Goal: Task Accomplishment & Management: Manage account settings

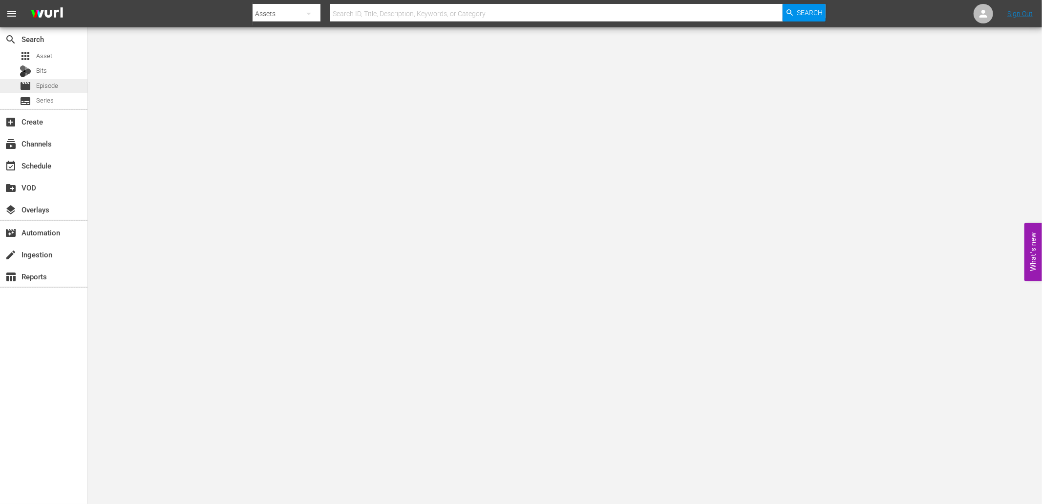
click at [44, 87] on span "Episode" at bounding box center [47, 86] width 22 height 10
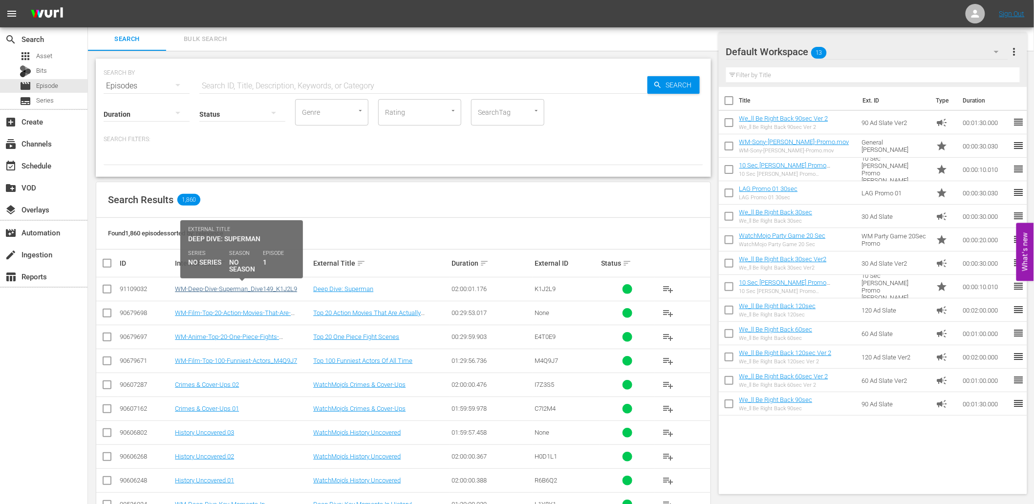
scroll to position [108, 0]
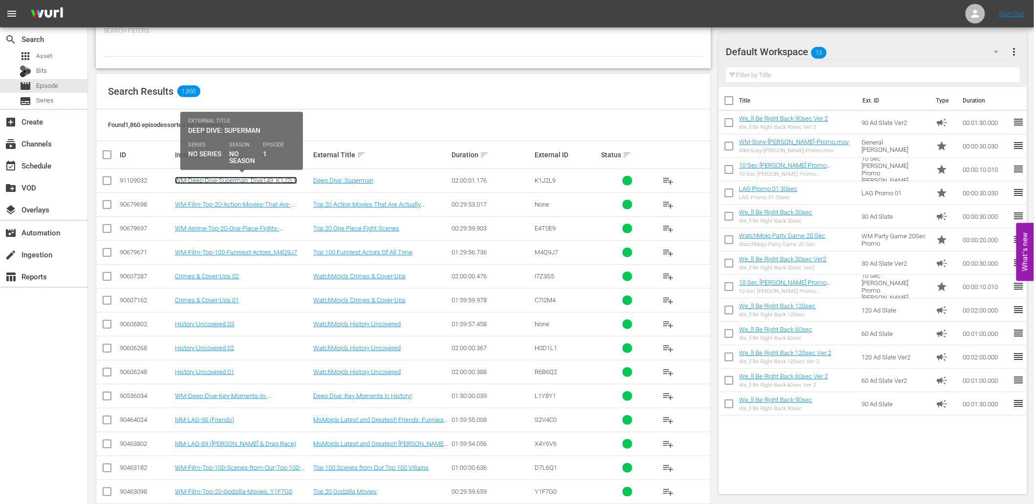
click at [235, 177] on link "WM-Deep-Dive-Superman_Dive149_K1J2L9" at bounding box center [236, 180] width 122 height 7
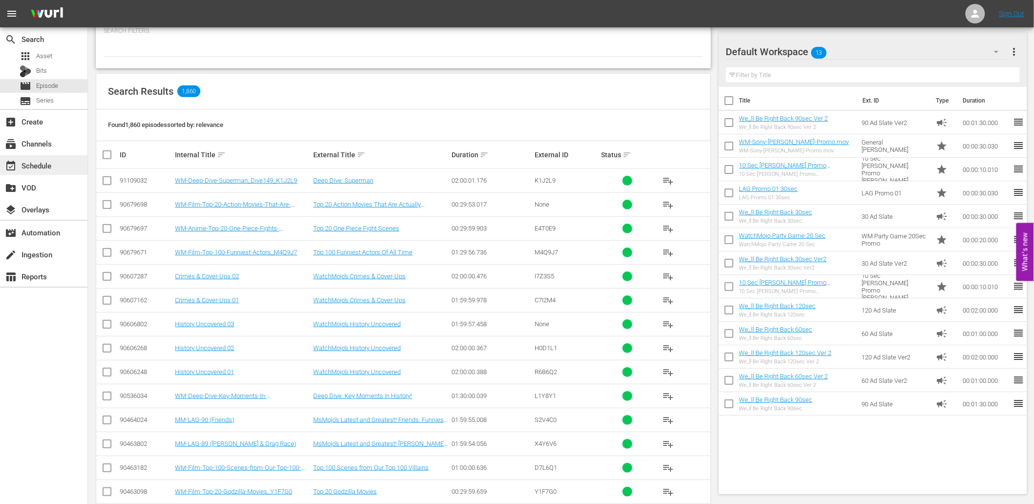
click at [31, 166] on div "event_available Schedule" at bounding box center [27, 164] width 55 height 9
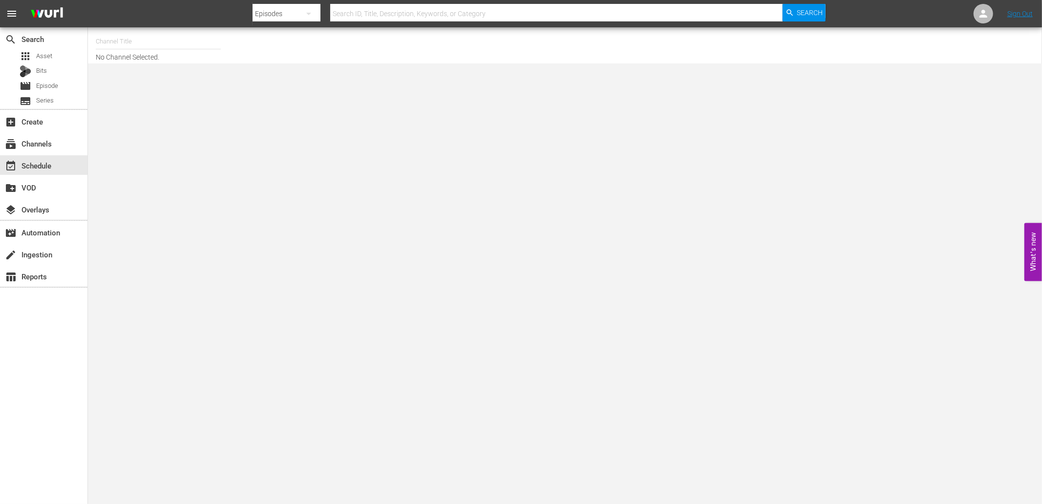
click at [150, 40] on input "text" at bounding box center [158, 41] width 125 height 23
click at [211, 70] on div "MsMojo (1955 - watchmojo_msmojo_1)" at bounding box center [230, 68] width 253 height 23
type input "MsMojo (1955 - watchmojo_msmojo_1)"
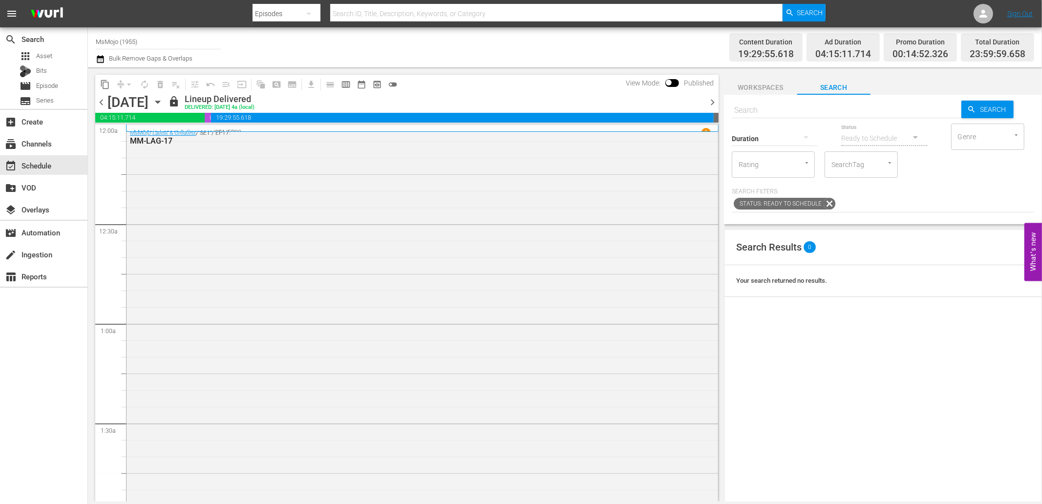
click at [714, 104] on span "chevron_right" at bounding box center [712, 102] width 12 height 12
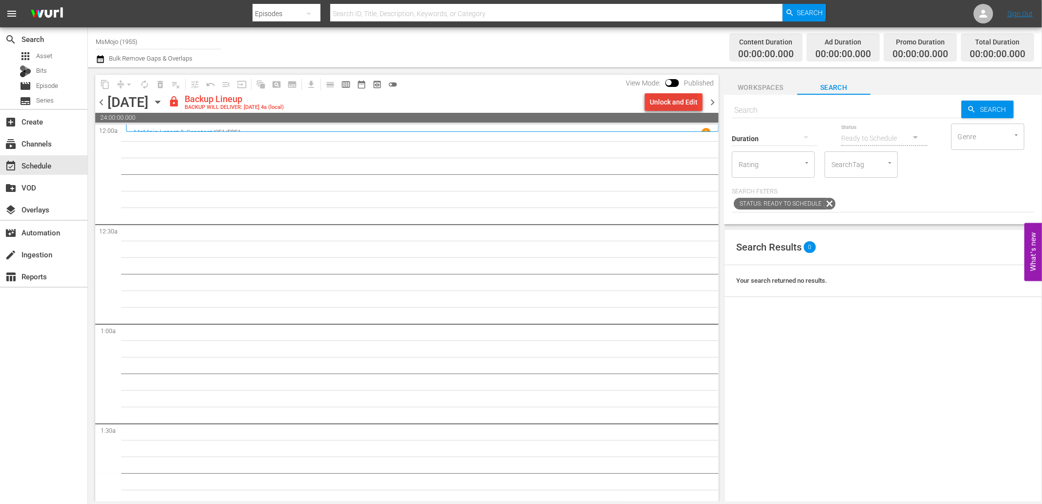
click at [661, 94] on div "Unlock and Edit" at bounding box center [674, 102] width 48 height 18
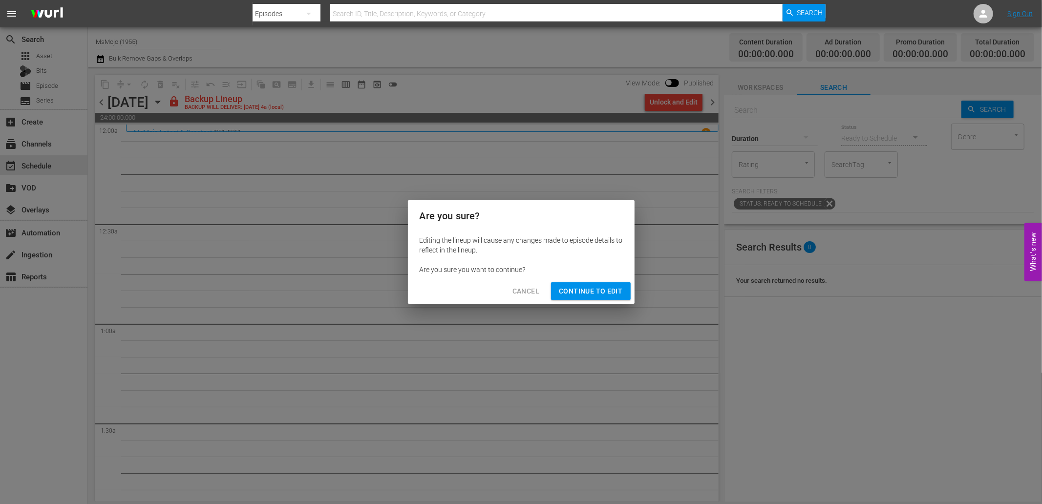
click at [594, 287] on span "Continue to Edit" at bounding box center [591, 291] width 64 height 12
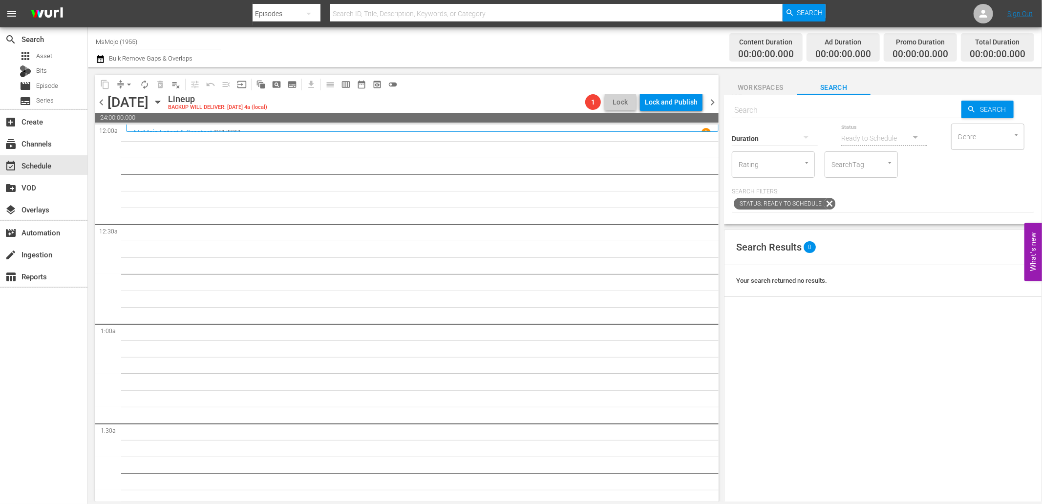
click at [163, 100] on icon "button" at bounding box center [157, 102] width 11 height 11
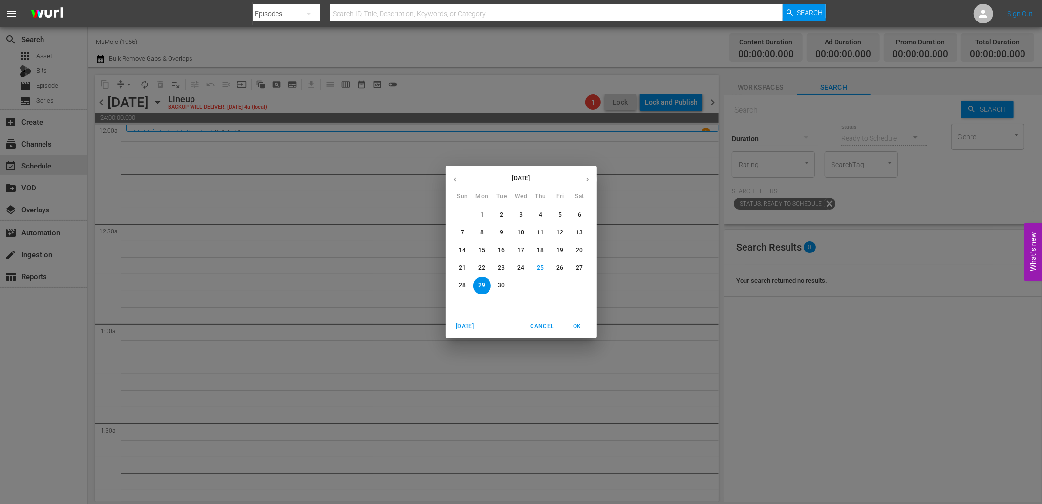
click at [559, 248] on p "19" at bounding box center [559, 250] width 7 height 8
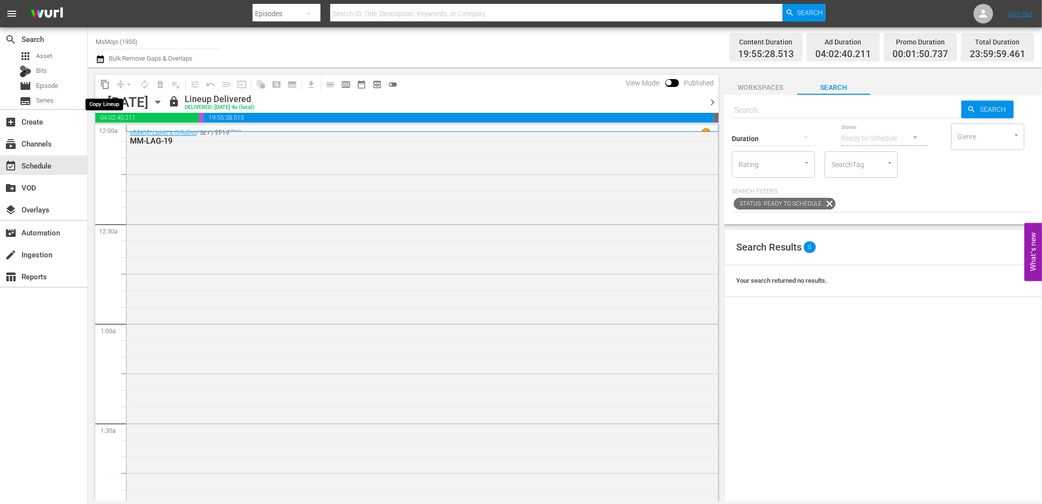
click at [108, 80] on span "content_copy" at bounding box center [105, 85] width 10 height 10
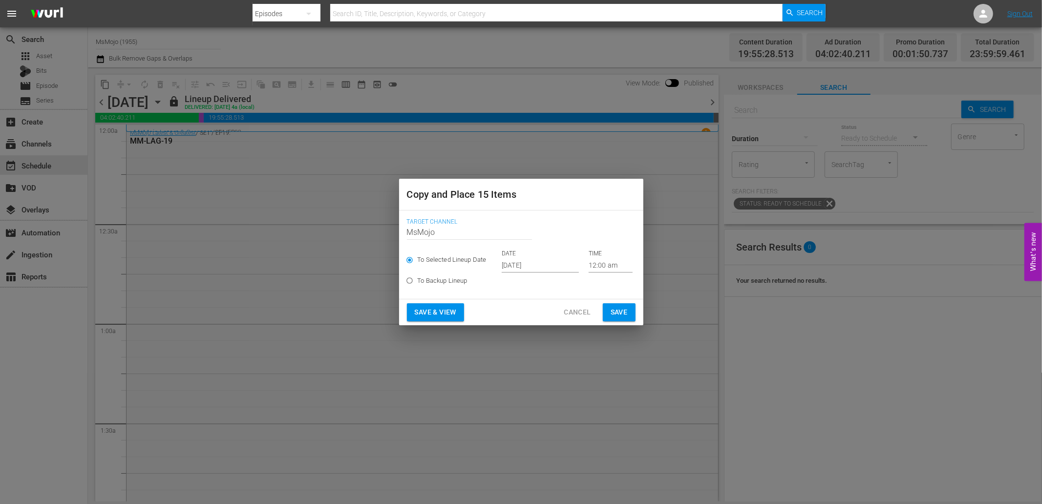
click at [548, 268] on input "Sep 27th 2025" at bounding box center [540, 265] width 77 height 15
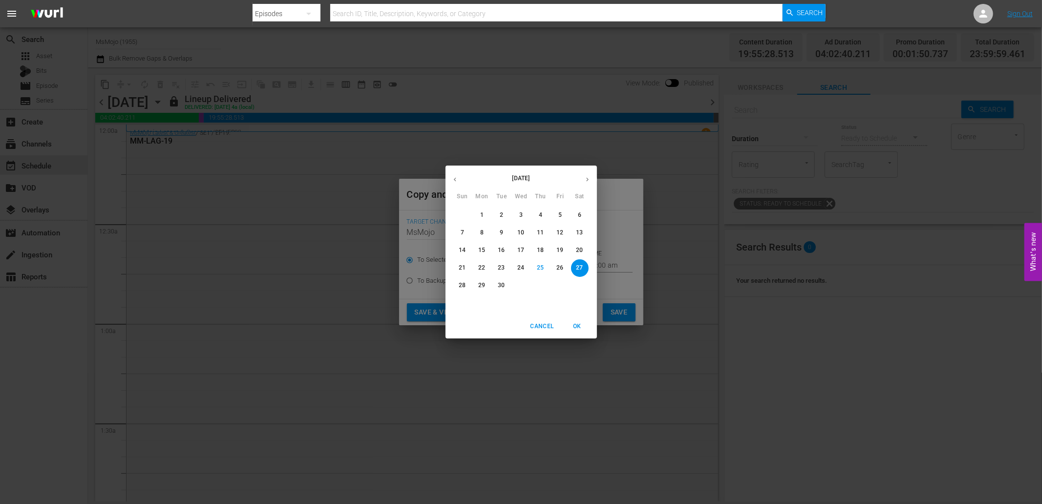
click at [479, 285] on p "29" at bounding box center [481, 285] width 7 height 8
type input "Sep 29th 2025"
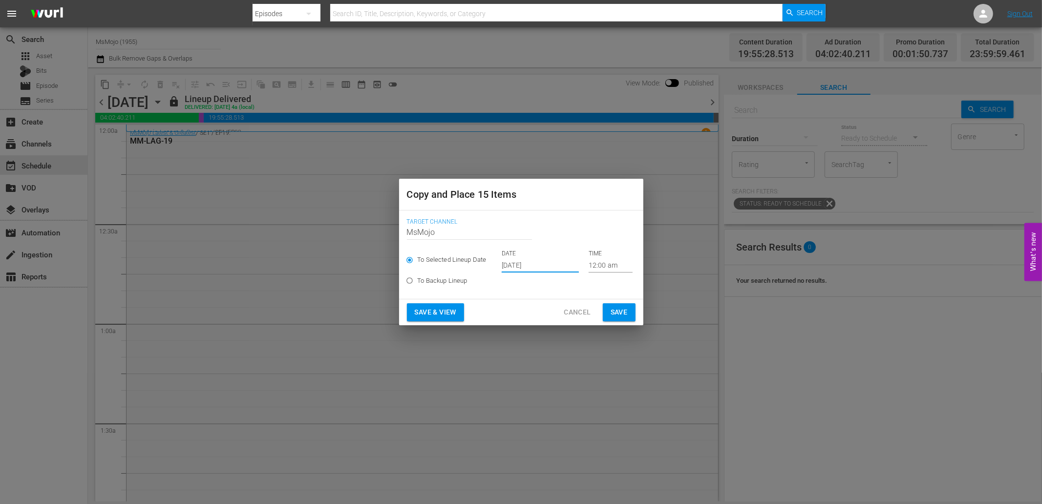
click at [617, 314] on span "Save" at bounding box center [619, 312] width 17 height 12
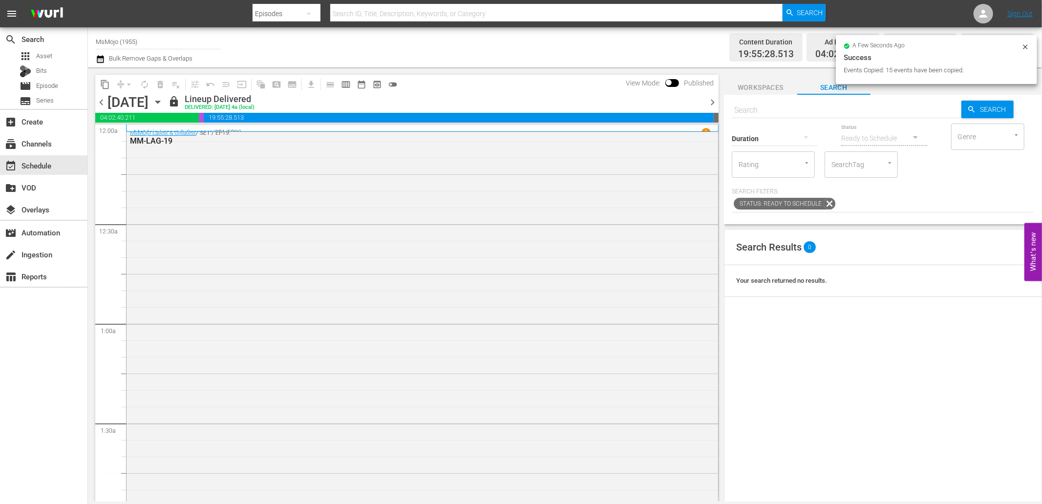
click at [712, 100] on span "chevron_right" at bounding box center [712, 102] width 12 height 12
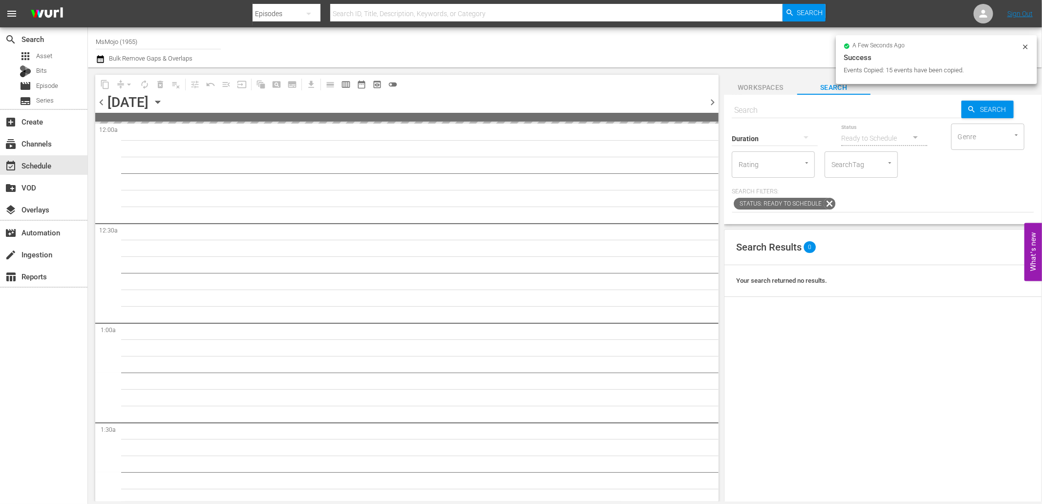
click at [712, 100] on span "chevron_right" at bounding box center [712, 102] width 12 height 12
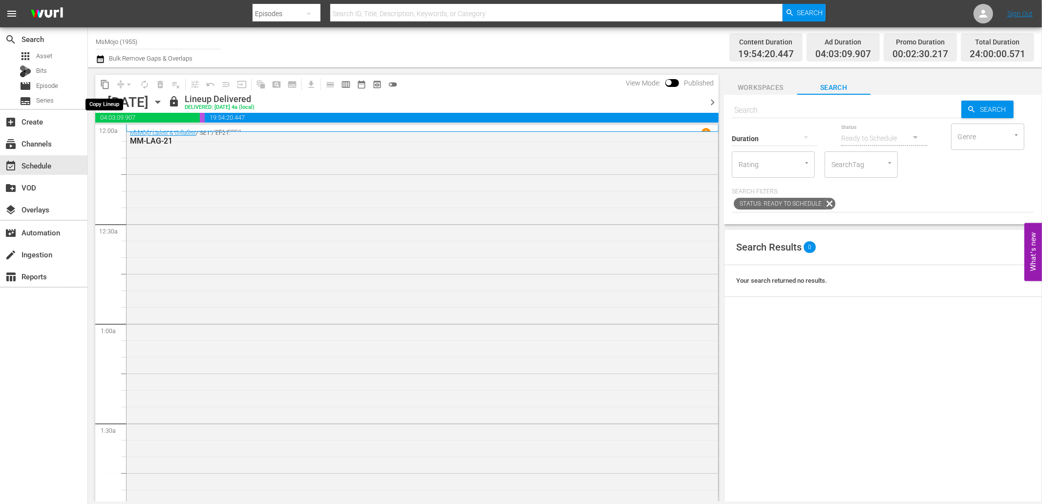
click at [105, 84] on span "content_copy" at bounding box center [105, 85] width 10 height 10
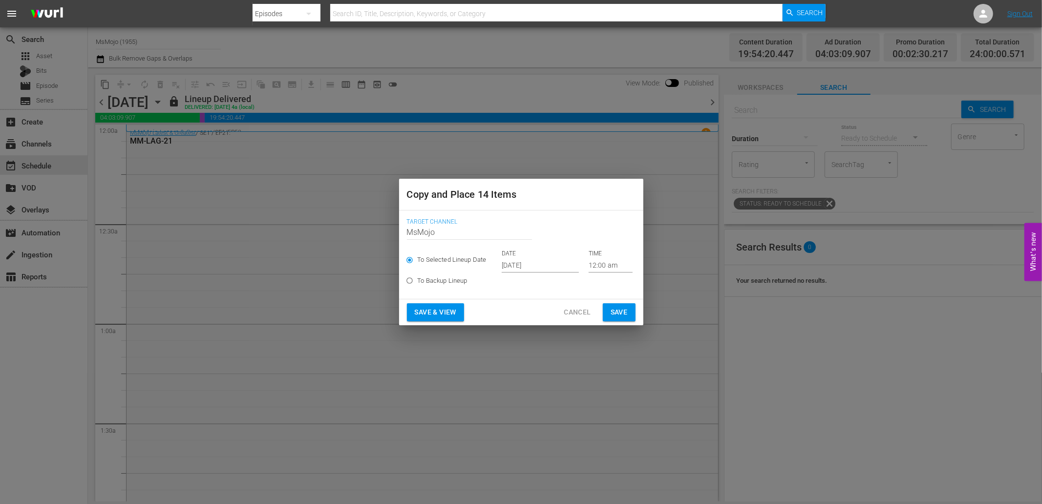
click at [536, 268] on input "Sep 27th 2025" at bounding box center [540, 265] width 77 height 15
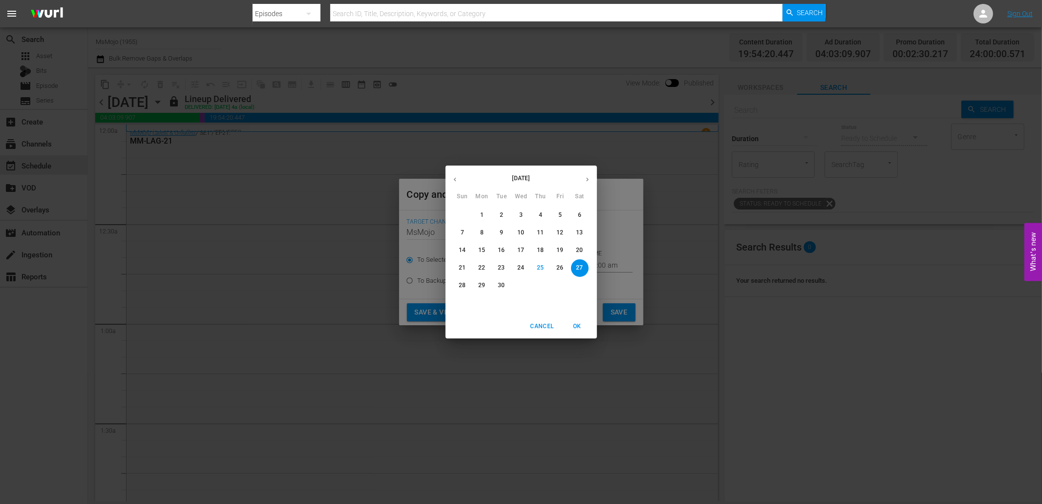
click at [497, 281] on span "30" at bounding box center [502, 285] width 18 height 8
type input "Sep 30th 2025"
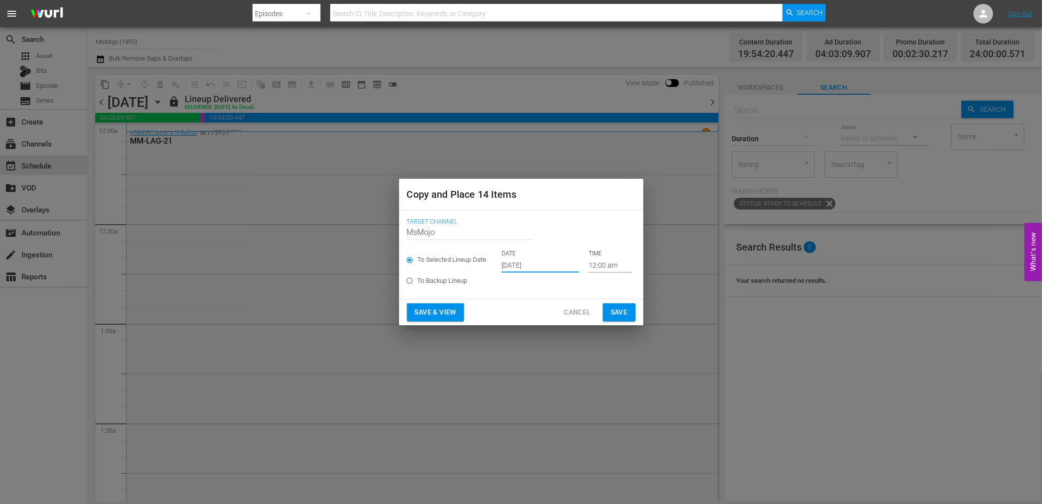
click at [616, 314] on span "Save" at bounding box center [619, 312] width 17 height 12
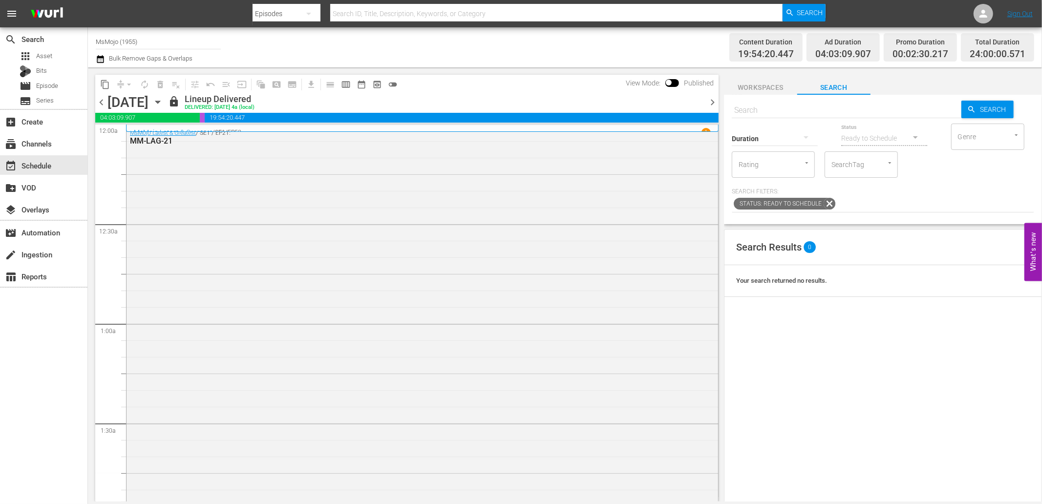
click at [105, 84] on span "content_copy" at bounding box center [105, 85] width 10 height 10
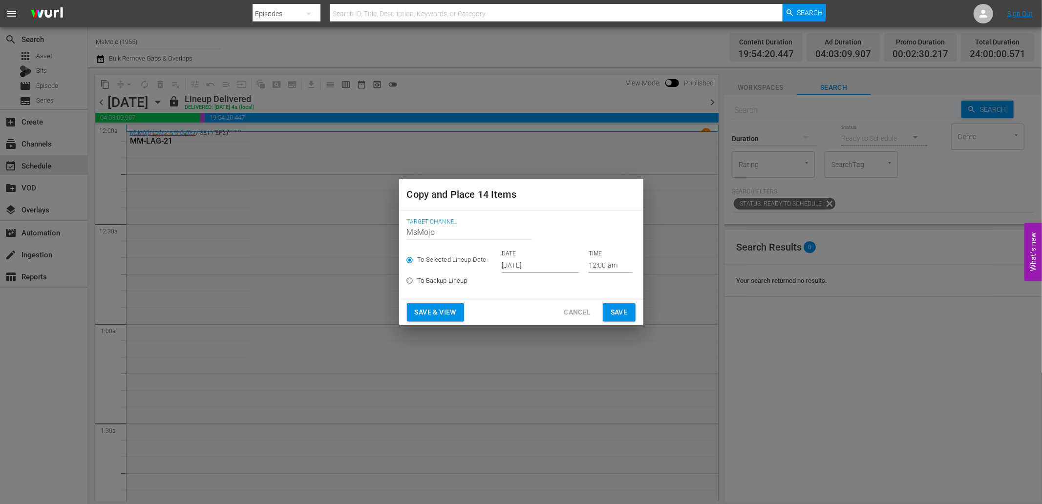
click at [541, 268] on input "Sep 27th 2025" at bounding box center [540, 265] width 77 height 15
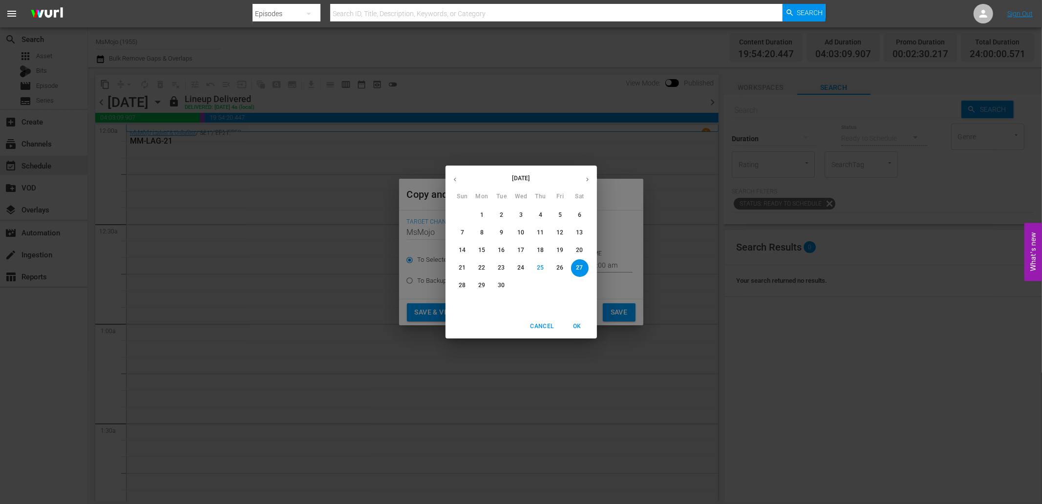
click at [496, 285] on span "30" at bounding box center [502, 285] width 18 height 8
type input "Sep 30th 2025"
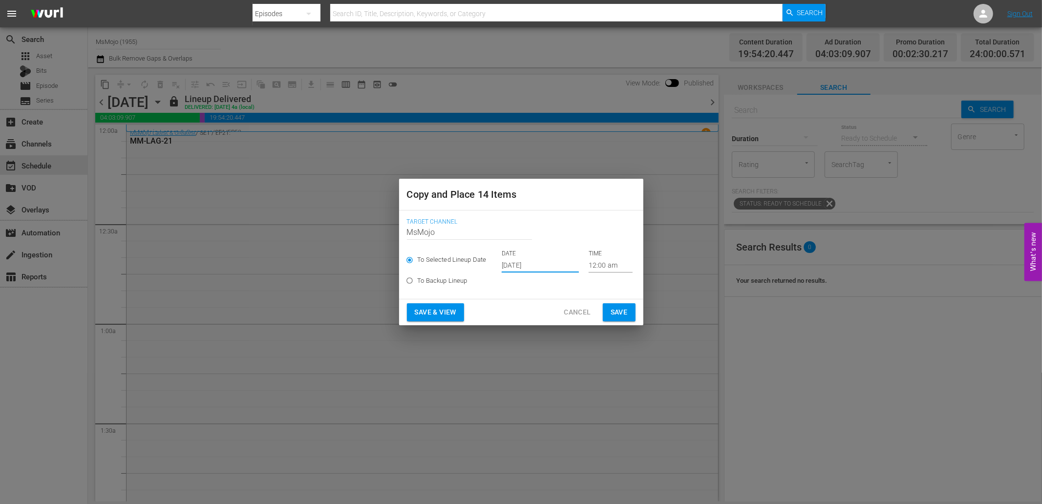
click at [627, 315] on span "Save" at bounding box center [619, 312] width 17 height 12
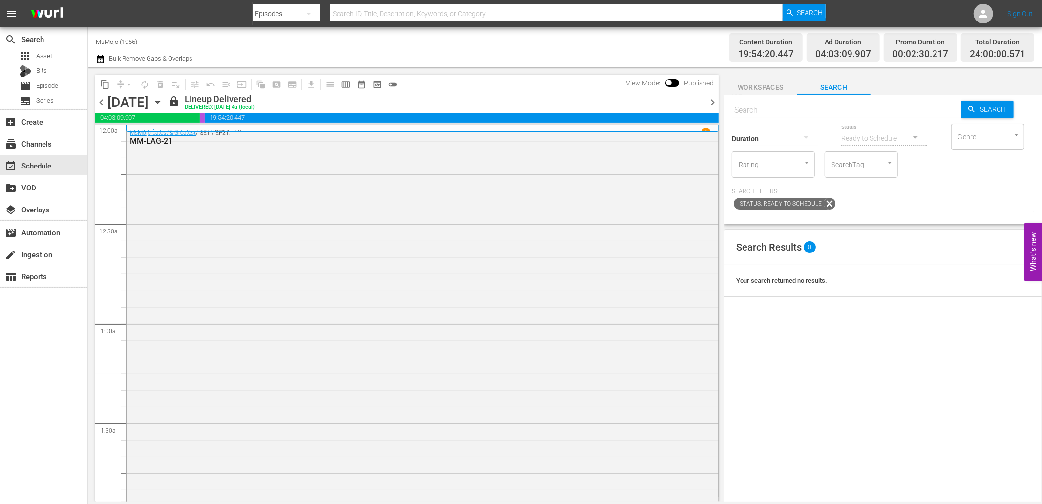
click at [100, 104] on span "chevron_left" at bounding box center [101, 102] width 12 height 12
click at [104, 85] on span "content_copy" at bounding box center [105, 85] width 10 height 10
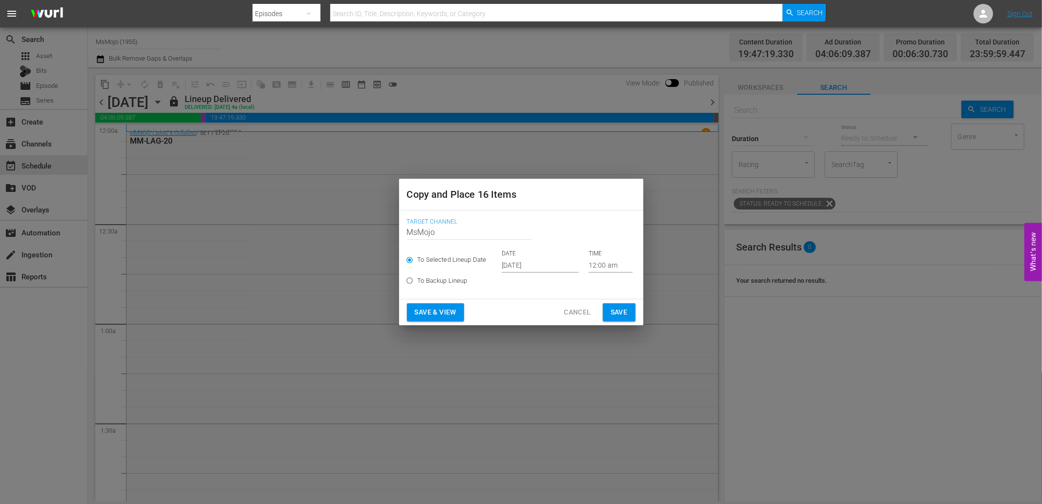
click at [516, 266] on input "Sep 27th 2025" at bounding box center [540, 265] width 77 height 15
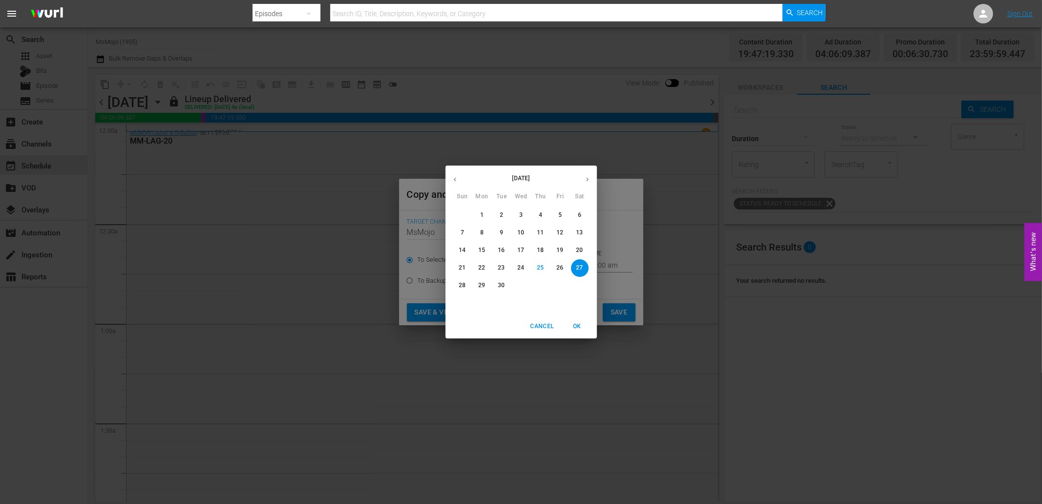
click at [583, 179] on button "button" at bounding box center [587, 179] width 19 height 19
click at [522, 211] on p "1" at bounding box center [520, 215] width 3 height 8
type input "Oct 1st 2025"
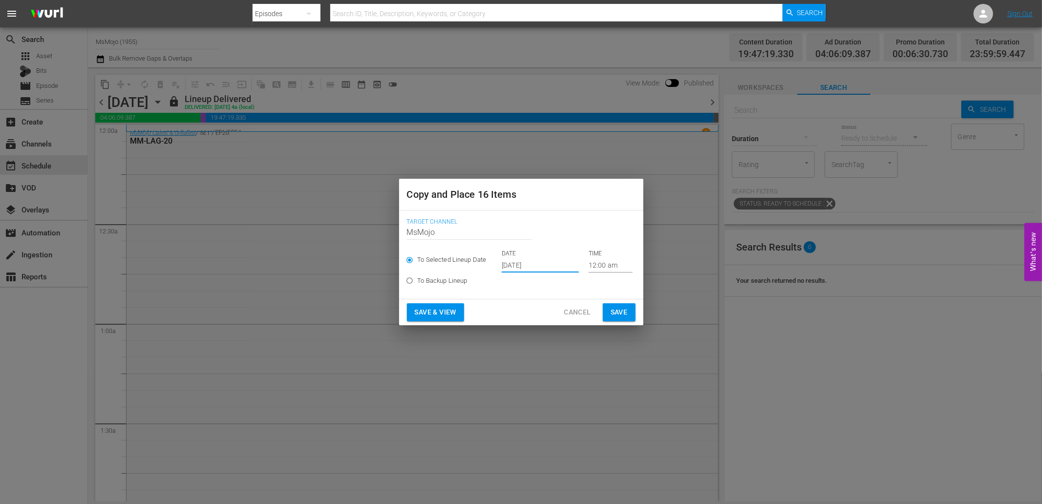
click at [623, 313] on span "Save" at bounding box center [619, 312] width 17 height 12
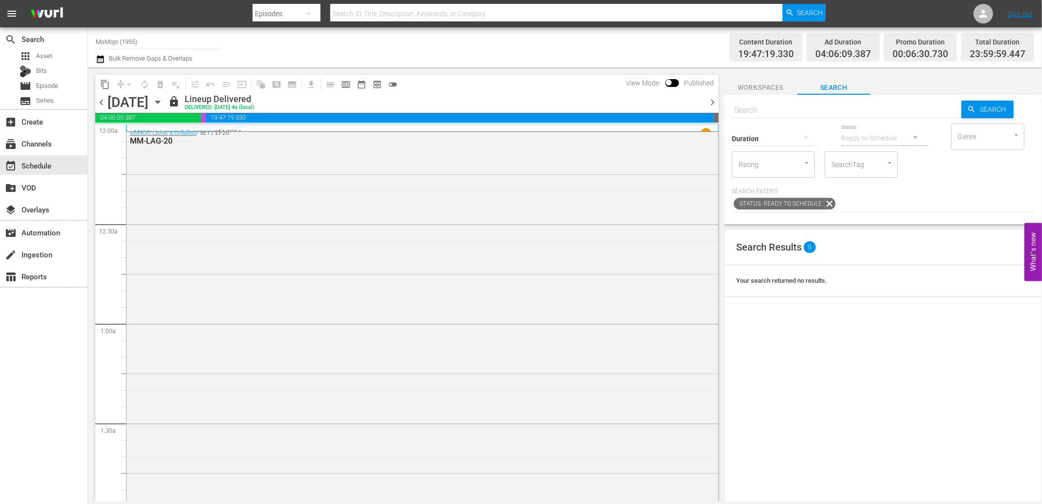
click at [765, 84] on span "Workspaces" at bounding box center [760, 88] width 73 height 12
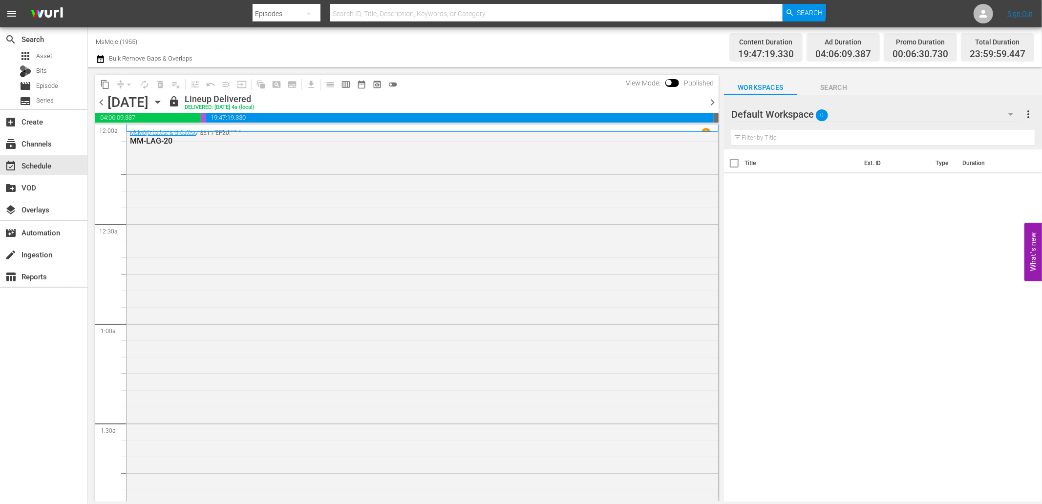
click at [163, 101] on icon "button" at bounding box center [157, 102] width 11 height 11
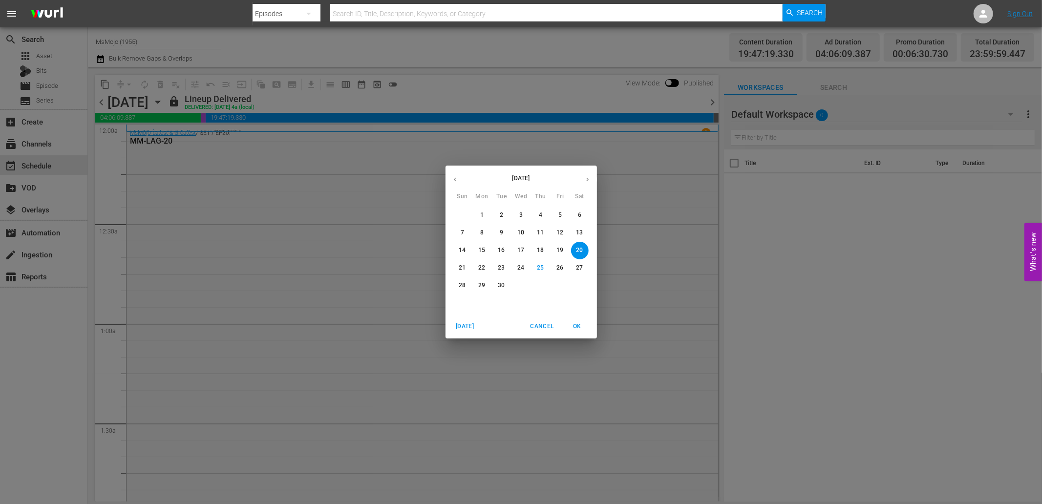
click at [498, 249] on p "16" at bounding box center [501, 250] width 7 height 8
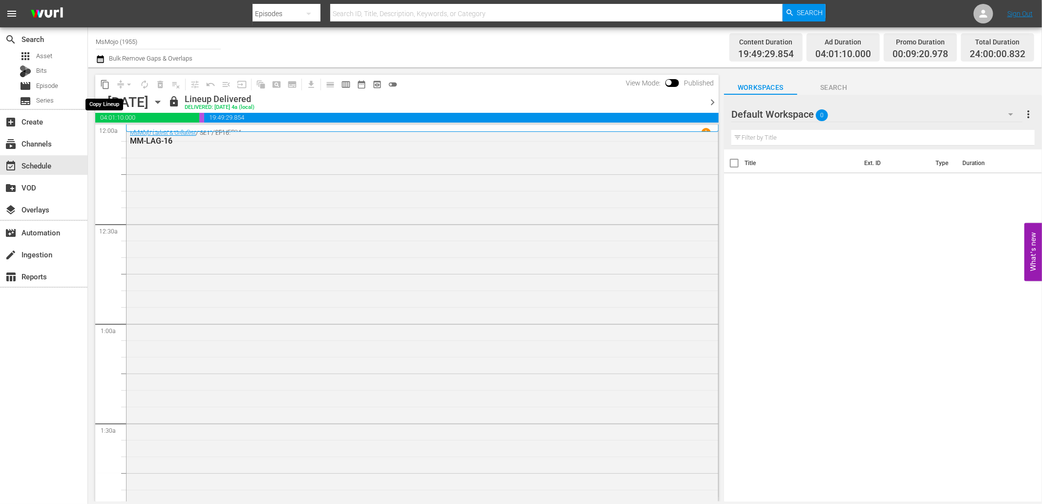
click at [105, 85] on span "content_copy" at bounding box center [105, 85] width 10 height 10
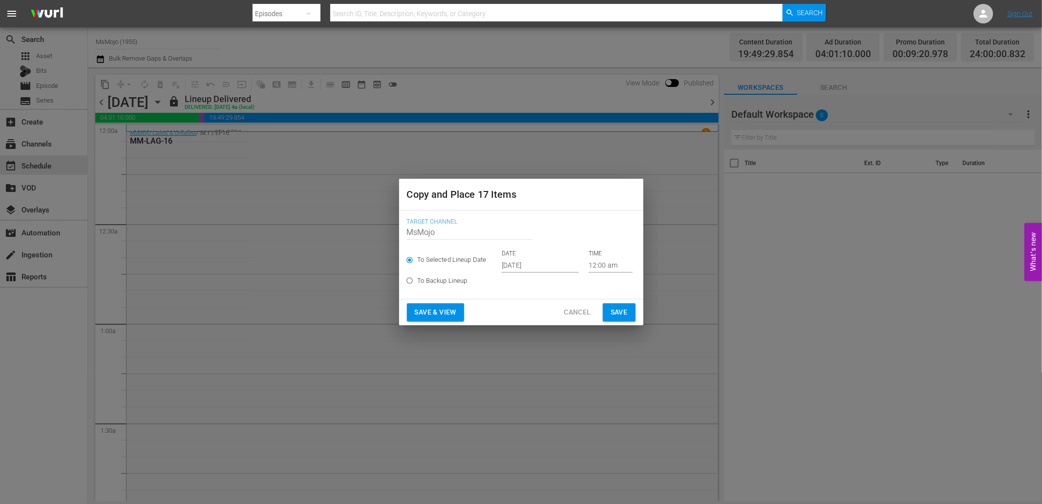
click at [554, 260] on input "Sep 27th 2025" at bounding box center [540, 265] width 77 height 15
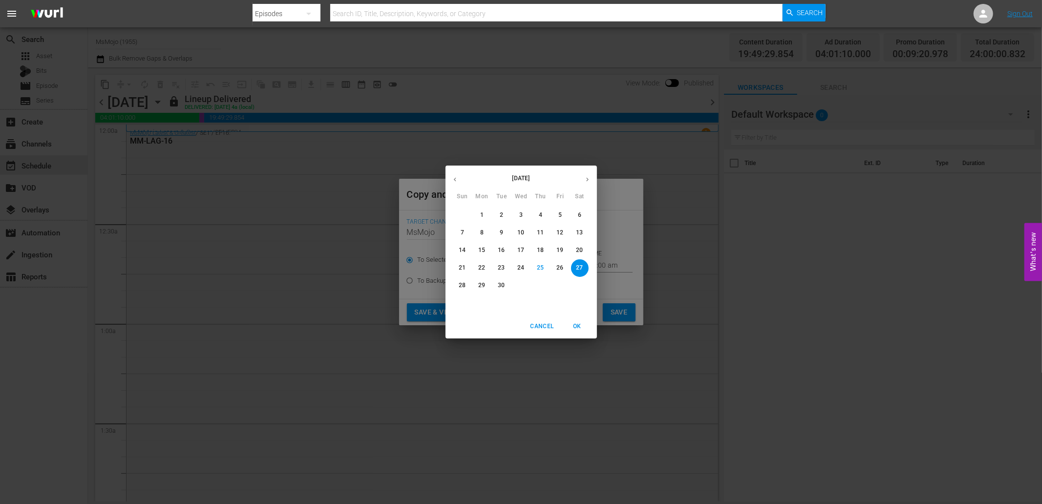
click at [587, 184] on button "button" at bounding box center [587, 179] width 19 height 19
click at [539, 208] on button "2" at bounding box center [541, 216] width 18 height 18
type input "Oct 2nd 2025"
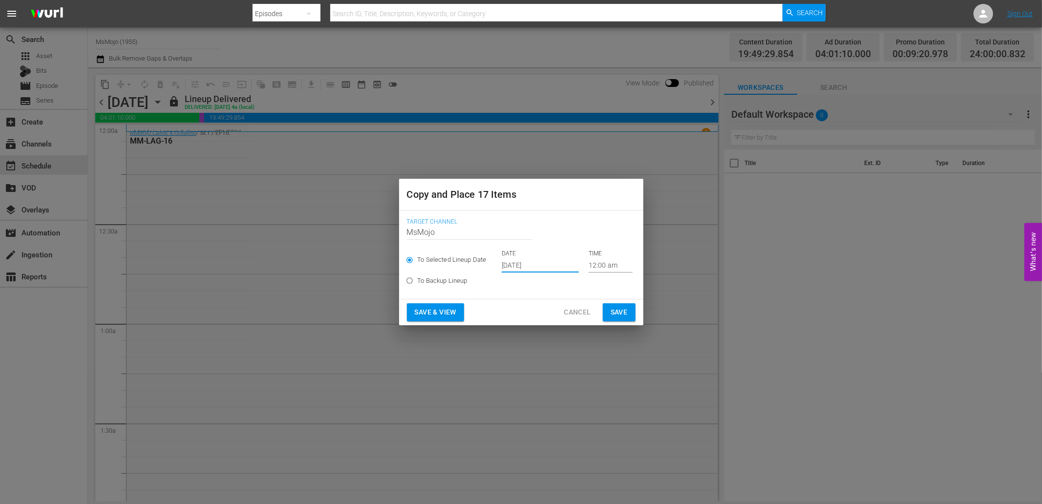
click at [614, 314] on span "Save" at bounding box center [619, 312] width 17 height 12
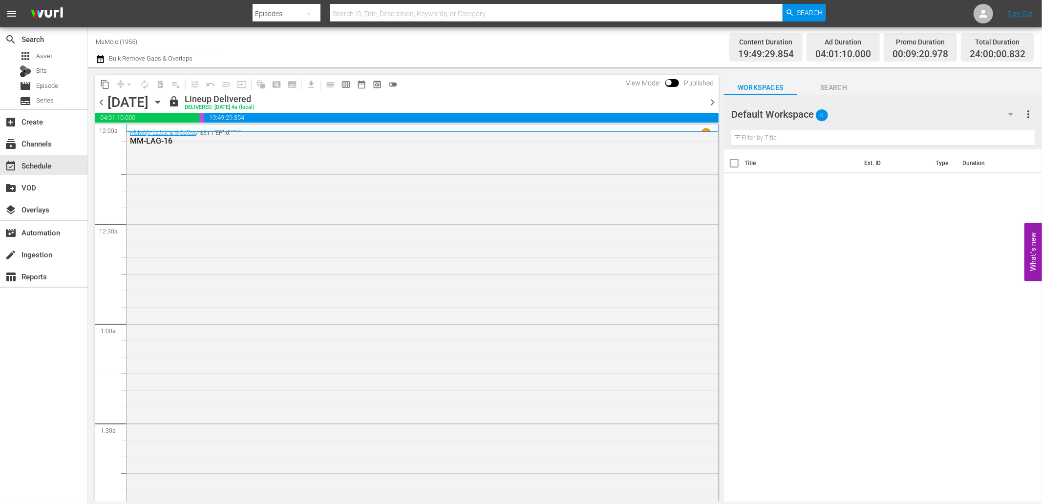
click at [712, 99] on span "chevron_right" at bounding box center [712, 102] width 12 height 12
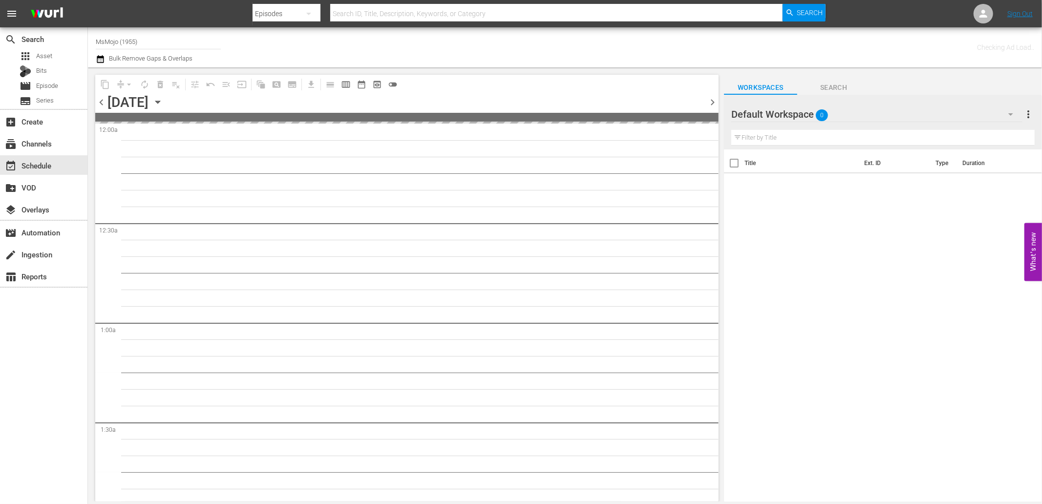
click at [712, 99] on span "chevron_right" at bounding box center [712, 102] width 12 height 12
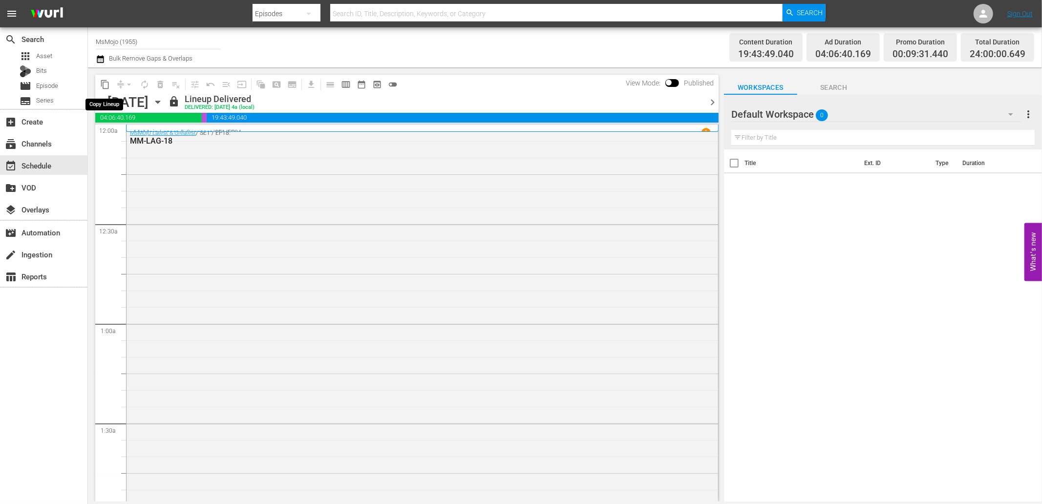
click at [108, 85] on span "content_copy" at bounding box center [105, 85] width 10 height 10
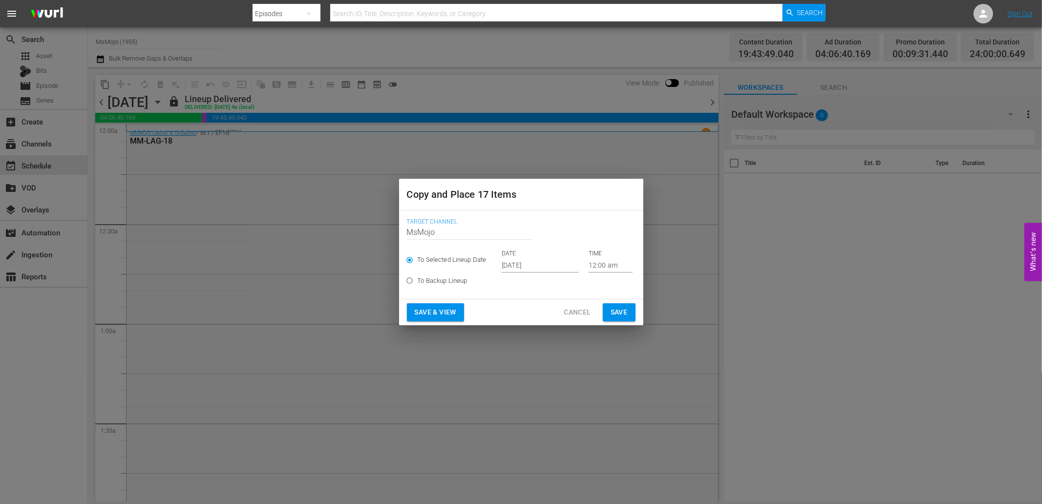
click at [538, 265] on input "Sep 27th 2025" at bounding box center [540, 265] width 77 height 15
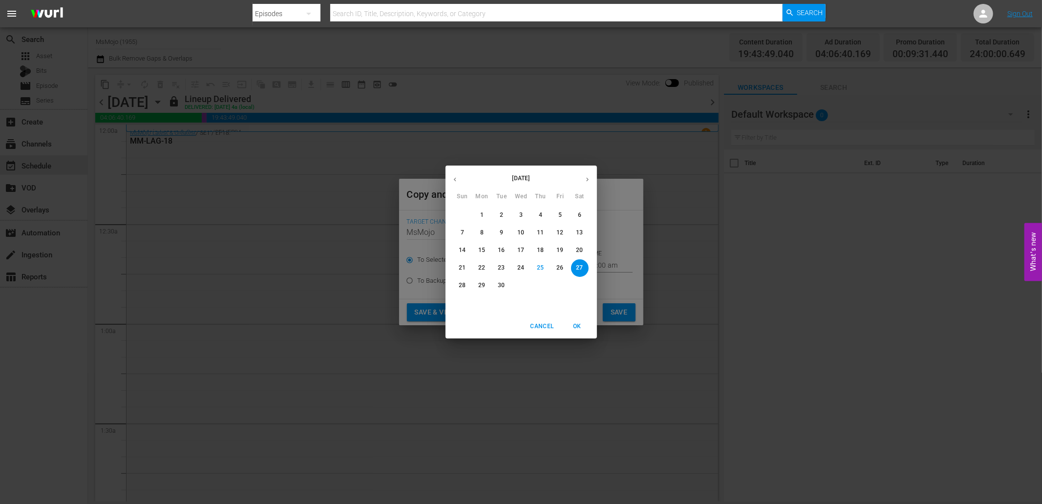
click at [588, 178] on icon "button" at bounding box center [587, 179] width 7 height 7
click at [561, 213] on p "3" at bounding box center [559, 215] width 3 height 8
type input "Oct 3rd 2025"
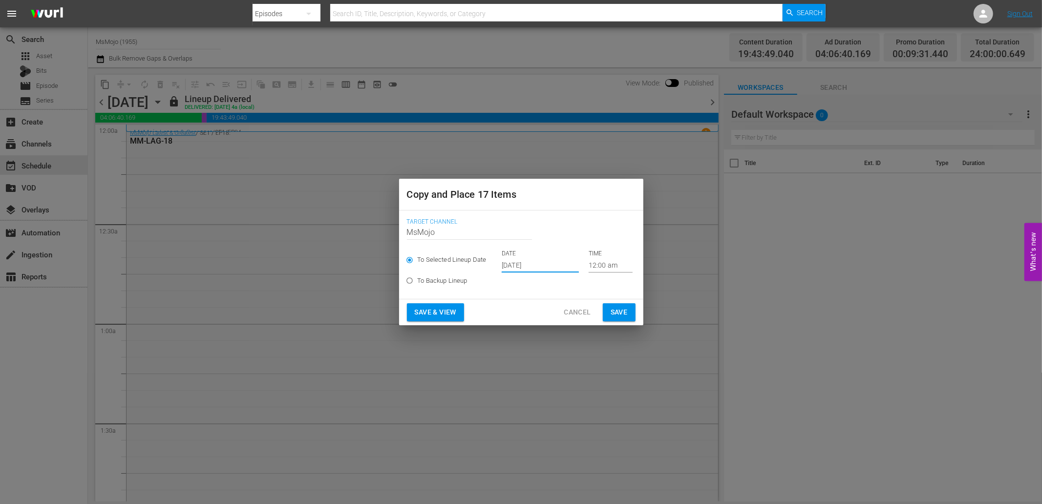
click at [618, 321] on div "Save & View Cancel Save" at bounding box center [521, 312] width 244 height 26
click at [618, 316] on span "Save" at bounding box center [619, 312] width 17 height 12
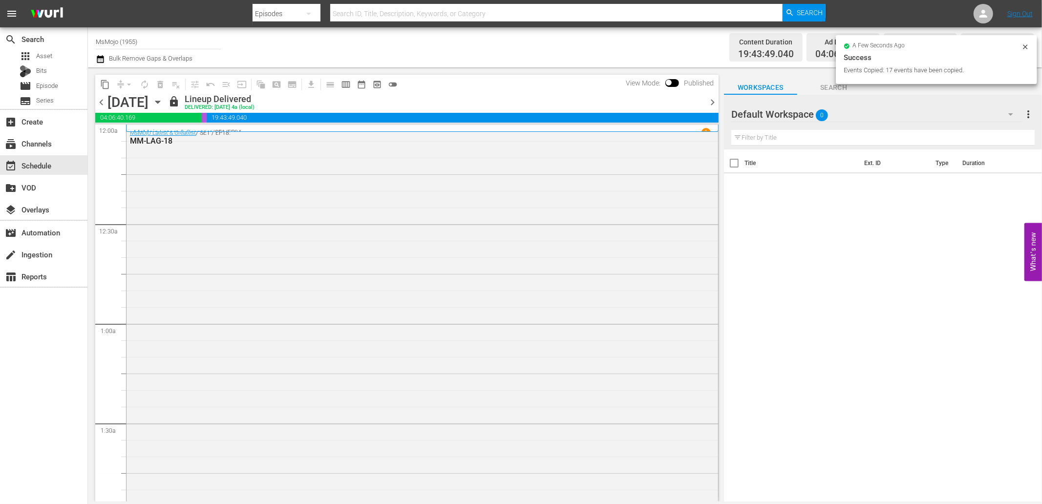
click at [100, 103] on span "chevron_left" at bounding box center [101, 102] width 12 height 12
click at [107, 82] on span "content_copy" at bounding box center [105, 85] width 10 height 10
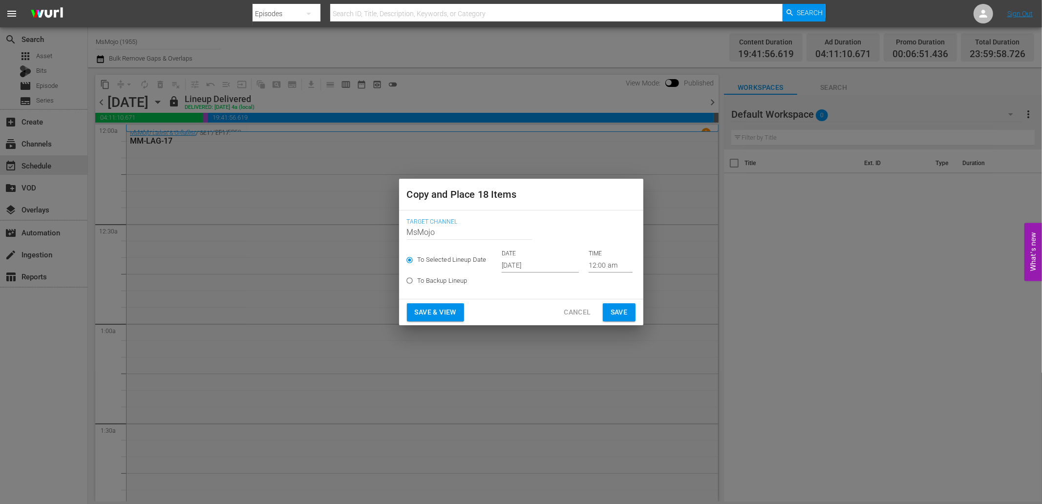
click at [548, 260] on input "Sep 27th 2025" at bounding box center [540, 265] width 77 height 15
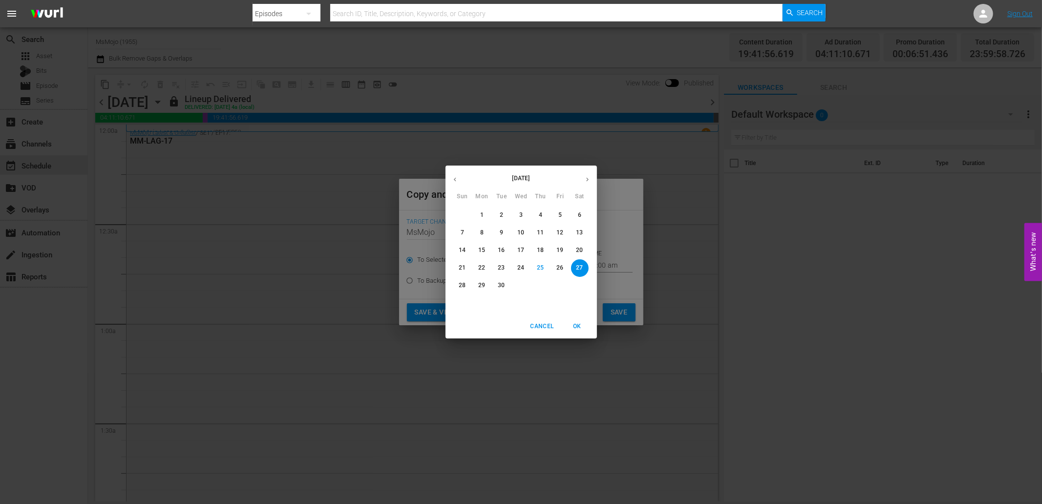
click at [584, 174] on button "button" at bounding box center [587, 179] width 19 height 19
click at [583, 211] on span "4" at bounding box center [580, 215] width 18 height 8
type input "Oct 4th 2025"
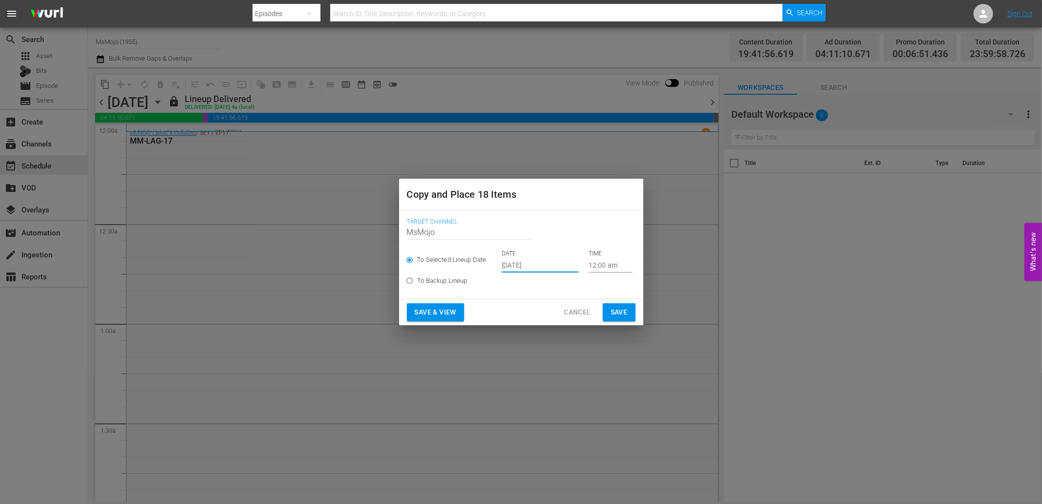
click at [614, 309] on span "Save" at bounding box center [619, 312] width 17 height 12
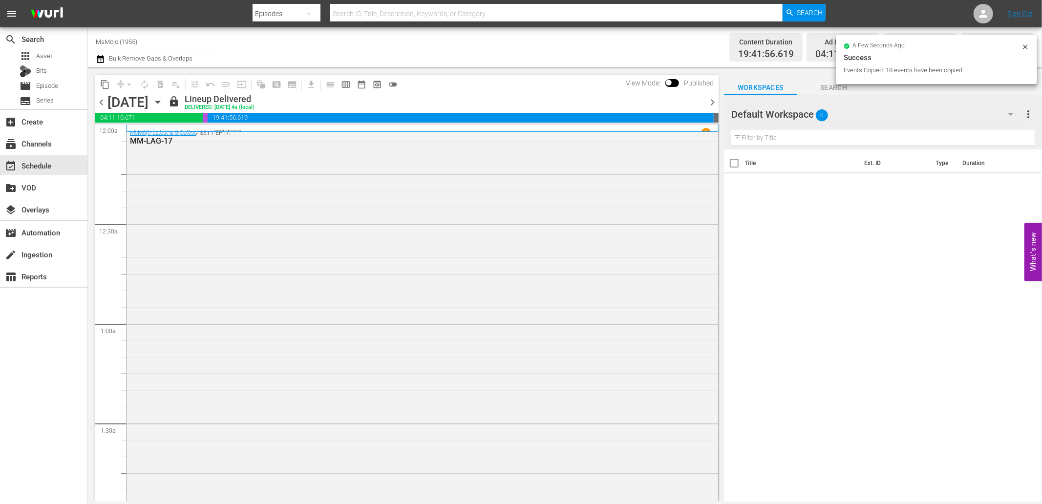
click at [160, 101] on icon "button" at bounding box center [157, 102] width 4 height 2
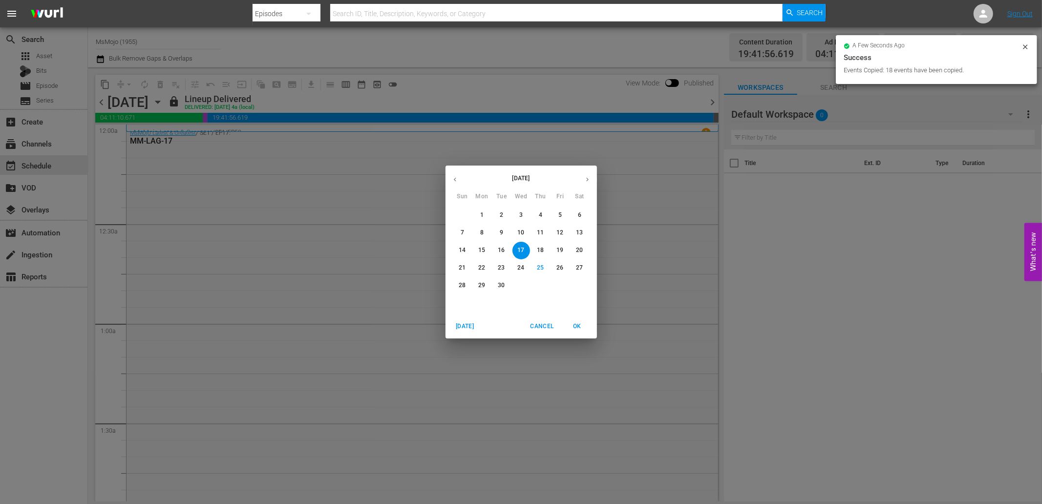
click at [481, 253] on p "15" at bounding box center [481, 250] width 7 height 8
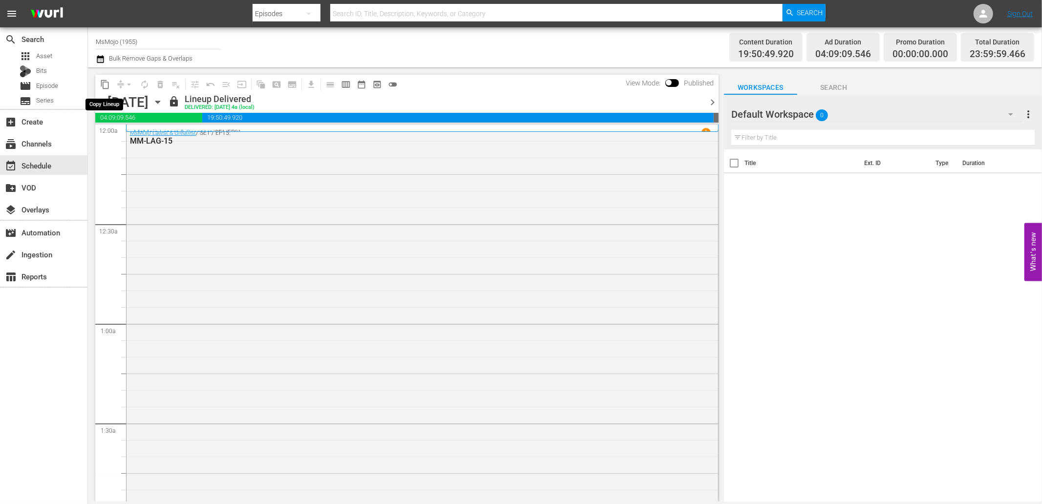
click at [104, 85] on span "content_copy" at bounding box center [105, 85] width 10 height 10
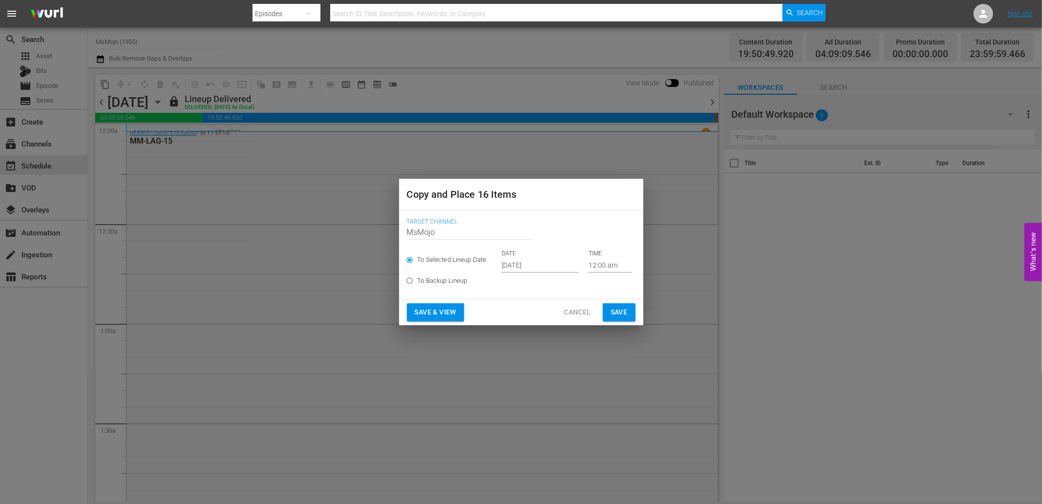
click at [557, 270] on input "Sep 27th 2025" at bounding box center [540, 265] width 77 height 15
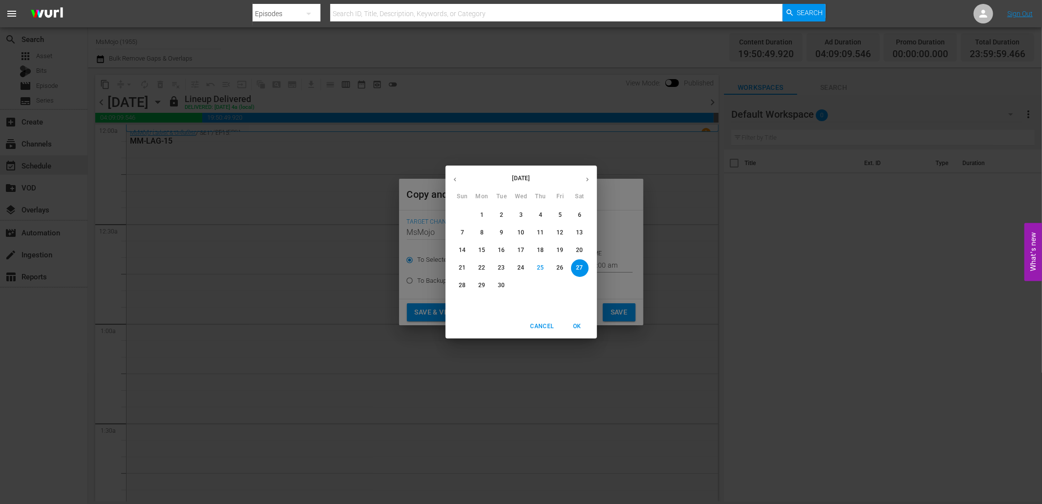
click at [585, 177] on icon "button" at bounding box center [587, 179] width 7 height 7
click at [461, 231] on p "5" at bounding box center [462, 233] width 3 height 8
type input "Oct 5th 2025"
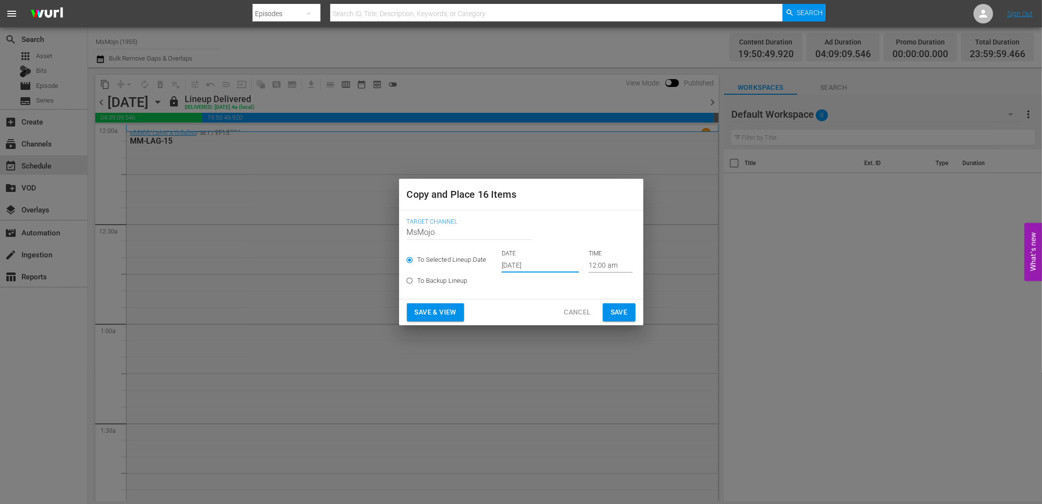
click at [626, 314] on span "Save" at bounding box center [619, 312] width 17 height 12
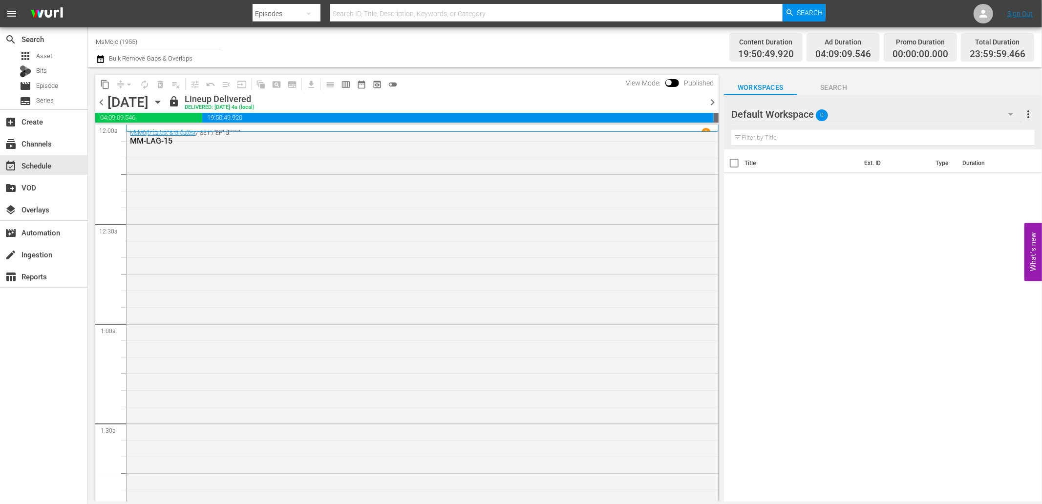
click at [163, 100] on icon "button" at bounding box center [157, 102] width 11 height 11
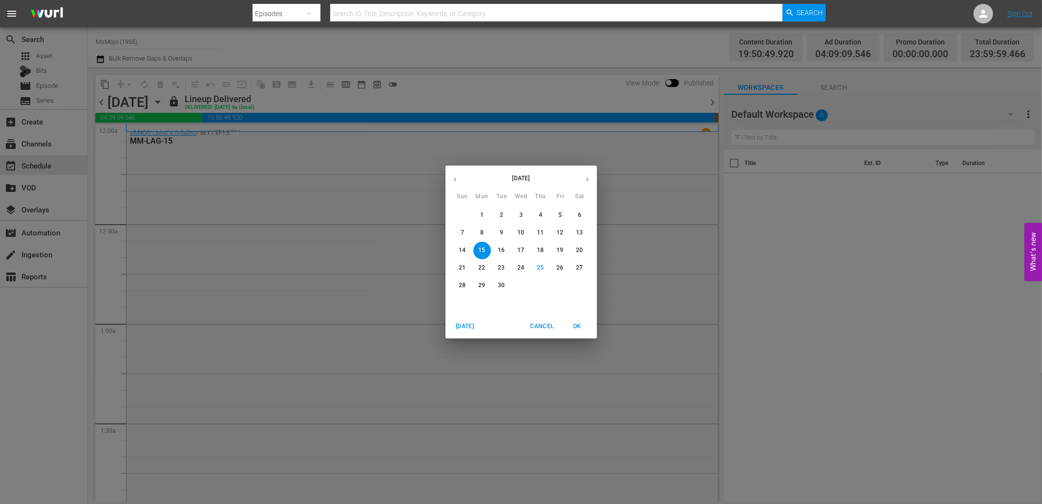
click at [482, 284] on p "29" at bounding box center [481, 285] width 7 height 8
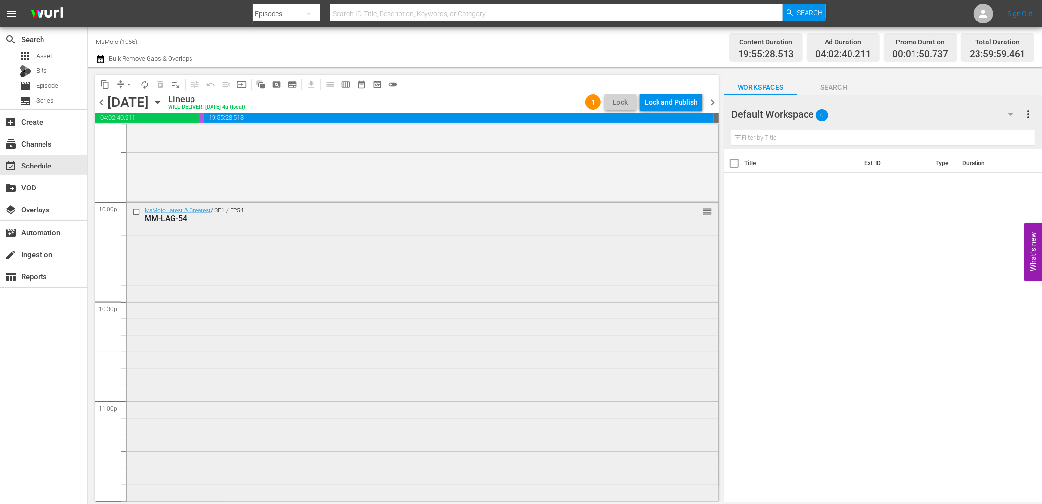
scroll to position [4298, 0]
click at [128, 78] on button "arrow_drop_down" at bounding box center [129, 85] width 16 height 16
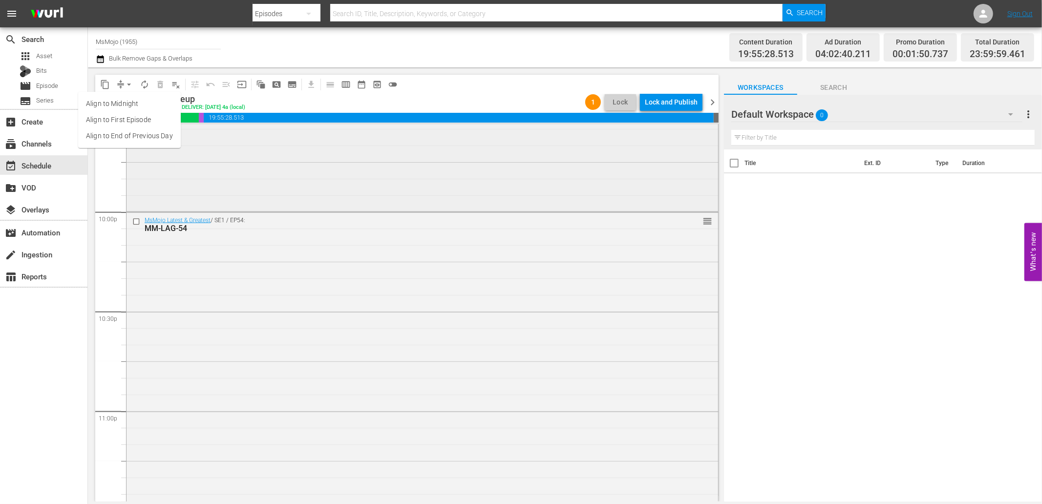
click at [343, 165] on div "MM-Deep-Dive-Movie_Casting_Audition_Dive146_S4D4F0 reorder" at bounding box center [423, 112] width 592 height 196
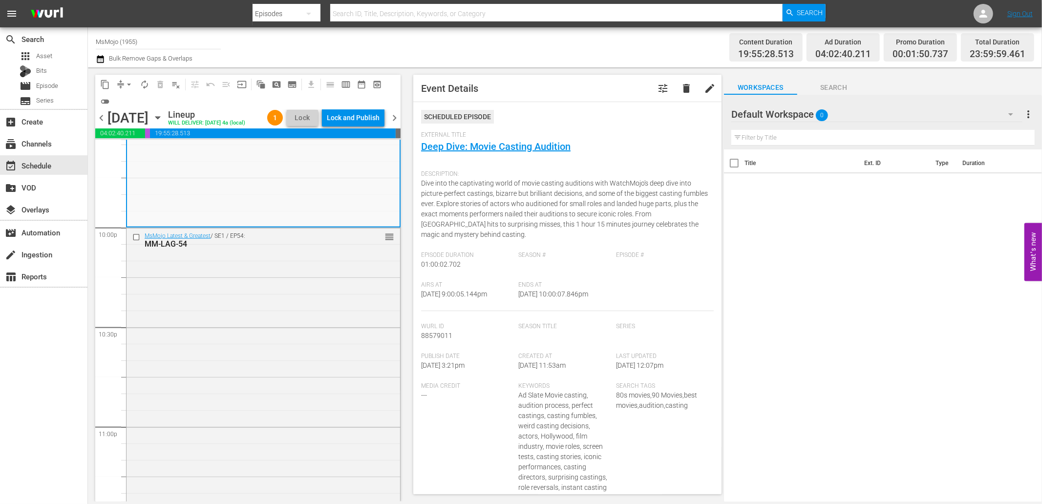
click at [397, 123] on span "chevron_right" at bounding box center [394, 118] width 12 height 12
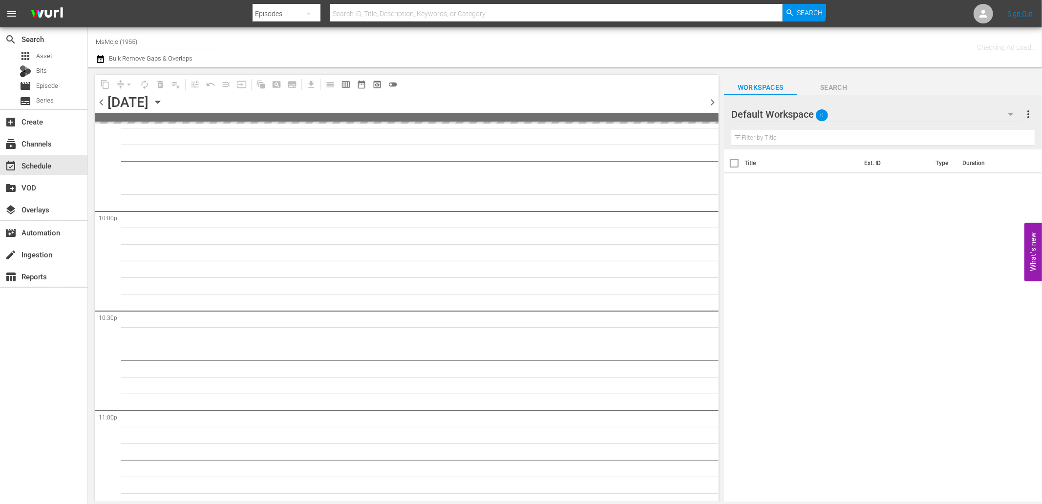
scroll to position [4315, 0]
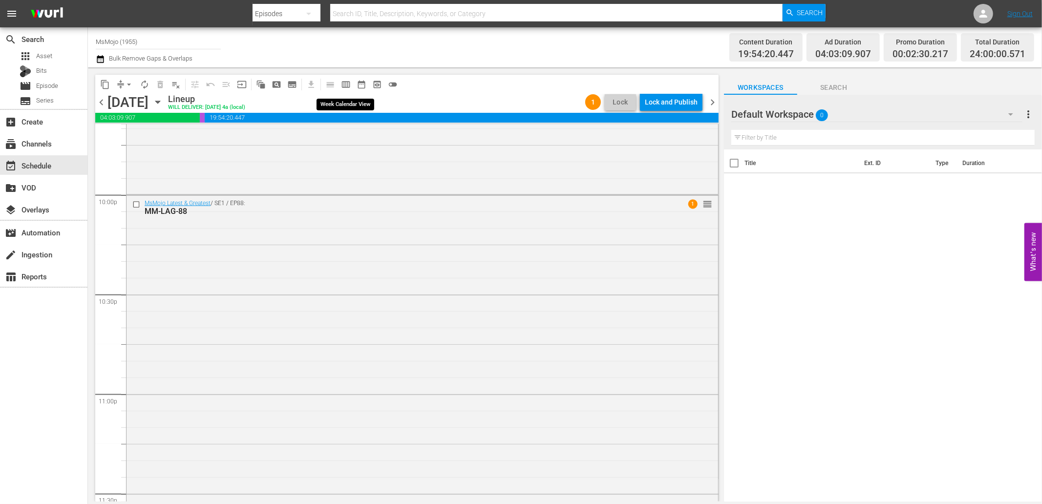
click at [344, 85] on span "calendar_view_week_outlined" at bounding box center [346, 85] width 10 height 10
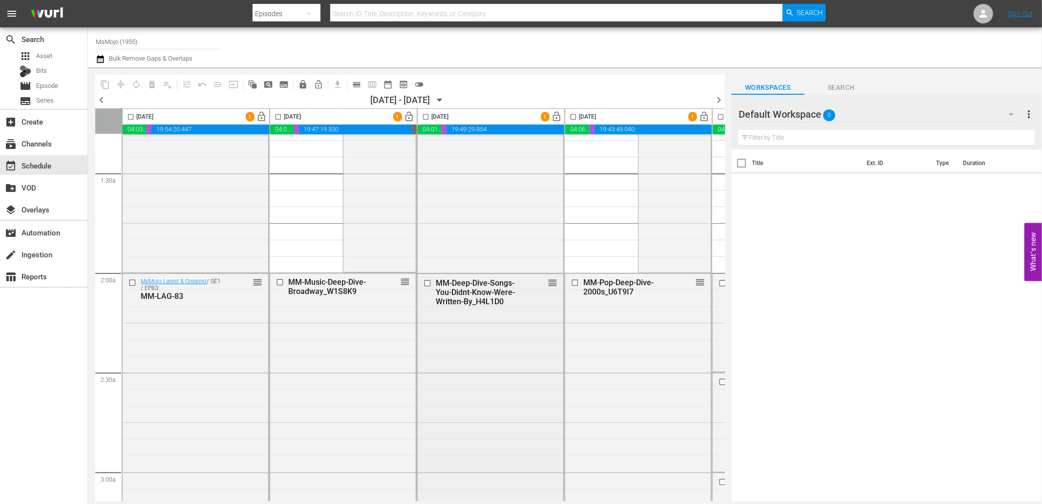
scroll to position [0, 0]
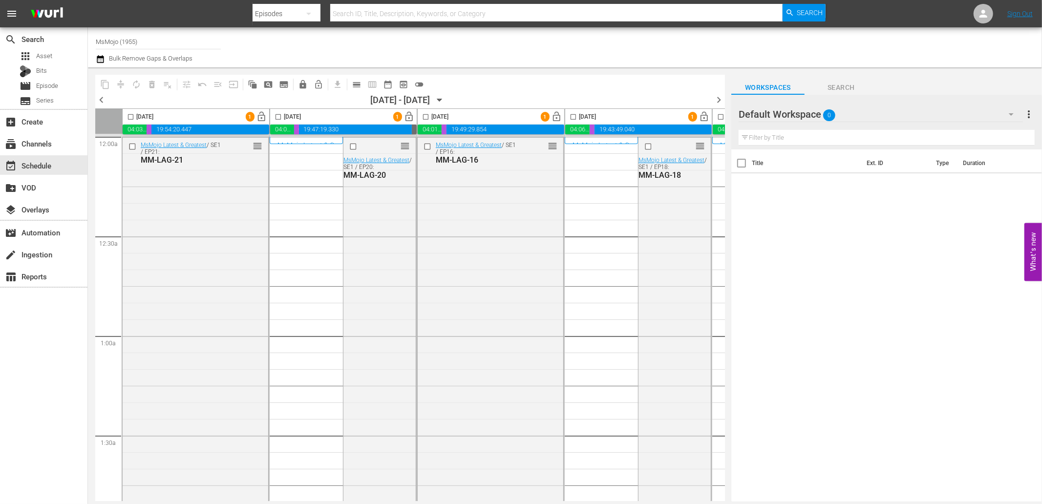
click at [719, 97] on span "chevron_right" at bounding box center [719, 100] width 12 height 12
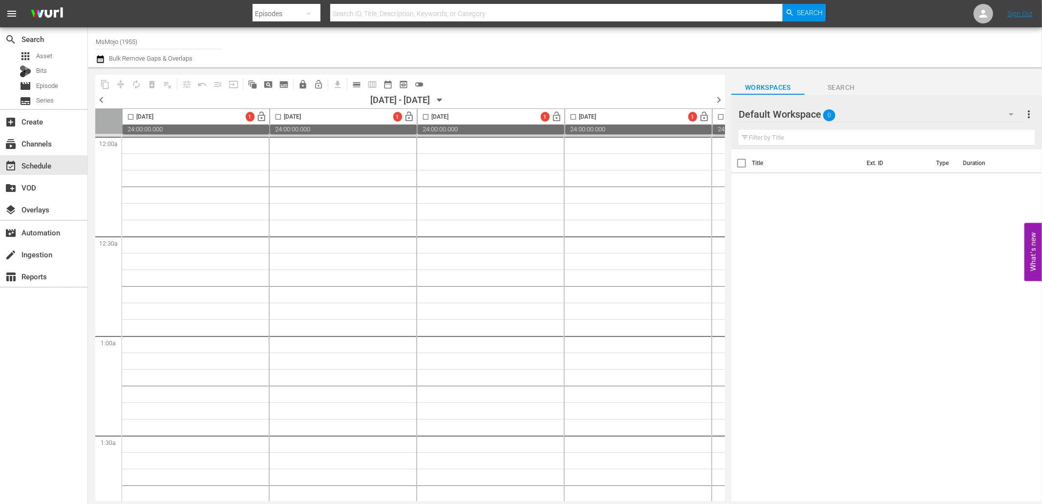
click at [104, 98] on span "chevron_left" at bounding box center [101, 100] width 12 height 12
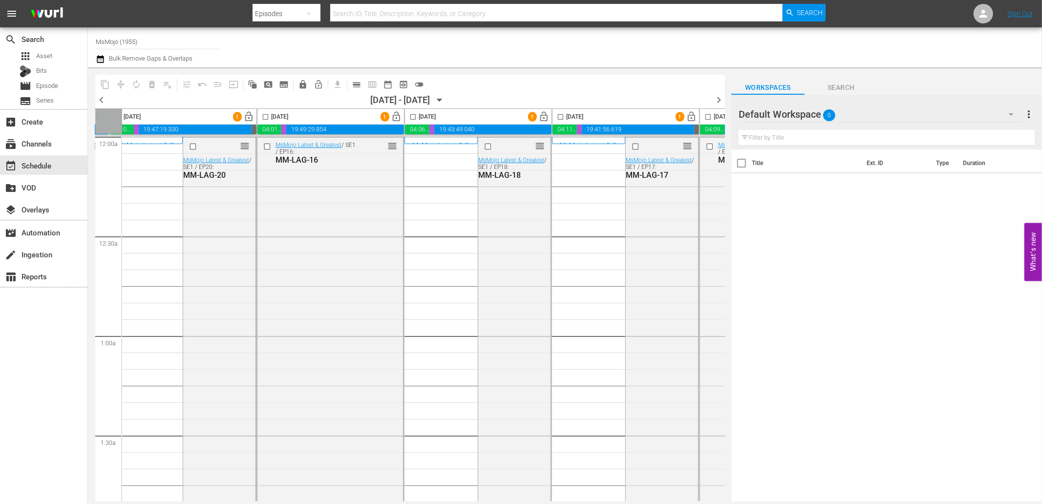
scroll to position [0, 434]
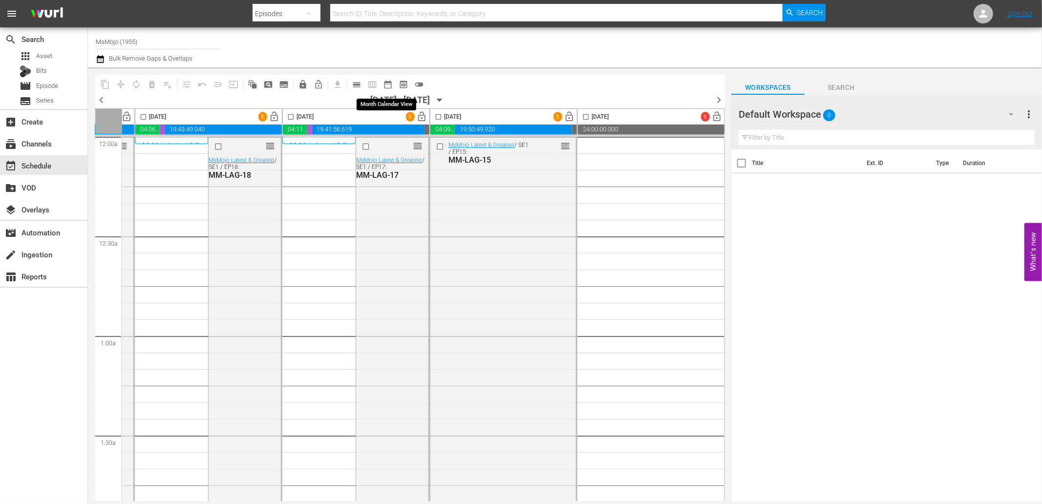
click at [386, 85] on span "date_range_outlined" at bounding box center [388, 85] width 10 height 10
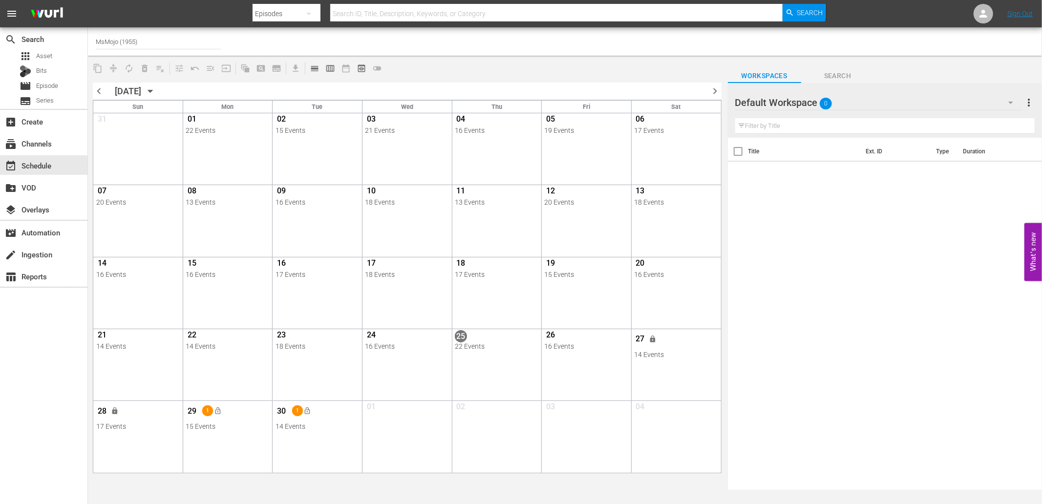
click at [761, 260] on div "Title Ext. ID Type Duration" at bounding box center [885, 315] width 315 height 354
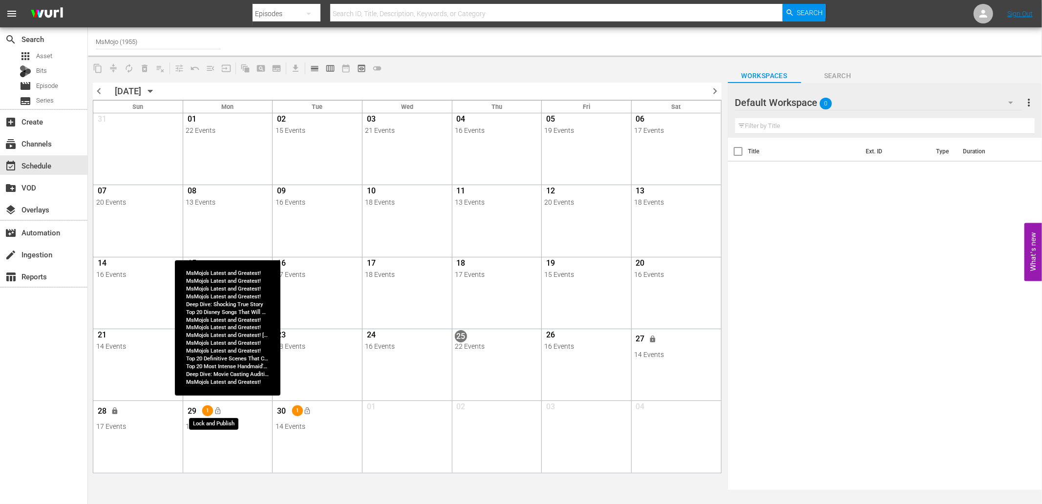
click at [211, 414] on button "lock_open" at bounding box center [218, 411] width 16 height 16
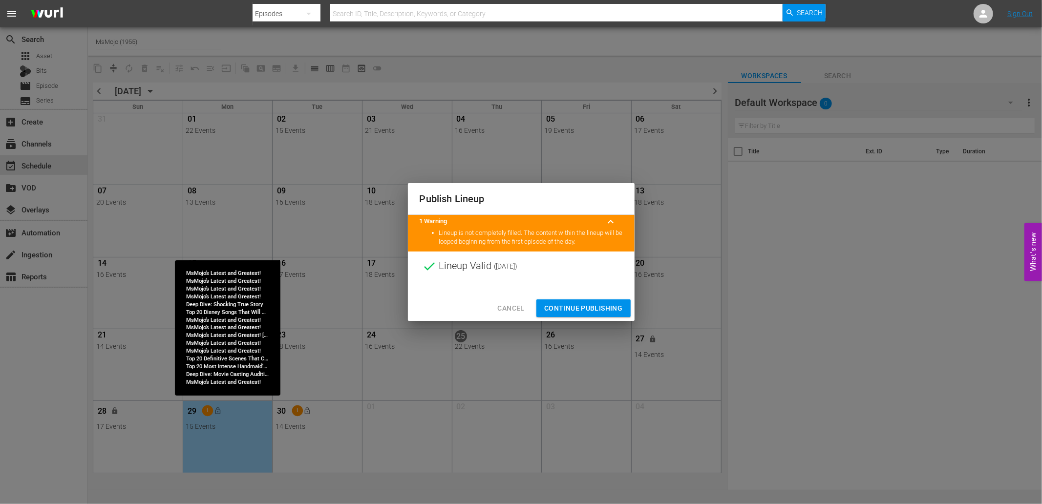
click at [513, 303] on span "Cancel" at bounding box center [510, 308] width 27 height 12
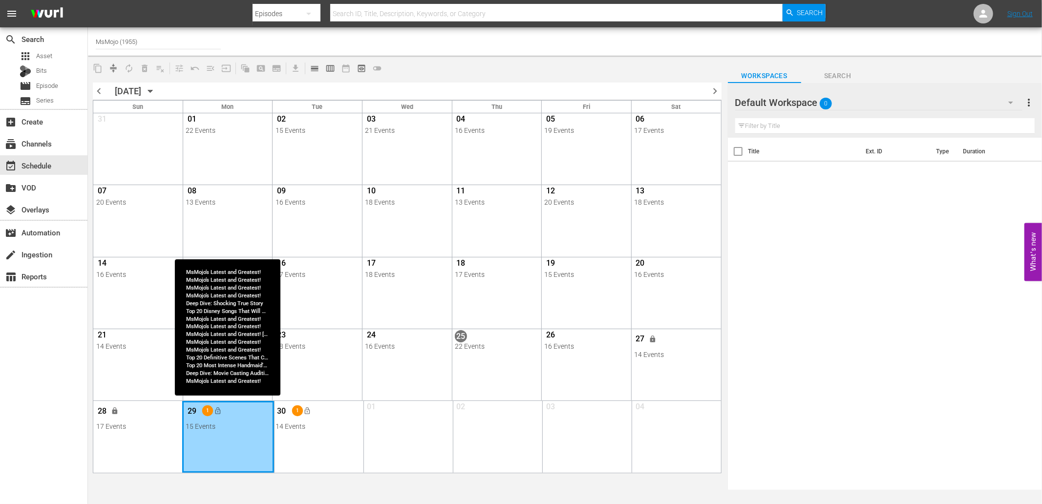
click at [244, 450] on div "Month View" at bounding box center [228, 436] width 92 height 71
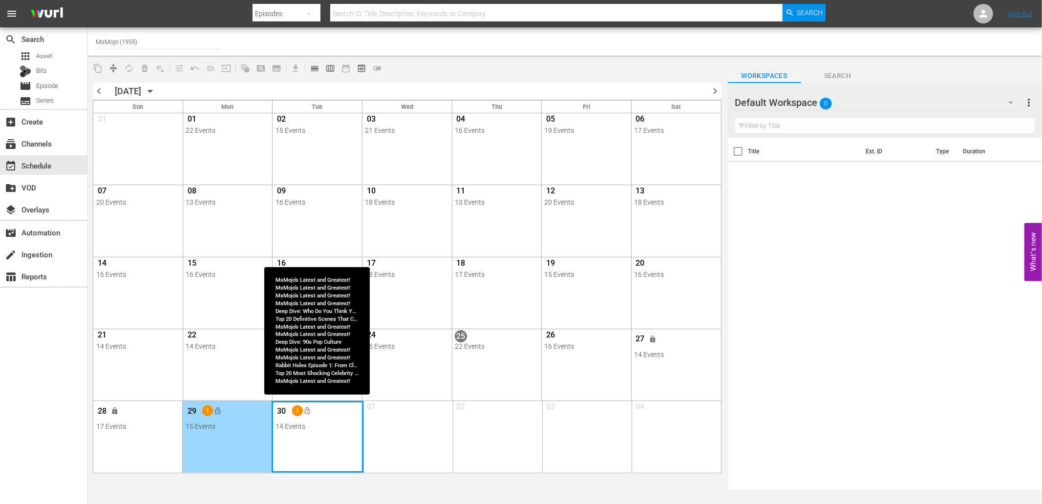
click at [316, 451] on div "Month View" at bounding box center [318, 436] width 92 height 71
click at [306, 451] on div "Month View" at bounding box center [318, 436] width 92 height 71
click at [306, 453] on div "Month View" at bounding box center [318, 436] width 92 height 71
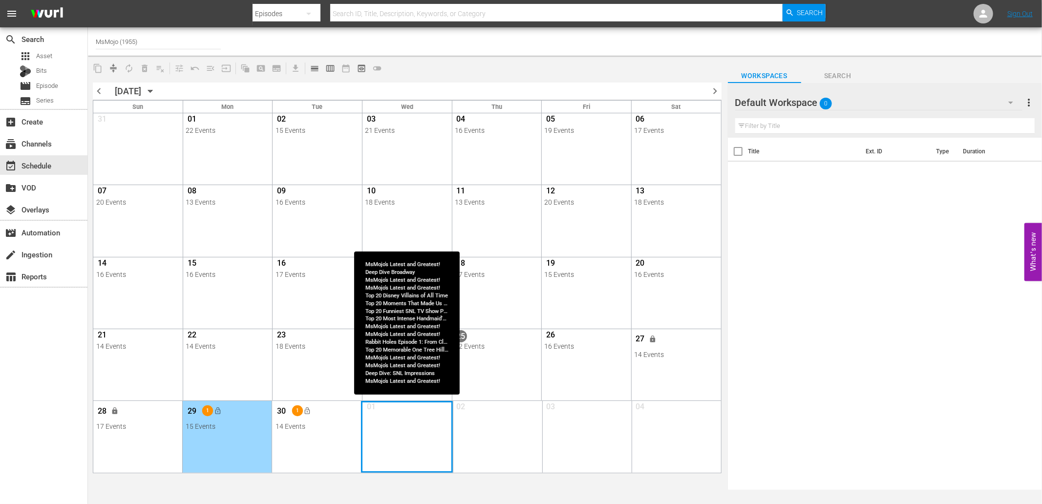
click at [422, 438] on div "Month View" at bounding box center [407, 436] width 92 height 71
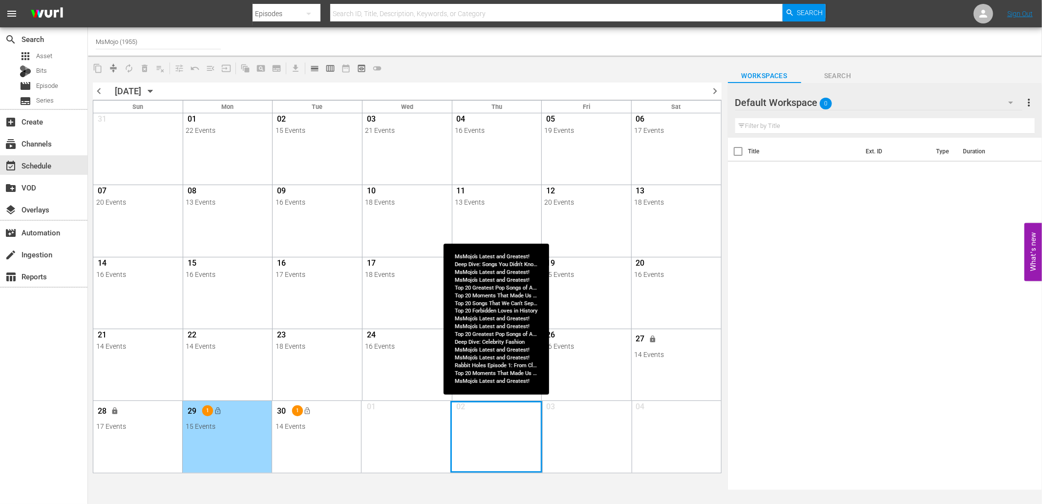
click at [484, 436] on div "Month View" at bounding box center [496, 436] width 92 height 71
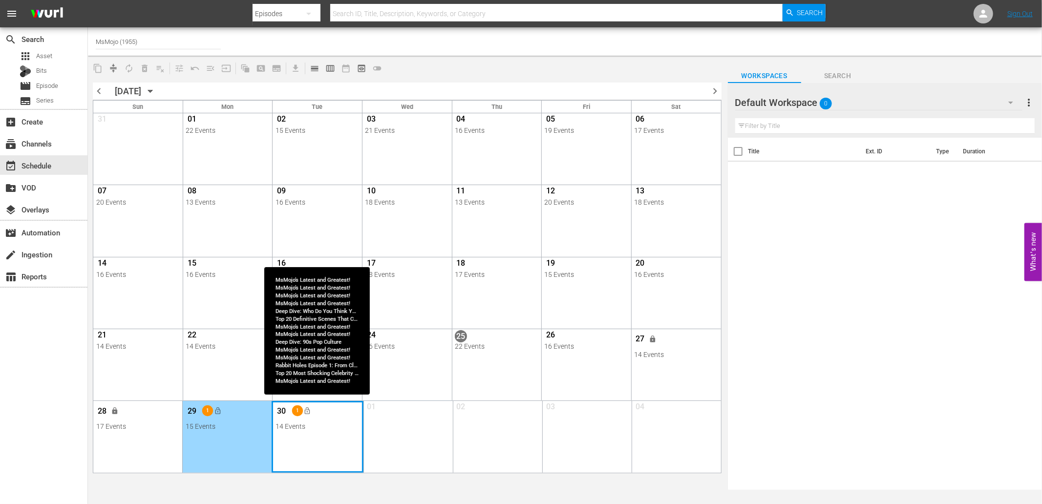
click at [319, 451] on div "Month View" at bounding box center [318, 436] width 92 height 71
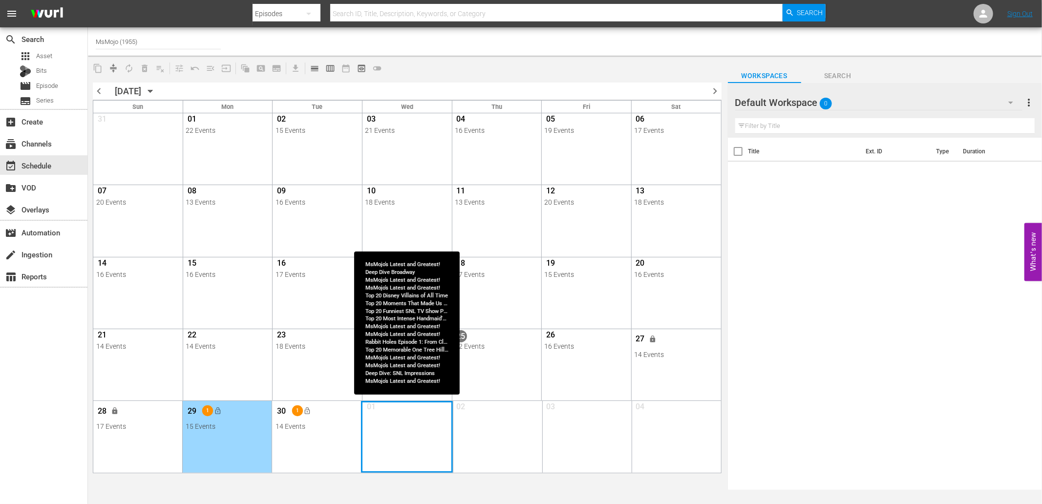
click at [388, 450] on div "Month View" at bounding box center [407, 436] width 92 height 71
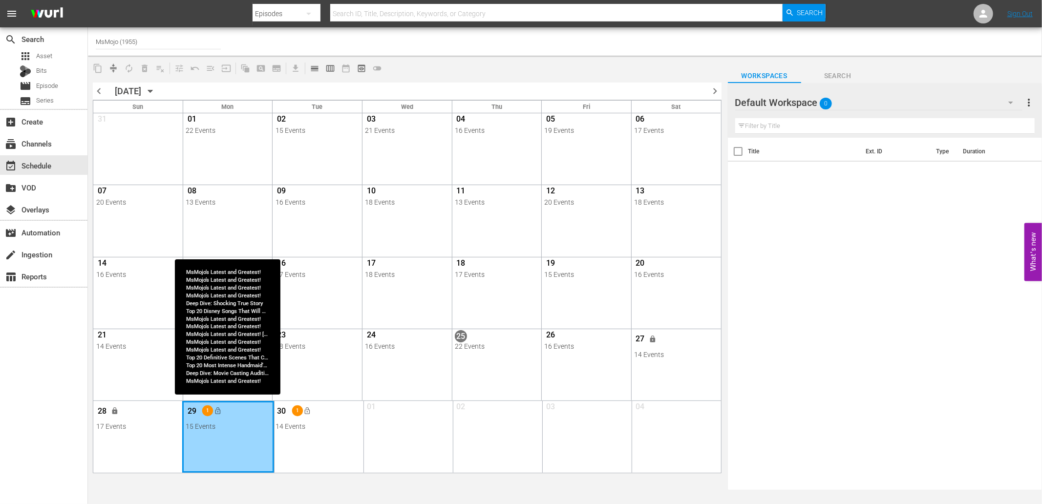
click at [238, 446] on div "Month View" at bounding box center [228, 436] width 92 height 71
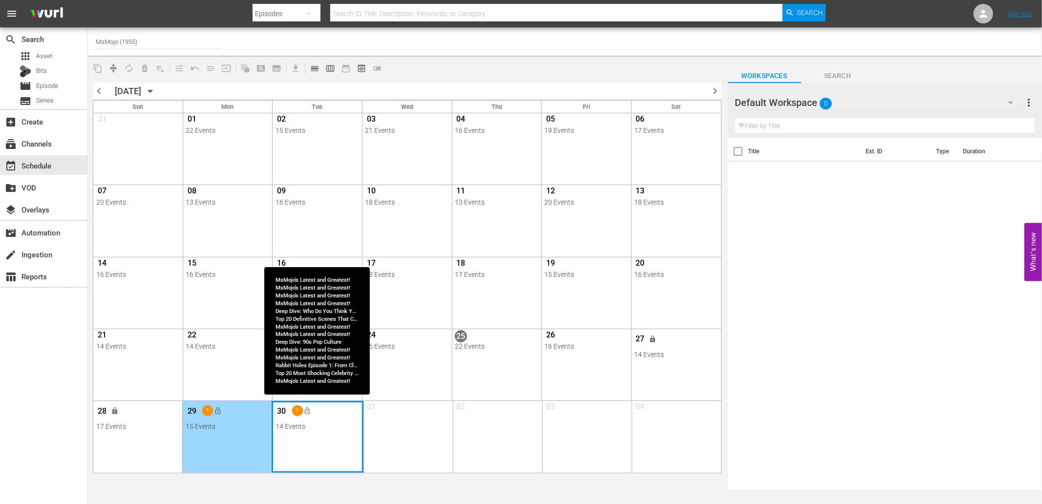
click at [327, 443] on div "Month View" at bounding box center [318, 436] width 92 height 71
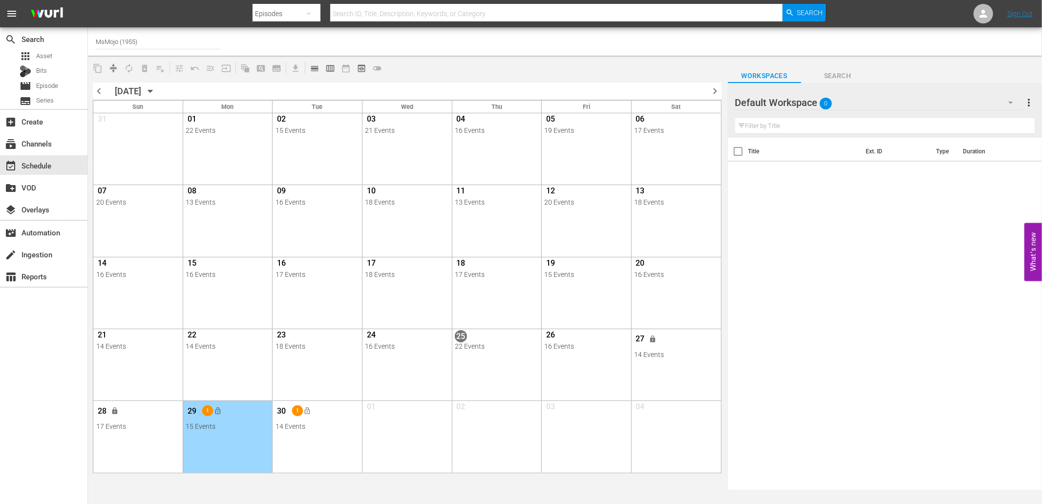
click at [242, 358] on div "22 14 Events View Lineup Unlock Selected Day Lock Selected Day" at bounding box center [227, 344] width 89 height 31
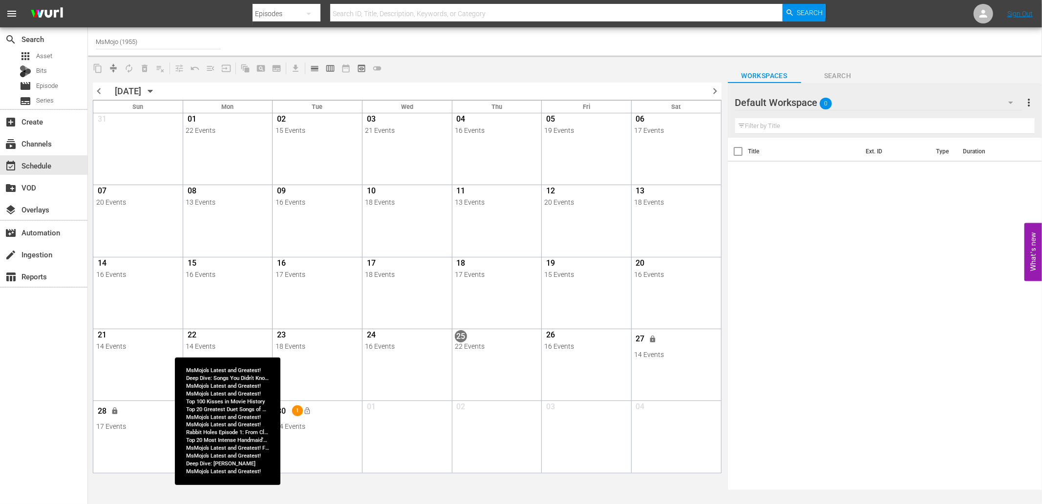
click at [194, 336] on span "22" at bounding box center [192, 336] width 12 height 12
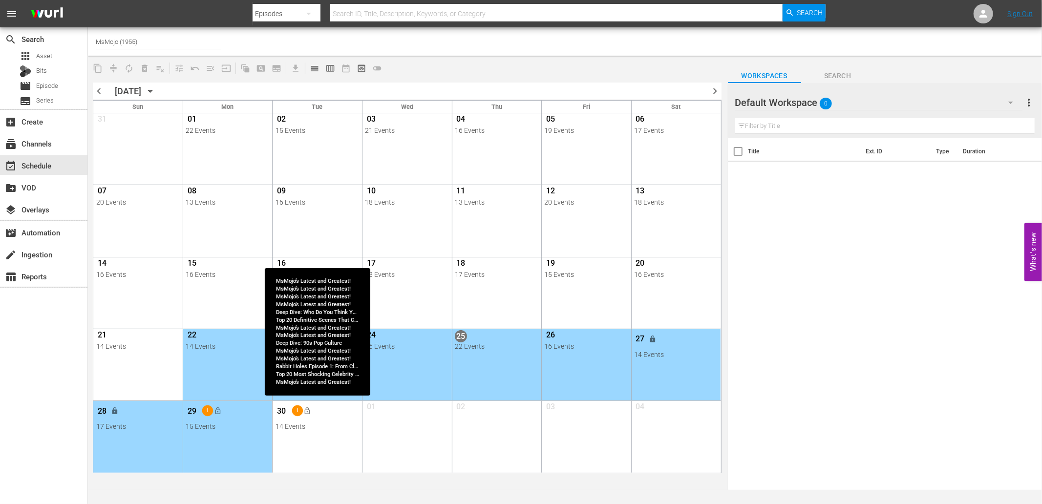
click at [351, 424] on div "14 Events" at bounding box center [318, 427] width 84 height 8
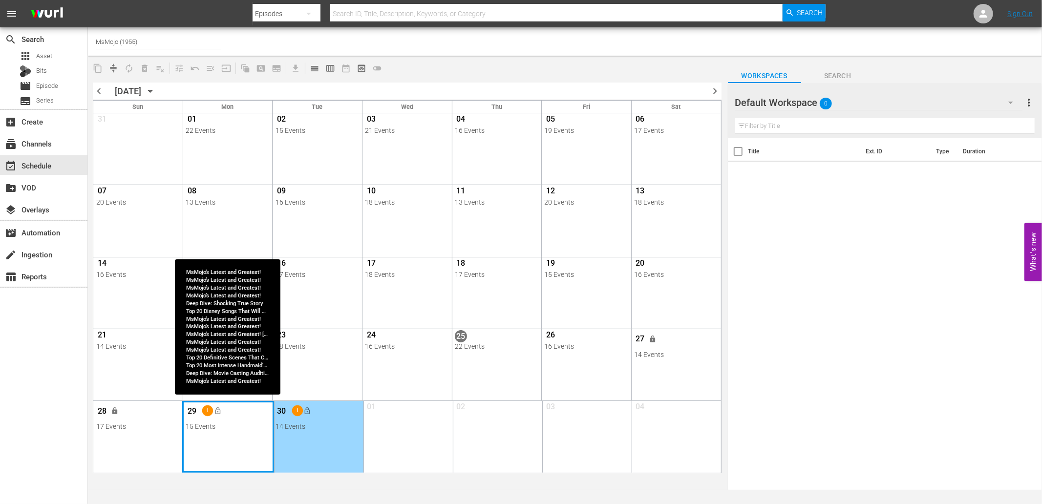
click at [250, 455] on div "Month View" at bounding box center [228, 436] width 92 height 71
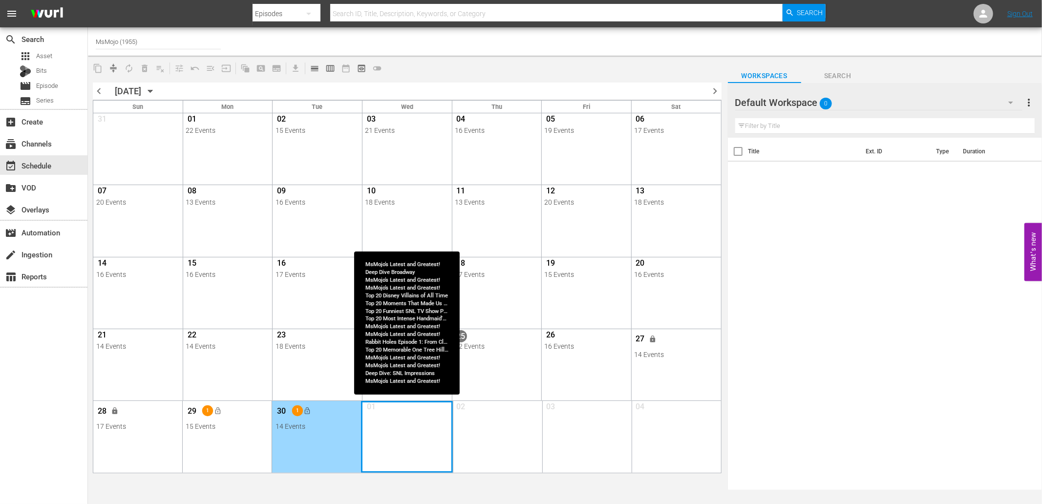
click at [412, 454] on div "Month View" at bounding box center [407, 436] width 92 height 71
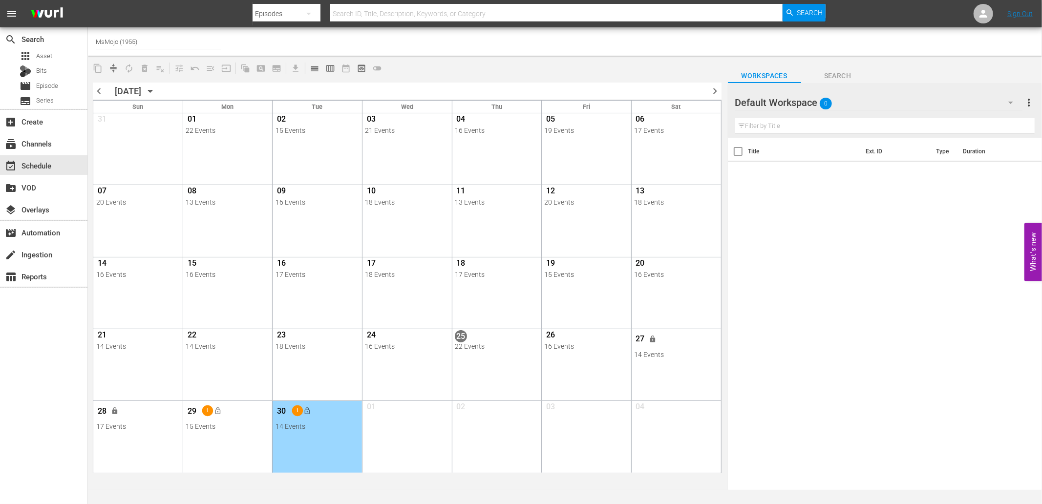
click at [712, 86] on span "chevron_right" at bounding box center [715, 91] width 12 height 12
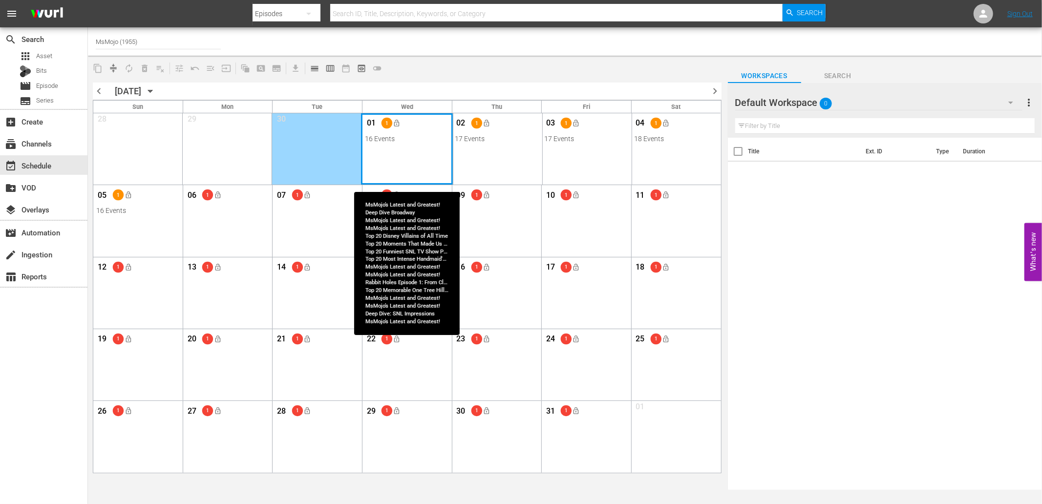
click at [391, 147] on div "Month View" at bounding box center [407, 148] width 92 height 71
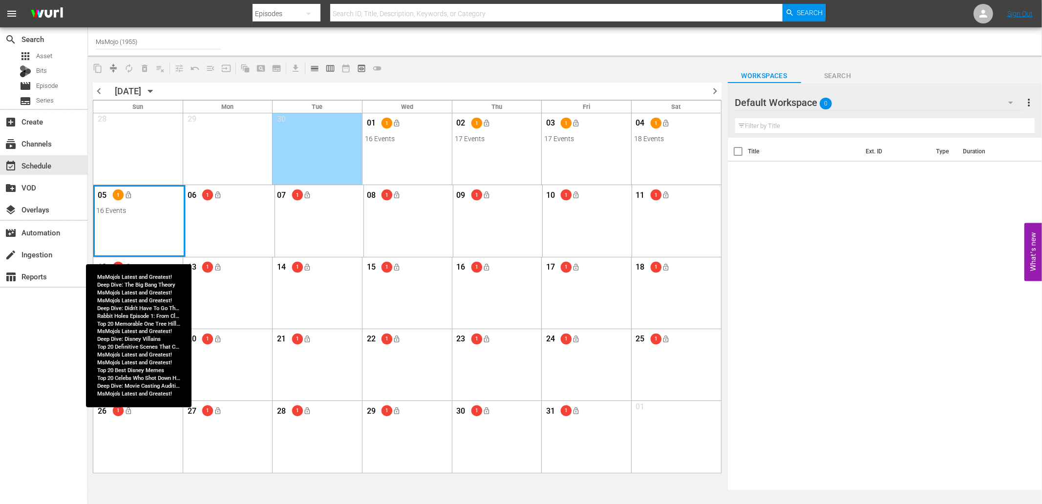
click at [116, 229] on div "Month View" at bounding box center [139, 220] width 92 height 71
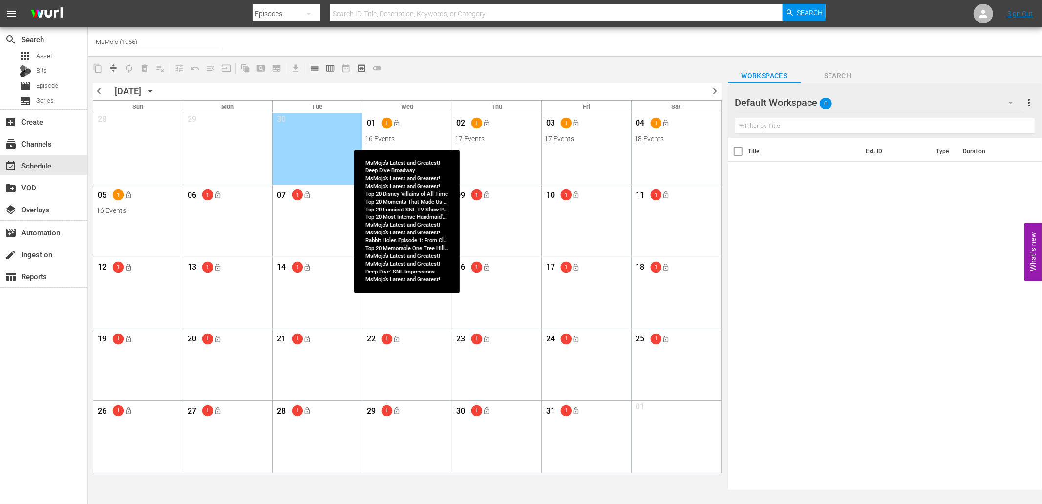
click at [372, 123] on span "01" at bounding box center [371, 124] width 12 height 12
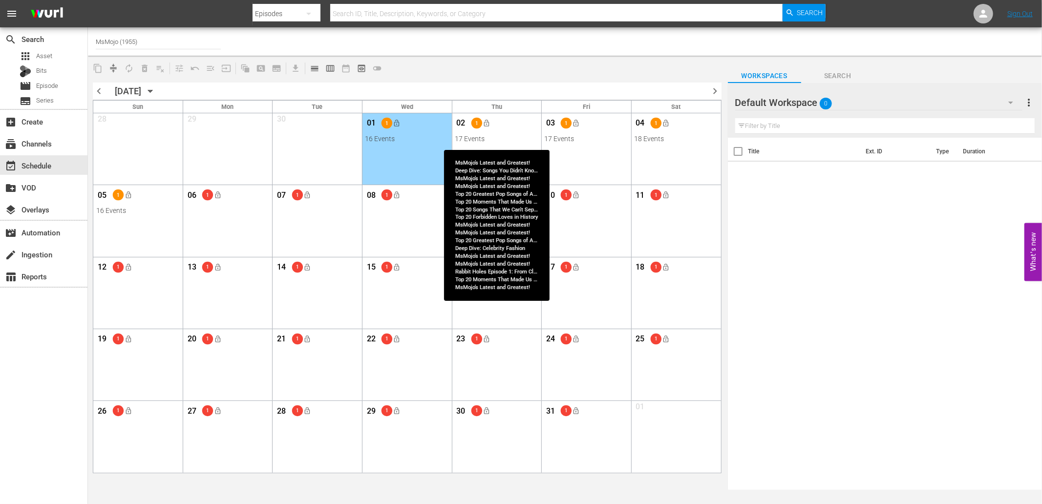
click at [461, 121] on span "02" at bounding box center [461, 124] width 12 height 12
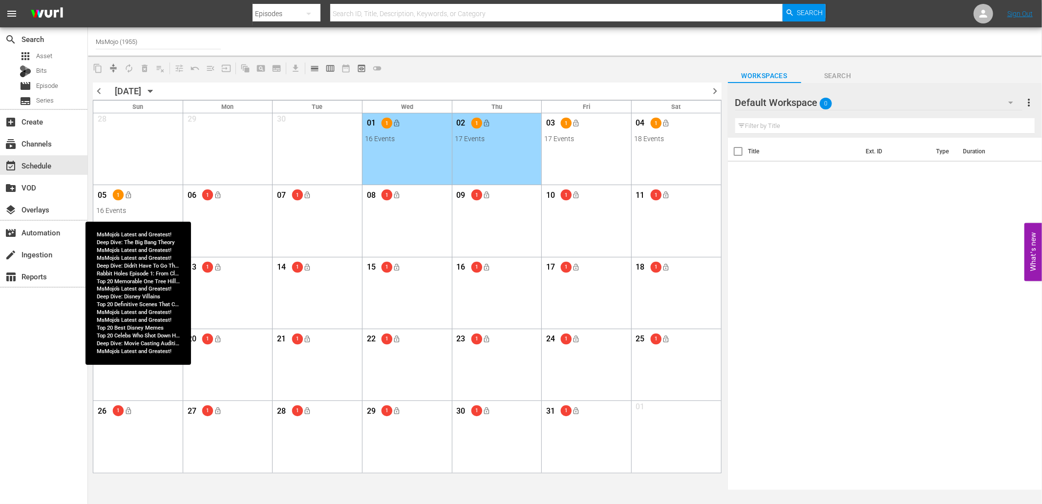
click at [102, 196] on span "05" at bounding box center [102, 197] width 12 height 12
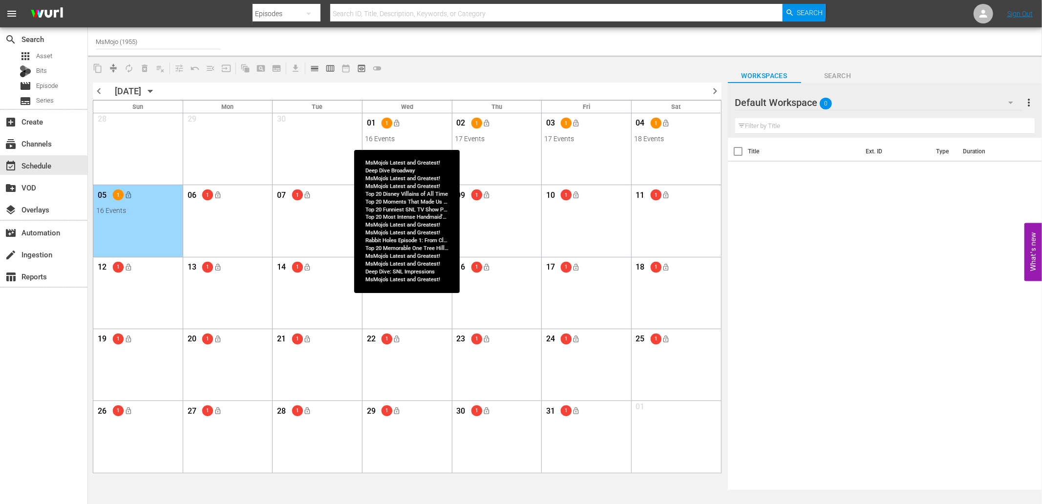
click at [369, 123] on span "01" at bounding box center [371, 124] width 12 height 12
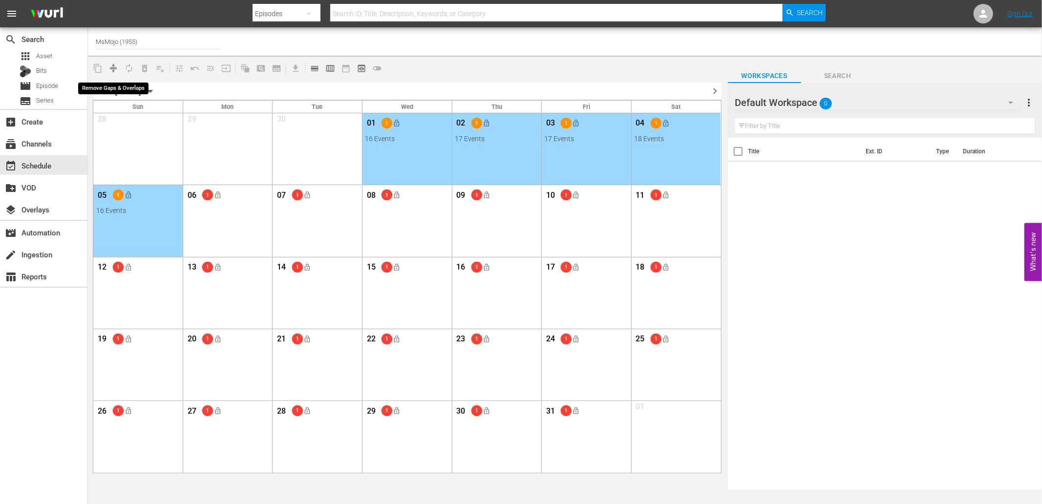
click at [115, 64] on span "compress" at bounding box center [113, 69] width 10 height 10
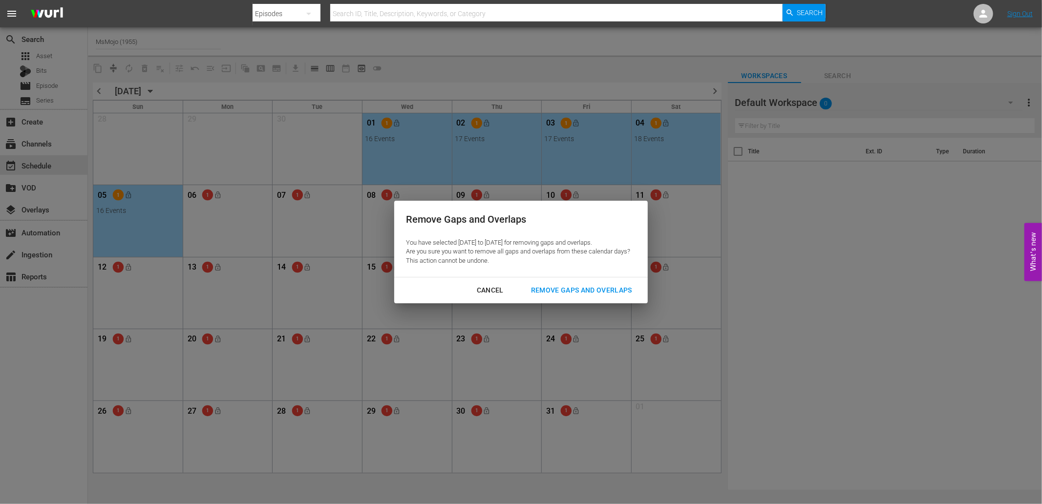
click at [597, 295] on div "Remove Gaps and Overlaps" at bounding box center [581, 290] width 117 height 12
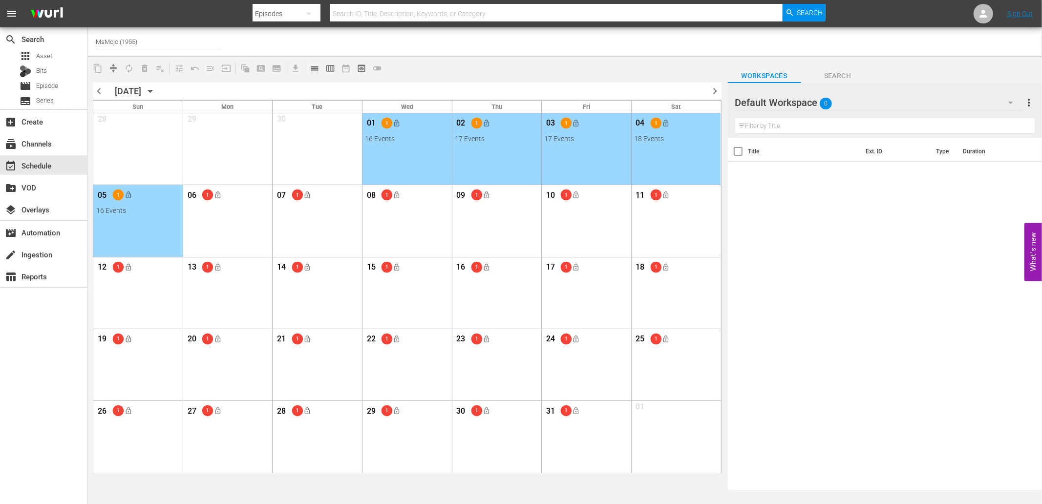
click at [100, 90] on span "chevron_left" at bounding box center [99, 91] width 12 height 12
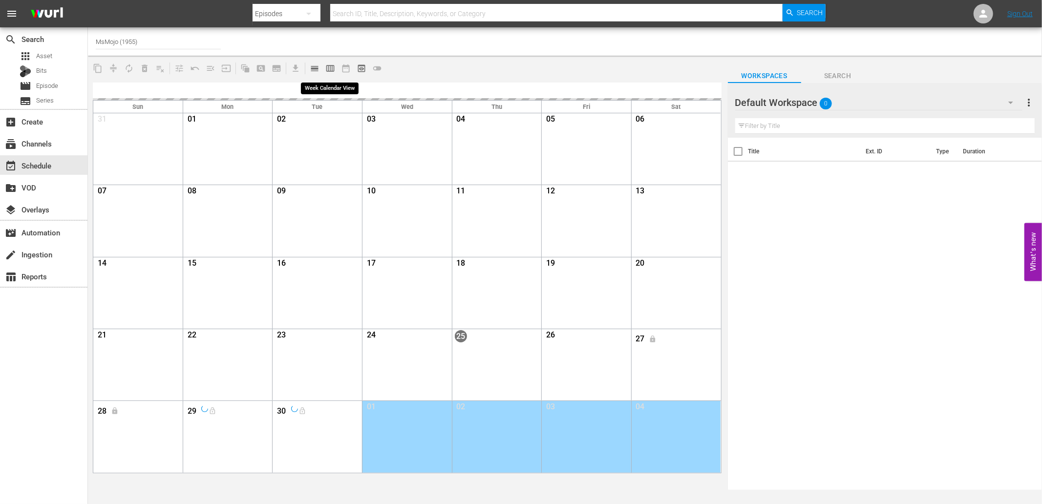
click at [331, 66] on span "calendar_view_week_outlined" at bounding box center [330, 69] width 10 height 10
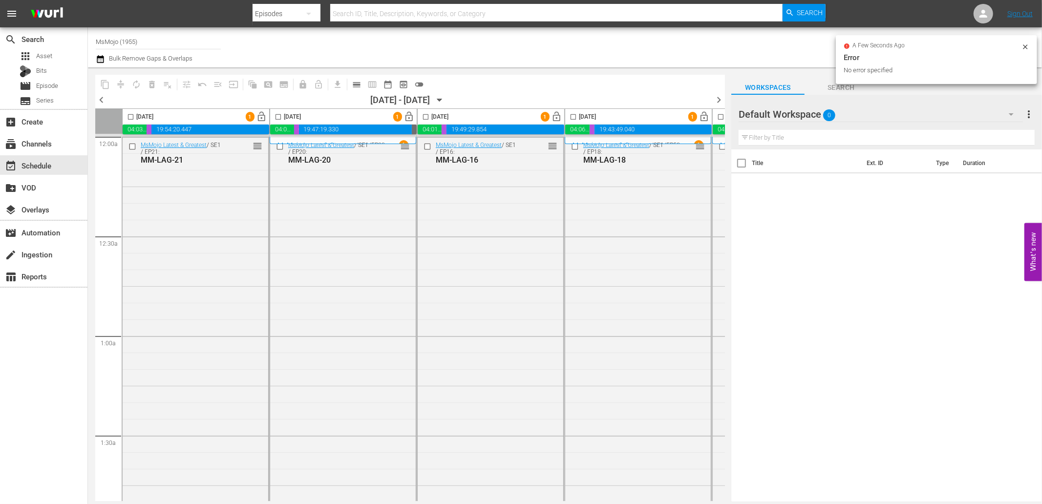
click at [131, 116] on input "checkbox" at bounding box center [130, 118] width 11 height 11
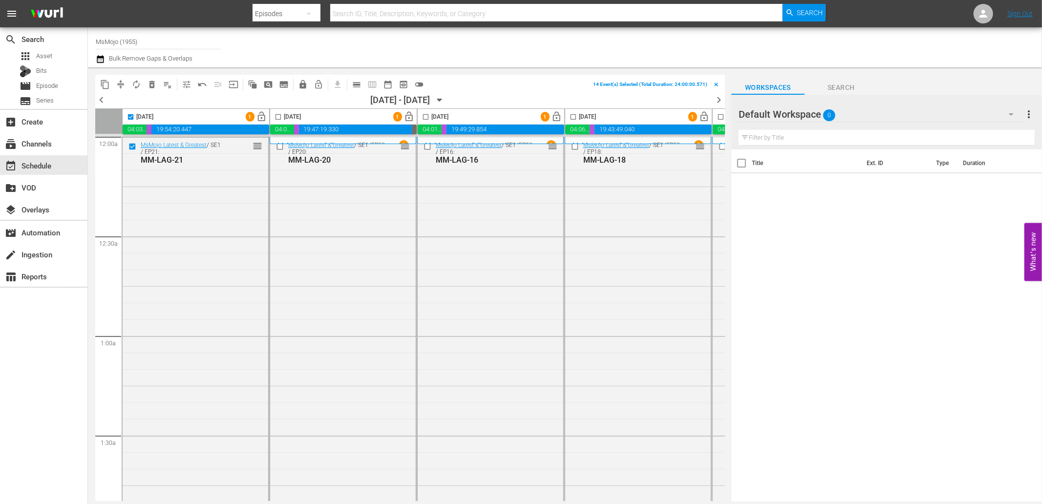
click at [130, 117] on input "checkbox" at bounding box center [130, 118] width 11 height 11
checkbox input "false"
click at [355, 85] on span "calendar_view_day_outlined" at bounding box center [357, 85] width 10 height 10
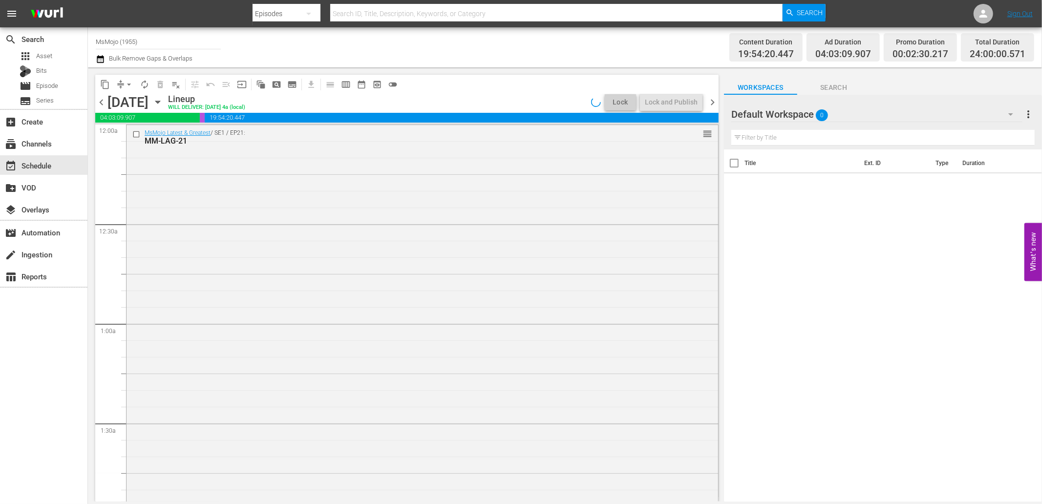
click at [163, 99] on icon "button" at bounding box center [157, 102] width 11 height 11
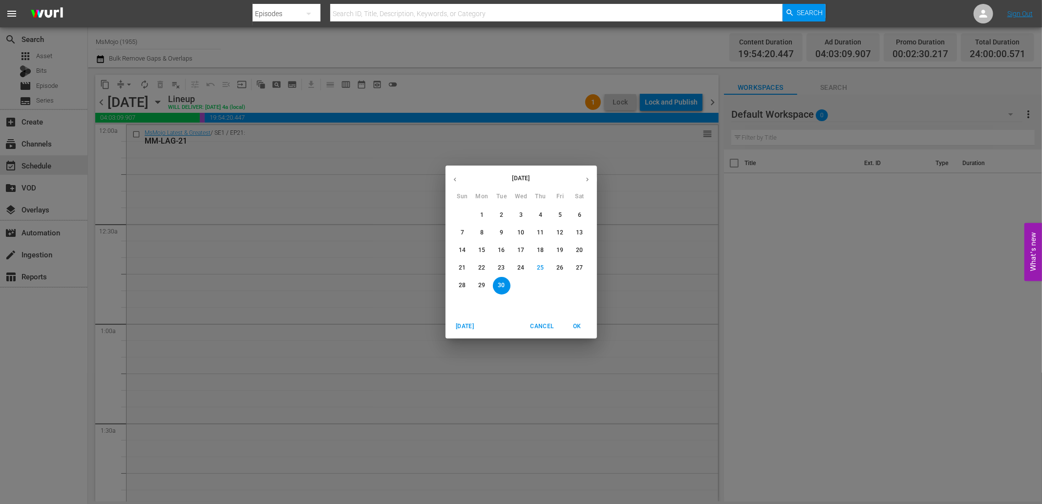
click at [489, 284] on span "29" at bounding box center [482, 285] width 18 height 8
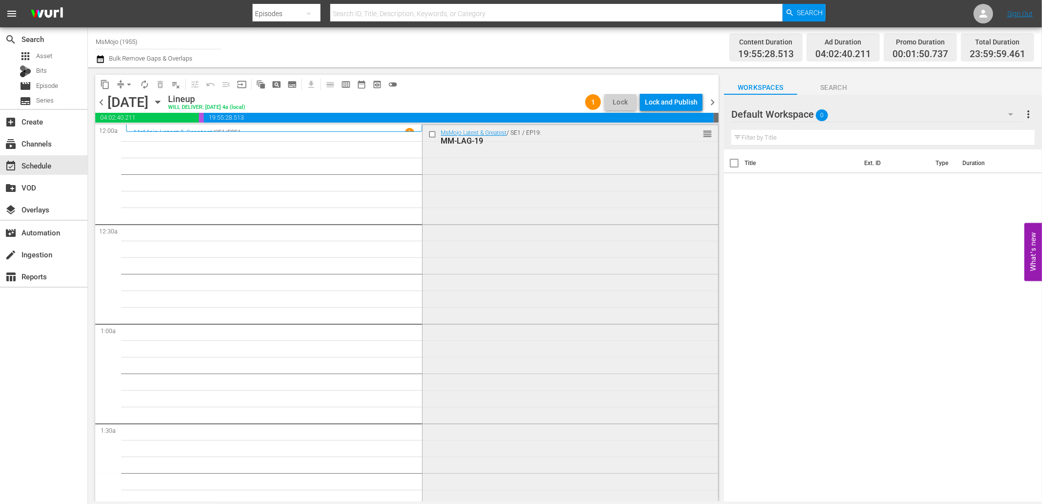
click at [535, 212] on div "MsMojo Latest & Greatest / SE1 / EP19: MM-LAG-19 reorder" at bounding box center [570, 323] width 295 height 396
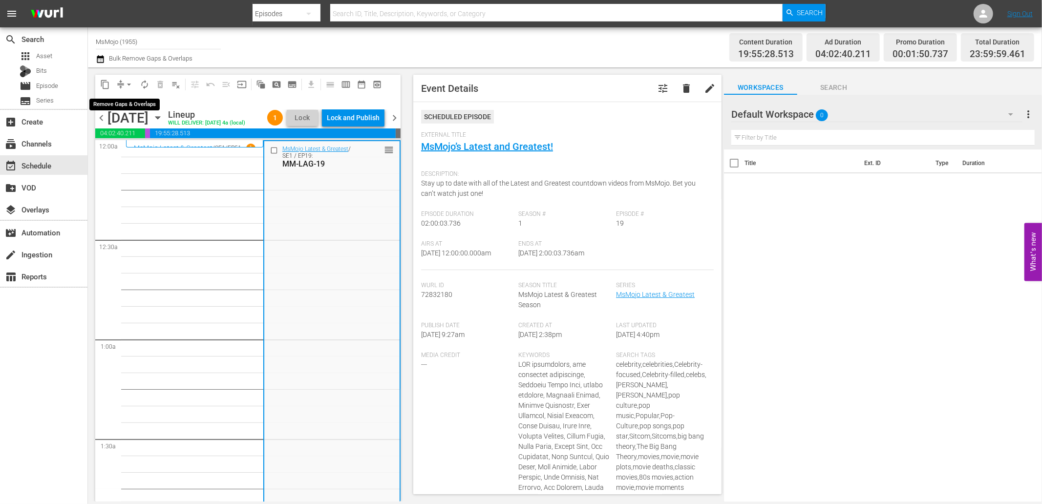
click at [120, 81] on span "compress" at bounding box center [121, 85] width 10 height 10
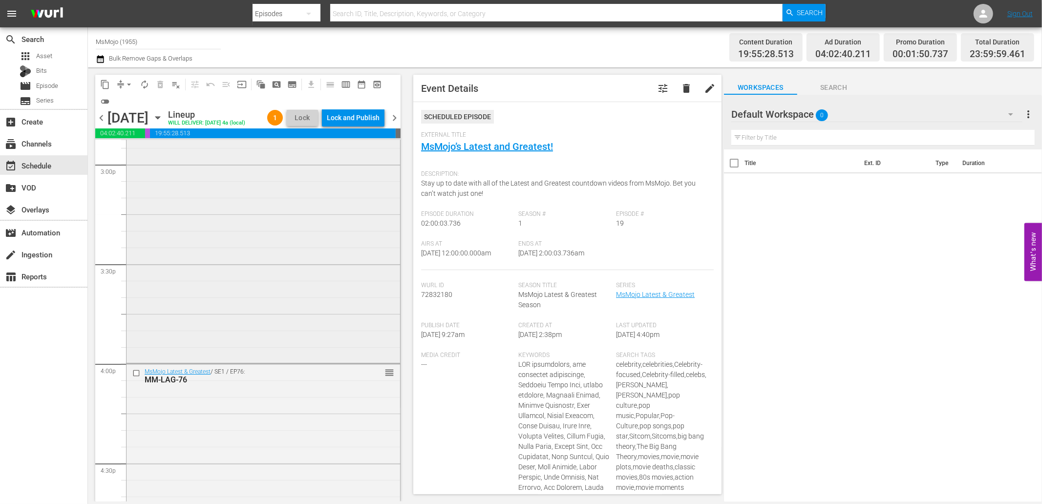
scroll to position [2967, 0]
click at [296, 292] on div "MsMojo Latest & Greatest / SE1 / EP89: MM-LAG-89 (RuPaul & Drag Race) reorder" at bounding box center [264, 160] width 274 height 395
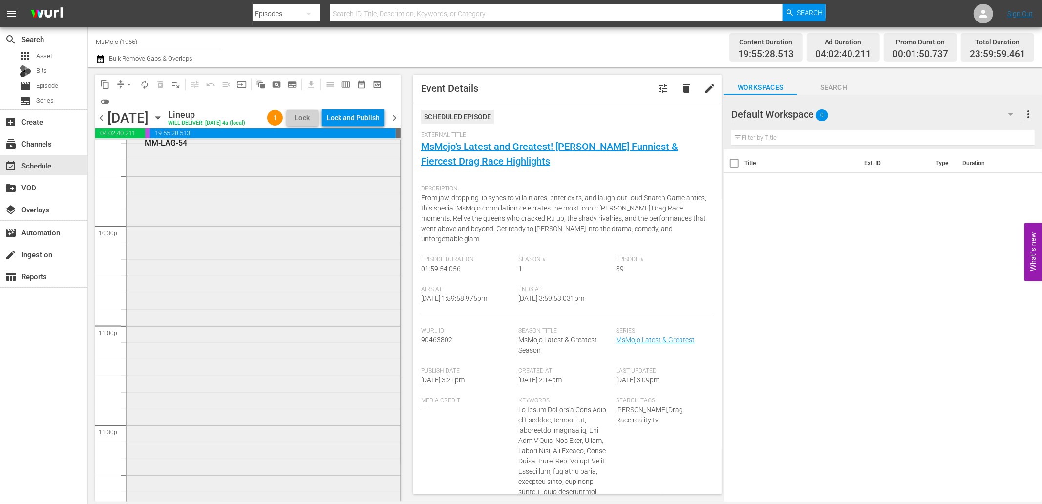
scroll to position [4437, 0]
click at [243, 411] on div "MsMojo Latest & Greatest / SE1 / EP54: MM-LAG-54 reorder" at bounding box center [264, 301] width 274 height 395
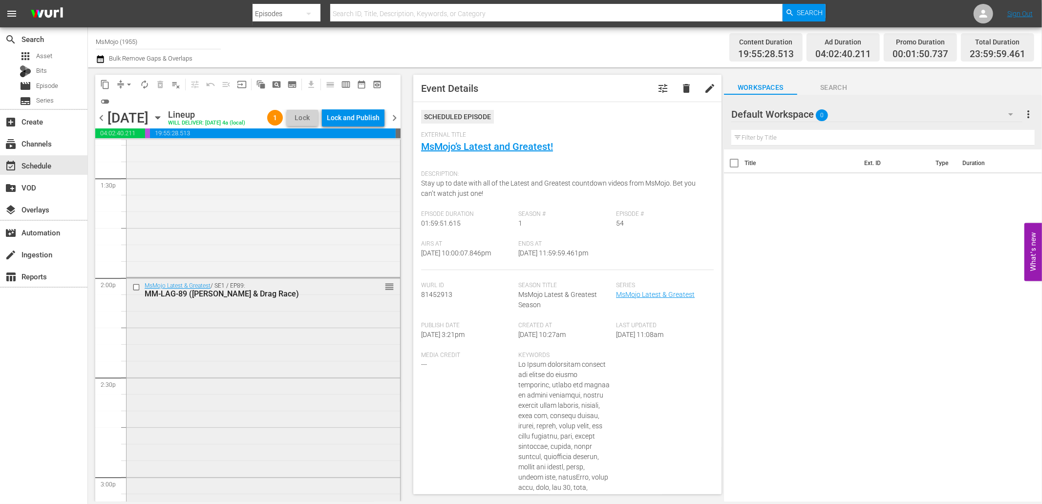
scroll to position [2678, 0]
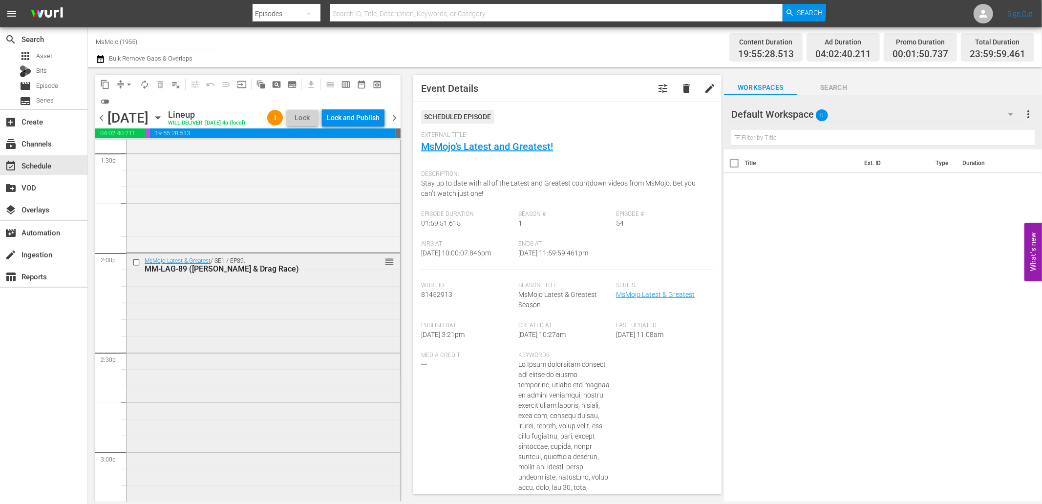
click at [134, 267] on input "checkbox" at bounding box center [137, 262] width 10 height 8
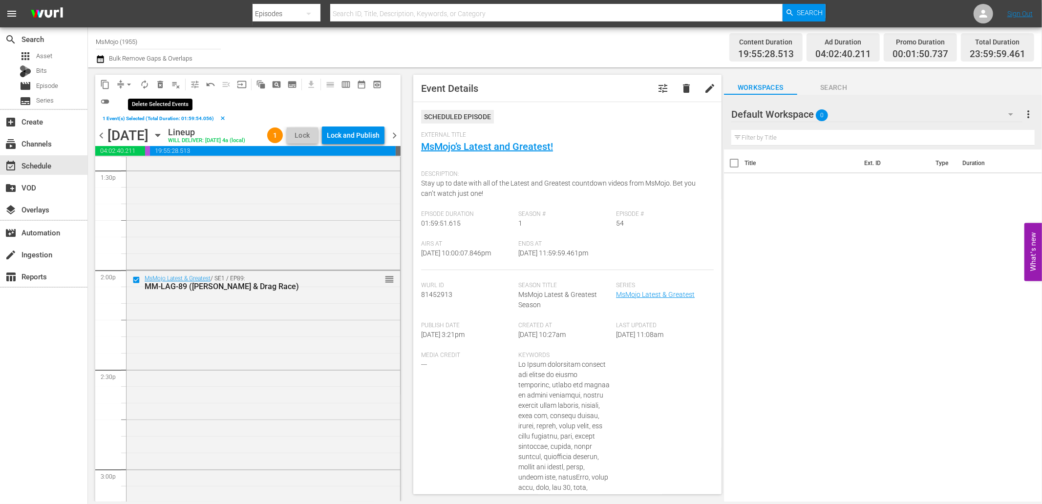
click at [161, 86] on span "delete_forever_outlined" at bounding box center [160, 85] width 10 height 10
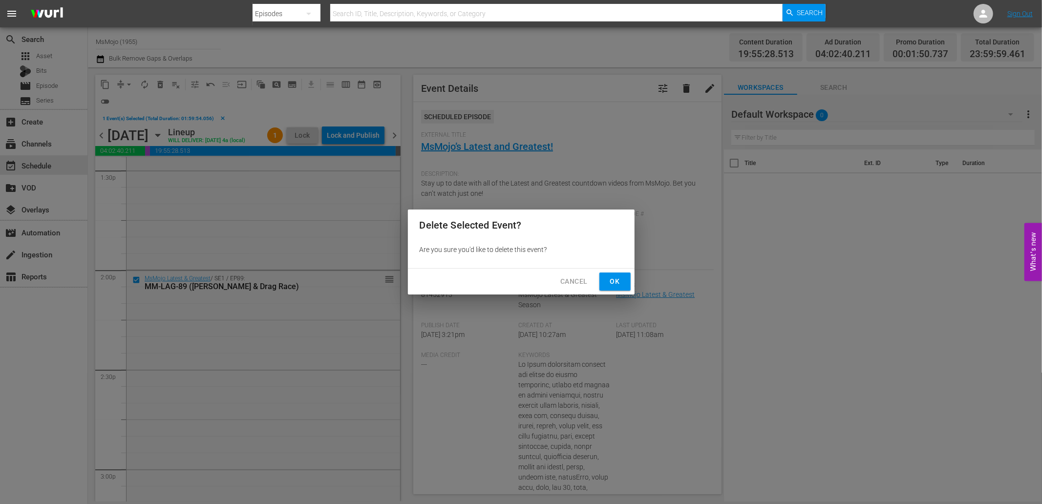
click at [613, 277] on span "Ok" at bounding box center [615, 282] width 16 height 12
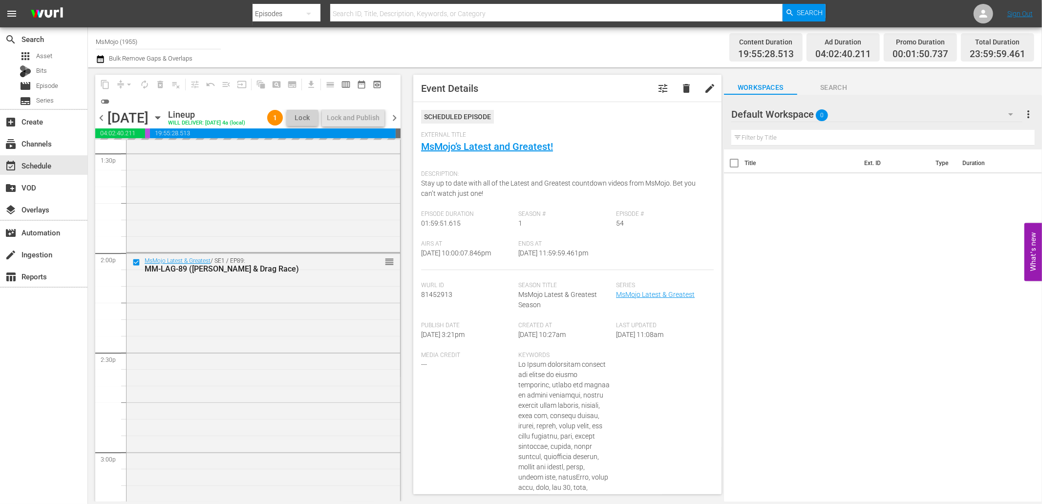
click at [780, 138] on input "text" at bounding box center [882, 138] width 303 height 16
paste input ""MM-Pop-Deep-Dive-2000s_U6T9I7 ""
type input ""MM-Pop-Deep-Dive-2000s_U6T9I7 ""
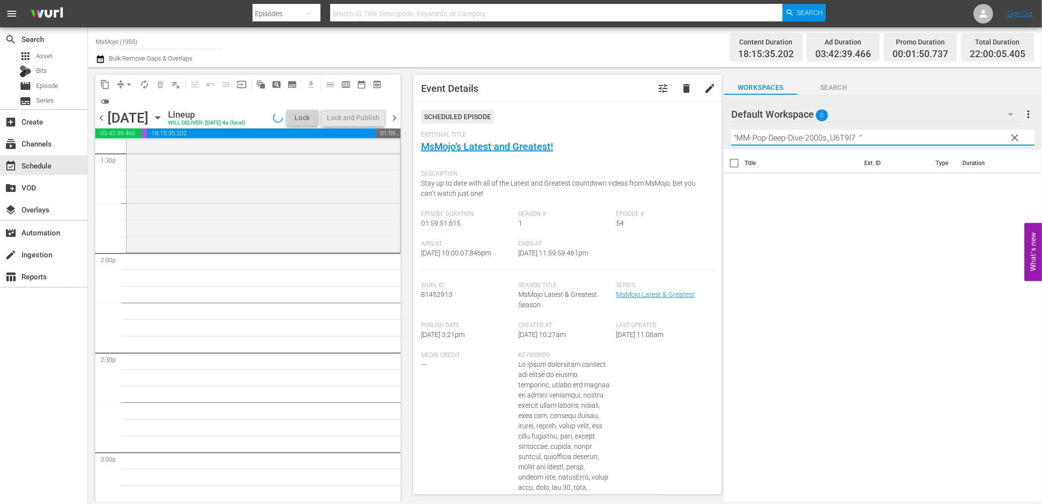
click at [839, 85] on span "Search" at bounding box center [833, 88] width 73 height 12
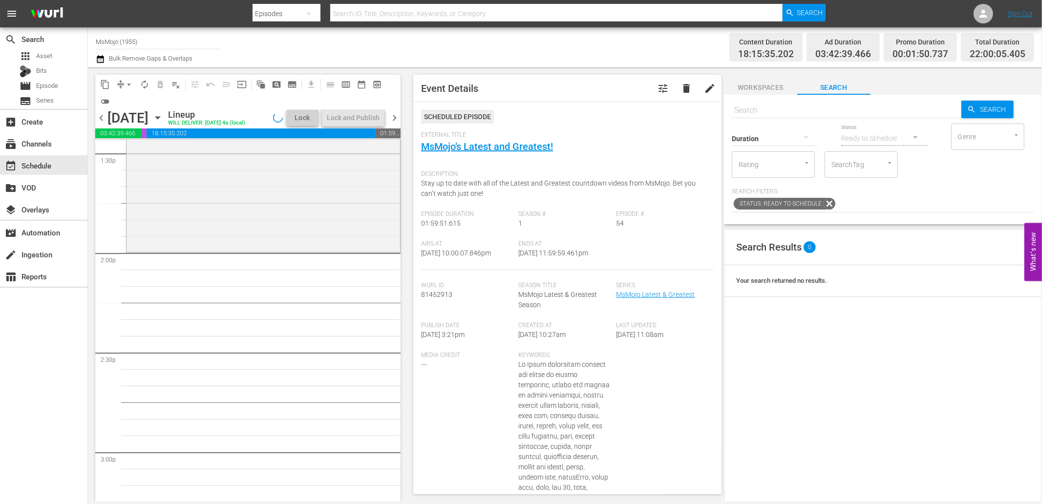
click at [798, 105] on input "text" at bounding box center [847, 110] width 230 height 23
paste input ""MM-Pop-Deep-Dive-2000s_U6T9I7 ""
type input ""MM-Pop-Deep-Dive-2000s_U6T9I7 ""
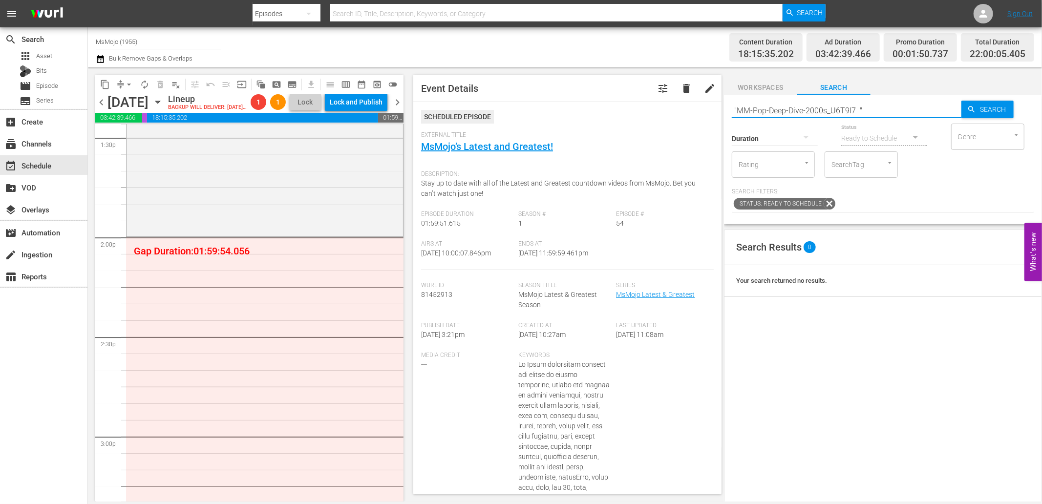
type input ""MM-Pop-Deep-Dive-2000s_U6T9I7 ""
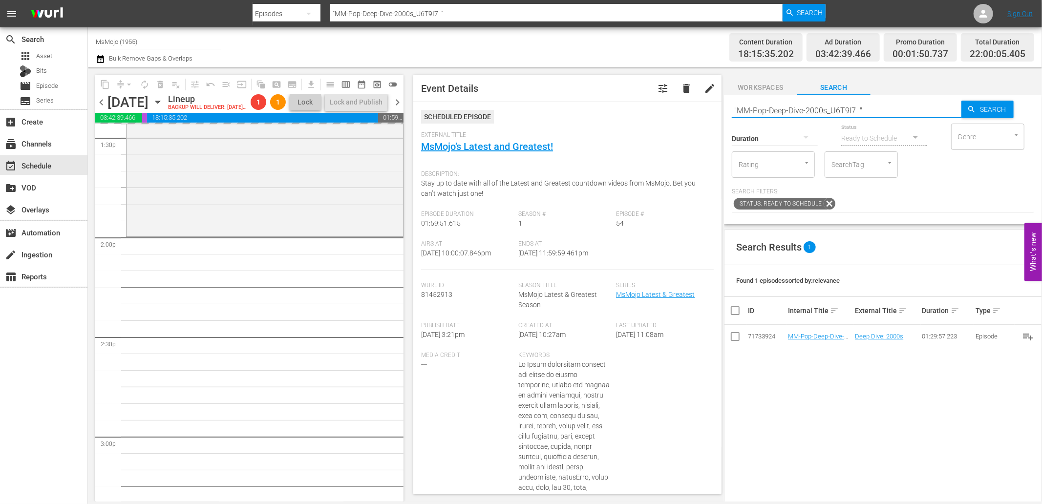
drag, startPoint x: 894, startPoint y: 109, endPoint x: 665, endPoint y: 114, distance: 229.2
click at [665, 111] on div "content_copy compress arrow_drop_down autorenew_outlined delete_forever_outline…" at bounding box center [565, 284] width 954 height 434
paste input "MM-Pop-Top-100-Greatest-Musicals-of-All-Time_Y3C4J7"
type input "MM-Pop-Top-100-Greatest-Musicals-of-All-Time_Y3C4J7"
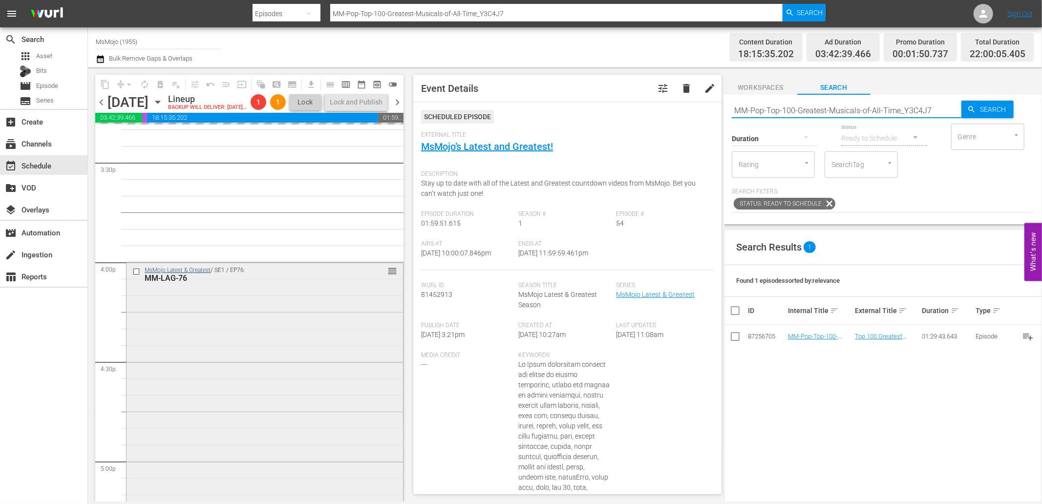
scroll to position [3076, 0]
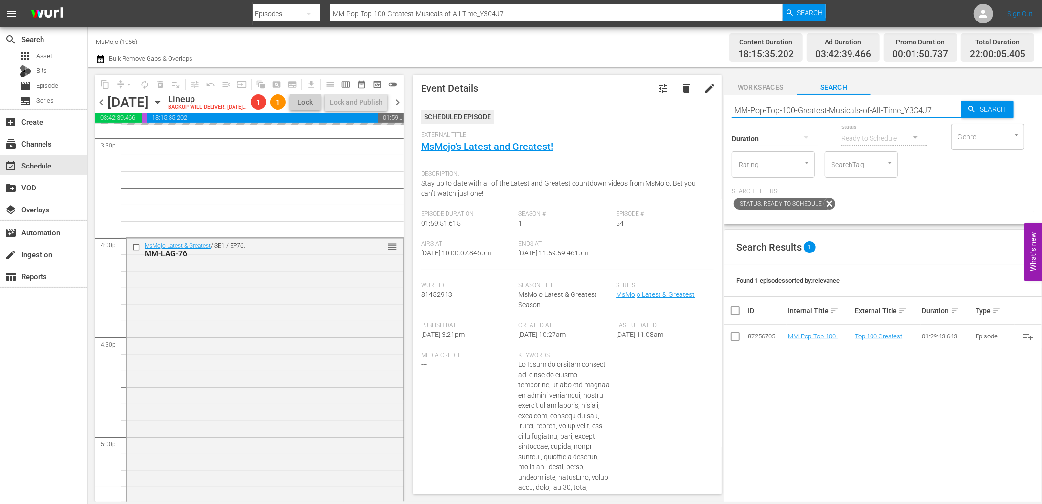
type input "MM-Pop-Top-100-Greatest-Musicals-of-All-Time_Y3C4J7"
click at [509, 57] on div "Channel Title MsMojo (1955) Bulk Remove Gaps & Overlaps" at bounding box center [352, 47] width 512 height 35
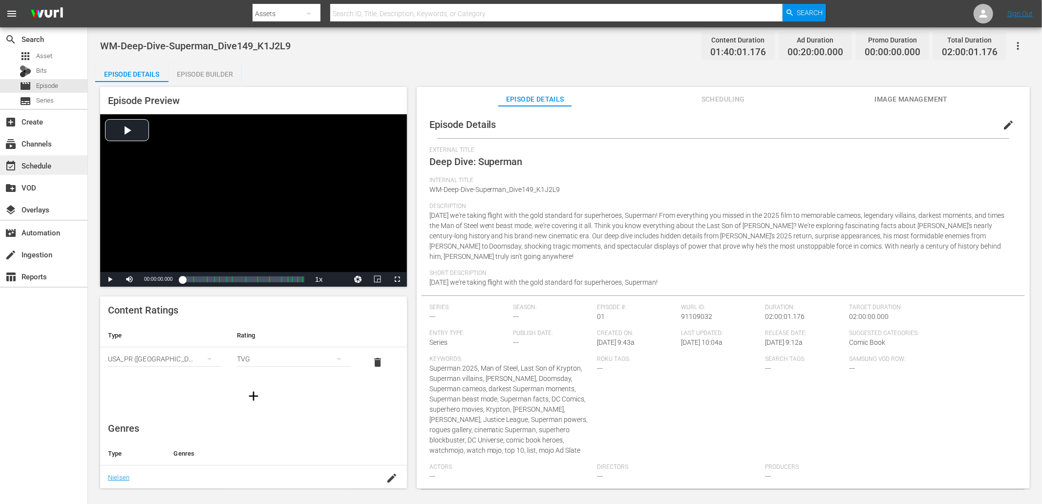
click at [47, 168] on div "event_available Schedule" at bounding box center [27, 164] width 55 height 9
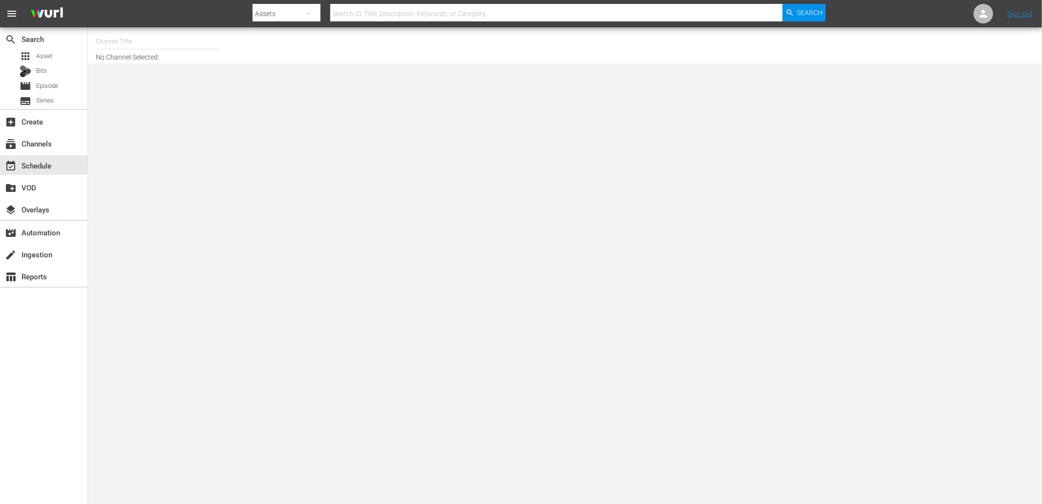
click at [131, 44] on input "text" at bounding box center [158, 41] width 125 height 23
click at [138, 63] on div "MsMojo (1955 - watchmojo_msmojo_1)" at bounding box center [230, 68] width 253 height 23
type input "MsMojo (1955 - watchmojo_msmojo_1)"
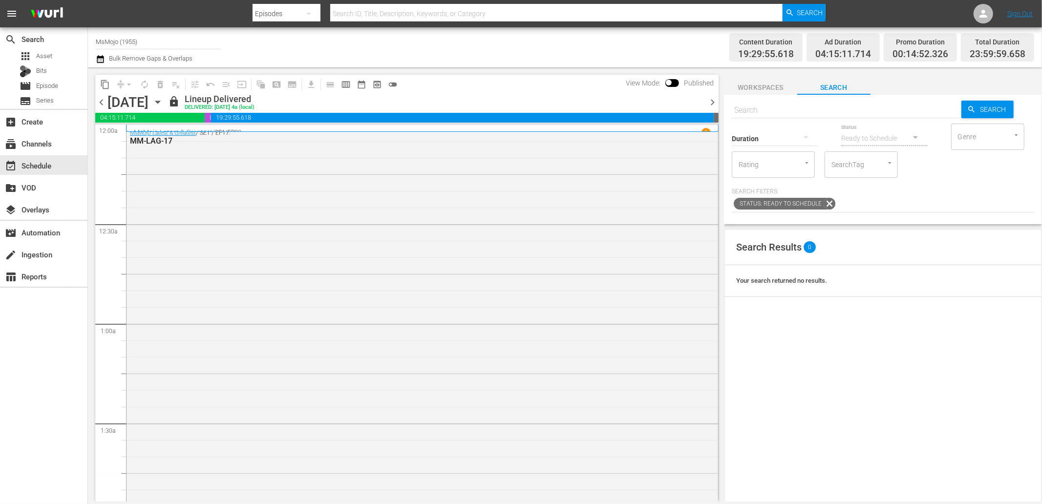
click at [163, 104] on icon "button" at bounding box center [157, 102] width 11 height 11
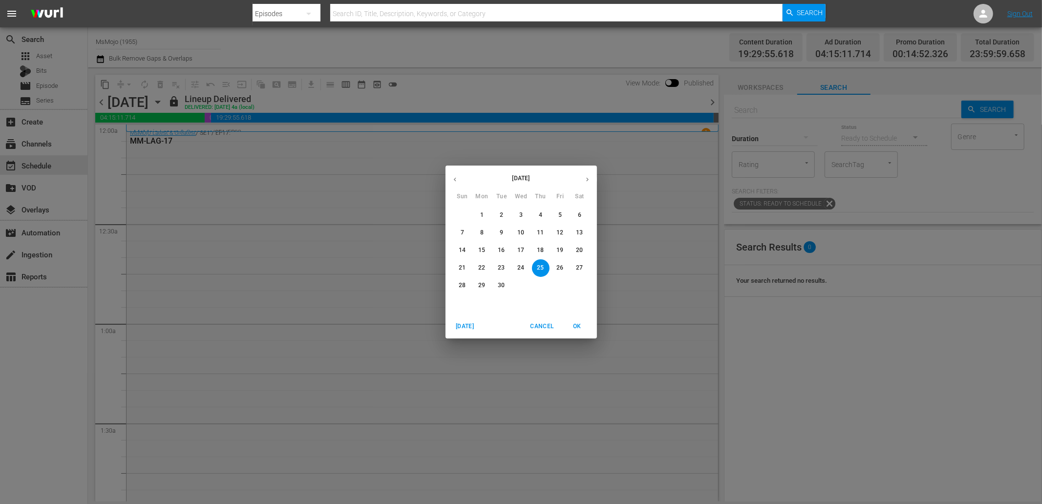
click at [499, 285] on p "30" at bounding box center [501, 285] width 7 height 8
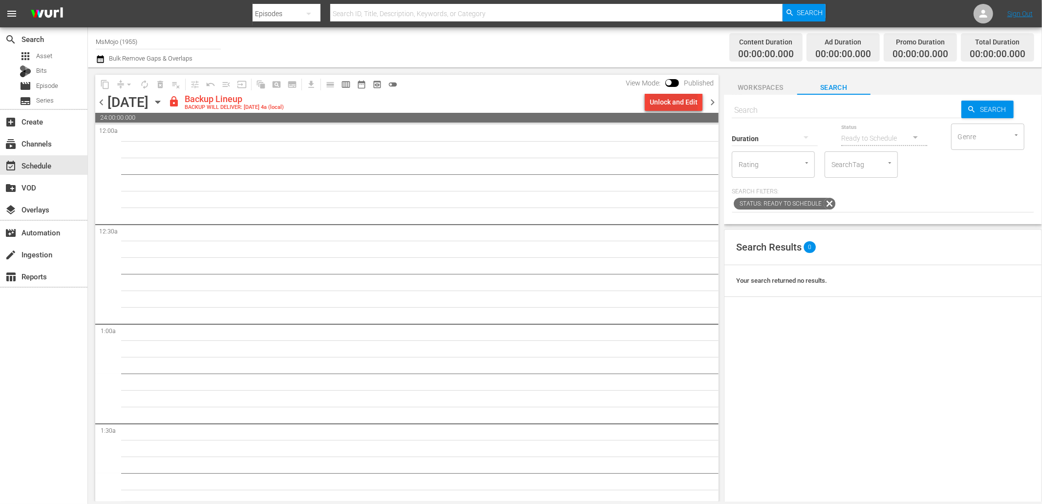
click at [675, 106] on div "Unlock and Edit" at bounding box center [674, 102] width 48 height 18
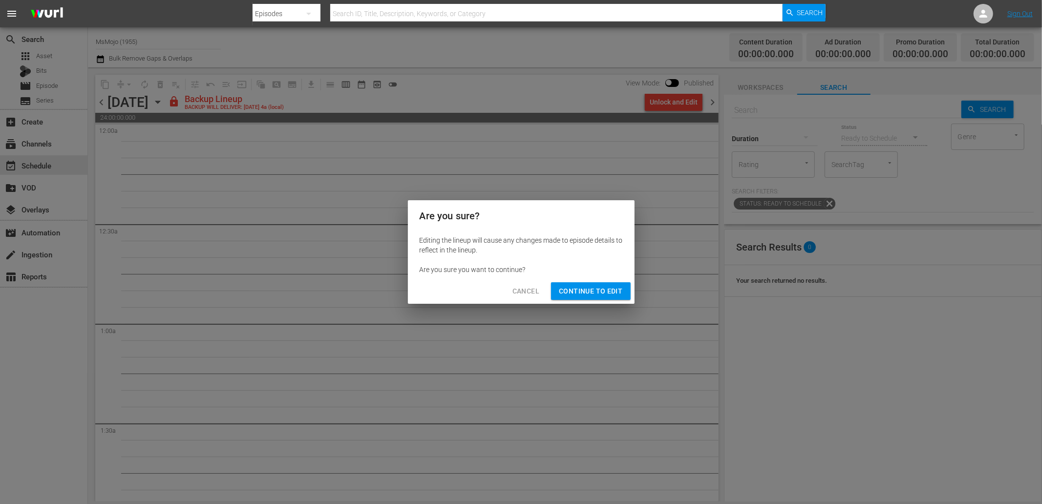
click at [591, 291] on span "Continue to Edit" at bounding box center [591, 291] width 64 height 12
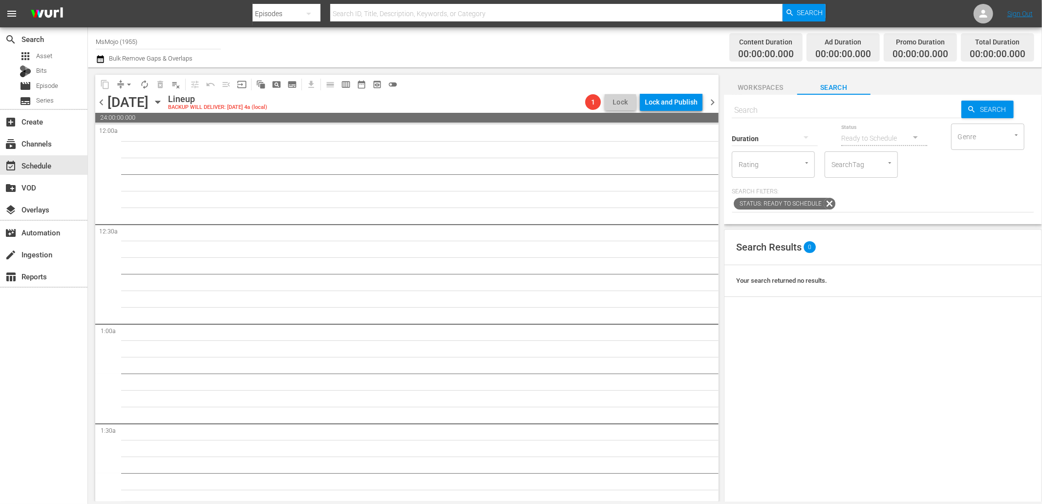
click at [100, 58] on icon "button" at bounding box center [100, 59] width 7 height 8
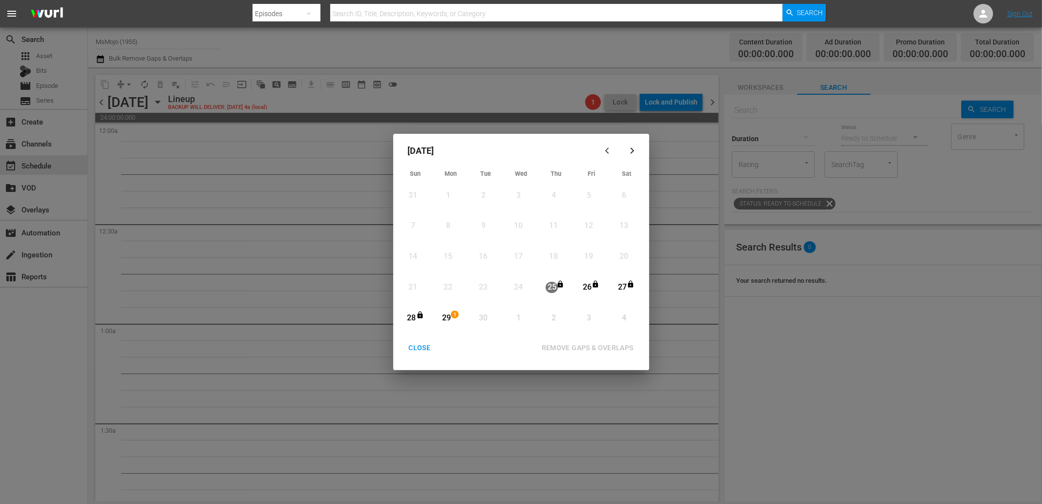
click at [489, 319] on div "30" at bounding box center [483, 318] width 12 height 11
click at [414, 344] on div "CLOSE" at bounding box center [420, 348] width 38 height 12
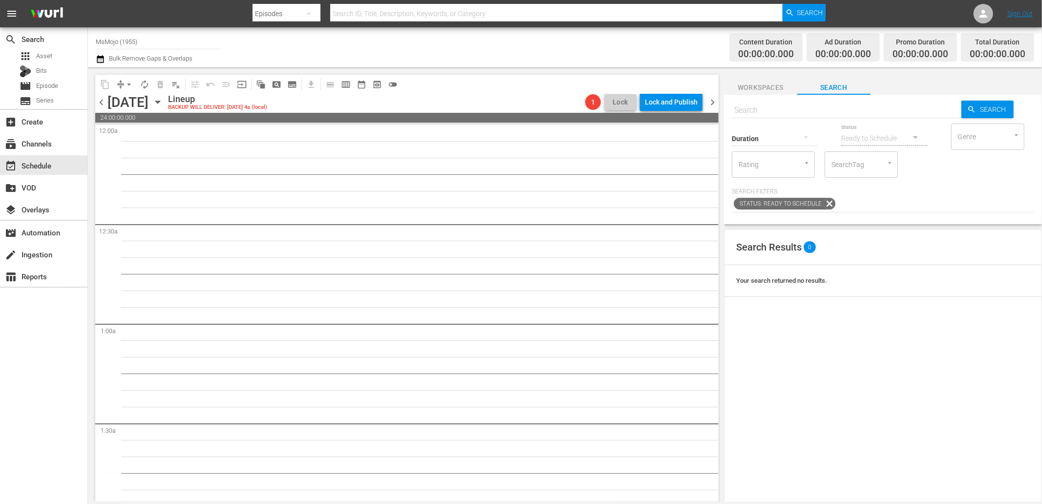
click at [710, 96] on span "chevron_right" at bounding box center [712, 102] width 12 height 12
click at [671, 105] on div "Unlock and Edit" at bounding box center [674, 102] width 48 height 18
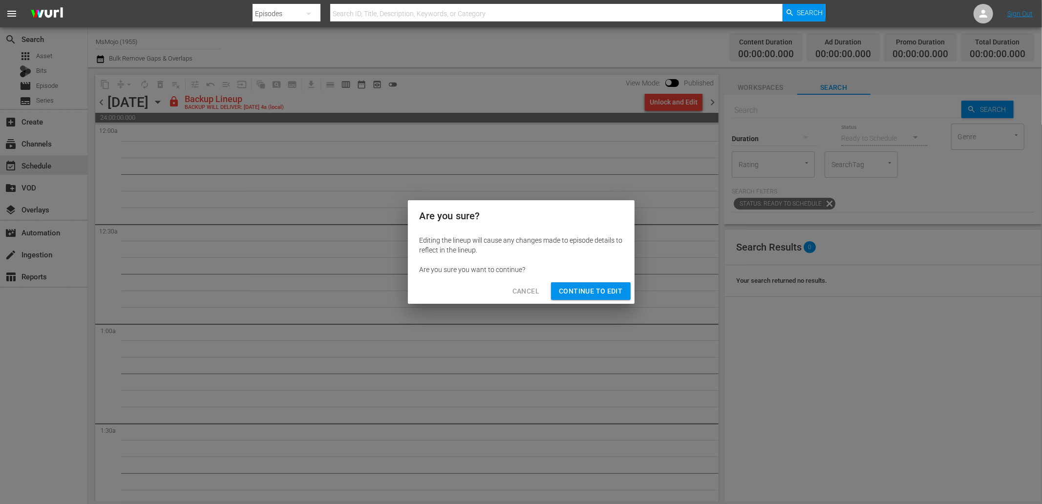
click at [580, 292] on span "Continue to Edit" at bounding box center [591, 291] width 64 height 12
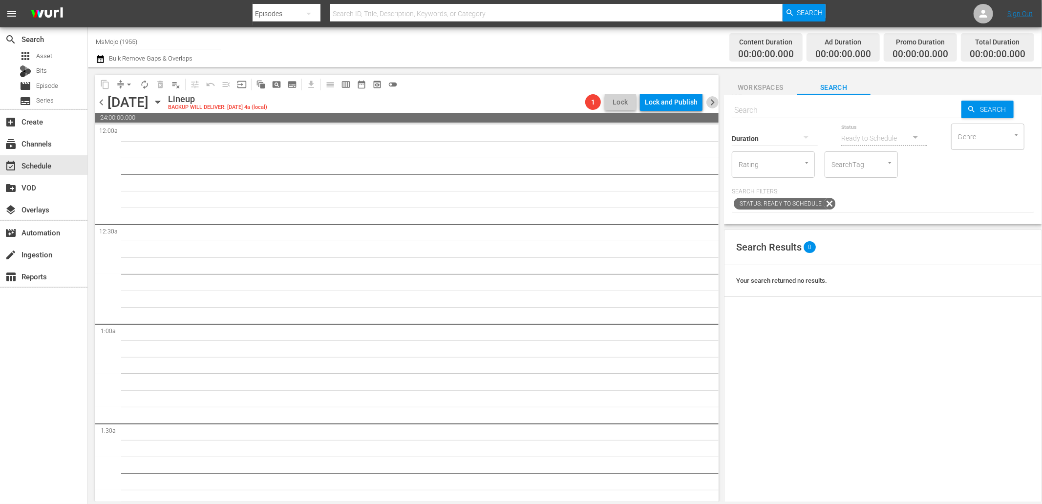
click at [709, 97] on span "chevron_right" at bounding box center [712, 102] width 12 height 12
click at [675, 105] on div "Unlock and Edit" at bounding box center [674, 102] width 48 height 18
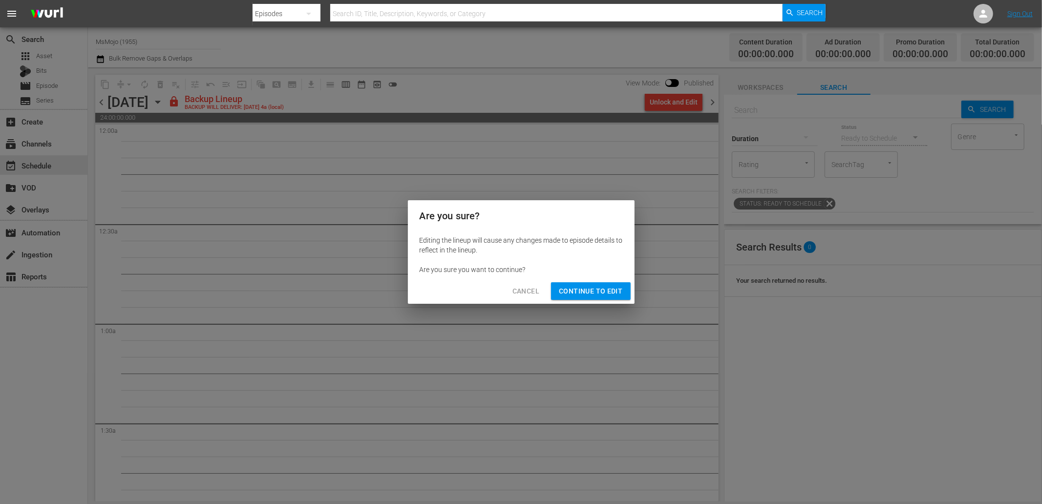
click at [583, 295] on span "Continue to Edit" at bounding box center [591, 291] width 64 height 12
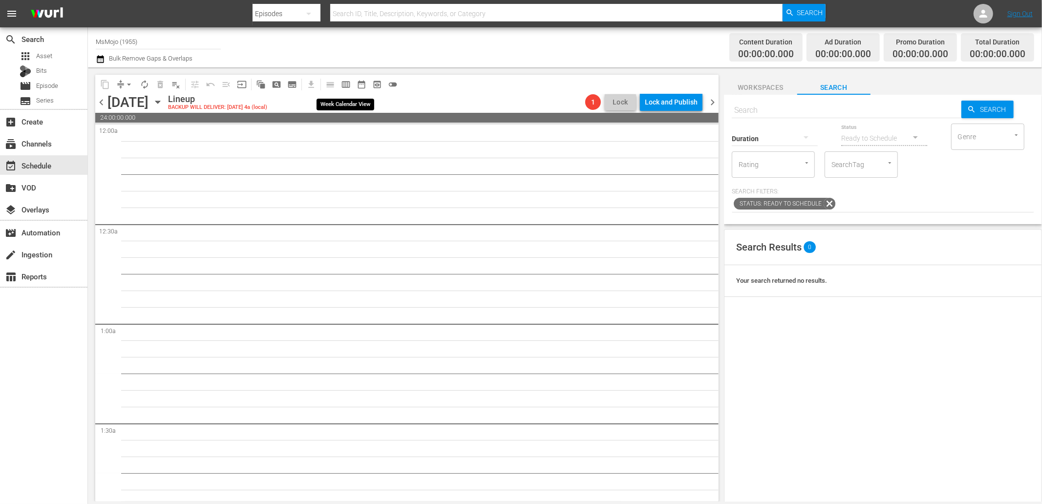
click at [349, 86] on span "calendar_view_week_outlined" at bounding box center [346, 85] width 10 height 10
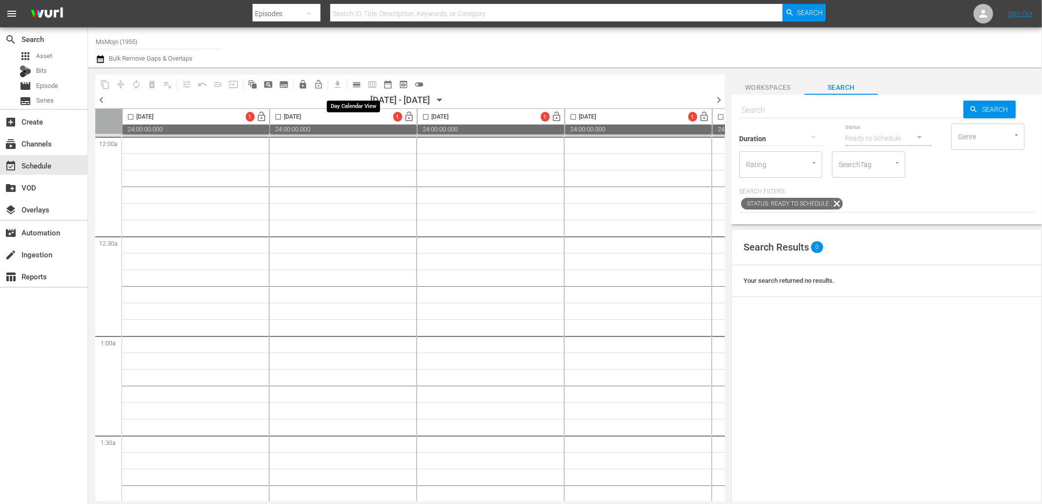
click at [359, 80] on span "calendar_view_day_outlined" at bounding box center [357, 85] width 10 height 10
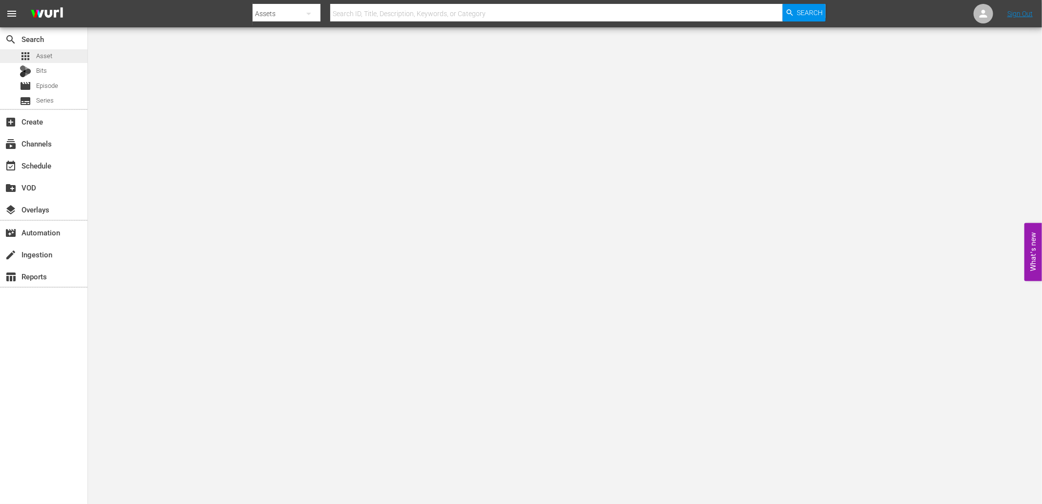
click at [52, 56] on div "apps Asset" at bounding box center [43, 56] width 87 height 14
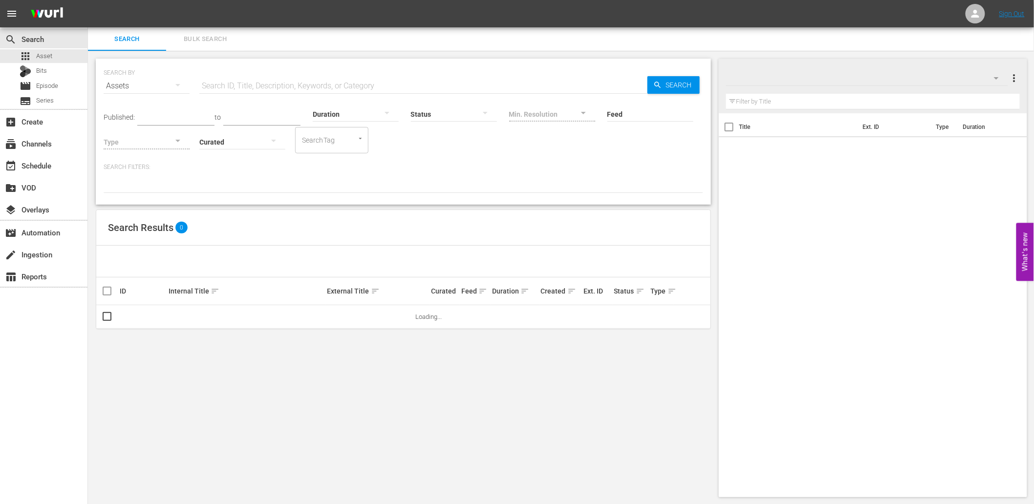
click at [297, 81] on input "text" at bounding box center [423, 85] width 448 height 23
paste input "MM-Deep-Dive-SNL-Bloopers-Blunders_Dive148_O8Y5T4"
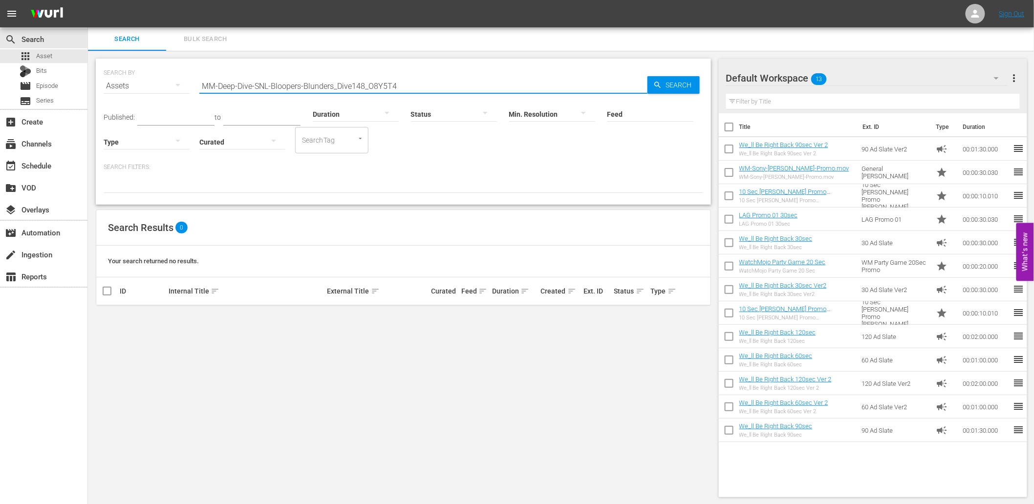
click at [403, 78] on input "MM-Deep-Dive-SNL-Bloopers-Blunders_Dive148_O8Y5T4" at bounding box center [423, 85] width 448 height 23
type input "O8Y5T4"
click at [678, 317] on button "more_vert" at bounding box center [686, 316] width 23 height 23
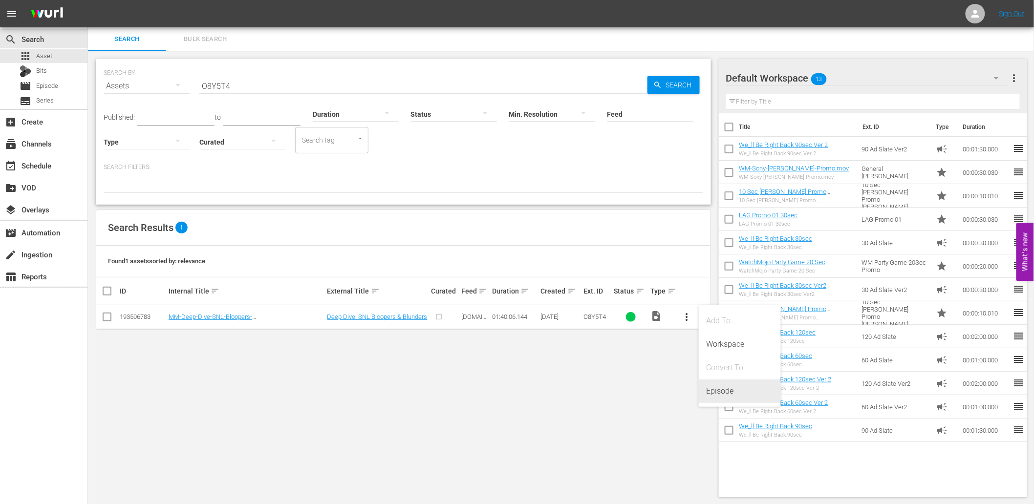
click at [717, 393] on div "Episode" at bounding box center [739, 391] width 66 height 23
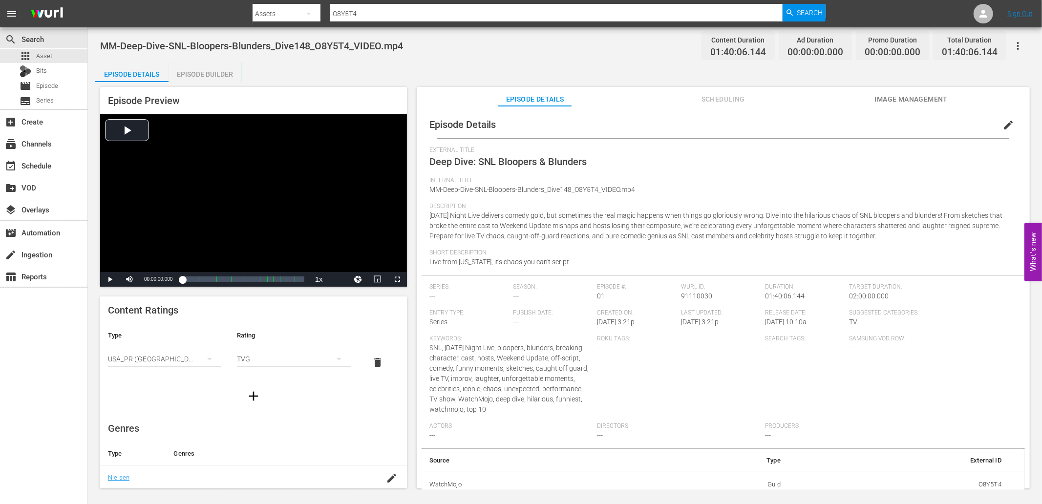
click at [466, 66] on div "Episode Details Episode Builder Episode Preview Video Player is loading. Play V…" at bounding box center [564, 280] width 939 height 434
click at [601, 77] on div "Episode Details Episode Builder Episode Preview Video Player is loading. Play V…" at bounding box center [564, 280] width 939 height 434
click at [1009, 124] on button "edit" at bounding box center [1008, 124] width 23 height 23
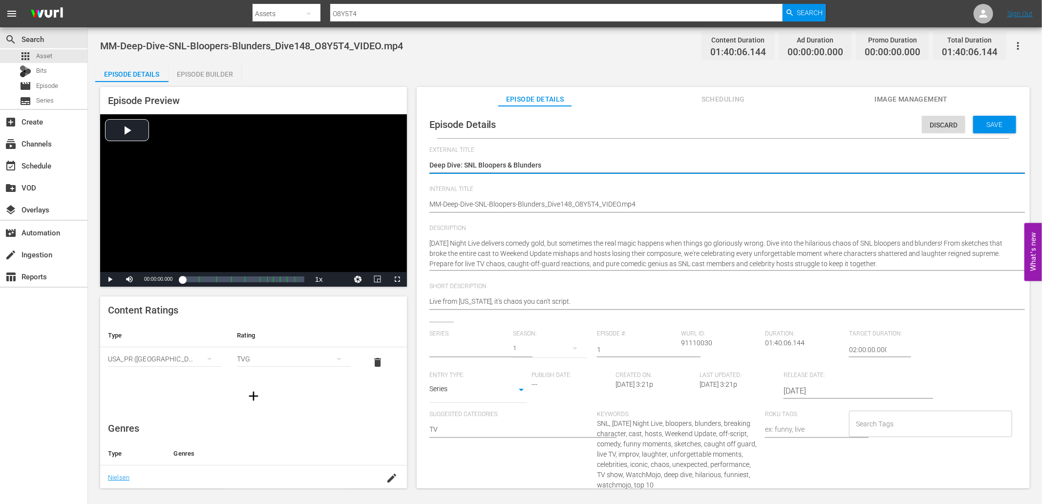
type input "No Series"
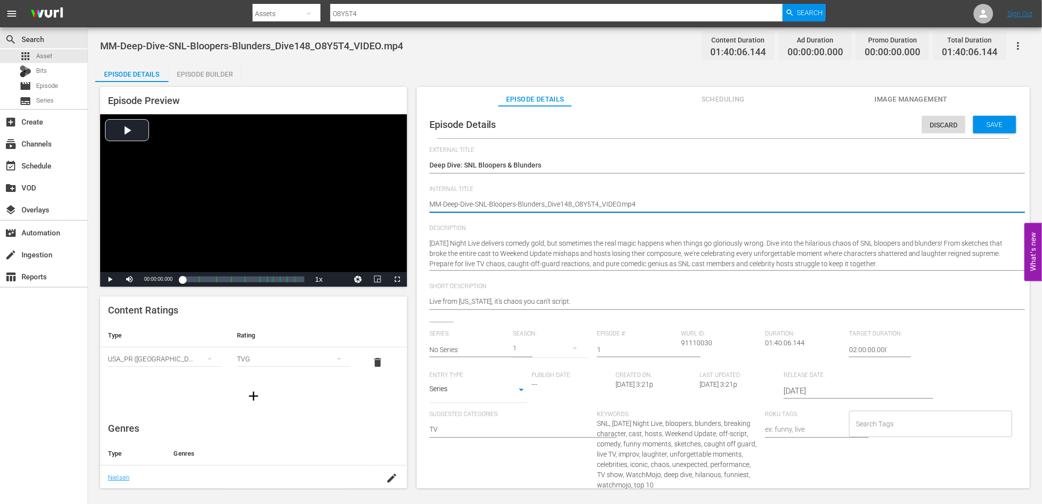
type textarea "MM-Deep-Dive-SNL-Bloopers-Blunders_Dive148_O8Y5T4"
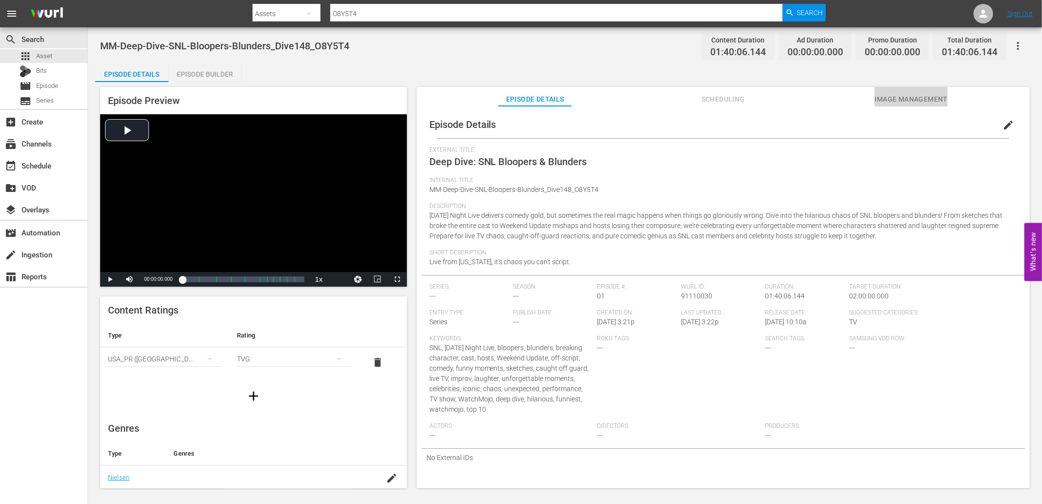
click at [902, 97] on span "Image Management" at bounding box center [910, 99] width 73 height 12
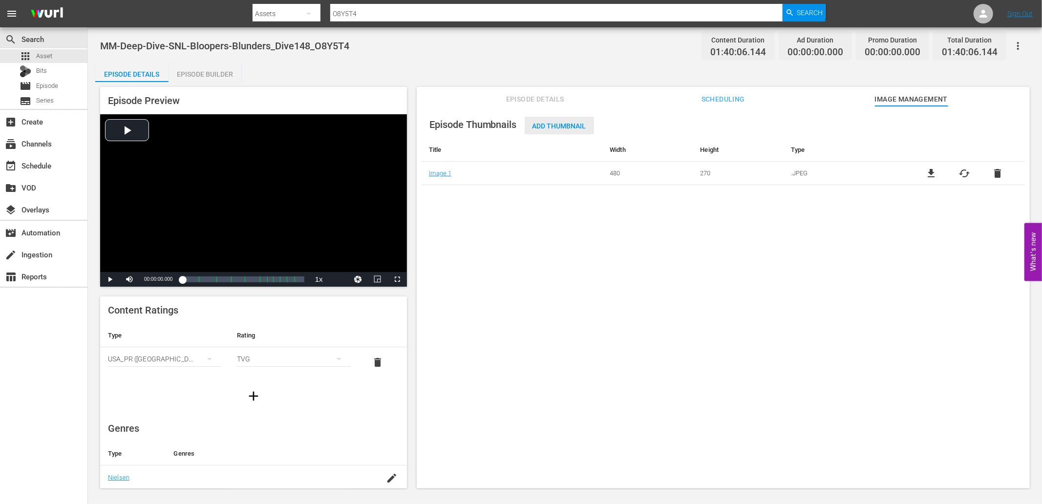
click at [563, 124] on span "Add Thumbnail" at bounding box center [559, 126] width 69 height 8
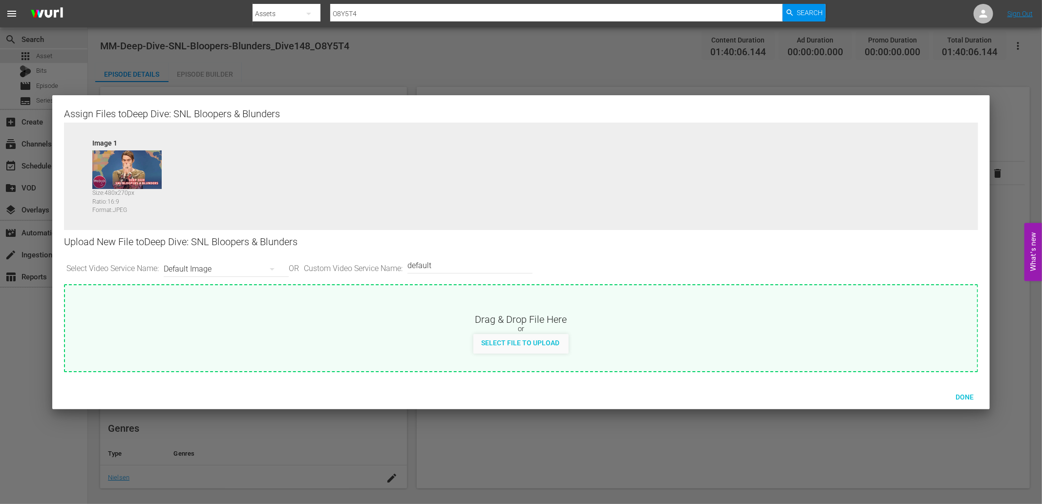
click at [201, 265] on div "Default Image" at bounding box center [224, 269] width 120 height 27
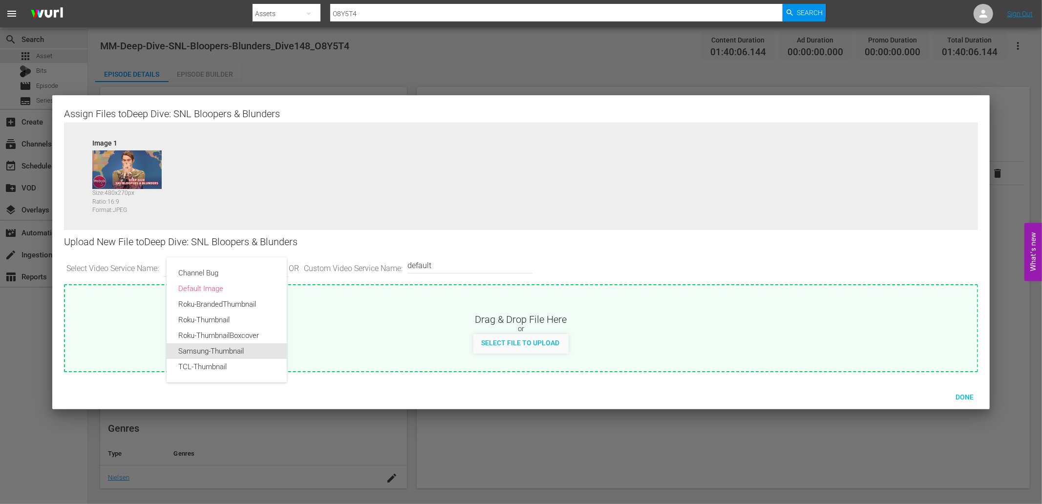
click at [199, 349] on div "Samsung-Thumbnail" at bounding box center [226, 351] width 97 height 16
type input "Samsung-Thumbnail"
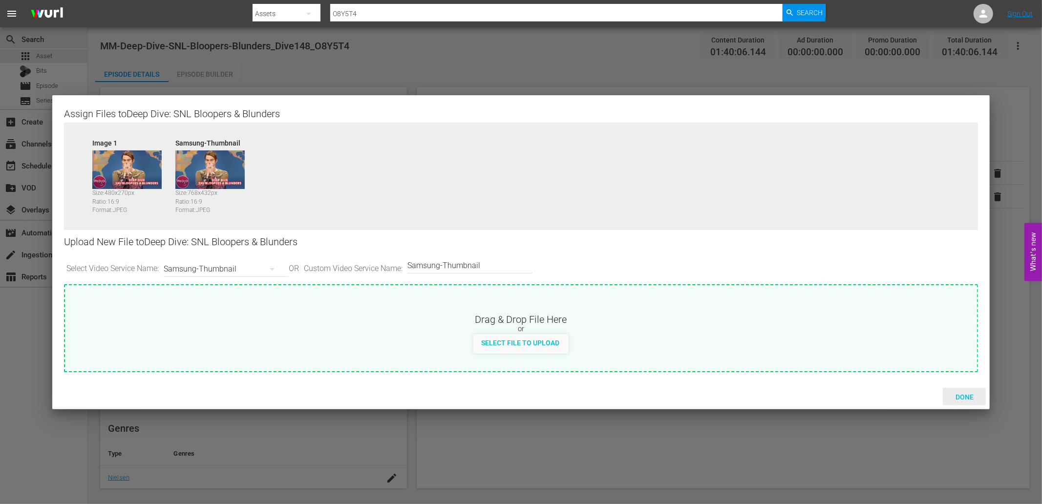
click at [964, 399] on span "Done" at bounding box center [965, 397] width 34 height 8
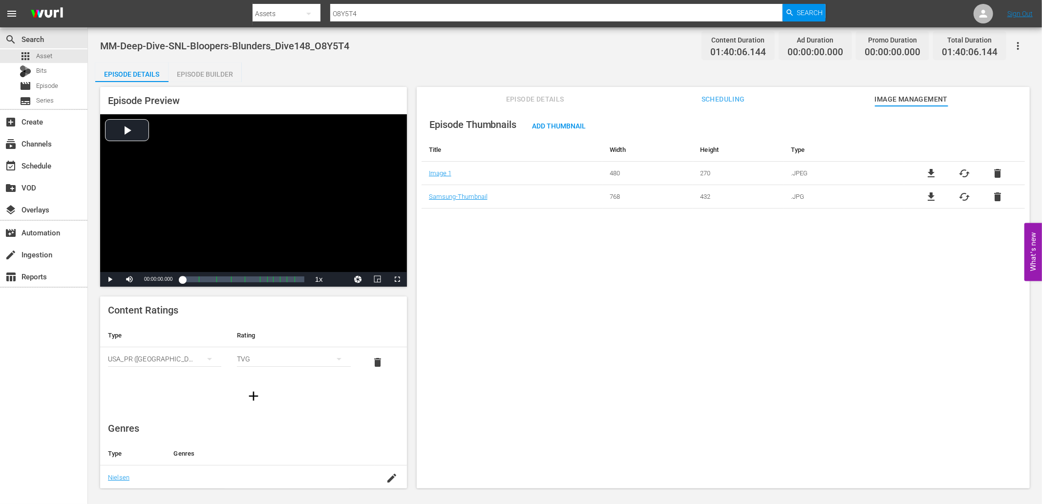
click at [510, 331] on div "Episode Thumbnails Add Thumbnail Title Width Height Type Image 1 480 270 .JPEG …" at bounding box center [723, 302] width 613 height 392
click at [654, 313] on div "Episode Thumbnails Add Thumbnail Title Width Height Type Image 1 480 270 .JPEG …" at bounding box center [723, 302] width 613 height 392
click at [533, 98] on span "Episode Details" at bounding box center [534, 99] width 73 height 12
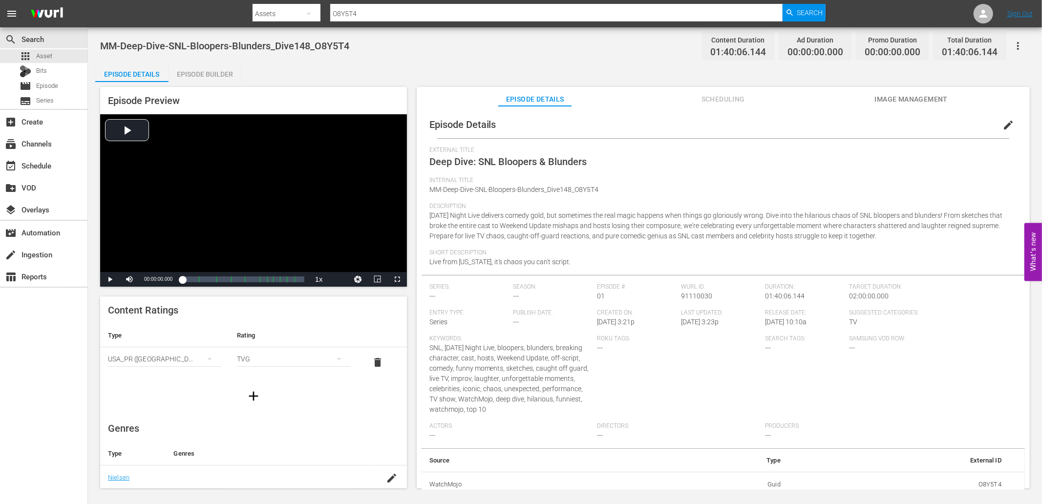
click at [1002, 128] on span "edit" at bounding box center [1008, 125] width 12 height 12
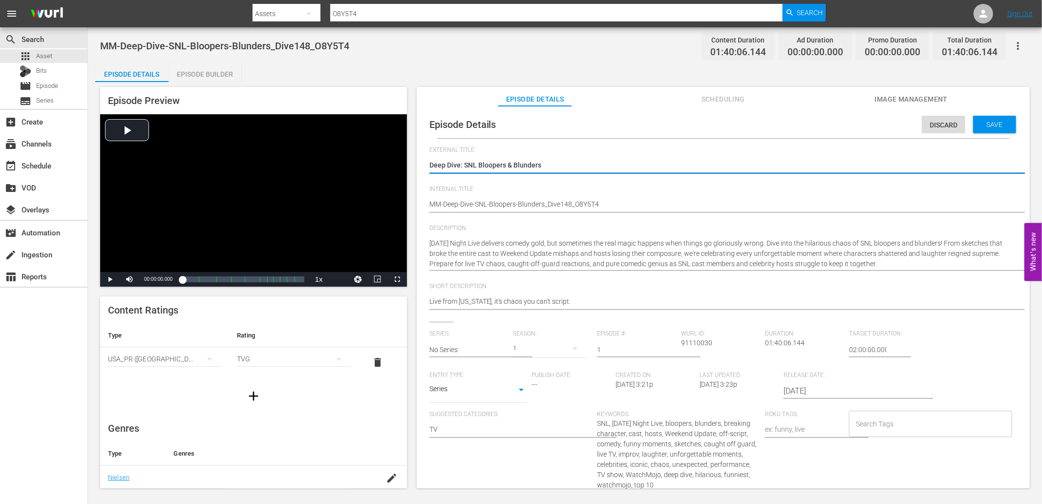
click at [468, 349] on input "No Series" at bounding box center [468, 349] width 79 height 23
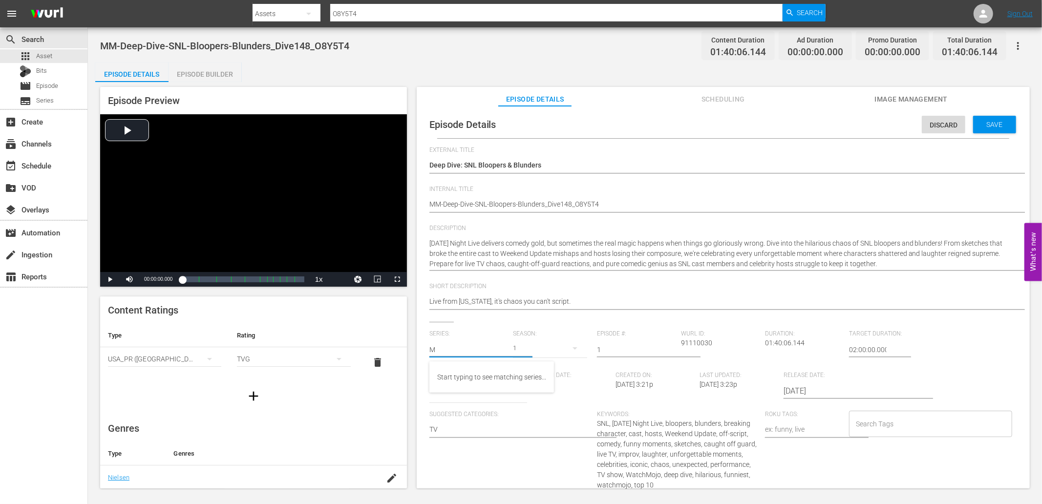
type input "MM"
click at [941, 123] on span "Discard" at bounding box center [943, 125] width 43 height 8
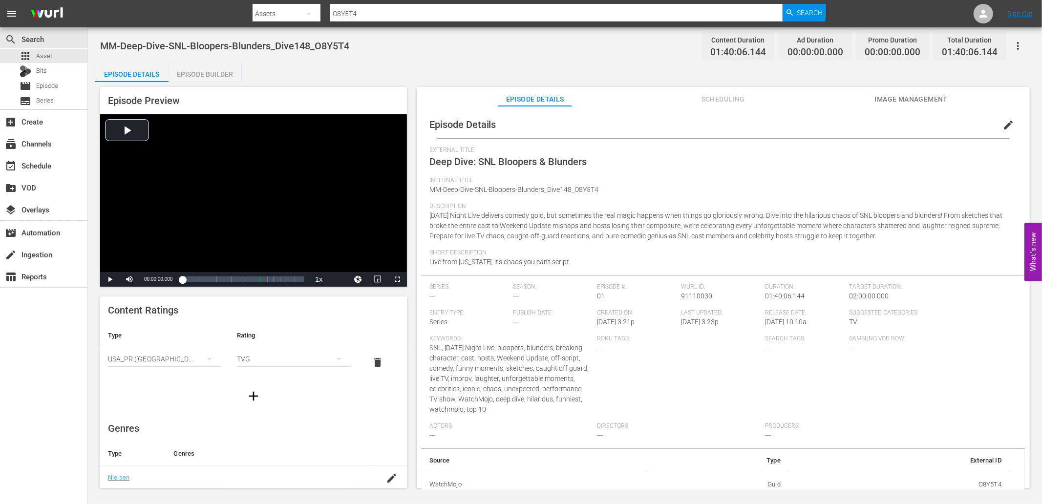
click at [196, 74] on div "Episode Builder" at bounding box center [205, 74] width 73 height 23
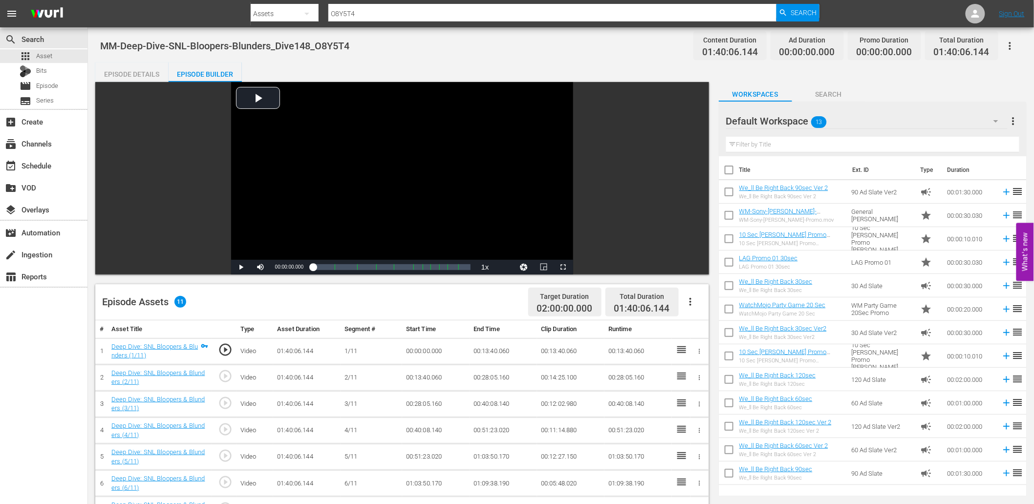
click at [880, 129] on div "Default Workspace 13" at bounding box center [866, 120] width 281 height 27
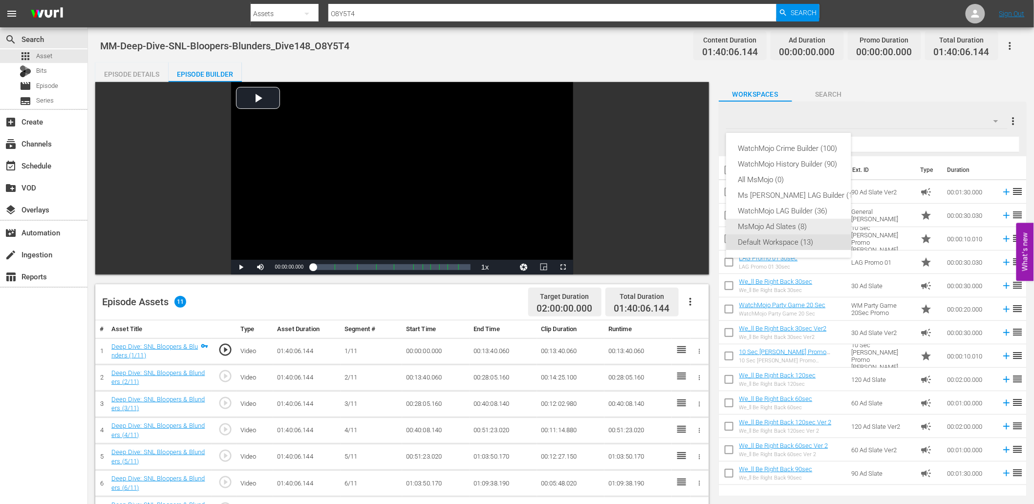
click at [769, 226] on div "MsMojo Ad Slates (8)" at bounding box center [798, 227] width 121 height 16
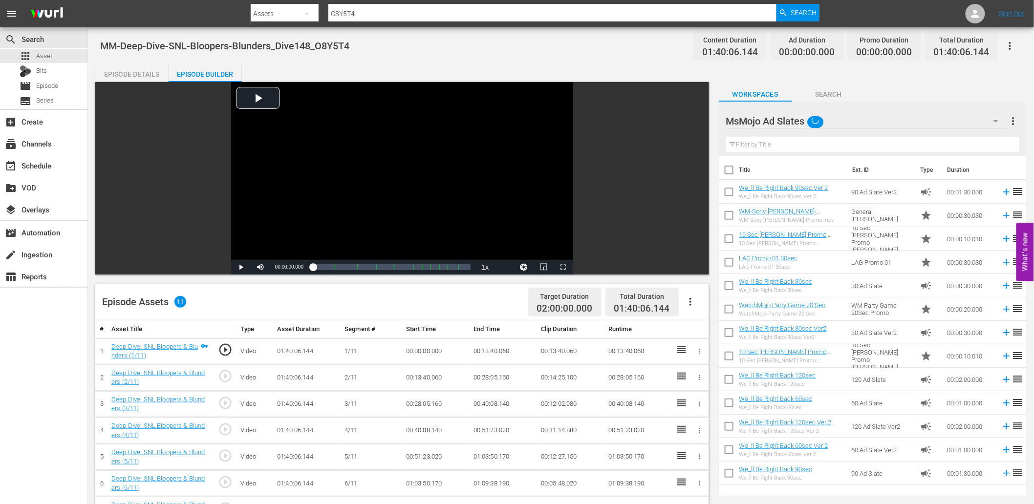
click at [770, 137] on input "text" at bounding box center [872, 145] width 293 height 16
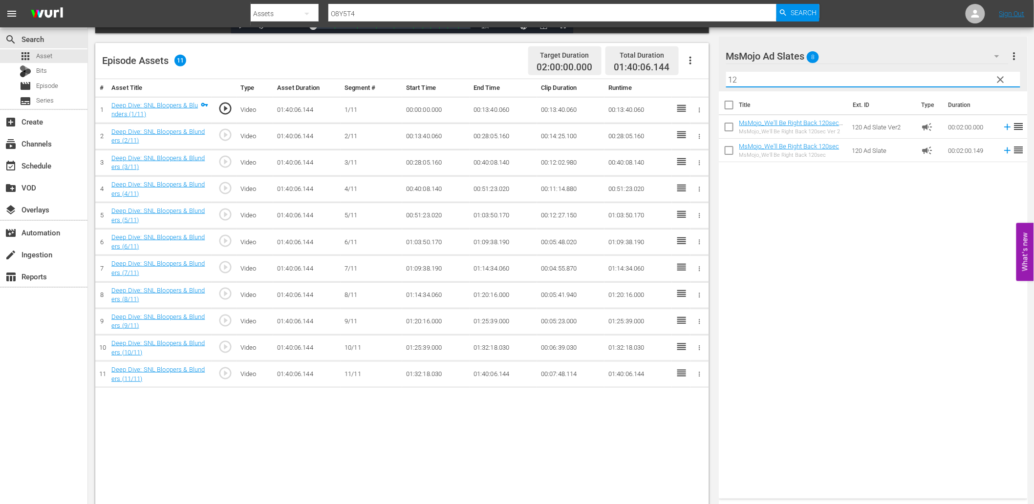
scroll to position [254, 0]
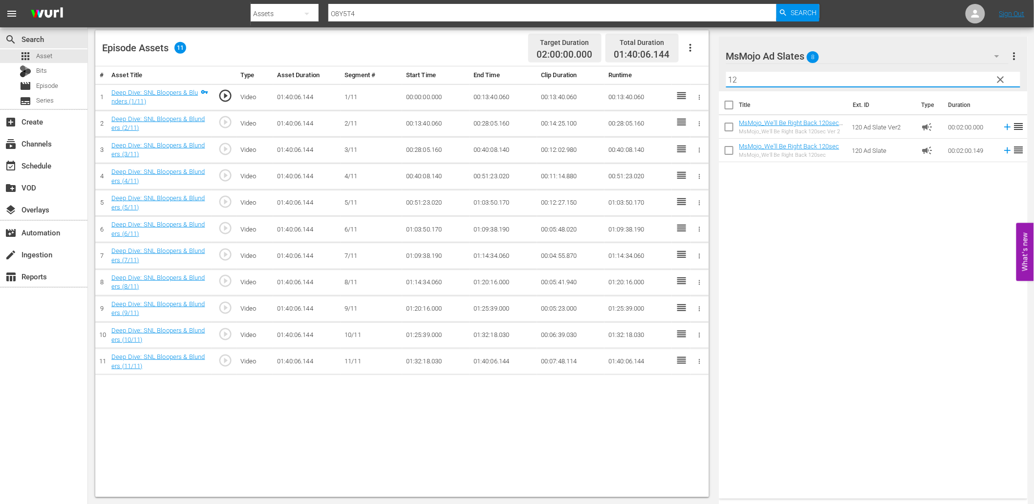
type input "12"
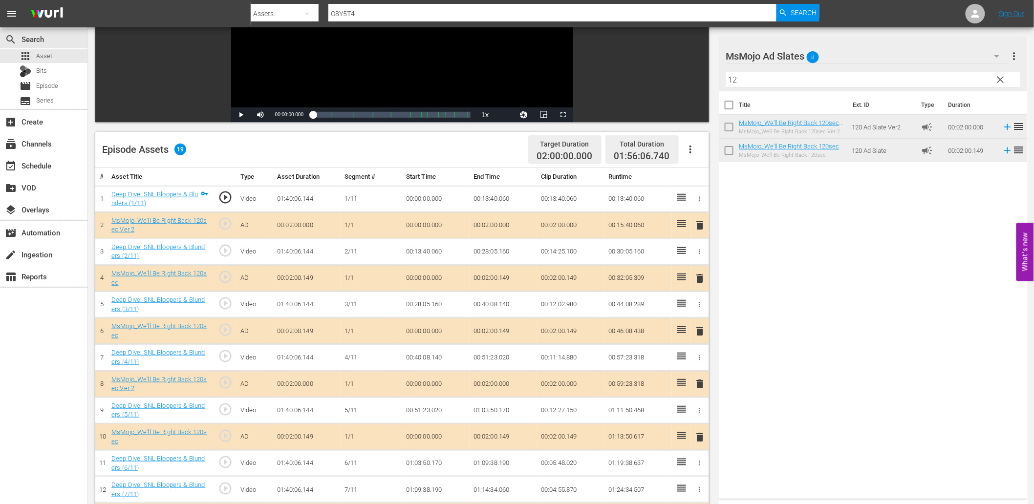
scroll to position [145, 0]
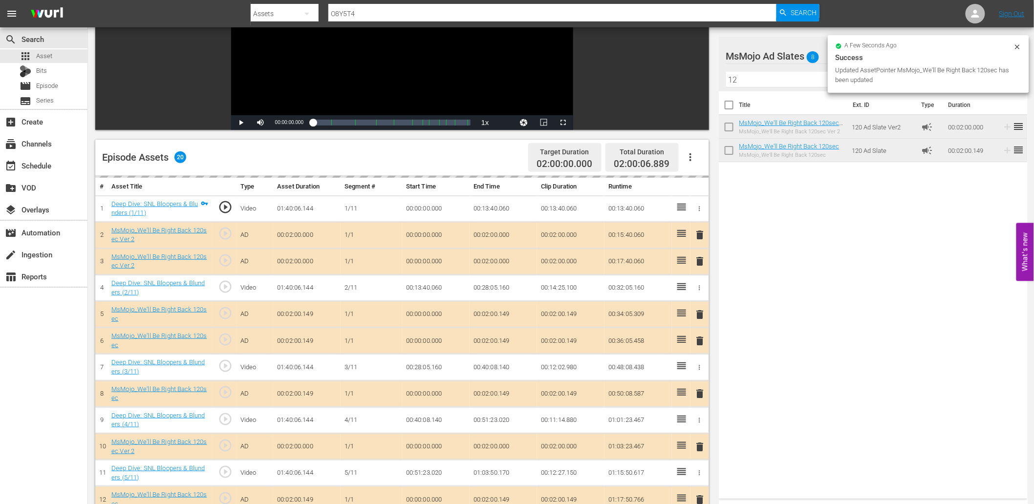
click at [1018, 45] on icon at bounding box center [1017, 47] width 8 height 8
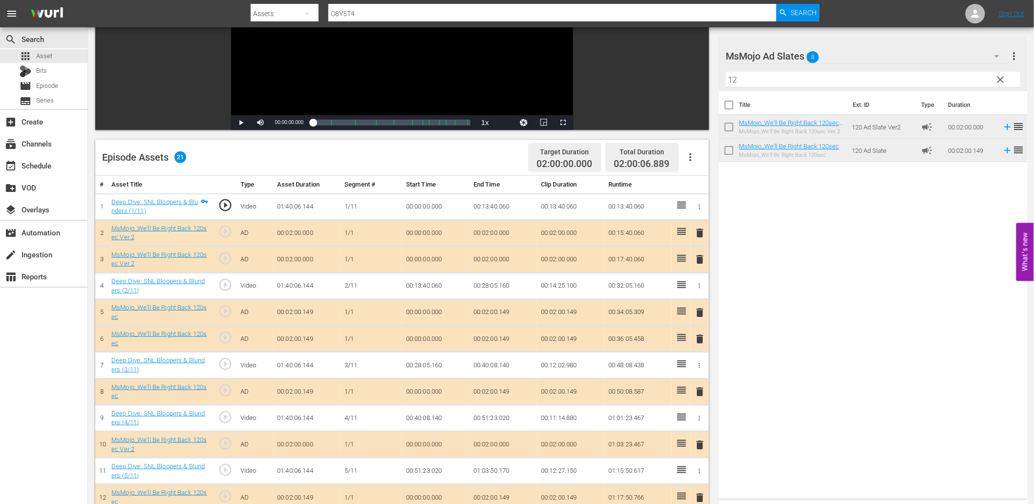
click at [1002, 79] on span "clear" at bounding box center [1001, 80] width 12 height 12
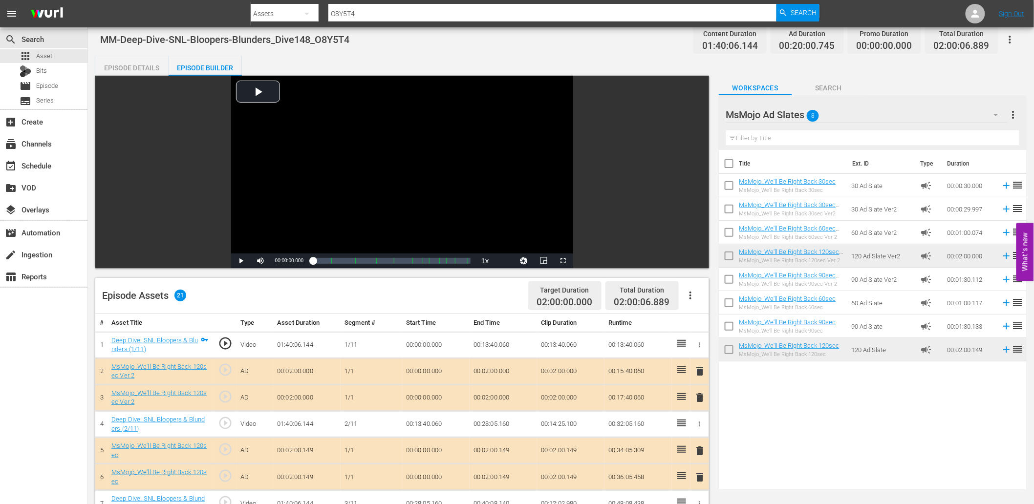
scroll to position [0, 0]
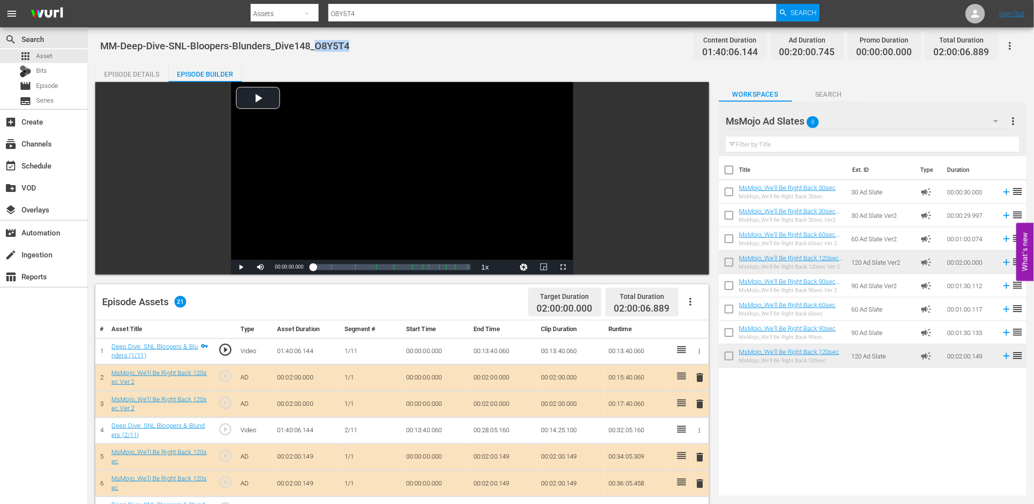
drag, startPoint x: 351, startPoint y: 44, endPoint x: 313, endPoint y: 47, distance: 37.8
click at [313, 47] on div "MM-Deep-Dive-SNL-Bloopers-Blunders_Dive148_O8Y5T4 Content Duration 01:40:06.144…" at bounding box center [560, 46] width 921 height 22
copy span "O8Y5T4"
click at [838, 89] on span "Search" at bounding box center [828, 94] width 73 height 12
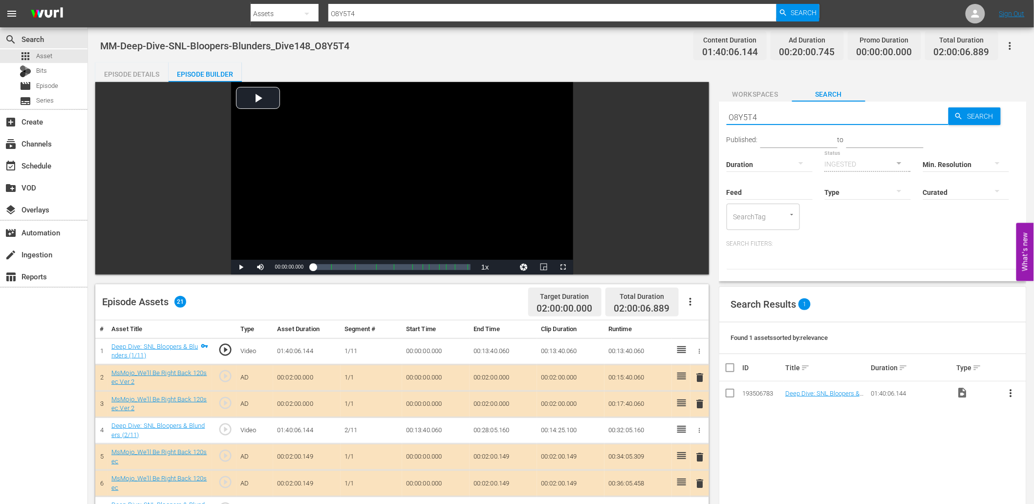
drag, startPoint x: 788, startPoint y: 110, endPoint x: 651, endPoint y: 114, distance: 136.9
click at [651, 114] on div "Video Player is loading. Play Video Play Mute Current Time 00:00:00.000 / Durat…" at bounding box center [560, 488] width 931 height 812
paste input "text"
click at [776, 114] on input "text" at bounding box center [837, 117] width 222 height 23
paste input "O8Y5T4"
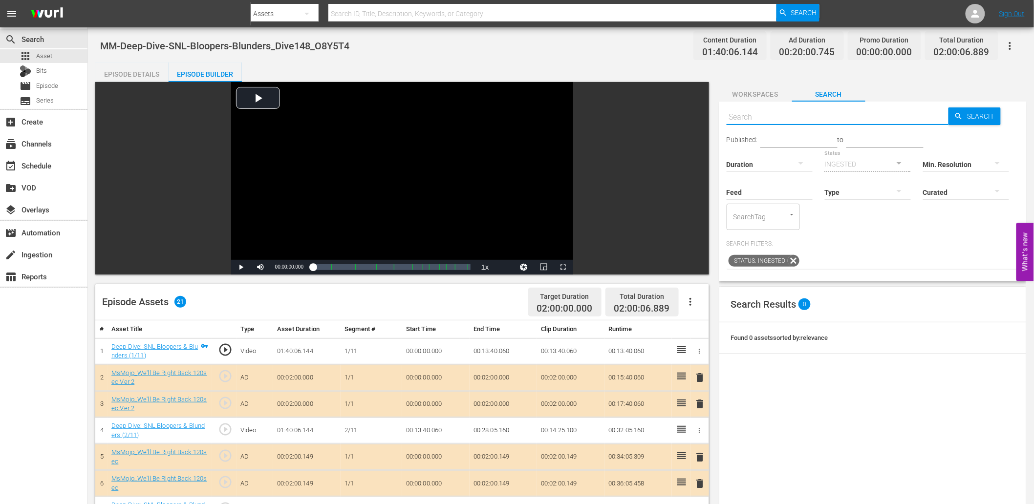
type input "O8Y5T4"
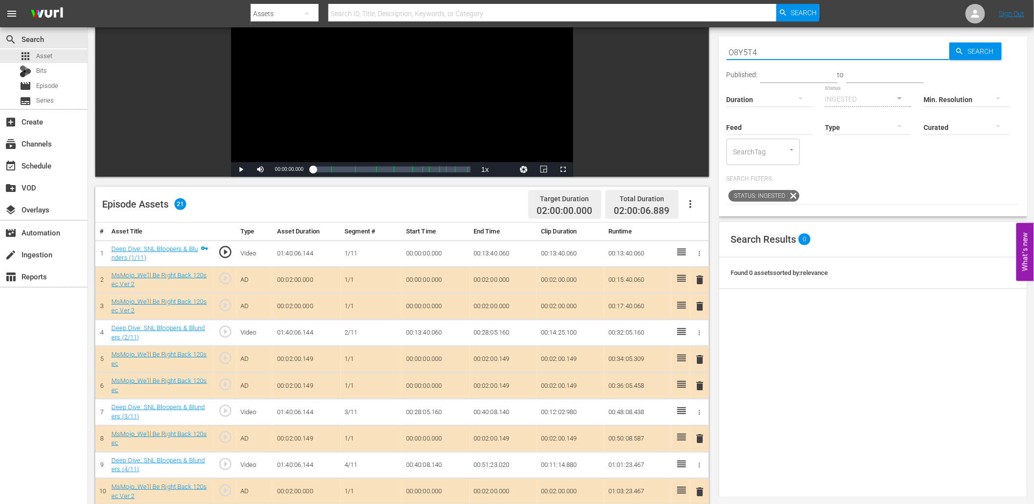
scroll to position [108, 0]
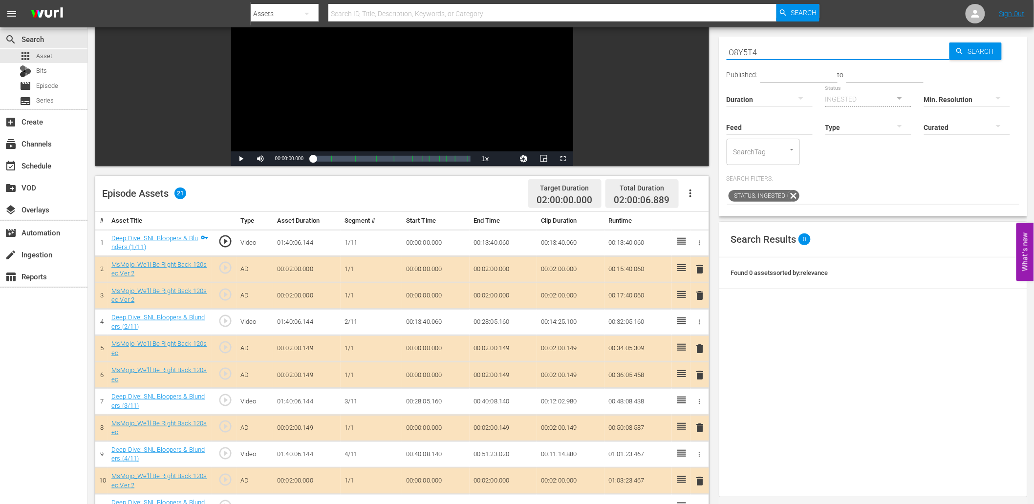
type input "O8Y5T4"
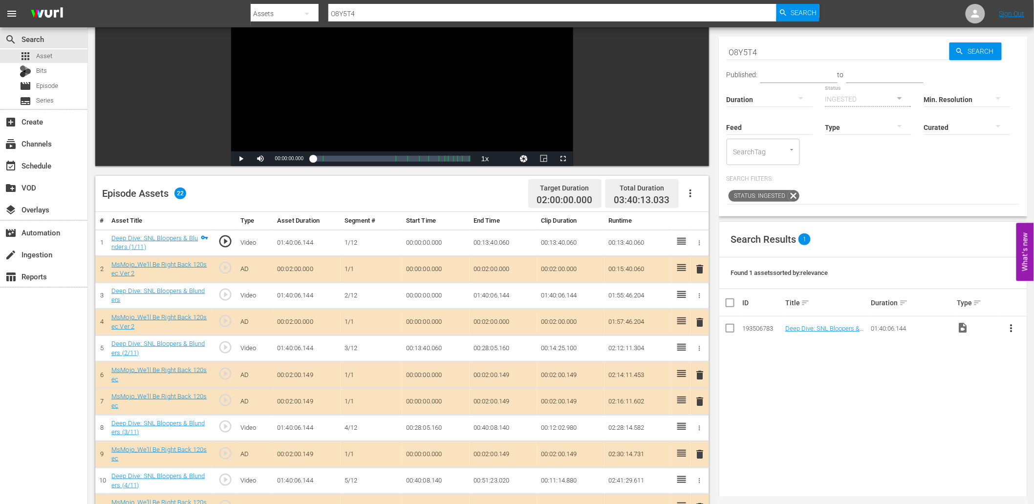
click at [487, 243] on td "00:13:40.060" at bounding box center [502, 243] width 67 height 26
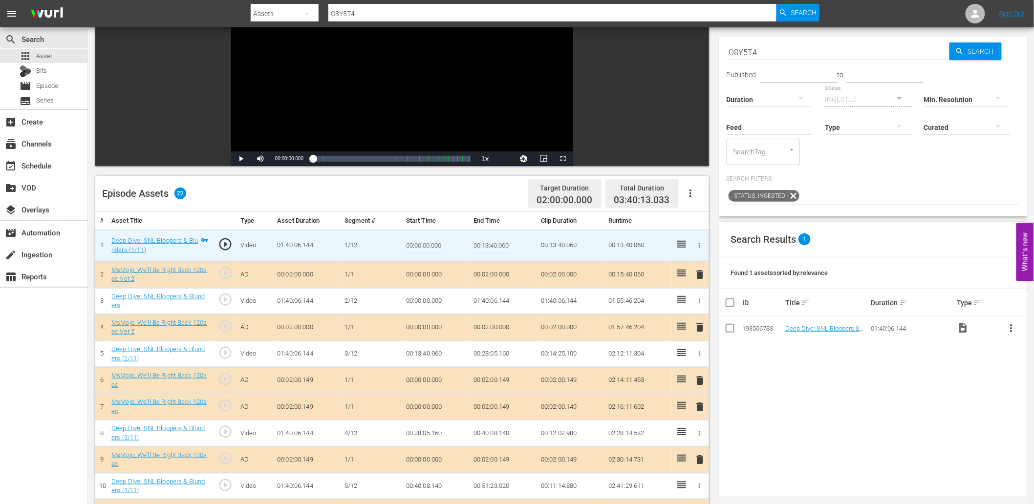
click at [487, 243] on input "00:13:40.060" at bounding box center [492, 245] width 38 height 23
click at [414, 304] on td "00:00:00.000" at bounding box center [435, 301] width 67 height 26
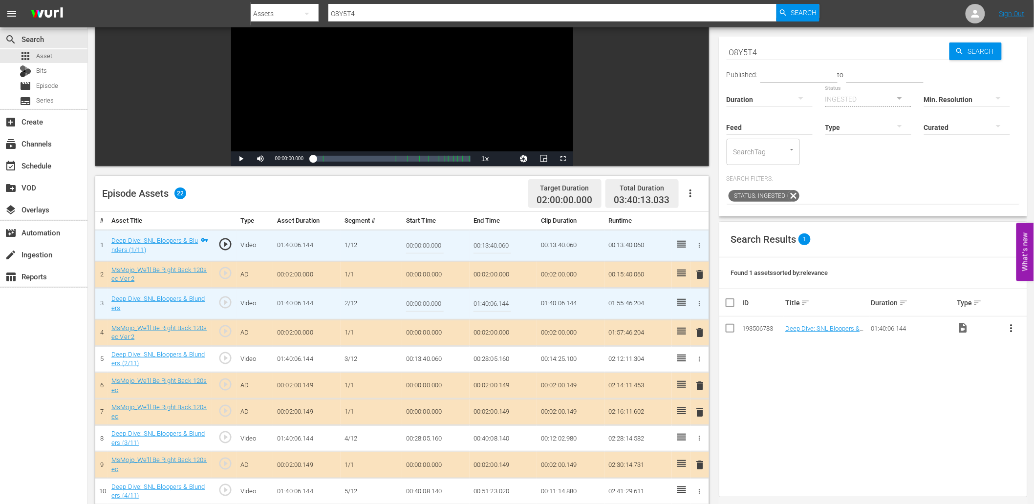
click at [414, 304] on input "00:00:00.000" at bounding box center [425, 303] width 38 height 23
paste input "13:40.06"
type input "00:17:40.060"
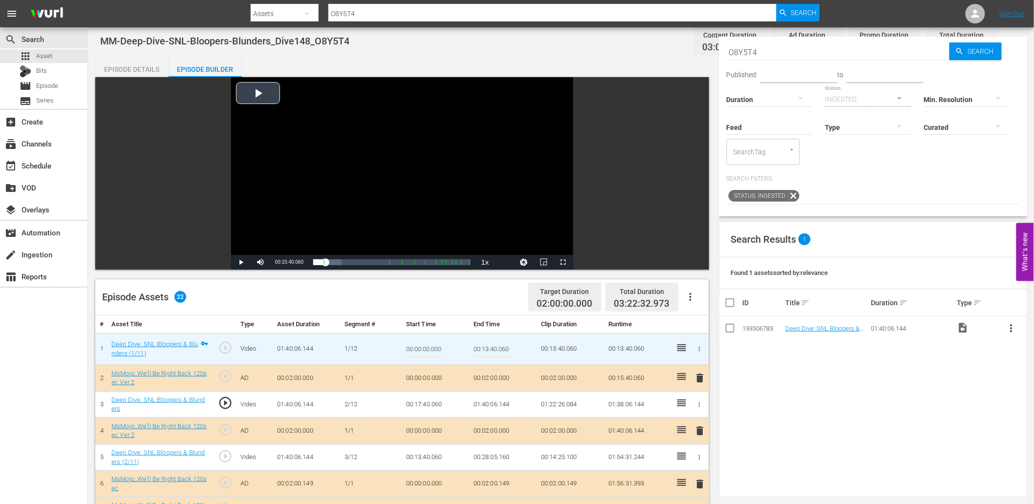
scroll to position [0, 0]
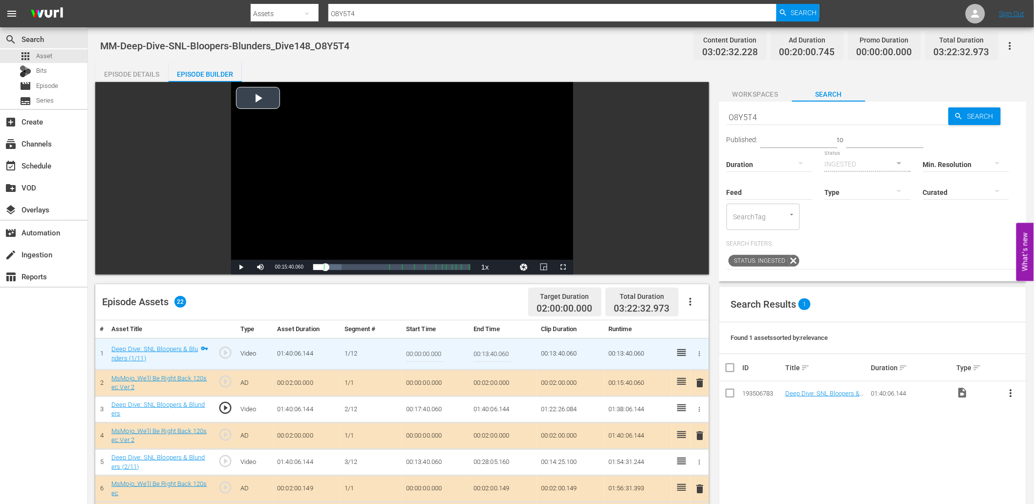
click at [408, 211] on div "Video Player" at bounding box center [402, 171] width 342 height 178
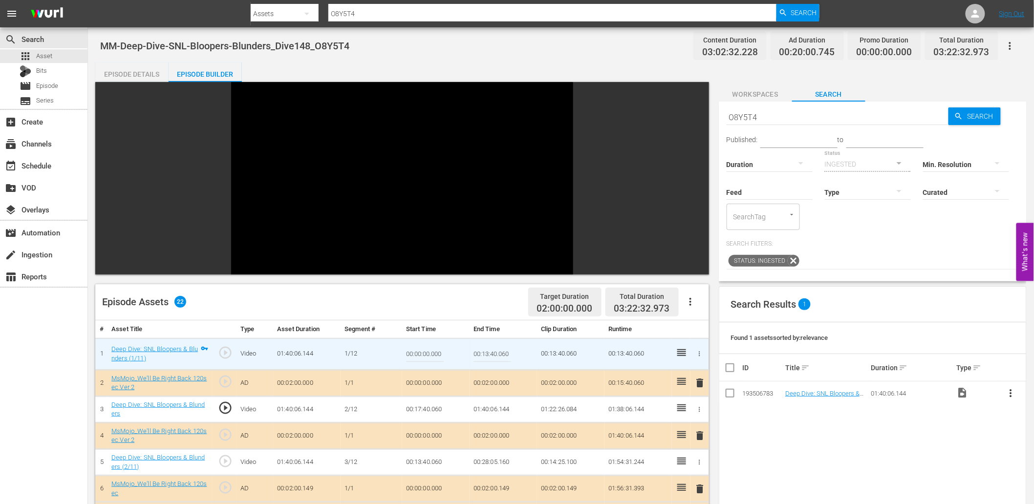
click at [427, 413] on td "00:17:40.060" at bounding box center [435, 409] width 67 height 26
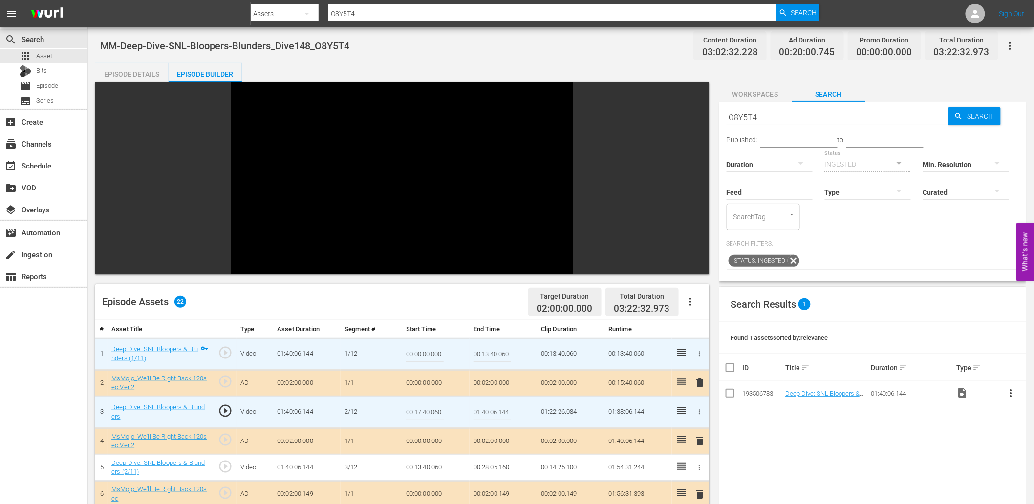
click at [427, 413] on input "00:17:40.060" at bounding box center [425, 412] width 38 height 23
type input "00:07:40.060"
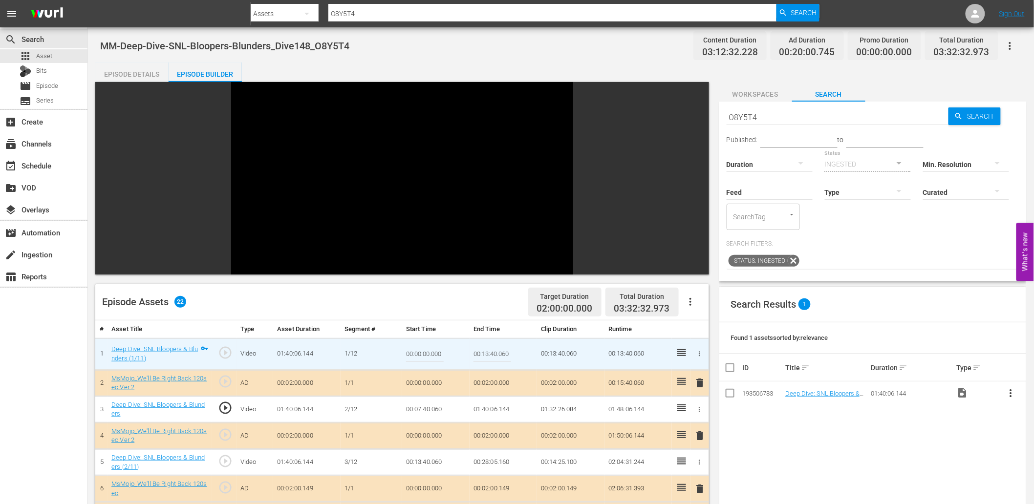
click at [417, 406] on td "00:07:40.060" at bounding box center [435, 409] width 67 height 26
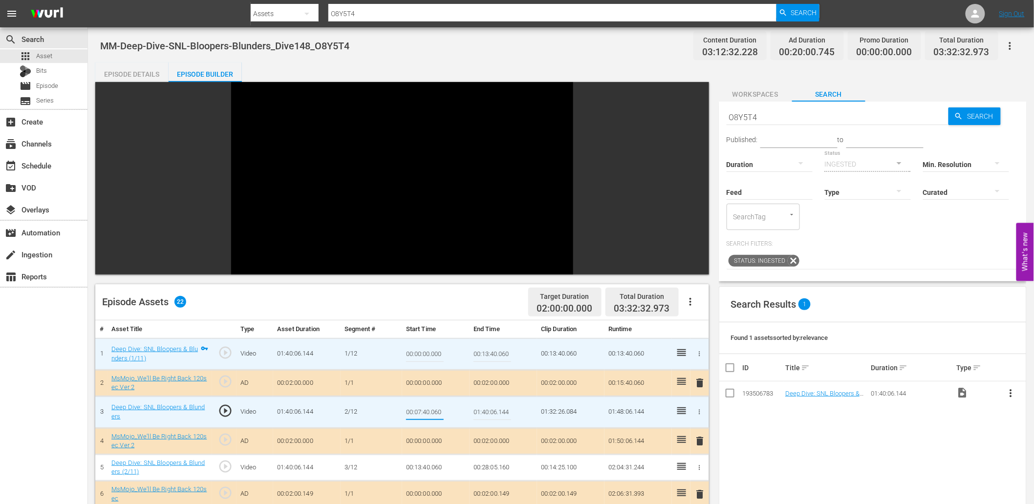
click at [420, 413] on input "00:07:40.060" at bounding box center [425, 412] width 38 height 23
type input "00:07:45.060"
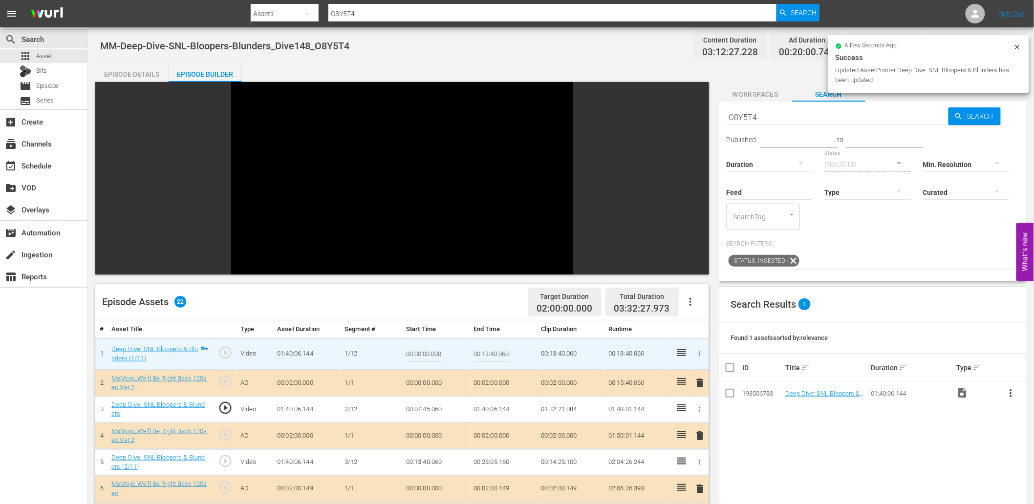
click at [439, 405] on td "00:07:45.060" at bounding box center [435, 409] width 67 height 26
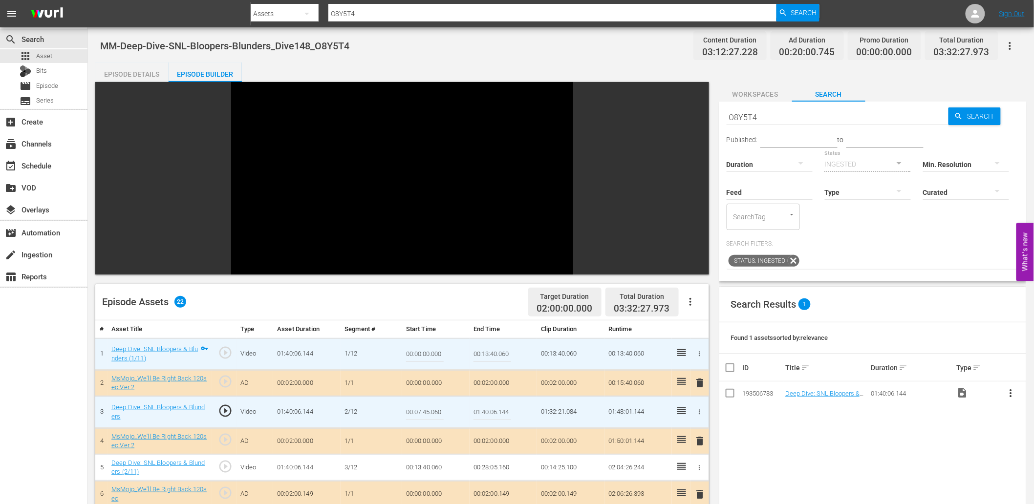
click at [439, 405] on input "00:07:45.060" at bounding box center [425, 412] width 38 height 23
click at [487, 353] on input "00:13:40.060" at bounding box center [492, 353] width 38 height 23
click at [488, 353] on input "00:13:40.060" at bounding box center [492, 353] width 38 height 23
paste input "07:45"
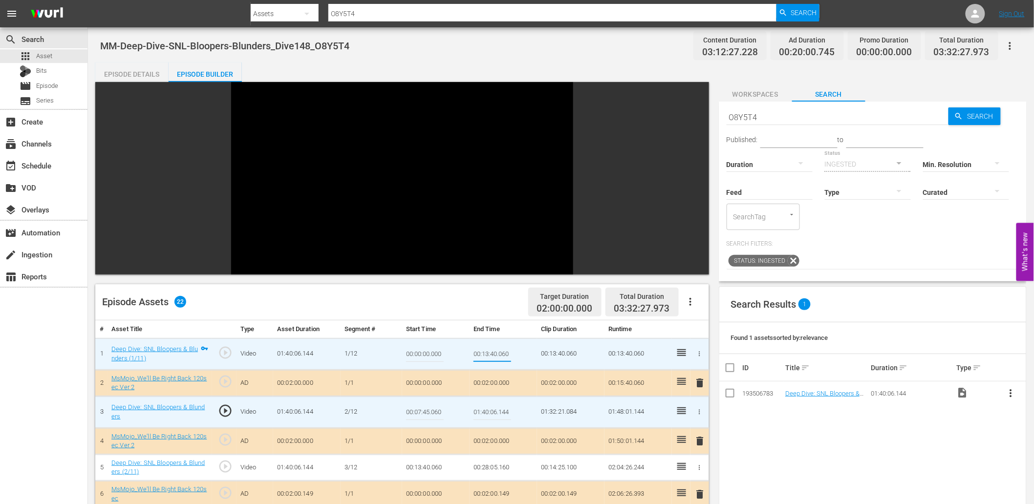
type input "00:07:45.060"
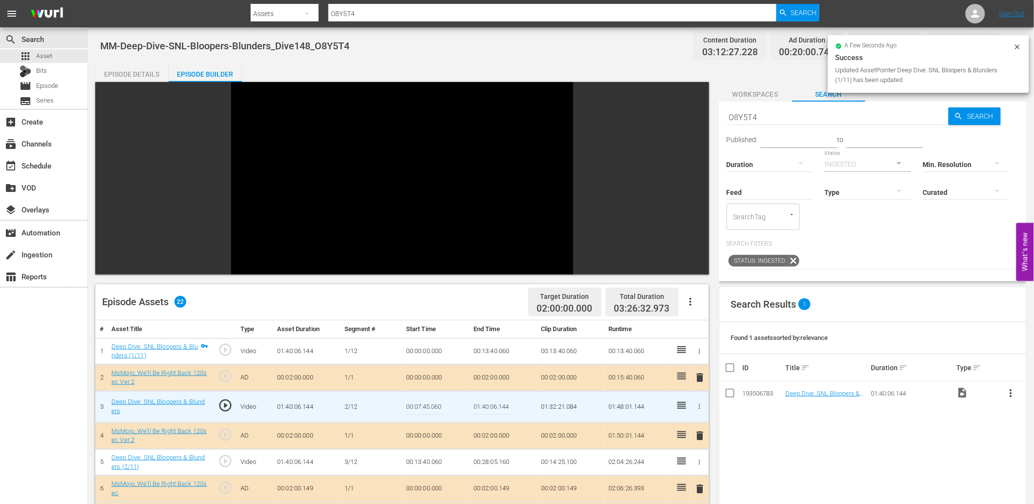
click at [427, 409] on input "00:07:45.060" at bounding box center [425, 406] width 38 height 23
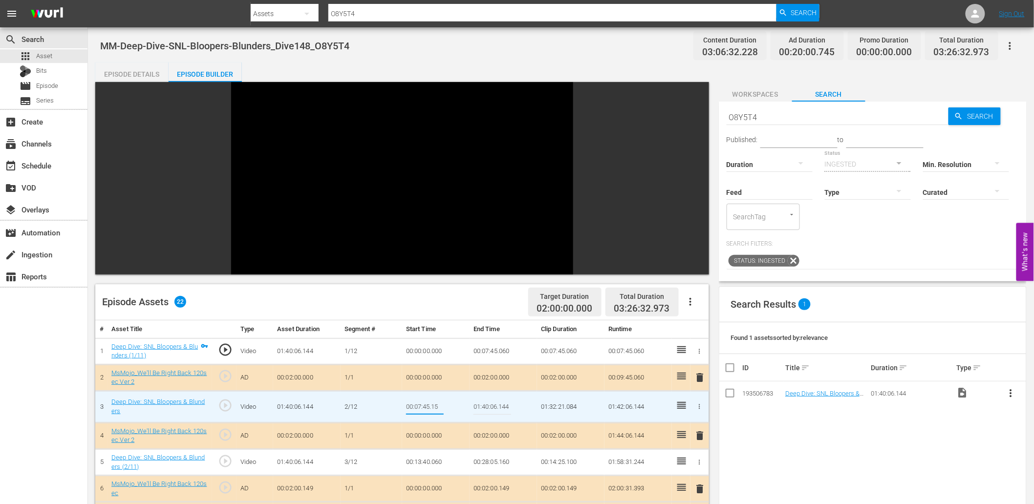
type input "00:07:45.150"
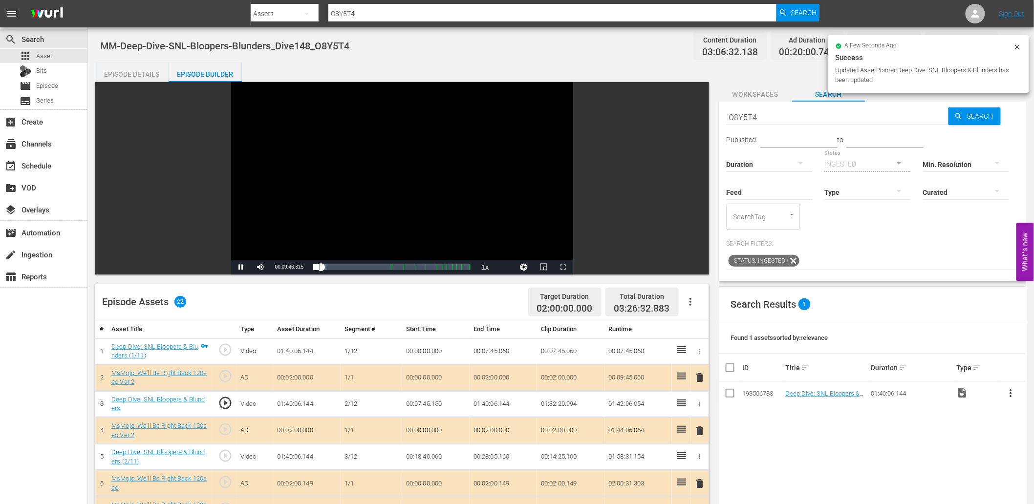
click at [371, 201] on div "Video Player" at bounding box center [402, 171] width 342 height 178
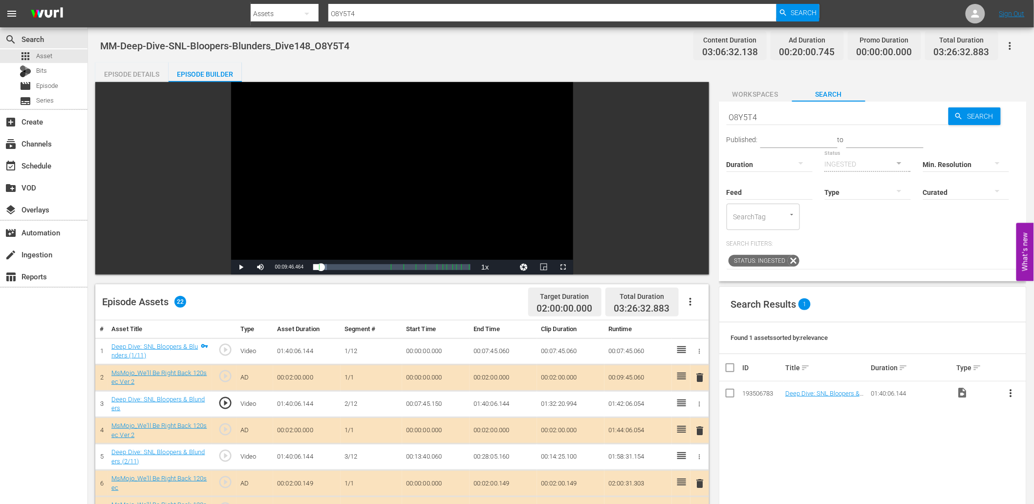
click at [225, 401] on span "play_circle_outline" at bounding box center [225, 403] width 15 height 15
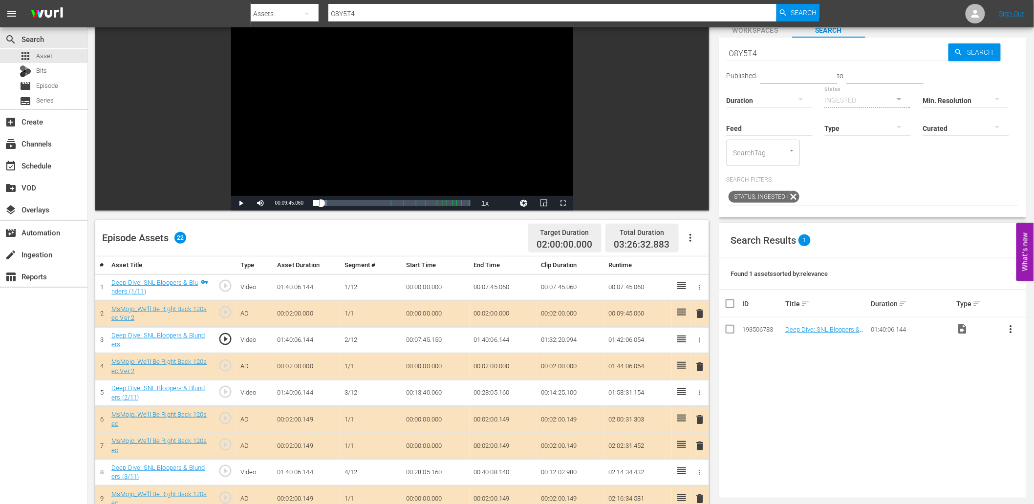
scroll to position [72, 0]
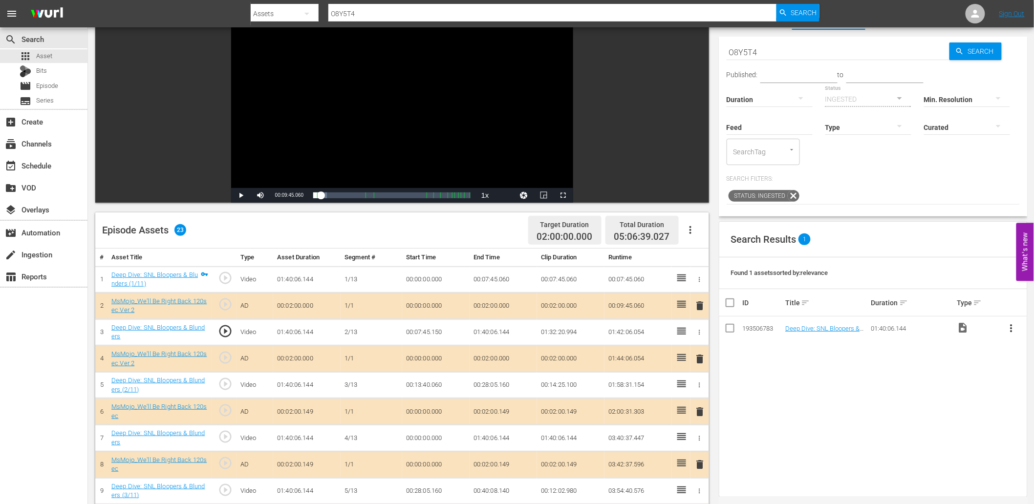
click at [427, 382] on td "00:13:40.060" at bounding box center [435, 385] width 67 height 26
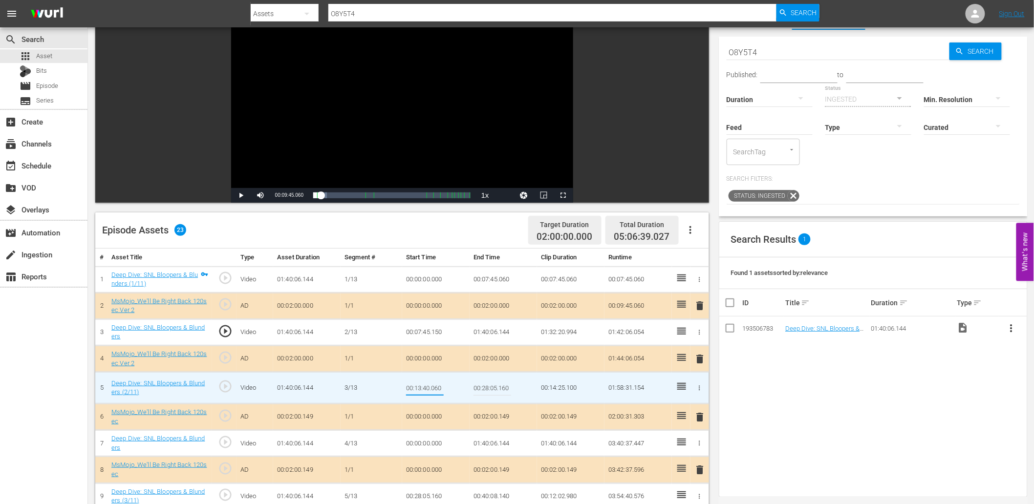
click at [490, 329] on td "01:40:06.144" at bounding box center [502, 332] width 67 height 26
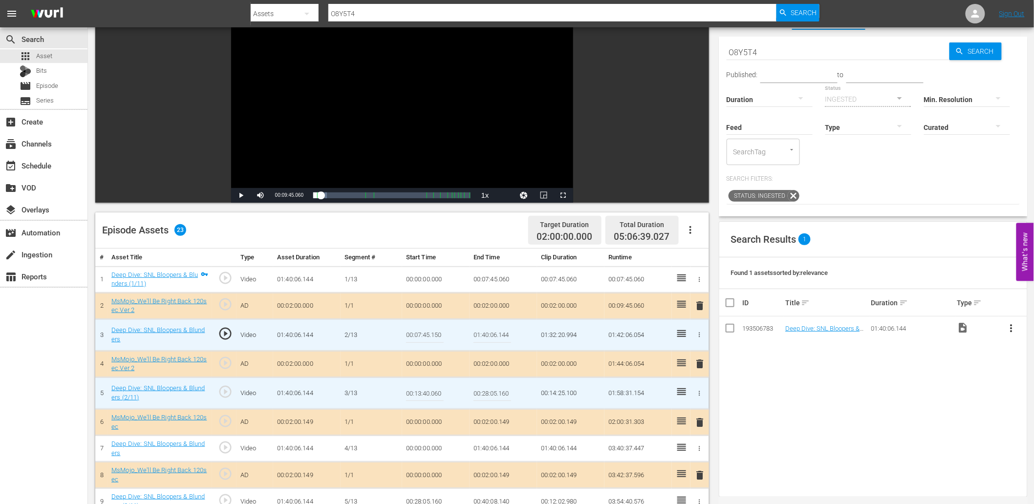
click at [490, 329] on input "01:40:06.144" at bounding box center [492, 334] width 38 height 23
paste input "0:13:40.060"
type input "00:13:40.060"
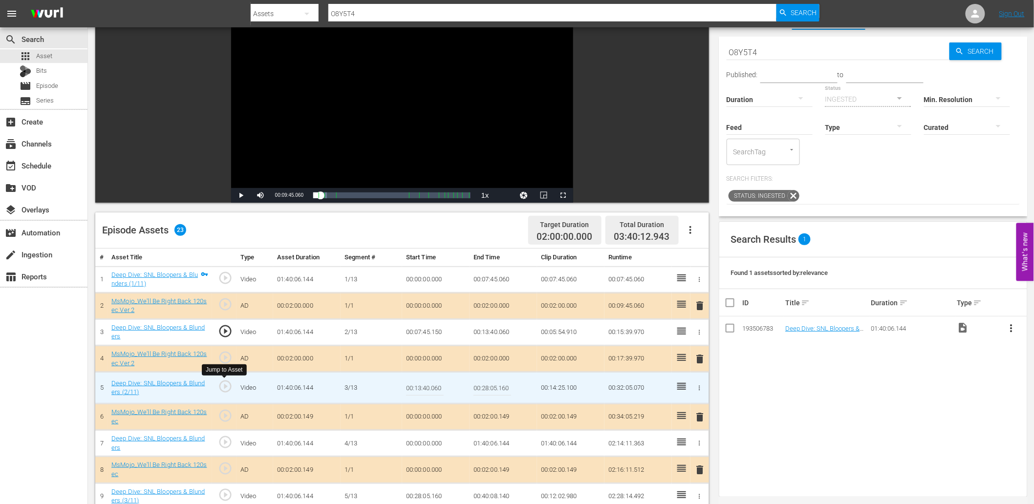
click at [222, 387] on span "play_circle_outline" at bounding box center [225, 386] width 15 height 15
click at [364, 90] on div "Video Player" at bounding box center [402, 99] width 342 height 178
click at [431, 398] on input "00:13:40.060" at bounding box center [425, 387] width 38 height 23
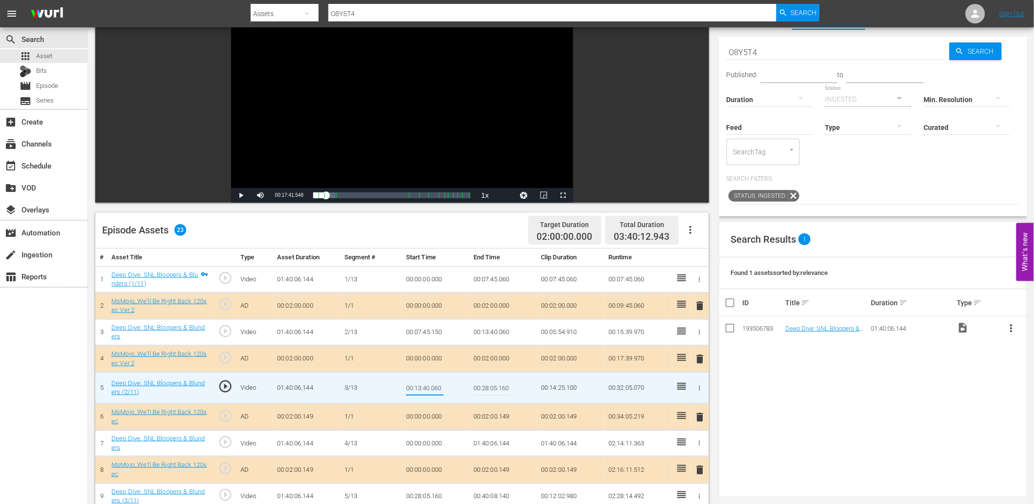
click at [431, 398] on input "00:13:40.060" at bounding box center [425, 387] width 38 height 23
type input "00:13:40.299"
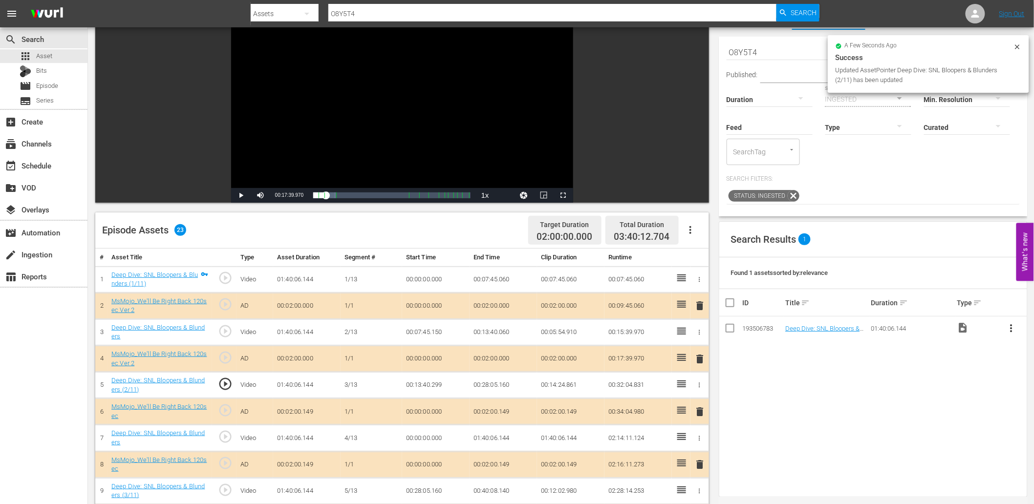
click at [397, 129] on div "Video Player" at bounding box center [402, 99] width 342 height 178
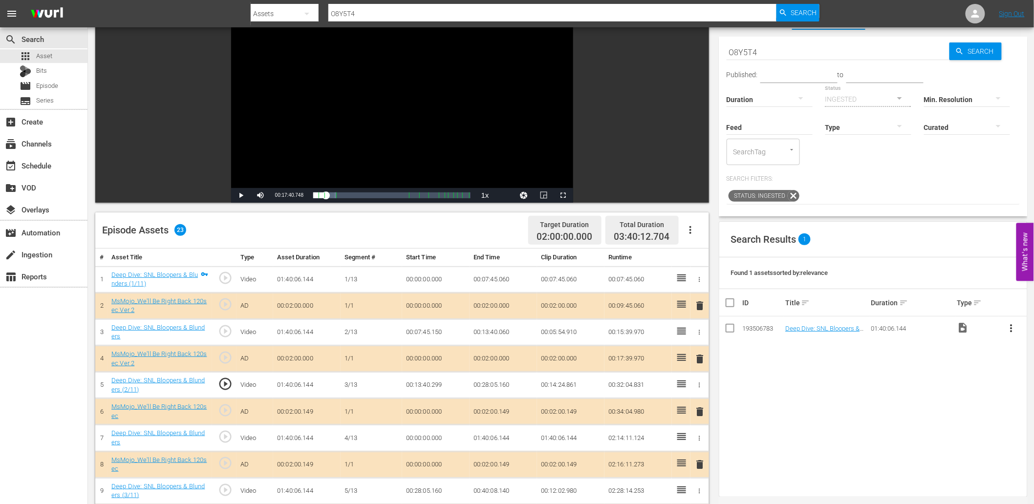
click at [437, 380] on td "00:13:40.299" at bounding box center [435, 385] width 67 height 26
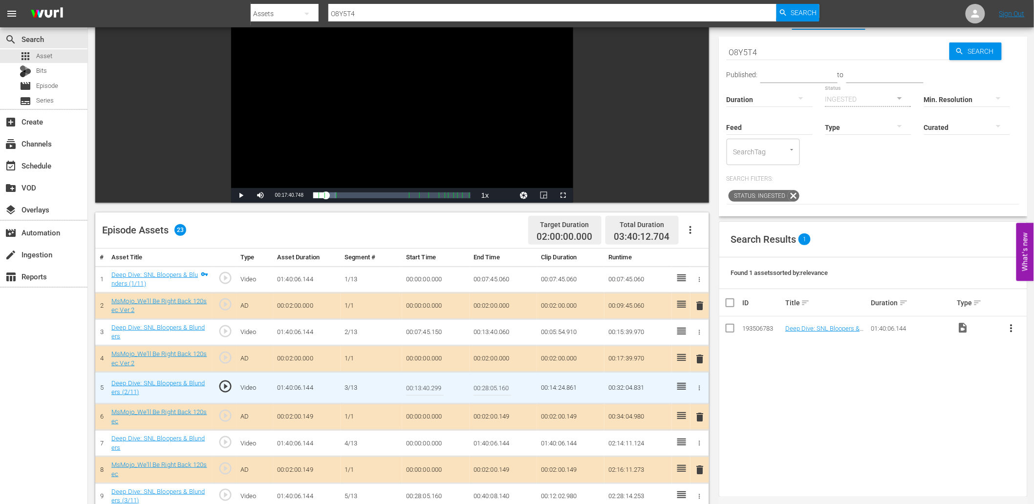
click at [438, 380] on input "00:13:40.299" at bounding box center [425, 387] width 38 height 23
type input "00:13:40.499"
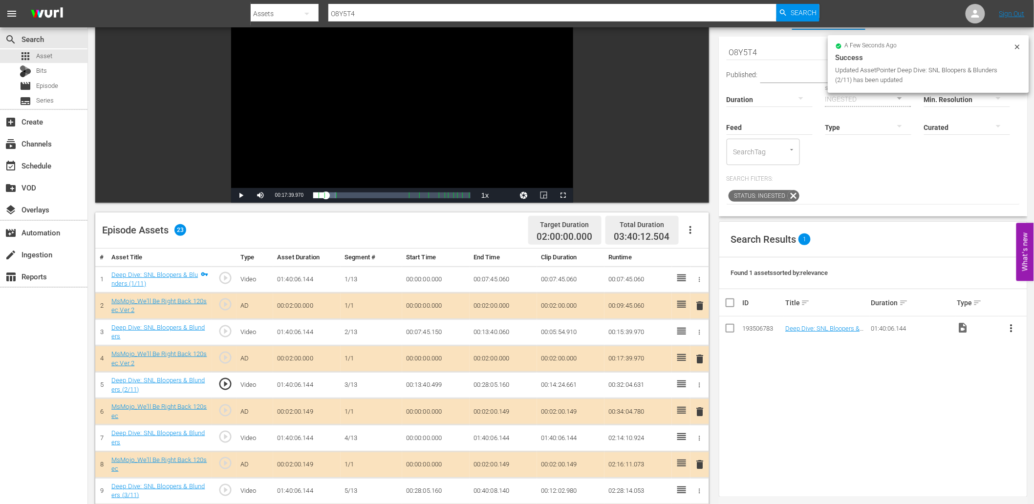
click at [355, 144] on div "Video Player" at bounding box center [402, 99] width 342 height 178
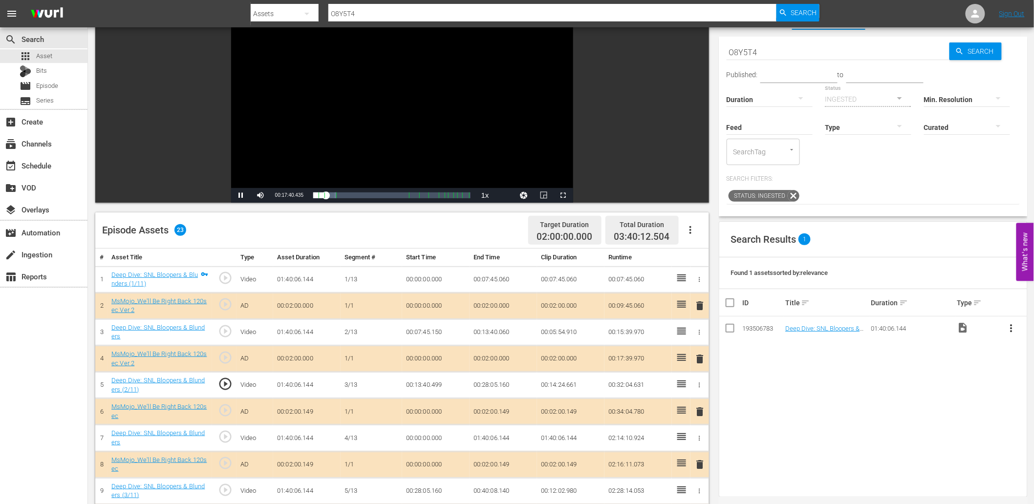
click at [355, 144] on div "Video Player" at bounding box center [402, 99] width 342 height 178
click at [432, 386] on td "00:13:40.499" at bounding box center [435, 385] width 67 height 26
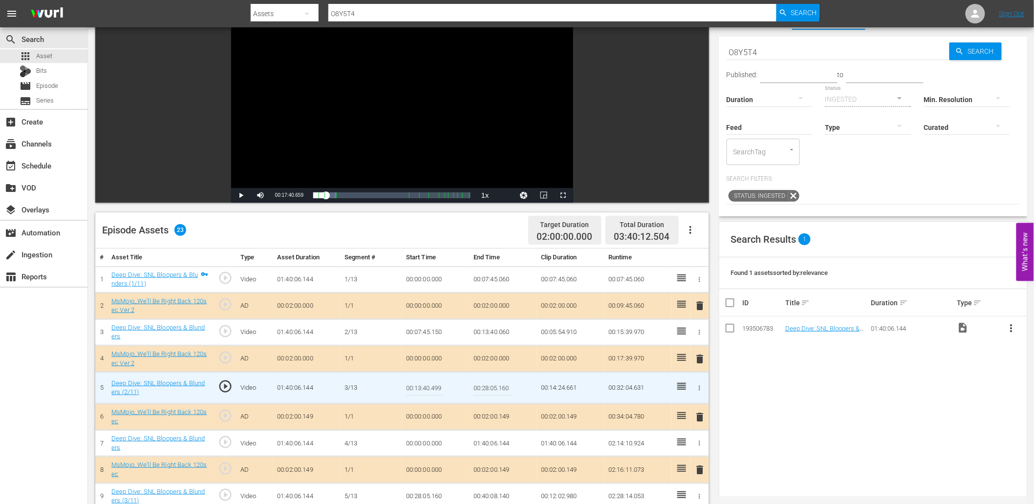
click at [432, 386] on input "00:13:40.499" at bounding box center [425, 387] width 38 height 23
type input "00:13:40.899"
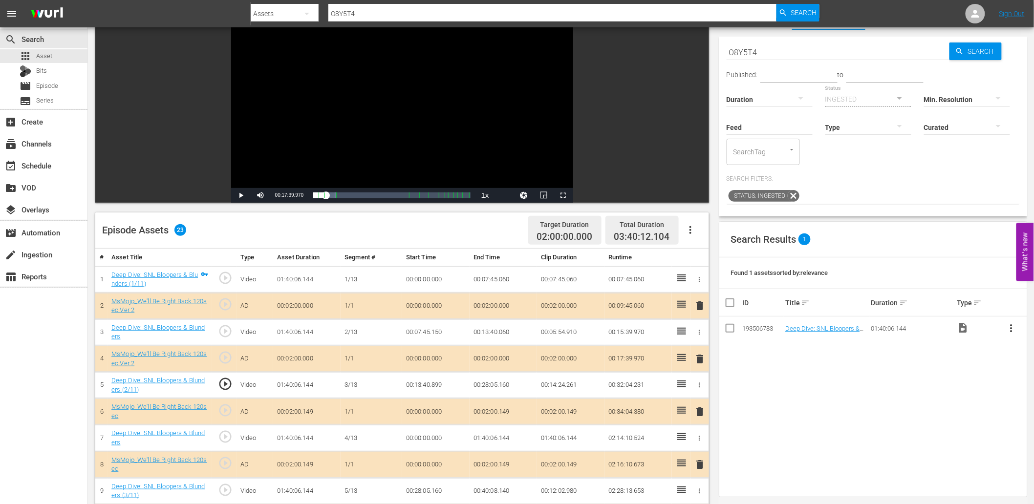
click at [348, 136] on div "Video Player" at bounding box center [402, 99] width 342 height 178
click at [339, 144] on div "Video Player" at bounding box center [402, 99] width 342 height 178
click at [441, 383] on td "00:13:40.899" at bounding box center [435, 385] width 67 height 26
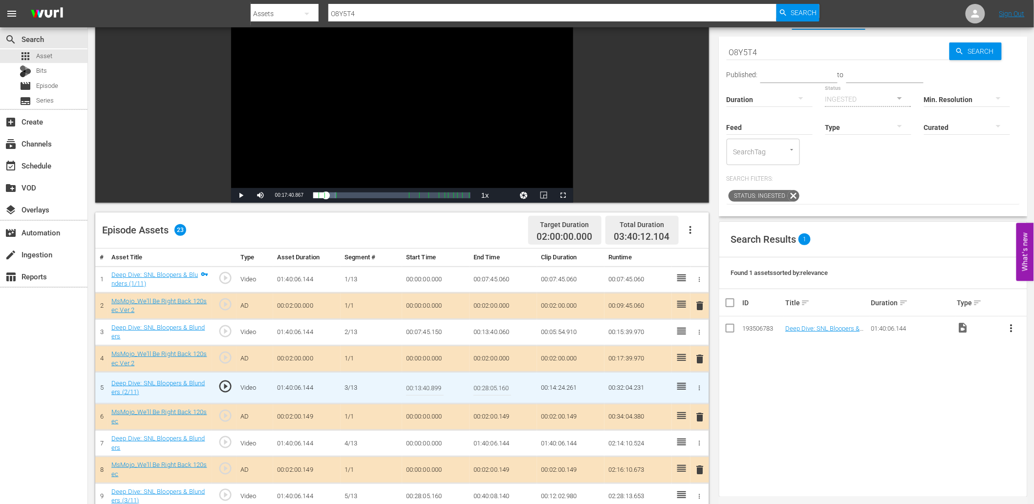
click at [441, 383] on input "00:13:40.899" at bounding box center [425, 387] width 38 height 23
type input "00:13:40.959"
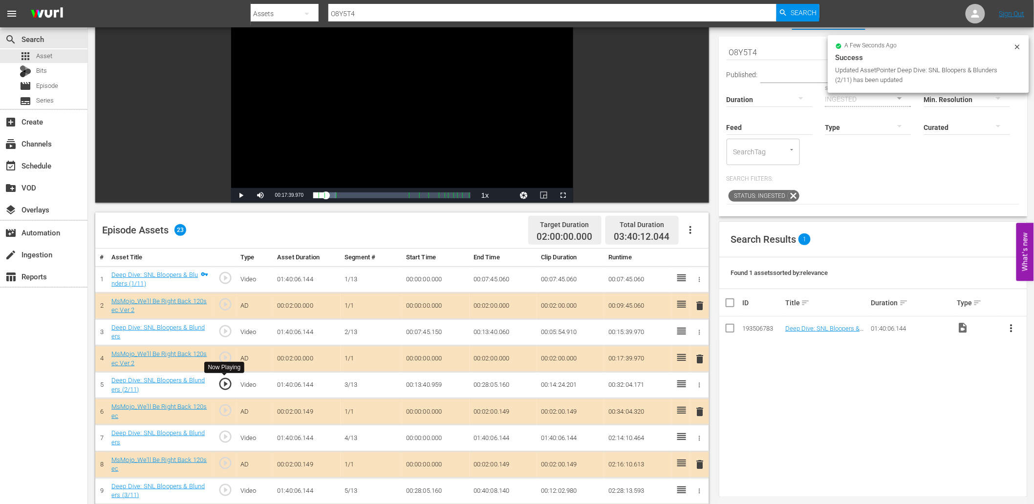
click at [225, 382] on span "play_circle_outline" at bounding box center [225, 384] width 15 height 15
click at [313, 135] on div "Video Player" at bounding box center [402, 99] width 342 height 178
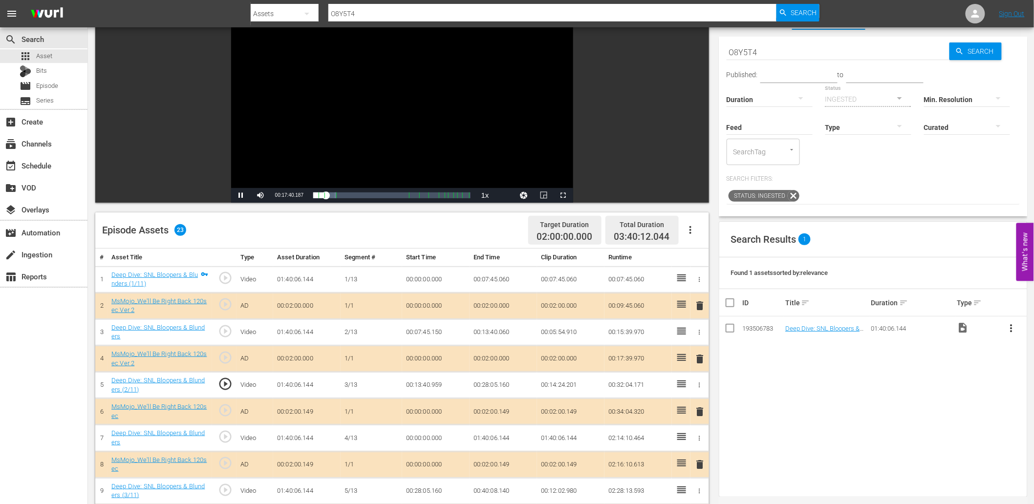
click at [313, 135] on div "Video Player" at bounding box center [402, 99] width 342 height 178
click at [413, 380] on td "00:13:40.959" at bounding box center [435, 385] width 67 height 26
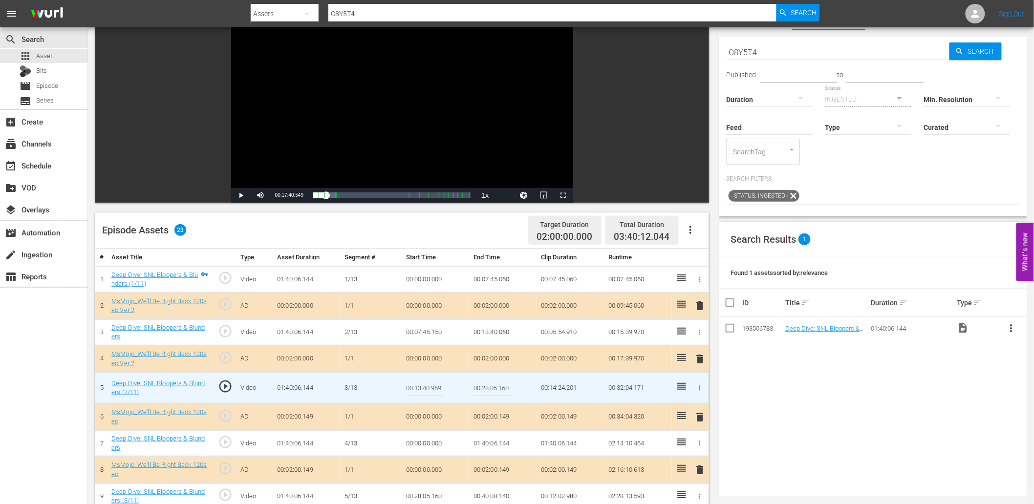
click at [413, 380] on input "00:13:40.959" at bounding box center [425, 387] width 38 height 23
click at [500, 328] on td "00:13:40.060" at bounding box center [502, 332] width 67 height 26
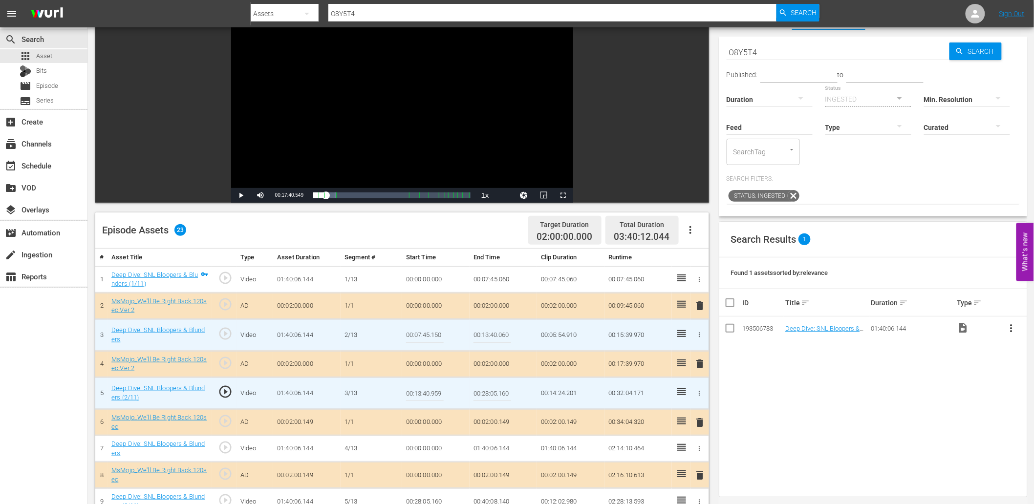
click at [500, 328] on input "00:13:40.060" at bounding box center [492, 334] width 38 height 23
paste input "959"
type input "00:13:40.959"
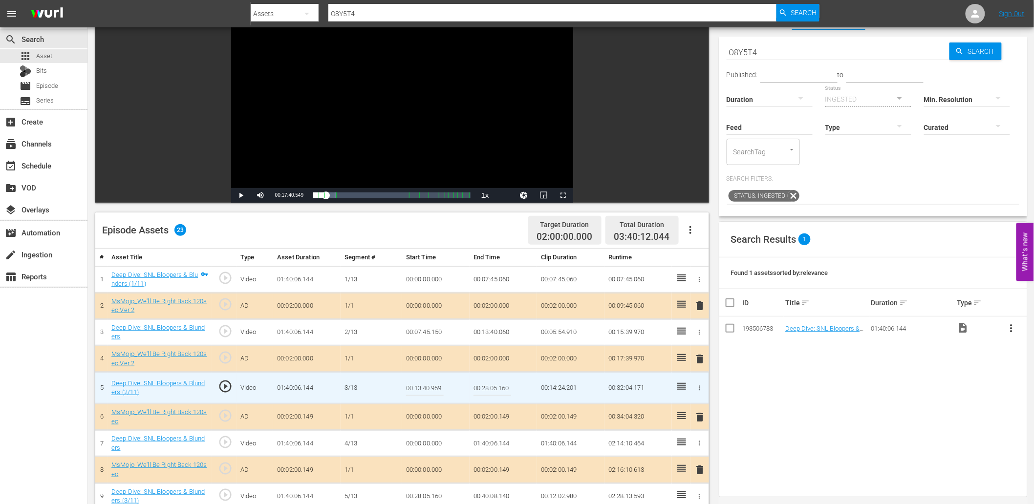
click at [427, 380] on input "00:13:40.959" at bounding box center [425, 387] width 38 height 23
type input "00:13:41.059"
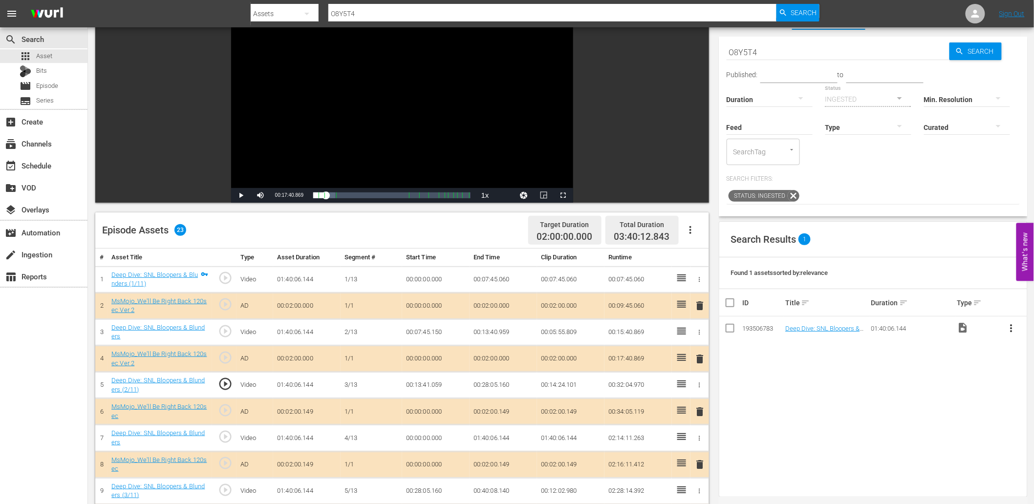
click at [423, 388] on td "00:13:41.059" at bounding box center [435, 385] width 67 height 26
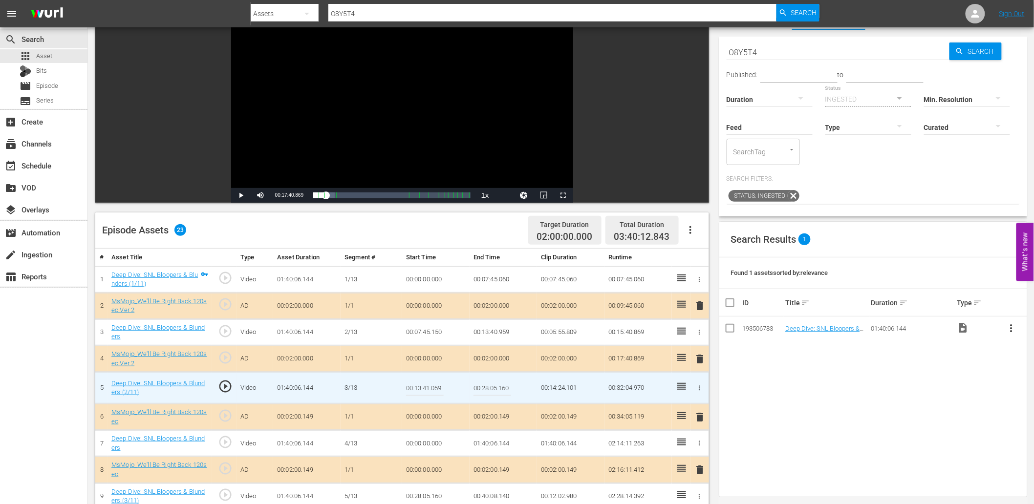
click at [423, 388] on input "00:13:41.059" at bounding box center [425, 387] width 38 height 23
type input "00:13:41.199"
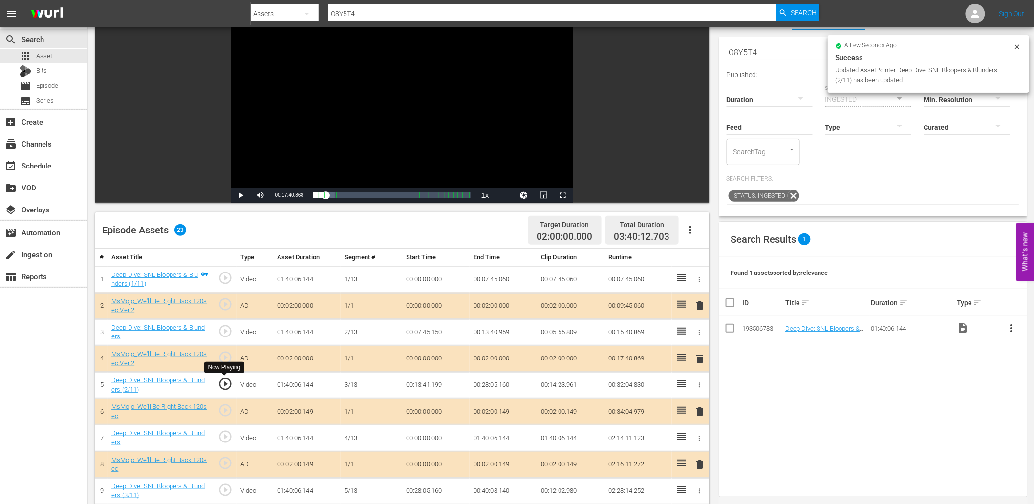
click at [226, 382] on span "play_circle_outline" at bounding box center [225, 384] width 15 height 15
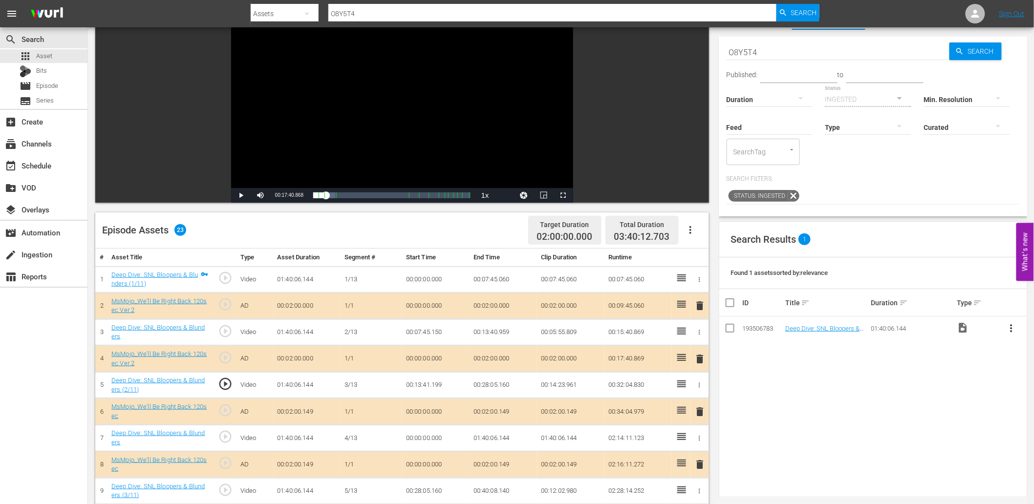
click at [422, 387] on td "00:13:41.199" at bounding box center [435, 385] width 67 height 26
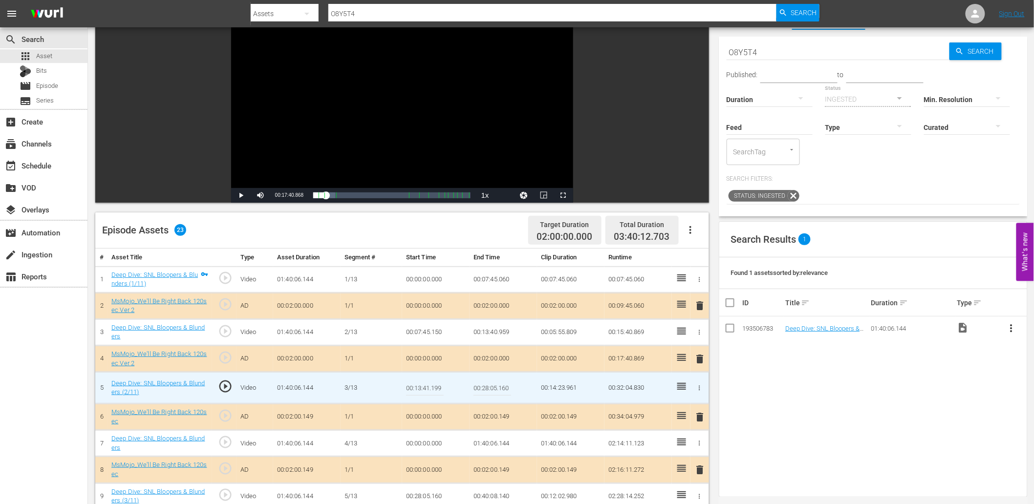
click at [422, 387] on input "00:13:41.199" at bounding box center [425, 387] width 38 height 23
type input "00:13:41.299"
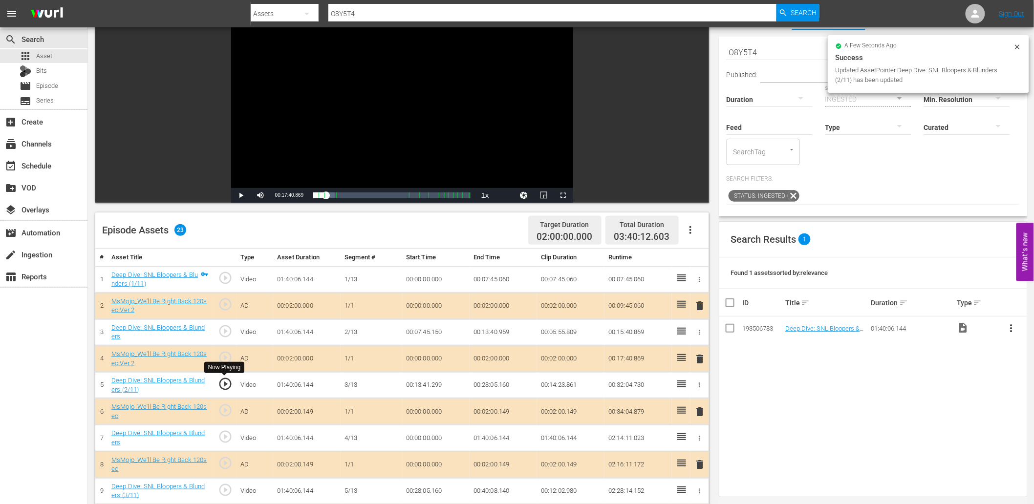
click at [222, 388] on span "play_circle_outline" at bounding box center [225, 384] width 15 height 15
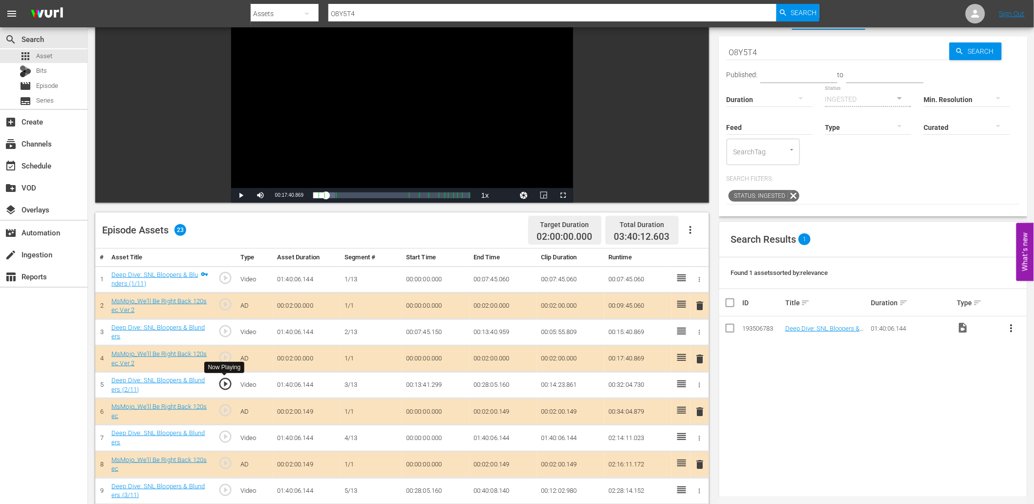
click at [320, 51] on div "Video Player" at bounding box center [402, 99] width 342 height 178
click at [225, 377] on span "play_circle_outline" at bounding box center [225, 384] width 15 height 15
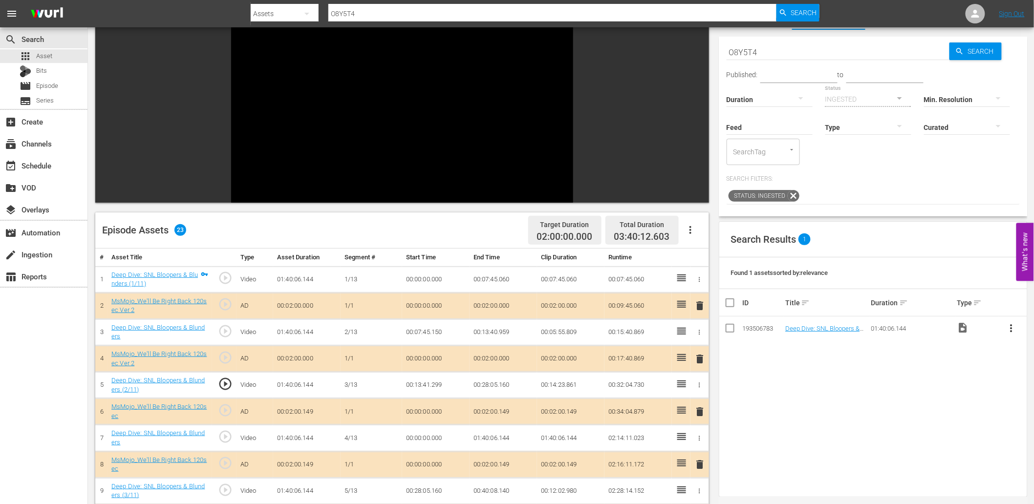
click at [486, 387] on td "00:28:05.160" at bounding box center [502, 385] width 67 height 26
click at [485, 386] on td "00:28:05.160" at bounding box center [502, 385] width 67 height 26
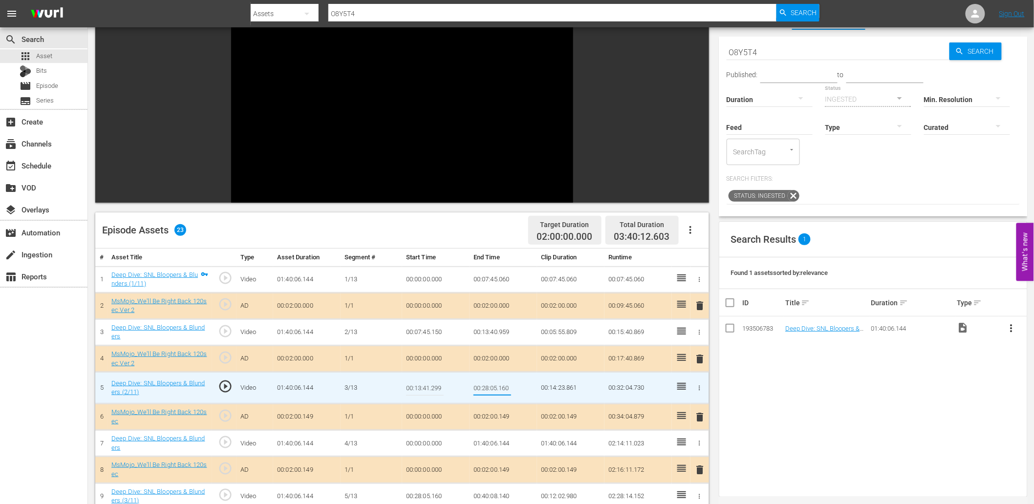
click at [416, 446] on td "00:00:00.000" at bounding box center [435, 443] width 67 height 26
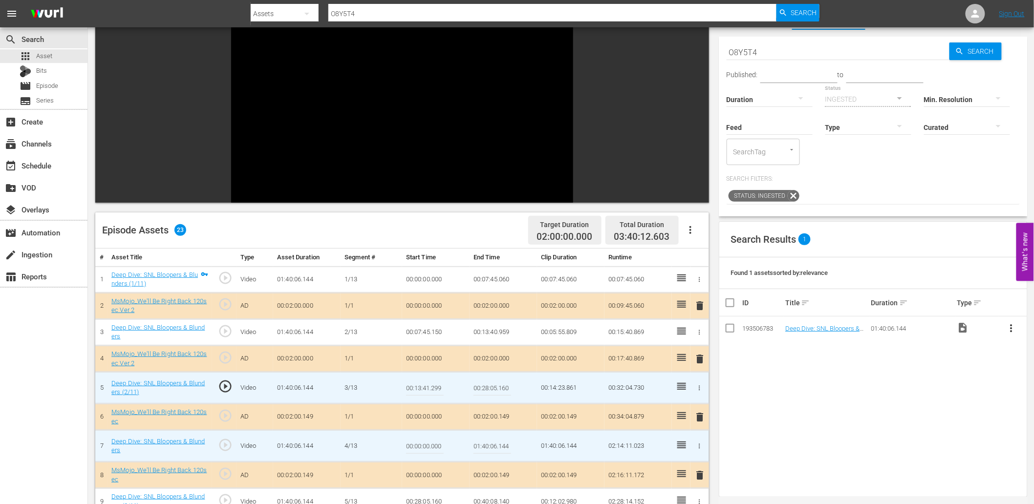
click at [416, 446] on input "00:00:00.000" at bounding box center [425, 445] width 38 height 23
paste input "28:05.16"
type input "00:21:05.160"
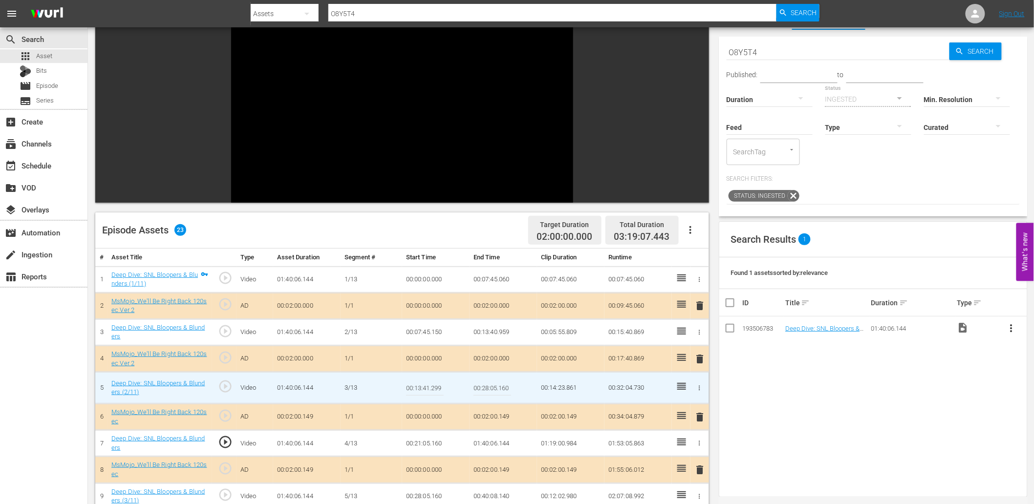
click at [424, 444] on td "00:21:05.160" at bounding box center [435, 443] width 67 height 26
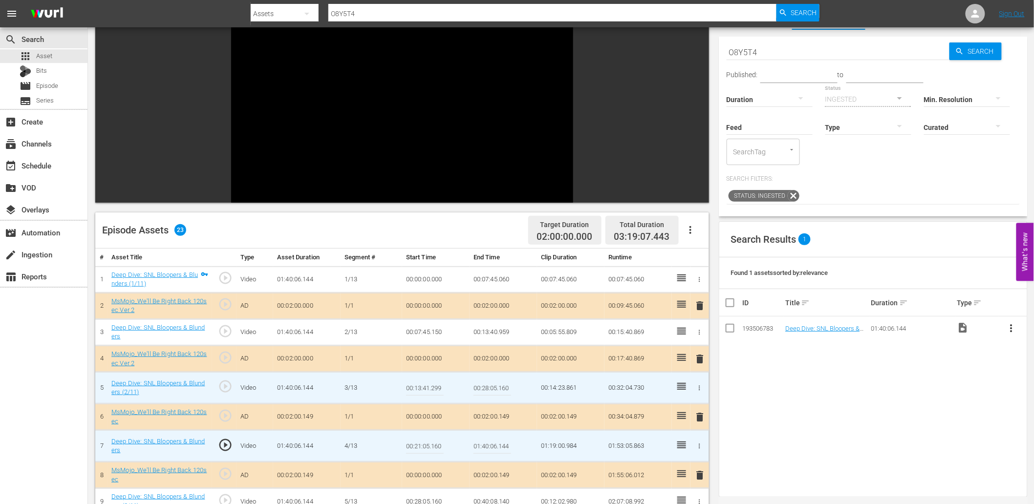
click at [424, 444] on input "00:21:05.160" at bounding box center [425, 445] width 38 height 23
type input "00:20:05.160"
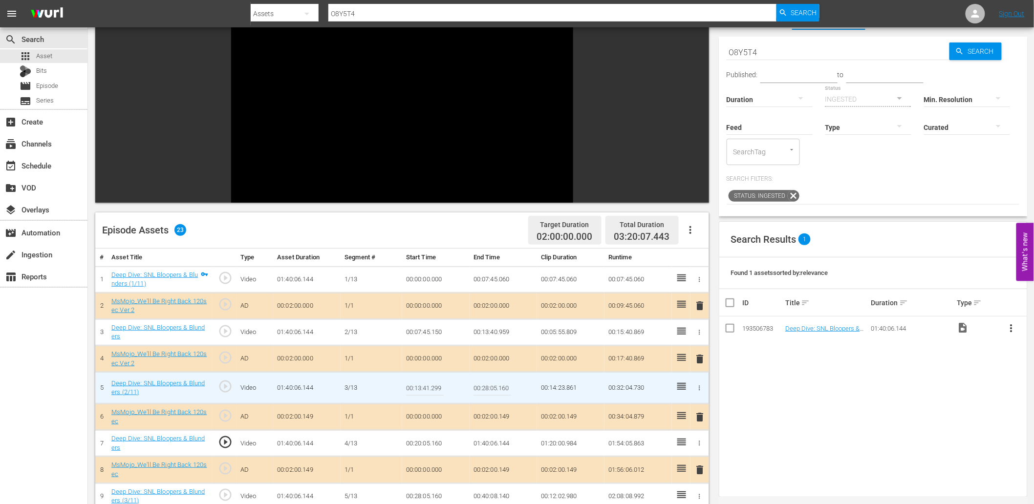
click at [423, 444] on td "00:20:05.160" at bounding box center [435, 443] width 67 height 26
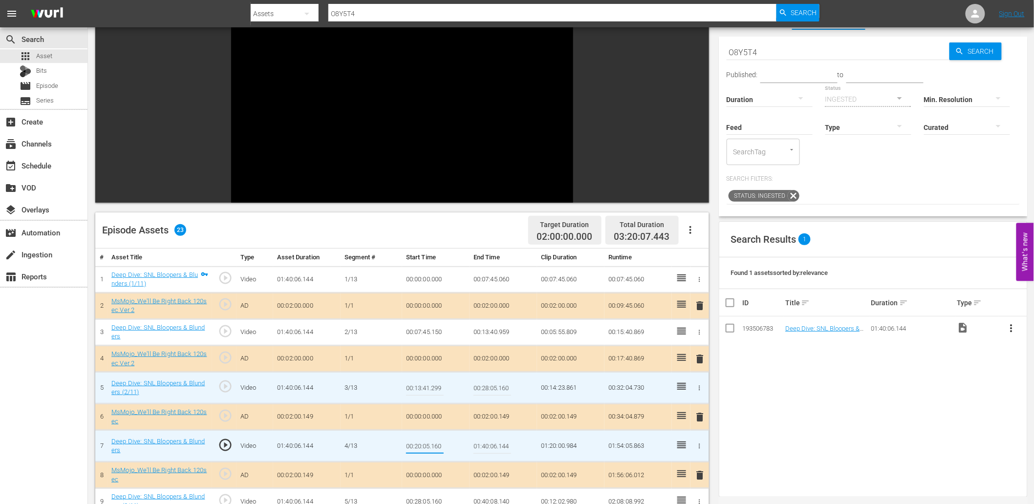
click at [423, 444] on input "00:20:05.160" at bounding box center [425, 445] width 38 height 23
type input "00:20:25.160"
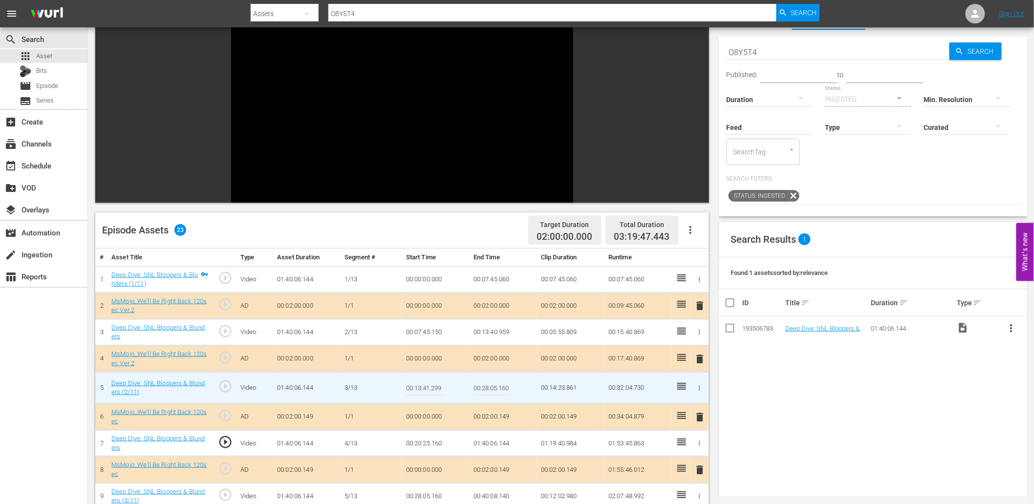
click at [222, 440] on span "play_circle_outline" at bounding box center [225, 442] width 15 height 15
click at [427, 446] on td "00:20:25.160" at bounding box center [435, 443] width 67 height 26
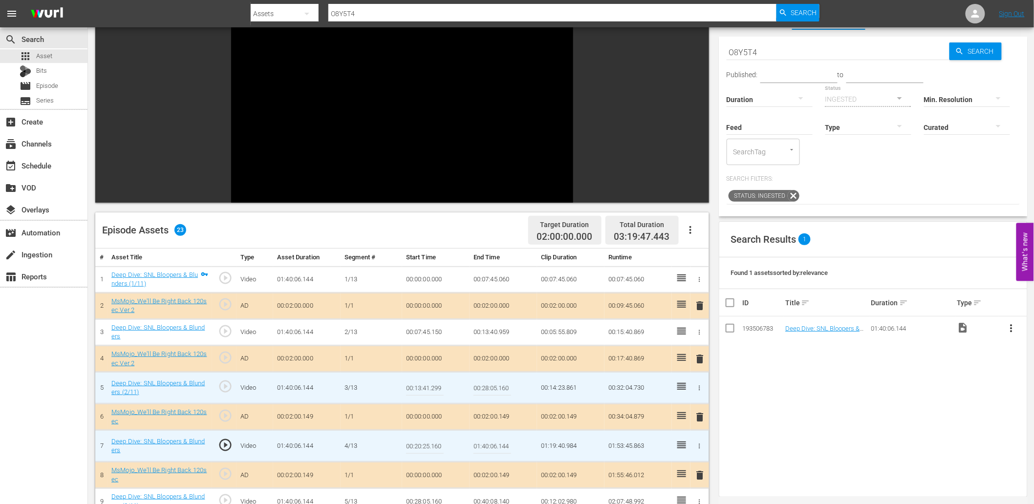
click at [427, 446] on input "00:20:25.160" at bounding box center [425, 445] width 38 height 23
type input "00:20:24.160"
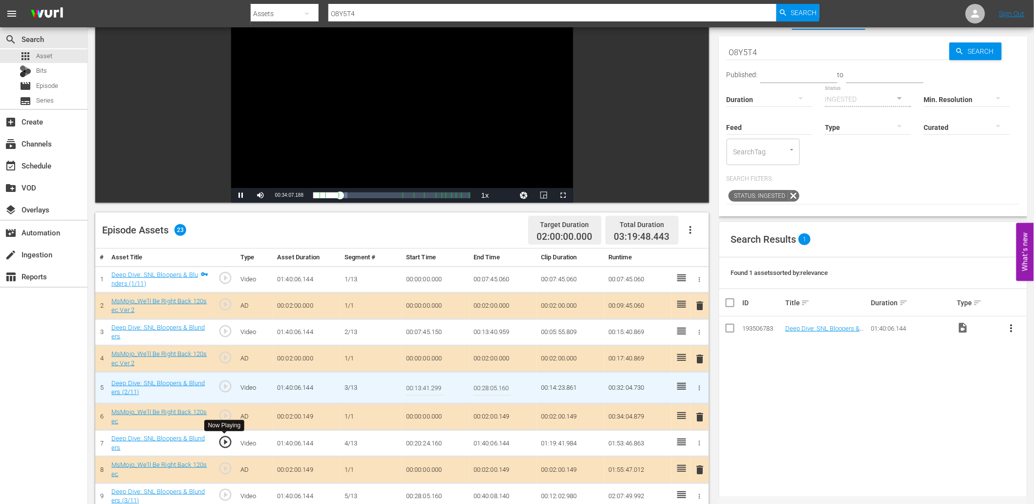
click at [223, 442] on span "play_circle_outline" at bounding box center [225, 442] width 15 height 15
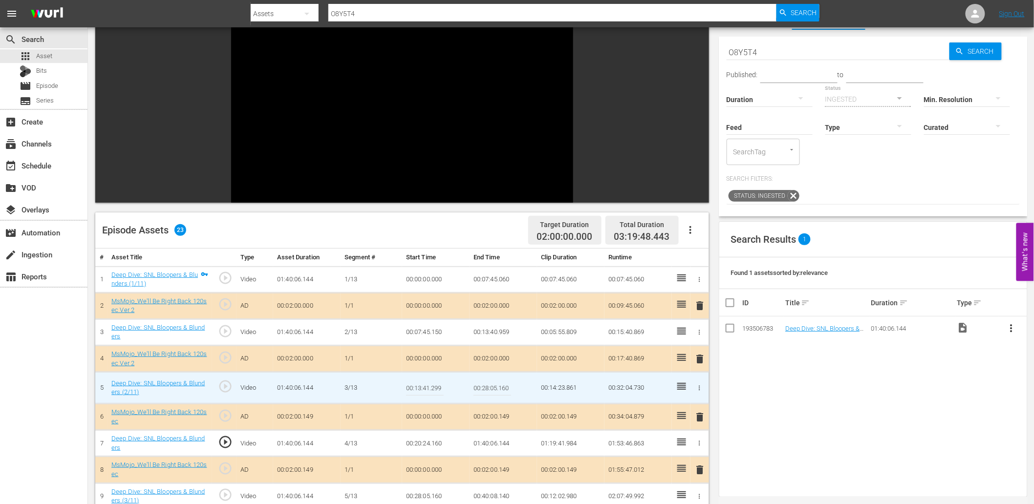
click at [428, 443] on td "00:20:24.160" at bounding box center [435, 443] width 67 height 26
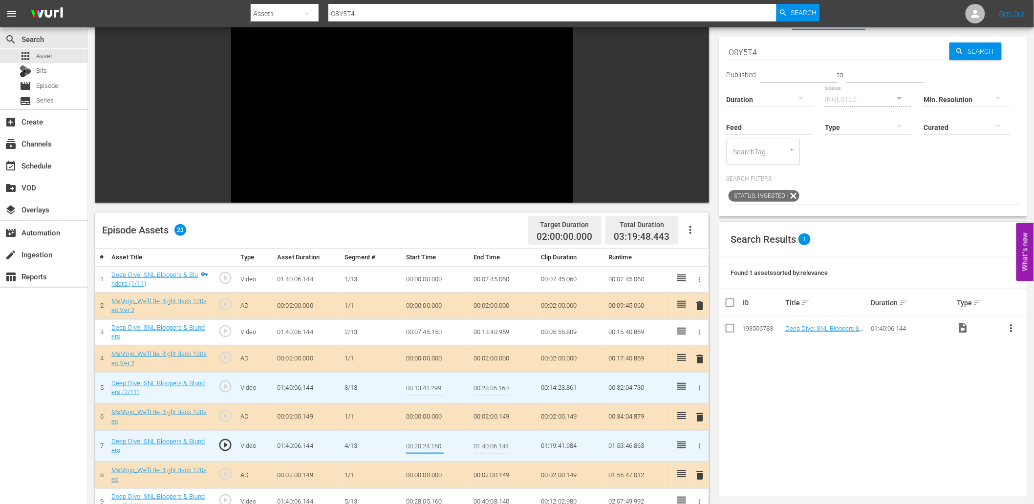
click at [499, 387] on input "00:28:05.160" at bounding box center [492, 387] width 38 height 23
paste input "0:24"
type input "00:20:24.160"
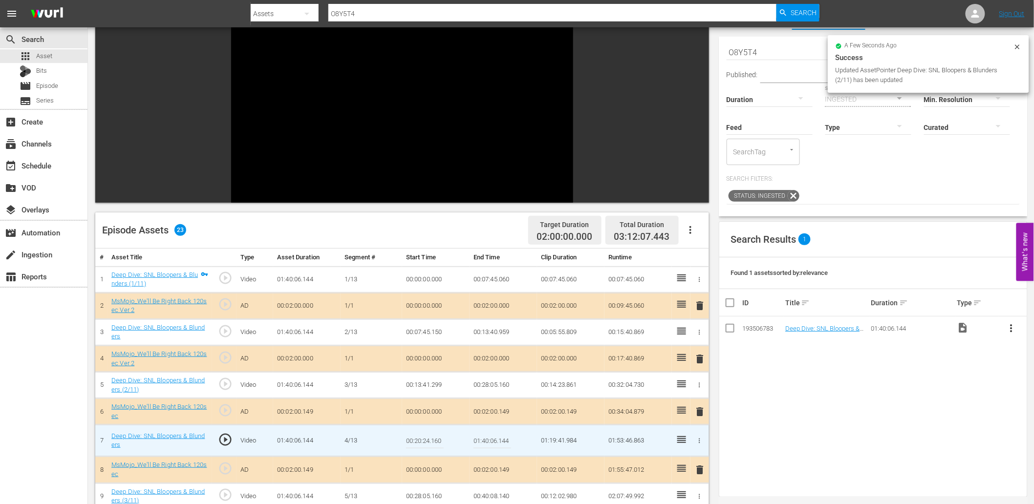
click at [419, 441] on input "00:20:24.160" at bounding box center [425, 440] width 38 height 23
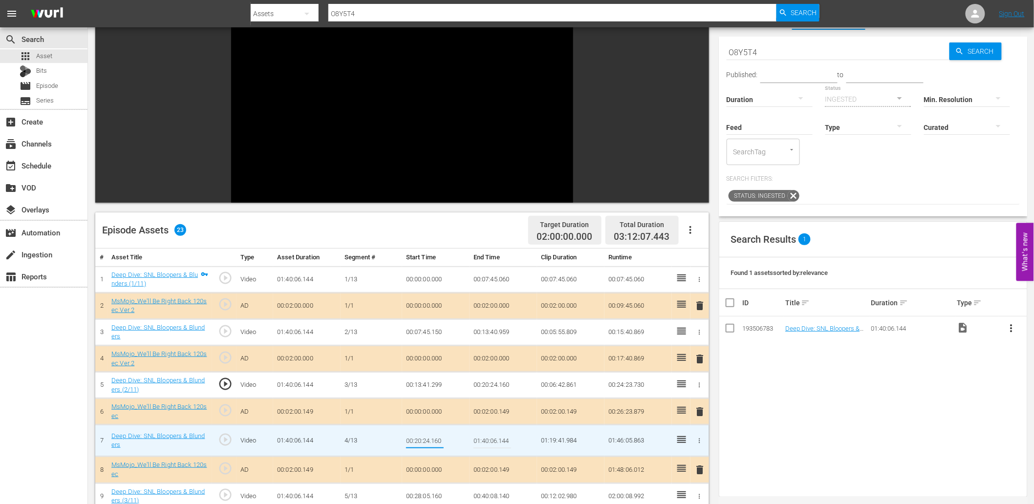
type input "00:20:25.160"
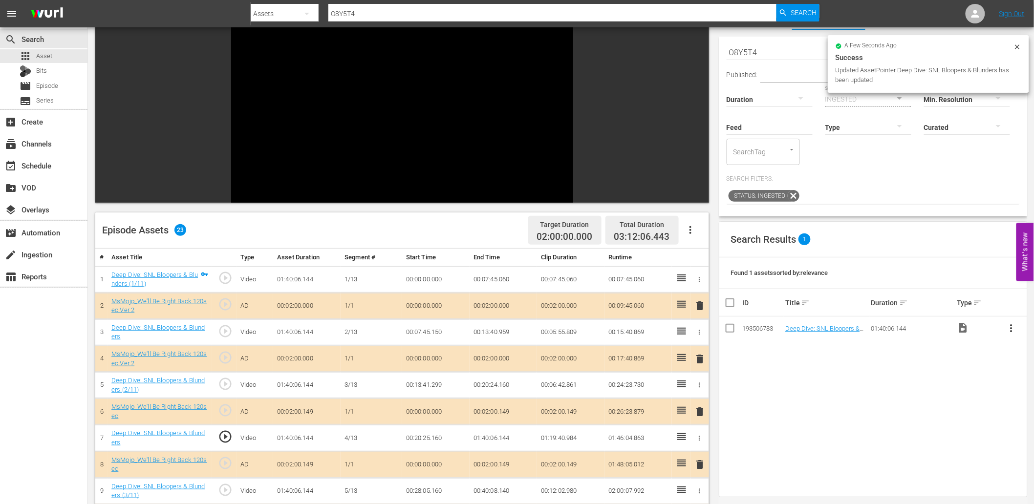
click at [307, 160] on div "Video Player" at bounding box center [402, 99] width 342 height 178
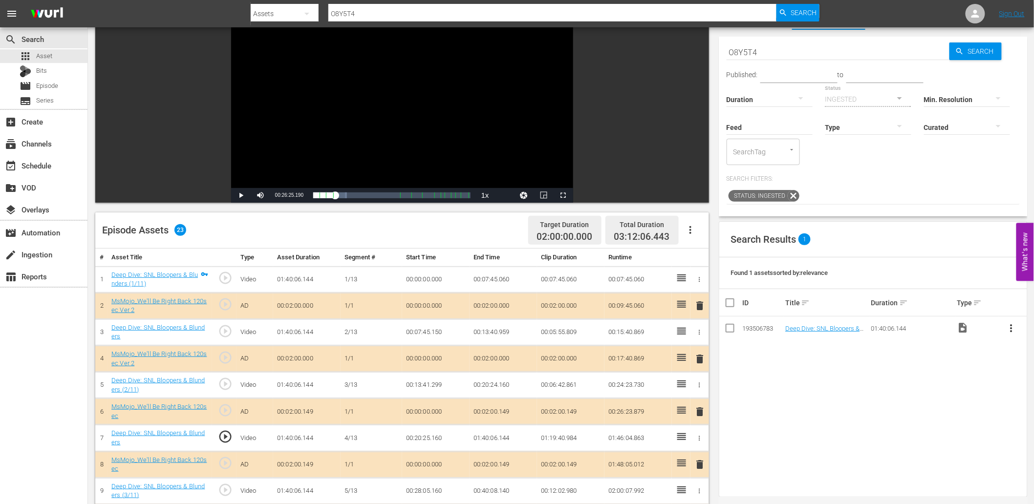
click at [227, 432] on span "play_circle_outline" at bounding box center [225, 436] width 15 height 15
click at [320, 127] on div "Video Player" at bounding box center [402, 99] width 342 height 178
click at [430, 492] on td "00:28:05.160" at bounding box center [435, 491] width 67 height 26
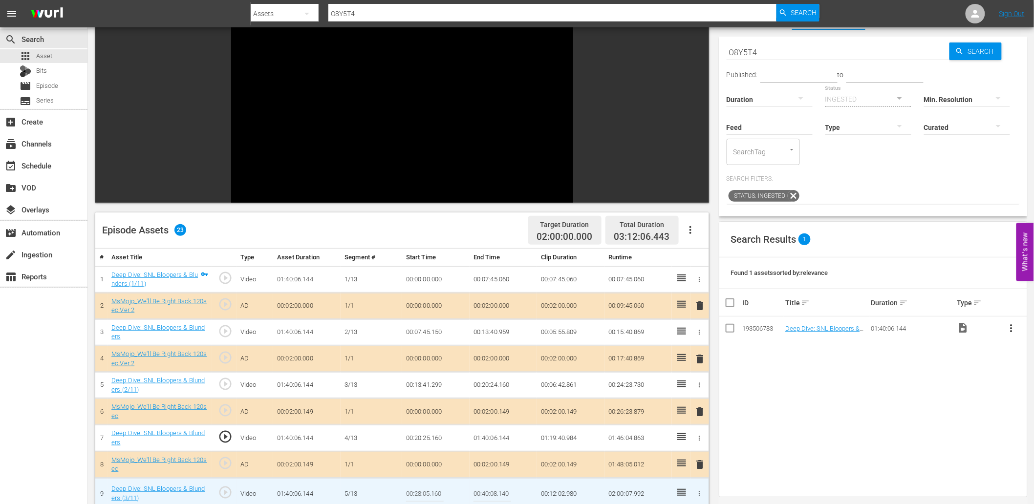
click at [430, 492] on input "00:28:05.160" at bounding box center [425, 493] width 38 height 23
click at [494, 439] on td "01:40:06.144" at bounding box center [502, 438] width 67 height 26
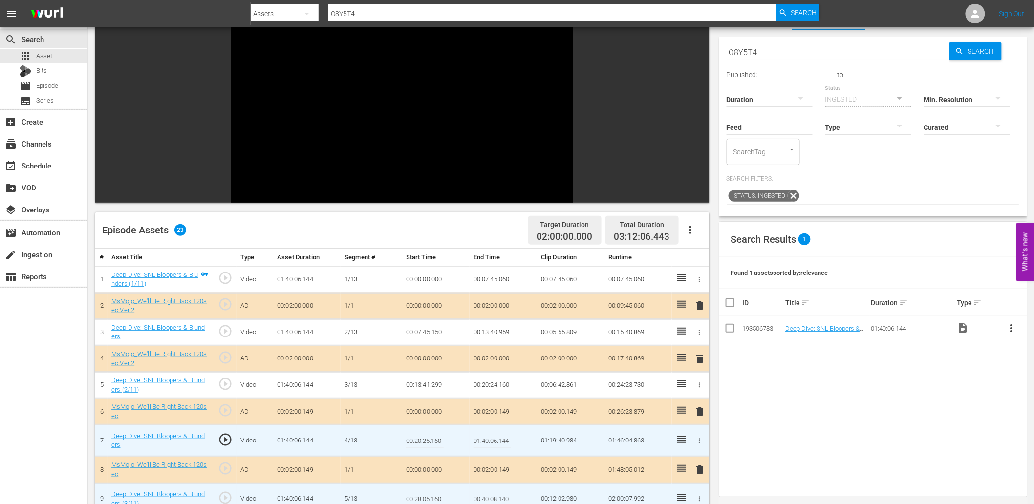
click at [494, 439] on input "01:40:06.144" at bounding box center [492, 440] width 38 height 23
paste input "0:28:05.160"
type input "00:28:05.160"
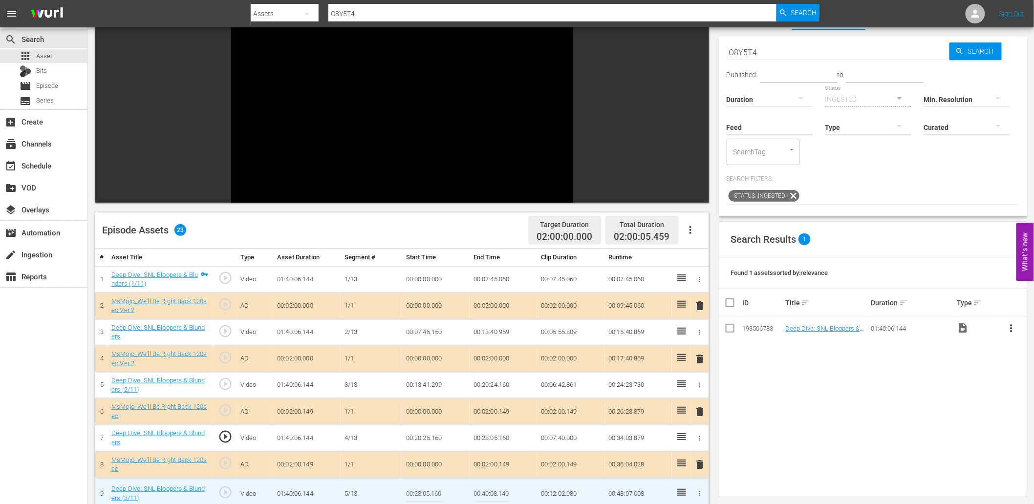
click at [229, 435] on span "play_circle_outline" at bounding box center [225, 436] width 15 height 15
click at [223, 500] on span "play_circle_outline" at bounding box center [225, 492] width 15 height 15
click at [413, 494] on input "00:28:05.160" at bounding box center [425, 493] width 38 height 23
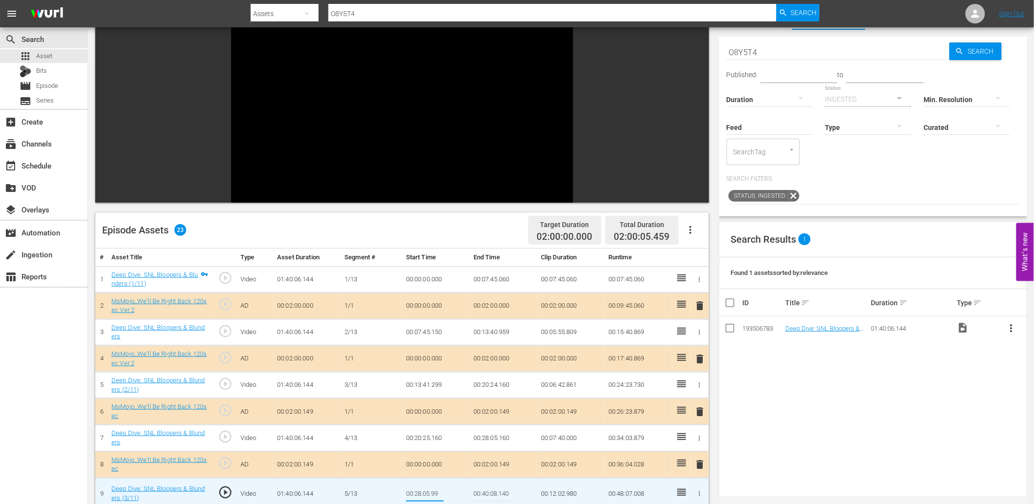
type input "00:28:05.999"
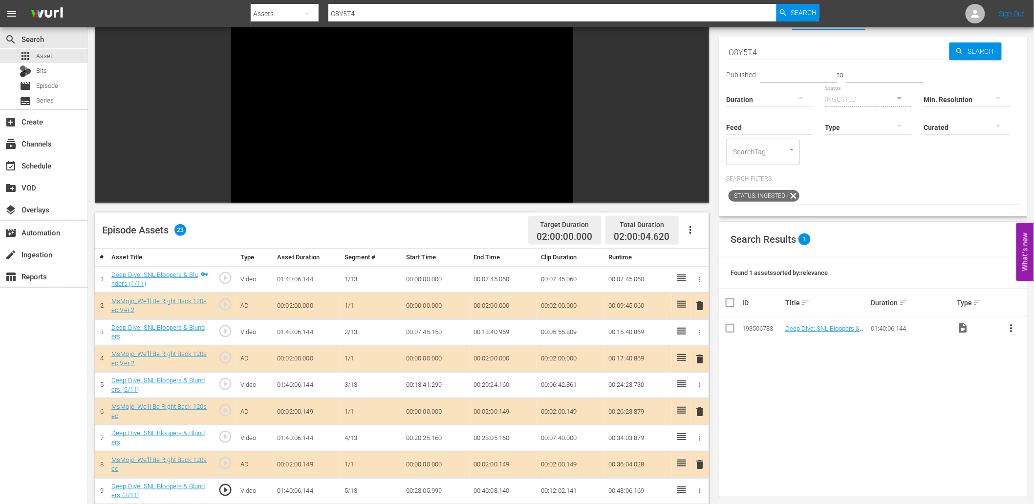
click at [427, 490] on td "00:28:05.999" at bounding box center [435, 491] width 67 height 26
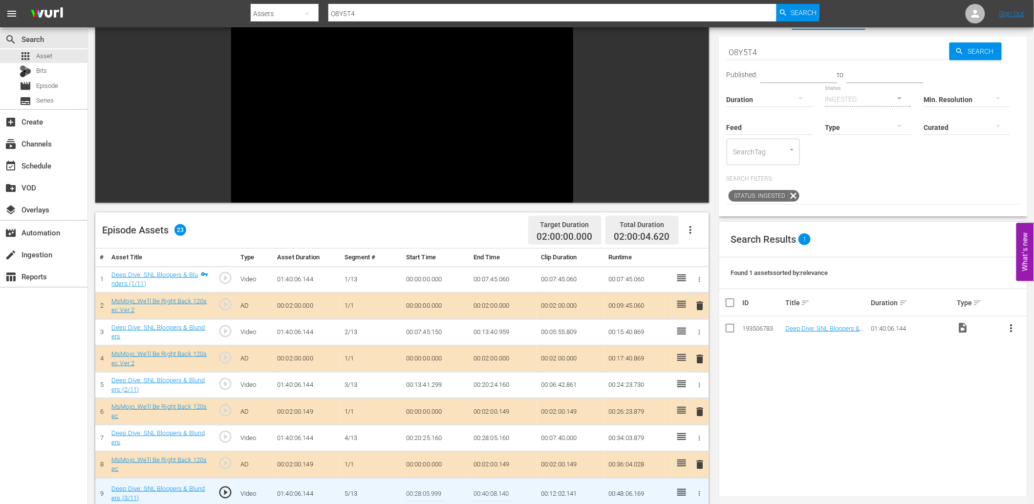
click at [427, 493] on input "00:28:05.999" at bounding box center [425, 493] width 38 height 23
type input "00:28:06.999"
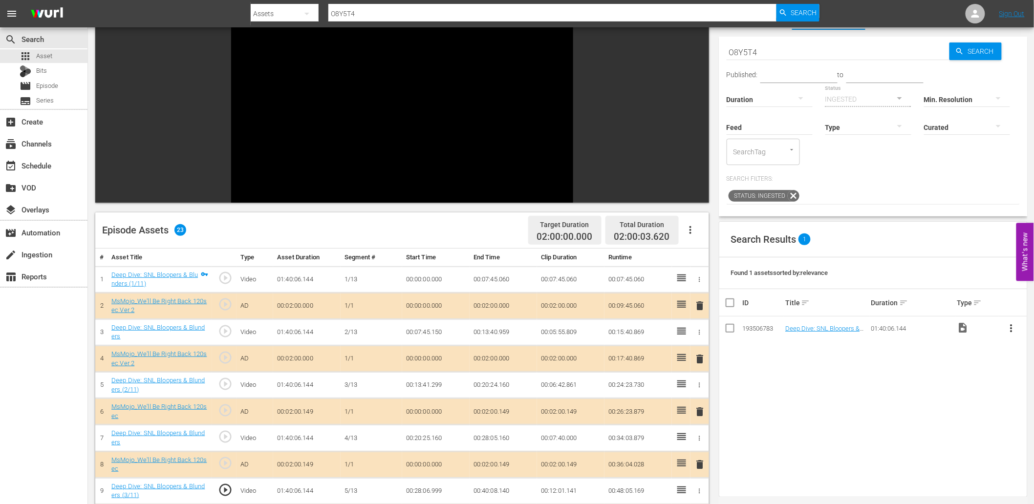
click at [433, 489] on td "00:28:06.999" at bounding box center [435, 491] width 67 height 26
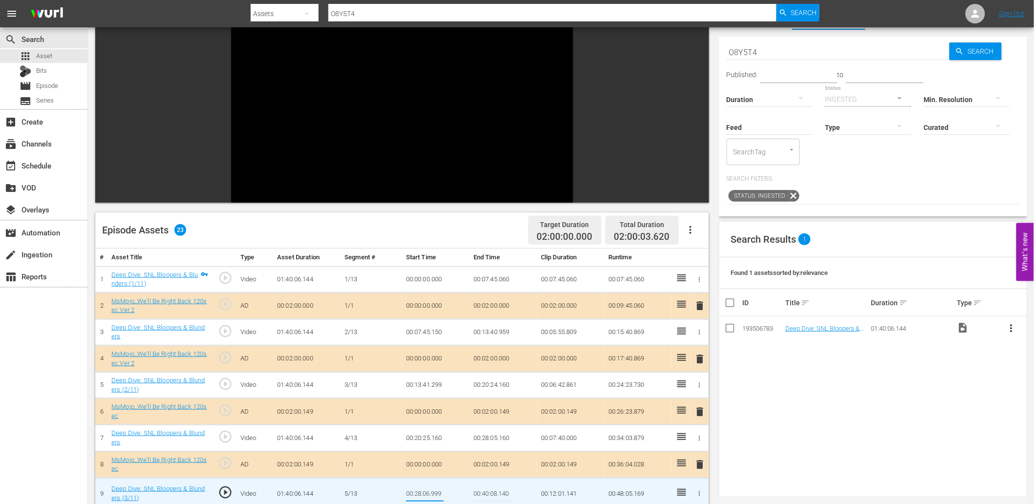
click at [488, 435] on td "00:28:05.160" at bounding box center [502, 438] width 67 height 26
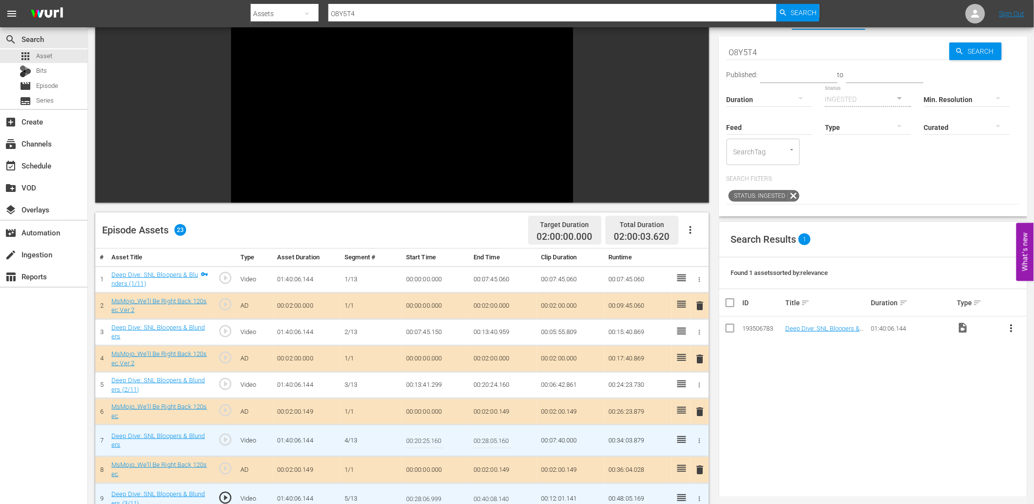
click at [488, 435] on input "00:28:05.160" at bounding box center [492, 440] width 38 height 23
paste input "6.999"
type input "00:28:06.999"
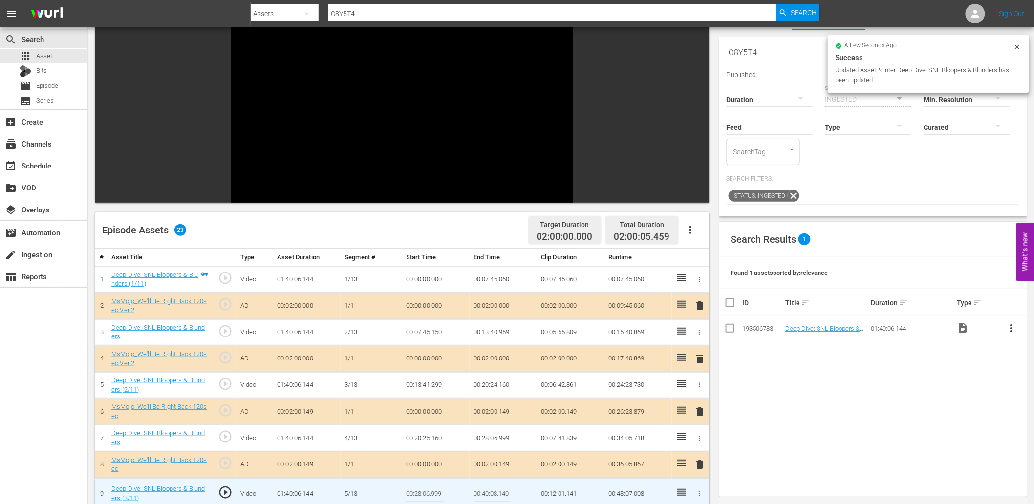
click at [426, 496] on input "00:28:06.999" at bounding box center [425, 493] width 38 height 23
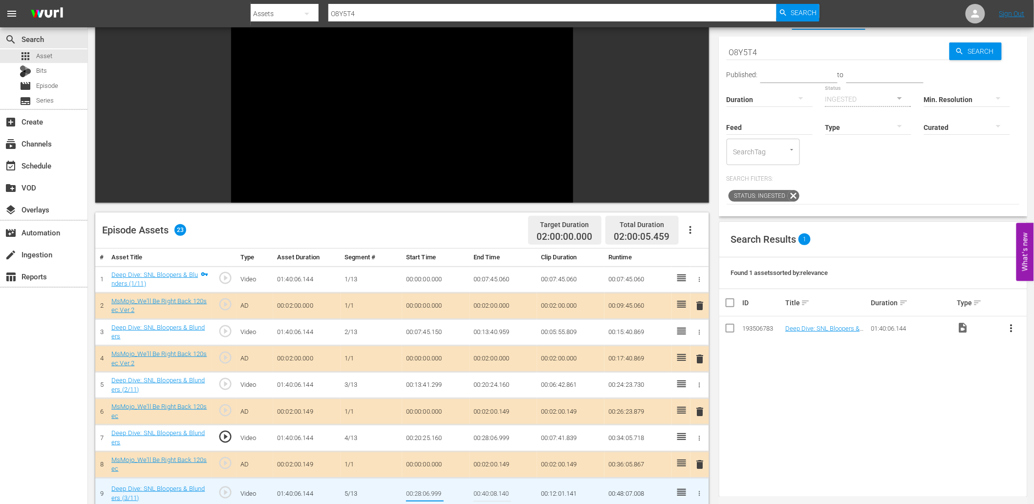
type input "00:28:07.999"
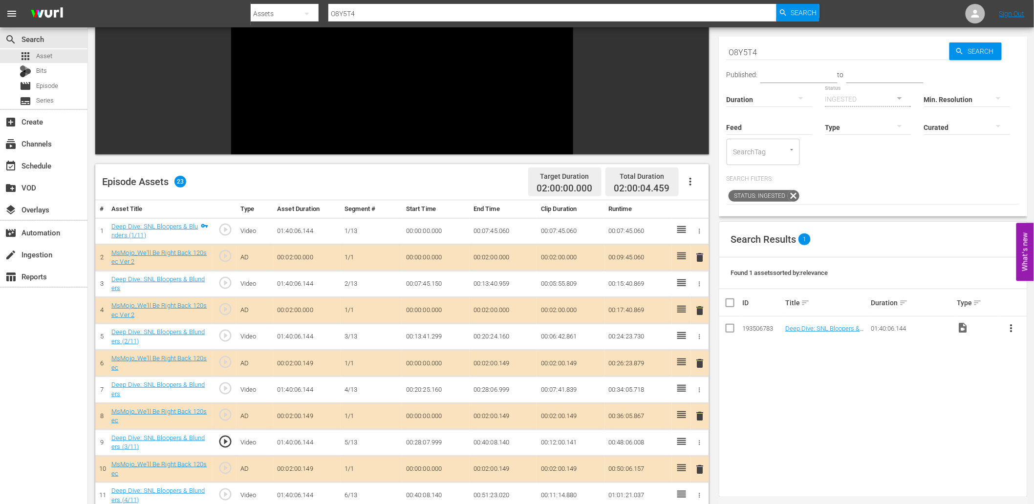
scroll to position [108, 0]
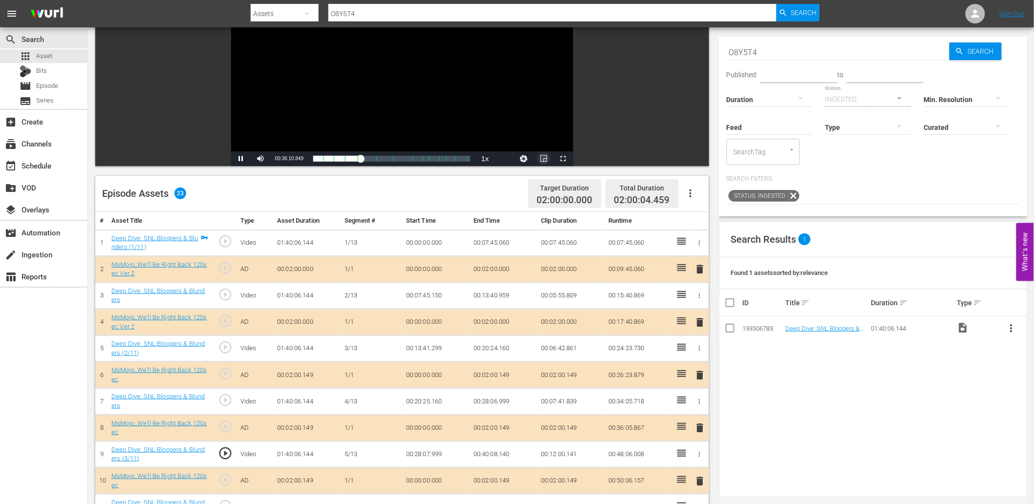
click at [544, 159] on span "Video Player" at bounding box center [544, 159] width 0 height 0
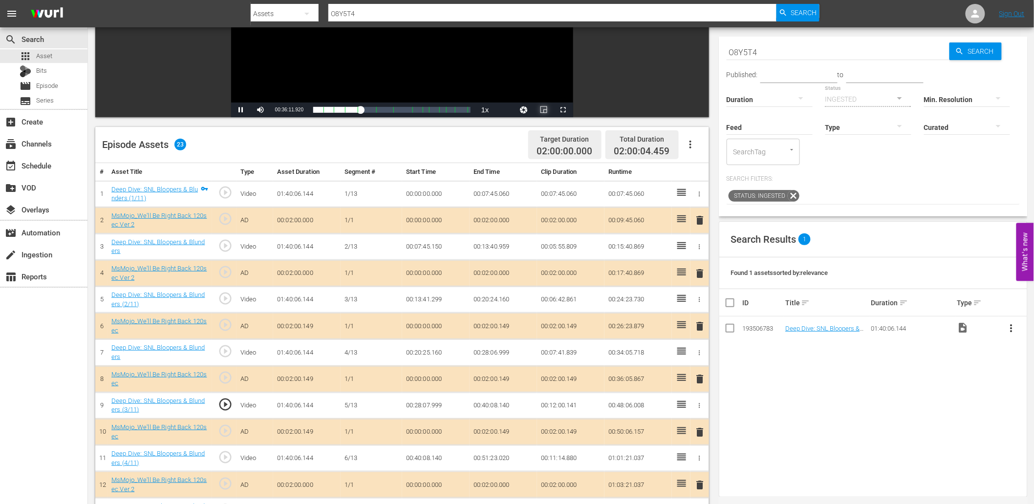
scroll to position [289, 0]
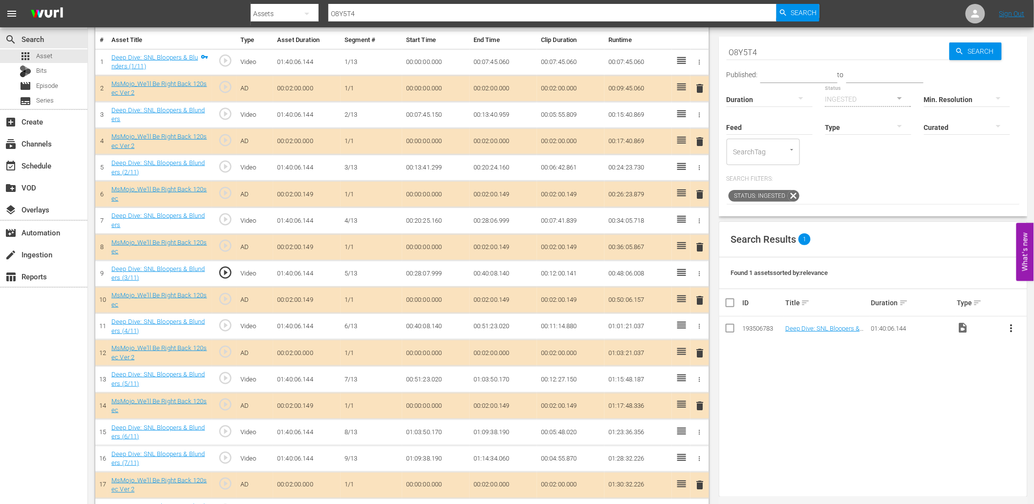
click at [232, 330] on span "play_circle_outline" at bounding box center [225, 325] width 15 height 15
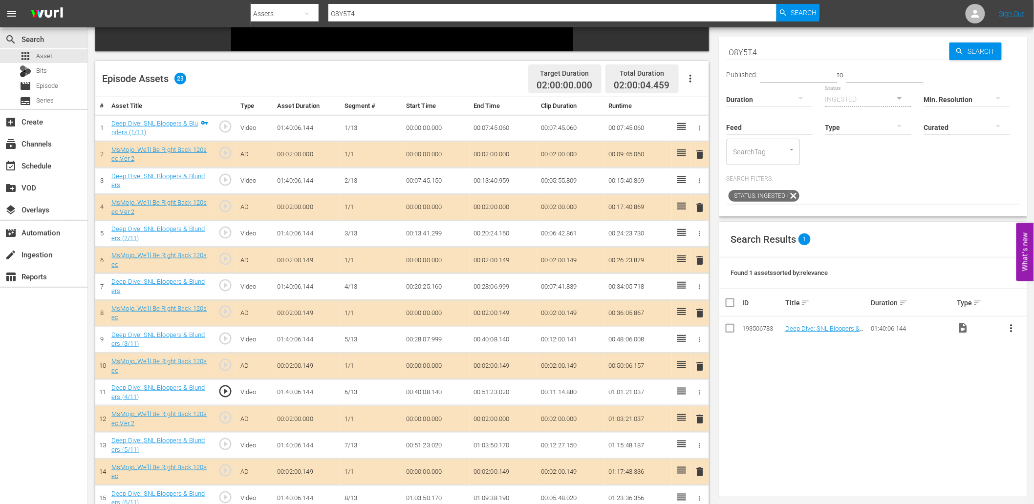
scroll to position [217, 0]
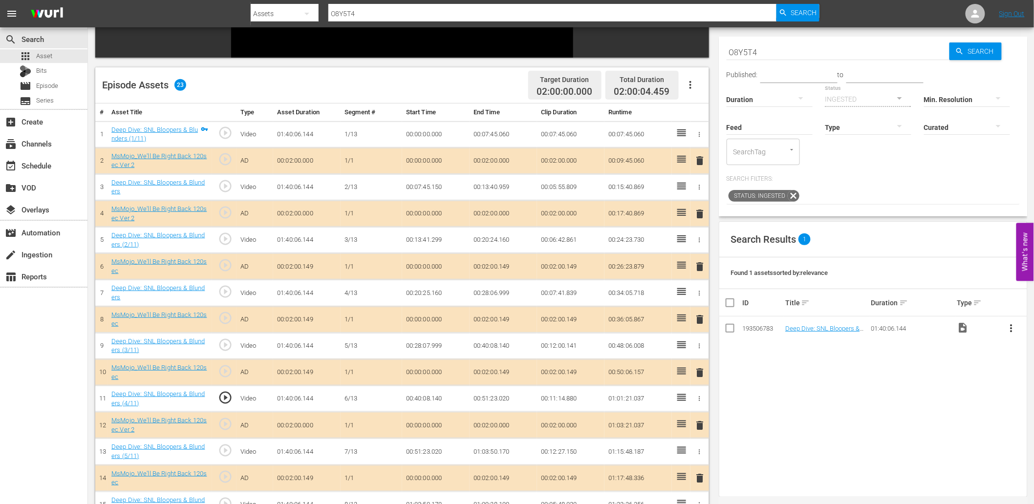
click at [432, 397] on td "00:40:08.140" at bounding box center [435, 399] width 67 height 26
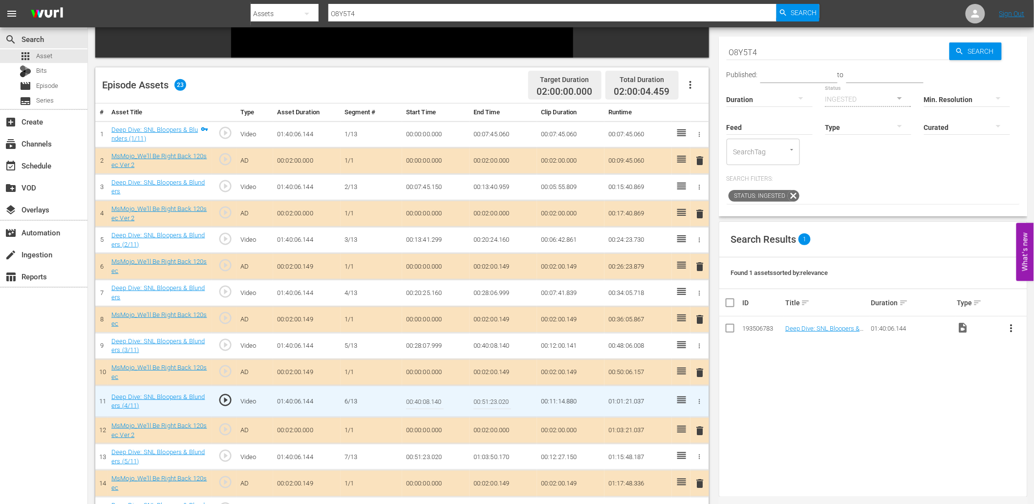
click at [432, 397] on input "00:40:08.140" at bounding box center [425, 401] width 38 height 23
type input "00:40:011.140"
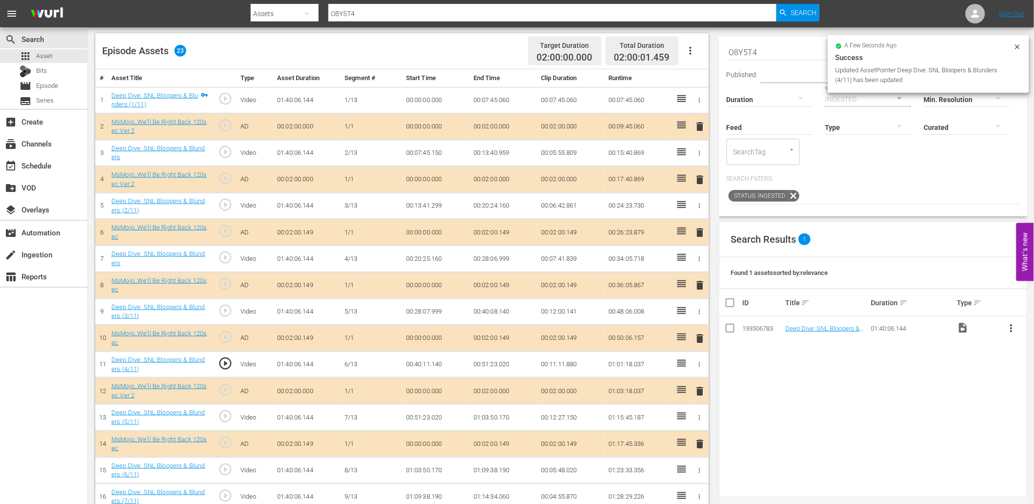
scroll to position [289, 0]
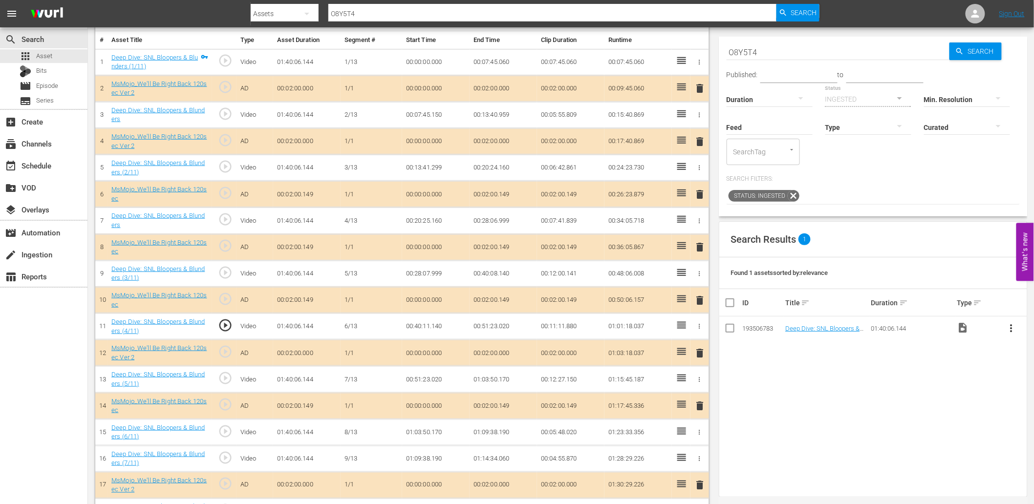
click at [423, 380] on td "00:51:23.020" at bounding box center [435, 379] width 67 height 26
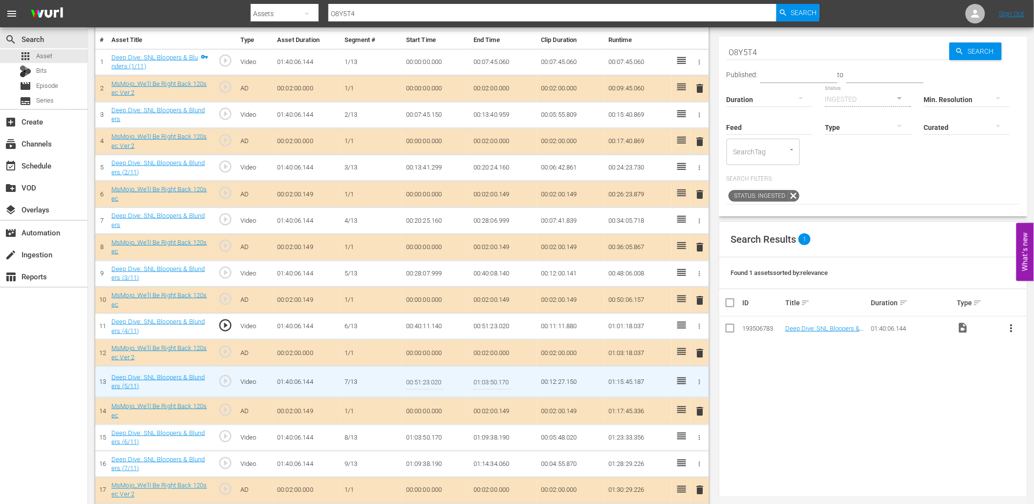
click at [423, 380] on input "00:51:23.020" at bounding box center [425, 381] width 38 height 23
type input "00:51:21.020"
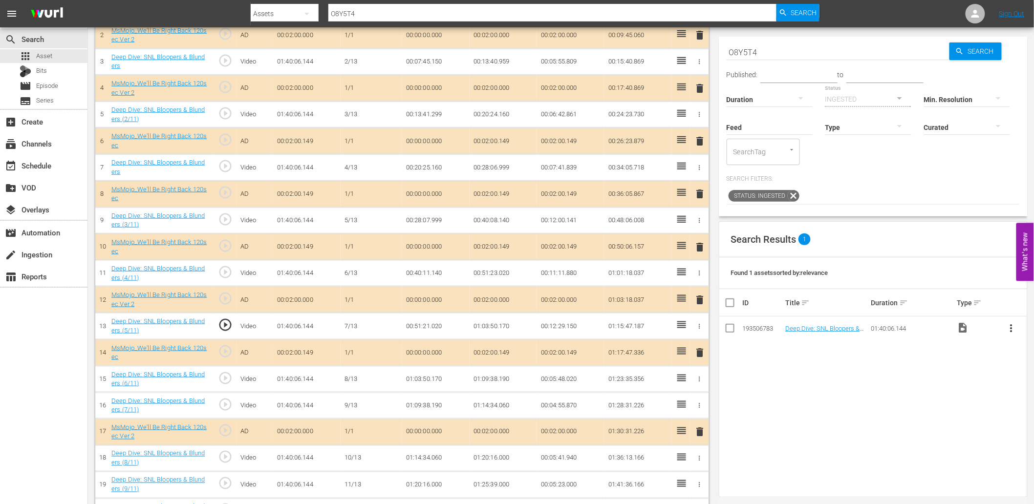
scroll to position [325, 0]
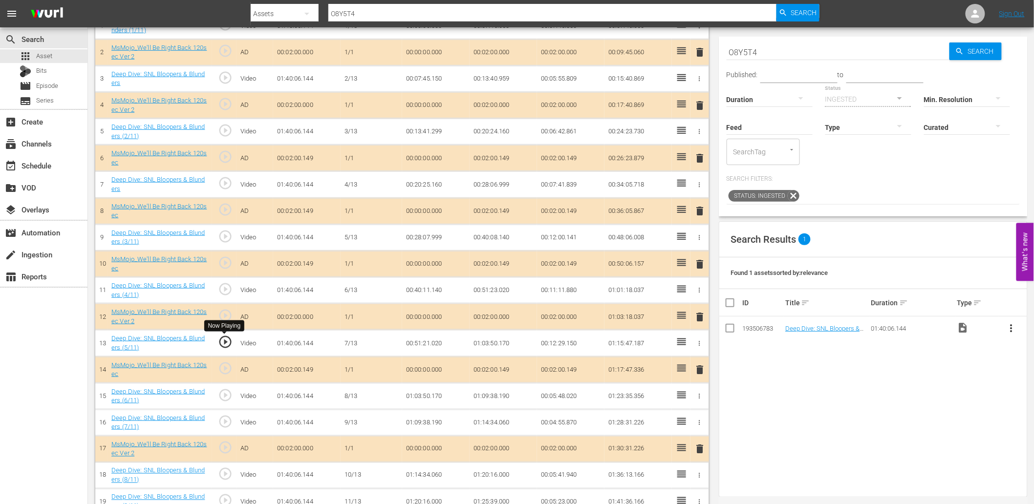
click at [225, 342] on span "play_circle_outline" at bounding box center [225, 342] width 15 height 15
click at [431, 347] on td "00:51:21.020" at bounding box center [435, 343] width 67 height 26
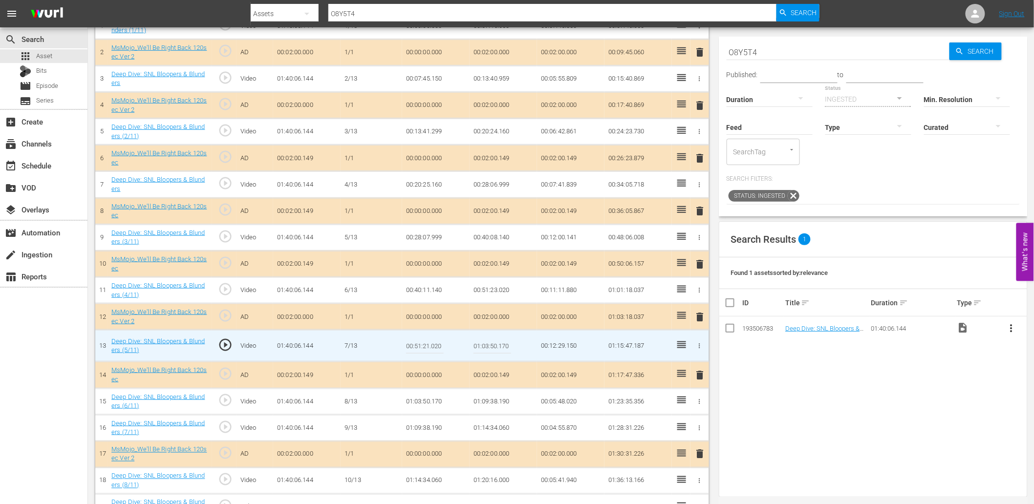
click at [413, 348] on input "00:51:21.020" at bounding box center [425, 345] width 38 height 23
type input "00:51:28.020"
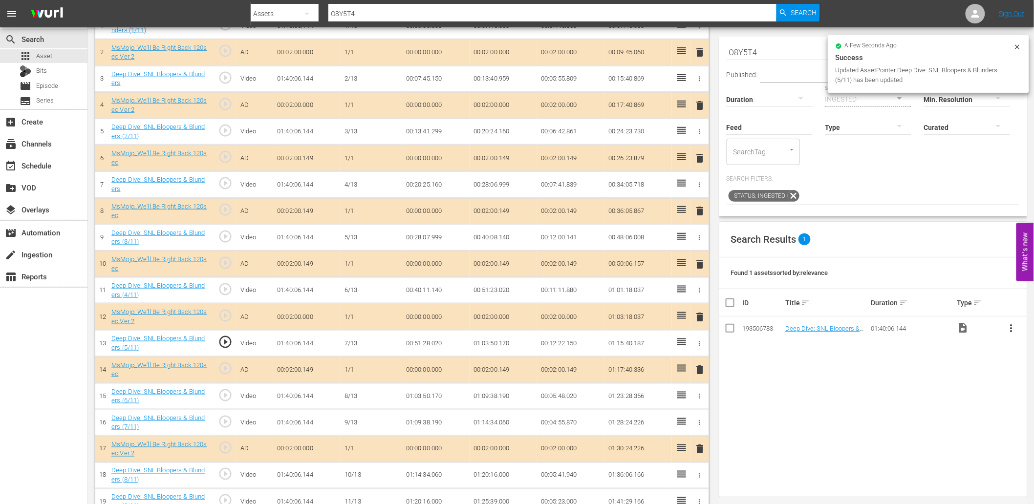
click at [433, 350] on td "00:51:28.020" at bounding box center [435, 343] width 67 height 26
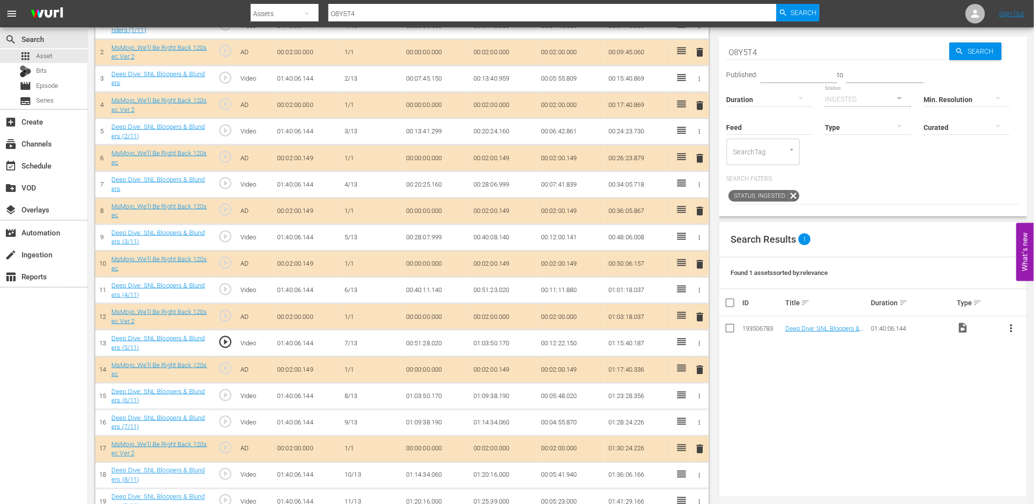
click at [433, 350] on td "00:51:28.020" at bounding box center [435, 343] width 67 height 26
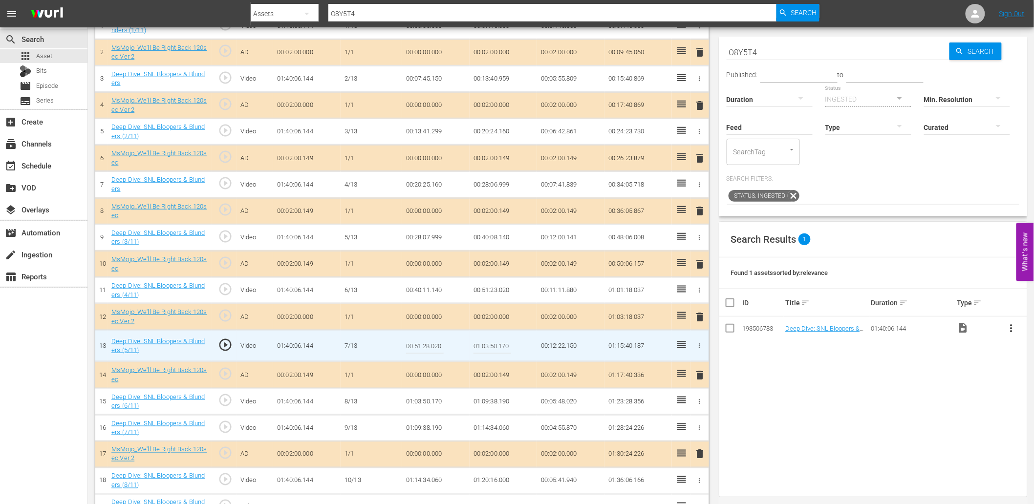
click at [433, 350] on input "00:51:28.020" at bounding box center [425, 345] width 38 height 23
click at [427, 348] on input "00:51:28.020" at bounding box center [425, 345] width 38 height 23
type input "00:51:27.020"
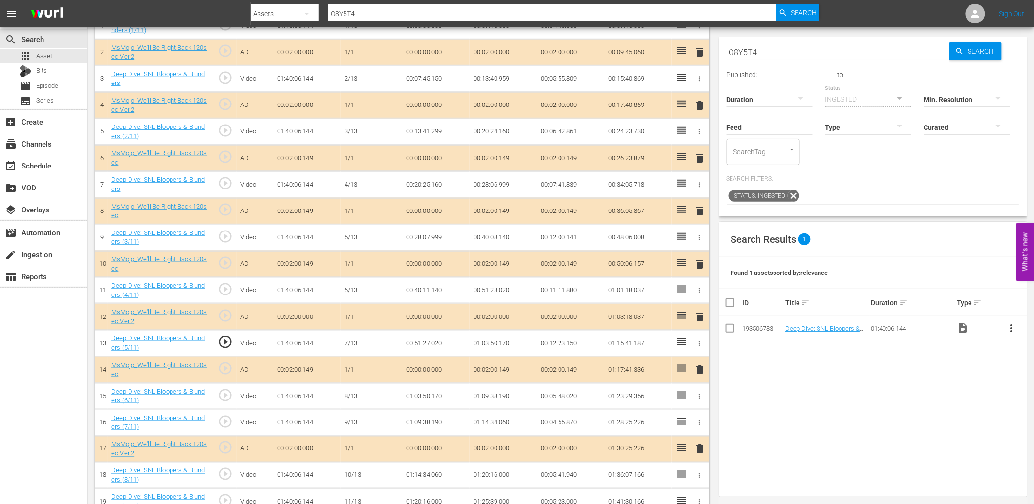
click at [419, 348] on td "00:51:27.020" at bounding box center [435, 343] width 67 height 26
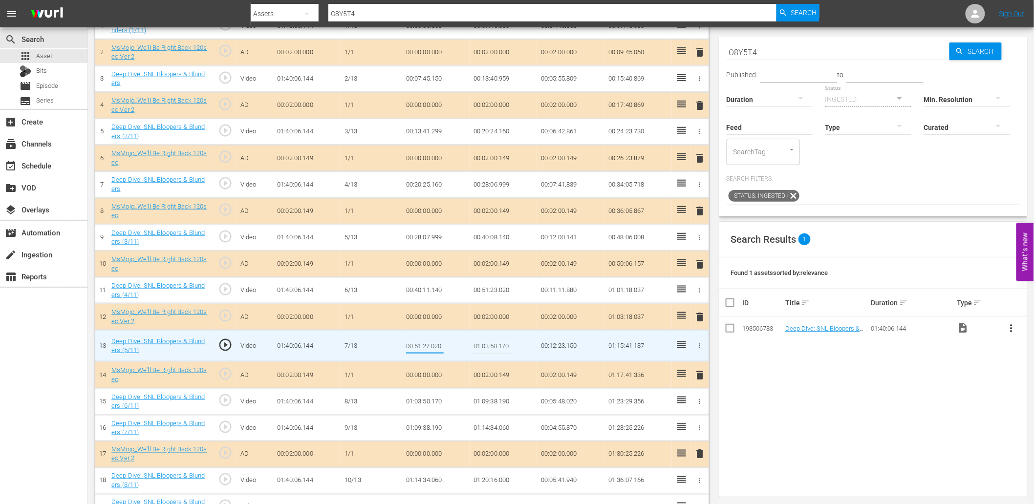
click at [426, 347] on input "00:51:27.020" at bounding box center [425, 345] width 38 height 23
type input "00:51:25.020"
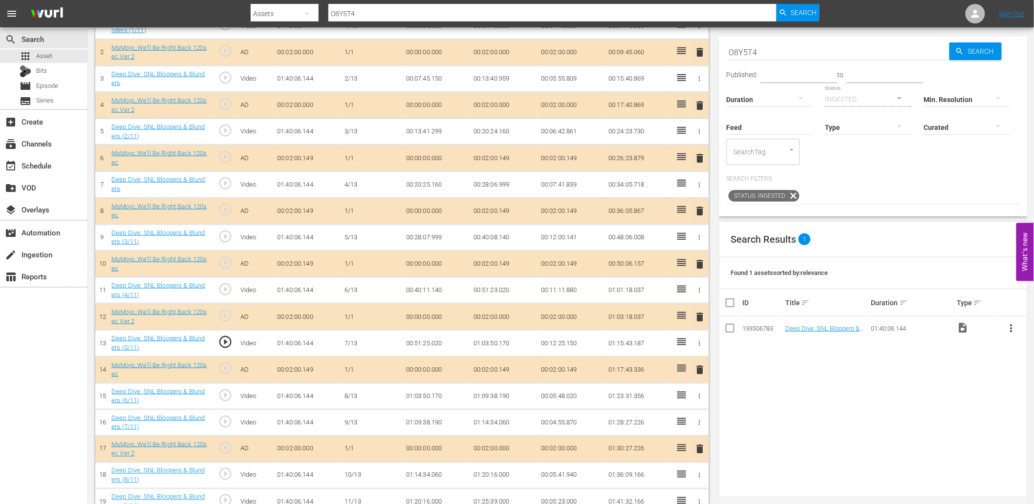
click at [430, 342] on td "00:51:25.020" at bounding box center [435, 343] width 67 height 26
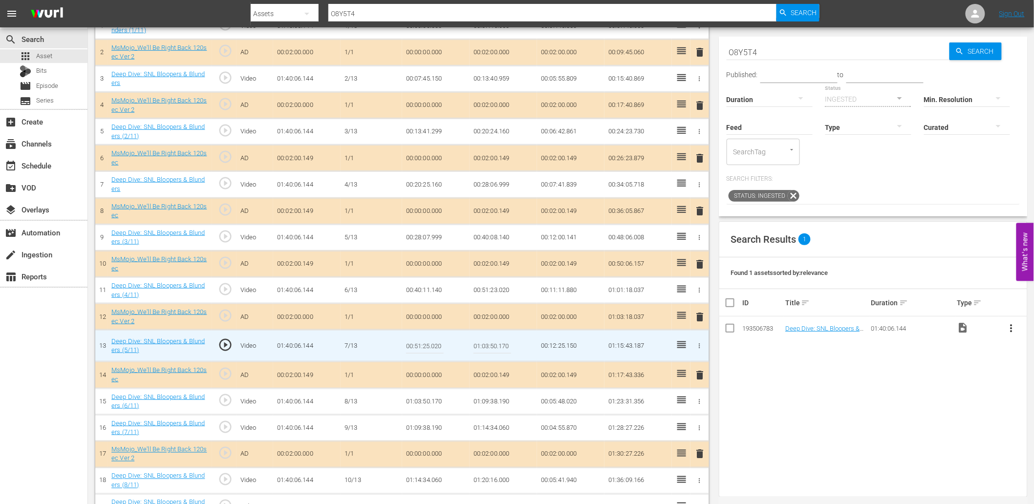
click at [430, 342] on input "00:51:25.020" at bounding box center [425, 345] width 38 height 23
type input "00:51:25.999"
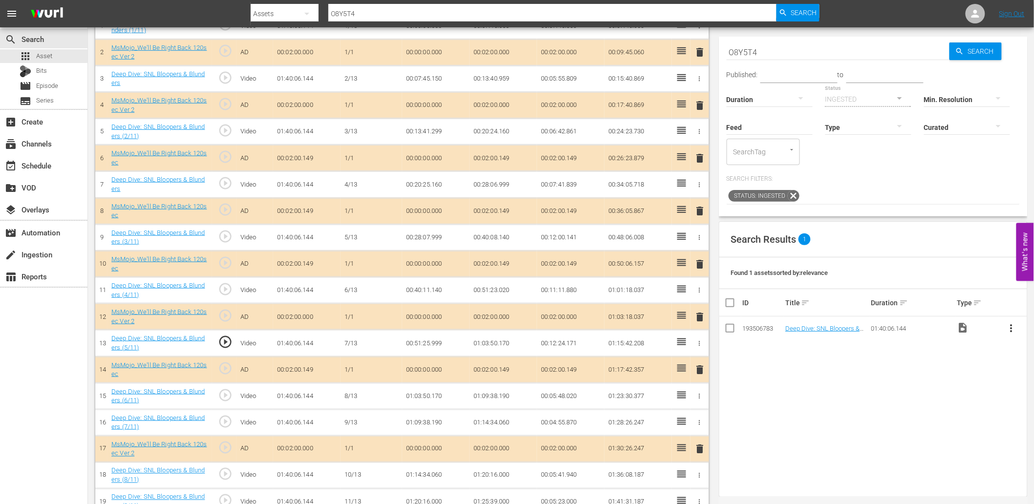
click at [436, 348] on td "00:51:25.999" at bounding box center [435, 343] width 67 height 26
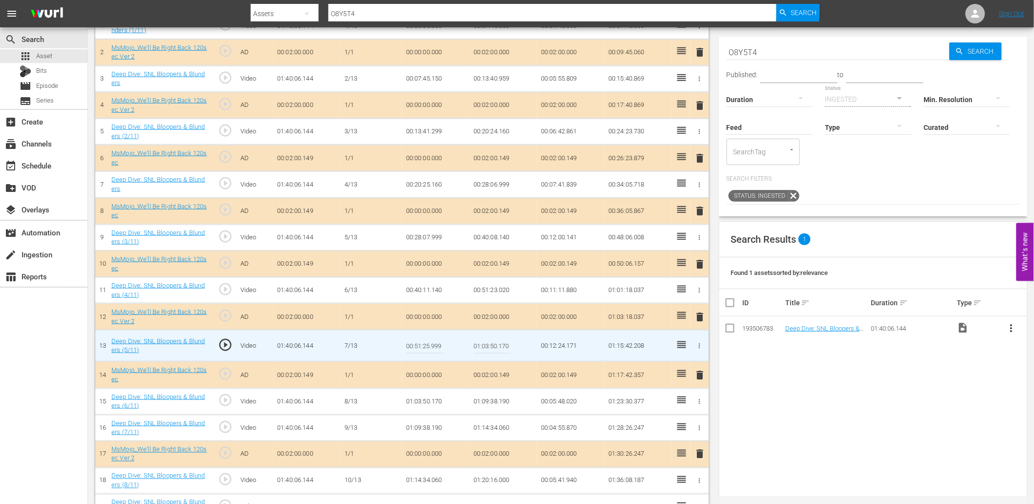
click at [436, 348] on input "00:51:25.999" at bounding box center [425, 345] width 38 height 23
click at [499, 296] on td "00:51:23.020" at bounding box center [502, 290] width 67 height 26
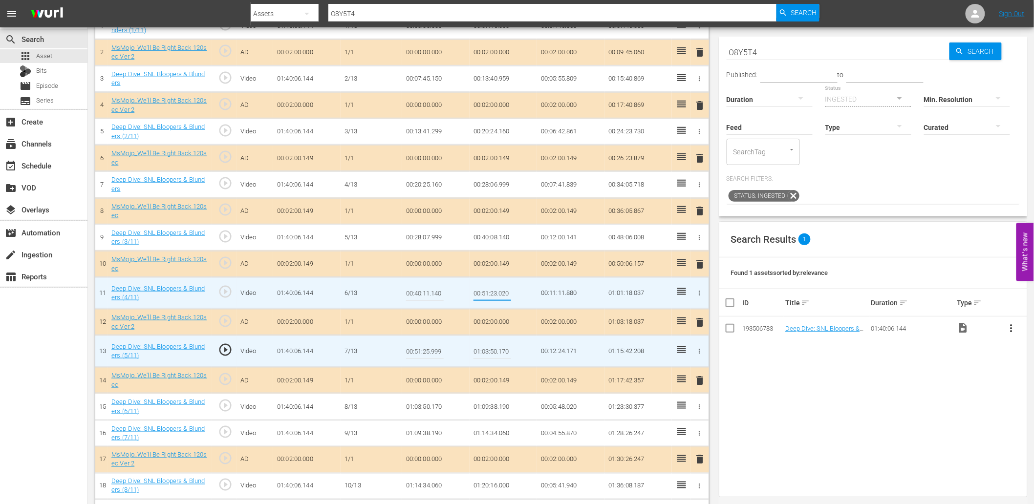
type input "00:51:25.999"
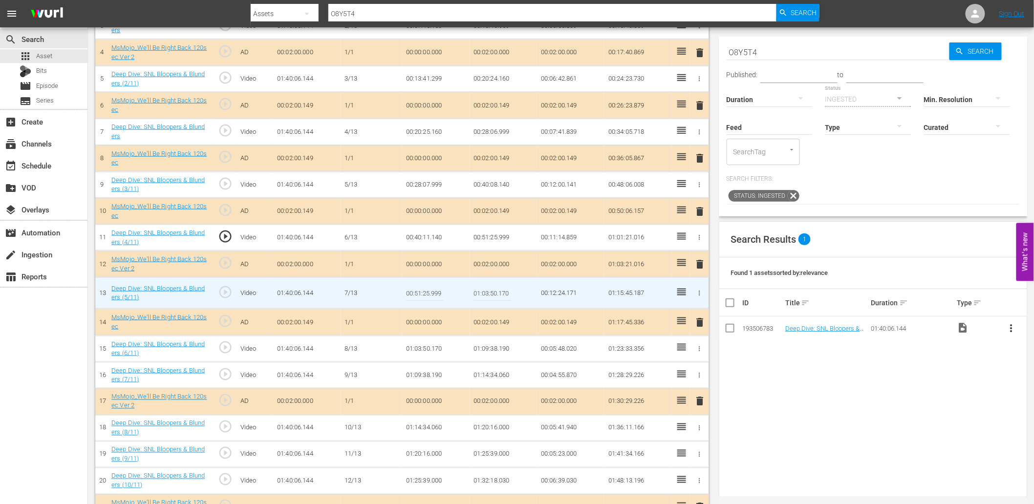
scroll to position [362, 0]
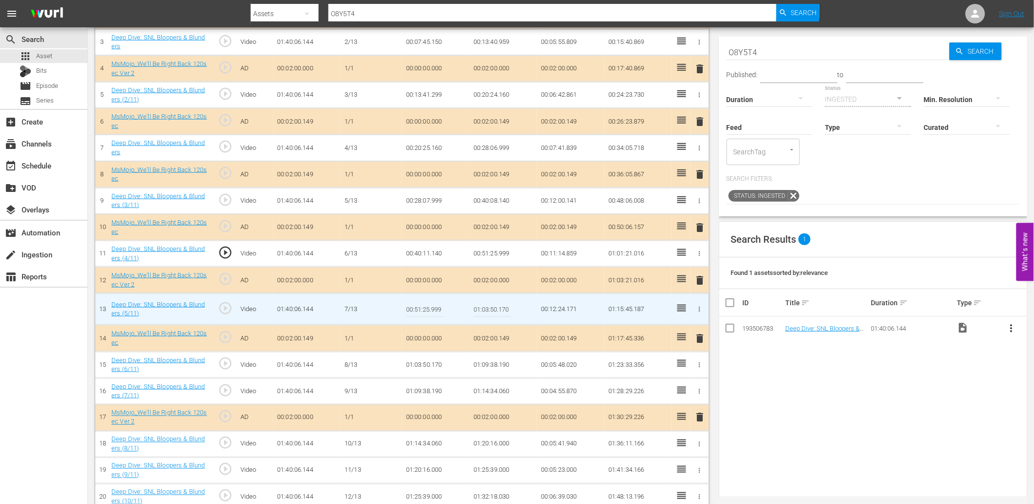
click at [227, 252] on span "play_circle_outline" at bounding box center [225, 252] width 15 height 15
click at [221, 310] on span "play_circle_outline" at bounding box center [225, 308] width 15 height 15
click at [226, 253] on span "play_circle_outline" at bounding box center [225, 252] width 15 height 15
click at [426, 251] on td "00:40:11.140" at bounding box center [435, 254] width 67 height 26
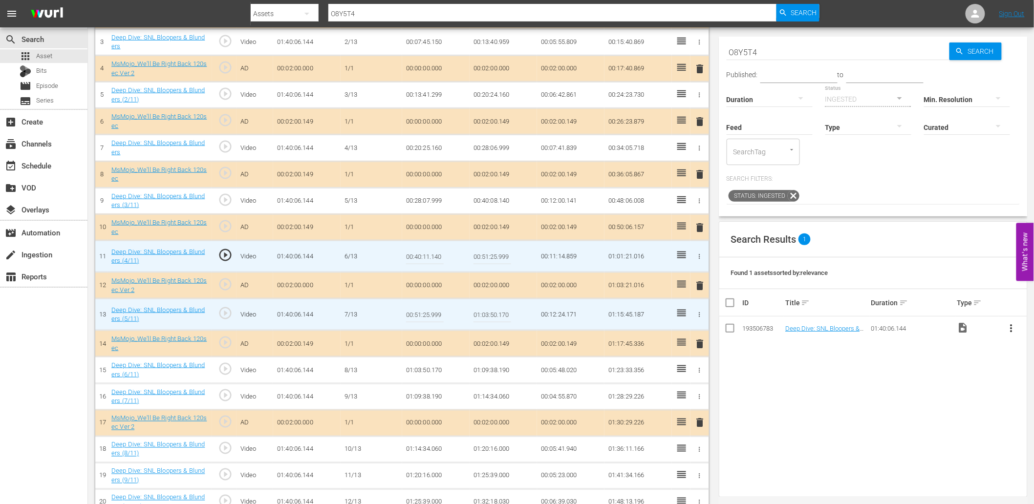
click at [426, 251] on input "00:40:11.140" at bounding box center [425, 256] width 38 height 23
type input "00:40:11.066"
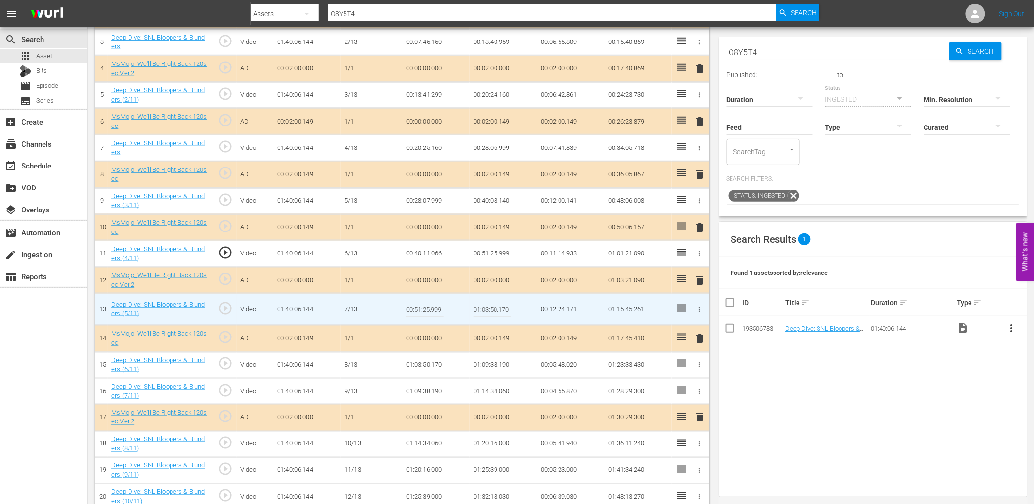
click at [426, 256] on td "00:40:11.066" at bounding box center [435, 254] width 67 height 26
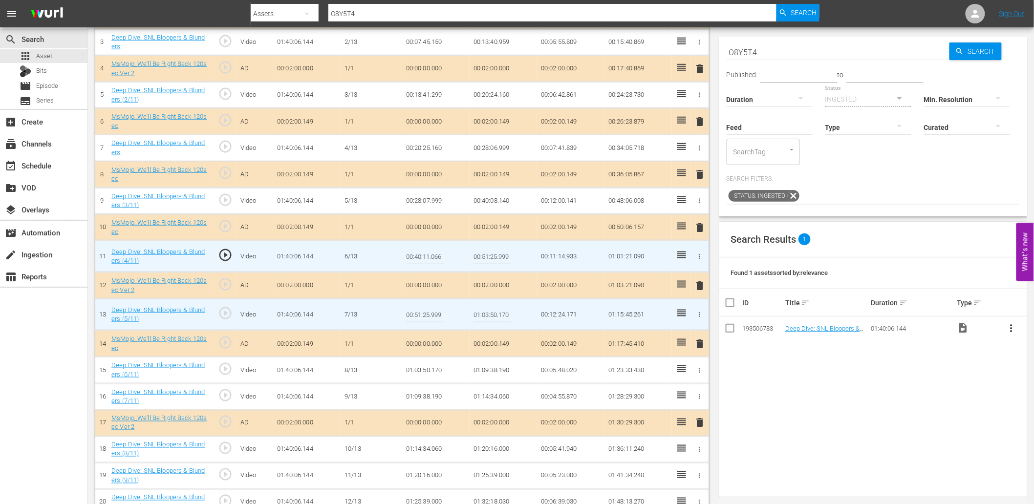
click at [426, 256] on input "00:40:11.066" at bounding box center [425, 256] width 38 height 23
type input "00:40:11.000"
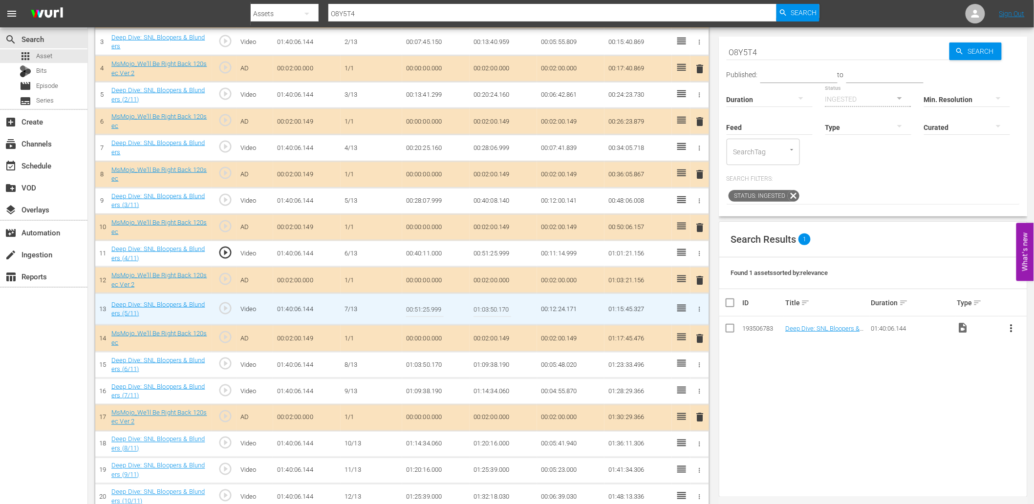
click at [233, 306] on td "play_circle_outline" at bounding box center [224, 310] width 24 height 32
click at [227, 308] on span "play_circle_outline" at bounding box center [225, 308] width 15 height 15
click at [423, 318] on input "00:51:25.999" at bounding box center [425, 309] width 38 height 23
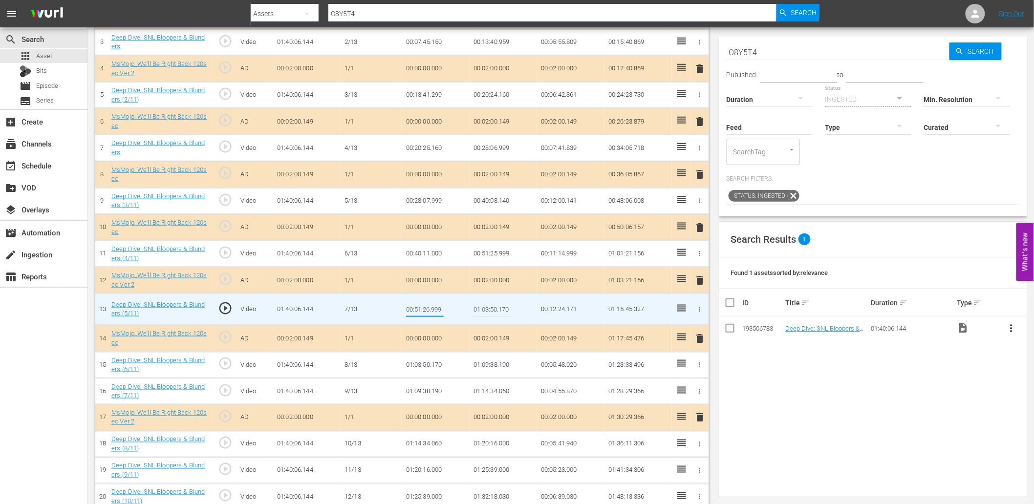
type input "00:51:26.099"
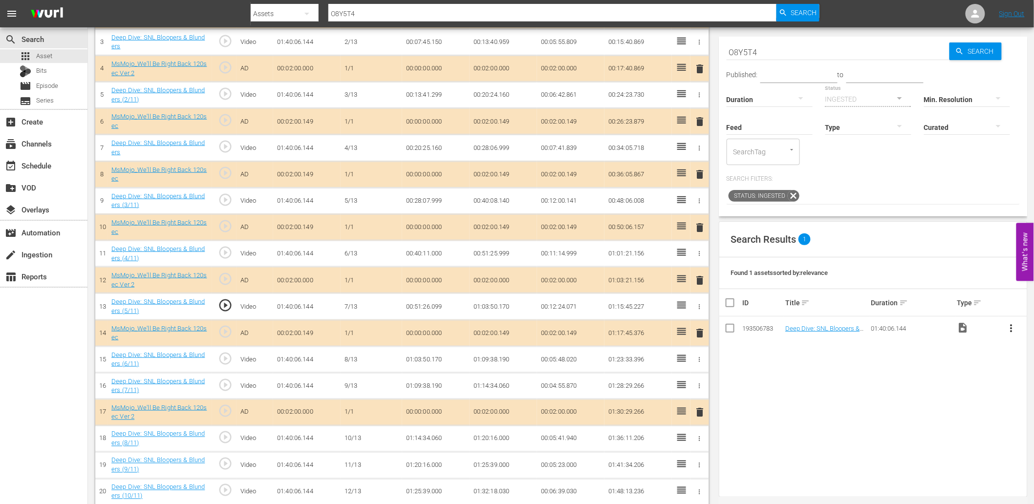
click at [428, 303] on td "00:51:26.099" at bounding box center [435, 307] width 67 height 26
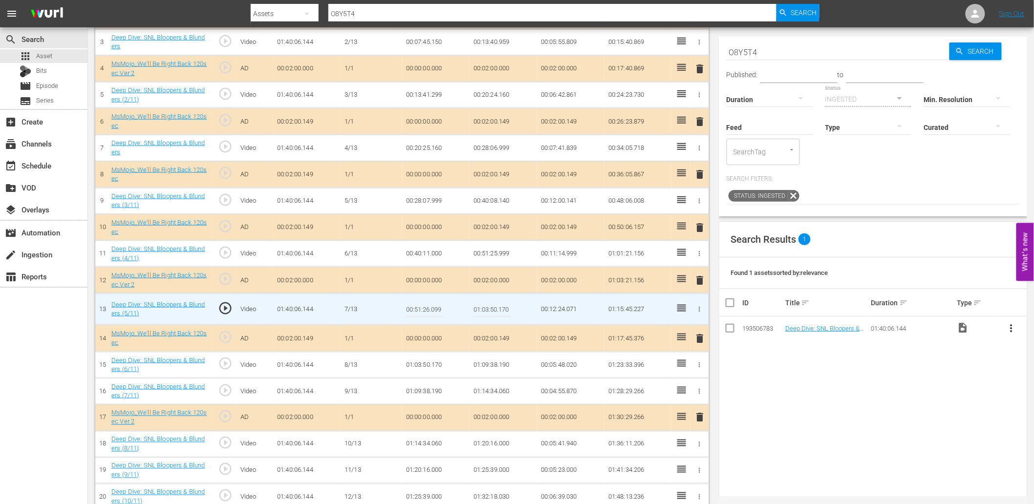
click at [428, 303] on input "00:51:26.099" at bounding box center [425, 309] width 38 height 23
type input "00:51:26.199"
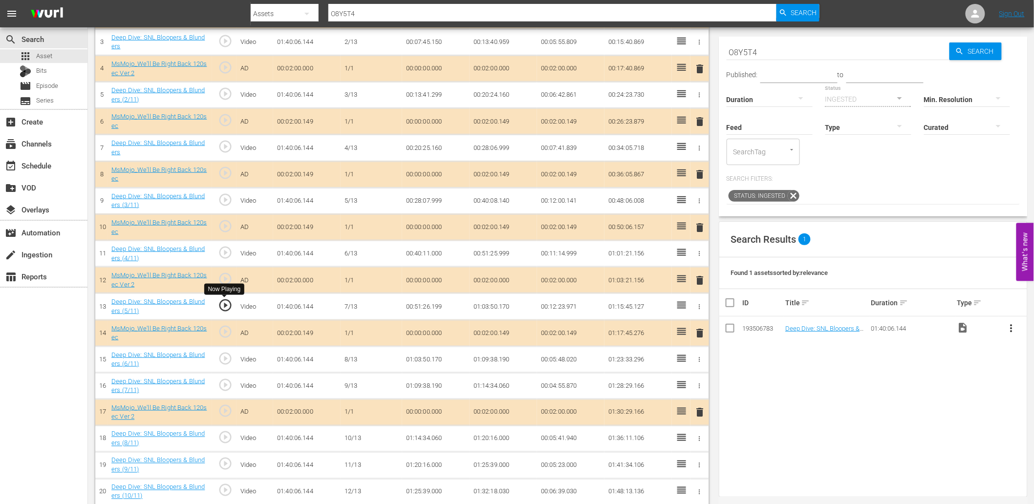
click at [228, 303] on span "play_circle_outline" at bounding box center [225, 305] width 15 height 15
click at [225, 358] on span "play_circle_outline" at bounding box center [225, 358] width 15 height 15
click at [423, 359] on td "01:03:50.170" at bounding box center [435, 359] width 67 height 26
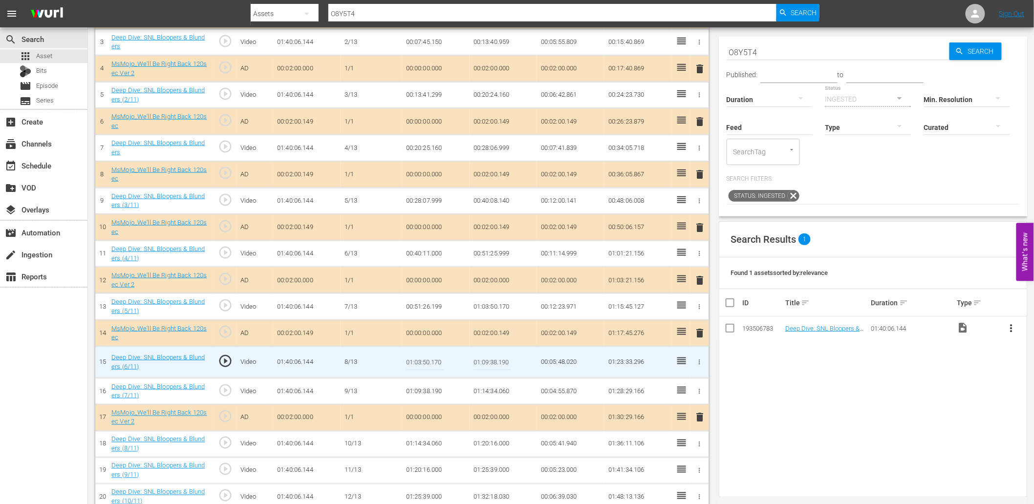
click at [423, 359] on input "01:03:50.170" at bounding box center [425, 362] width 38 height 23
type input "01:03:53.170"
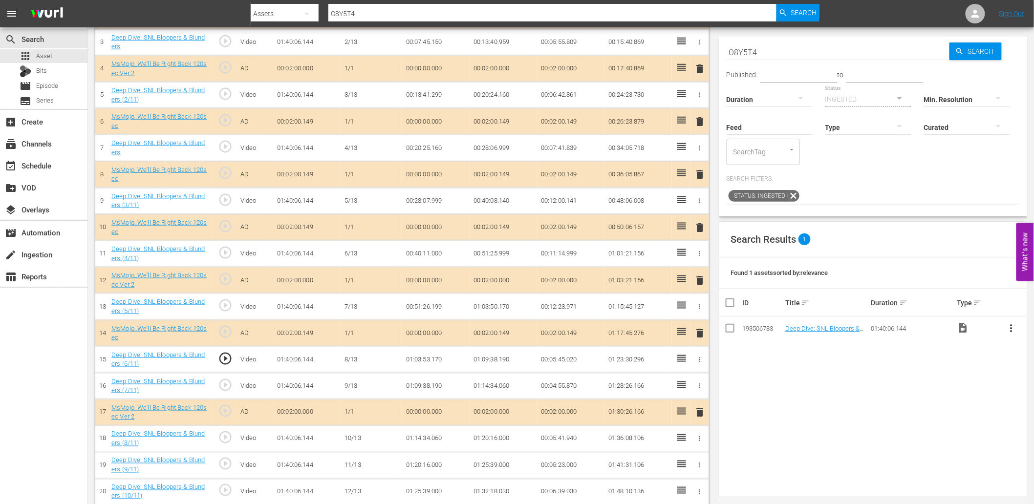
click at [426, 357] on td "01:03:53.170" at bounding box center [435, 359] width 67 height 26
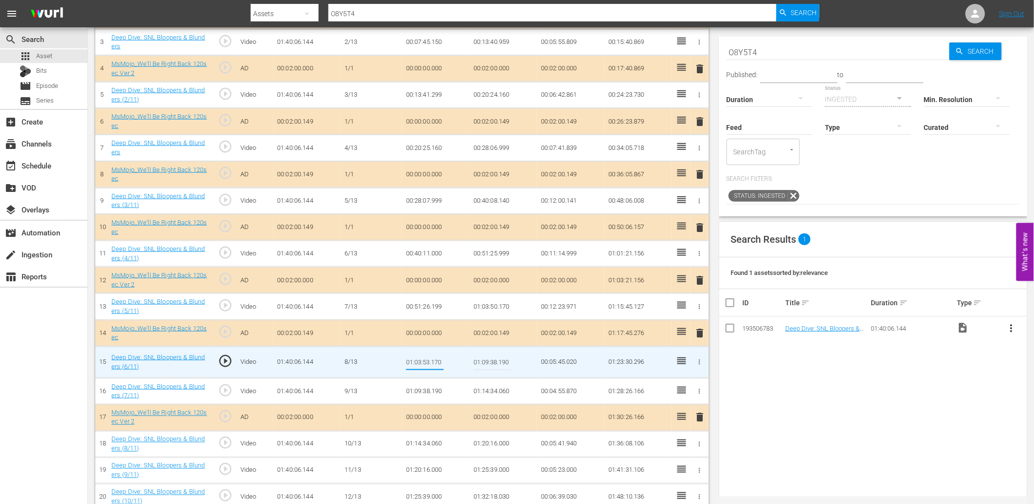
click at [426, 357] on input "01:03:53.170" at bounding box center [425, 362] width 38 height 23
type input "01:03:53.999"
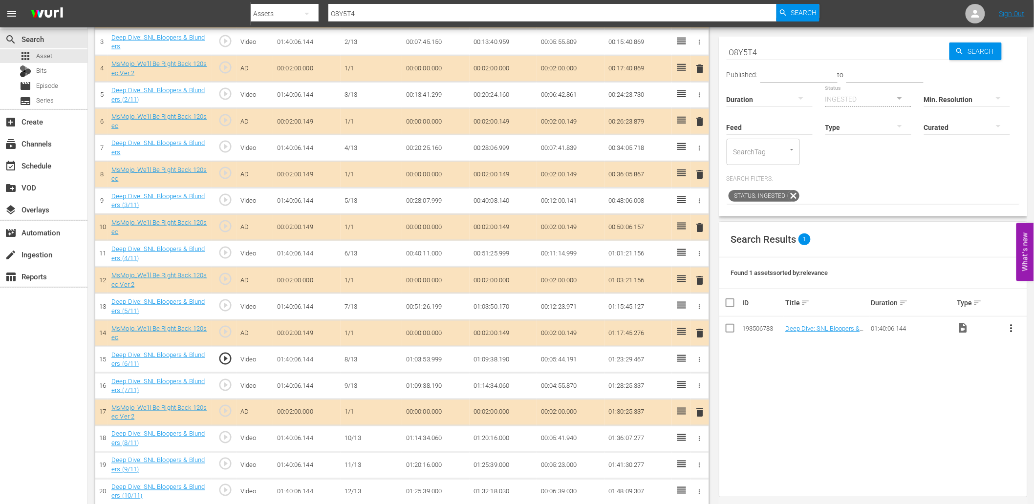
click at [421, 363] on td "01:03:53.999" at bounding box center [435, 359] width 67 height 26
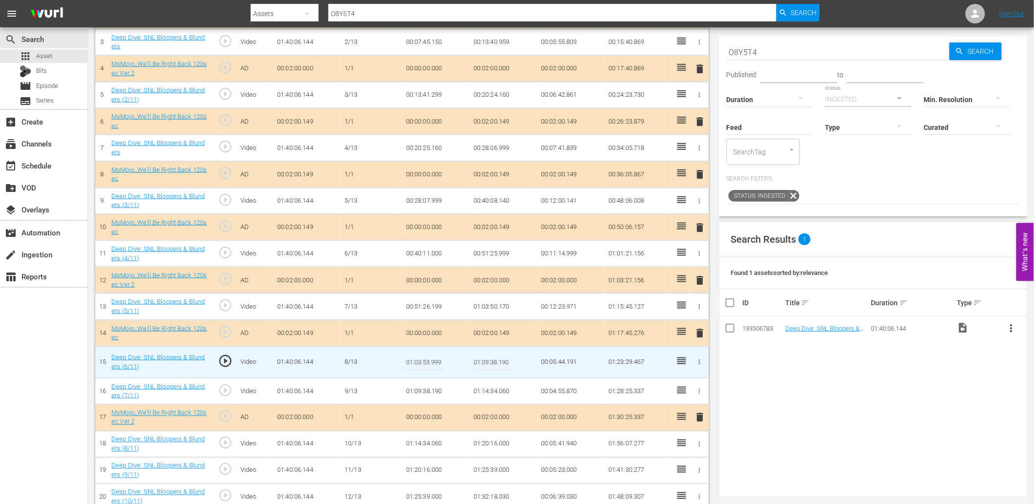
click at [421, 363] on input "01:03:53.999" at bounding box center [425, 362] width 38 height 23
click at [491, 309] on td "01:03:50.170" at bounding box center [502, 307] width 67 height 26
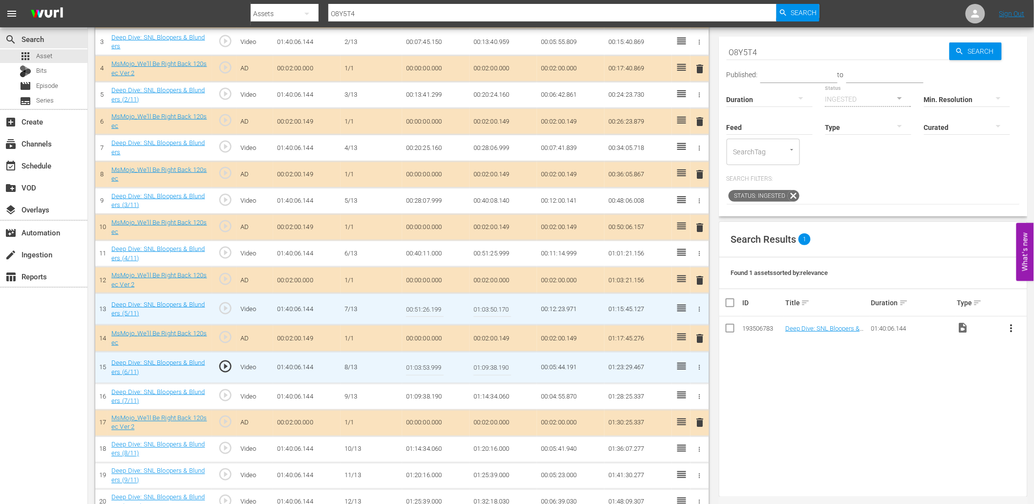
click at [491, 309] on input "01:03:50.170" at bounding box center [492, 309] width 38 height 23
paste input "3.999"
type input "01:03:53.999"
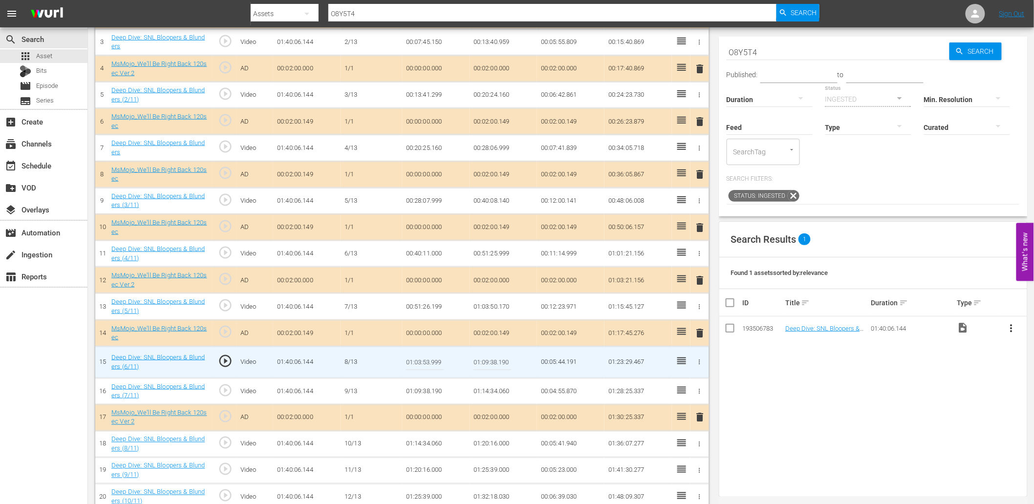
click at [422, 358] on input "01:03:53.999" at bounding box center [425, 362] width 38 height 23
type input "01:03:54.199"
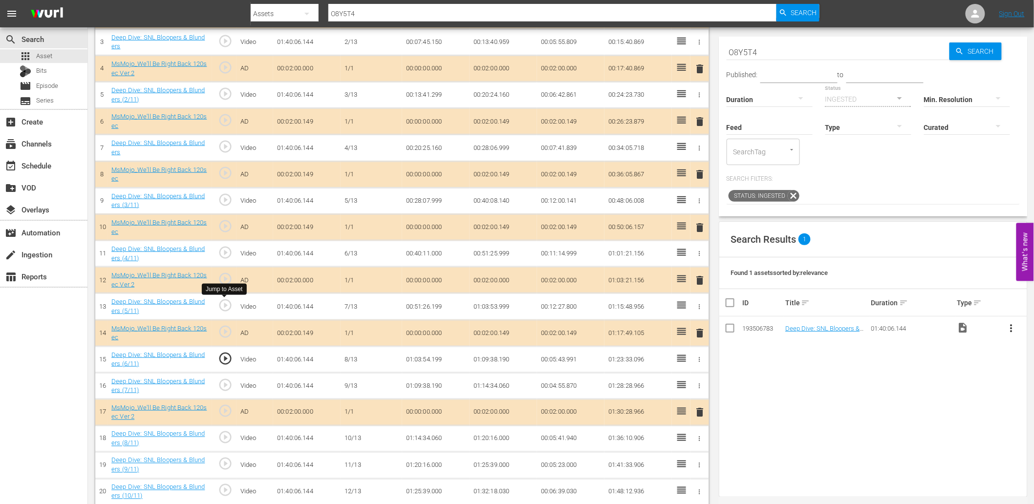
click at [225, 305] on span "play_circle_outline" at bounding box center [225, 305] width 15 height 15
click at [224, 358] on span "play_circle_outline" at bounding box center [225, 358] width 15 height 15
click at [225, 305] on span "play_circle_outline" at bounding box center [225, 305] width 15 height 15
click at [213, 360] on td "play_circle_outline" at bounding box center [224, 359] width 24 height 26
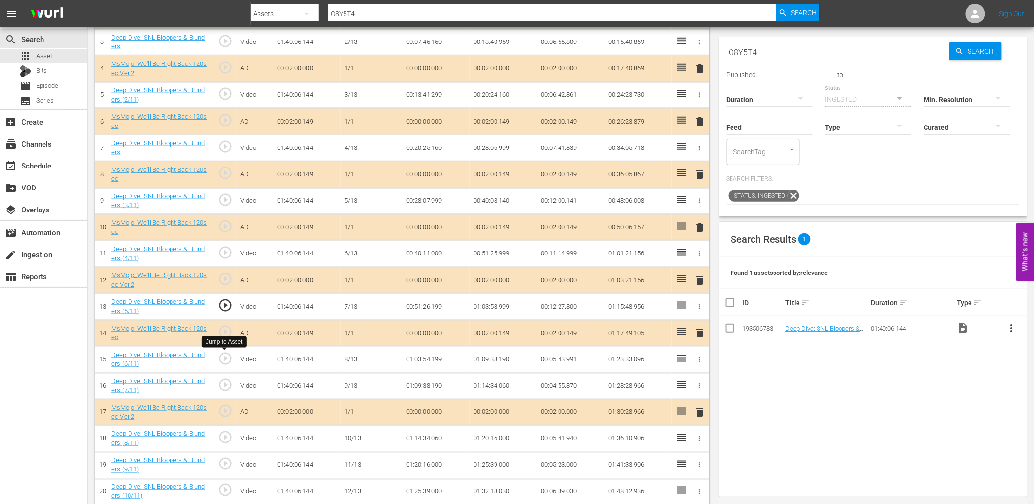
click at [218, 362] on span "play_circle_outline" at bounding box center [225, 358] width 15 height 15
click at [422, 363] on td "01:03:54.199" at bounding box center [435, 359] width 67 height 26
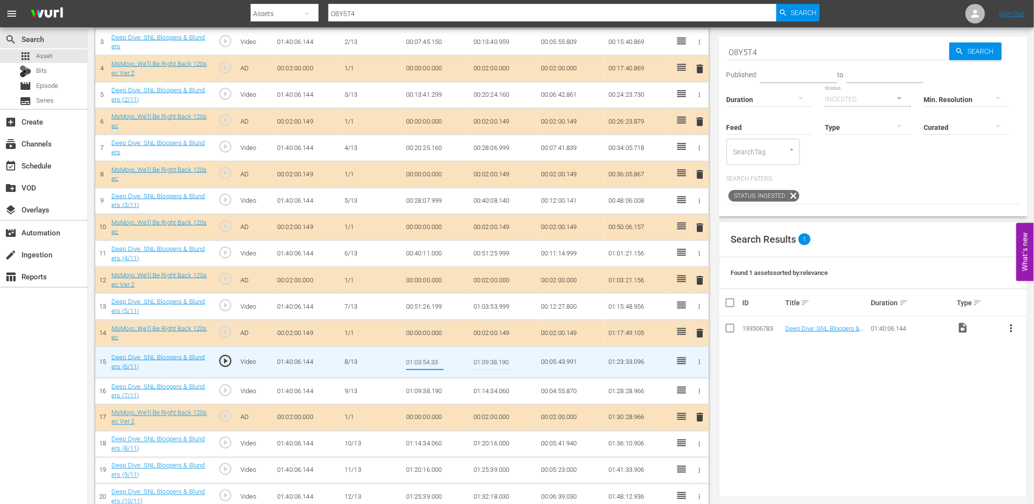
type input "01:03:54.333"
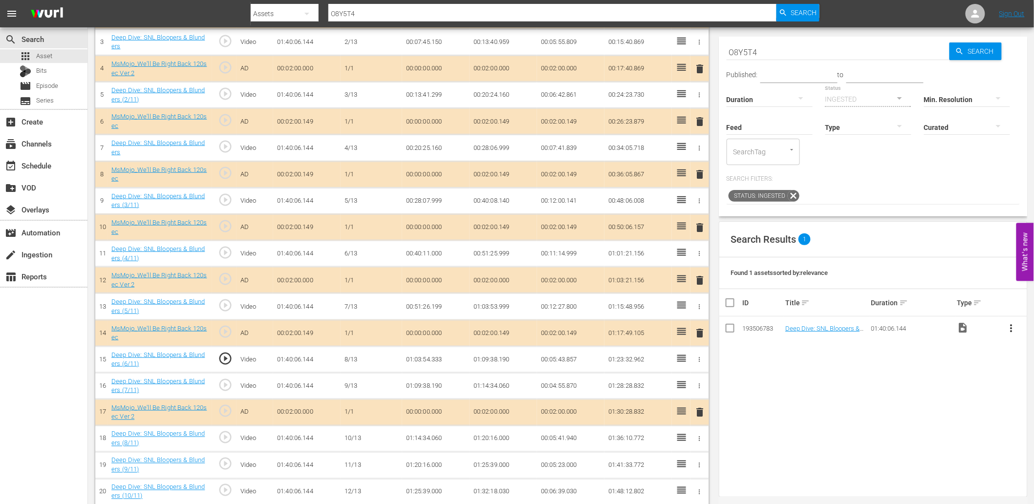
click at [433, 358] on td "01:03:54.333" at bounding box center [435, 359] width 67 height 26
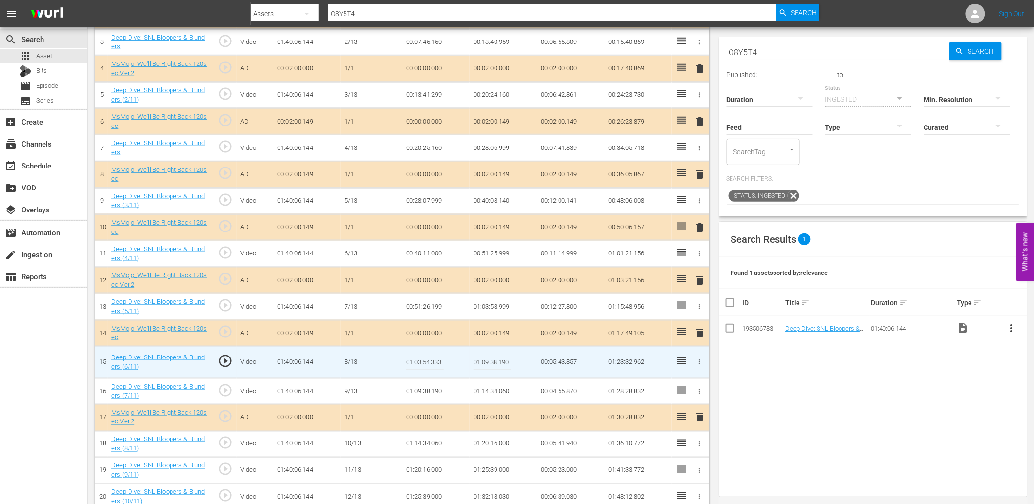
click at [433, 358] on input "01:03:54.333" at bounding box center [425, 362] width 38 height 23
type input "01:03:54.444"
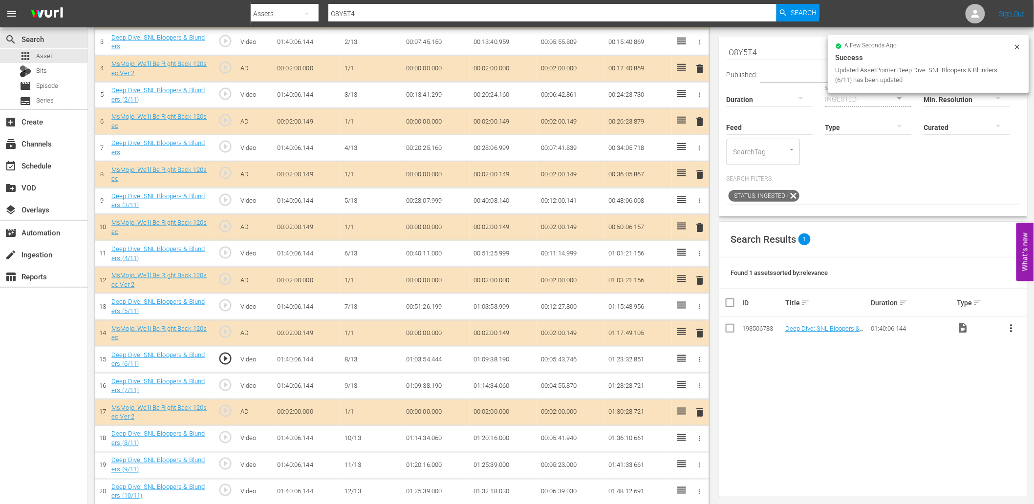
click at [431, 360] on td "01:03:54.444" at bounding box center [435, 359] width 67 height 26
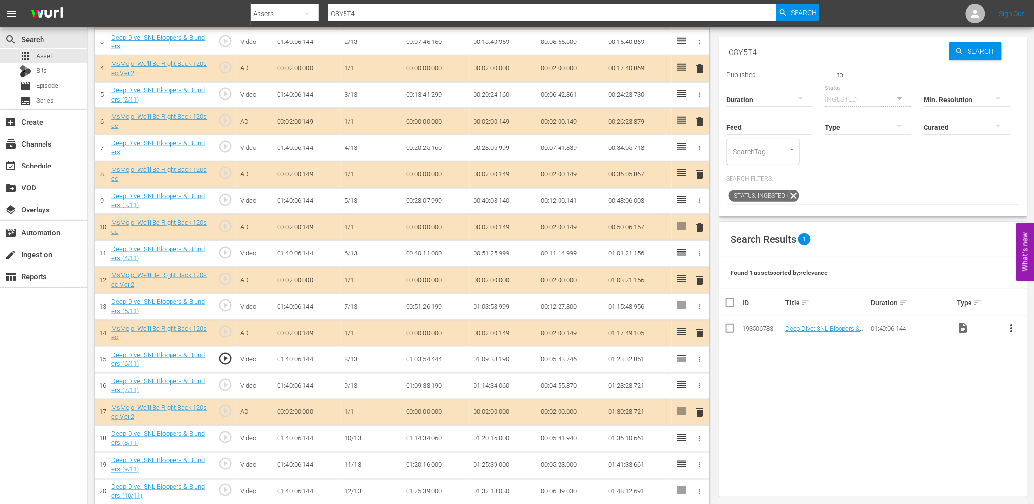
click at [431, 360] on td "01:03:54.444" at bounding box center [435, 359] width 67 height 26
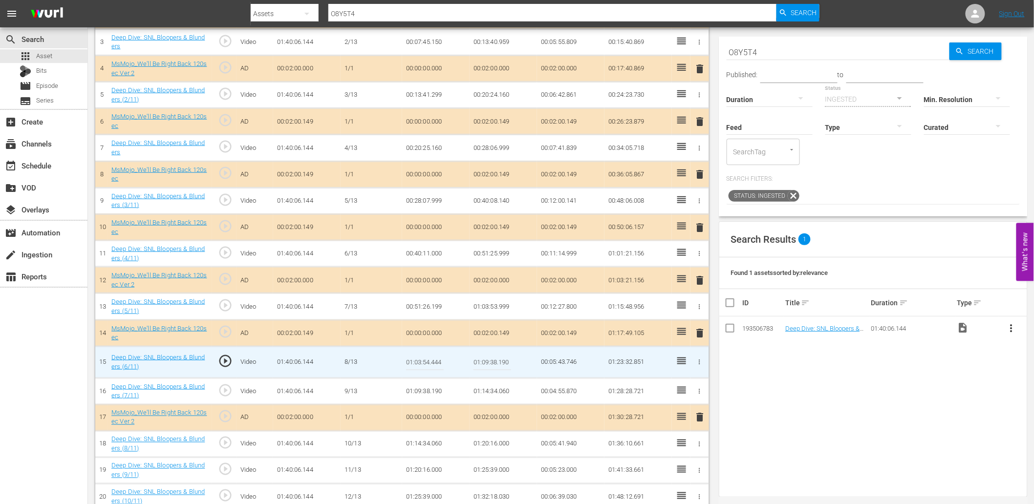
click at [431, 360] on input "01:03:54.444" at bounding box center [425, 362] width 38 height 23
type input "01:03:54.555"
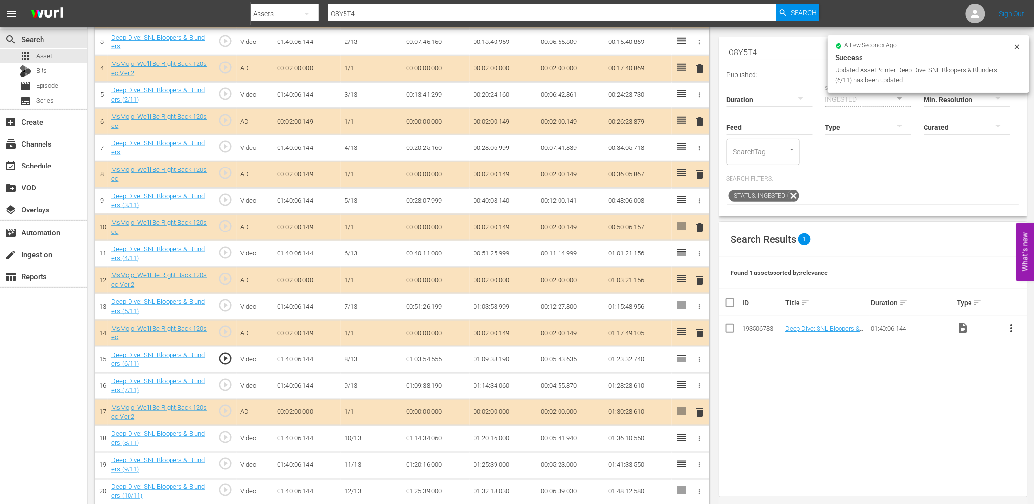
click at [430, 363] on td "01:03:54.555" at bounding box center [435, 359] width 67 height 26
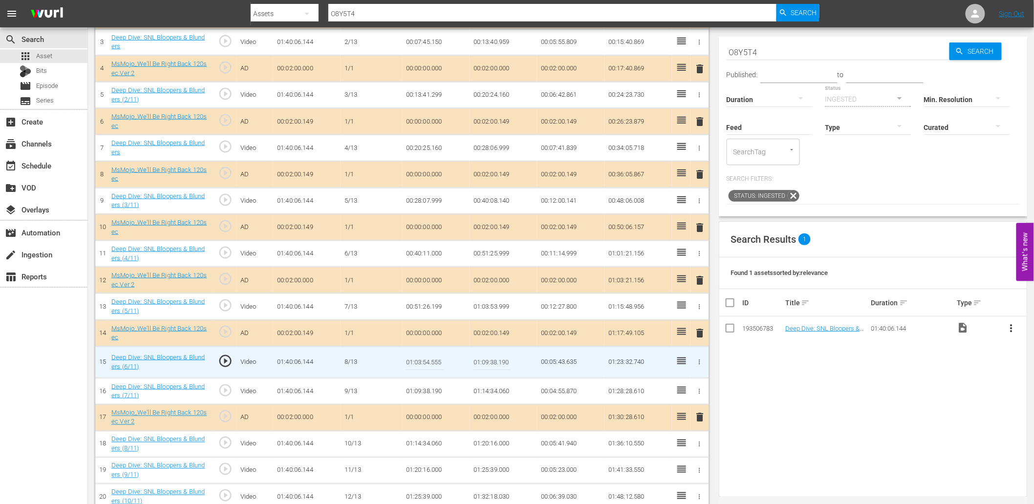
click at [430, 363] on input "01:03:54.555" at bounding box center [425, 362] width 38 height 23
type input "01:03:54.666"
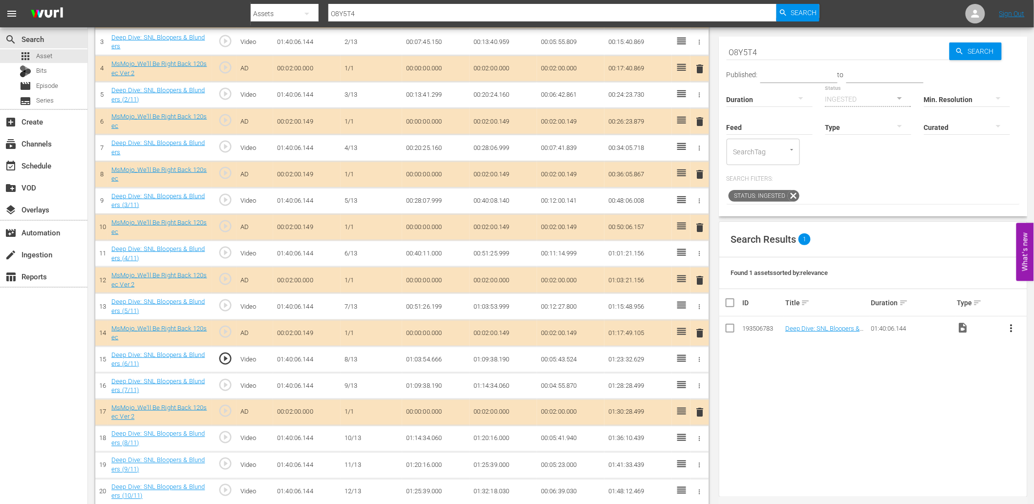
click at [223, 360] on span "play_circle_outline" at bounding box center [225, 358] width 15 height 15
click at [226, 434] on span "play_circle_outline" at bounding box center [225, 437] width 15 height 15
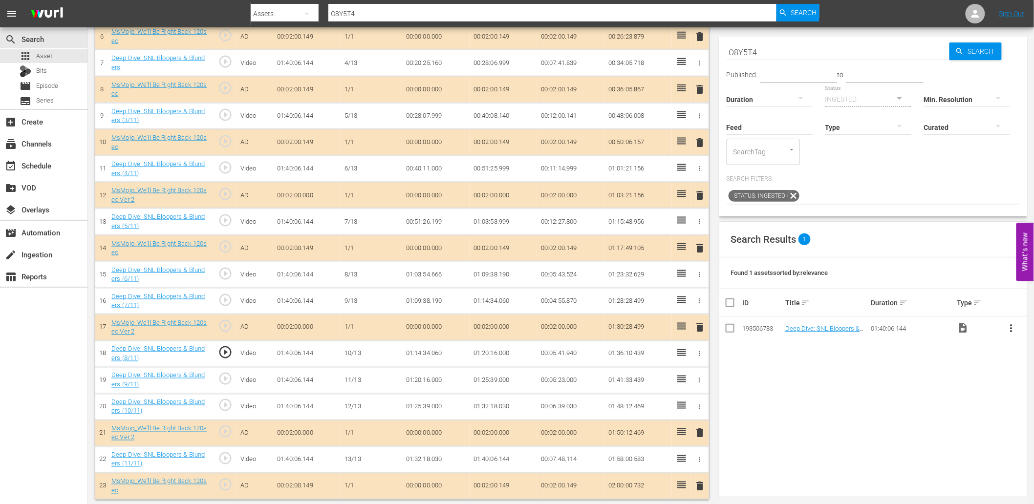
scroll to position [451, 0]
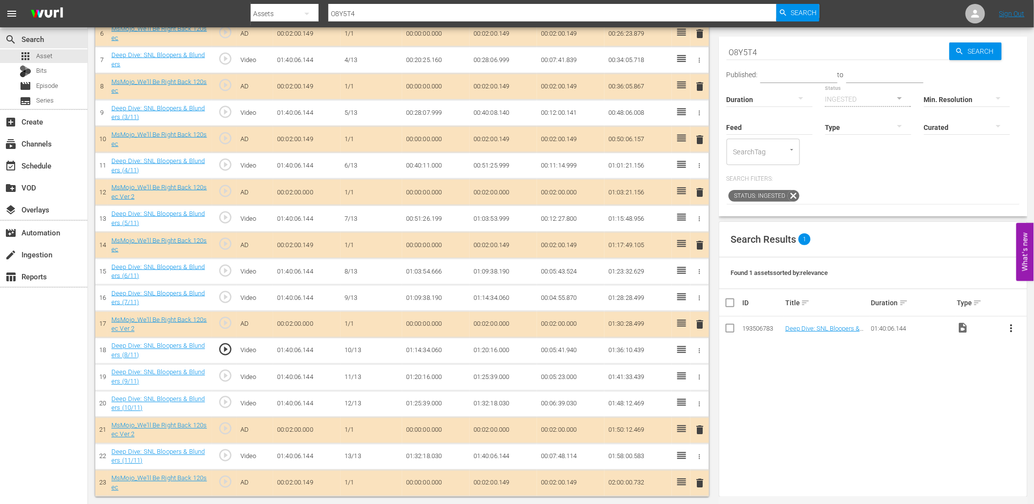
click at [423, 352] on td "01:14:34.060" at bounding box center [435, 351] width 67 height 26
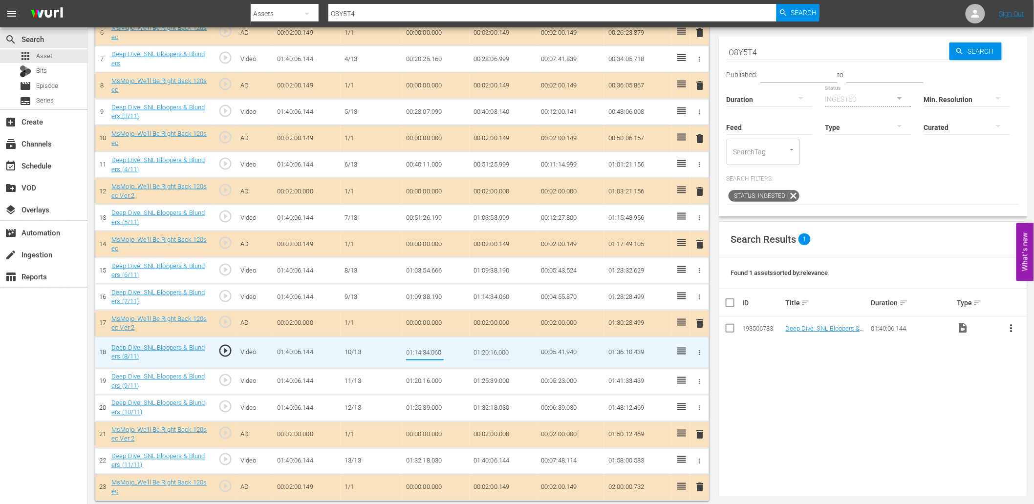
type input "01:14:36.060"
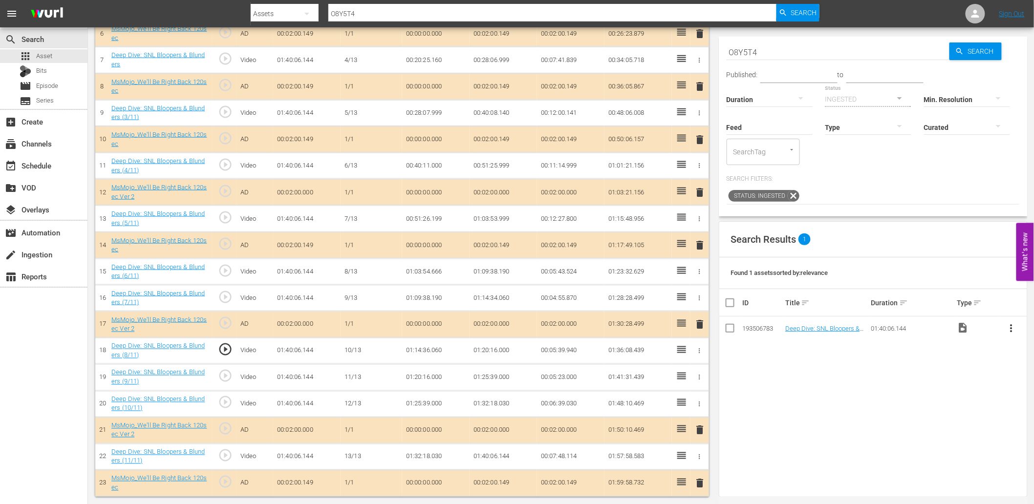
click at [431, 356] on td "01:14:36.060" at bounding box center [435, 351] width 67 height 26
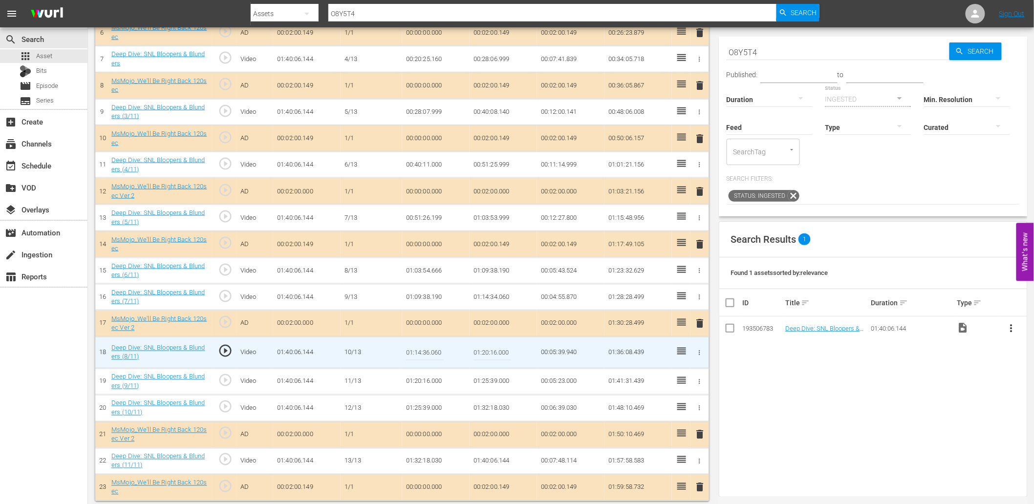
click at [431, 356] on input "01:14:36.060" at bounding box center [425, 352] width 38 height 23
click at [422, 356] on input "01:14:36.060" at bounding box center [425, 352] width 38 height 23
type input "01:14:38.060"
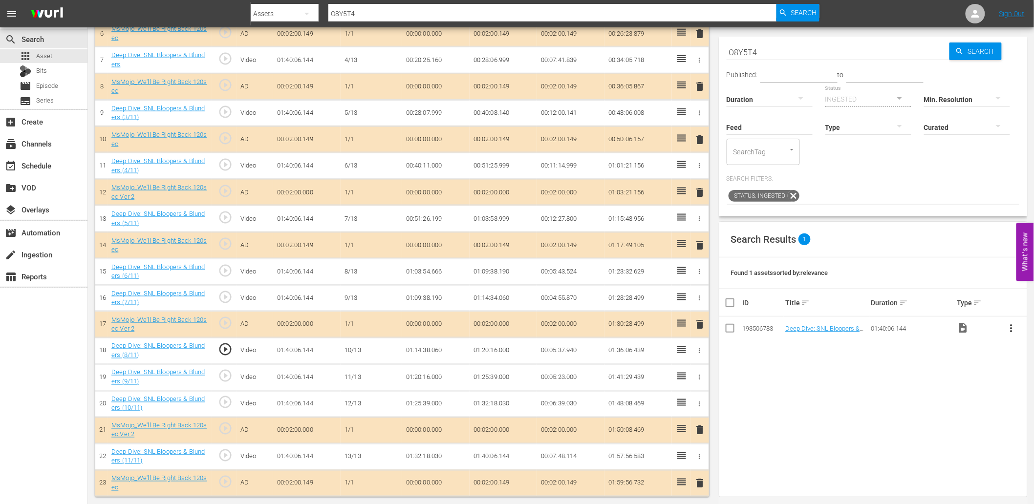
click at [424, 352] on td "01:14:38.060" at bounding box center [435, 351] width 67 height 26
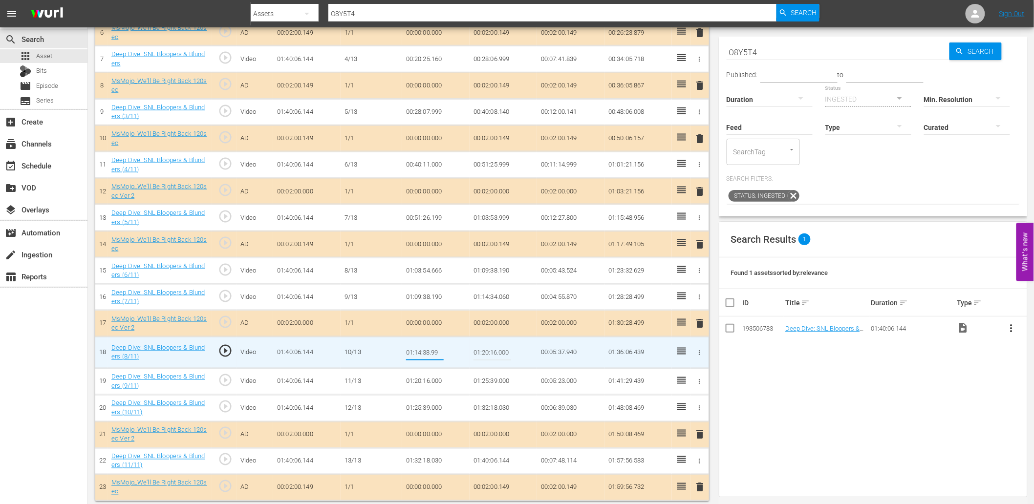
type input "01:14:38.999"
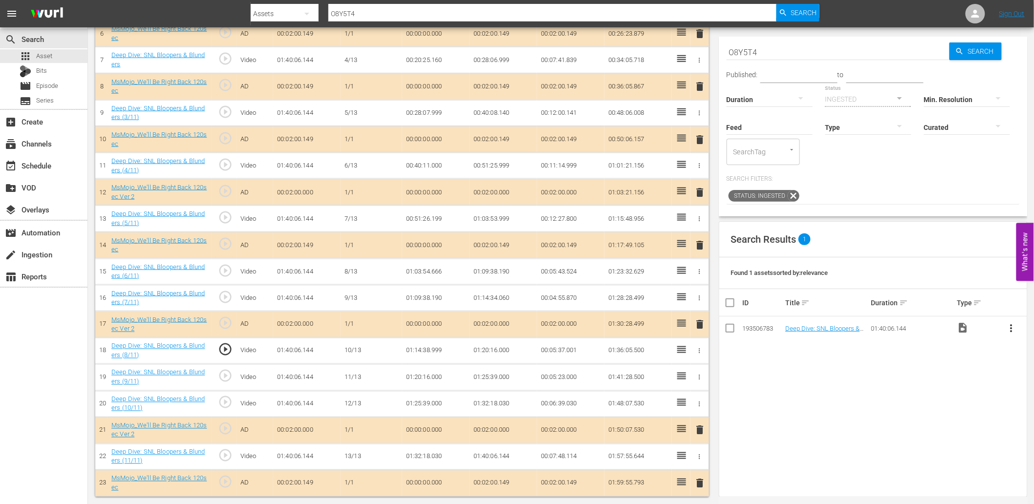
click at [226, 349] on span "play_circle_outline" at bounding box center [225, 349] width 15 height 15
click at [428, 350] on td "01:14:38.999" at bounding box center [435, 351] width 67 height 26
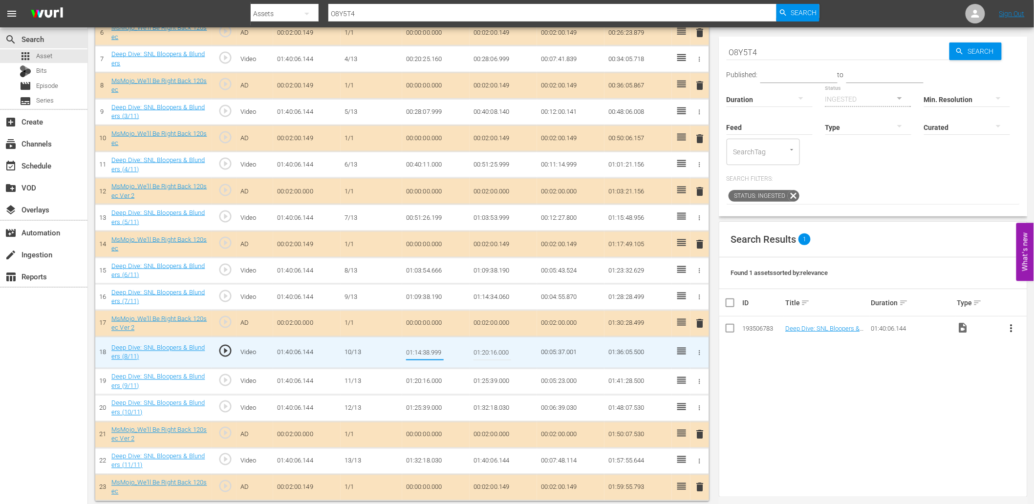
type input "01:14:38.599"
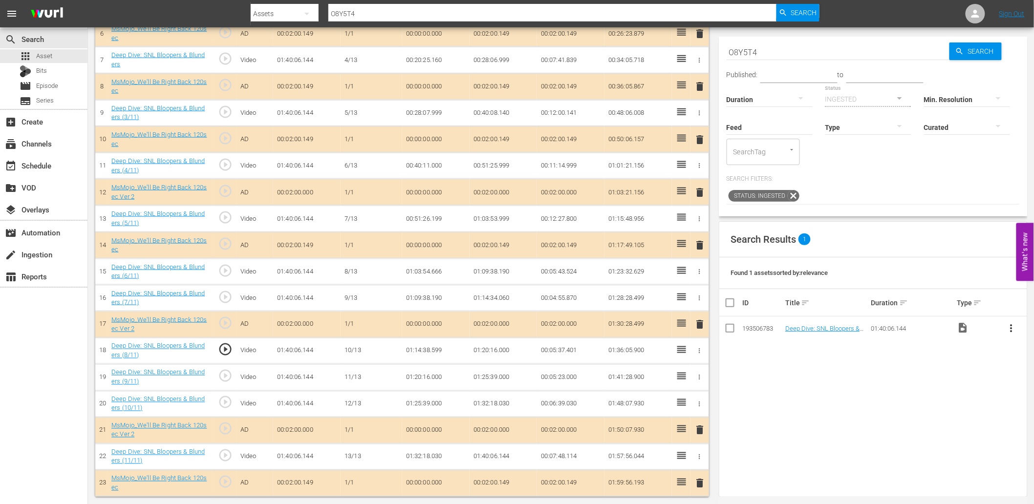
click at [427, 354] on td "01:14:38.599" at bounding box center [435, 351] width 67 height 26
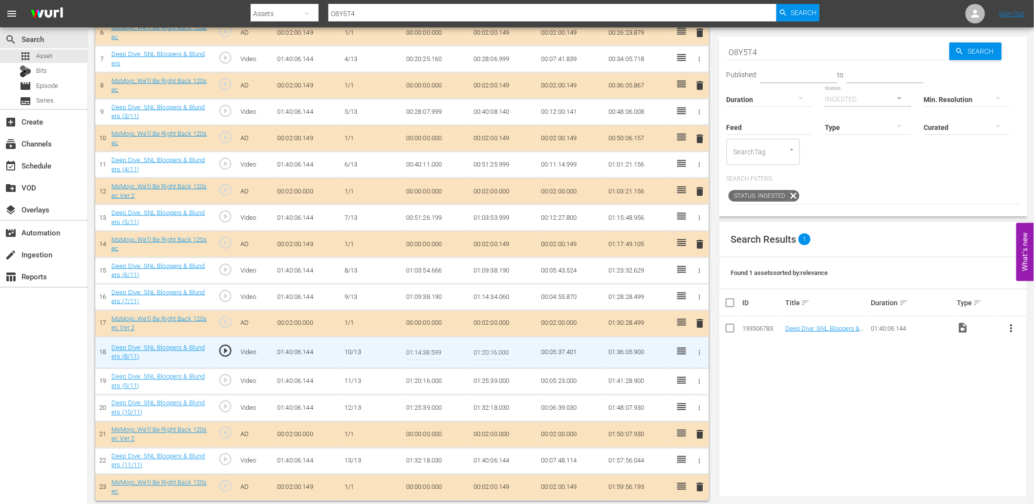
click at [427, 354] on input "01:14:38.599" at bounding box center [425, 352] width 38 height 23
type input "01:14:38.666"
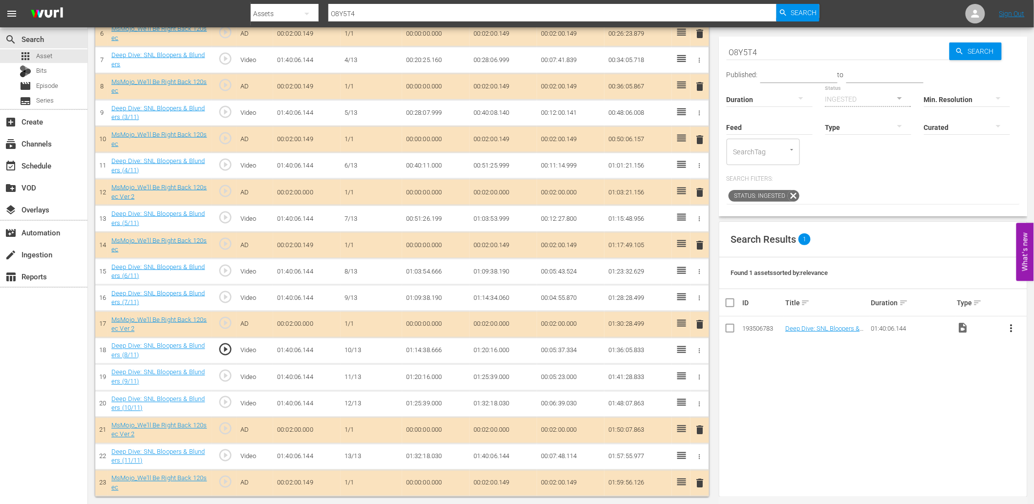
click at [423, 353] on td "01:14:38.666" at bounding box center [435, 351] width 67 height 26
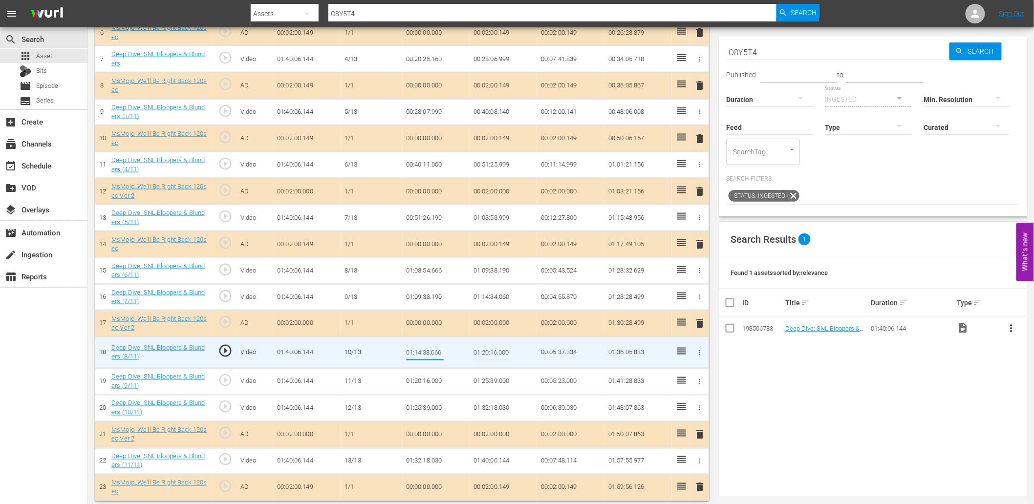
click at [495, 297] on td "01:14:34.060" at bounding box center [502, 297] width 67 height 26
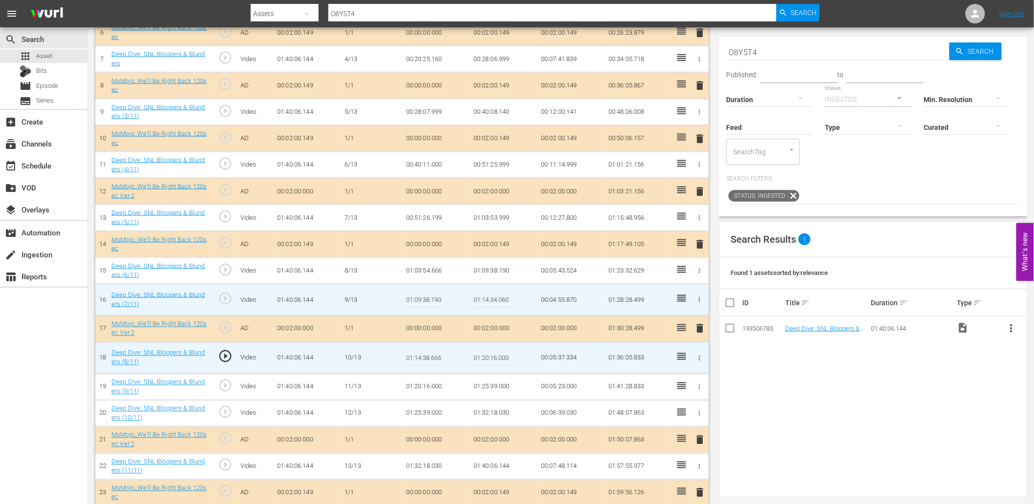
click at [495, 297] on input "01:14:34.060" at bounding box center [492, 299] width 38 height 23
paste input "8.666"
type input "01:14:38.666"
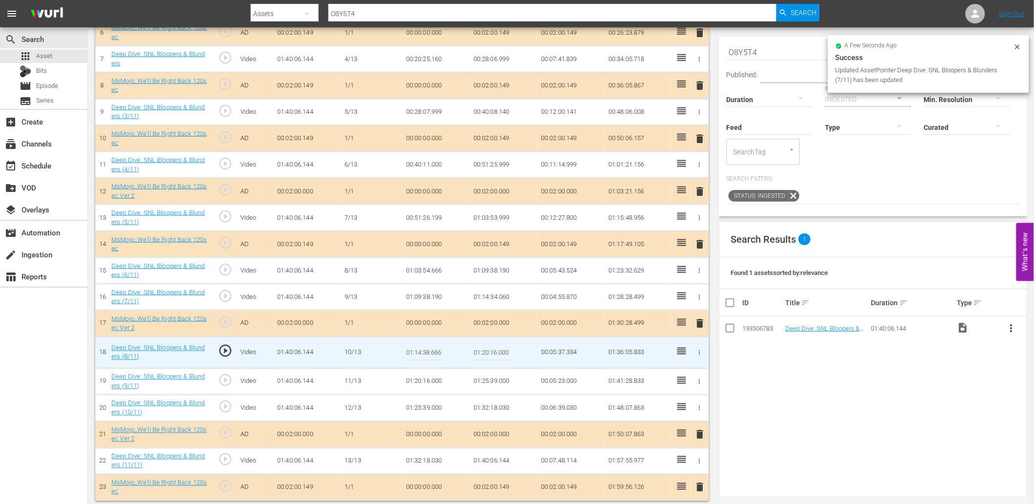
click at [431, 356] on input "01:14:38.666" at bounding box center [425, 352] width 38 height 23
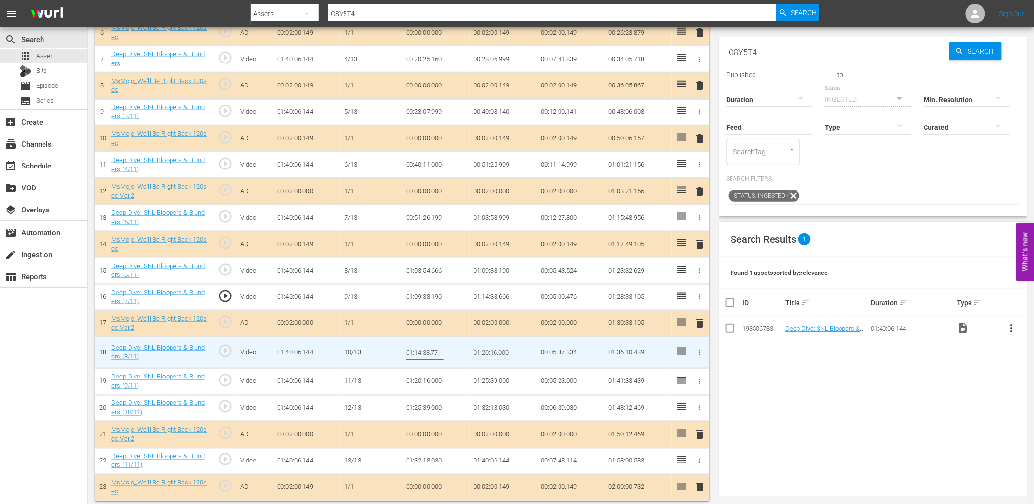
type input "01:14:38.777"
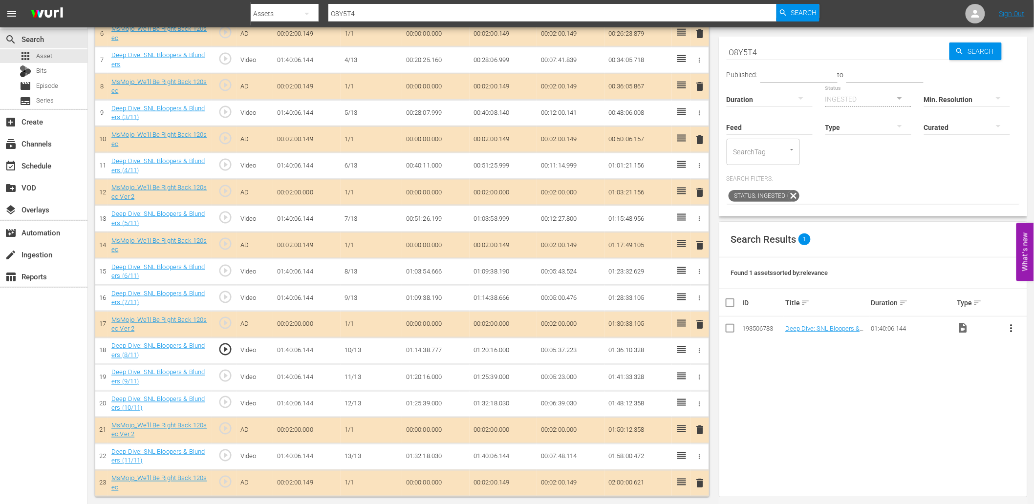
click at [226, 353] on span "play_circle_outline" at bounding box center [225, 349] width 15 height 15
click at [225, 346] on span "play_circle_outline" at bounding box center [225, 349] width 15 height 15
click at [220, 376] on span "play_circle_outline" at bounding box center [225, 376] width 15 height 15
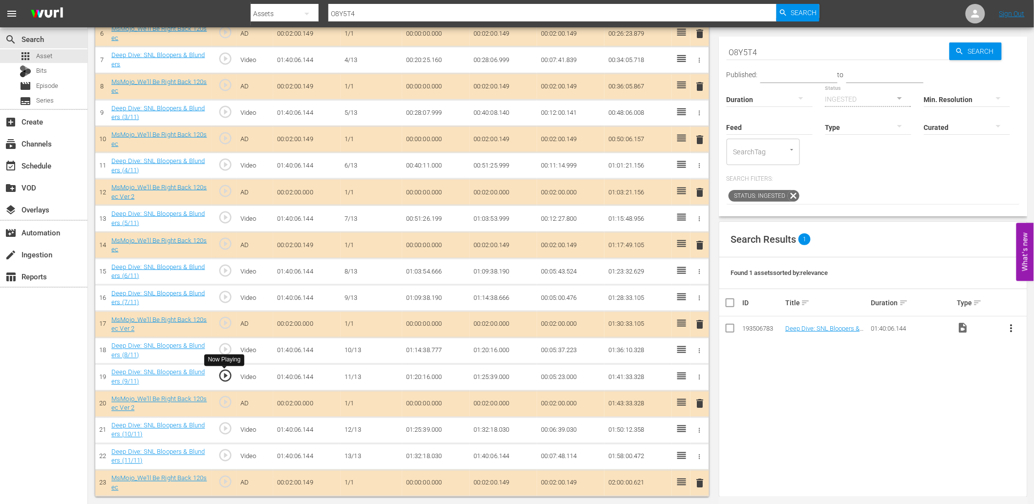
click at [229, 377] on span "play_circle_outline" at bounding box center [225, 376] width 15 height 15
click at [225, 352] on span "play_circle_outline" at bounding box center [225, 349] width 15 height 15
click at [229, 430] on span "play_circle_outline" at bounding box center [225, 429] width 15 height 15
click at [221, 353] on span "play_circle_outline" at bounding box center [225, 349] width 15 height 15
click at [229, 430] on span "play_circle_outline" at bounding box center [225, 429] width 15 height 15
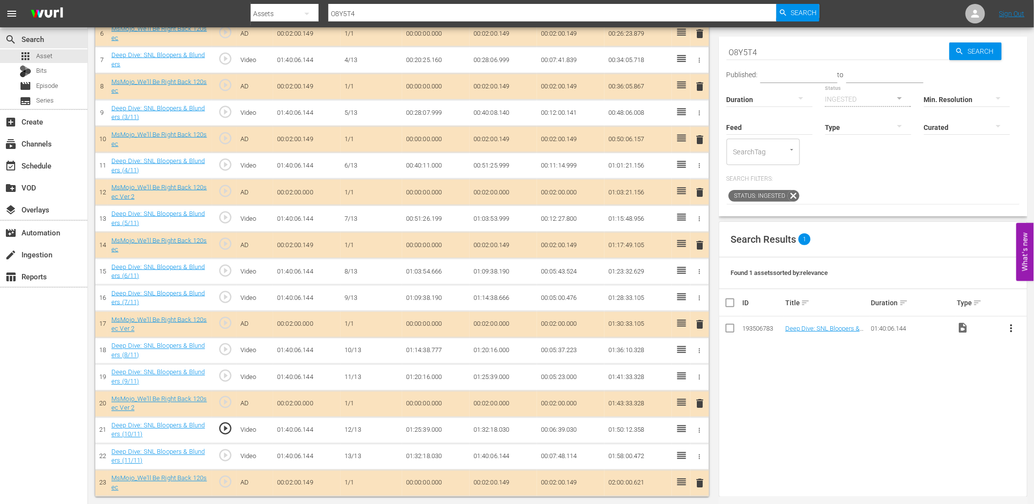
click at [435, 430] on td "01:25:39.000" at bounding box center [435, 430] width 67 height 26
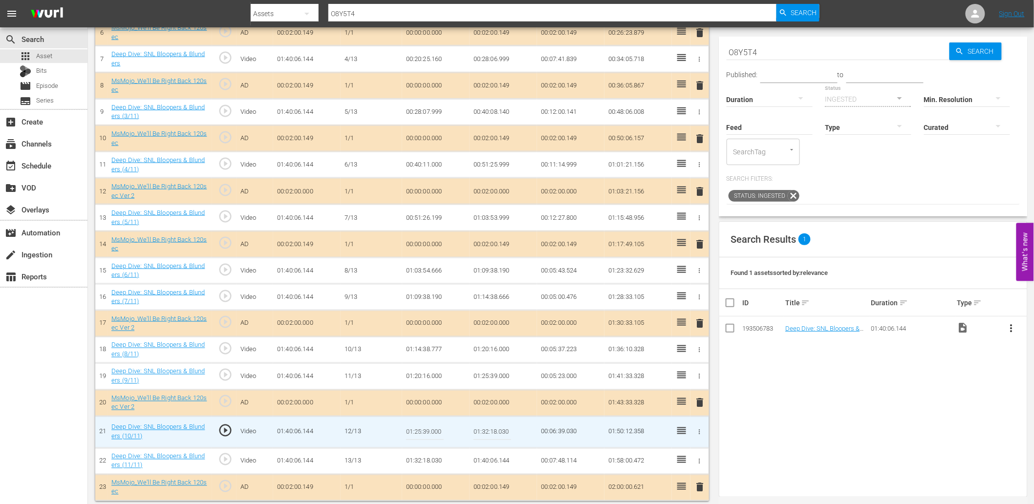
click at [435, 430] on input "01:25:39.000" at bounding box center [425, 432] width 38 height 23
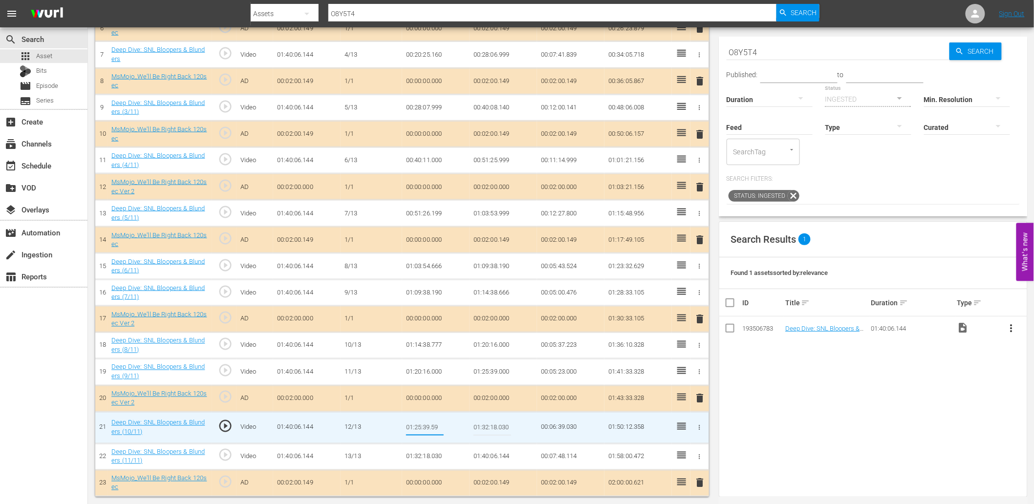
type input "01:25:39.599"
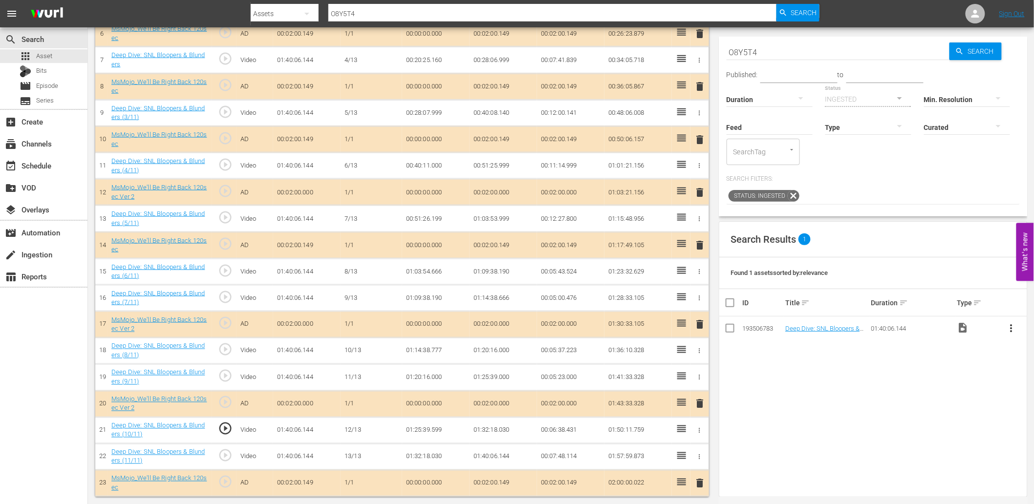
click at [434, 430] on td "01:25:39.599" at bounding box center [435, 430] width 67 height 26
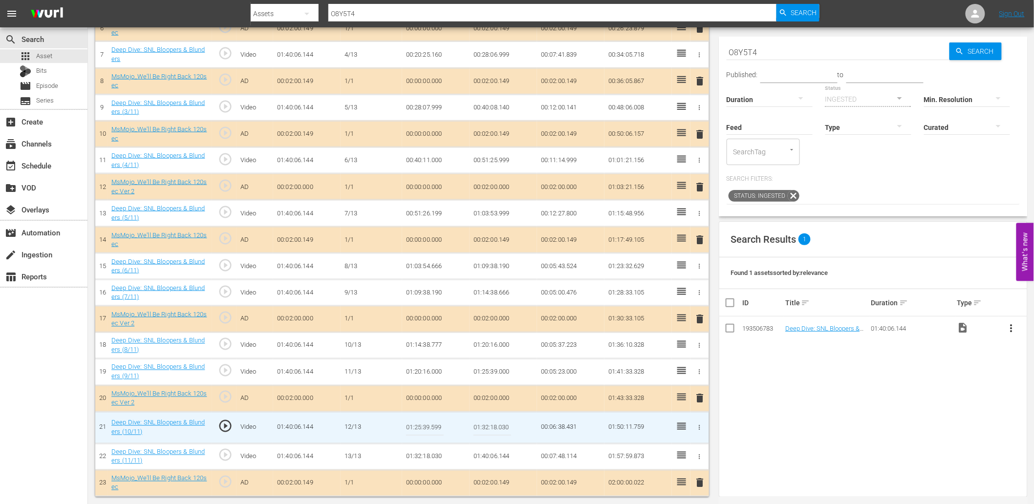
click at [434, 430] on input "01:25:39.599" at bounding box center [425, 427] width 38 height 23
type input "01:25:39.799"
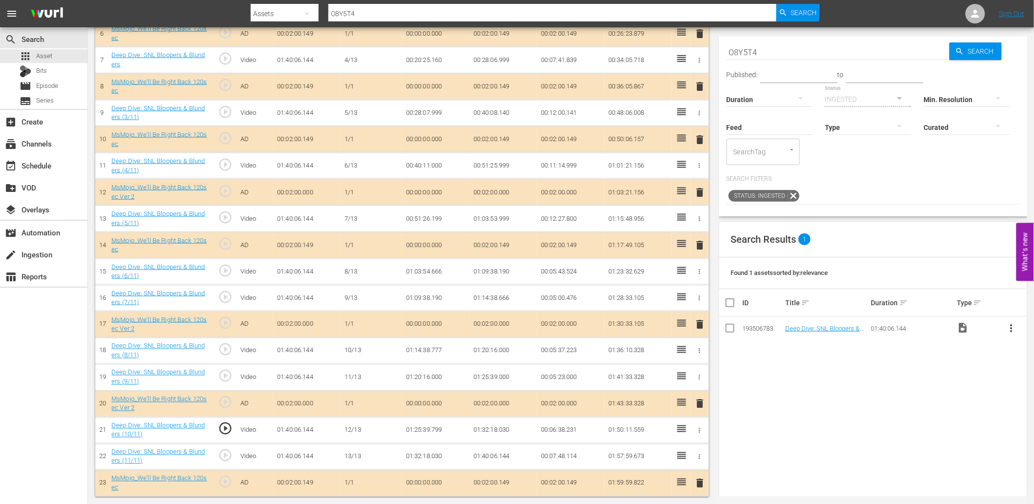
click at [437, 433] on td "01:25:39.799" at bounding box center [435, 430] width 67 height 26
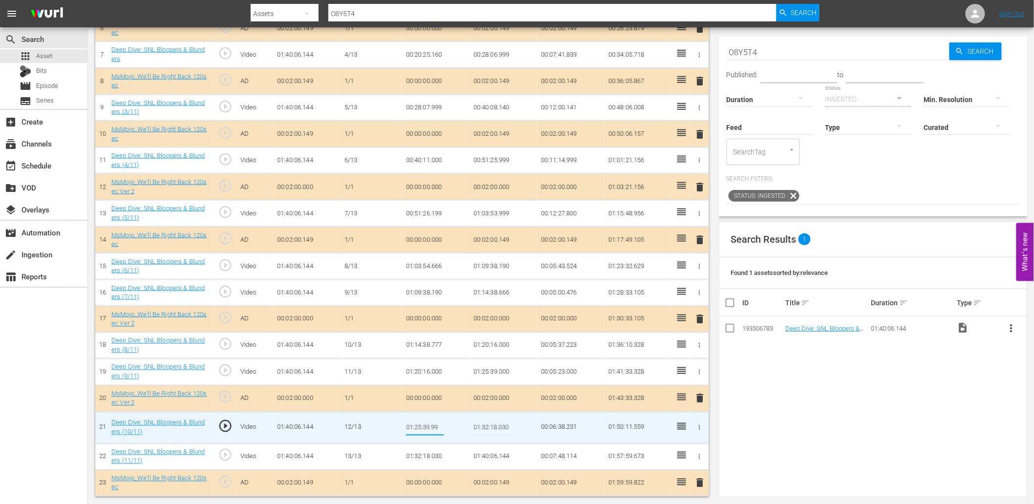
type input "01:25:39.999"
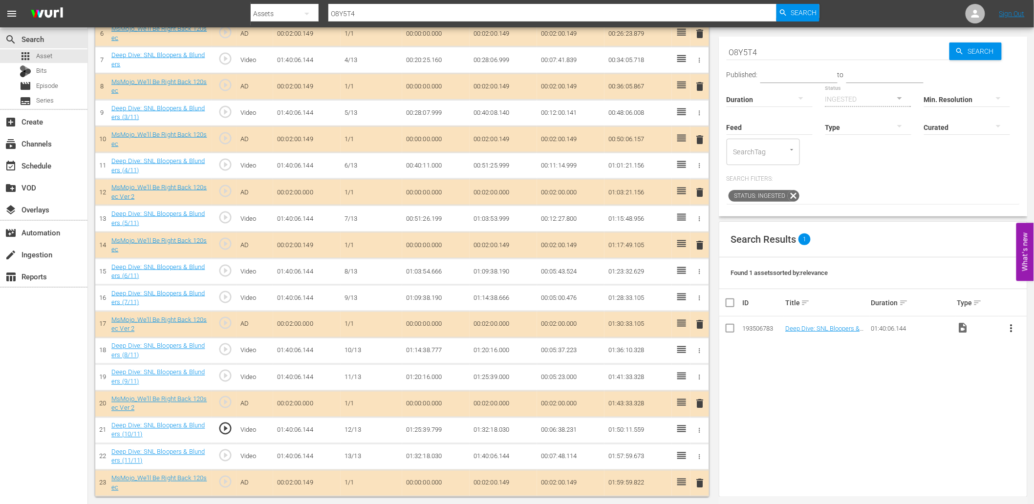
scroll to position [451, 0]
click at [226, 430] on span "play_circle_outline" at bounding box center [225, 429] width 15 height 15
click at [435, 433] on td "01:25:39.999" at bounding box center [435, 430] width 67 height 26
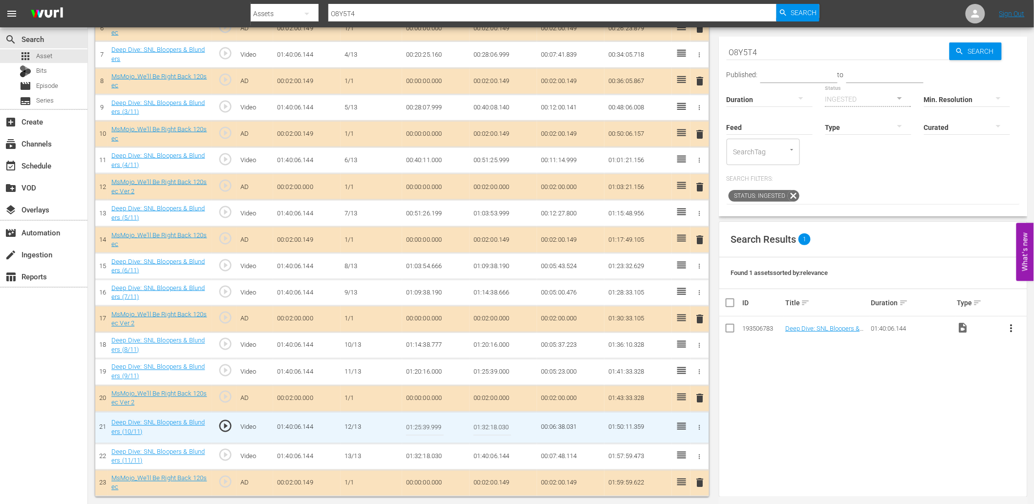
click at [435, 433] on input "01:25:39.999" at bounding box center [425, 427] width 38 height 23
type input "01:25:40.299"
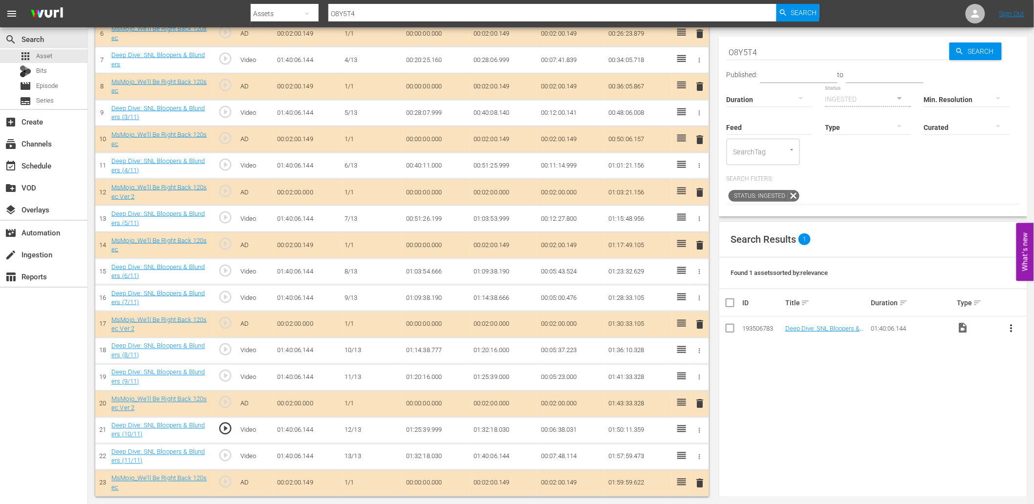
scroll to position [451, 0]
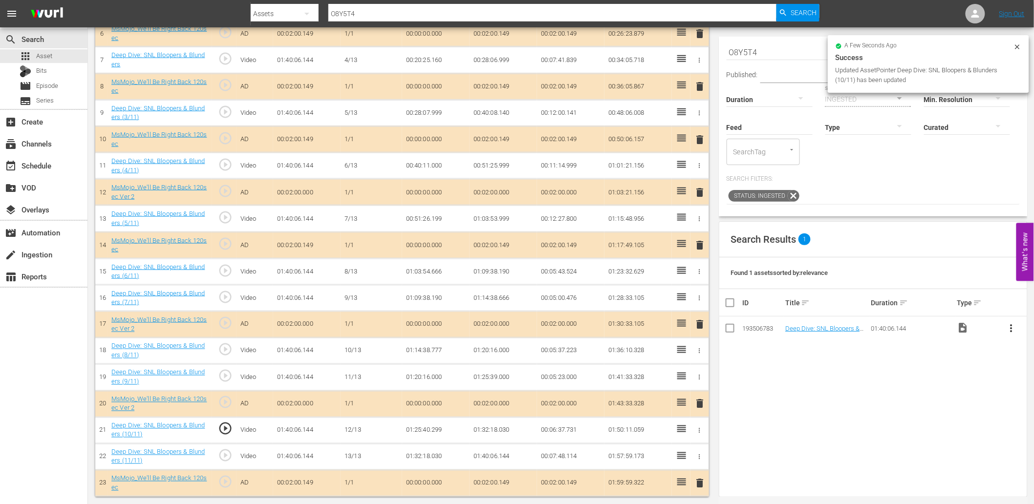
click at [414, 436] on td "01:25:40.299" at bounding box center [435, 430] width 67 height 26
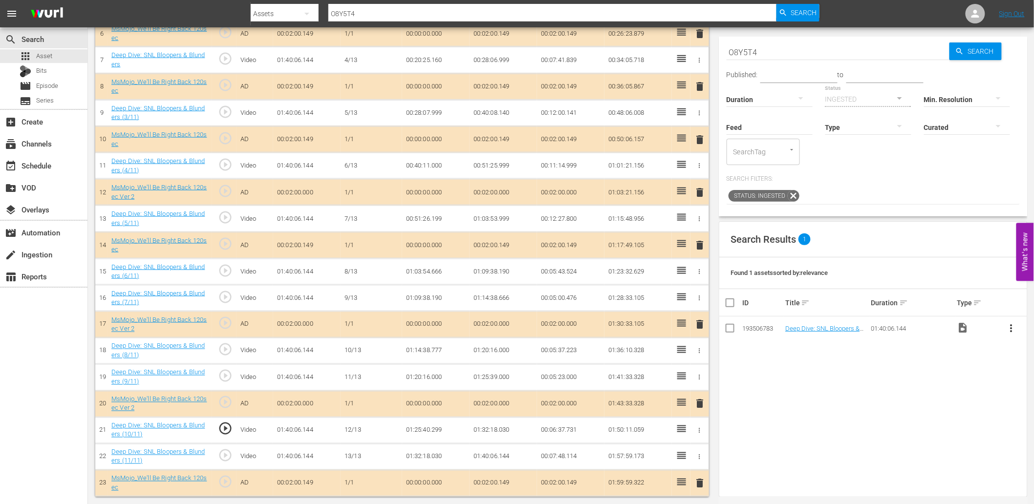
click at [414, 436] on td "01:25:40.299" at bounding box center [435, 430] width 67 height 26
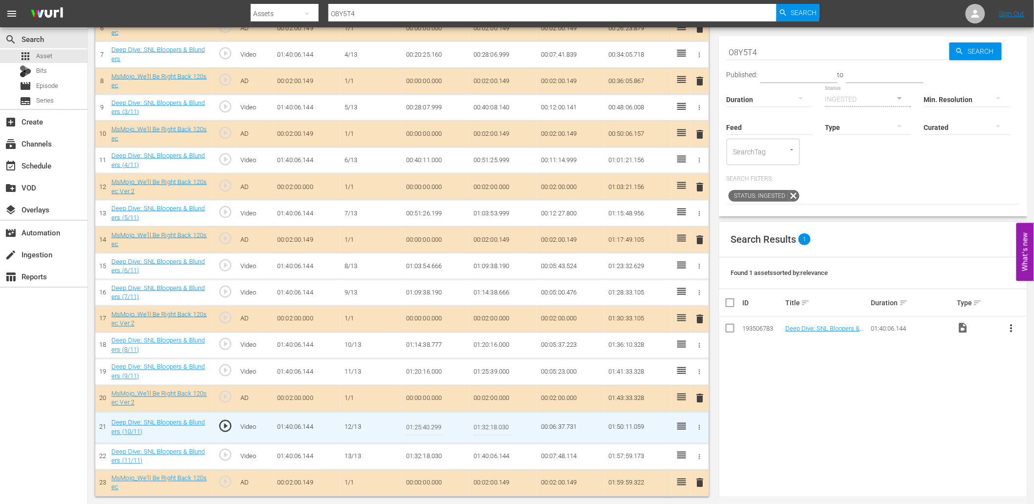
click at [414, 436] on input "01:25:40.299" at bounding box center [425, 427] width 38 height 23
type input "01:25:40.599"
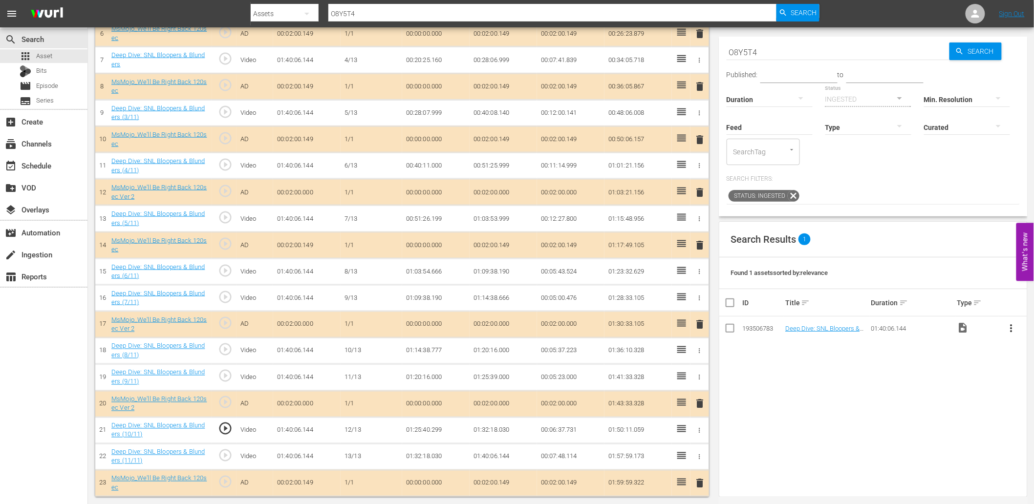
scroll to position [451, 0]
click at [445, 430] on td "01:25:40.599" at bounding box center [435, 430] width 67 height 26
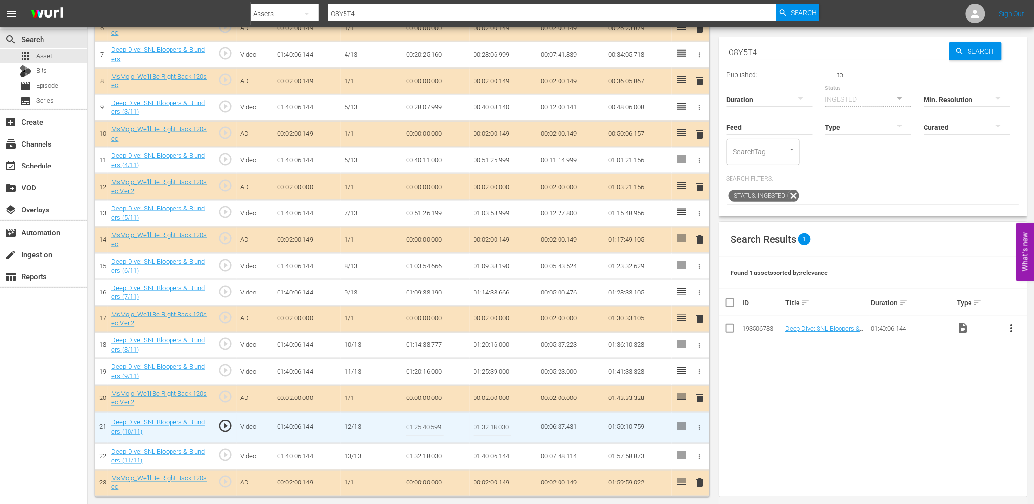
click at [445, 430] on td "01:25:40.599" at bounding box center [435, 428] width 67 height 32
click at [424, 433] on input "01:25:40.599" at bounding box center [425, 427] width 38 height 23
type input "01:25:41.599"
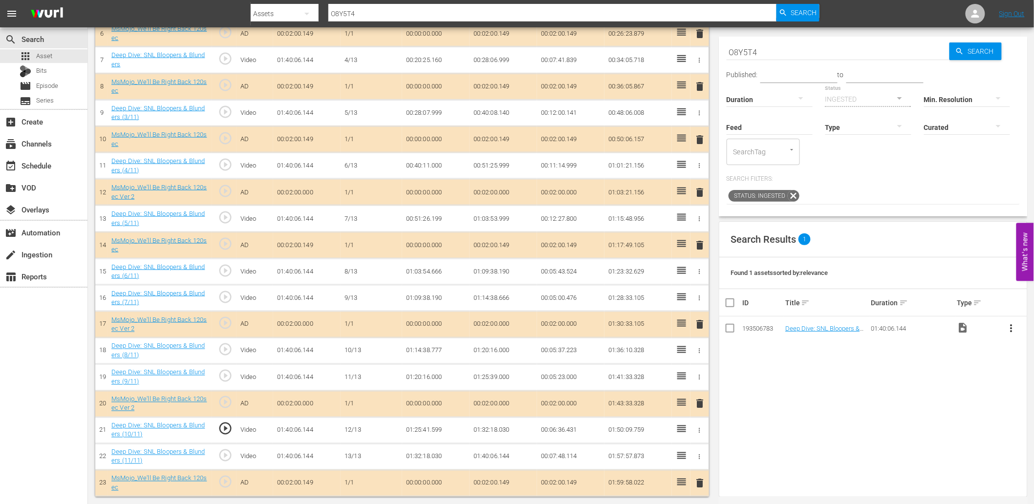
click at [423, 434] on td "01:25:41.599" at bounding box center [435, 430] width 67 height 26
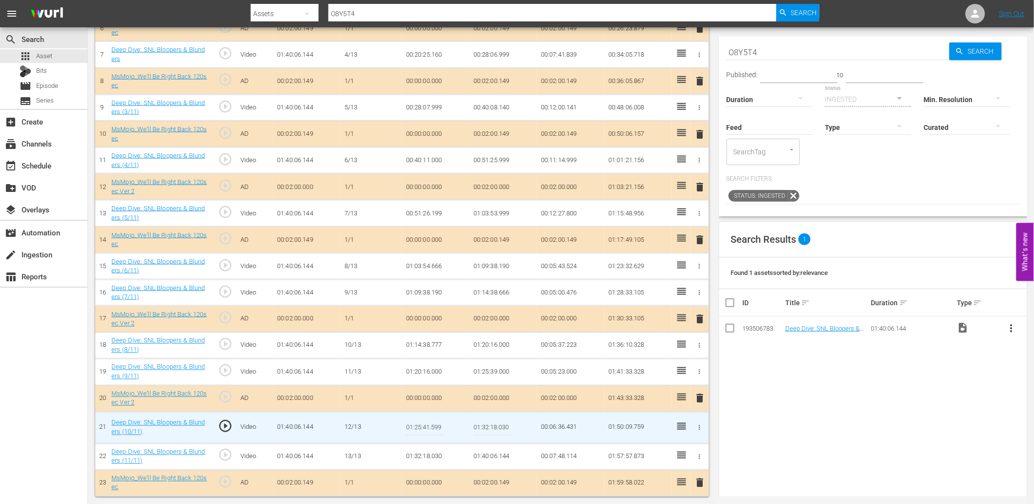
click at [423, 434] on input "01:25:41.599" at bounding box center [425, 427] width 38 height 23
type input "01:25:41.299"
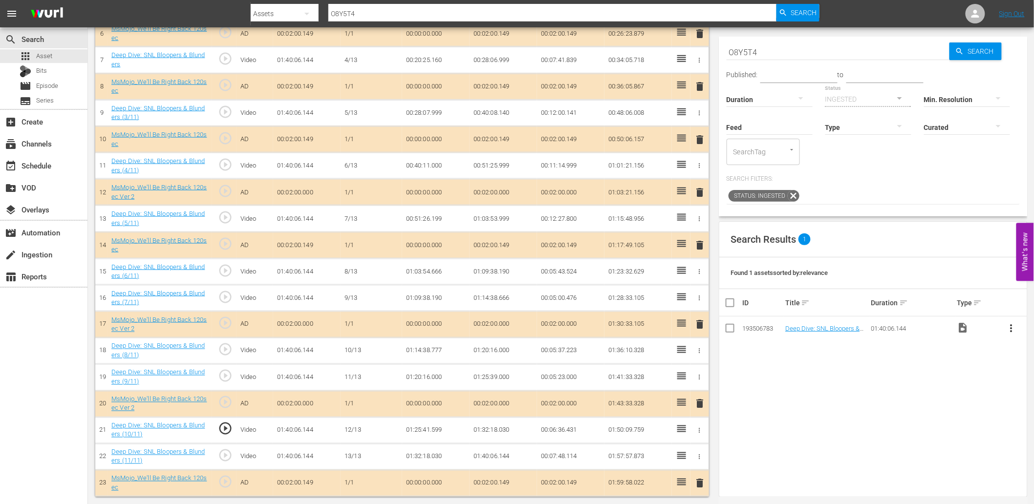
scroll to position [451, 0]
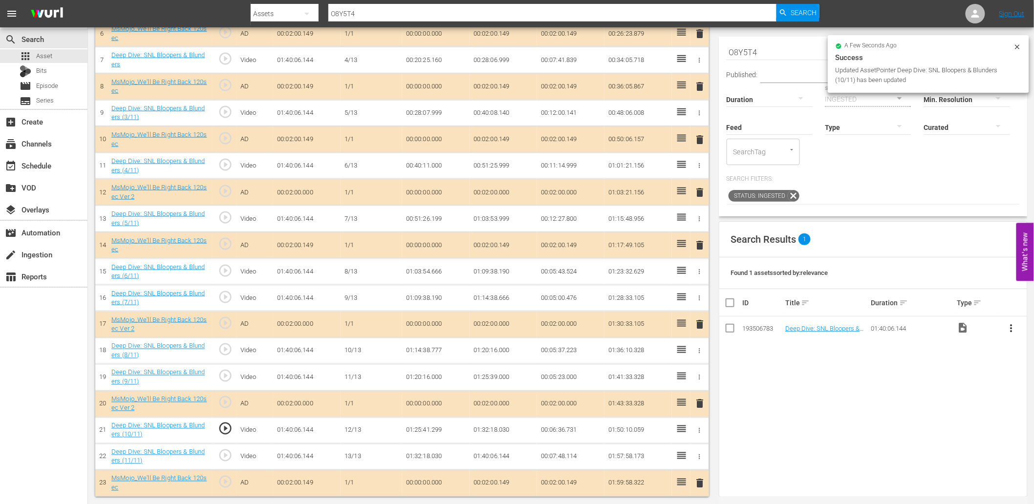
click at [422, 433] on td "01:25:41.299" at bounding box center [435, 430] width 67 height 26
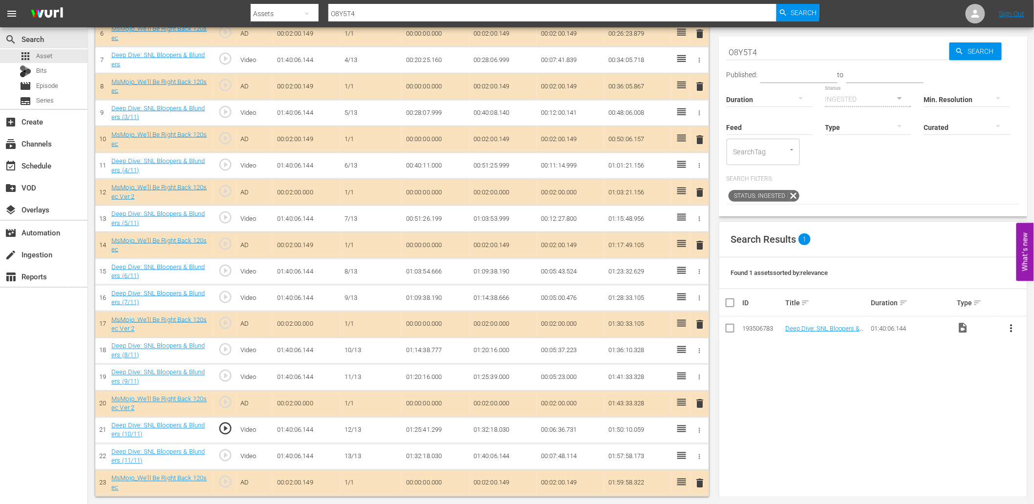
click at [422, 433] on td "01:25:41.299" at bounding box center [435, 430] width 67 height 26
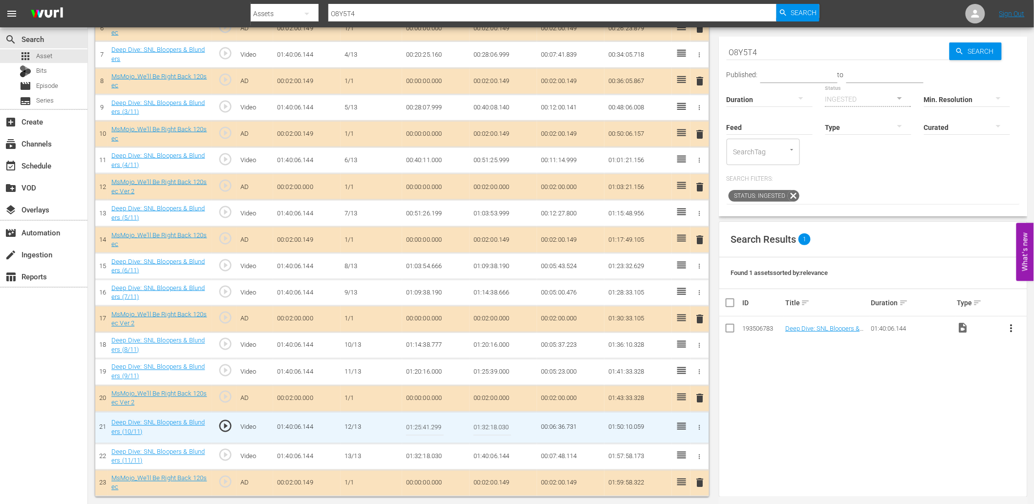
click at [422, 433] on input "01:25:41.299" at bounding box center [425, 427] width 38 height 23
type input "01:25:41.099"
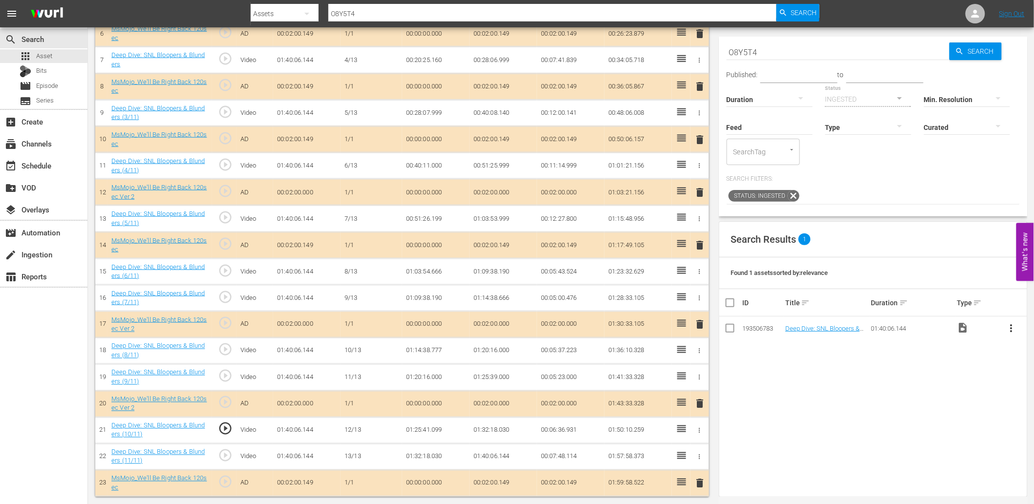
click at [434, 429] on td "01:25:41.099" at bounding box center [435, 430] width 67 height 26
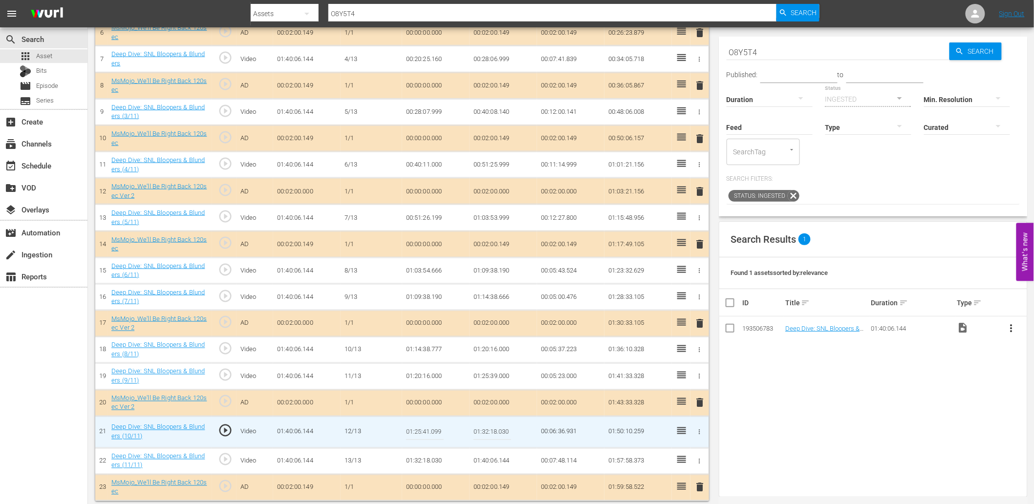
scroll to position [456, 0]
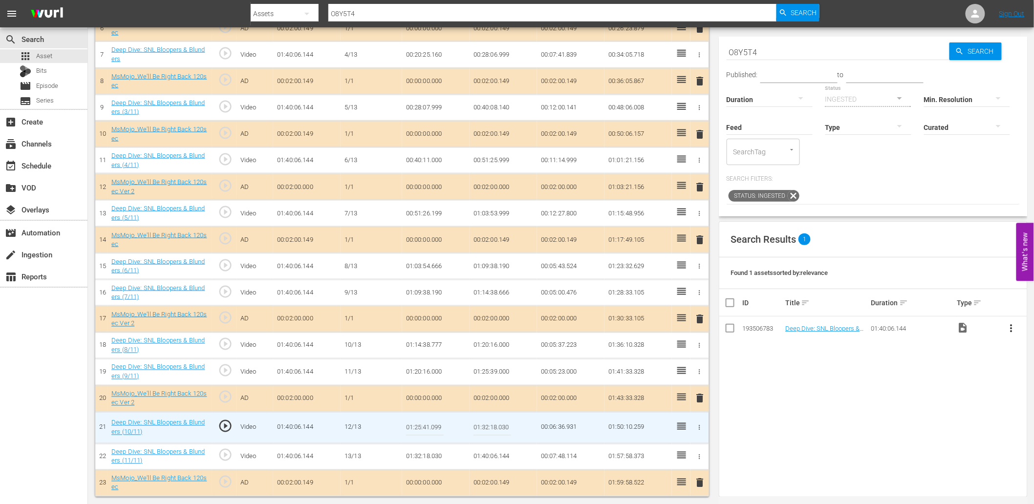
click at [434, 429] on input "01:25:41.099" at bounding box center [425, 427] width 38 height 23
type input "01:25:41.000"
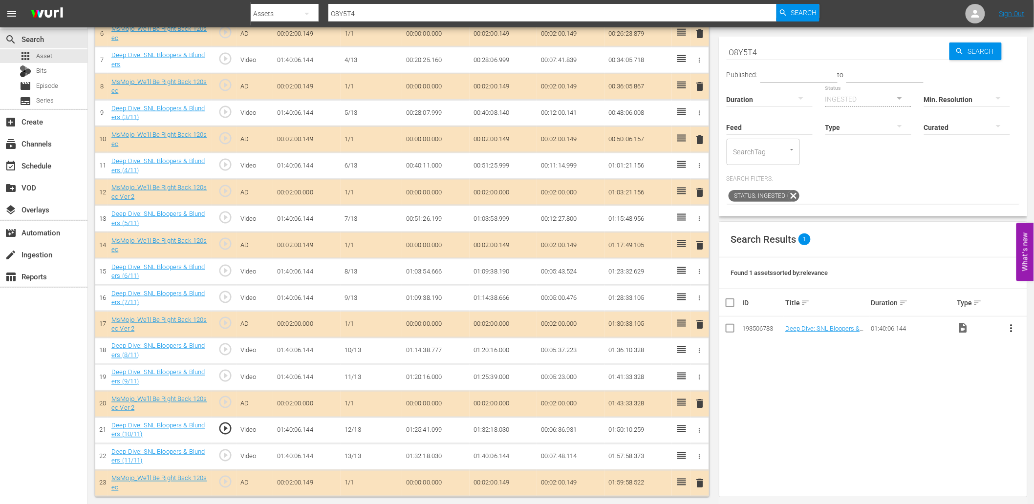
scroll to position [451, 0]
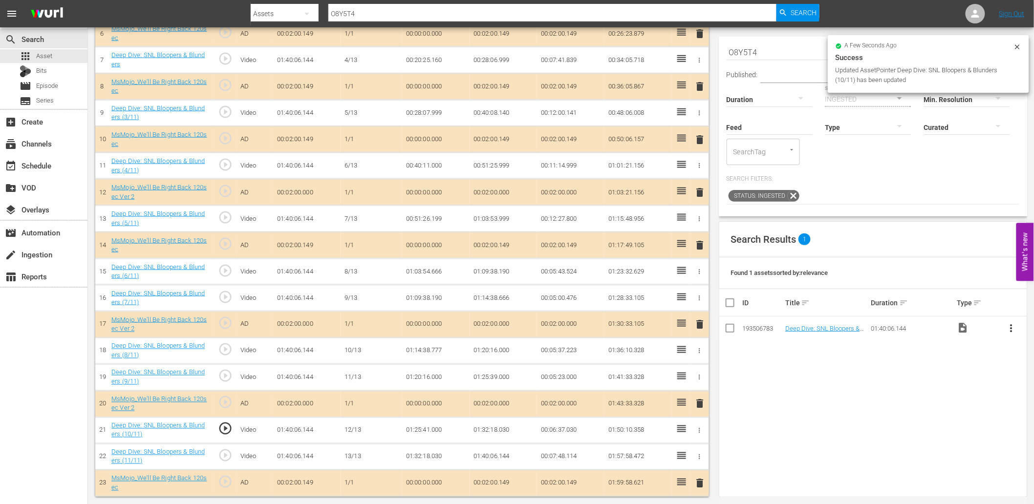
click at [435, 431] on td "01:25:41.000" at bounding box center [435, 430] width 67 height 26
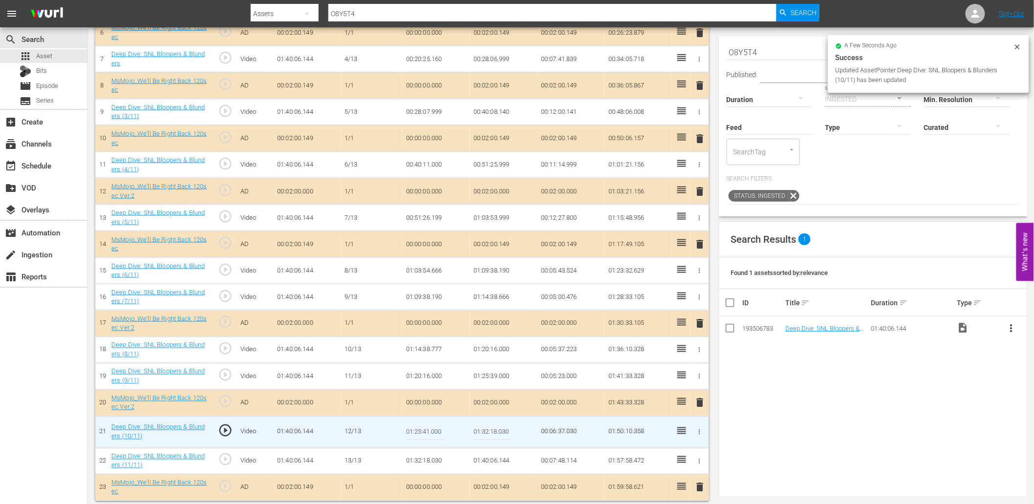
scroll to position [456, 0]
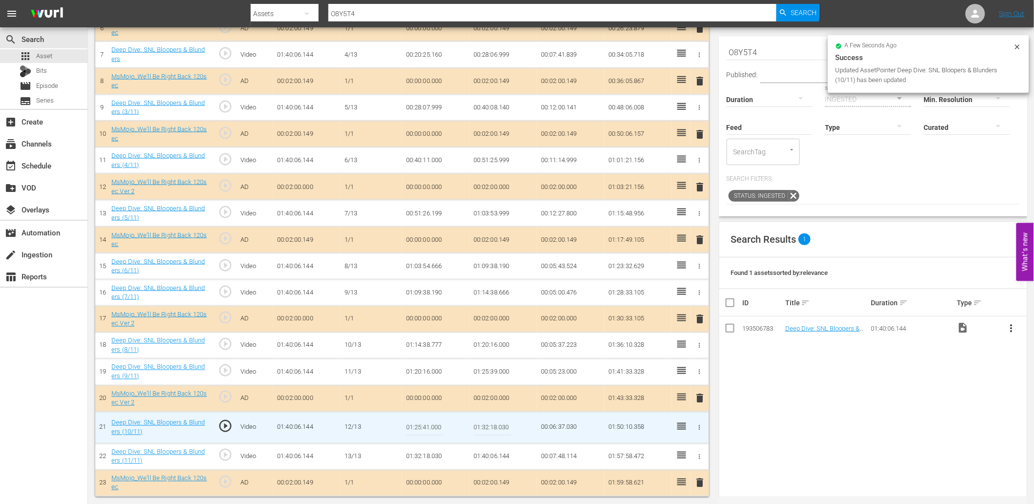
click at [435, 431] on input "01:25:41.000" at bounding box center [425, 427] width 38 height 23
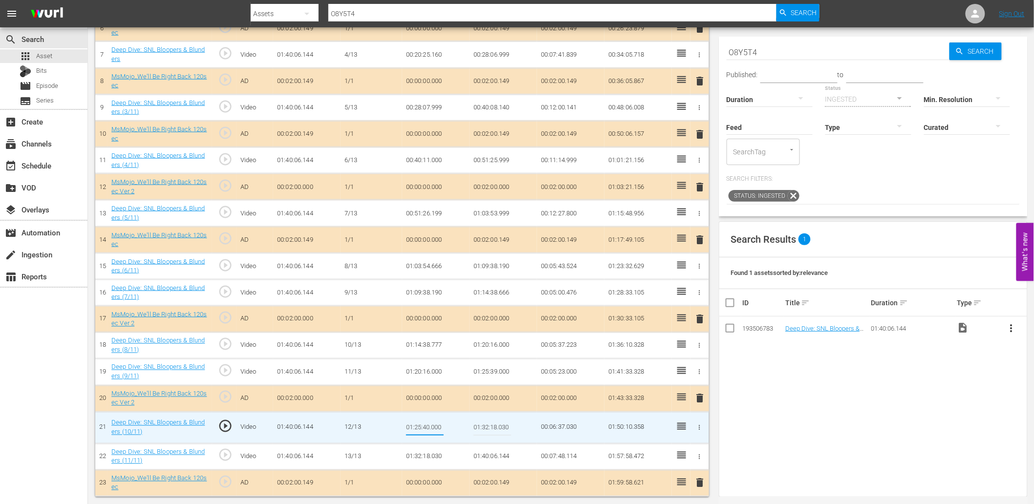
type input "01:25:40.800"
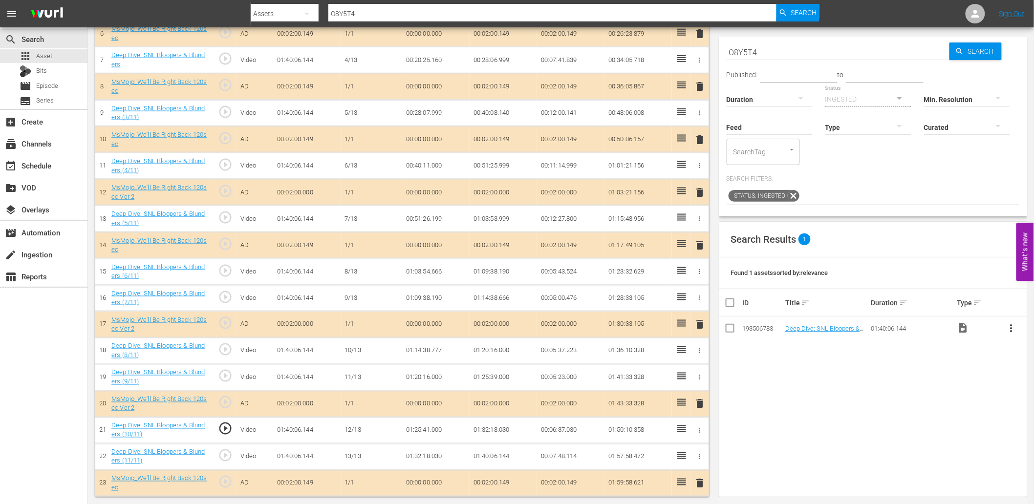
scroll to position [451, 0]
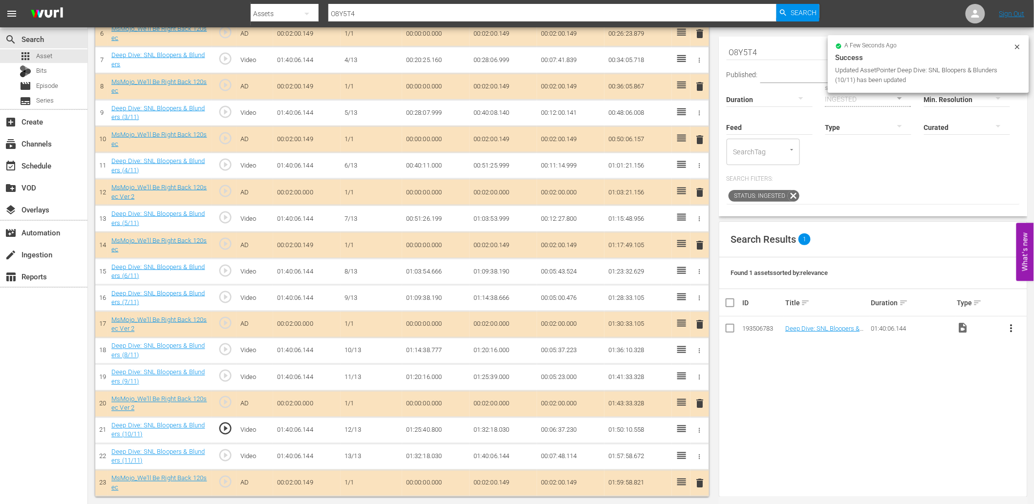
click at [427, 437] on td "01:25:40.800" at bounding box center [435, 430] width 67 height 26
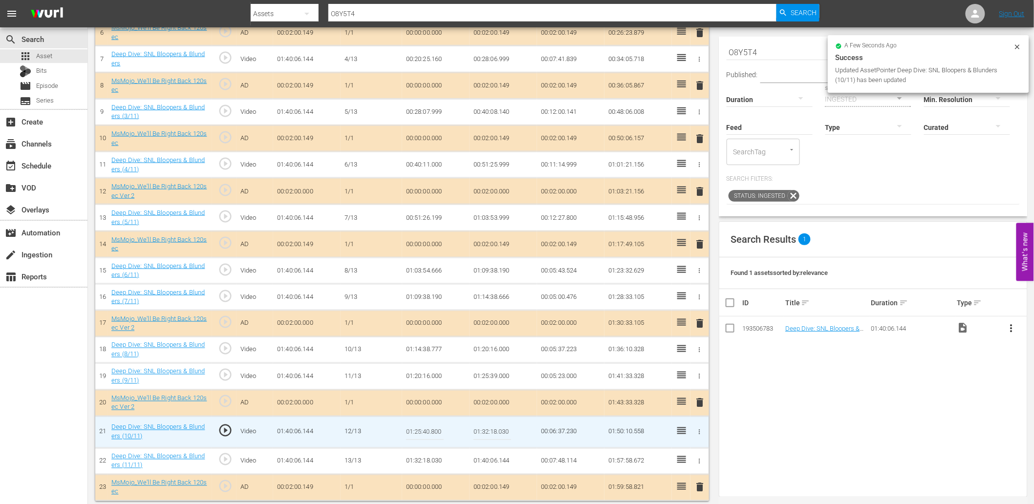
scroll to position [456, 0]
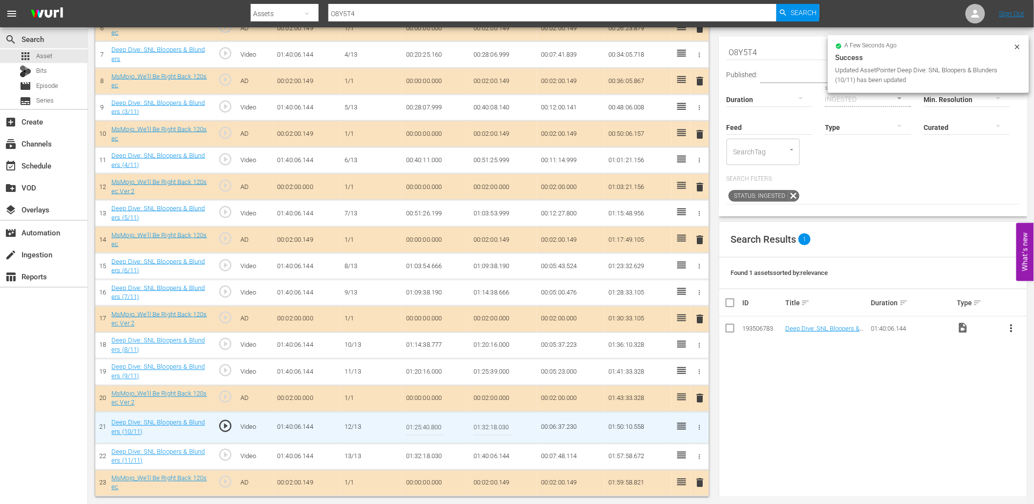
click at [427, 437] on input "01:25:40.800" at bounding box center [425, 427] width 38 height 23
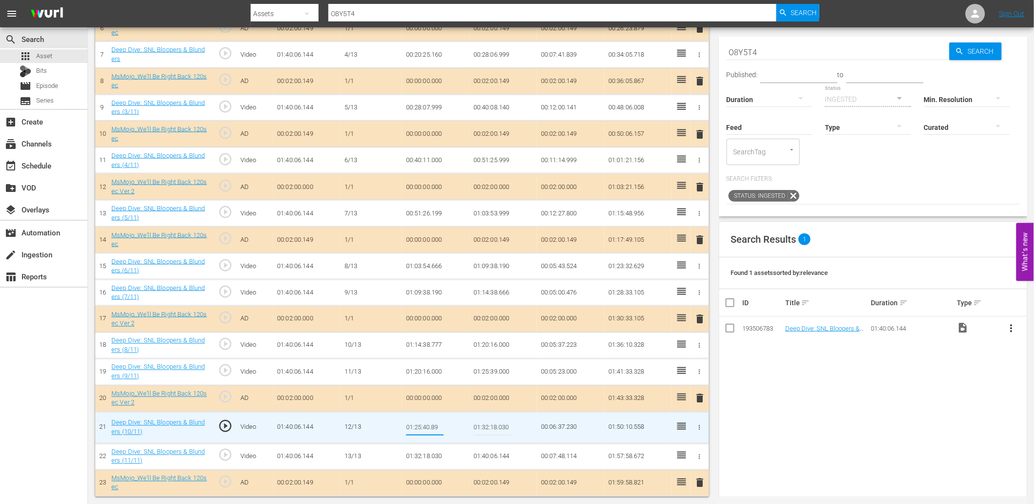
type input "01:25:40.899"
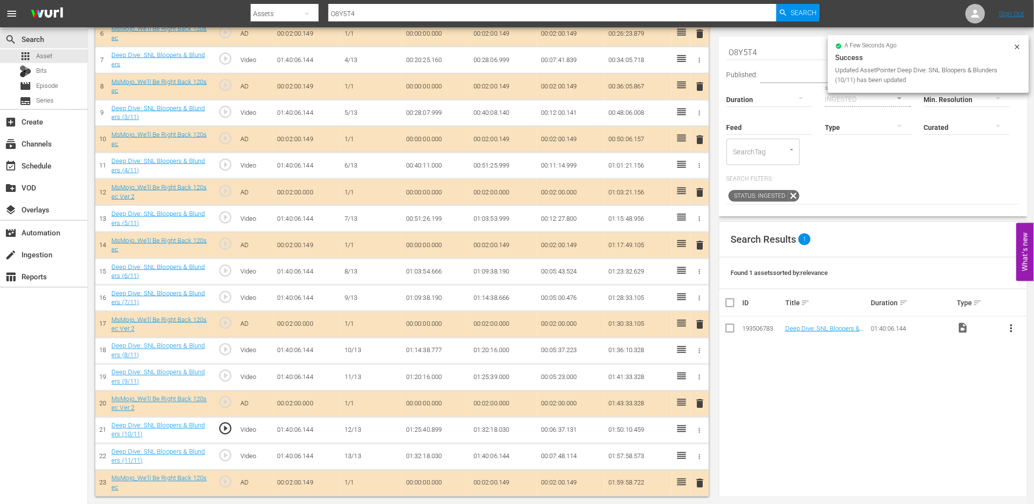
click at [423, 435] on td "01:25:40.899" at bounding box center [435, 430] width 67 height 26
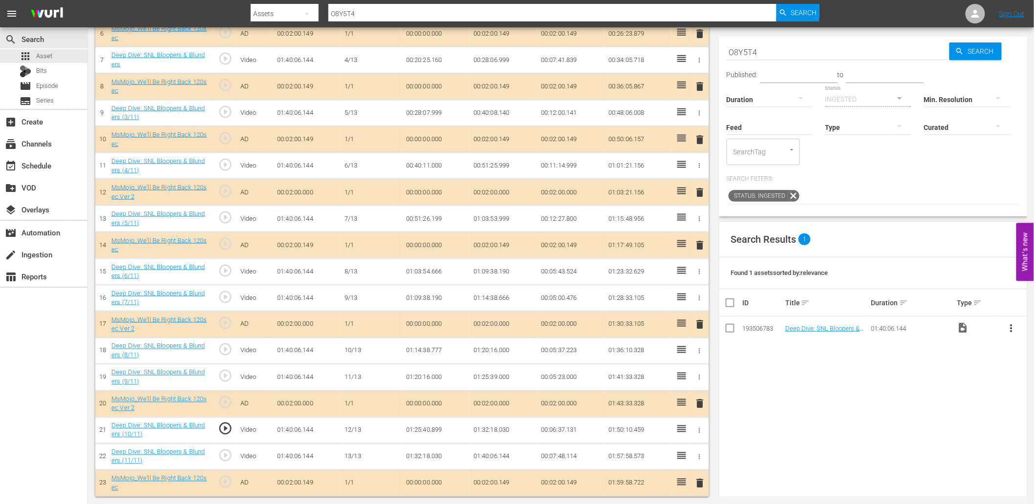
click at [423, 435] on td "01:25:40.899" at bounding box center [435, 430] width 67 height 26
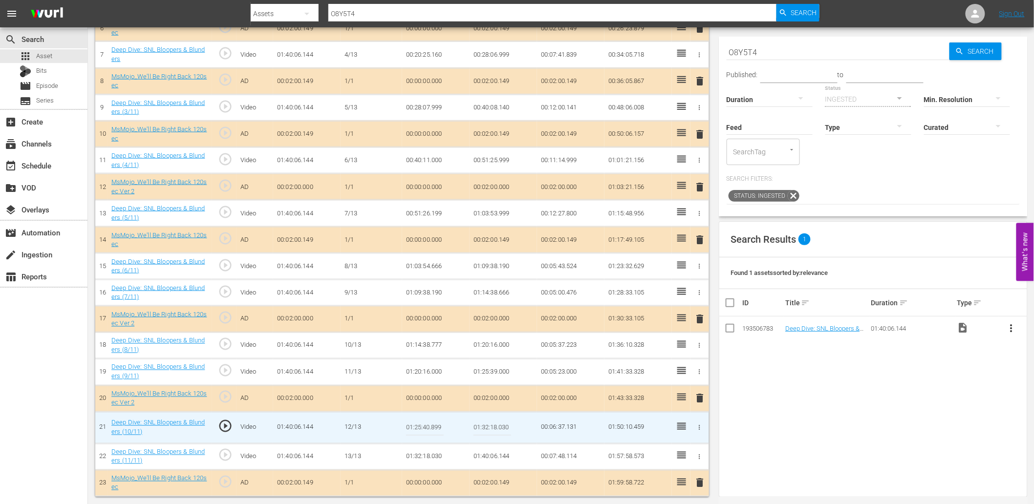
click at [431, 426] on input "01:25:40.899" at bounding box center [425, 427] width 38 height 23
click at [488, 375] on td "01:25:39.000" at bounding box center [502, 372] width 67 height 26
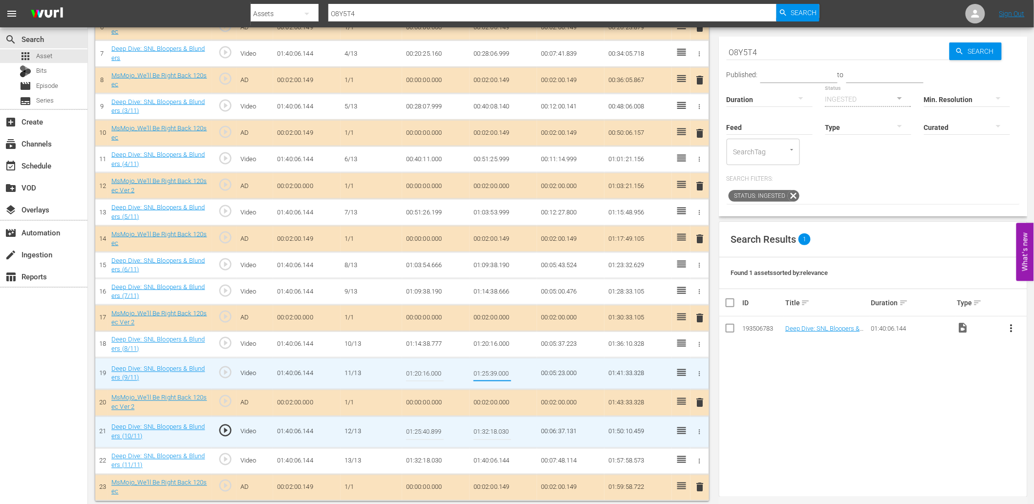
click at [488, 375] on input "01:25:39.000" at bounding box center [492, 373] width 38 height 23
type input "01:25:40.899"
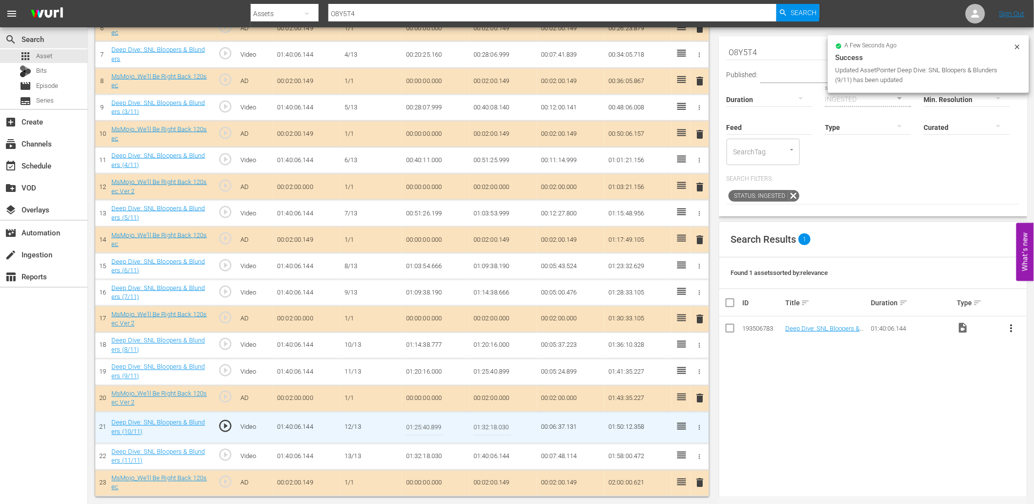
click at [426, 432] on input "01:25:40.899" at bounding box center [425, 427] width 38 height 23
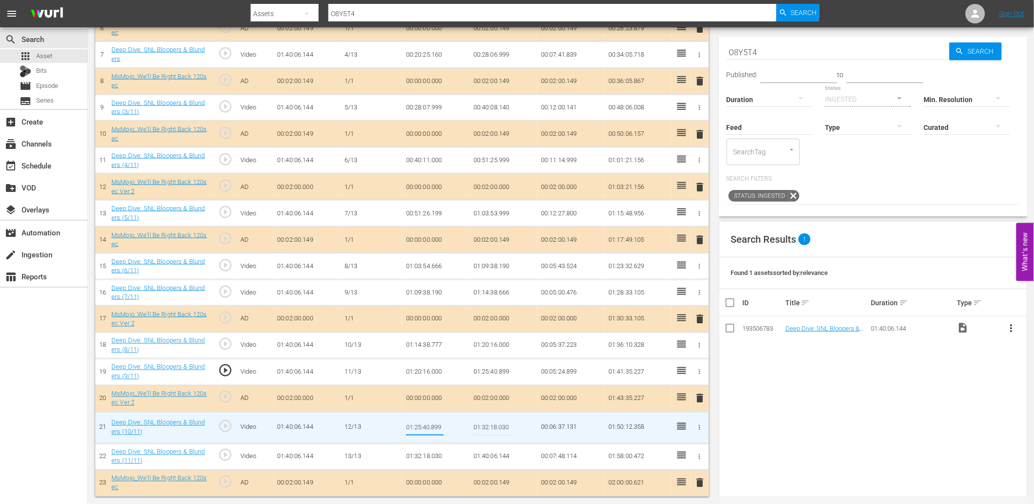
type input "01:25:40.999"
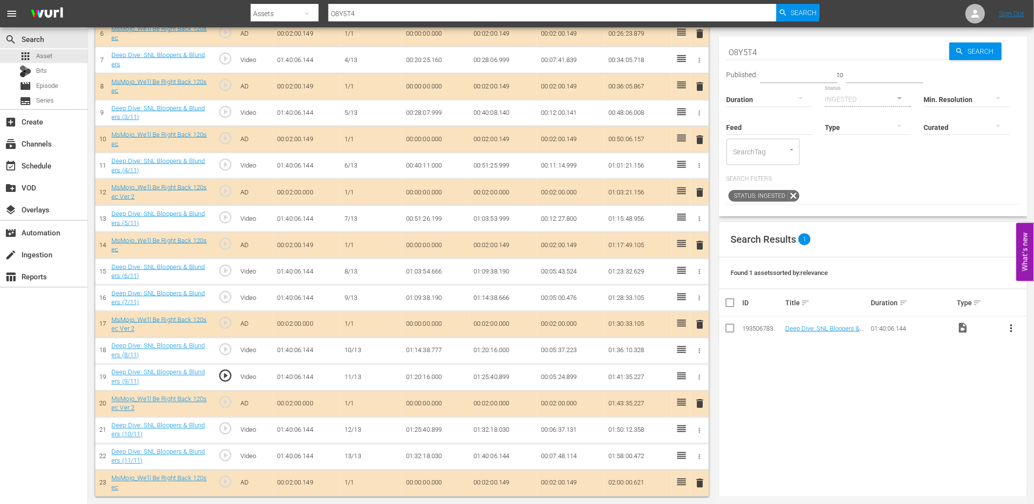
scroll to position [451, 0]
click at [435, 427] on td "01:25:40.999" at bounding box center [435, 430] width 67 height 26
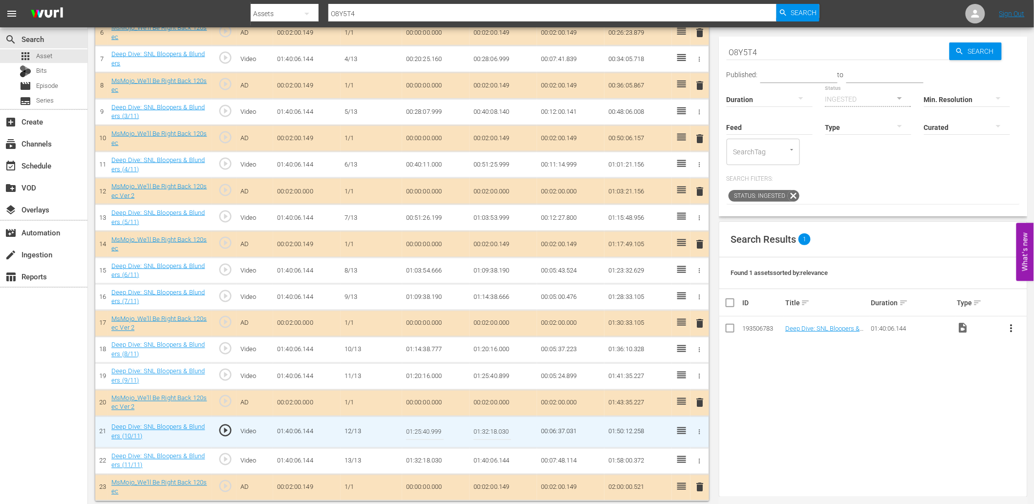
scroll to position [456, 0]
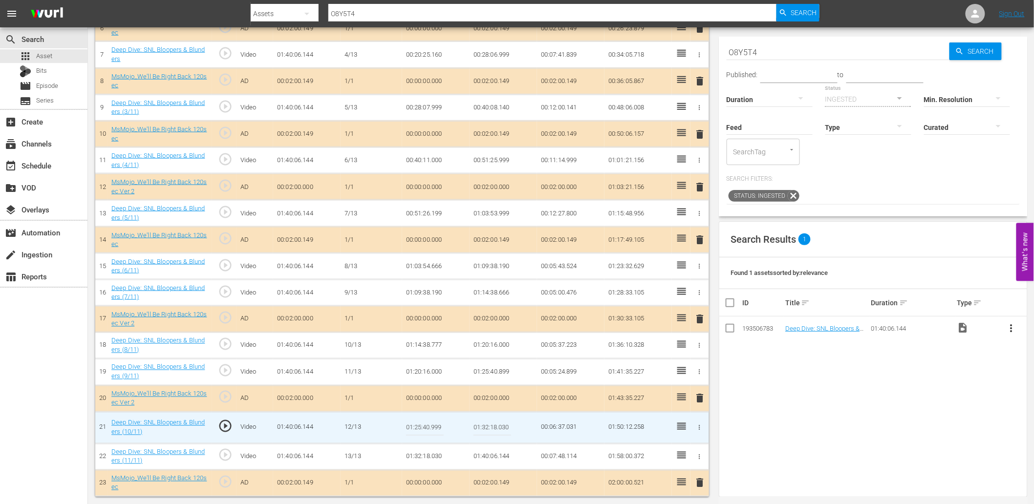
click at [435, 427] on input "01:25:40.999" at bounding box center [425, 427] width 38 height 23
type input "01:25:42.999"
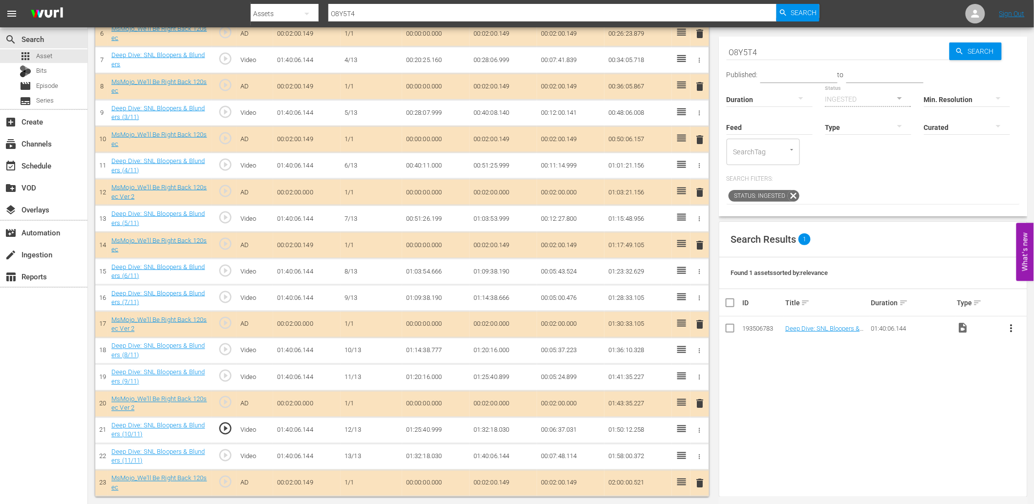
scroll to position [451, 0]
click at [442, 440] on td "01:25:42.999" at bounding box center [435, 430] width 67 height 26
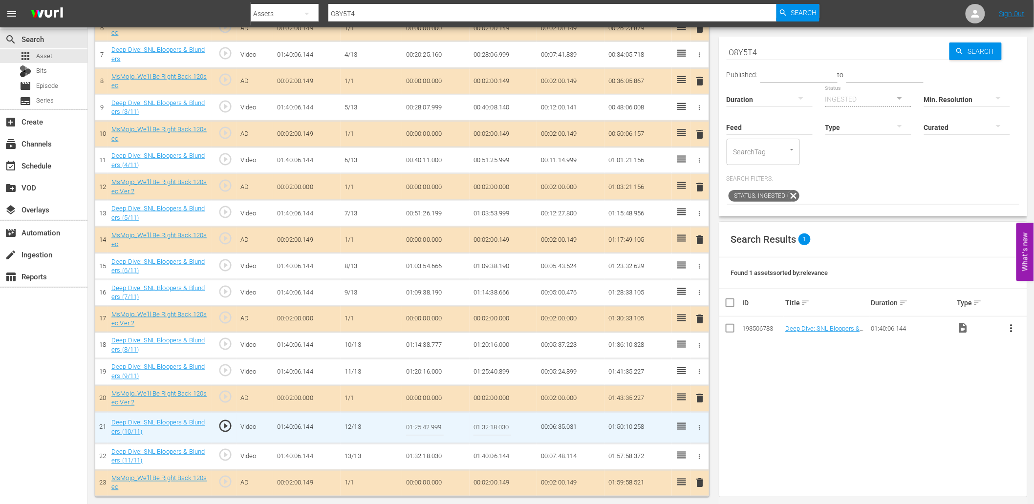
click at [426, 429] on input "01:25:42.999" at bounding box center [425, 427] width 38 height 23
type input "01:25:43.999"
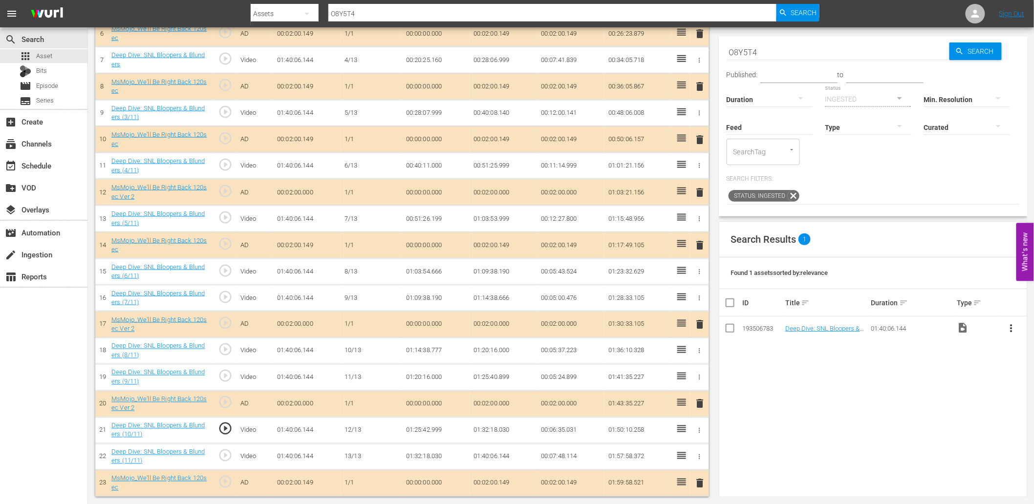
scroll to position [451, 0]
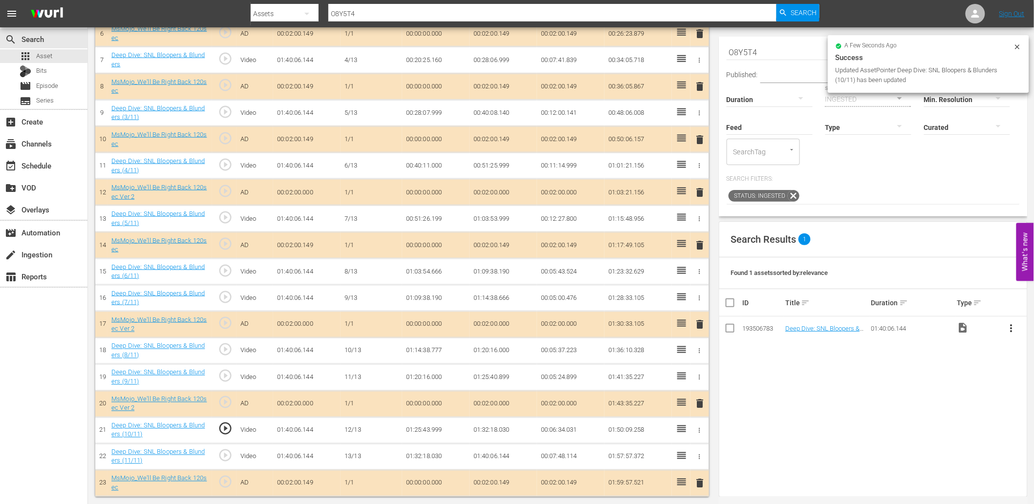
click at [427, 436] on td "01:25:43.999" at bounding box center [435, 430] width 67 height 26
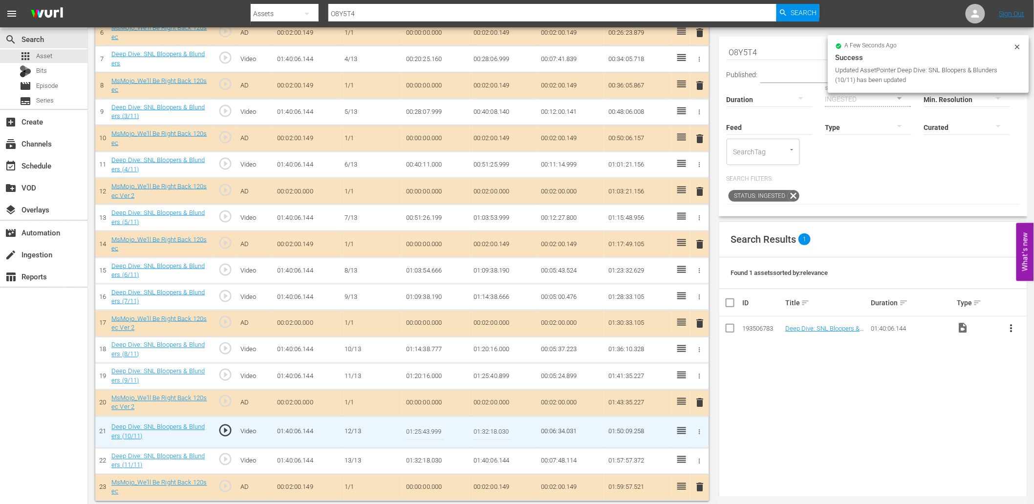
scroll to position [456, 0]
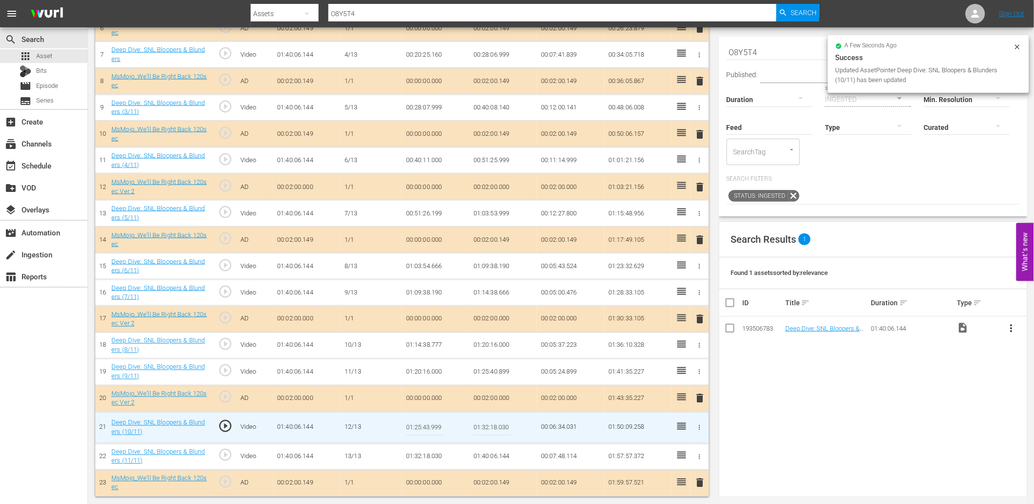
click at [427, 436] on input "01:25:43.999" at bounding box center [425, 427] width 38 height 23
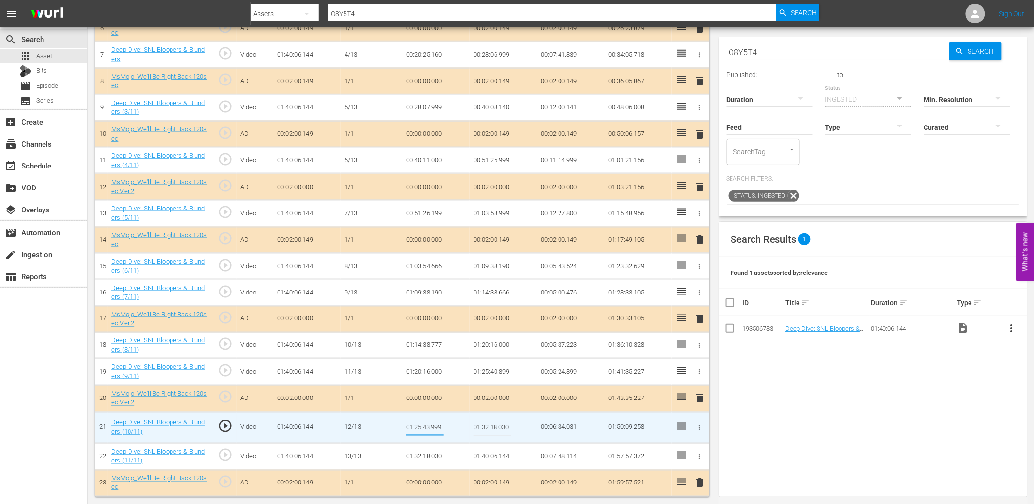
click at [430, 427] on input "01:25:43.999" at bounding box center [425, 427] width 38 height 23
type input "01:25:44.999"
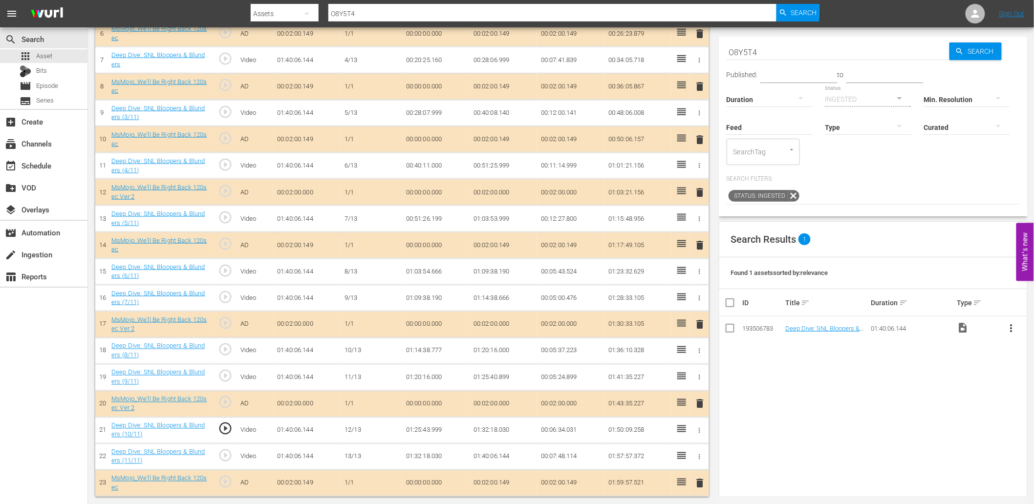
scroll to position [451, 0]
click at [431, 433] on td "01:25:44.999" at bounding box center [435, 430] width 67 height 26
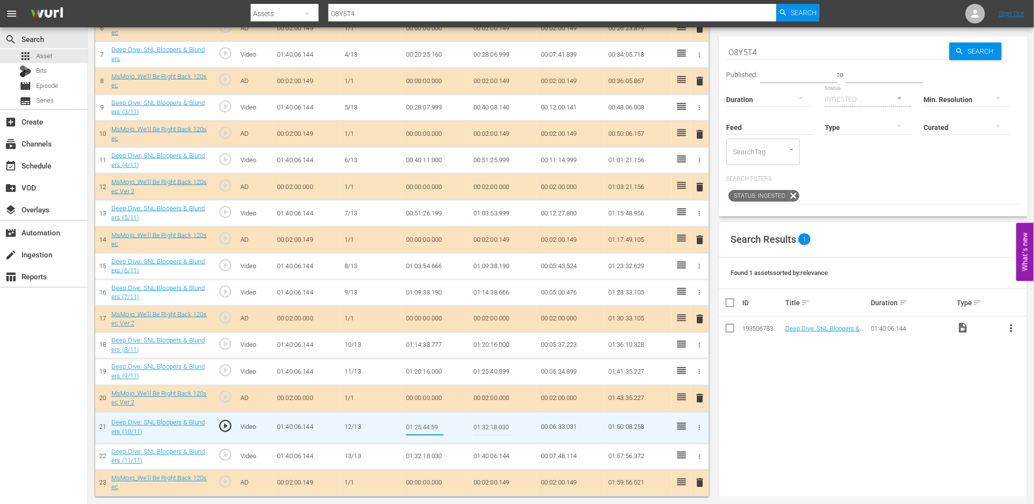
type input "01:25:44.599"
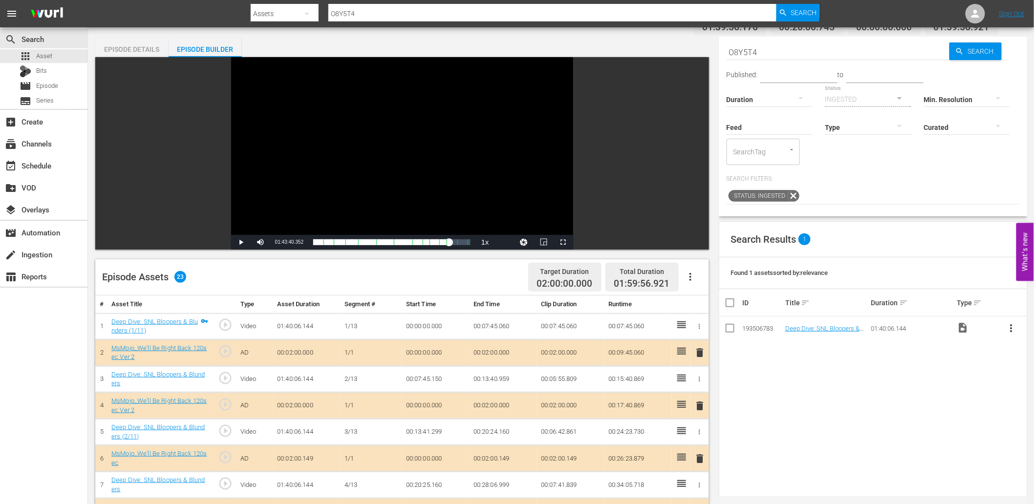
scroll to position [0, 0]
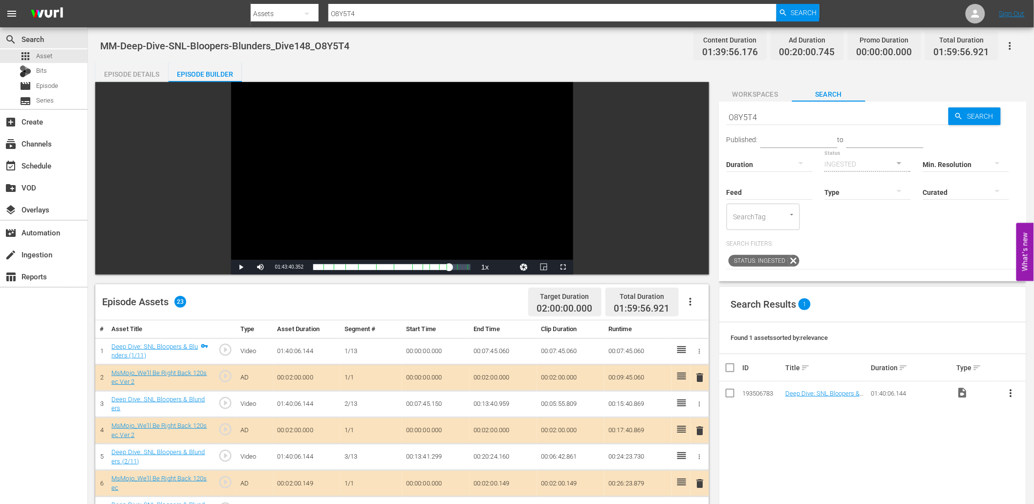
click at [130, 70] on div "Episode Details" at bounding box center [131, 74] width 73 height 23
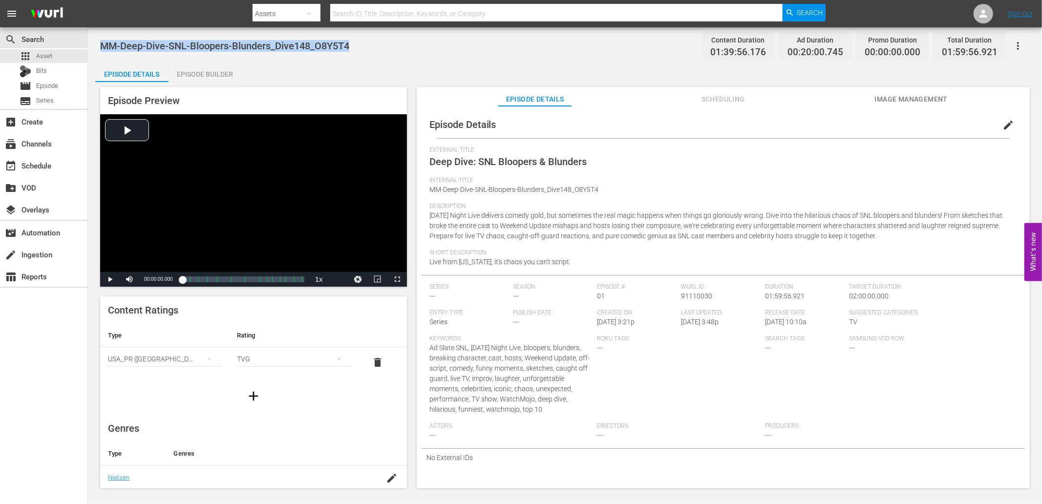
drag, startPoint x: 358, startPoint y: 44, endPoint x: 101, endPoint y: 44, distance: 256.5
click at [101, 44] on div "MM-Deep-Dive-SNL-Bloopers-Blunders_Dive148_O8Y5T4 Content Duration 01:39:56.176…" at bounding box center [565, 46] width 930 height 22
copy span "MM-Deep-Dive-SNL-Bloopers-Blunders_Dive148_O8Y5T4"
click at [416, 62] on div "MM-Deep-Dive-SNL-Bloopers-Blunders_Dive148_O8Y5T4 Content Duration 01:39:56.176…" at bounding box center [565, 258] width 954 height 463
click at [310, 60] on div "MM-Deep-Dive-SNL-Bloopers-Blunders_Dive148_O8Y5T4 Content Duration 01:39:56.176…" at bounding box center [565, 258] width 954 height 463
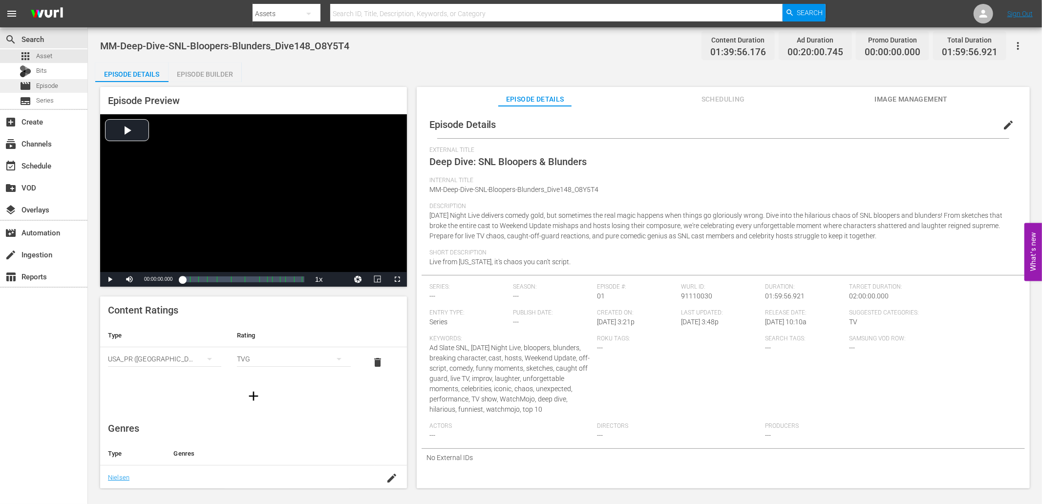
click at [57, 84] on span "Episode" at bounding box center [47, 86] width 22 height 10
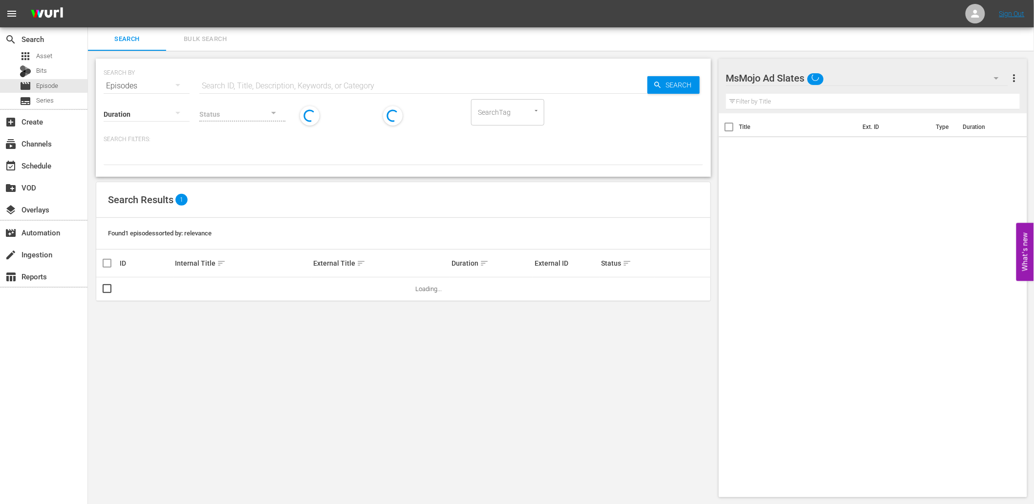
click at [252, 85] on input "text" at bounding box center [423, 85] width 448 height 23
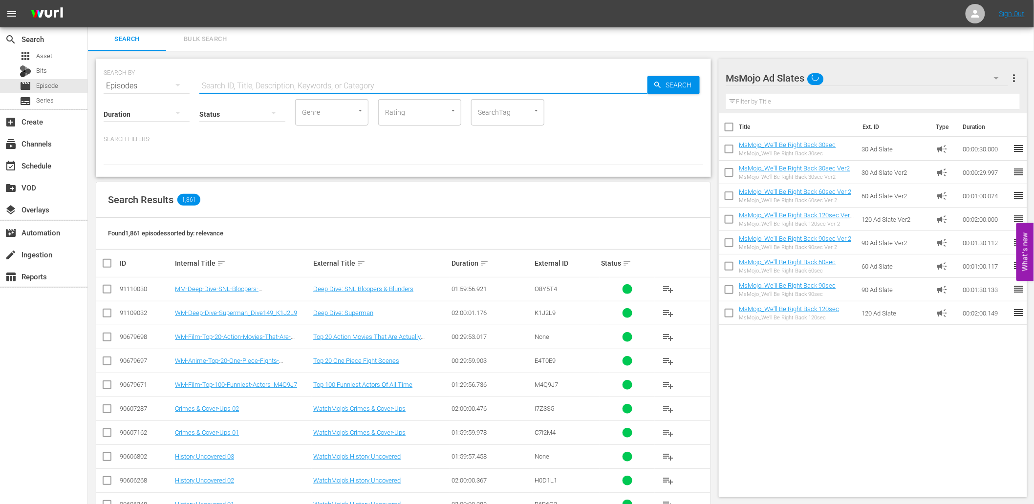
click at [862, 72] on div "MsMojo Ad Slates" at bounding box center [867, 77] width 282 height 27
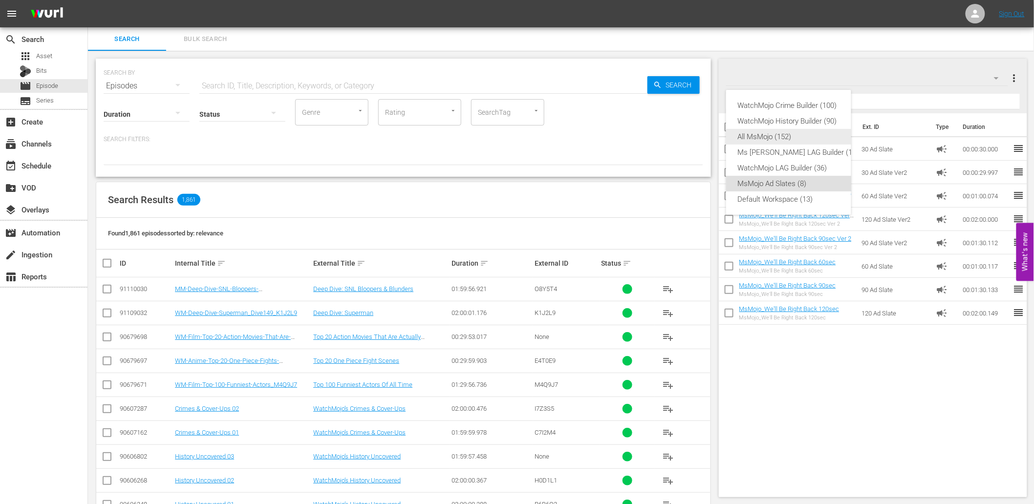
click at [792, 135] on div "All MsMojo (152)" at bounding box center [798, 137] width 121 height 16
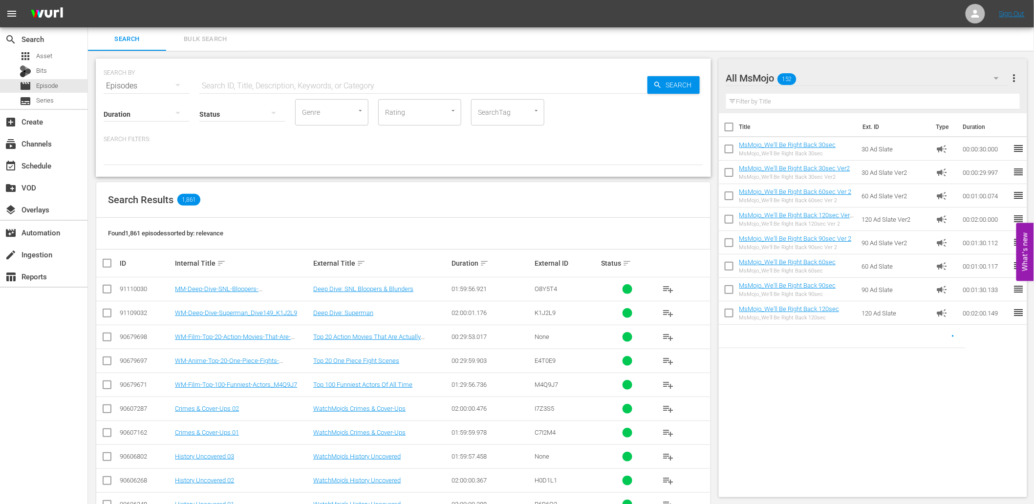
click at [821, 101] on input "text" at bounding box center [873, 102] width 294 height 16
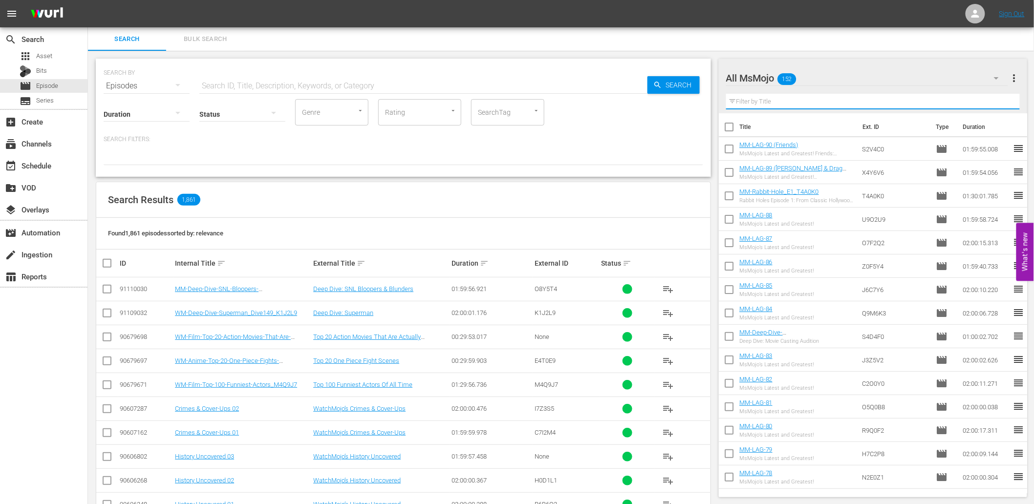
click at [306, 91] on input "text" at bounding box center [423, 85] width 448 height 23
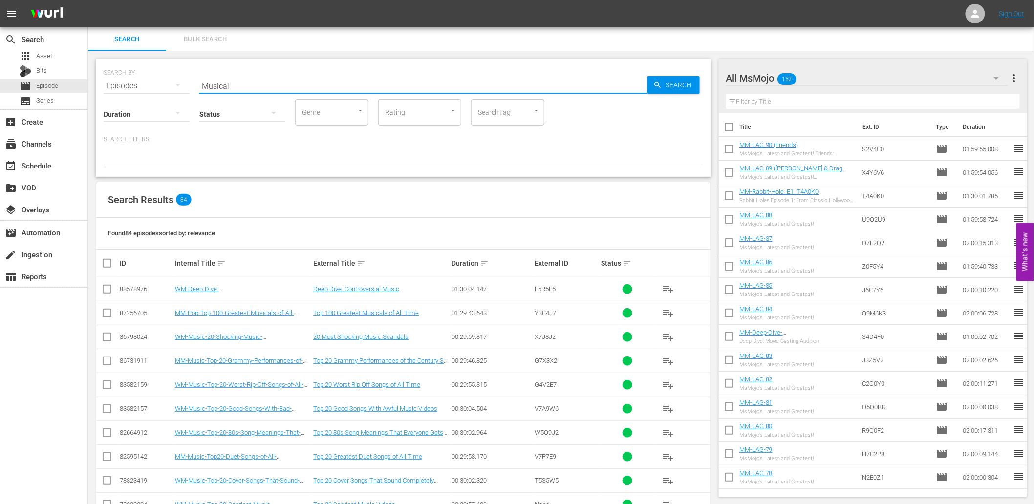
type input "Musical"
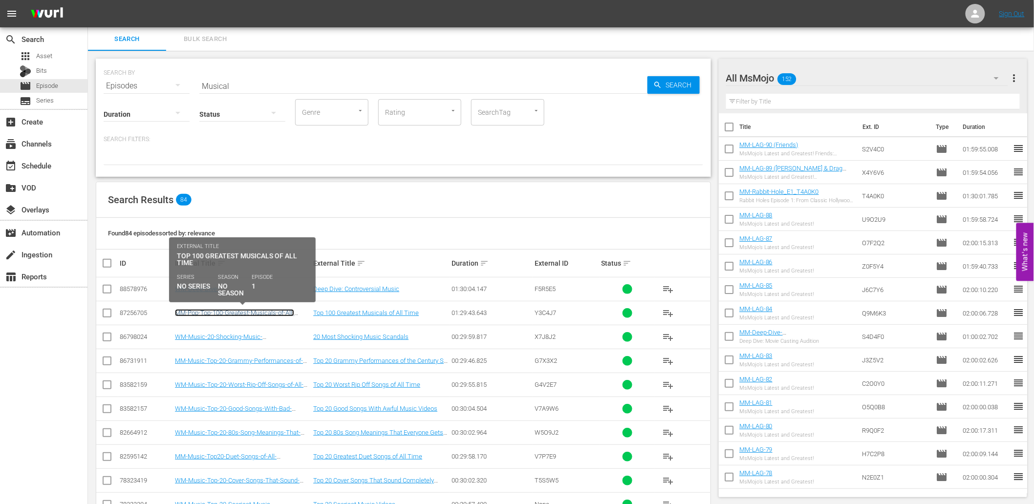
click at [253, 314] on link "MM-Pop-Top-100-Greatest-Musicals-of-All-Time_Y3C4J7" at bounding box center [234, 316] width 119 height 15
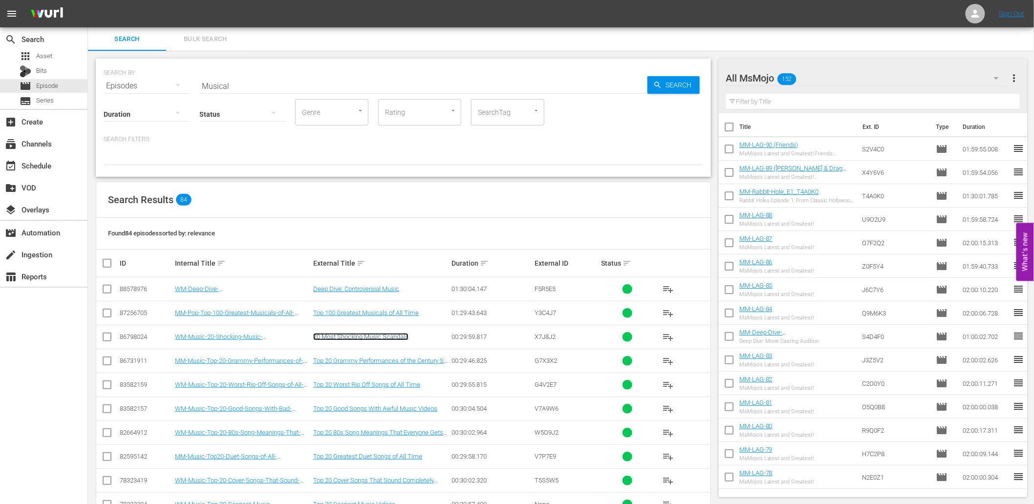
click at [390, 334] on link "20 Most Shocking Music Scandals" at bounding box center [360, 336] width 95 height 7
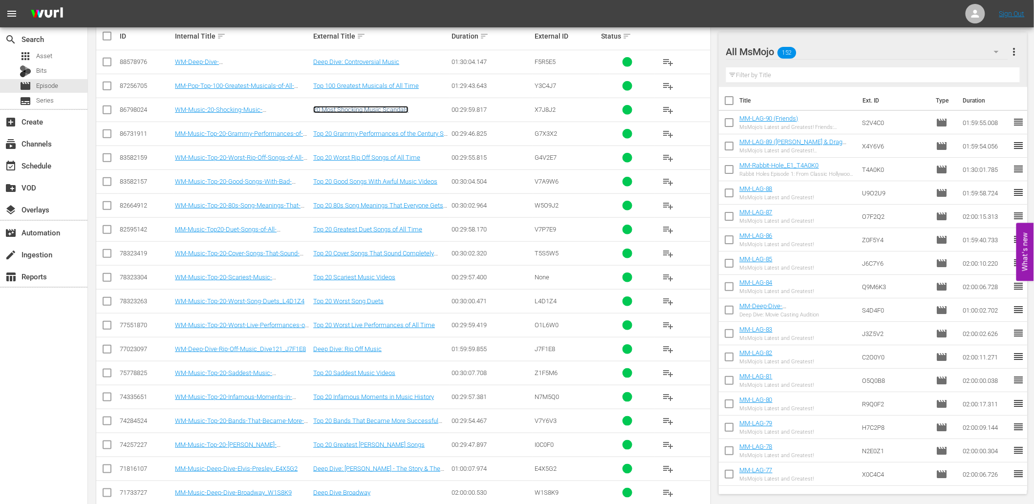
scroll to position [355, 0]
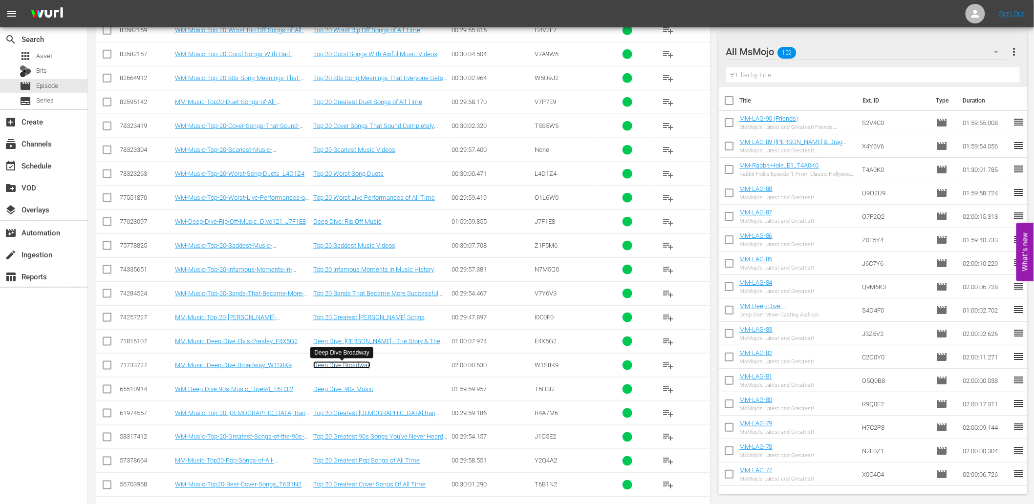
click at [347, 367] on link "Deep Dive Broadway" at bounding box center [341, 365] width 57 height 7
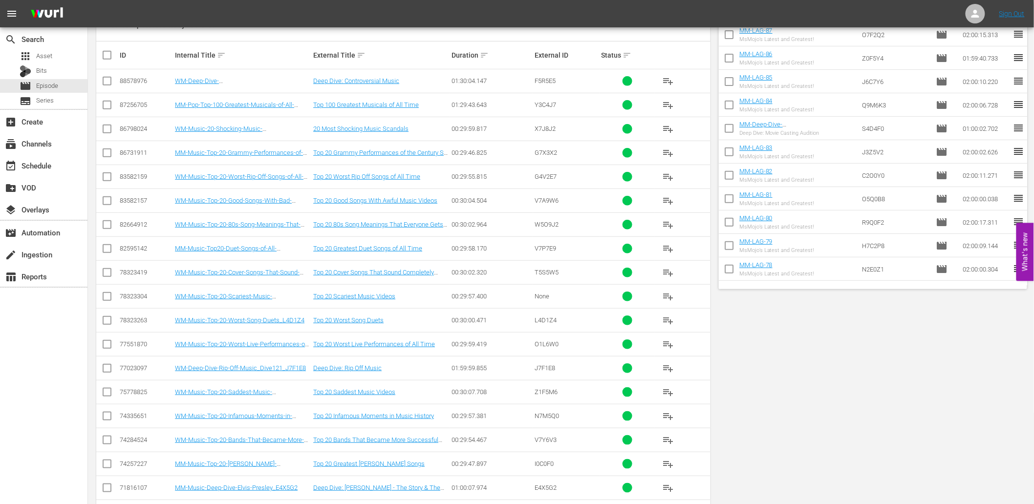
scroll to position [0, 0]
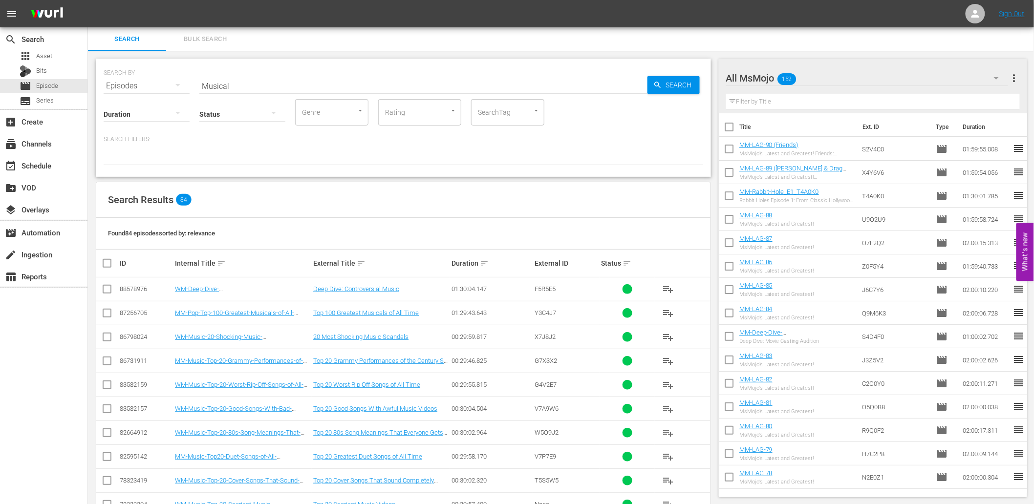
click at [794, 100] on input "text" at bounding box center [873, 102] width 294 height 16
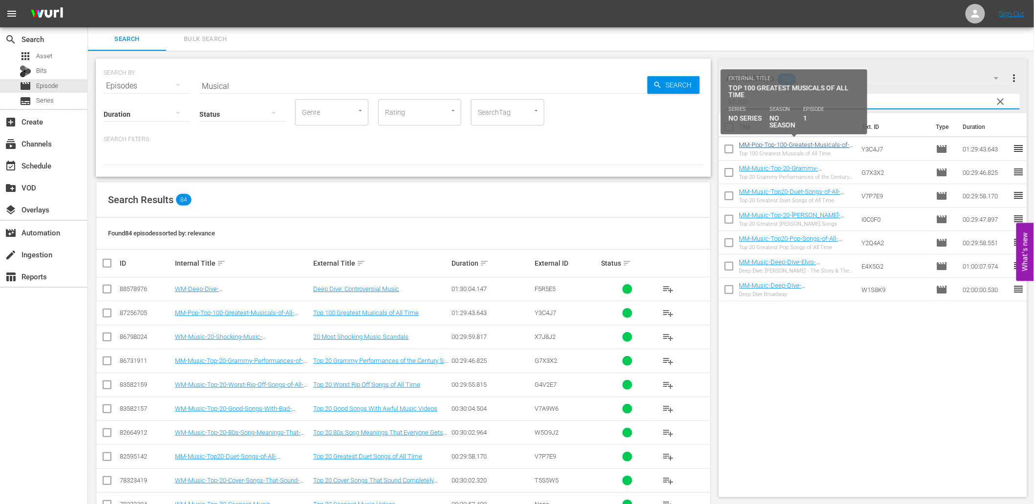
type input "Music"
click at [803, 143] on link "MM-Pop-Top-100-Greatest-Musicals-of-All-Time_Y3C4J7" at bounding box center [794, 148] width 110 height 15
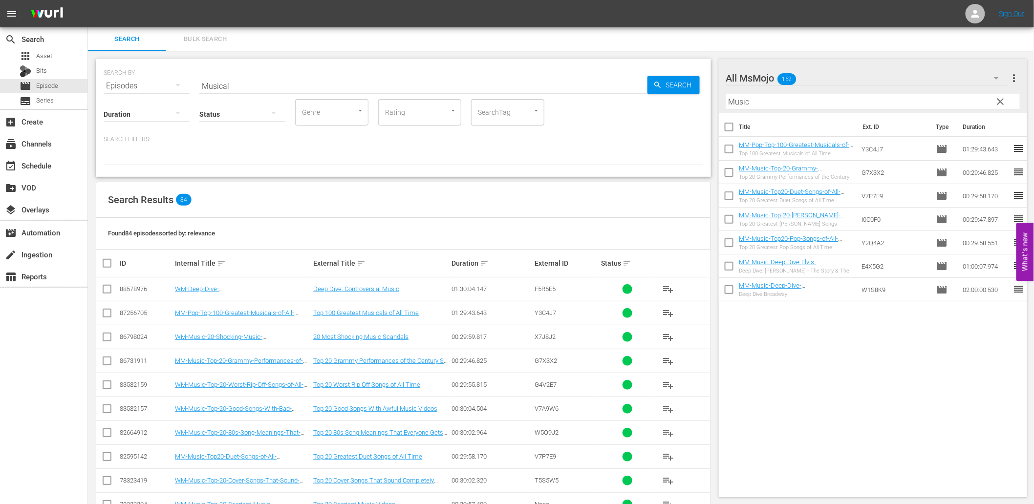
click at [993, 101] on button "clear" at bounding box center [1000, 101] width 16 height 16
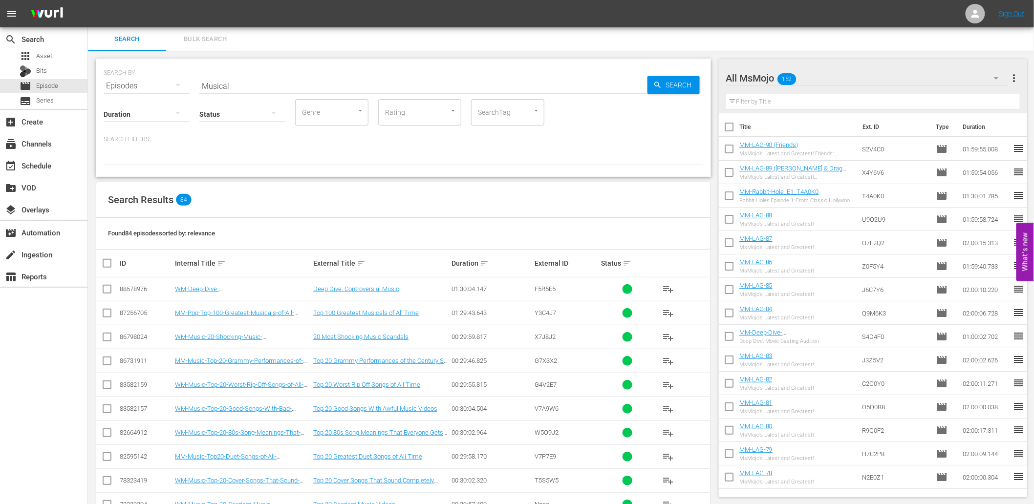
click at [877, 108] on input "text" at bounding box center [873, 102] width 294 height 16
click at [837, 43] on div "Search Bulk Search" at bounding box center [561, 38] width 946 height 23
click at [760, 98] on input "text" at bounding box center [873, 102] width 294 height 16
paste input "10-90s-"
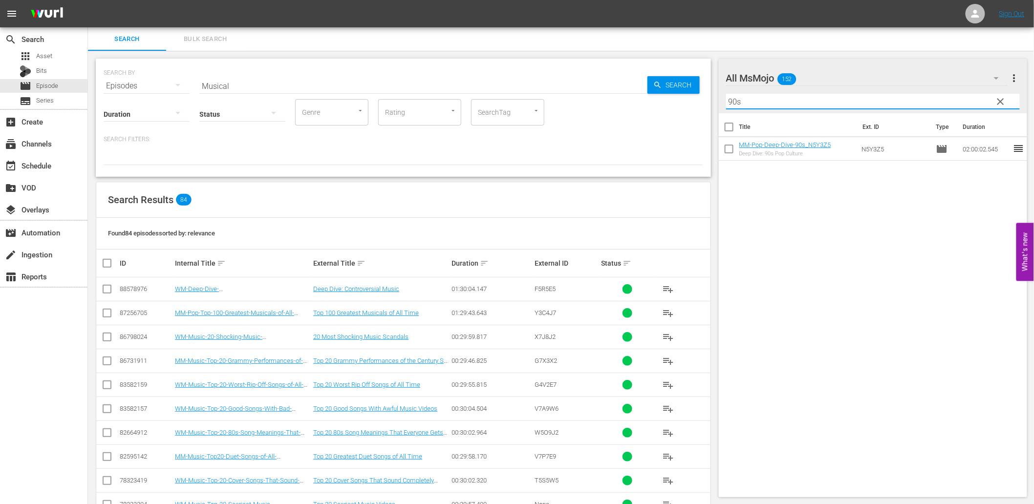
click at [860, 151] on td "N5Y3Z5" at bounding box center [895, 148] width 74 height 23
drag, startPoint x: 769, startPoint y: 105, endPoint x: 662, endPoint y: 111, distance: 107.2
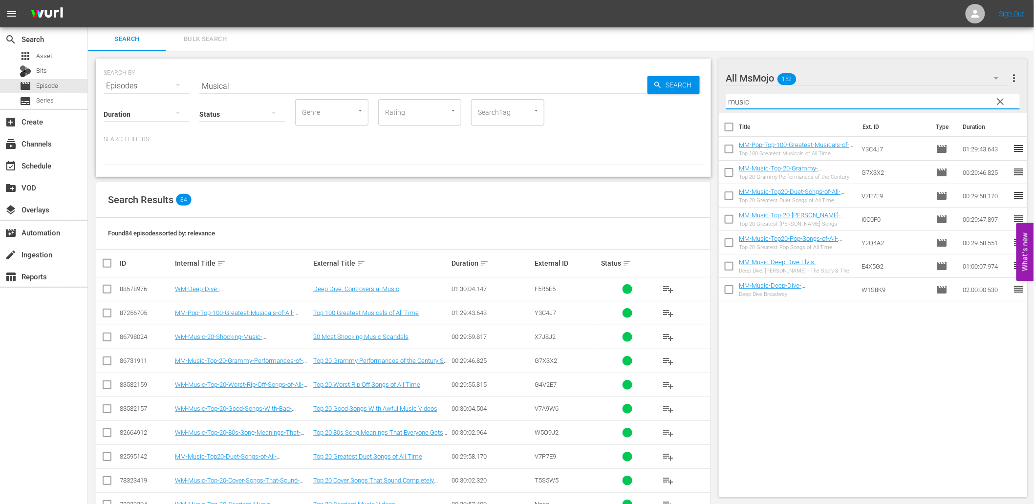
click at [913, 372] on div "Title Ext. ID Type Duration MM-Pop-Top-100-Greatest-Musicals-of-All-Time_Y3C4J7…" at bounding box center [873, 303] width 309 height 380
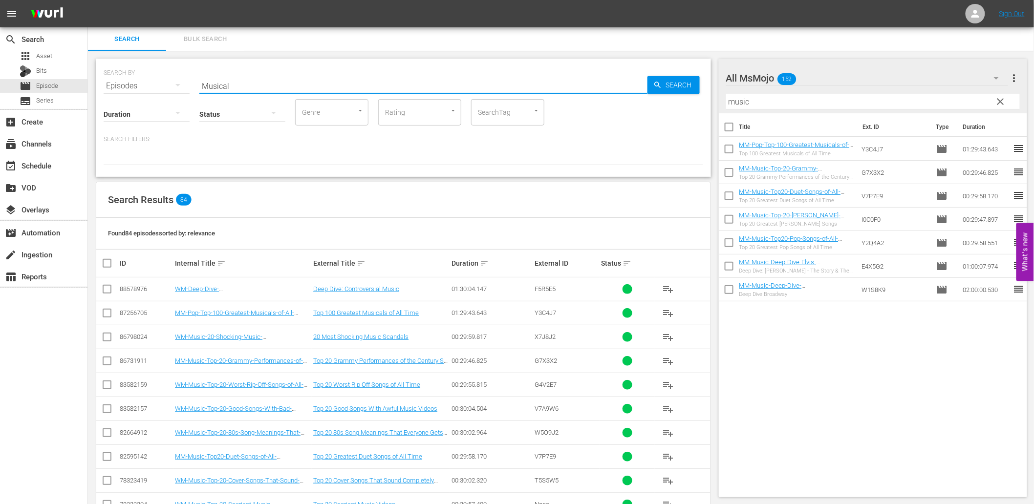
drag, startPoint x: 186, startPoint y: 87, endPoint x: 179, endPoint y: 87, distance: 6.8
click at [179, 87] on div "SEARCH BY Search By Episodes Search ID, Title, Description, Keywords, or Catego…" at bounding box center [403, 80] width 599 height 35
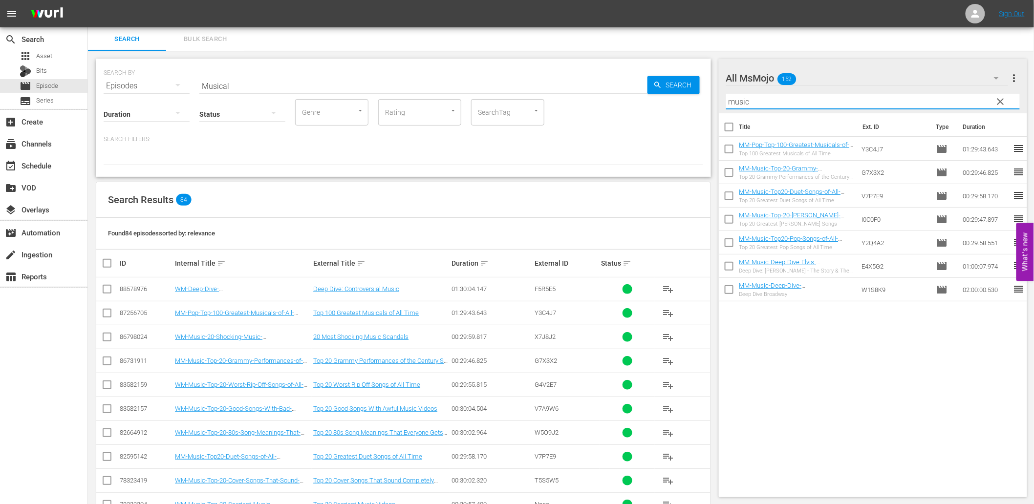
drag, startPoint x: 833, startPoint y: 101, endPoint x: 665, endPoint y: 106, distance: 168.1
paste input "Villains"
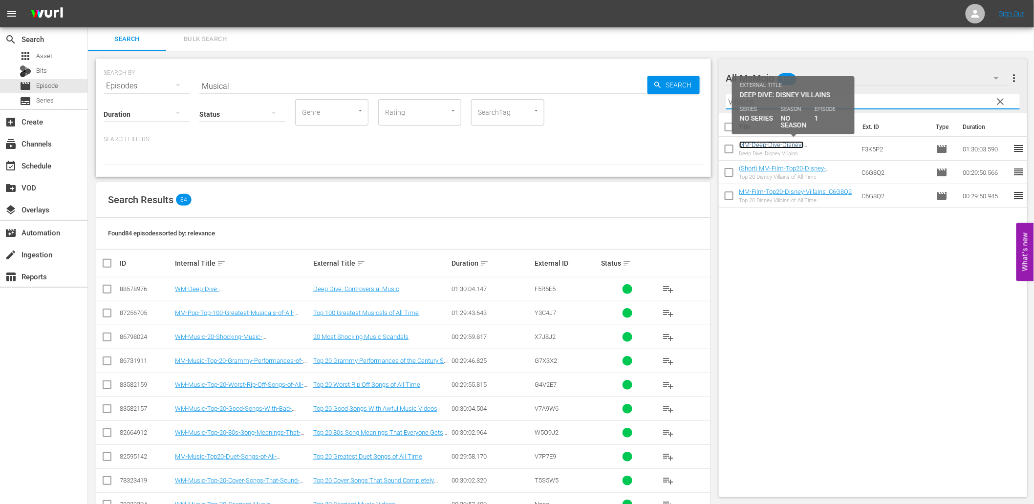
click at [777, 143] on link "MM-Deep-Dive-Disney-Villains_Dive143_F3K5P2" at bounding box center [774, 148] width 70 height 15
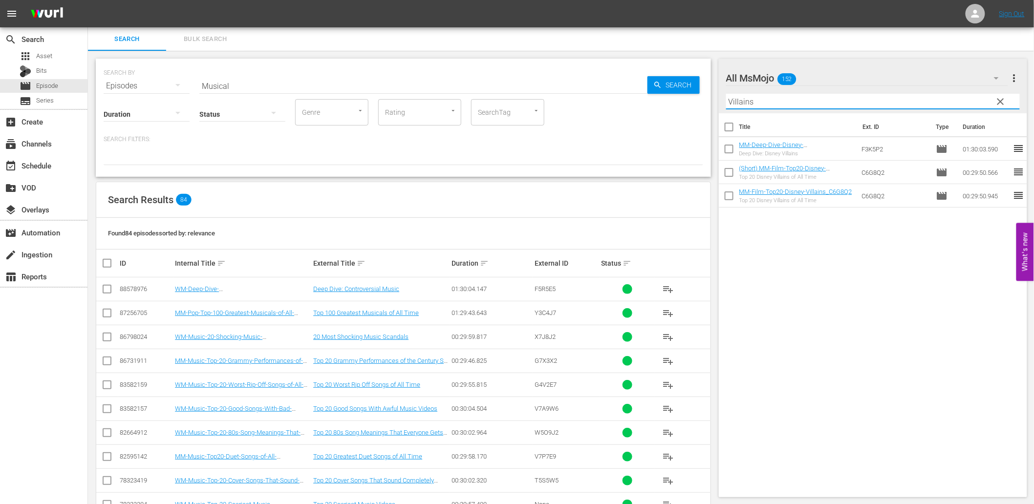
drag, startPoint x: 699, startPoint y: 97, endPoint x: 678, endPoint y: 94, distance: 20.7
paste input "Moment"
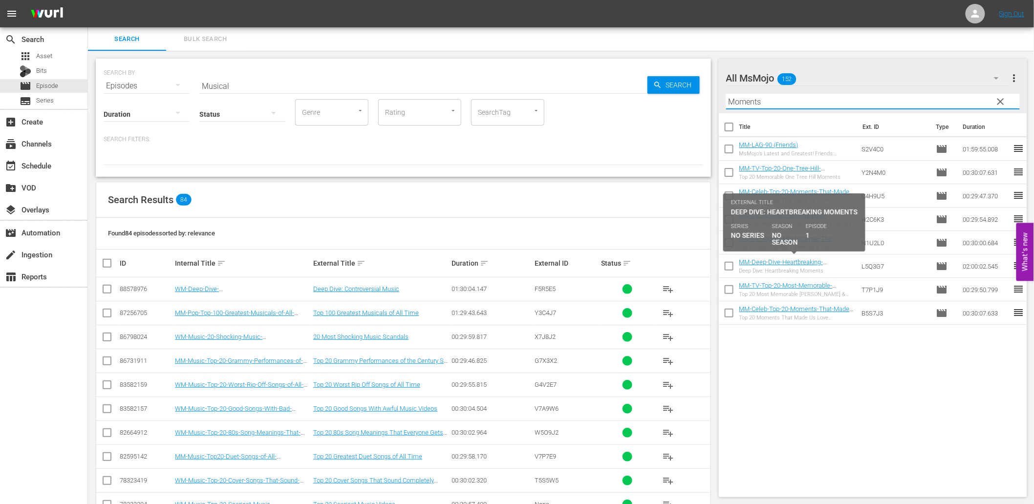
type input "Moments"
click at [783, 261] on link "MM-Deep-Dive-Heartbreaking-Moments_Dive129_L5Q3G7" at bounding box center [781, 265] width 84 height 15
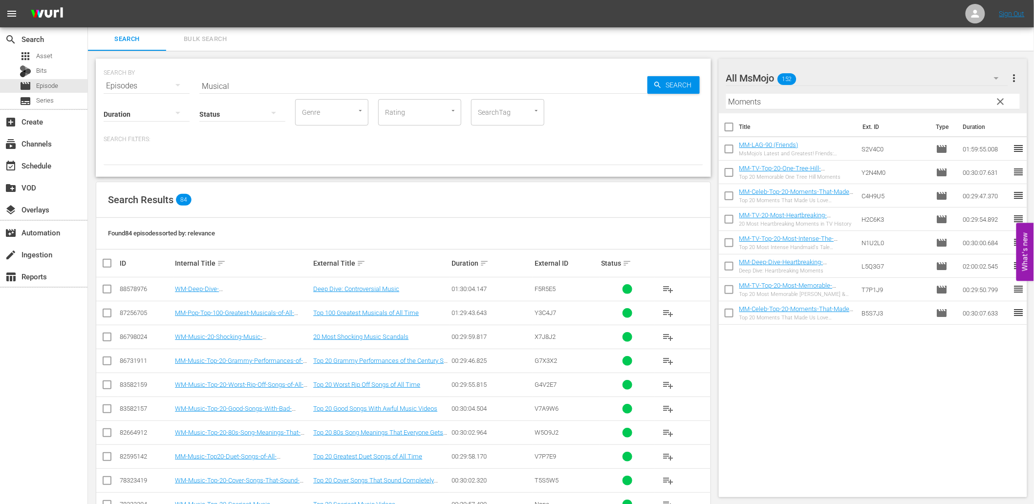
click at [1002, 101] on span "clear" at bounding box center [1000, 102] width 12 height 12
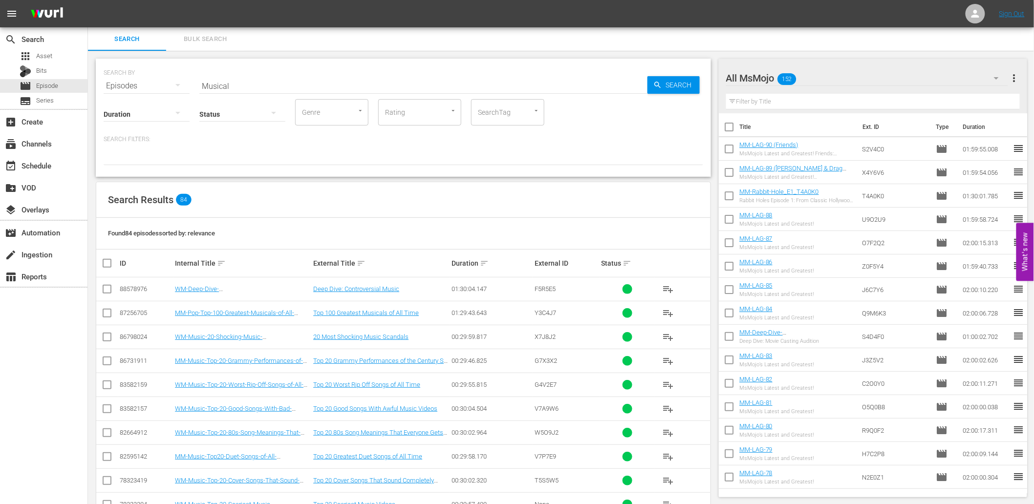
click at [798, 97] on input "text" at bounding box center [873, 102] width 294 height 16
paste input "Seinfeld"
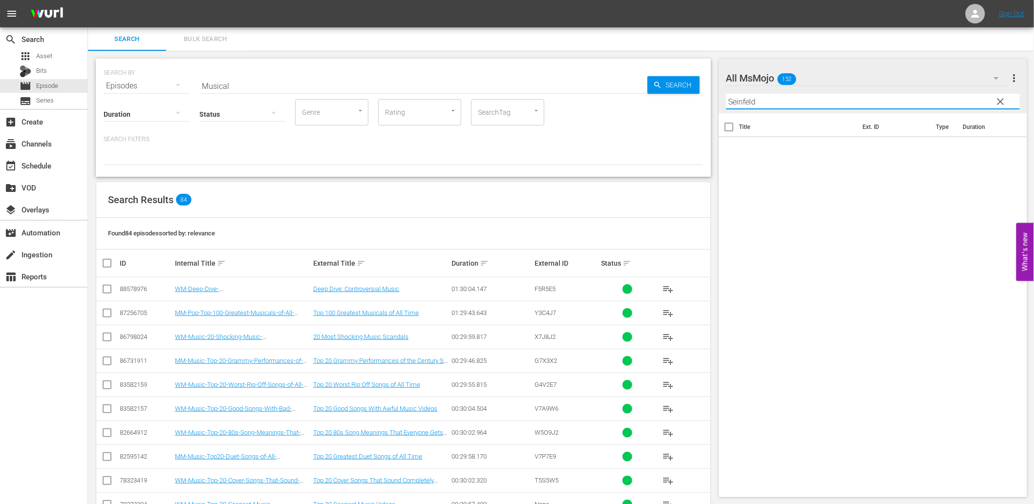
click at [739, 181] on div "Title Ext. ID Type Duration" at bounding box center [873, 303] width 309 height 380
drag, startPoint x: 759, startPoint y: 97, endPoint x: 670, endPoint y: 80, distance: 90.5
drag, startPoint x: 804, startPoint y: 99, endPoint x: 509, endPoint y: 81, distance: 296.1
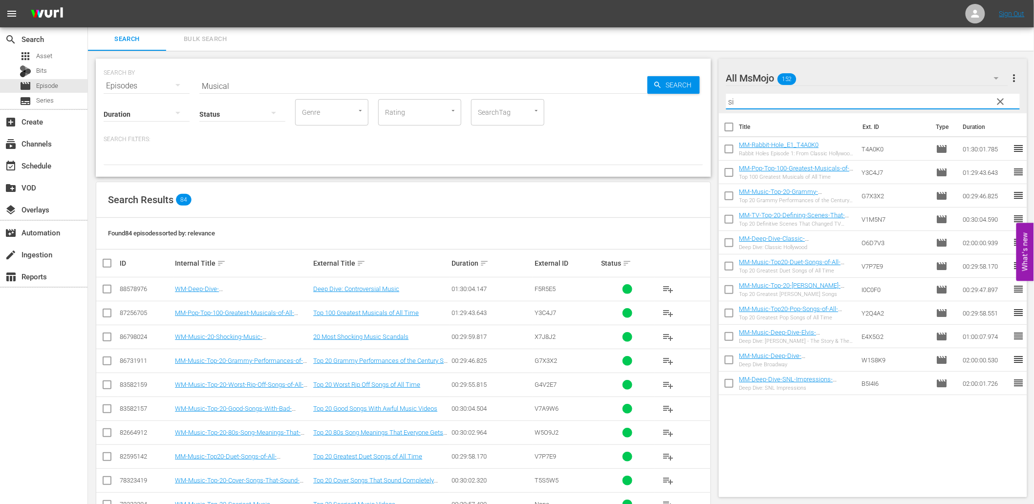
type input "s"
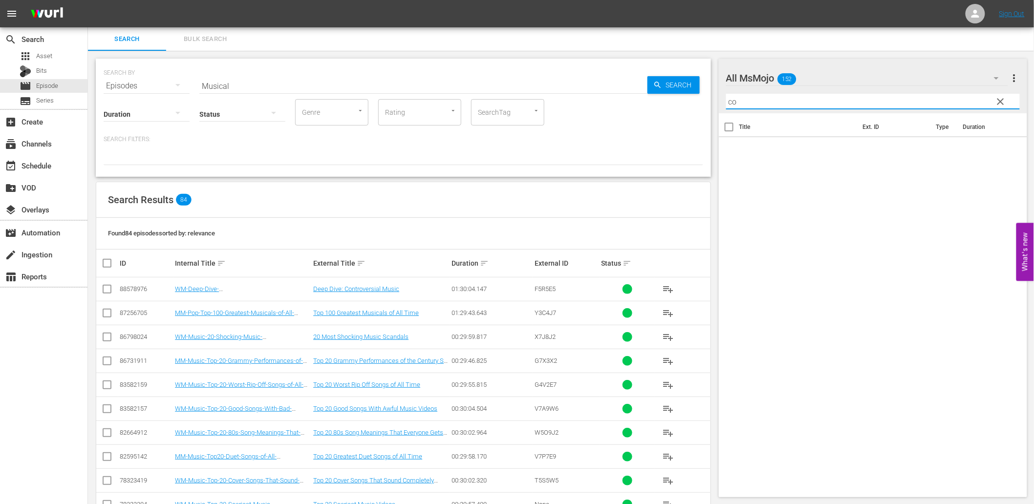
type input "c"
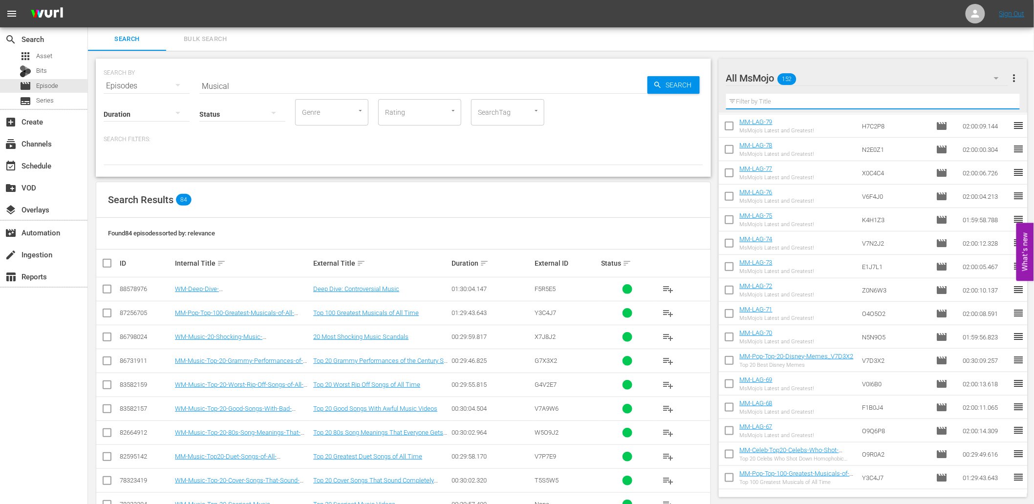
scroll to position [434, 0]
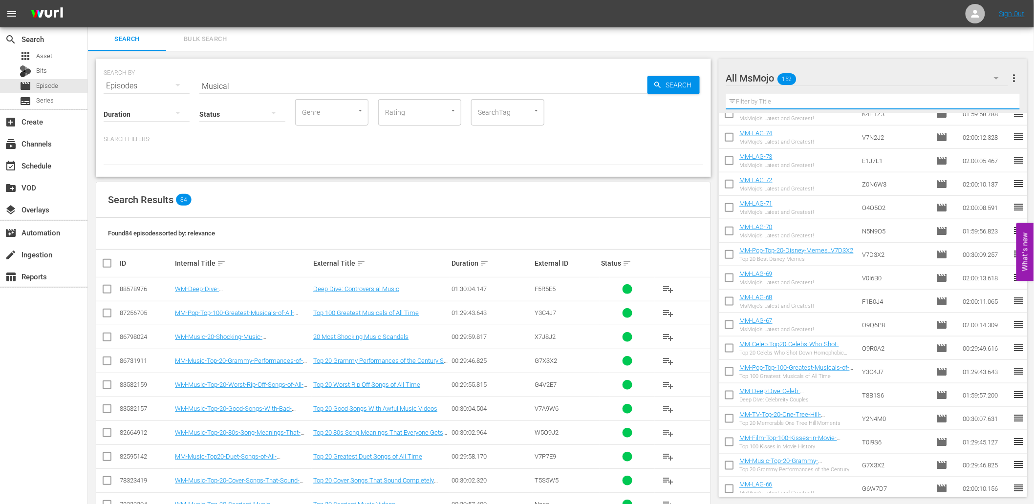
click at [811, 97] on input "text" at bounding box center [873, 102] width 294 height 16
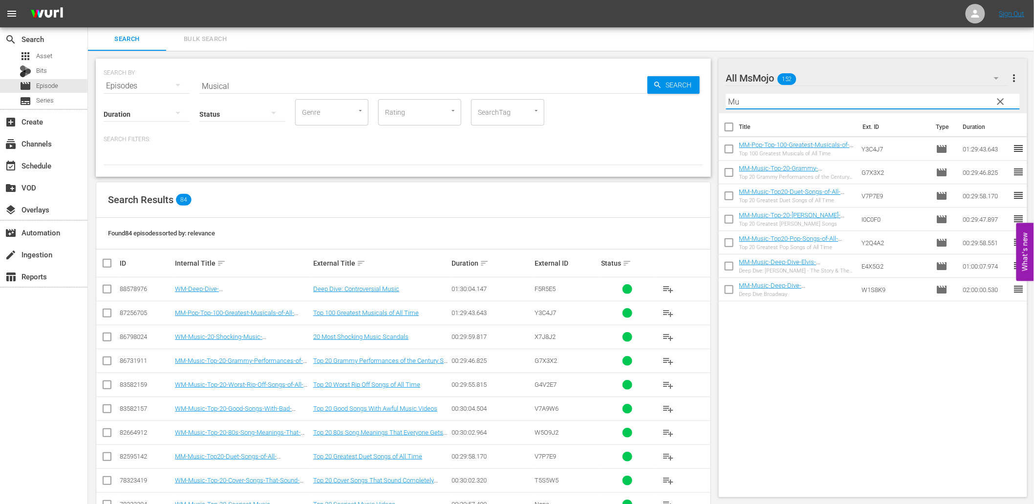
scroll to position [0, 0]
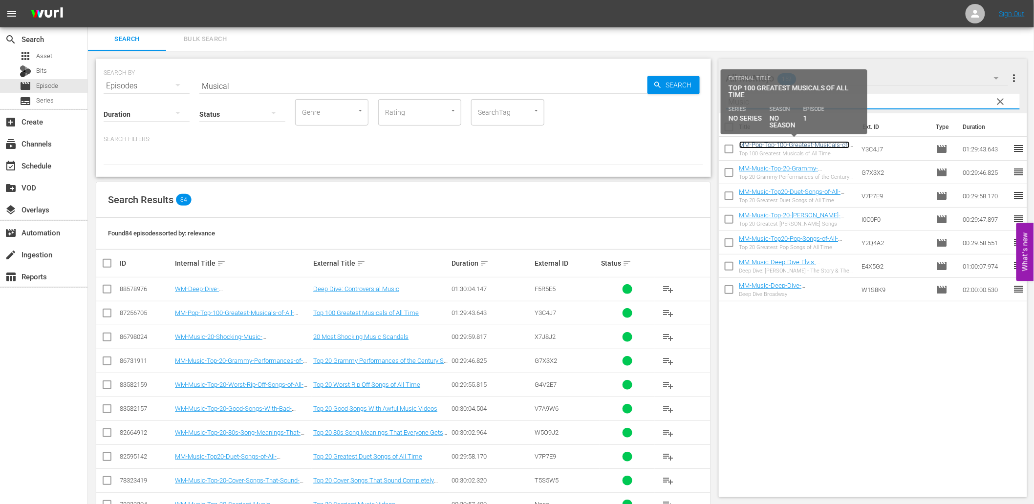
click at [784, 149] on link "MM-Pop-Top-100-Greatest-Musicals-of-All-Time_Y3C4J7" at bounding box center [794, 148] width 110 height 15
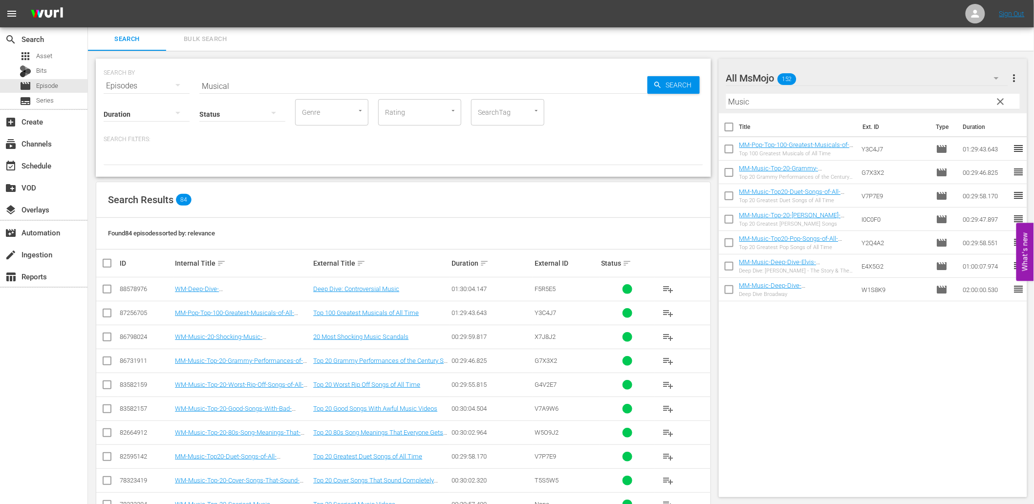
click at [795, 103] on input "Music" at bounding box center [873, 102] width 294 height 16
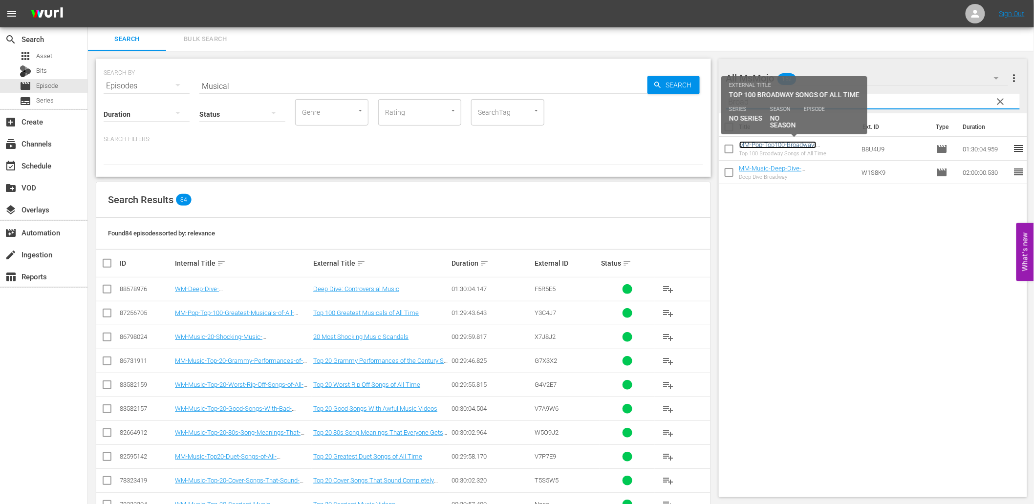
click at [780, 143] on link "MM-Pop-Top100-Broadway-Songs_B8U4U9" at bounding box center [777, 148] width 77 height 15
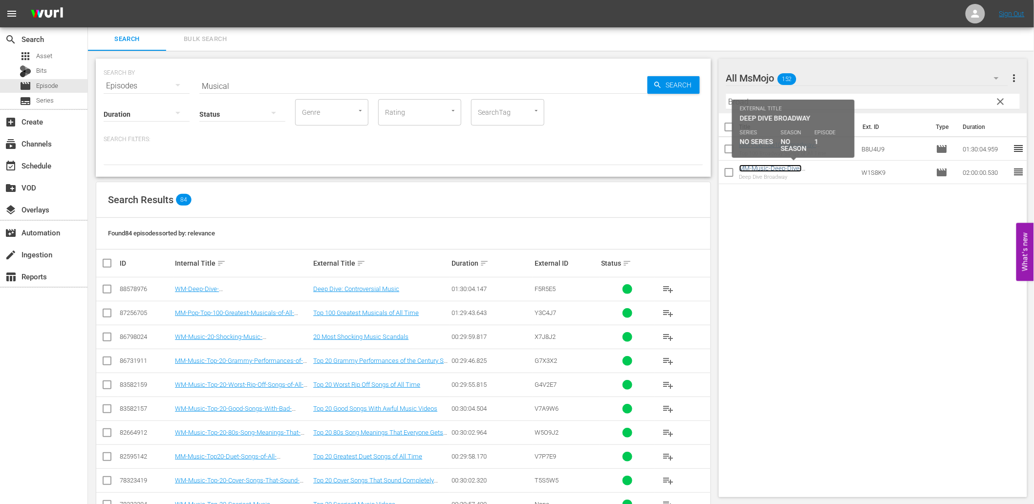
click at [770, 168] on link "MM-Music-Deep-Dive-Broadway_W1S8K9" at bounding box center [770, 172] width 63 height 15
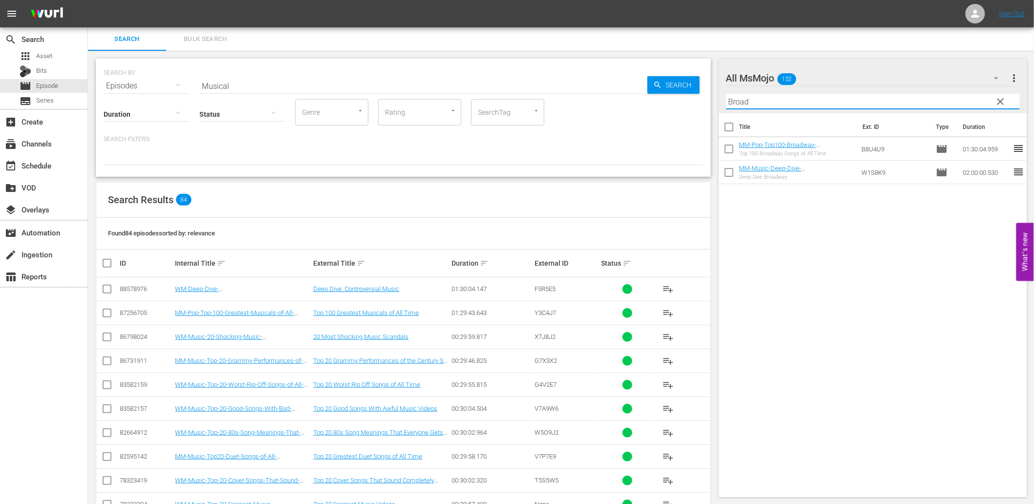
drag, startPoint x: 739, startPoint y: 89, endPoint x: 697, endPoint y: 84, distance: 42.4
paste input "Kisses"
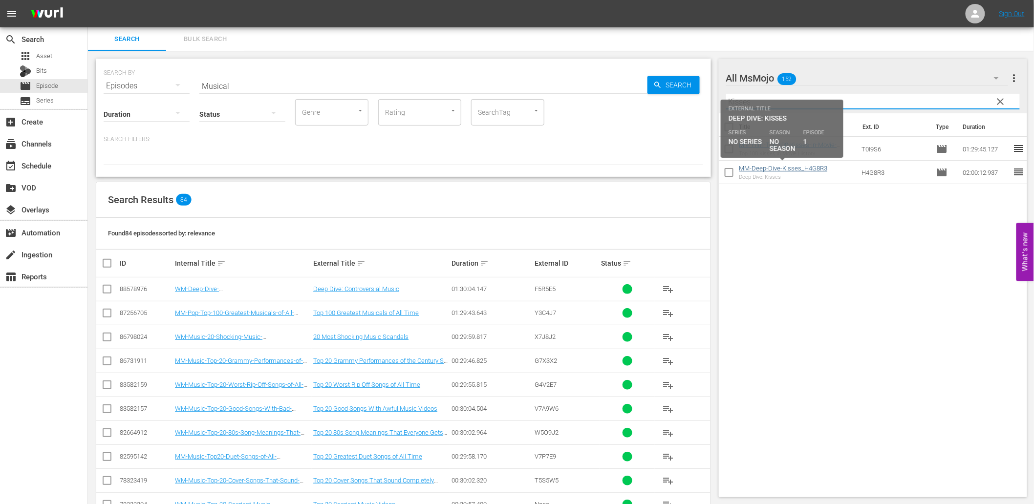
type input "Kisses"
click at [800, 169] on link "MM-Deep-Dive-Kisses_H4G8R3" at bounding box center [783, 168] width 88 height 7
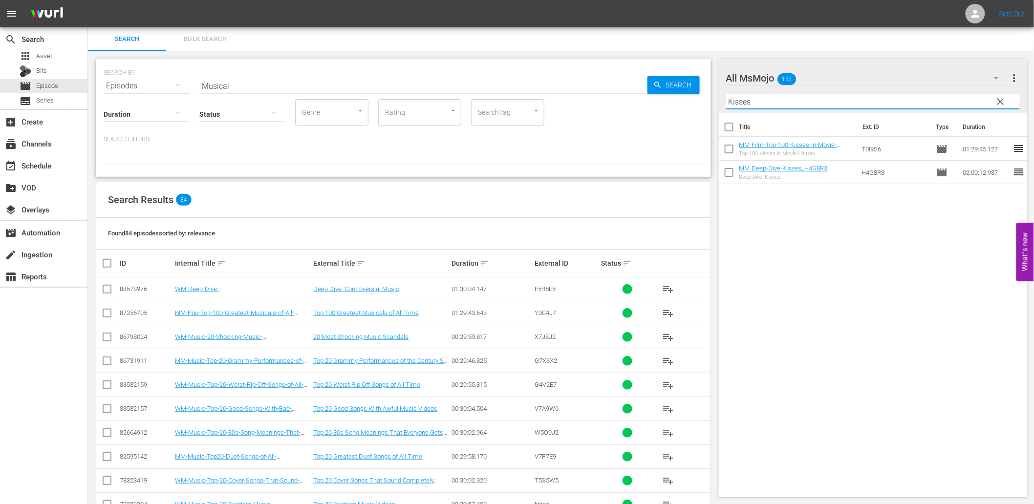
drag, startPoint x: 780, startPoint y: 100, endPoint x: 590, endPoint y: 130, distance: 192.5
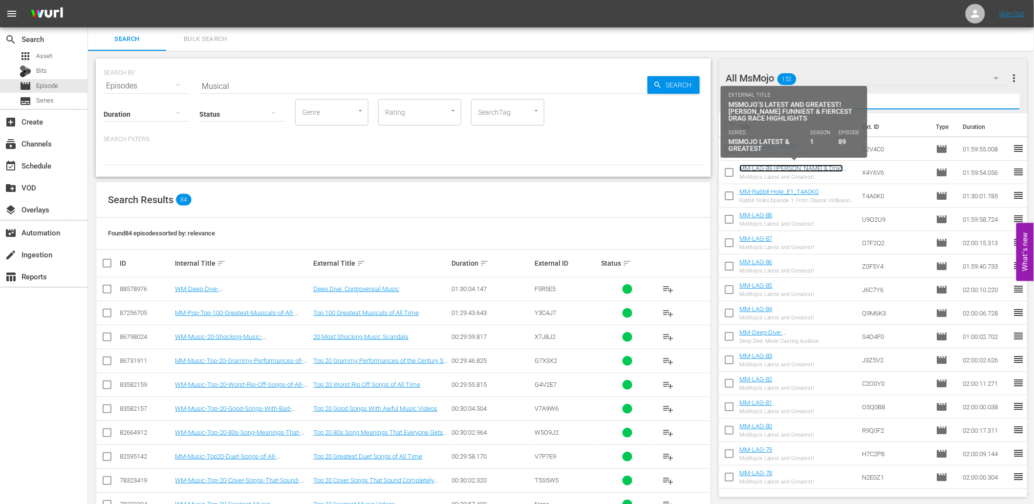
click at [799, 168] on link "MM-LAG-89 (RuPaul & Drag Race)" at bounding box center [791, 172] width 104 height 15
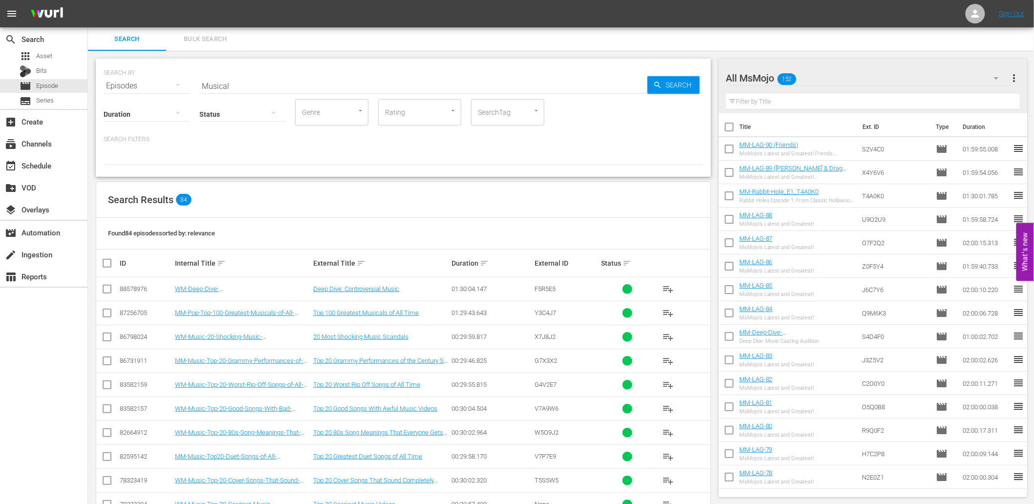
click at [819, 99] on input "text" at bounding box center [873, 102] width 294 height 16
paste input "Country"
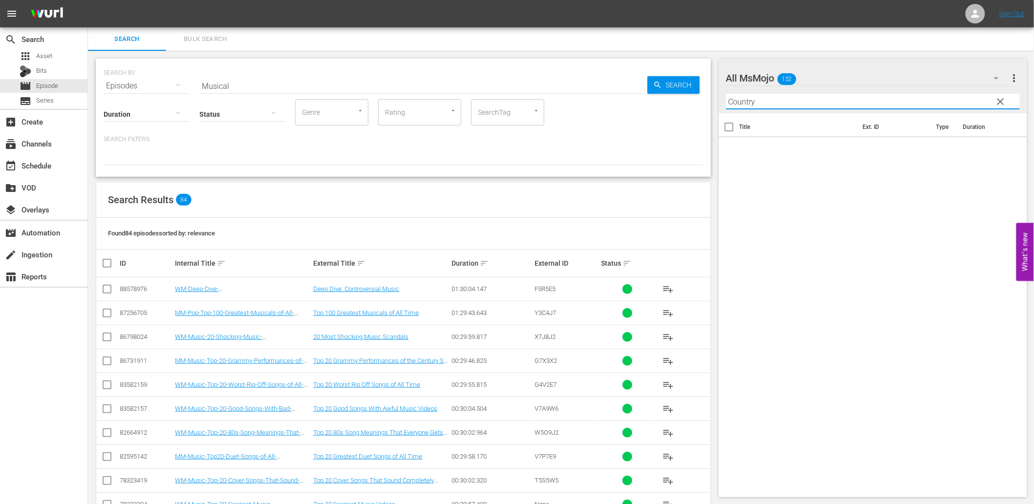
type input "Country"
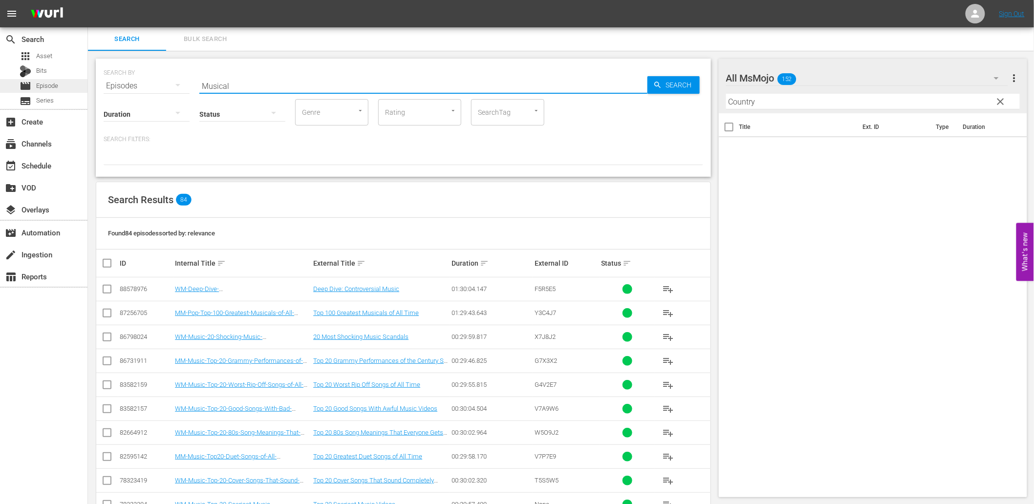
drag, startPoint x: 252, startPoint y: 87, endPoint x: 34, endPoint y: 88, distance: 217.9
click at [88, 0] on div "search Search apps Asset Bits movie Episode subtitles Series add_box Create sub…" at bounding box center [561, 0] width 946 height 0
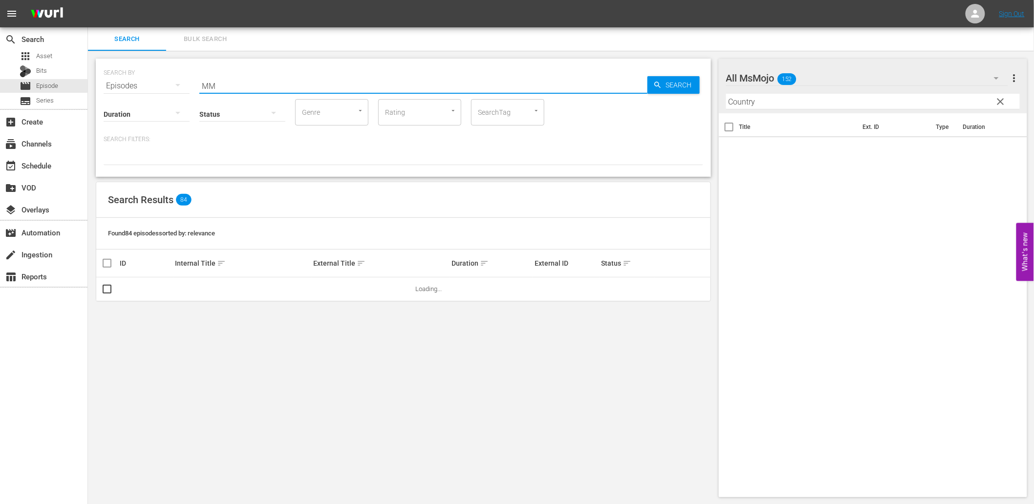
type input "MM-LAG"
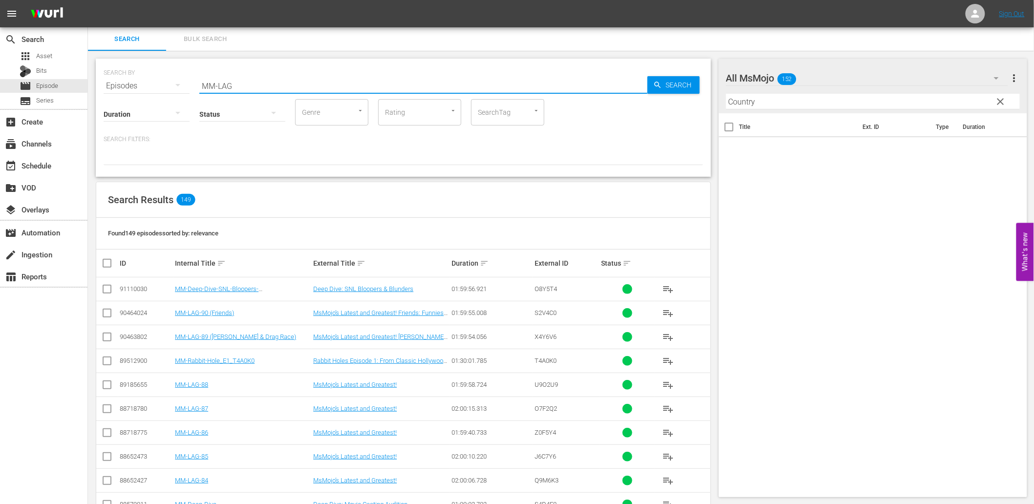
click at [404, 175] on div "SEARCH BY Search By Episodes Search ID, Title, Description, Keywords, or Catego…" at bounding box center [403, 118] width 615 height 118
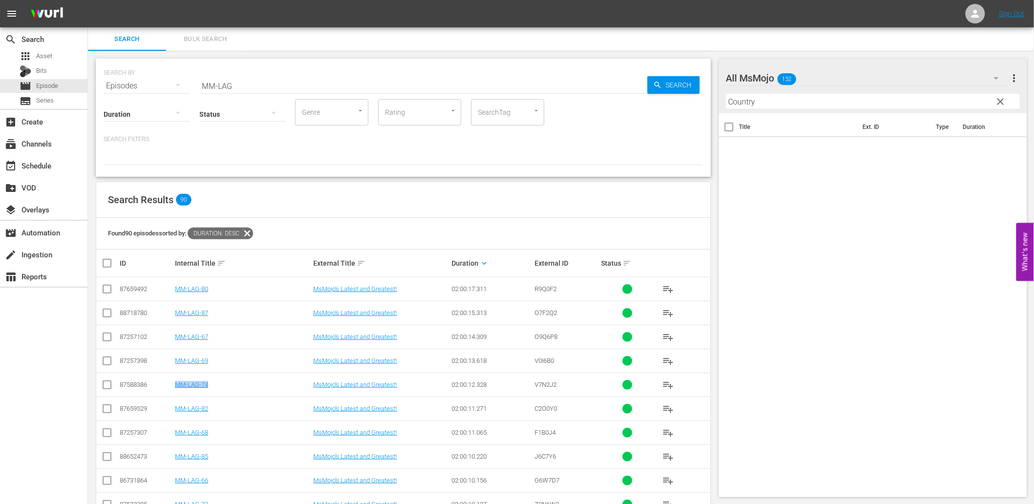
drag, startPoint x: 221, startPoint y: 379, endPoint x: 175, endPoint y: 377, distance: 46.5
click at [175, 377] on td "MM-LAG-74" at bounding box center [242, 385] width 138 height 24
copy link "MM-LAG-74"
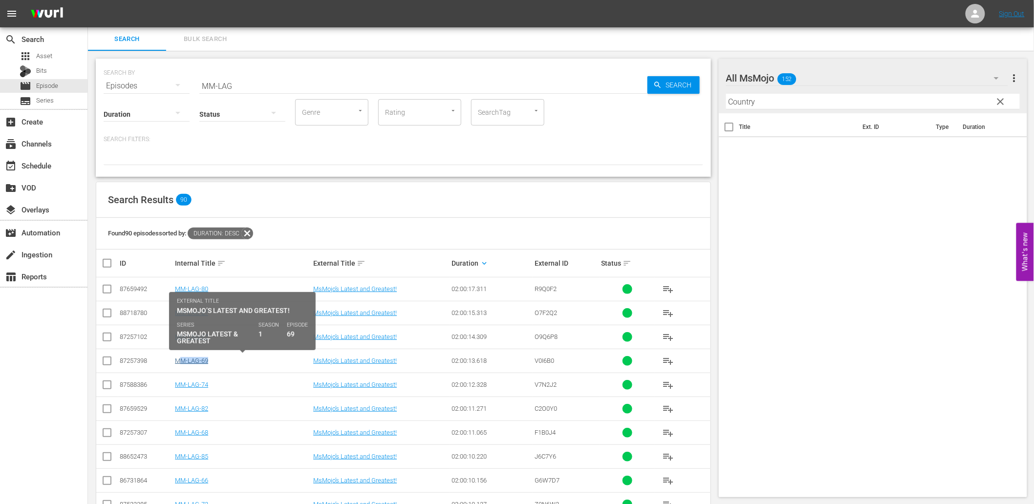
drag, startPoint x: 222, startPoint y: 359, endPoint x: 178, endPoint y: 358, distance: 44.5
click at [178, 358] on div "MM-LAG-69" at bounding box center [242, 360] width 135 height 7
copy link "MM-LAG-69"
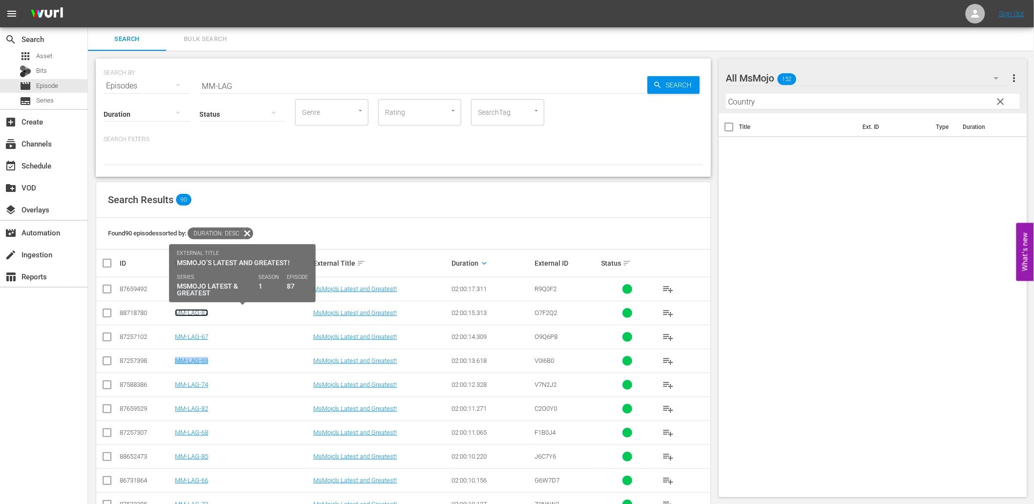
click at [199, 311] on link "MM-LAG-87" at bounding box center [191, 312] width 33 height 7
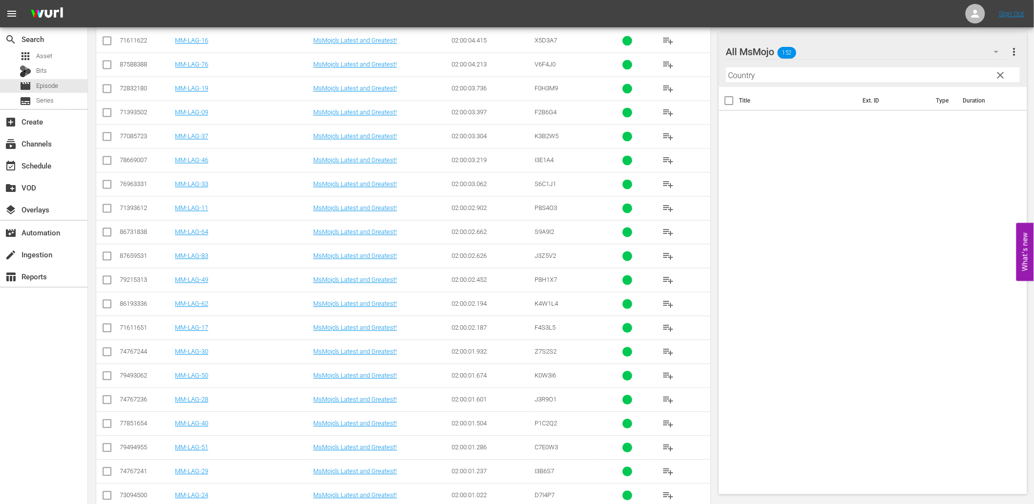
scroll to position [715, 0]
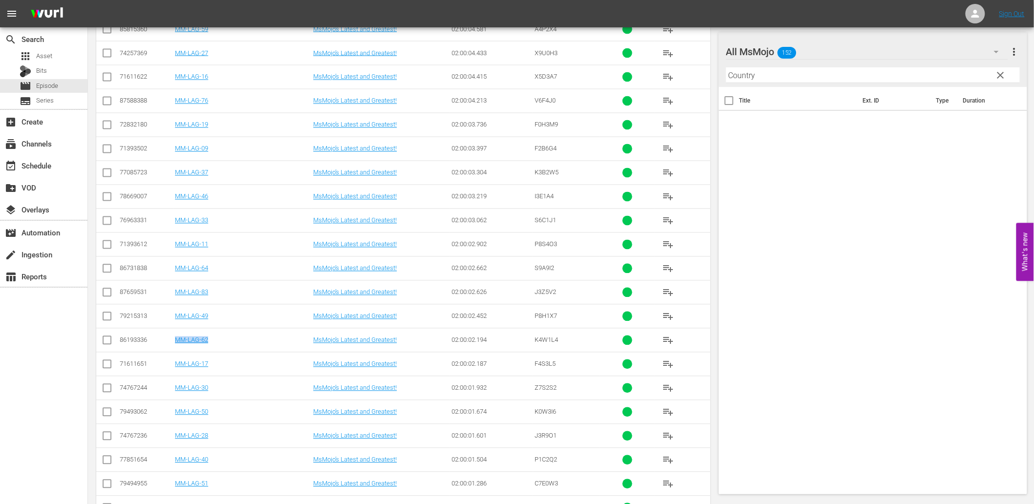
drag, startPoint x: 211, startPoint y: 346, endPoint x: 176, endPoint y: 347, distance: 34.2
click at [176, 347] on td "MM-LAG-62" at bounding box center [242, 340] width 138 height 24
copy link "MM-LAG-62"
drag, startPoint x: 214, startPoint y: 294, endPoint x: 173, endPoint y: 296, distance: 40.6
click at [173, 296] on td "MM-LAG-83" at bounding box center [242, 292] width 138 height 24
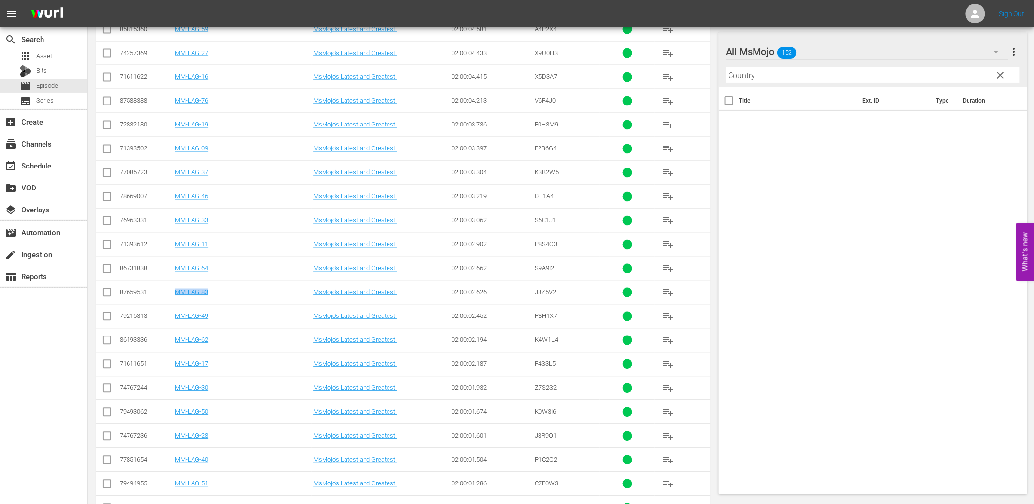
copy link "MM-LAG-83"
drag, startPoint x: 202, startPoint y: 269, endPoint x: 171, endPoint y: 270, distance: 30.8
click at [171, 270] on tr "86731838 MM-LAG-64 MsMojo’s Latest and Greatest! 02:00:02.662 S9A9I2 playlist_a…" at bounding box center [403, 268] width 614 height 24
copy tr "MM-LAG-64"
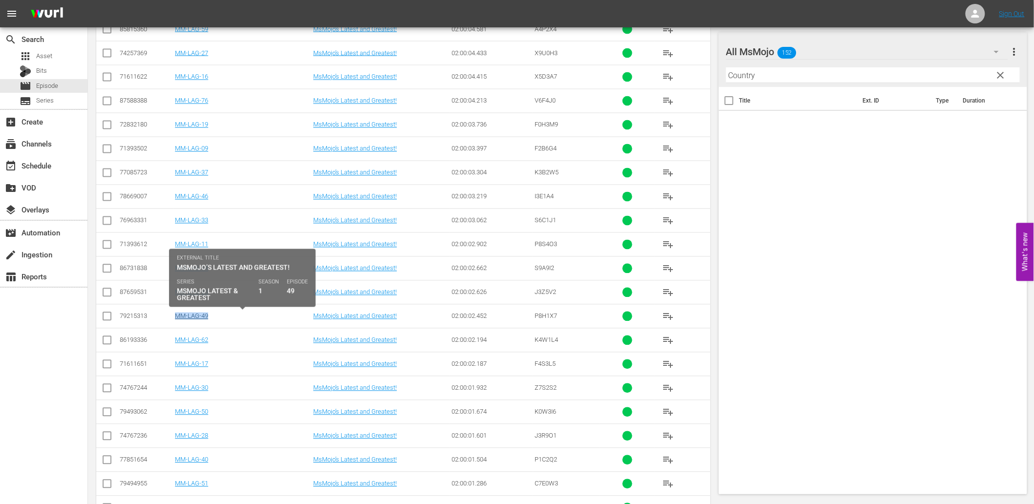
drag, startPoint x: 218, startPoint y: 318, endPoint x: 176, endPoint y: 320, distance: 41.6
click at [176, 320] on div "MM-LAG-49" at bounding box center [242, 316] width 135 height 7
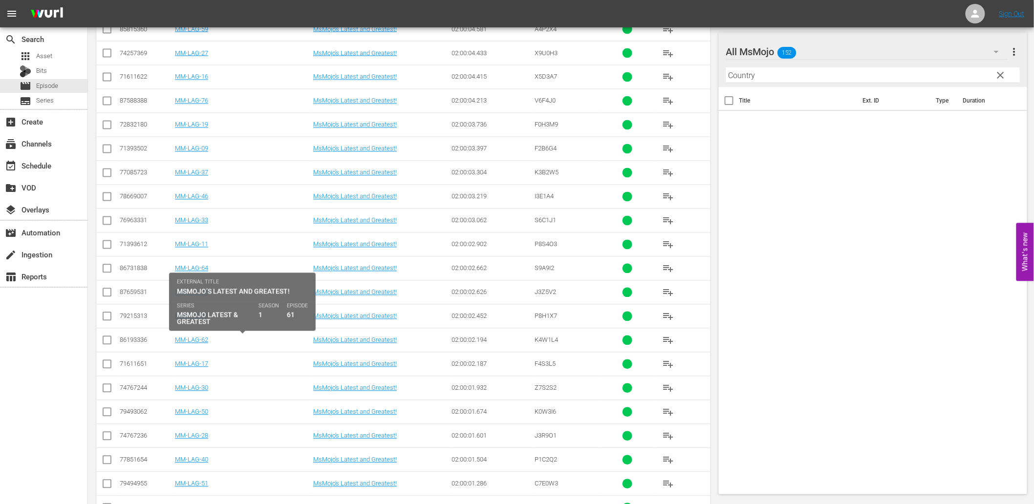
copy link "MM-LAG-49"
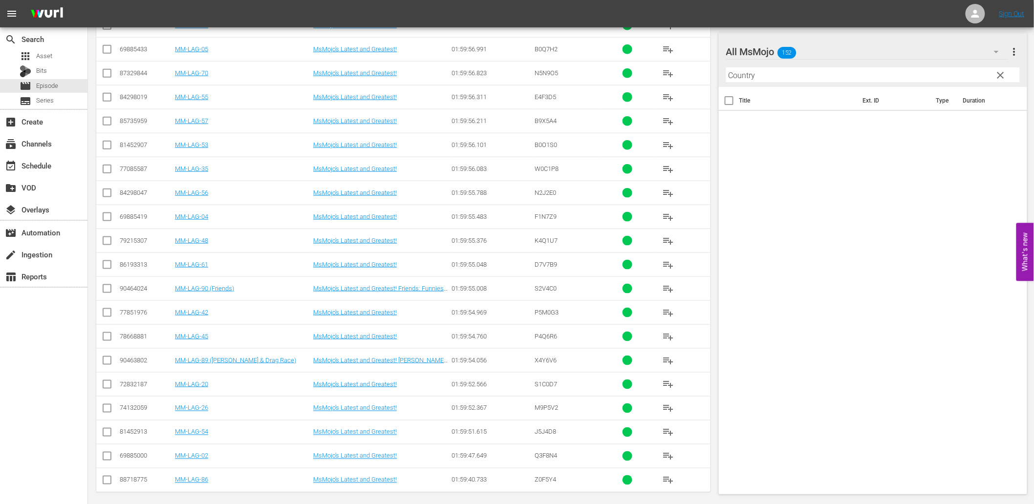
scroll to position [1950, 0]
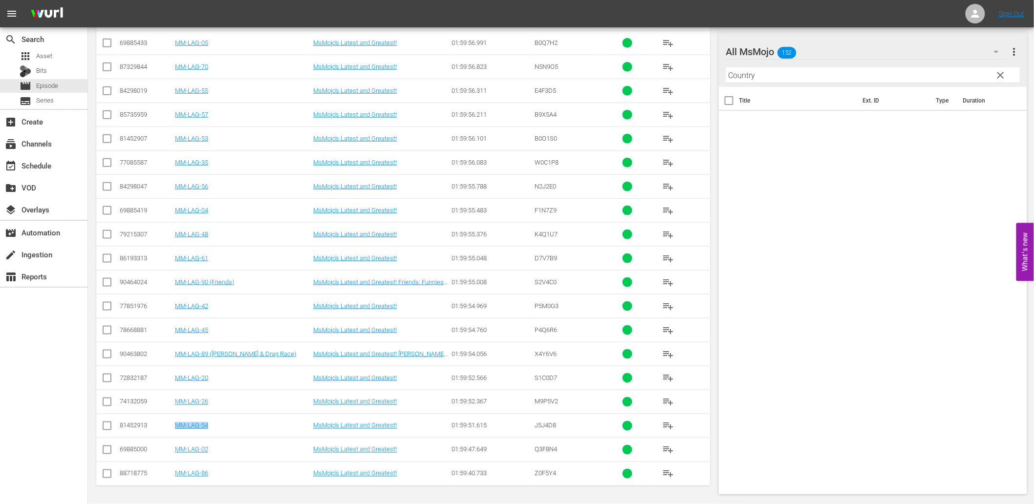
drag, startPoint x: 244, startPoint y: 431, endPoint x: 174, endPoint y: 430, distance: 69.9
click at [174, 430] on td "MM-LAG-54" at bounding box center [242, 426] width 138 height 24
copy link "MM-LAG-54"
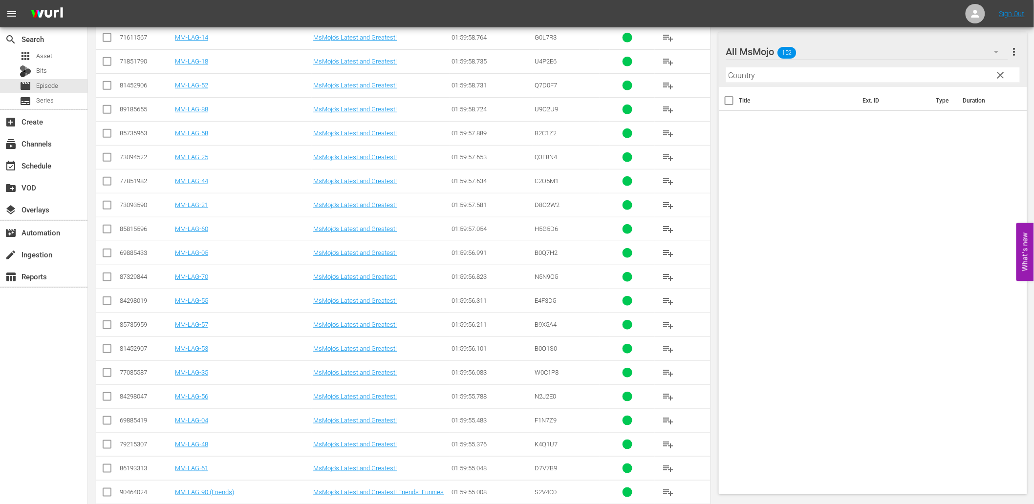
scroll to position [1696, 0]
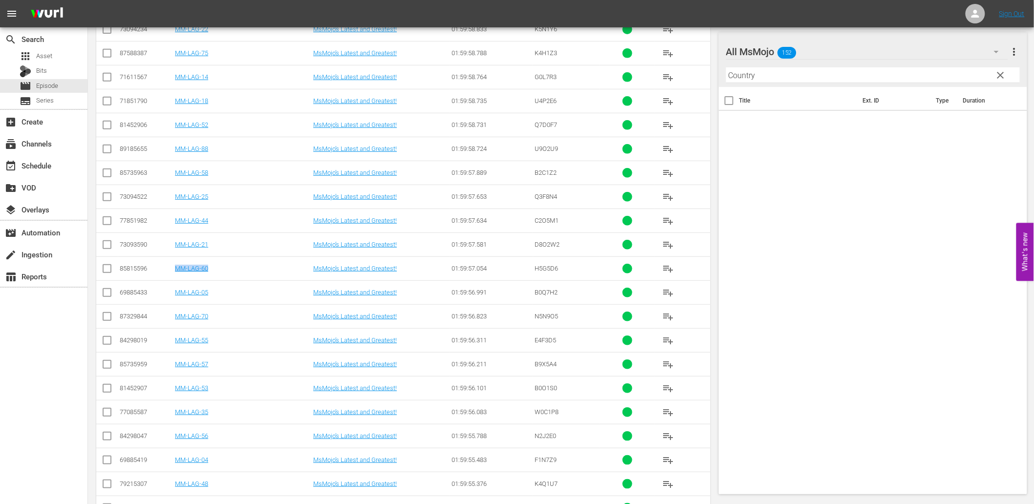
drag, startPoint x: 222, startPoint y: 277, endPoint x: 176, endPoint y: 276, distance: 45.9
click at [176, 276] on td "MM-LAG-60" at bounding box center [242, 268] width 138 height 24
copy link "MM-LAG-60"
drag, startPoint x: 783, startPoint y: 78, endPoint x: 680, endPoint y: 75, distance: 103.1
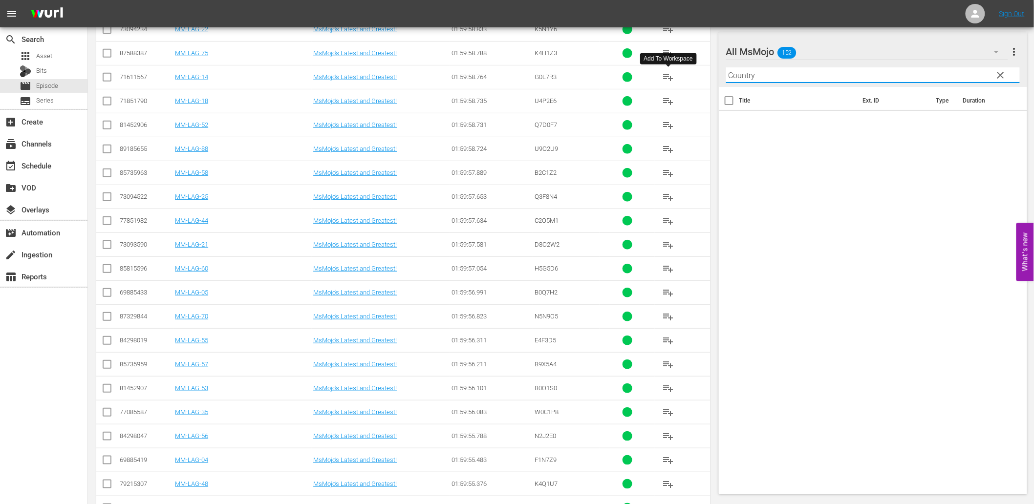
paste input "MM-LAG-60"
type input "MM-LAG-60"
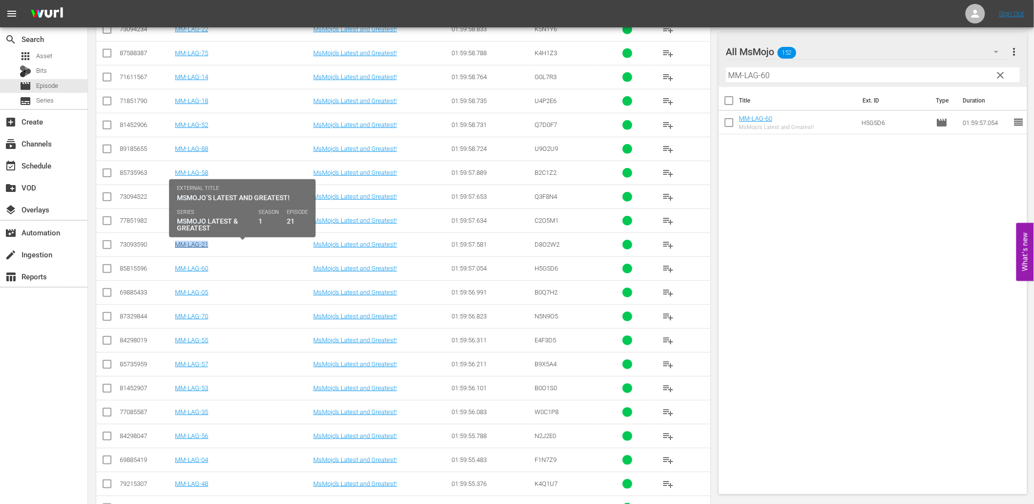
drag, startPoint x: 234, startPoint y: 251, endPoint x: 177, endPoint y: 250, distance: 57.2
click at [177, 248] on div "MM-LAG-21" at bounding box center [242, 244] width 135 height 7
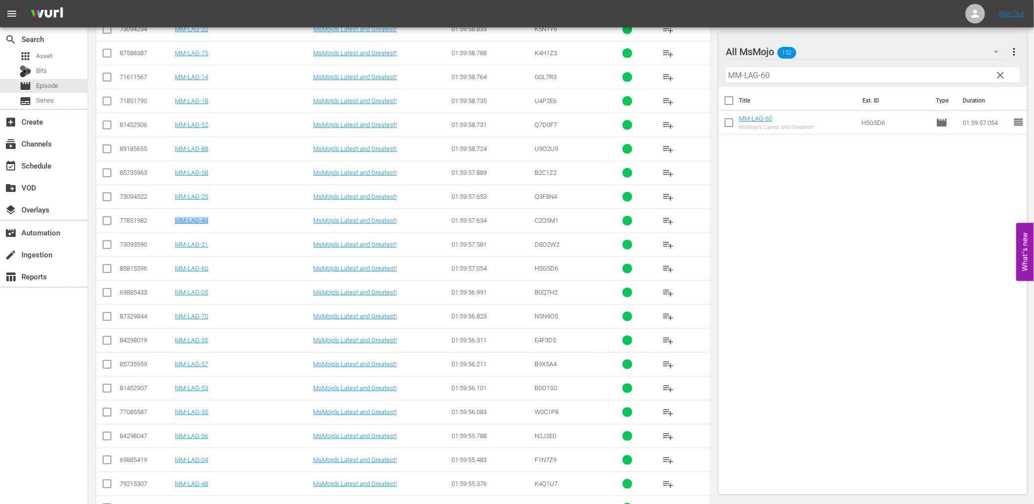
drag, startPoint x: 221, startPoint y: 222, endPoint x: 172, endPoint y: 230, distance: 49.6
click at [172, 230] on tr "77851982 MM-LAG-44 MsMojo’s Latest and Greatest! 01:59:57.634 C2O5M1 playlist_a…" at bounding box center [403, 221] width 614 height 24
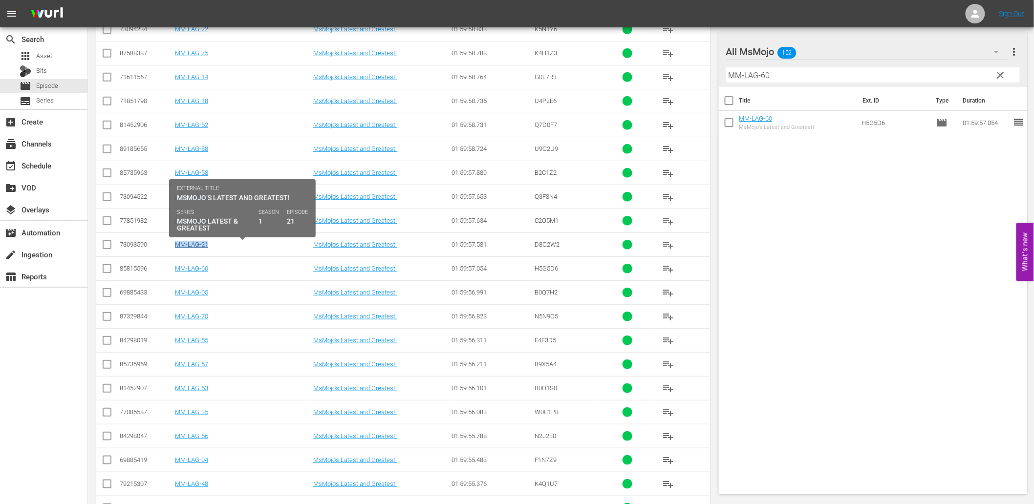
drag, startPoint x: 231, startPoint y: 246, endPoint x: 176, endPoint y: 249, distance: 54.3
click at [176, 248] on div "MM-LAG-21" at bounding box center [242, 244] width 135 height 7
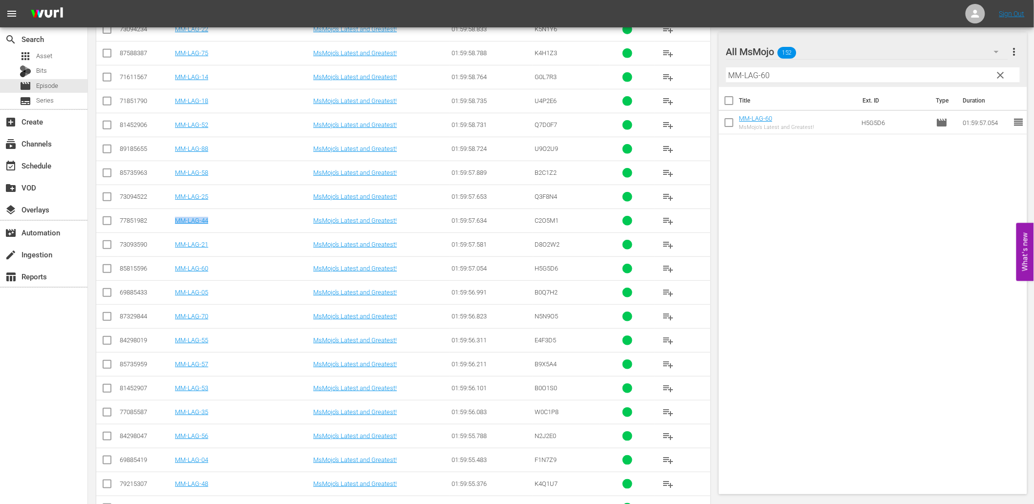
drag, startPoint x: 198, startPoint y: 226, endPoint x: 174, endPoint y: 231, distance: 24.0
click at [174, 231] on td "MM-LAG-44" at bounding box center [242, 221] width 138 height 24
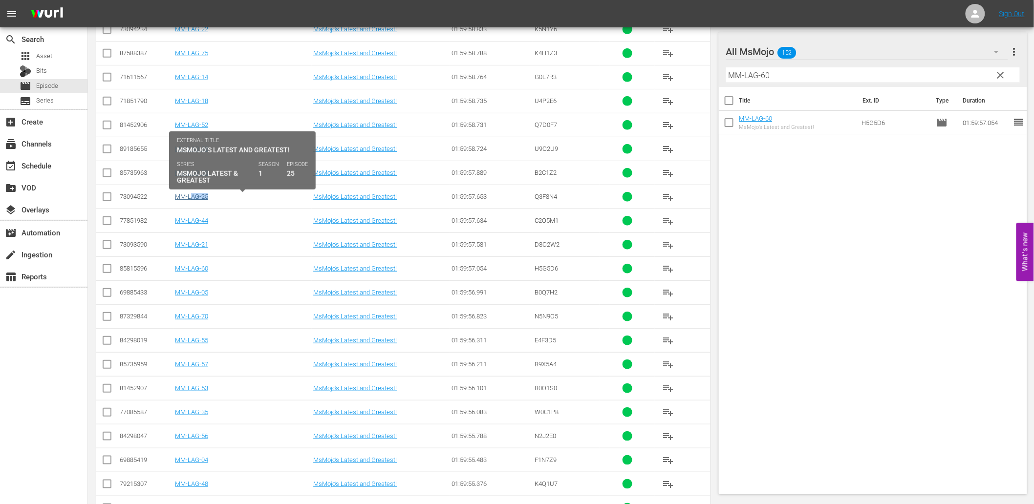
drag, startPoint x: 236, startPoint y: 202, endPoint x: 191, endPoint y: 197, distance: 45.2
click at [191, 197] on div "MM-LAG-25" at bounding box center [242, 196] width 135 height 7
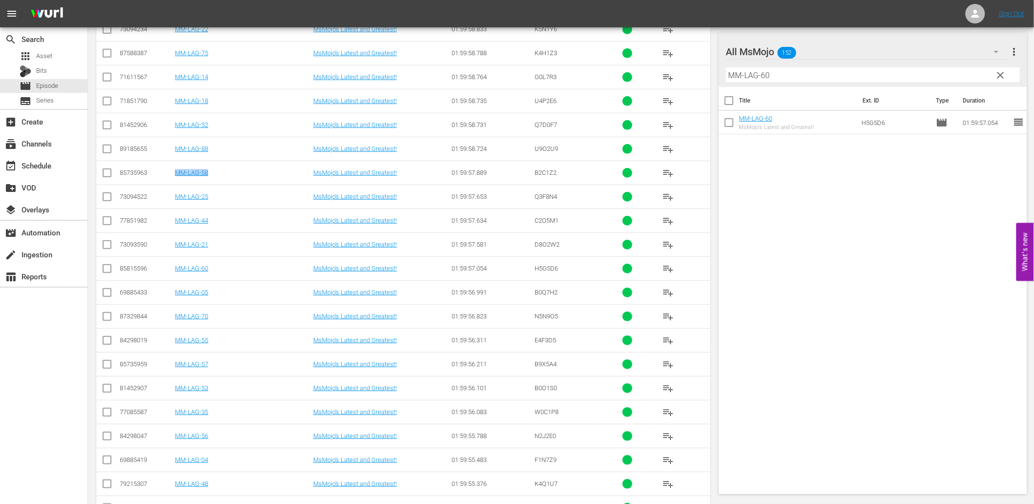
drag, startPoint x: 222, startPoint y: 180, endPoint x: 174, endPoint y: 182, distance: 47.5
click at [174, 182] on td "MM-LAG-58" at bounding box center [242, 173] width 138 height 24
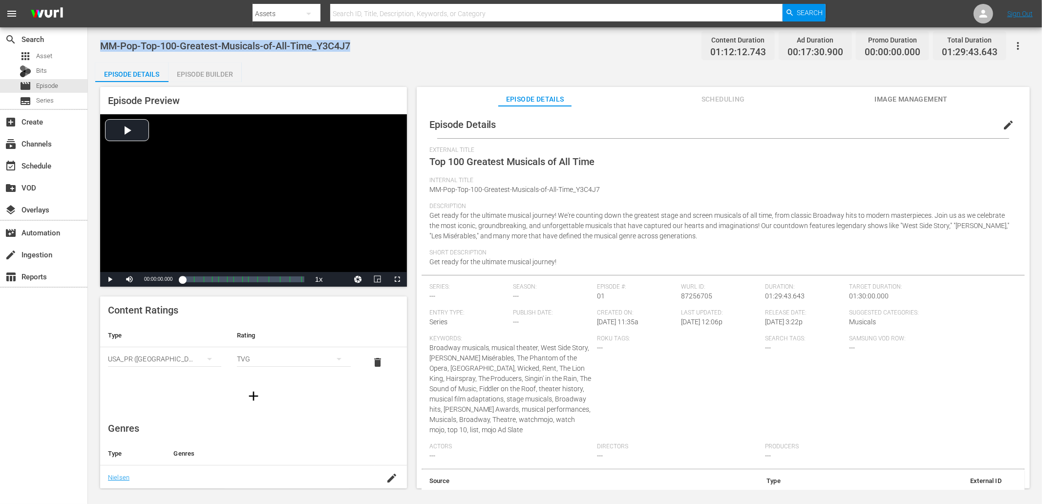
drag, startPoint x: 362, startPoint y: 45, endPoint x: 104, endPoint y: 36, distance: 258.1
click at [104, 36] on div "MM-Pop-Top-100-Greatest-Musicals-of-All-Time_Y3C4J7 Content Duration 01:12:12.7…" at bounding box center [565, 46] width 930 height 22
copy span "MM-Pop-Top-100-Greatest-Musicals-of-All-Time_Y3C4J7"
click at [418, 99] on div "Episode Details Scheduling Image Management" at bounding box center [723, 97] width 613 height 20
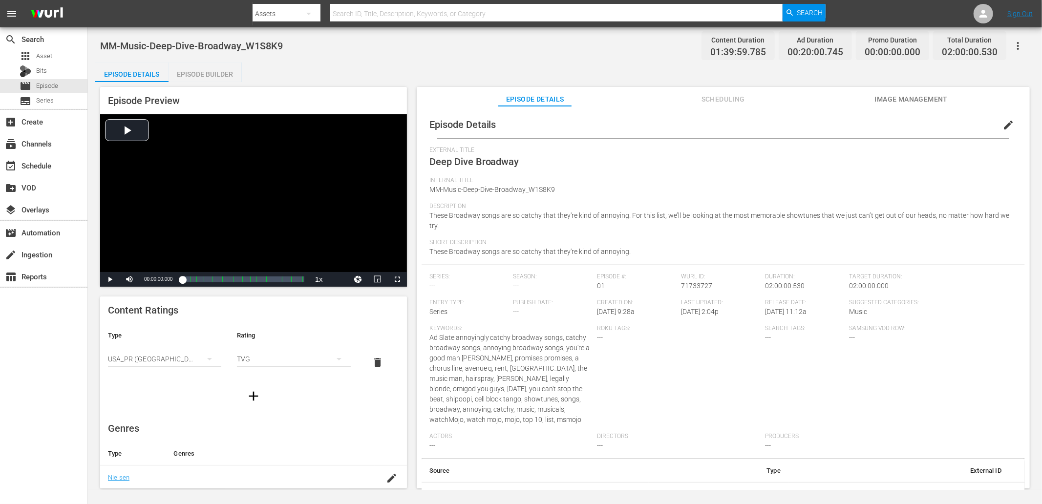
click at [565, 158] on div "External Title Deep Dive Broadway" at bounding box center [723, 162] width 588 height 30
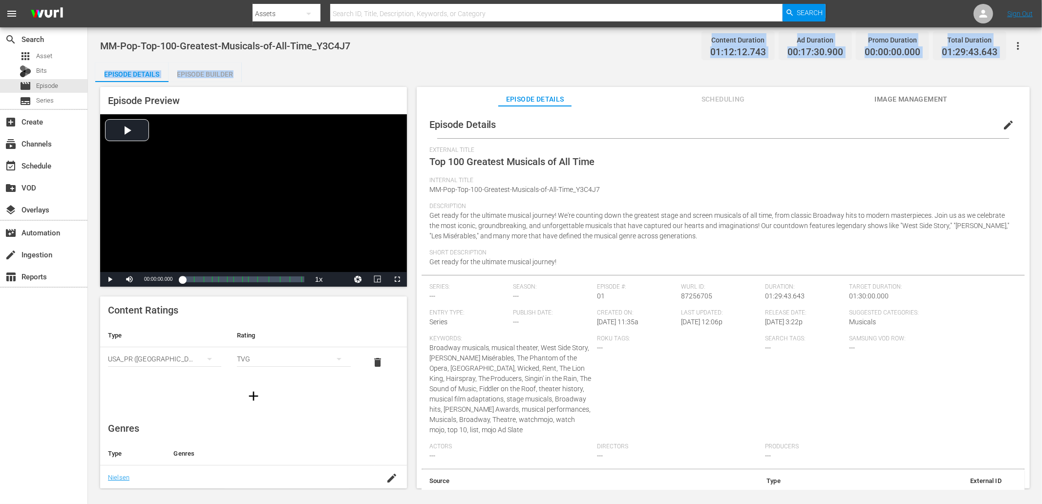
click at [382, 55] on div "MM-Pop-Top-100-Greatest-Musicals-of-All-Time_Y3C4J7 Content Duration 01:12:12.7…" at bounding box center [565, 258] width 954 height 463
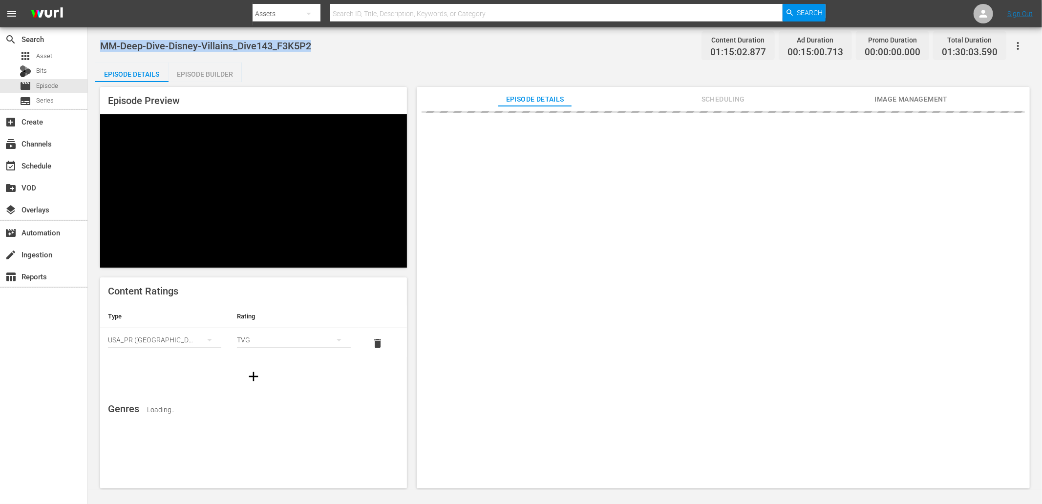
drag, startPoint x: 335, startPoint y: 42, endPoint x: 93, endPoint y: 44, distance: 241.3
click at [93, 44] on div "MM-Deep-Dive-Disney-Villains_Dive143_F3K5P2 Content Duration 01:15:02.877 Ad Du…" at bounding box center [565, 258] width 954 height 463
copy span "MM-Deep-Dive-Disney-Villains_Dive143_F3K5P2"
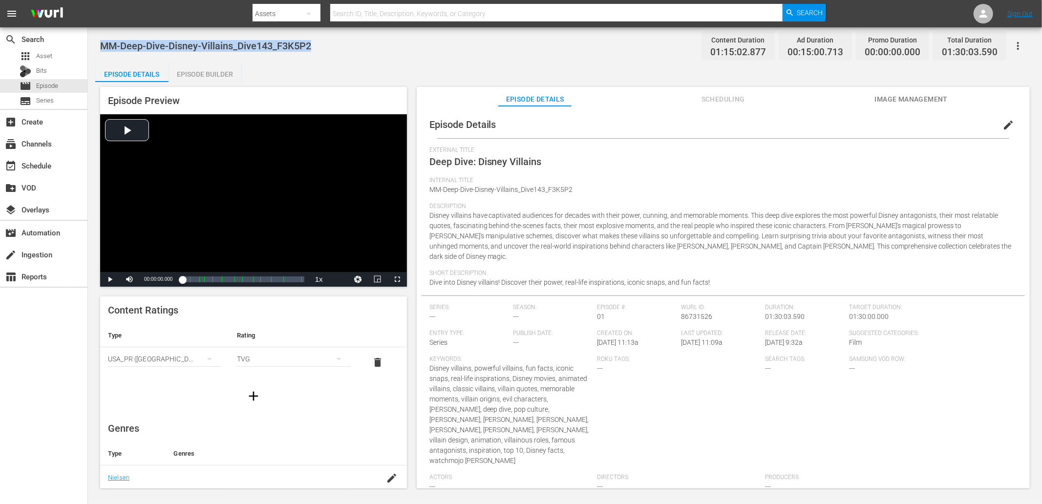
click at [313, 85] on div "Episode Preview Video Player is loading. Play Video Play Mute Current Time 00:0…" at bounding box center [564, 289] width 939 height 414
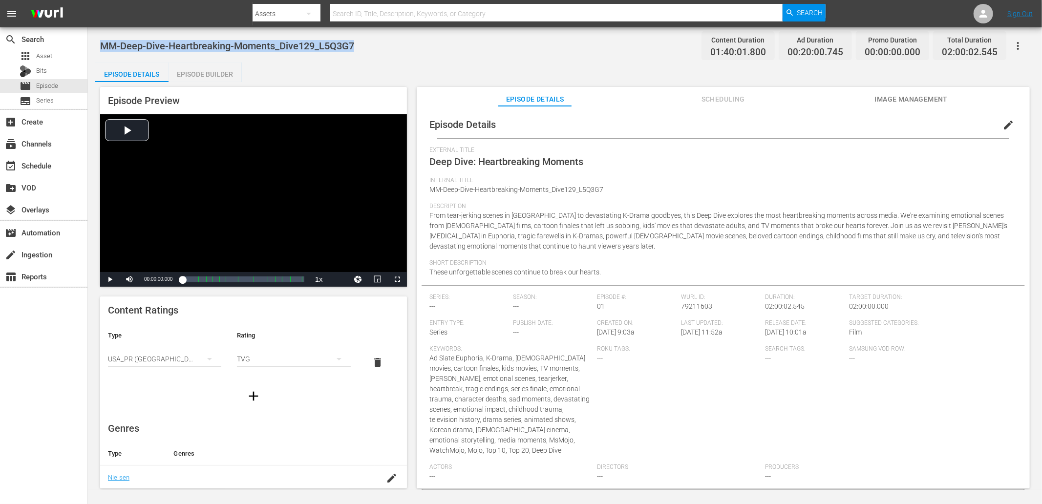
drag, startPoint x: 391, startPoint y: 48, endPoint x: 98, endPoint y: 47, distance: 293.1
click at [98, 47] on div "MM-Deep-Dive-Heartbreaking-Moments_Dive129_L5Q3G7 Content Duration 01:40:01.800…" at bounding box center [565, 258] width 954 height 463
copy span "MM-Deep-Dive-Heartbreaking-Moments_Dive129_L5Q3G7"
click at [329, 66] on div "Episode Details Episode Builder Episode Preview Video Player is loading. Play V…" at bounding box center [564, 280] width 939 height 434
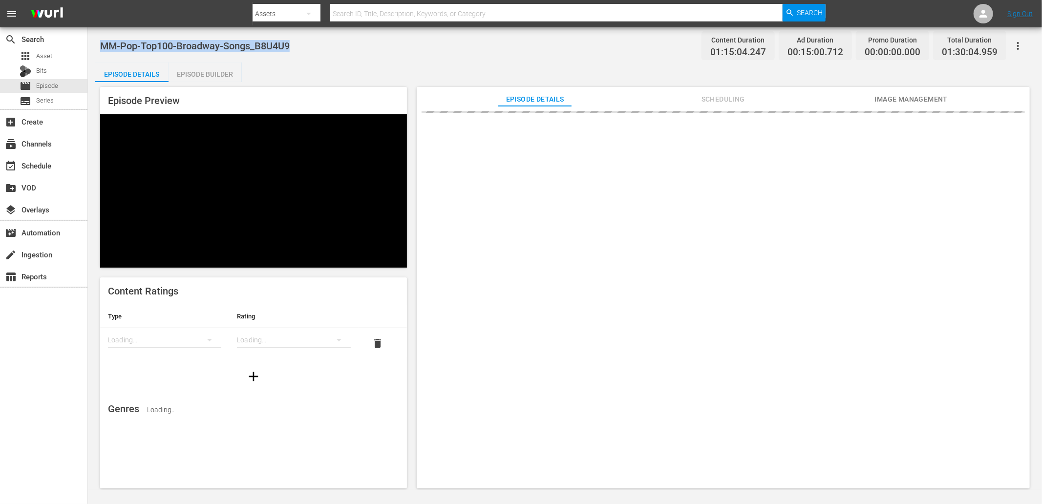
drag, startPoint x: 310, startPoint y: 55, endPoint x: 101, endPoint y: 41, distance: 209.5
click at [101, 41] on div "MM-Pop-Top100-Broadway-Songs_B8U4U9 Content Duration 01:15:04.247 Ad Duration 0…" at bounding box center [565, 46] width 930 height 22
copy span "MM-Pop-Top100-Broadway-Songs_B8U4U9"
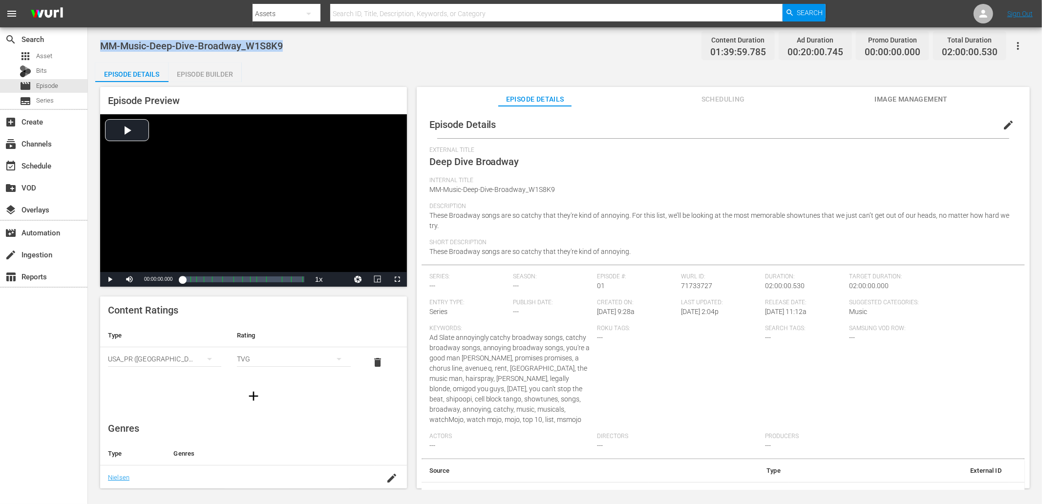
drag, startPoint x: 291, startPoint y: 48, endPoint x: 104, endPoint y: 37, distance: 187.4
click at [104, 37] on div "MM-Music-Deep-Dive-Broadway_W1S8K9 Content Duration 01:39:59.785 Ad Duration 00…" at bounding box center [565, 46] width 930 height 22
copy span "MM-Music-Deep-Dive-Broadway_W1S8K9"
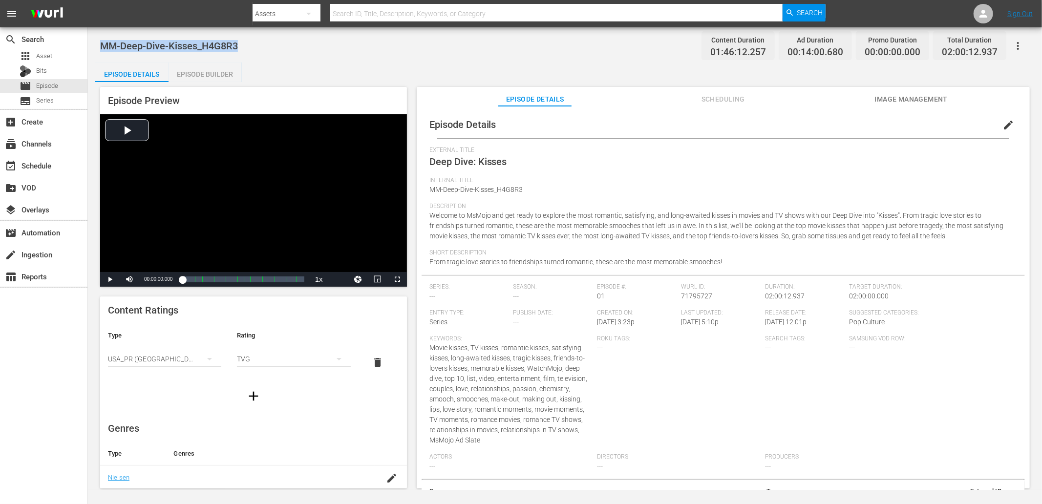
drag, startPoint x: 266, startPoint y: 44, endPoint x: 104, endPoint y: 45, distance: 161.7
click at [104, 45] on div "MM-Deep-Dive-Kisses_H4G8R3 Content Duration 01:46:12.257 Ad Duration 00:14:00.6…" at bounding box center [565, 46] width 930 height 22
copy span "MM-Deep-Dive-Kisses_H4G8R3"
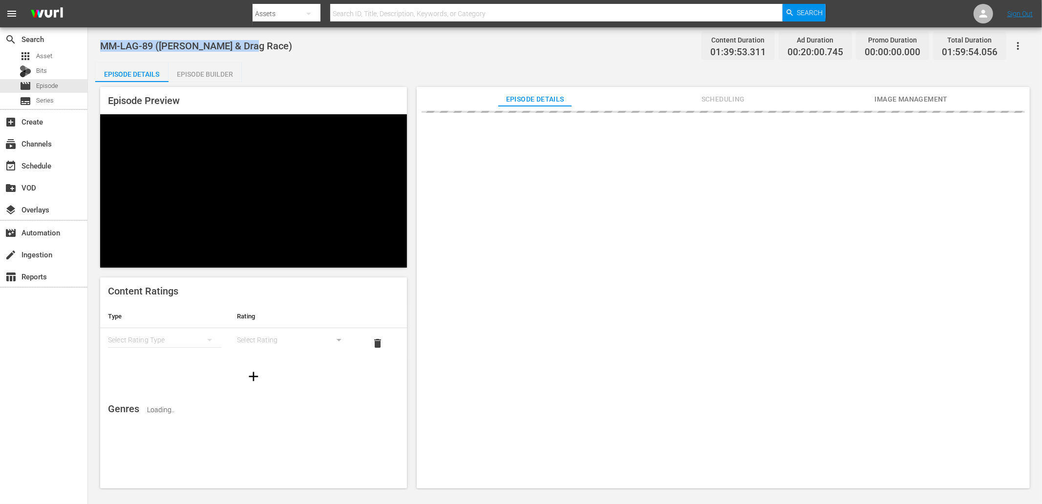
drag, startPoint x: 267, startPoint y: 52, endPoint x: 99, endPoint y: 45, distance: 168.2
click at [99, 45] on div "MM-LAG-89 ([PERSON_NAME] & Drag Race) Content Duration 01:39:53.311 Ad Duration…" at bounding box center [565, 258] width 954 height 463
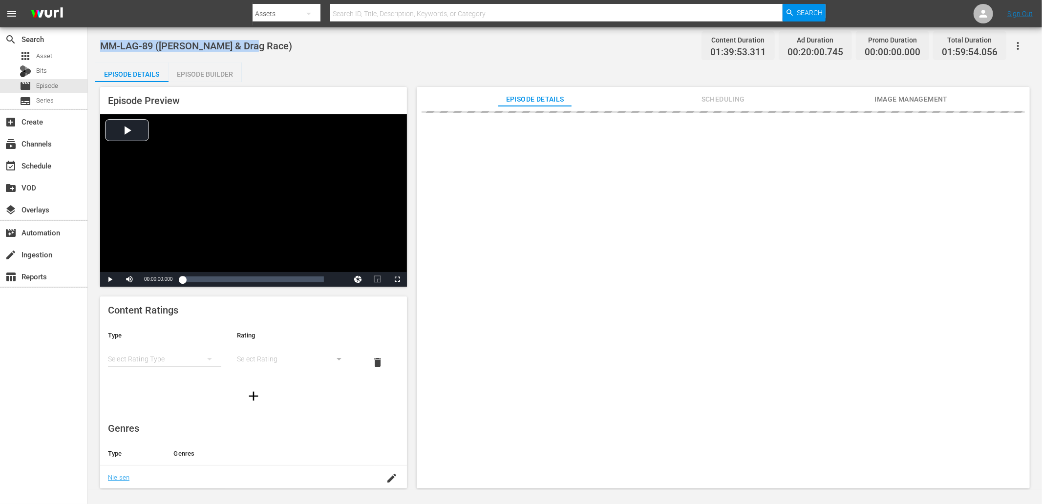
copy span "MM-LAG-89 ([PERSON_NAME] & Drag Race)"
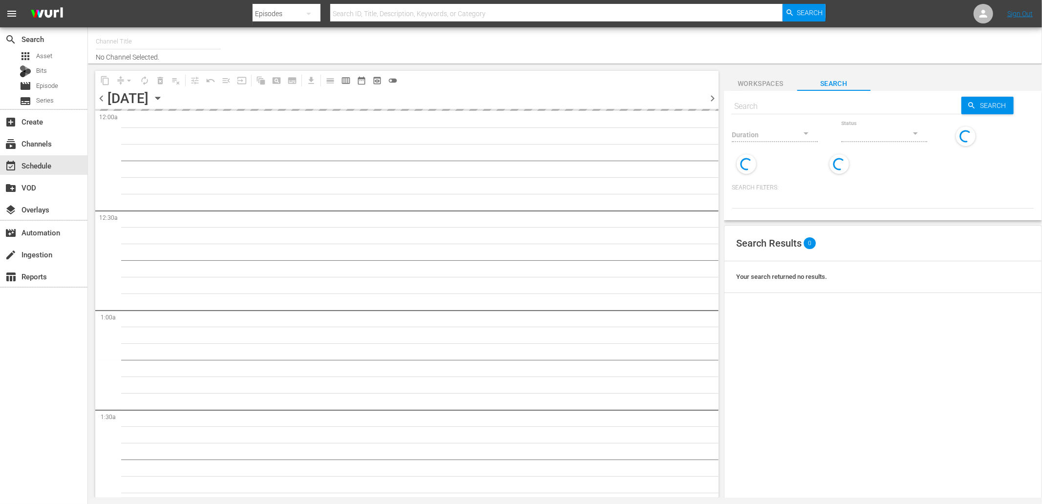
type input "MsMojo (1955)"
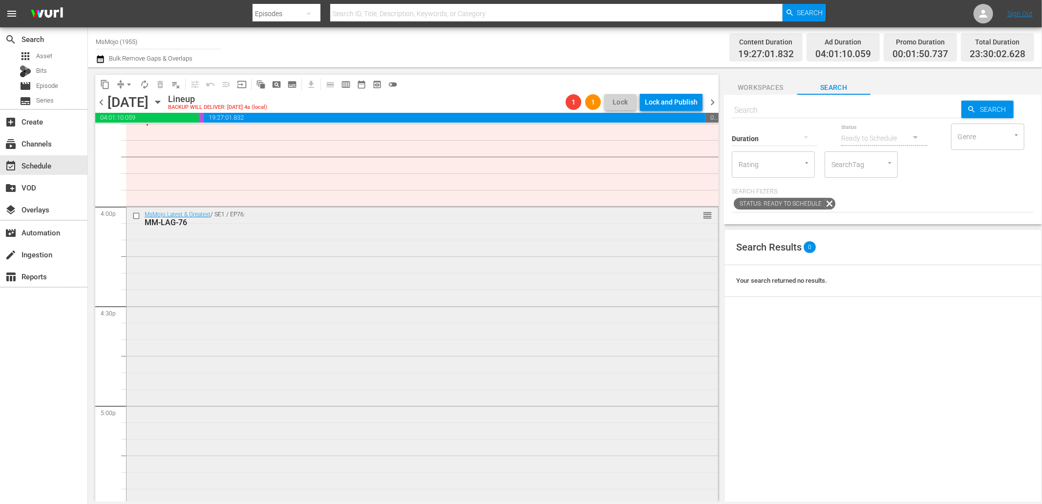
scroll to position [3112, 0]
click at [137, 211] on input "checkbox" at bounding box center [137, 211] width 10 height 8
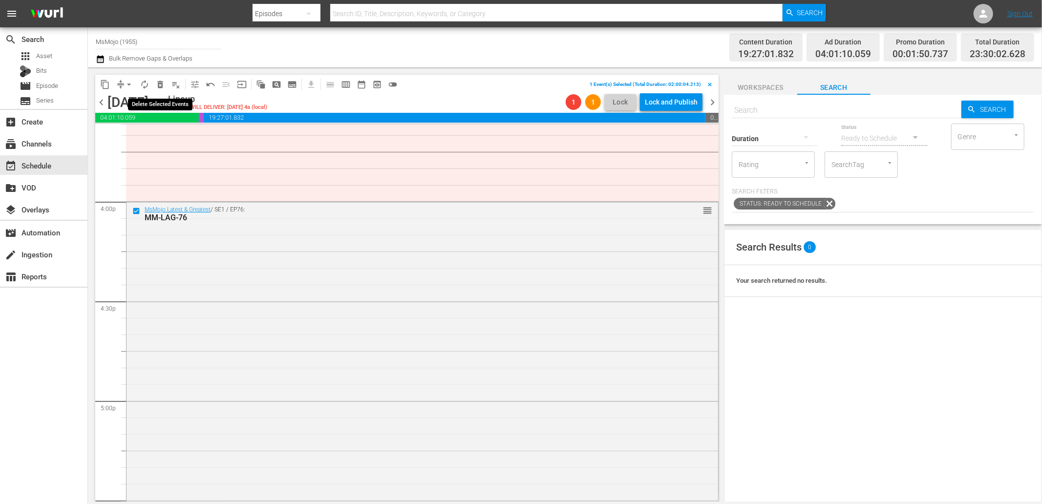
click at [161, 80] on span "delete_forever_outlined" at bounding box center [160, 85] width 10 height 10
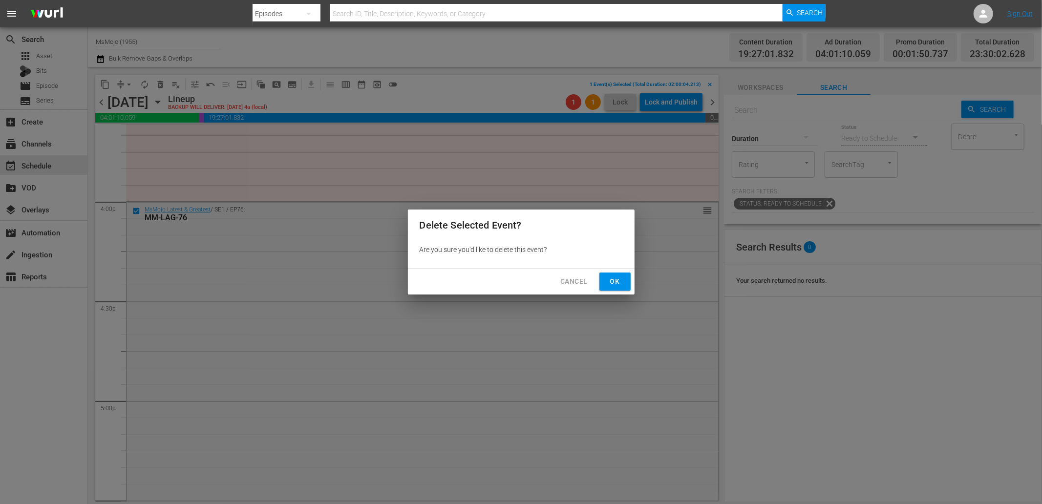
click at [625, 281] on button "Ok" at bounding box center [614, 282] width 31 height 18
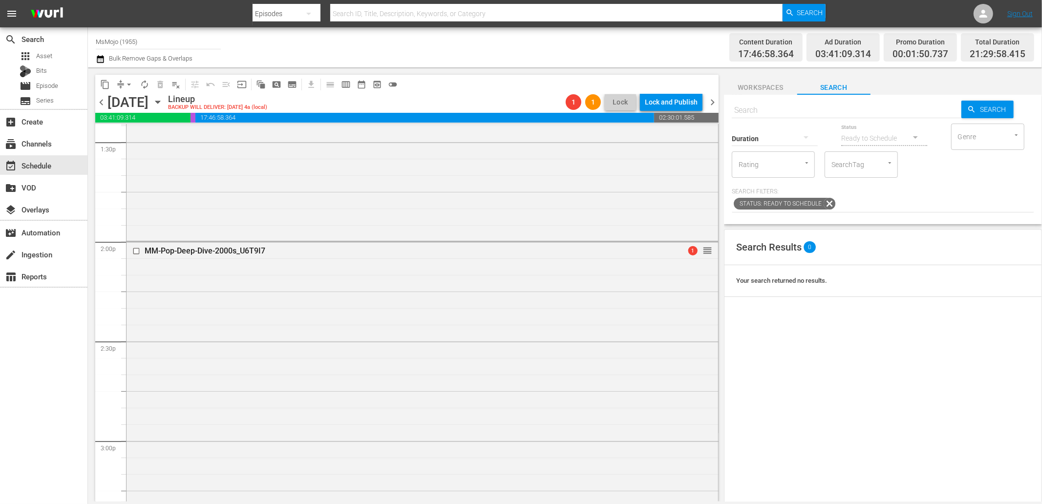
scroll to position [2605, 0]
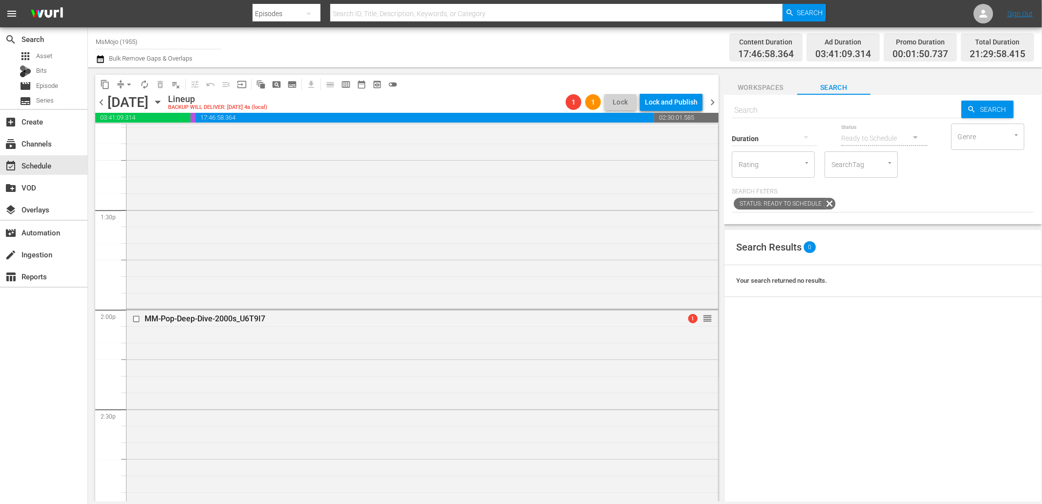
click at [766, 87] on span "Workspaces" at bounding box center [760, 88] width 73 height 12
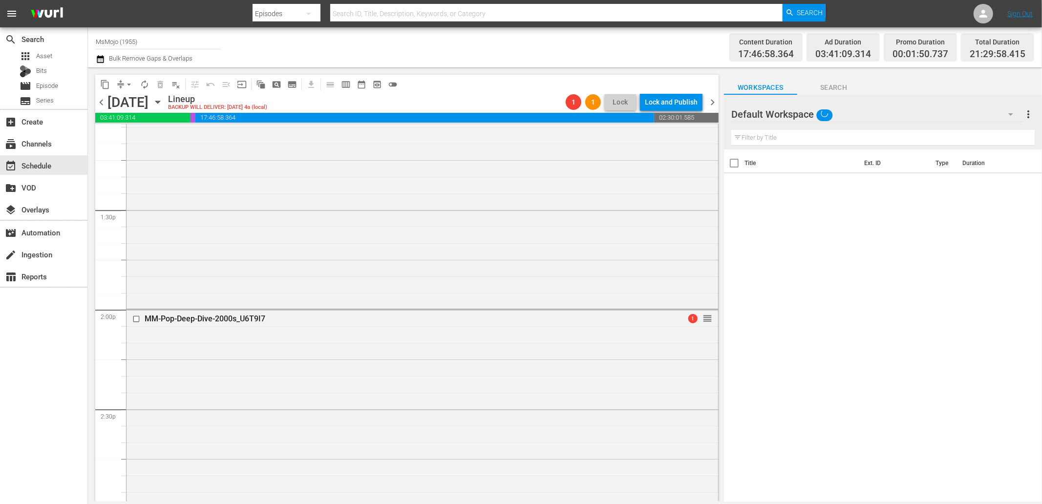
click at [773, 134] on input "text" at bounding box center [882, 138] width 303 height 16
click at [831, 114] on div "Default Workspace 0" at bounding box center [876, 114] width 291 height 27
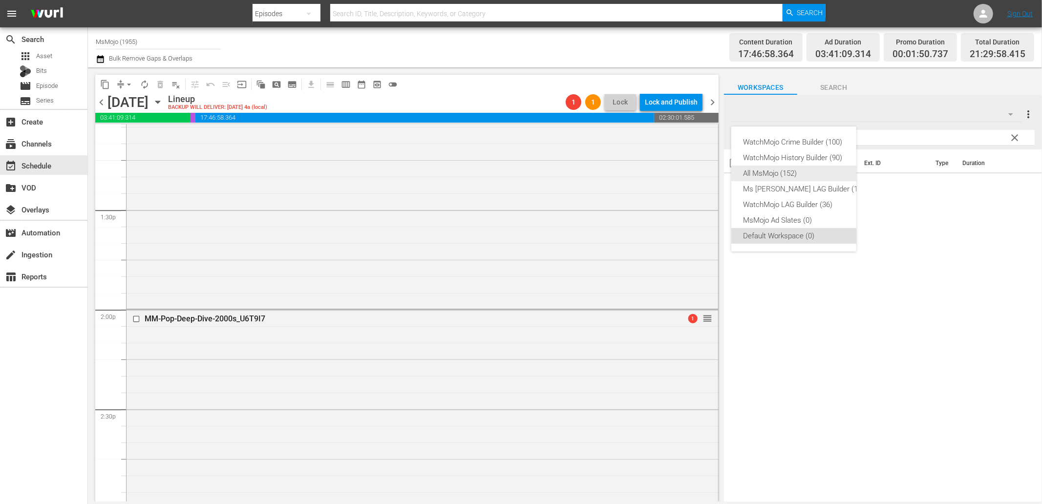
click at [770, 177] on div "All MsMojo (152)" at bounding box center [803, 174] width 121 height 16
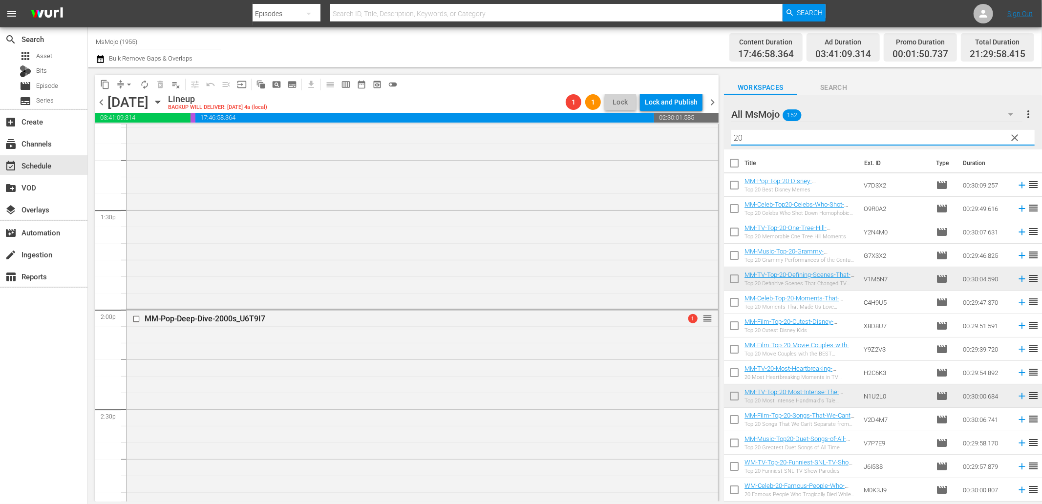
click at [792, 135] on input "20" at bounding box center [882, 138] width 303 height 16
drag, startPoint x: 792, startPoint y: 135, endPoint x: 638, endPoint y: 158, distance: 156.6
click at [638, 158] on div "content_copy compress arrow_drop_down autorenew_outlined delete_forever_outline…" at bounding box center [565, 284] width 954 height 434
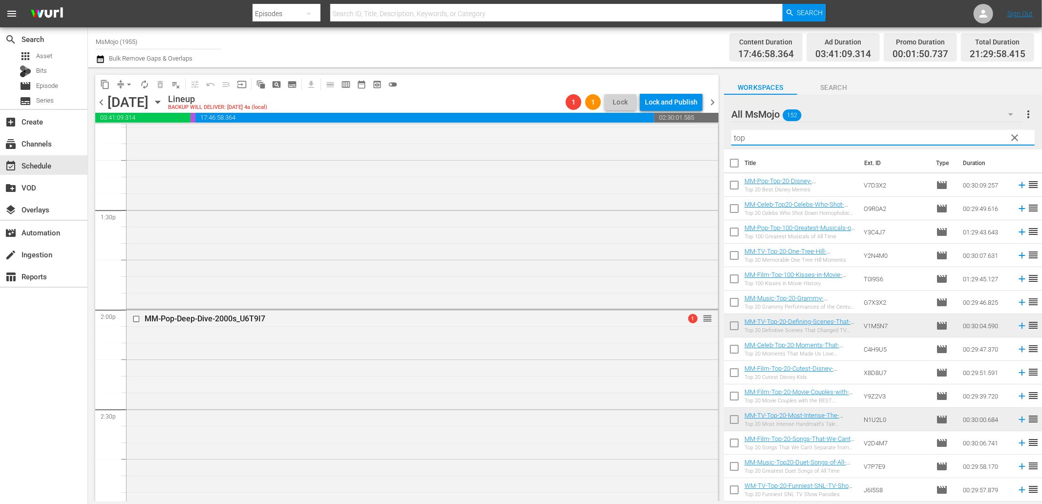
type input "top 20"
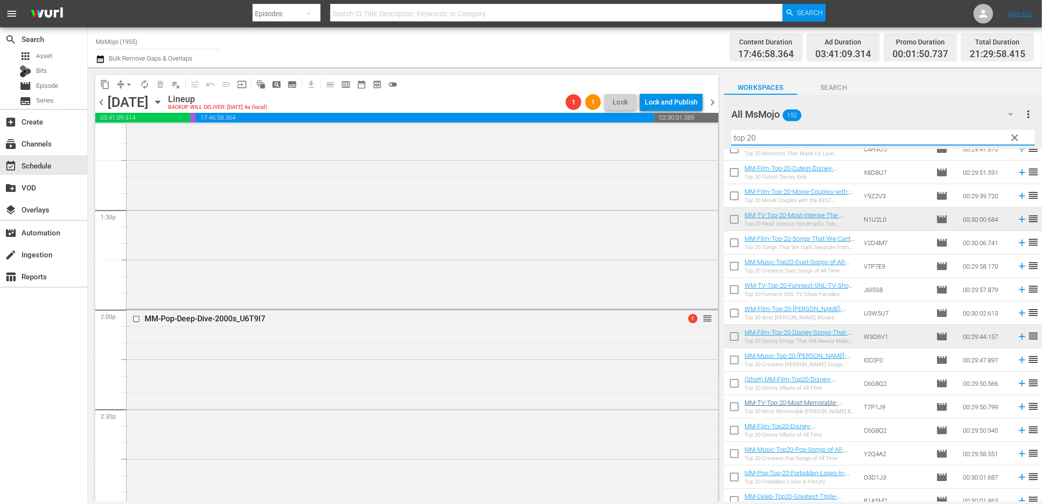
scroll to position [217, 0]
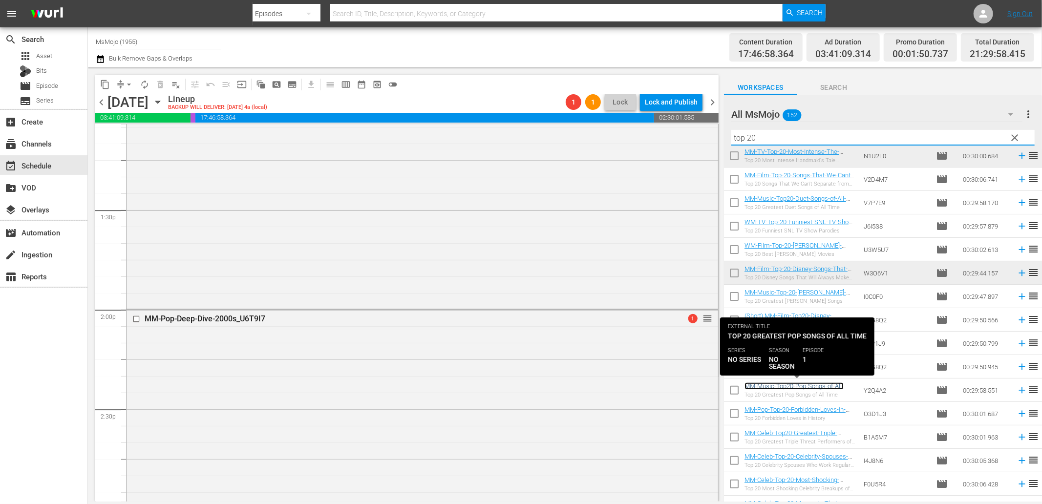
click at [788, 387] on link "MM-Music-Top20-Pop-Songs-of-All-Time_Y2Q4A2" at bounding box center [794, 390] width 99 height 15
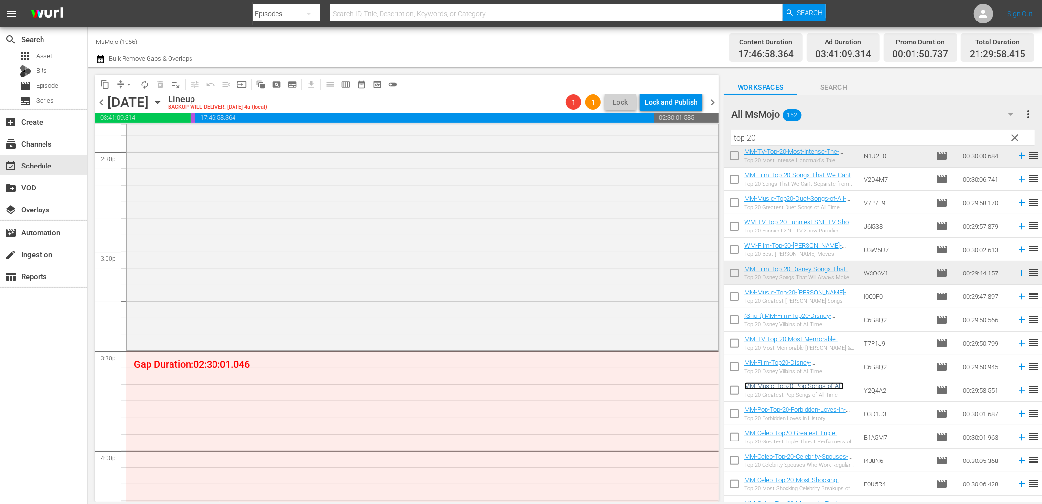
scroll to position [2931, 0]
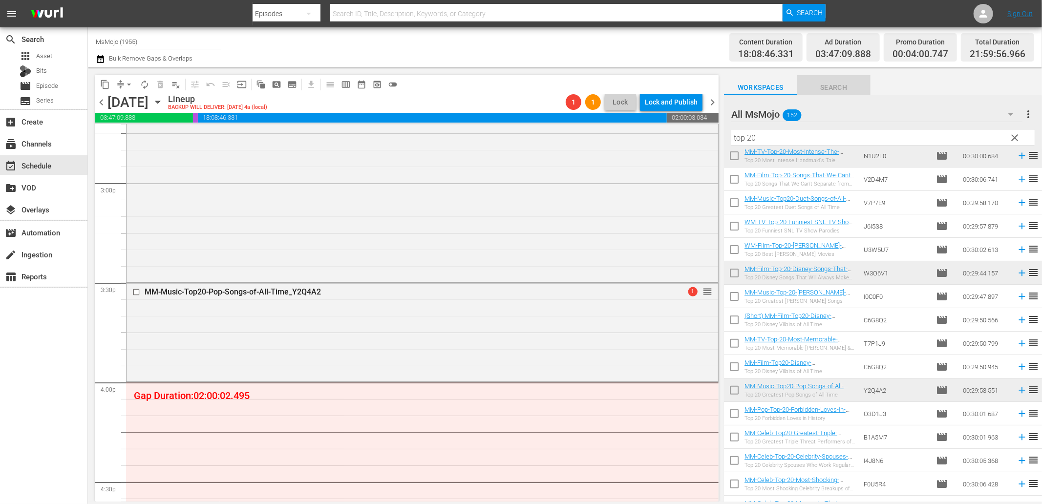
click at [830, 82] on span "Search" at bounding box center [833, 88] width 73 height 12
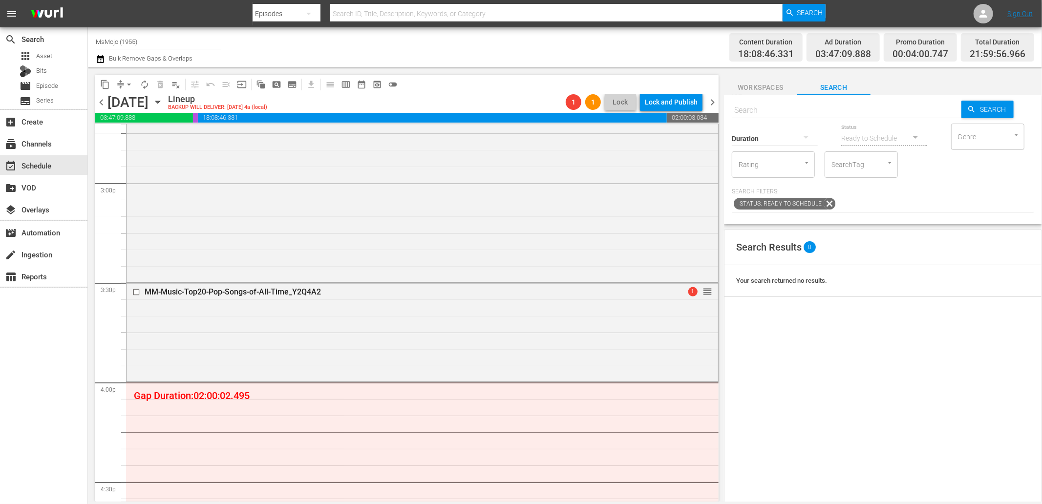
click at [772, 104] on input "text" at bounding box center [847, 110] width 230 height 23
paste input "MM-Pop-Top-100-Greatest-Musicals-of-All-Time_Y3C4J7"
type input "MM-Pop-Top-100-Greatest-Musicals-of-All-Time_Y3C4J7"
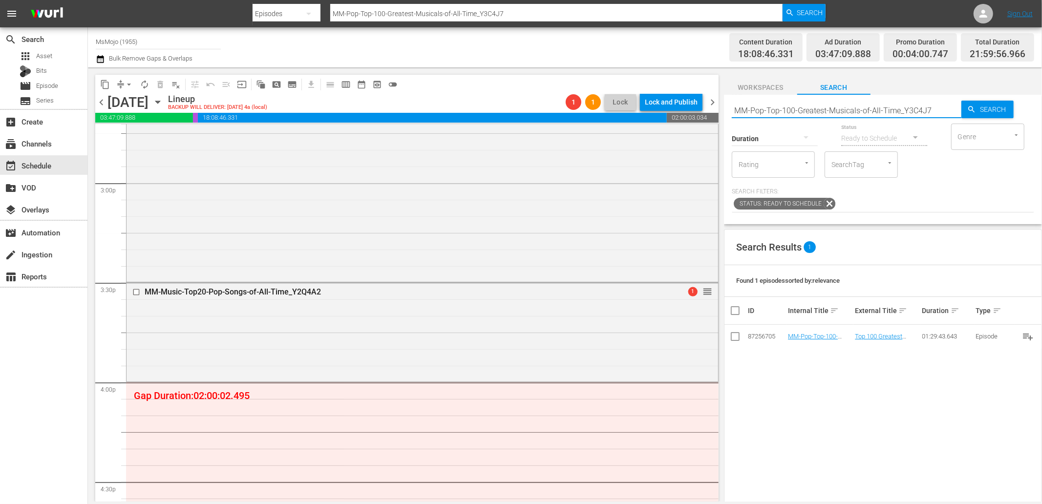
click at [777, 87] on span "Workspaces" at bounding box center [760, 88] width 73 height 12
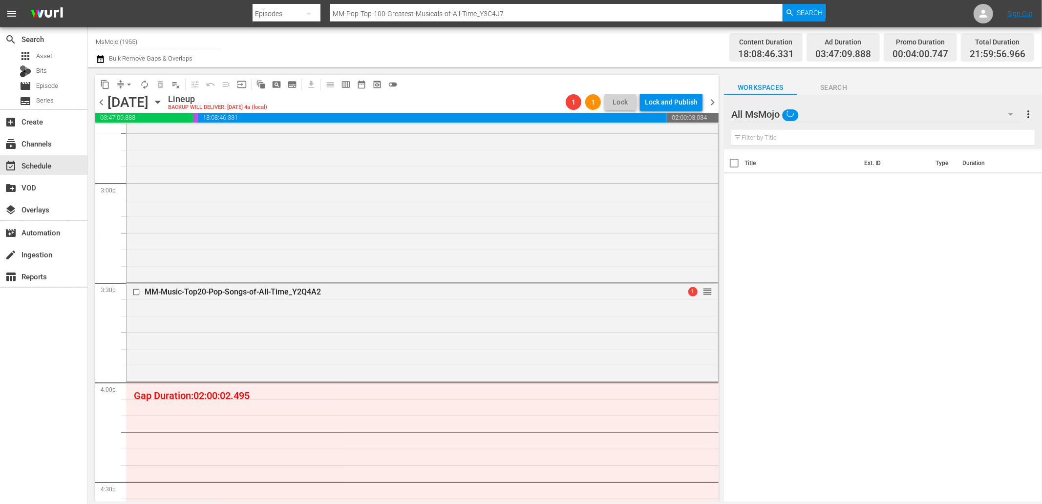
click at [826, 132] on input "text" at bounding box center [882, 138] width 303 height 16
paste input "MM-Pop-Top-100-Greatest-Musicals-of-All-Time_Y3C4J7"
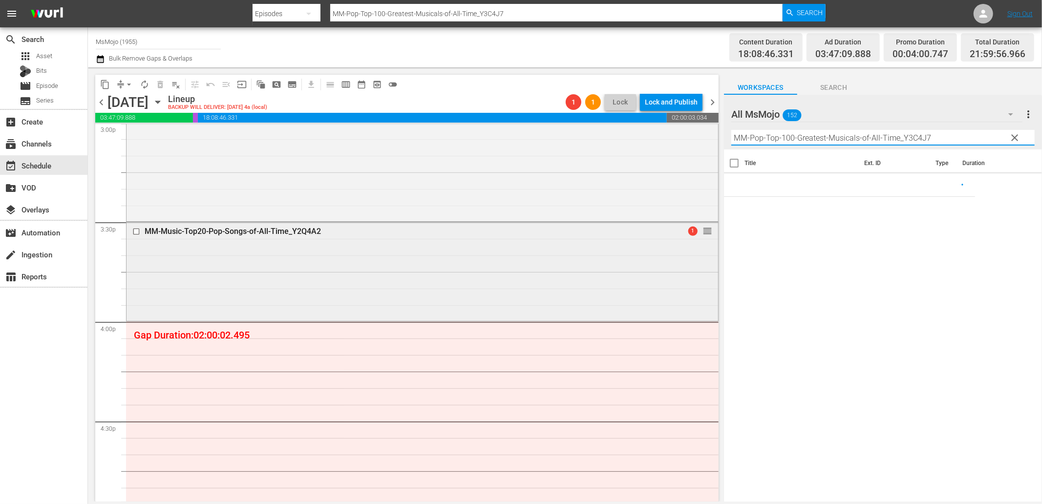
scroll to position [3003, 0]
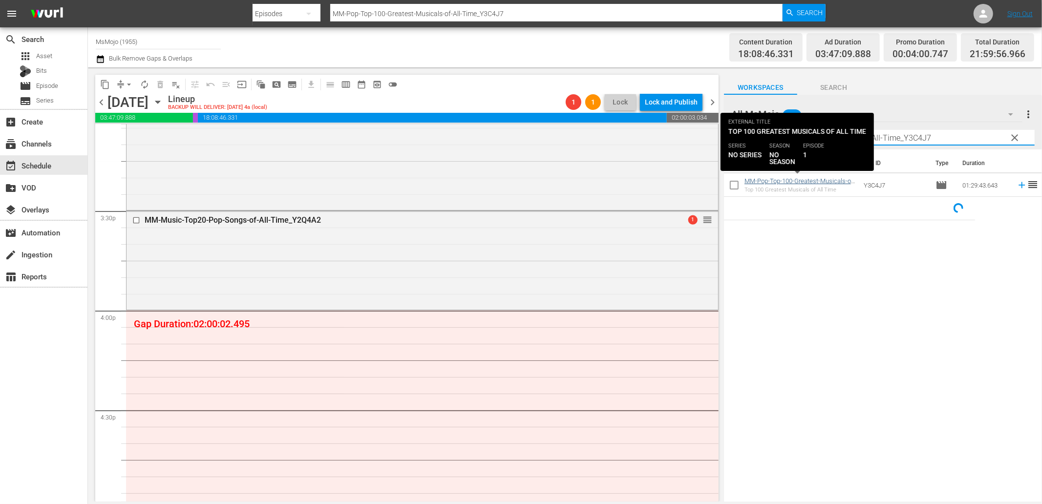
type input "MM-Pop-Top-100-Greatest-Musicals-of-All-Time_Y3C4J7"
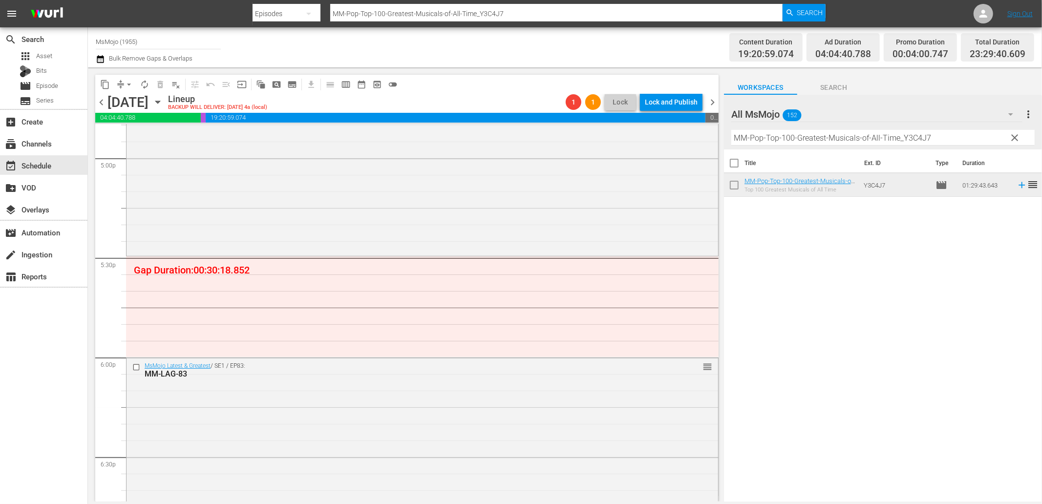
scroll to position [3365, 0]
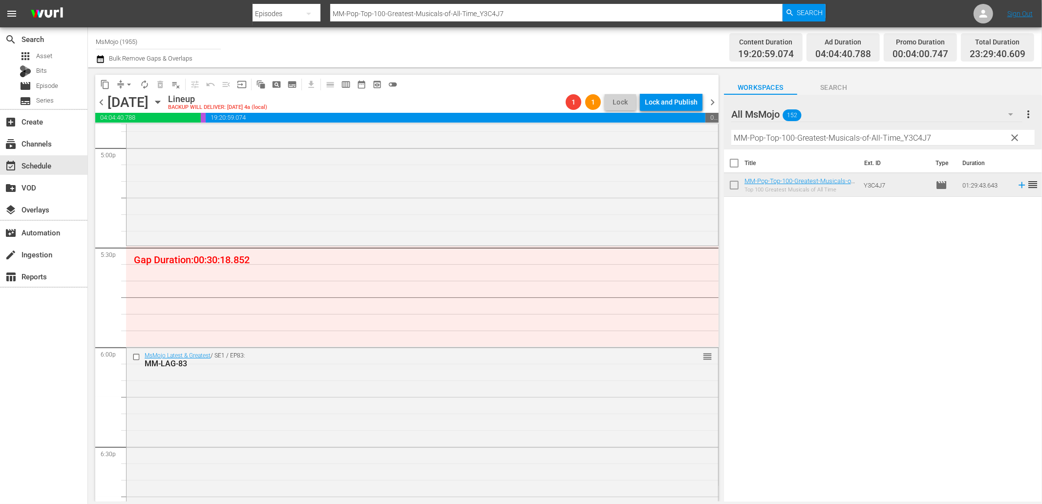
click at [1015, 138] on span "clear" at bounding box center [1015, 138] width 12 height 12
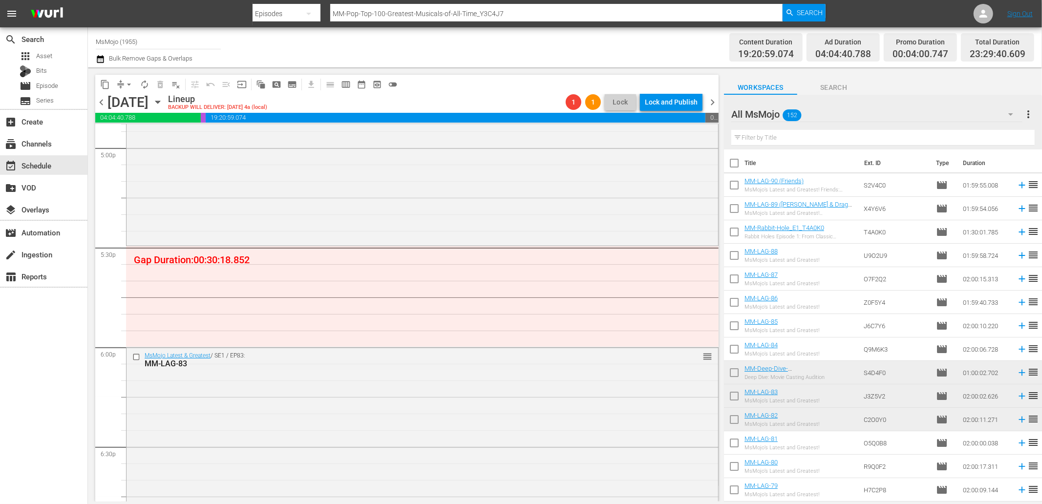
click at [906, 140] on input "text" at bounding box center [882, 138] width 303 height 16
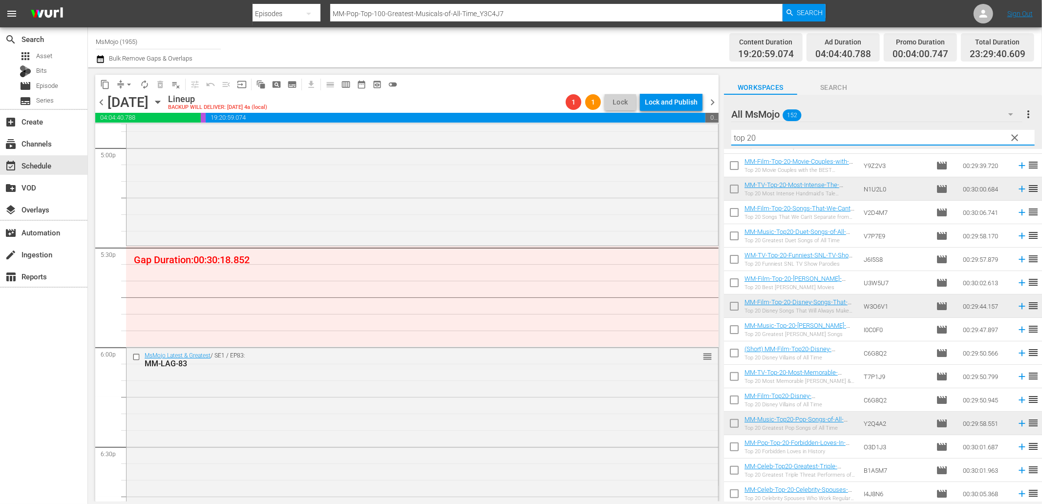
scroll to position [233, 0]
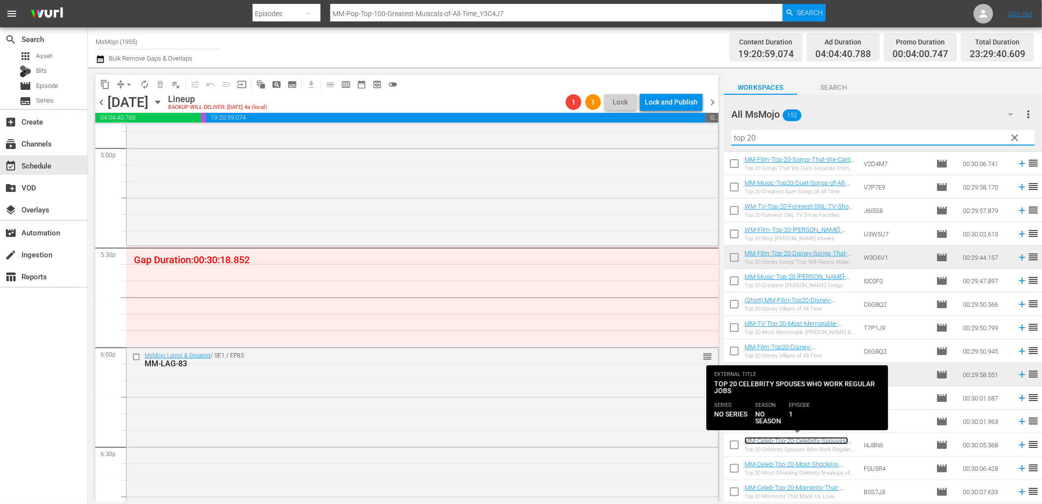
click at [799, 443] on link "MM-Celeb-Top-20-Celebrity-Spouses-Who-Work-Regular-Jobs_I4J8N6" at bounding box center [797, 444] width 104 height 15
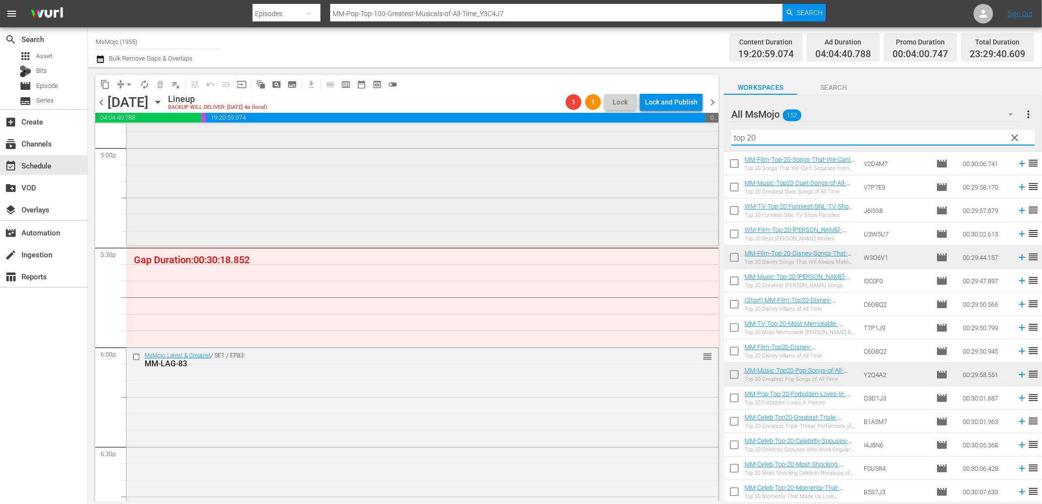
drag, startPoint x: 817, startPoint y: 139, endPoint x: 710, endPoint y: 135, distance: 107.1
click at [710, 135] on div "content_copy compress arrow_drop_down autorenew_outlined delete_forever_outline…" at bounding box center [565, 284] width 954 height 434
paste input "MM-Celeb-Top-20-Celebrity-Spouses-Who-Work-Regular-Jobs_I4J8N6"
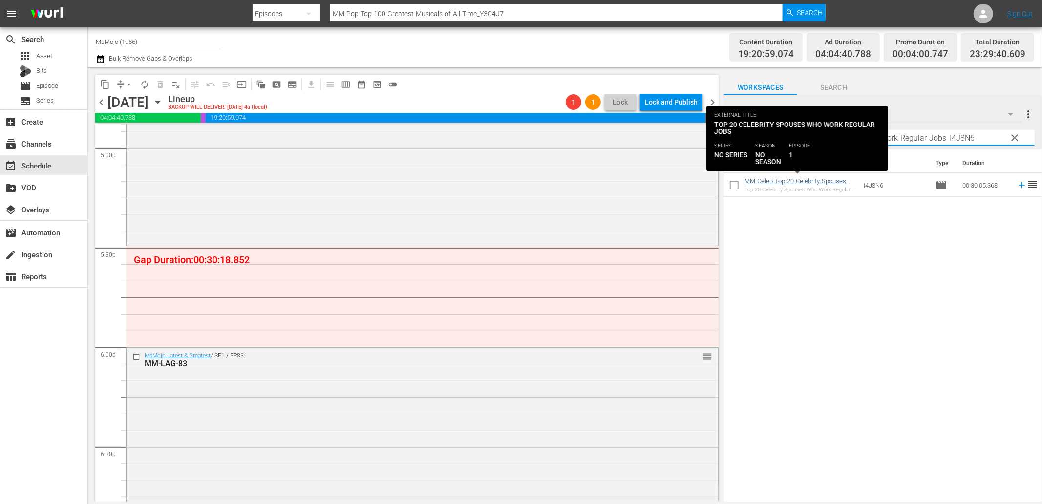
type input "MM-Celeb-Top-20-Celebrity-Spouses-Who-Work-Regular-Jobs_I4J8N6"
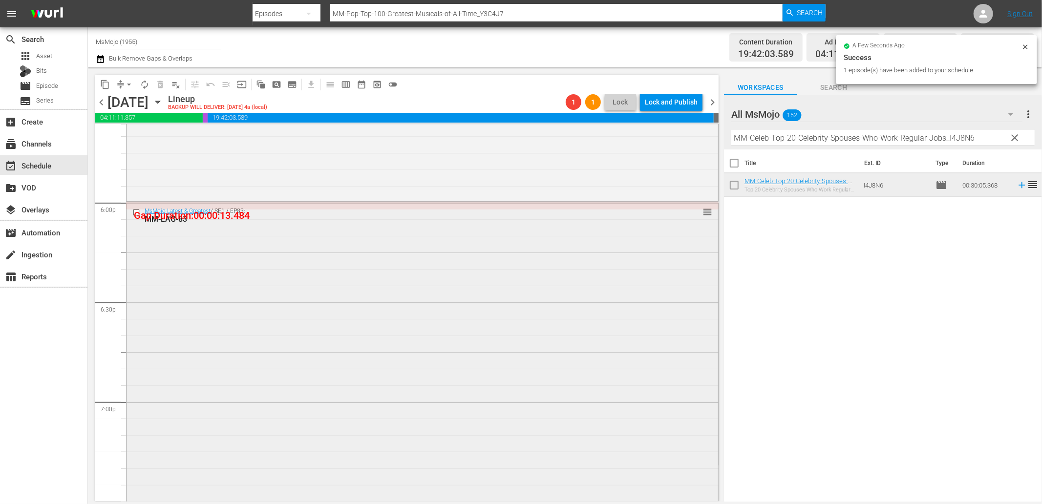
scroll to position [3510, 0]
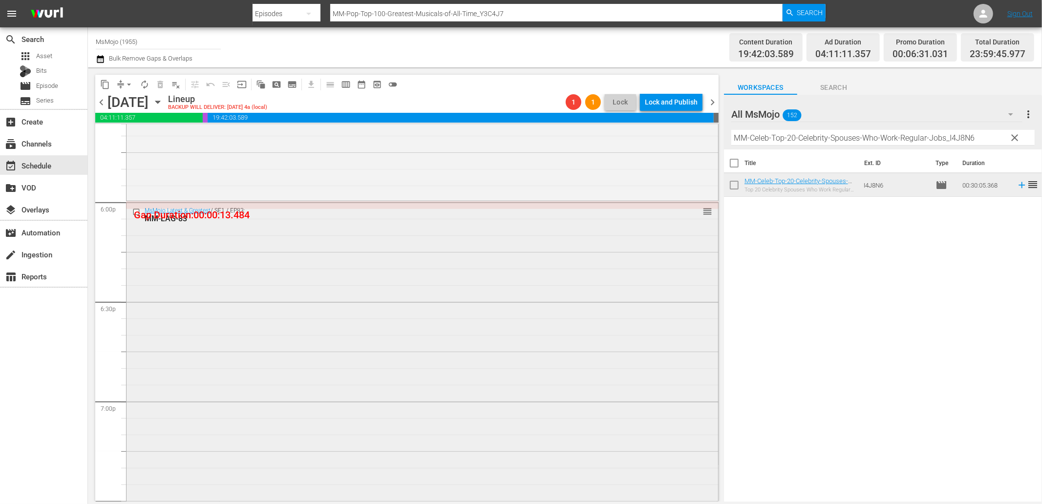
click at [135, 211] on input "checkbox" at bounding box center [137, 212] width 10 height 8
click at [164, 83] on span "delete_forever_outlined" at bounding box center [160, 85] width 10 height 10
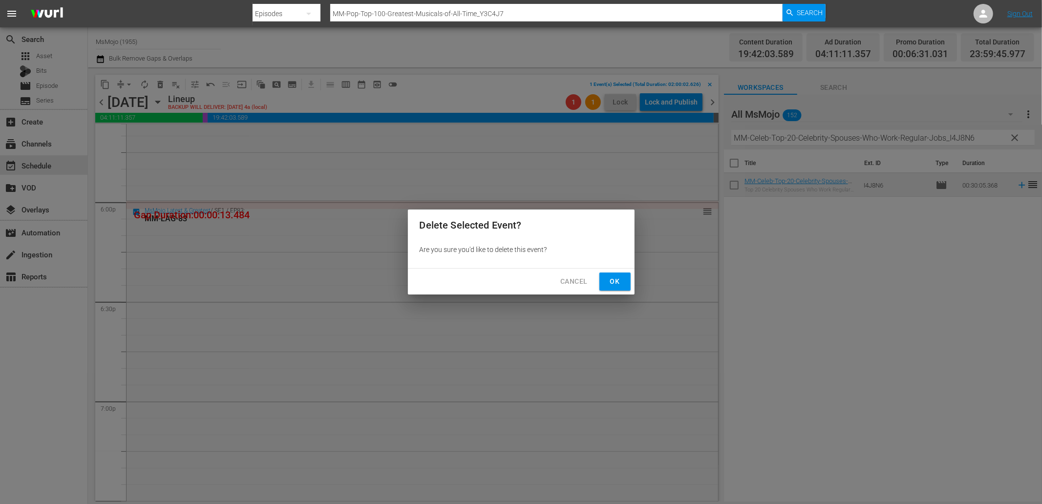
click at [622, 276] on span "Ok" at bounding box center [615, 282] width 16 height 12
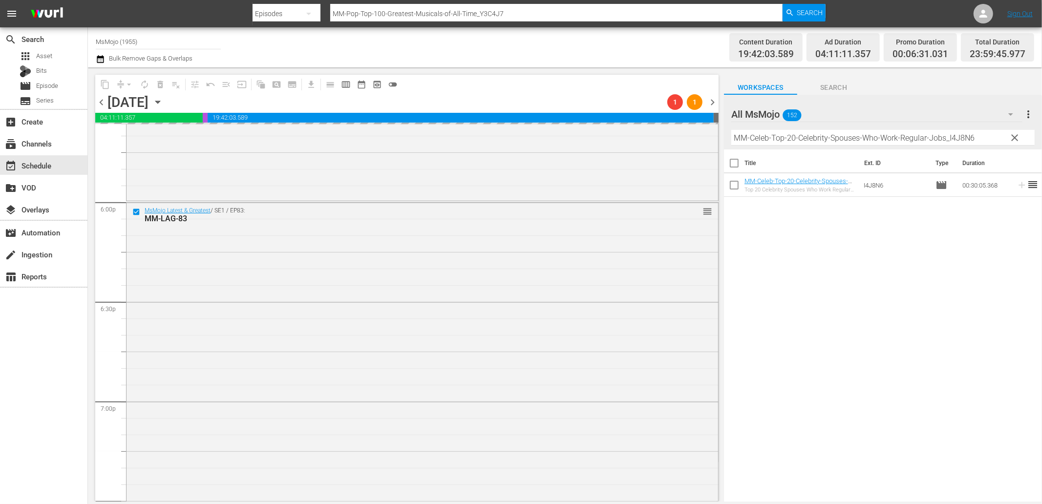
click at [1014, 136] on span "clear" at bounding box center [1015, 138] width 12 height 12
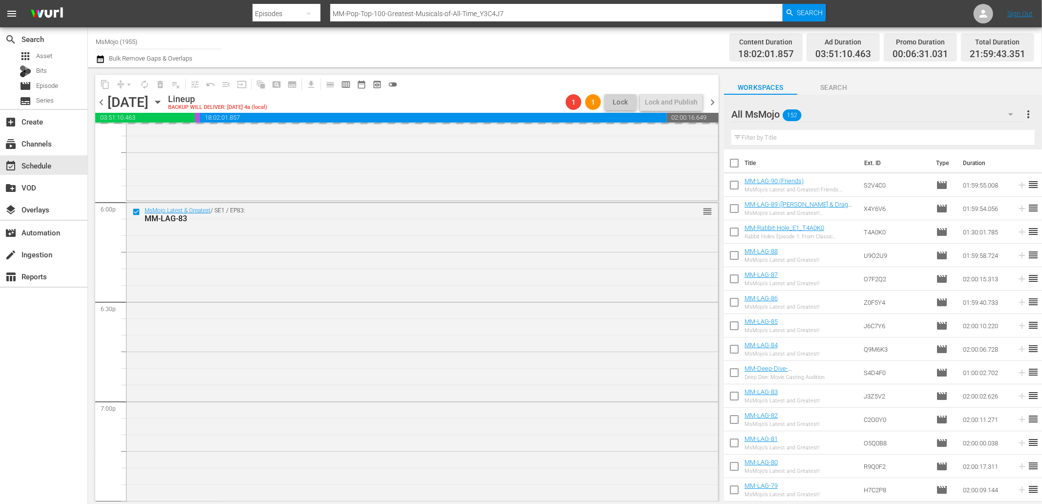
click at [833, 132] on input "text" at bounding box center [882, 138] width 303 height 16
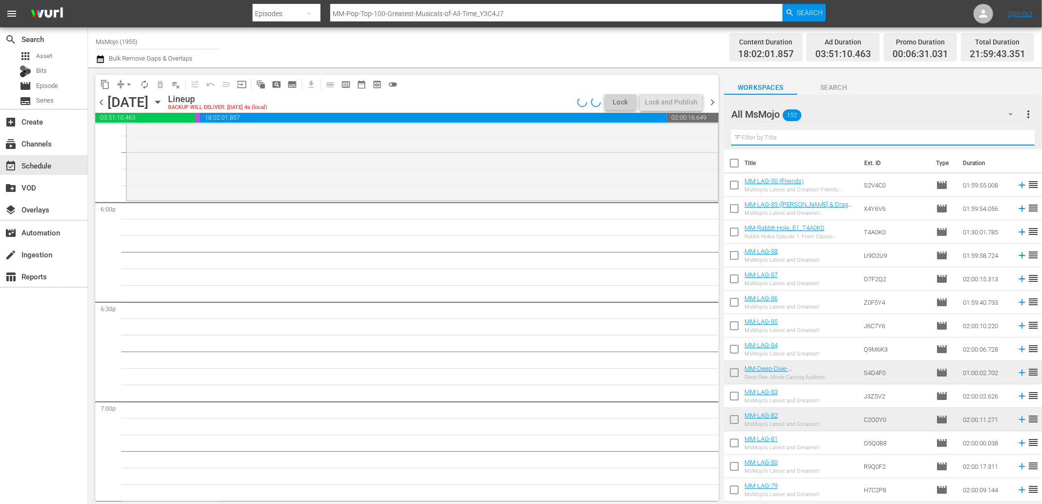
paste input "MM-LAG-90 Friends"
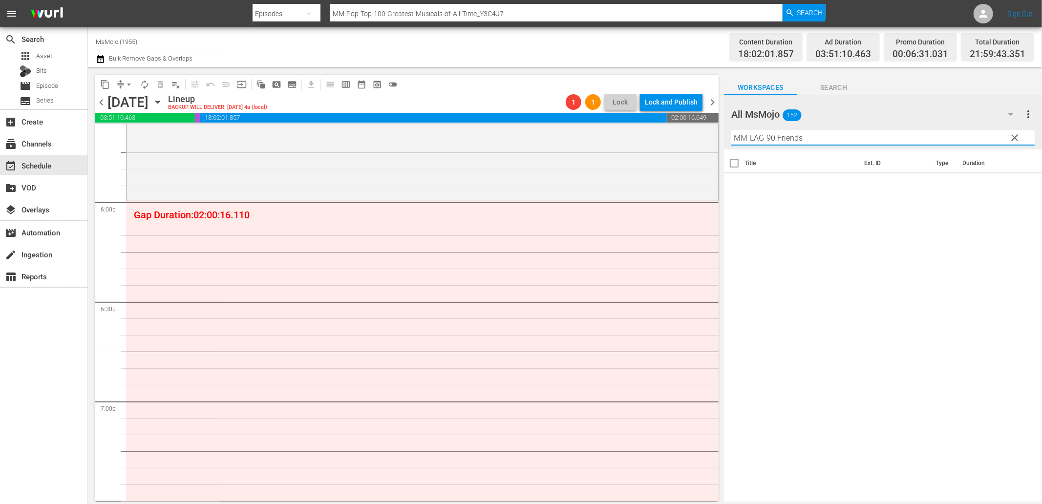
click at [788, 138] on input "MM-LAG-90 Friends" at bounding box center [882, 138] width 303 height 16
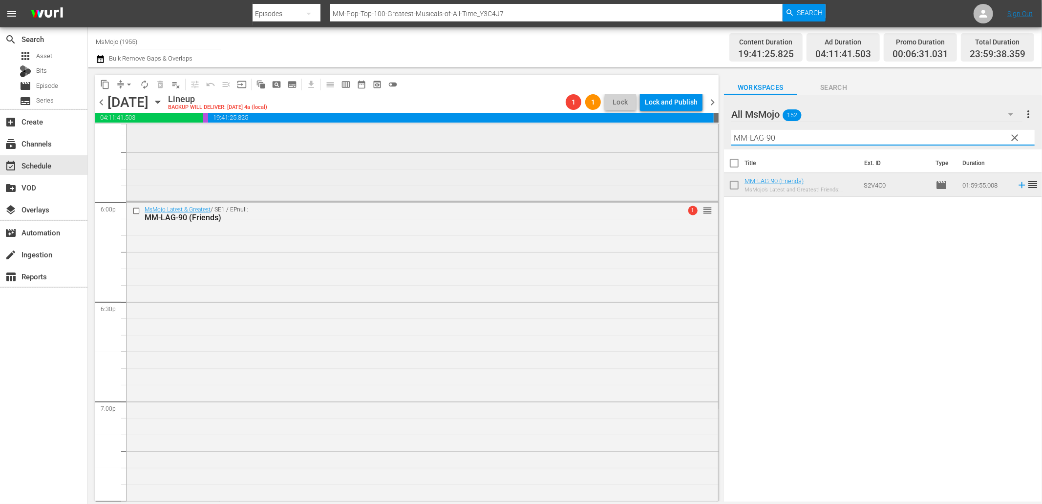
drag, startPoint x: 817, startPoint y: 144, endPoint x: 689, endPoint y: 143, distance: 127.5
click at [689, 143] on div "content_copy compress arrow_drop_down autorenew_outlined delete_forever_outline…" at bounding box center [565, 284] width 954 height 434
paste input "Deep-Dive-SNL-Bloopers-Blunders_Dive148_O8Y5T4"
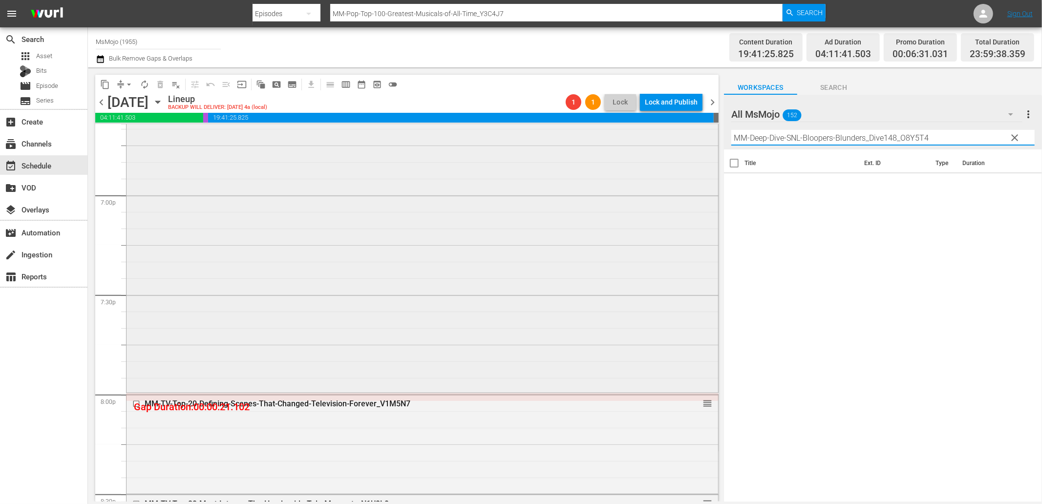
scroll to position [3763, 0]
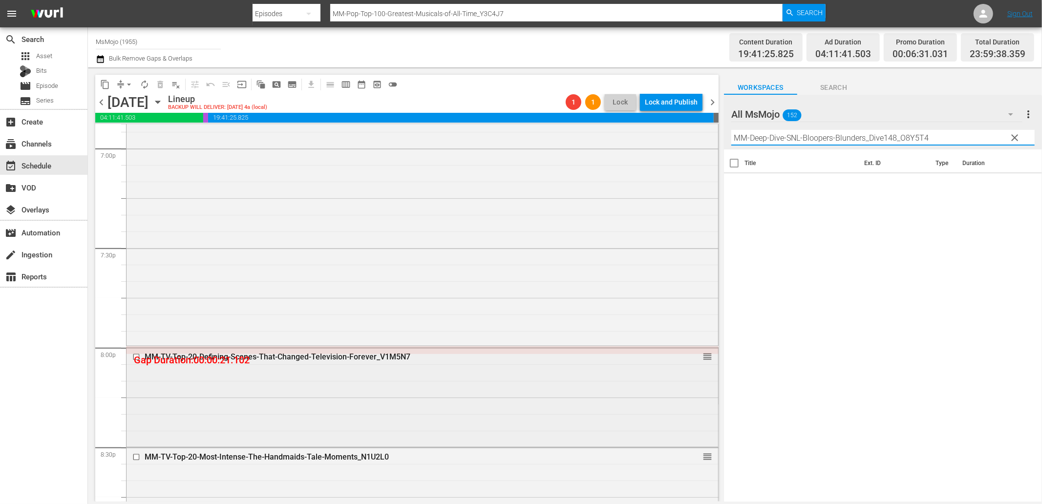
type input "MM-Deep-Dive-SNL-Bloopers-Blunders_Dive148_O8Y5T4"
click at [130, 353] on div at bounding box center [137, 357] width 15 height 12
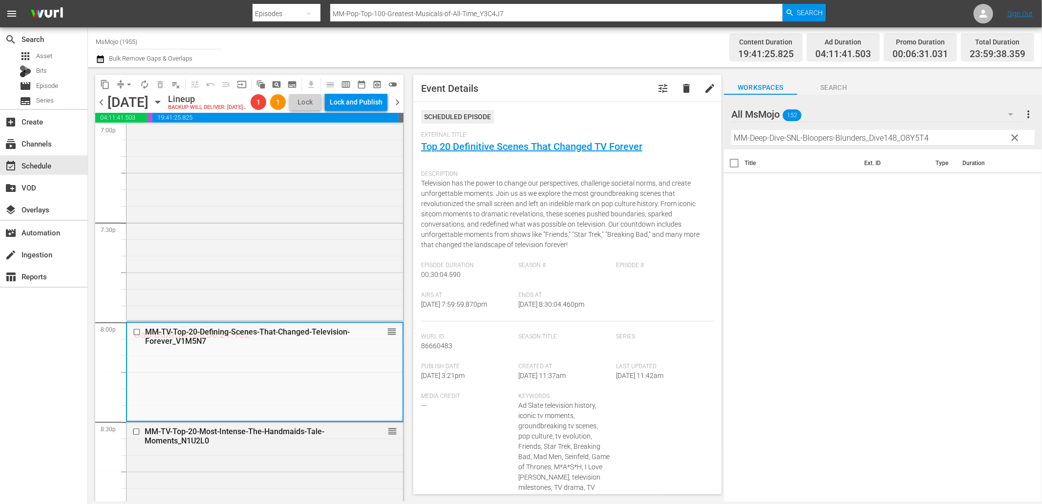
scroll to position [3908, 0]
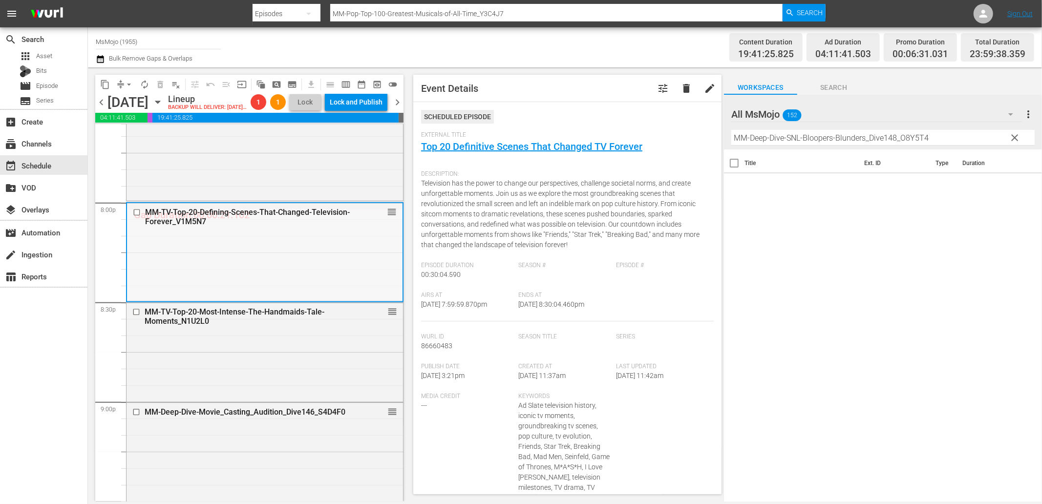
click at [138, 217] on input "checkbox" at bounding box center [138, 213] width 10 height 8
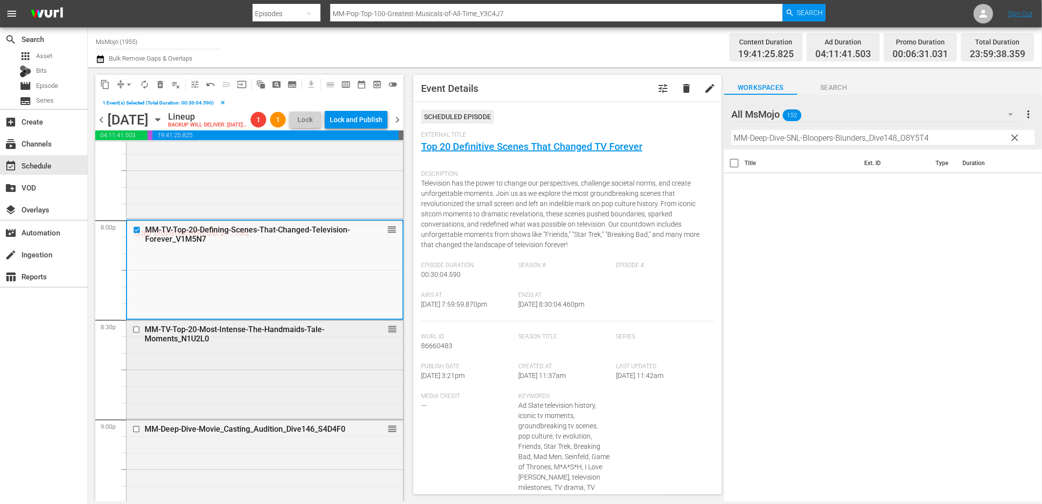
click at [133, 334] on input "checkbox" at bounding box center [137, 329] width 10 height 8
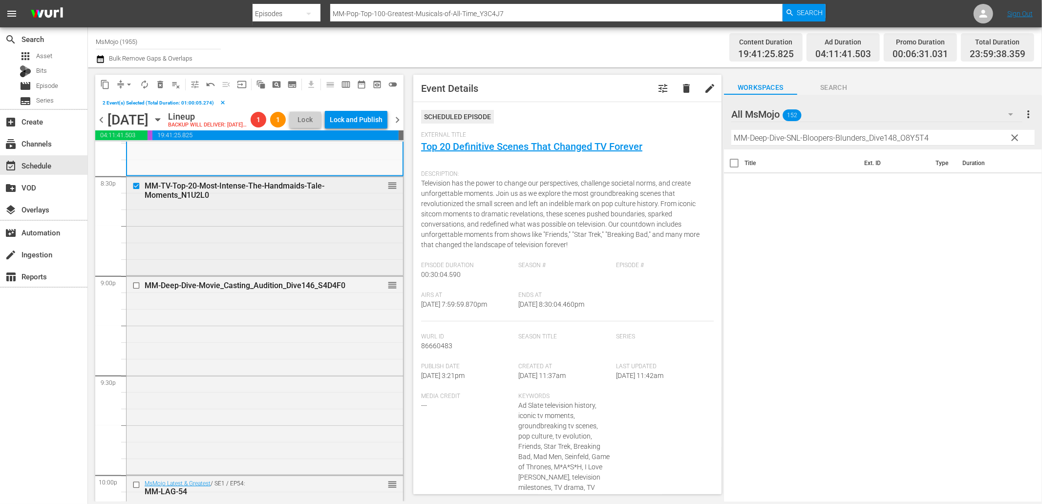
scroll to position [4089, 0]
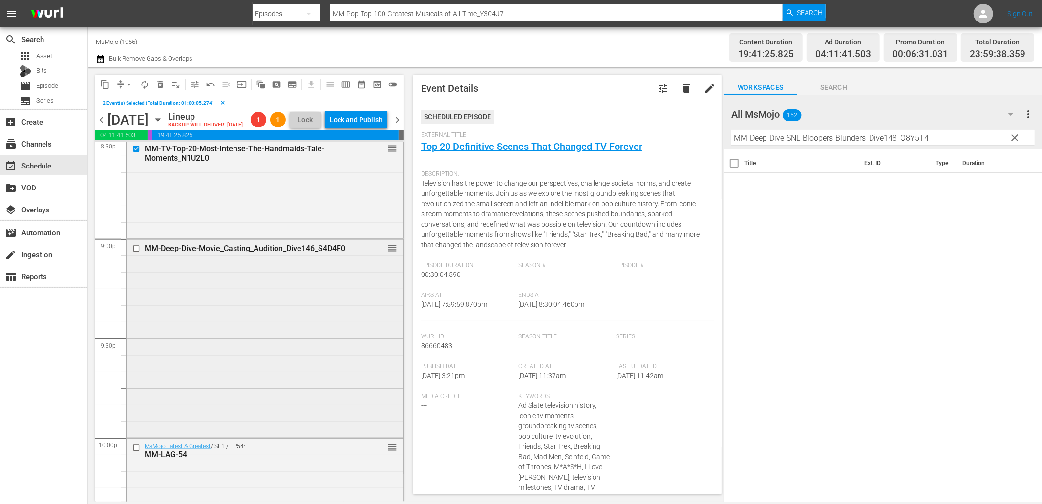
click at [139, 253] on input "checkbox" at bounding box center [137, 249] width 10 height 8
click at [828, 85] on span "Search" at bounding box center [833, 88] width 73 height 12
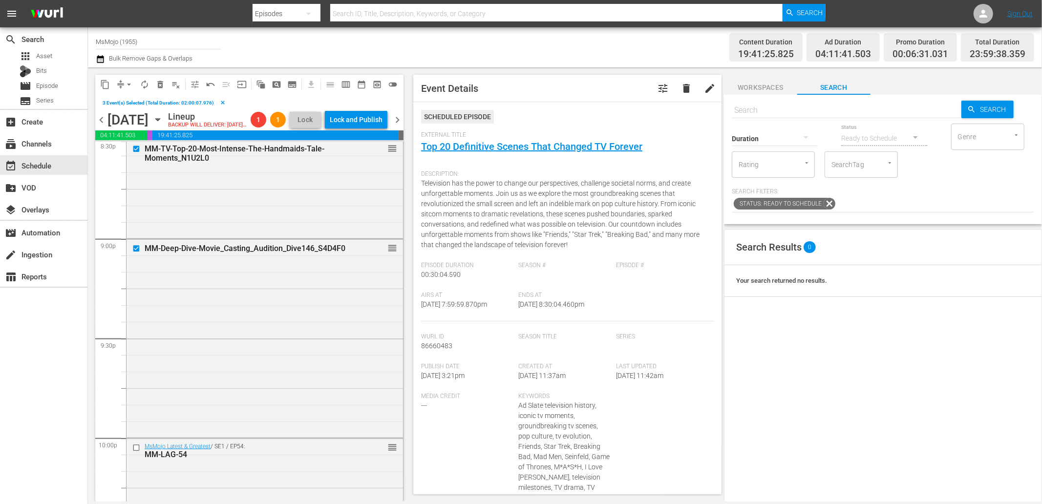
click at [768, 113] on input "text" at bounding box center [847, 110] width 230 height 23
paste input "MM-Deep-Dive-SNL-Bloopers-Blunders_Dive148_O8Y5T4"
type input "MM-Deep-Dive-SNL-Bloopers-Blunders_Dive148_O8Y5T4"
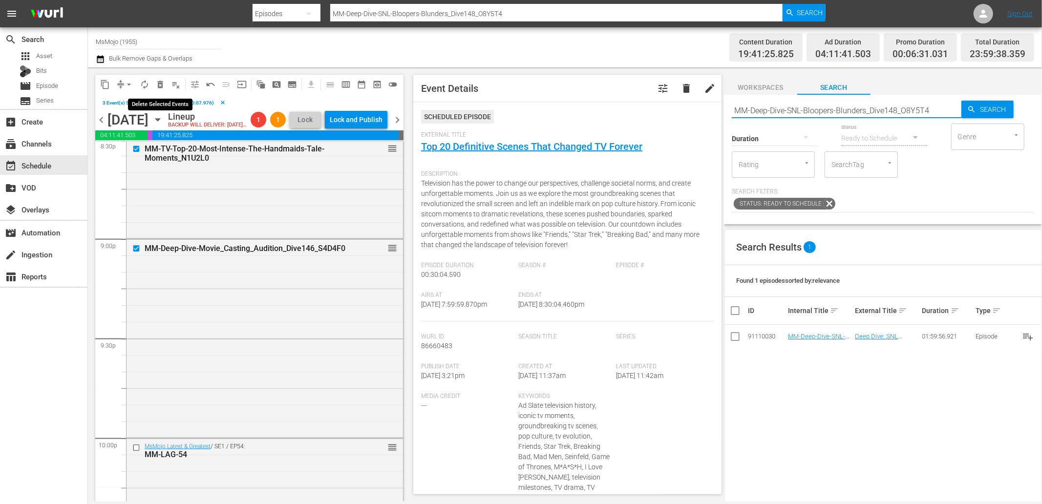
click at [155, 82] on span "delete_forever_outlined" at bounding box center [160, 85] width 10 height 10
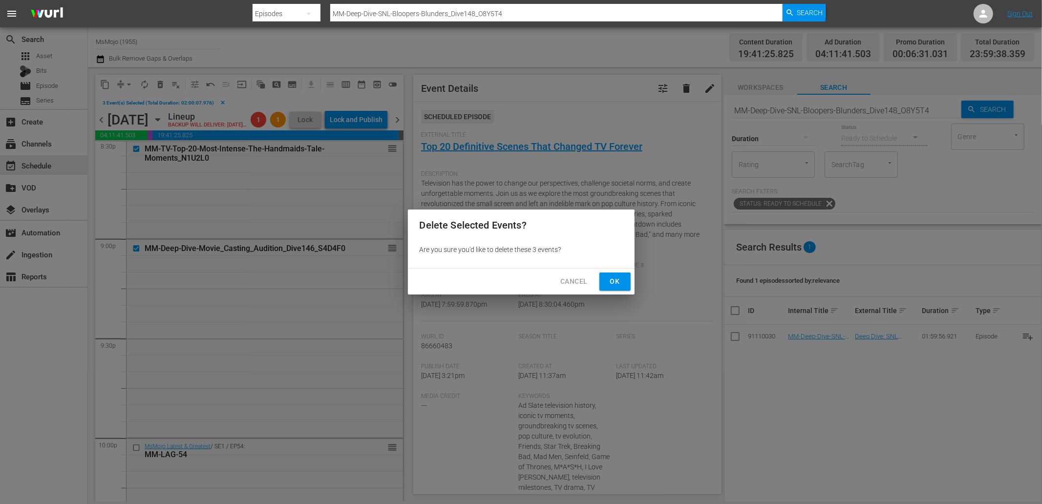
click at [613, 277] on span "Ok" at bounding box center [615, 282] width 16 height 12
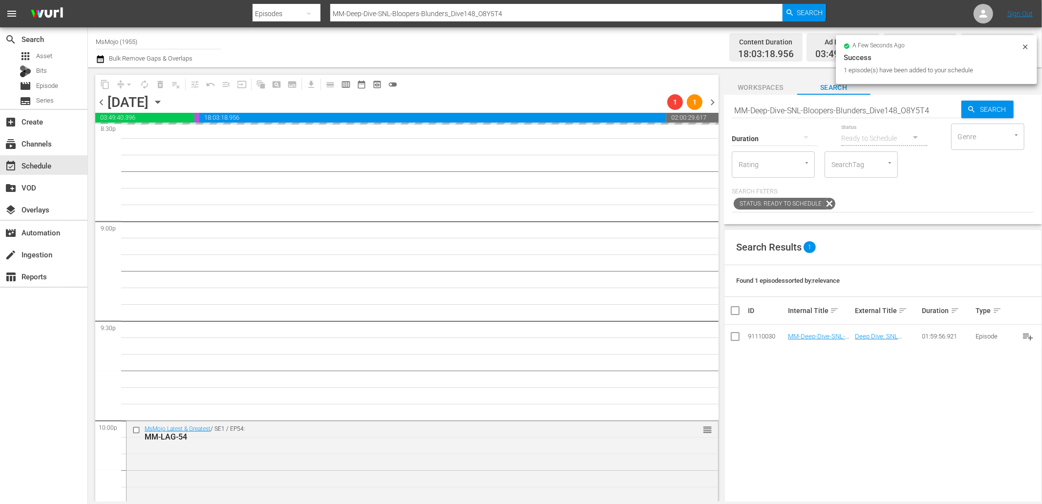
scroll to position [4198, 0]
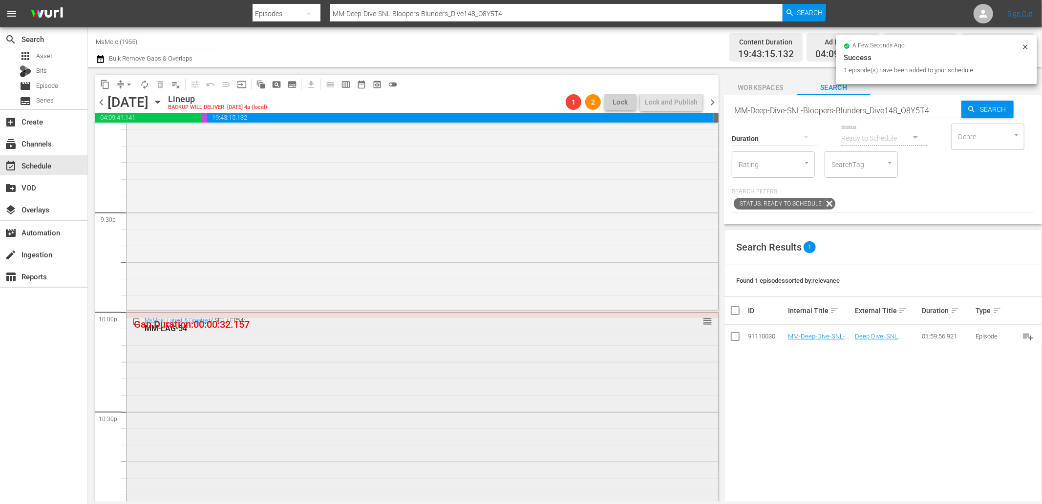
click at [242, 365] on div "MsMojo Latest & Greatest / SE1 / EP54: MM-LAG-54 reorder" at bounding box center [423, 510] width 592 height 395
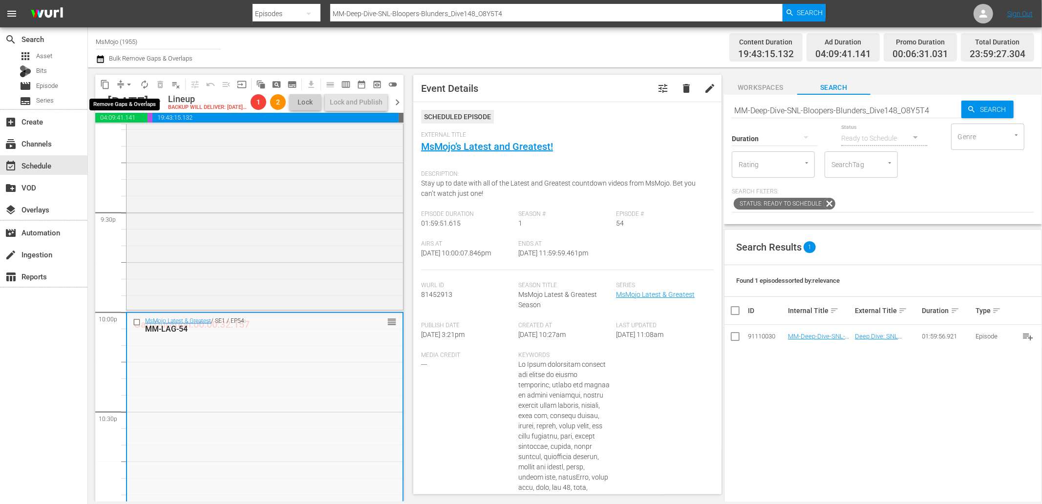
click at [132, 82] on span "arrow_drop_down" at bounding box center [129, 85] width 10 height 10
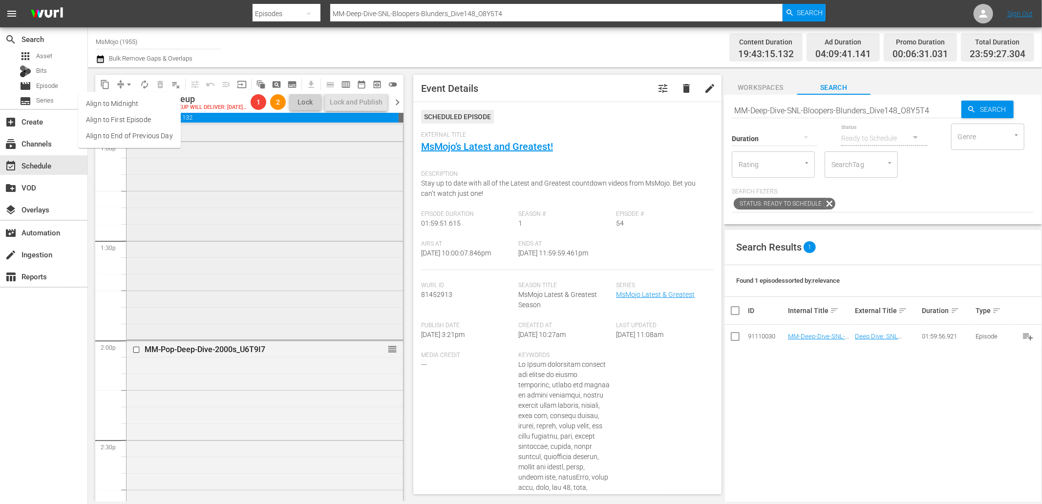
scroll to position [2569, 0]
click at [123, 132] on li "Align to End of Previous Day" at bounding box center [129, 136] width 103 height 16
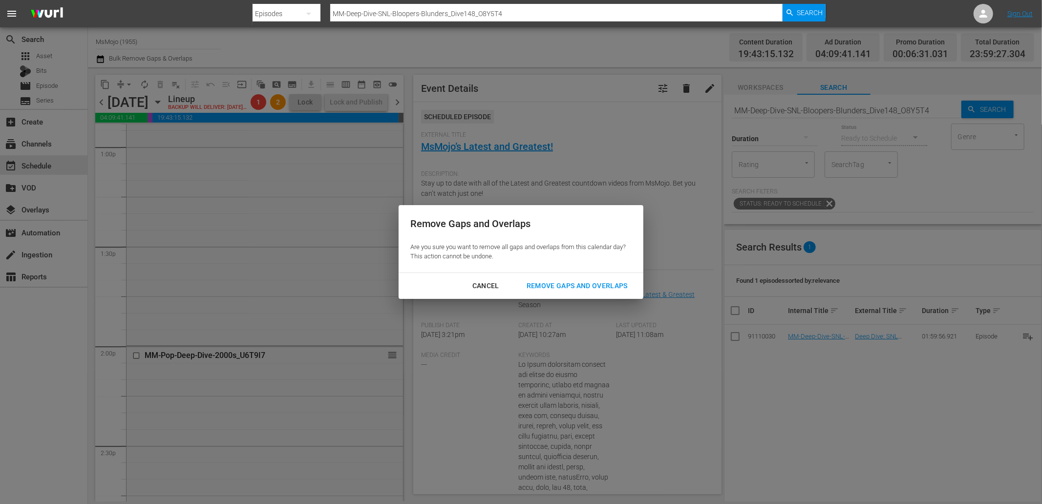
click at [602, 286] on div "Remove Gaps and Overlaps" at bounding box center [577, 286] width 117 height 12
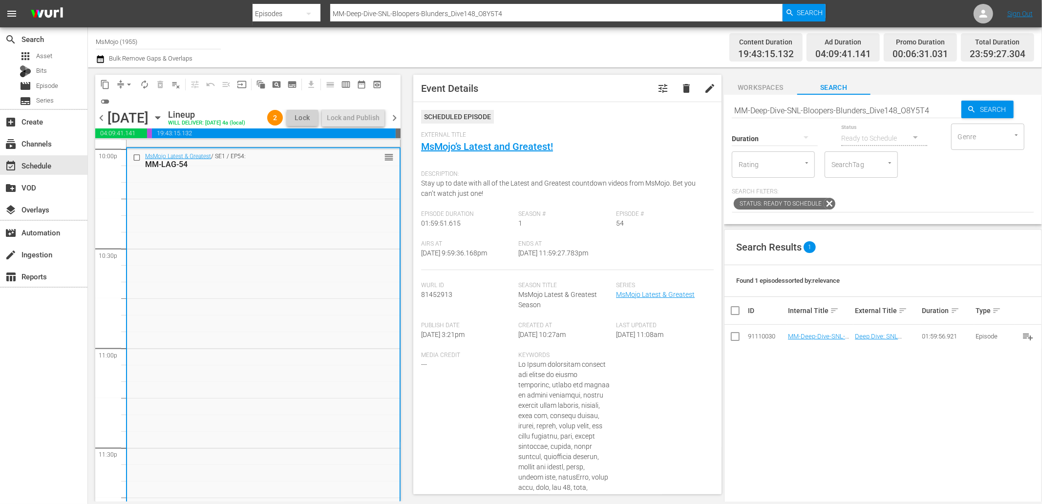
scroll to position [4437, 0]
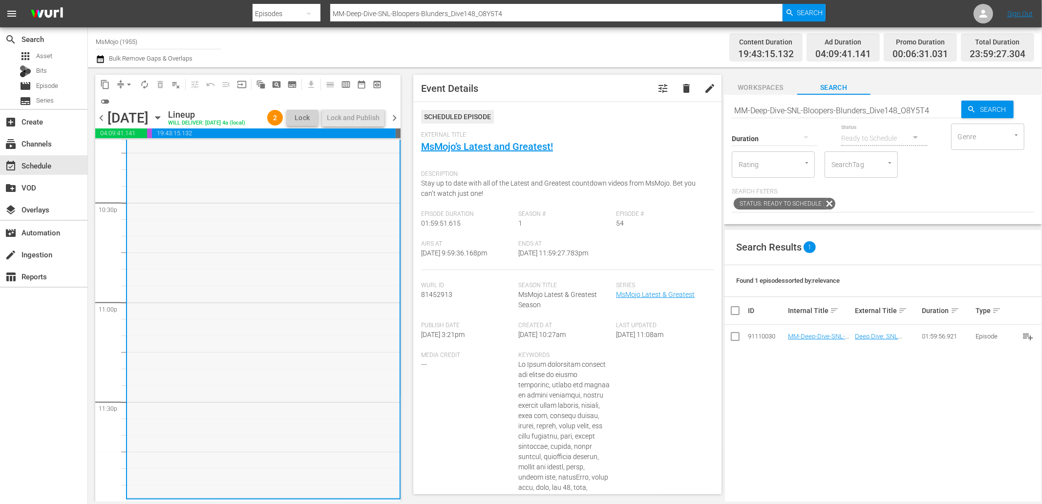
click at [257, 321] on div "MsMojo Latest & Greatest / SE1 / EP54: MM-LAG-54 reorder" at bounding box center [263, 300] width 273 height 395
click at [240, 328] on div "MsMojo Latest & Greatest / SE1 / EP54: MM-LAG-54 reorder" at bounding box center [263, 300] width 273 height 395
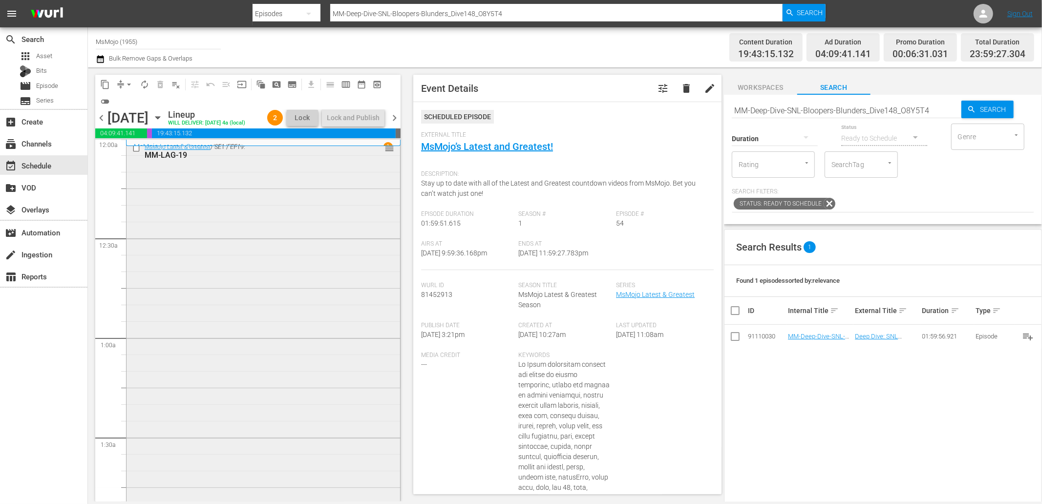
scroll to position [0, 0]
click at [287, 354] on div "MsMojo Latest & Greatest / SE1 / EP19: MM-LAG-19 reorder" at bounding box center [264, 339] width 274 height 396
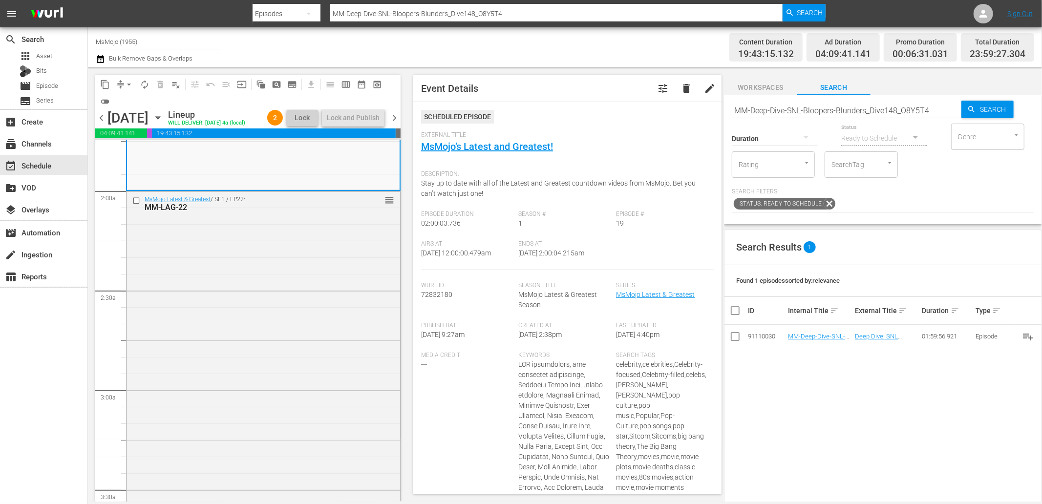
scroll to position [362, 0]
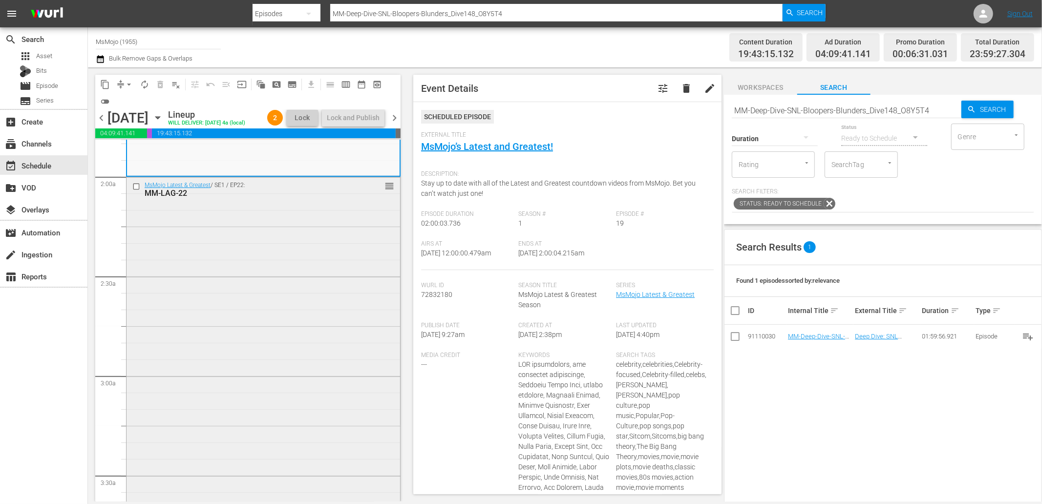
click at [285, 322] on div "MsMojo Latest & Greatest / SE1 / EP22: MM-LAG-22 reorder" at bounding box center [264, 375] width 274 height 396
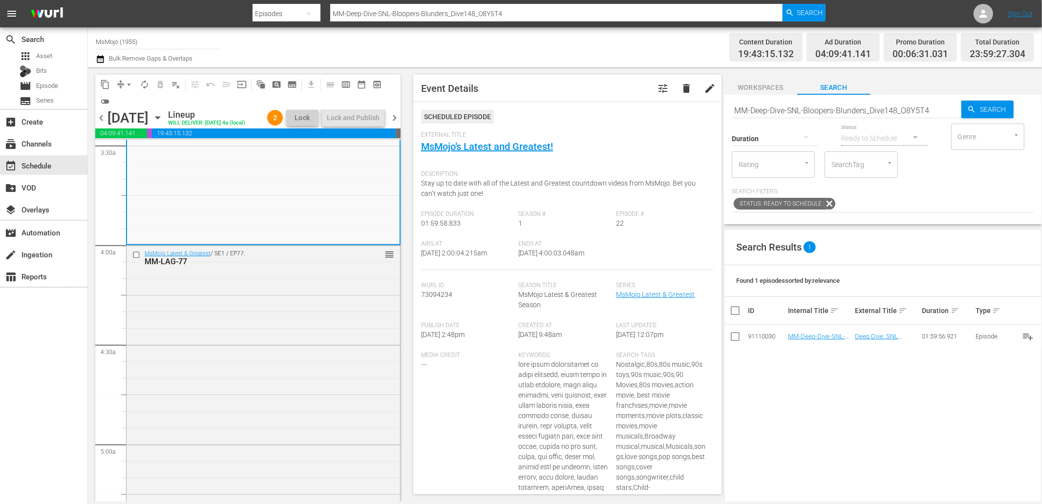
scroll to position [1086, 0]
click at [227, 422] on div "MsMojo Latest & Greatest / SE1 / EP54: MM-LAG-54 reorder" at bounding box center [264, 448] width 274 height 395
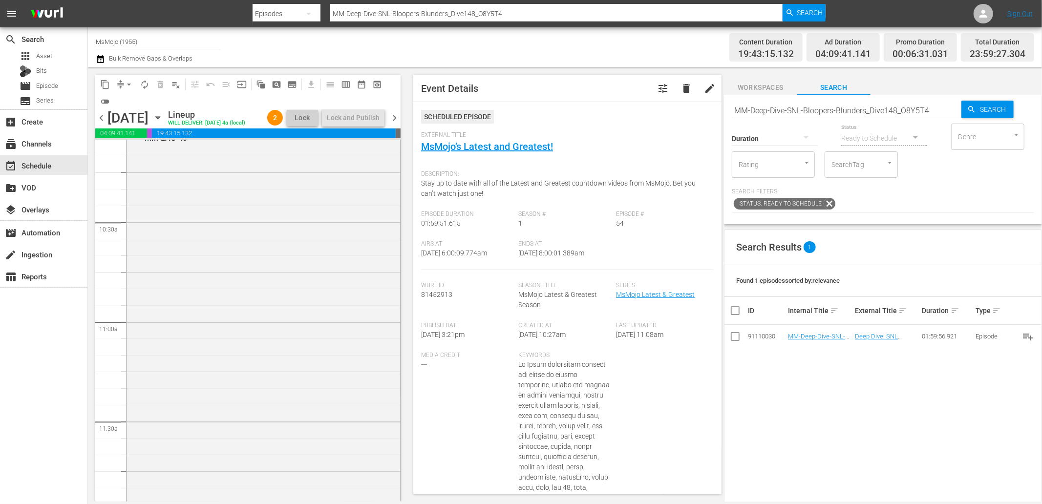
scroll to position [2316, 0]
click at [246, 416] on div "MsMojo Latest & Greatest / SE1 / EP82: MM-LAG-82 reorder" at bounding box center [264, 414] width 274 height 396
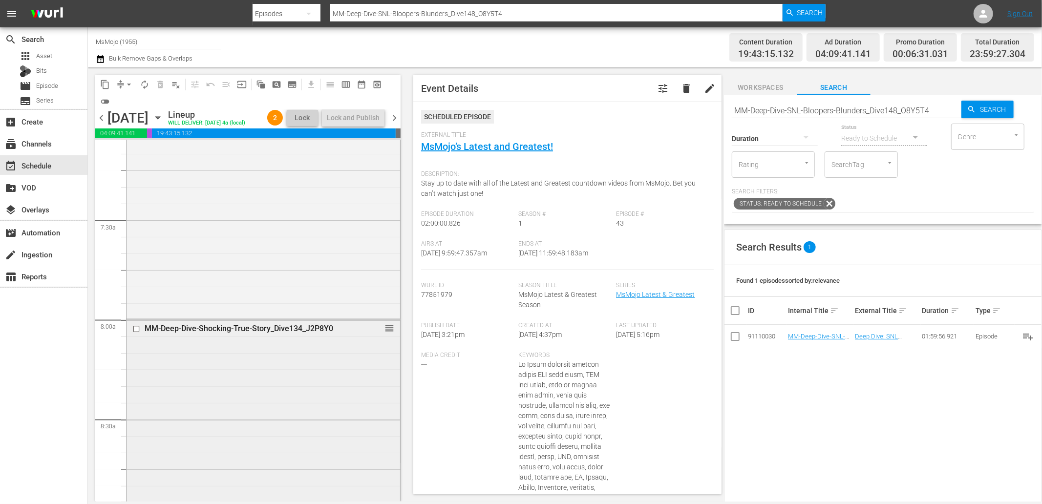
scroll to position [1411, 0]
click at [213, 391] on div "MM-Deep-Dive-Shocking-True-Story_Dive134_J2P8Y0 reorder" at bounding box center [264, 472] width 274 height 296
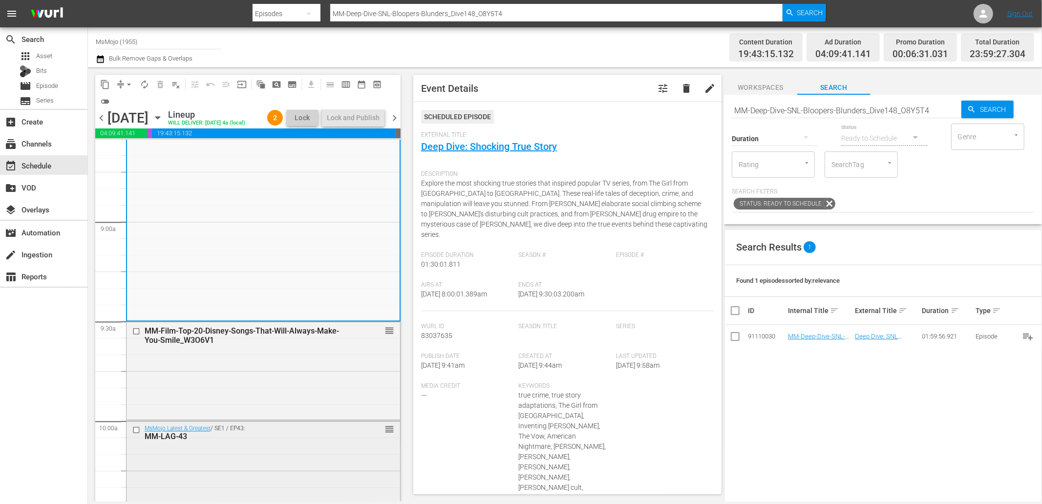
scroll to position [1809, 0]
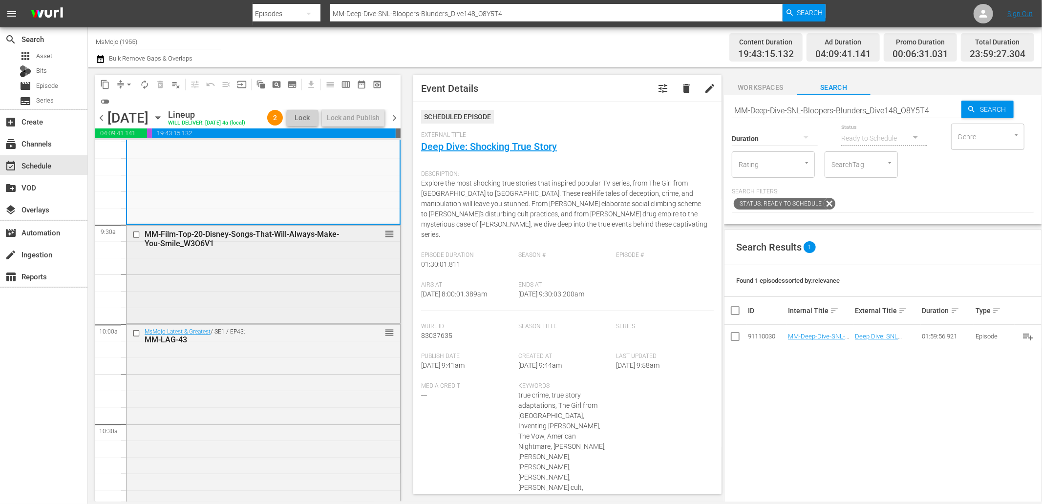
click at [195, 317] on div "MM-Film-Top-20-Disney-Songs-That-Will-Always-Make-You-Smile_W3O6V1 reorder" at bounding box center [264, 273] width 274 height 96
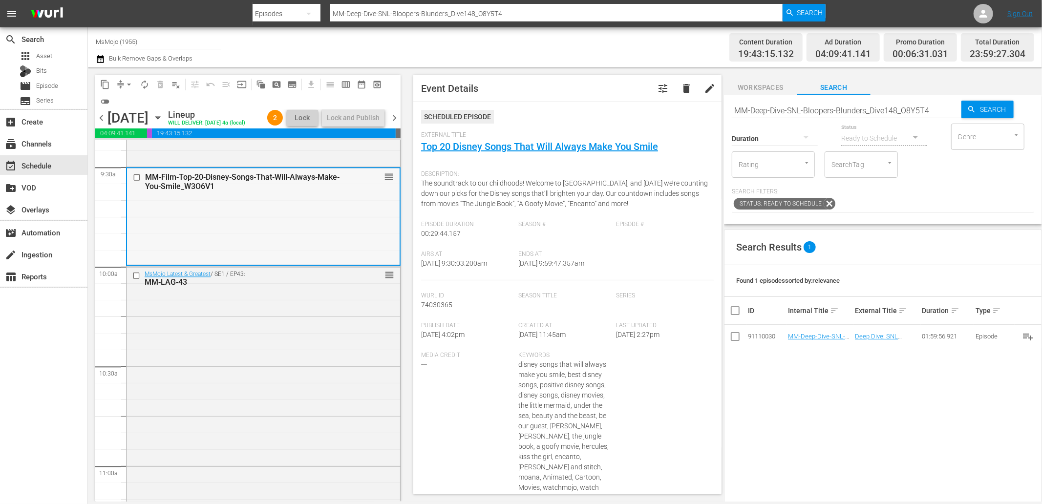
scroll to position [1918, 0]
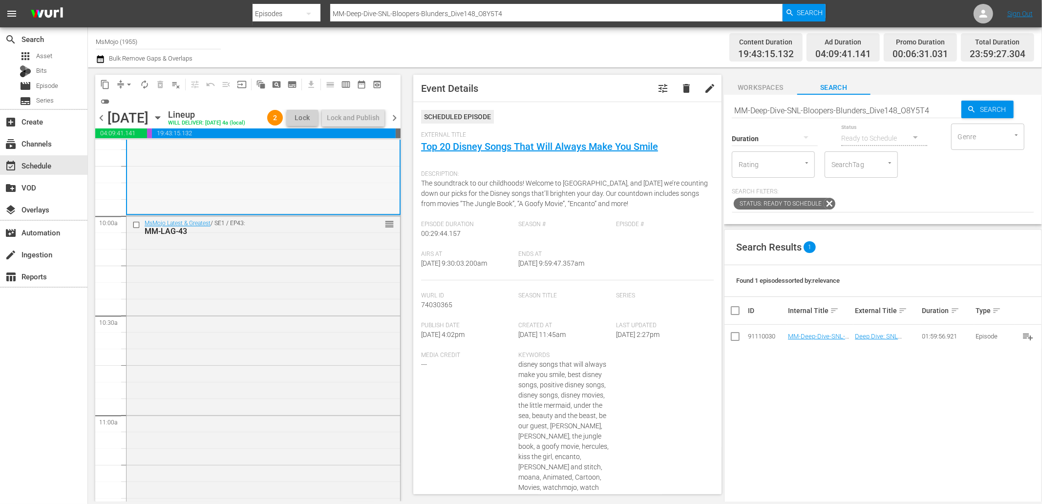
click at [195, 314] on div "MsMojo Latest & Greatest / SE1 / EP43: MM-LAG-43 reorder" at bounding box center [264, 413] width 274 height 396
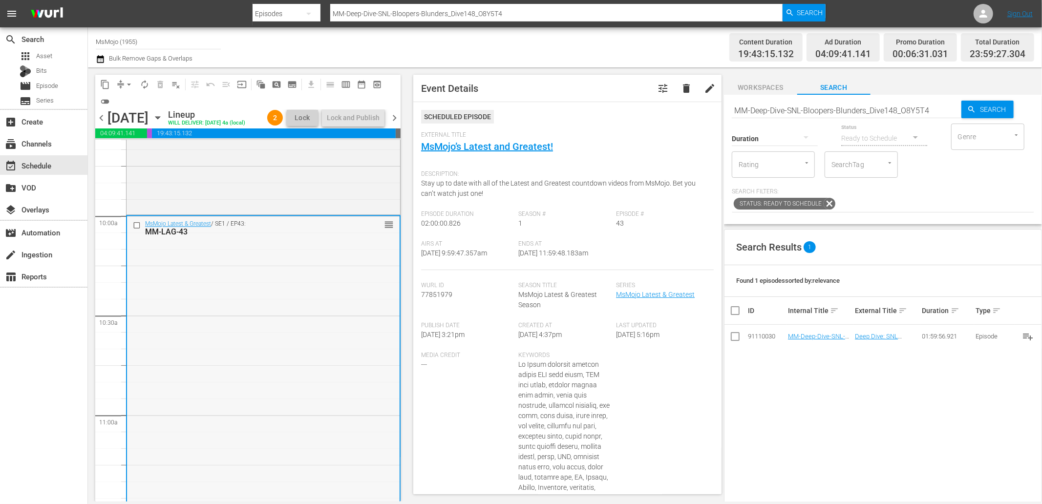
click at [137, 229] on input "checkbox" at bounding box center [138, 225] width 10 height 8
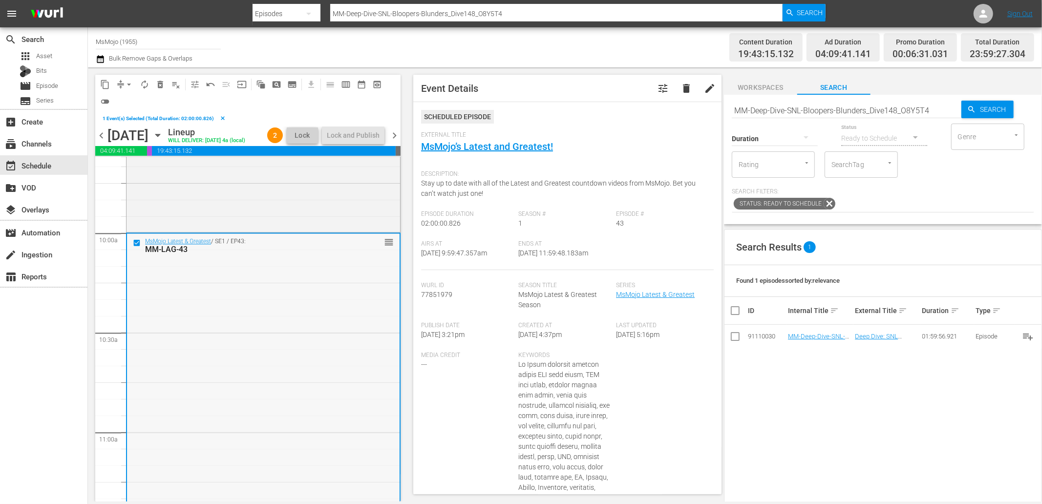
click at [221, 288] on div "MsMojo Latest & Greatest / SE1 / EP43: MM-LAG-43 reorder" at bounding box center [263, 432] width 273 height 396
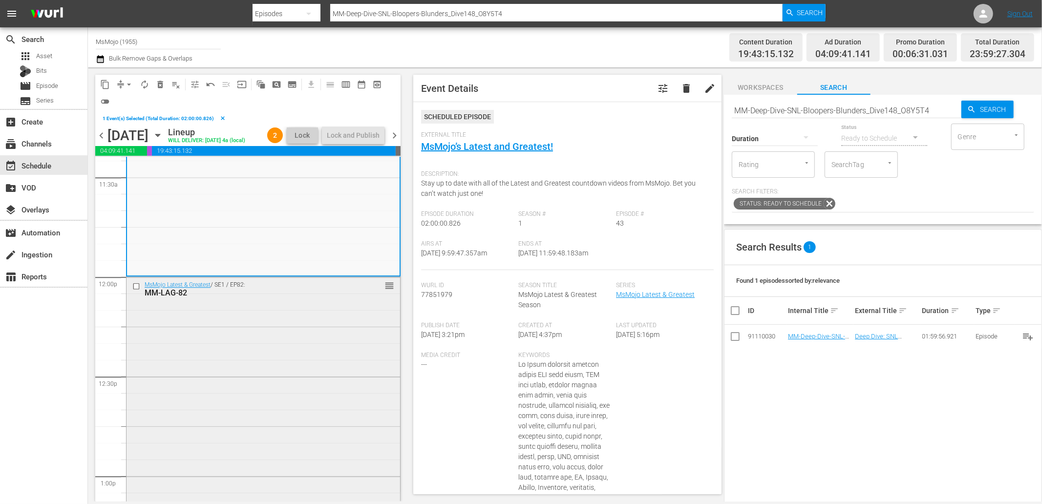
scroll to position [2280, 0]
click at [233, 368] on div "MsMojo Latest & Greatest / SE1 / EP82: MM-LAG-82 reorder" at bounding box center [264, 468] width 274 height 396
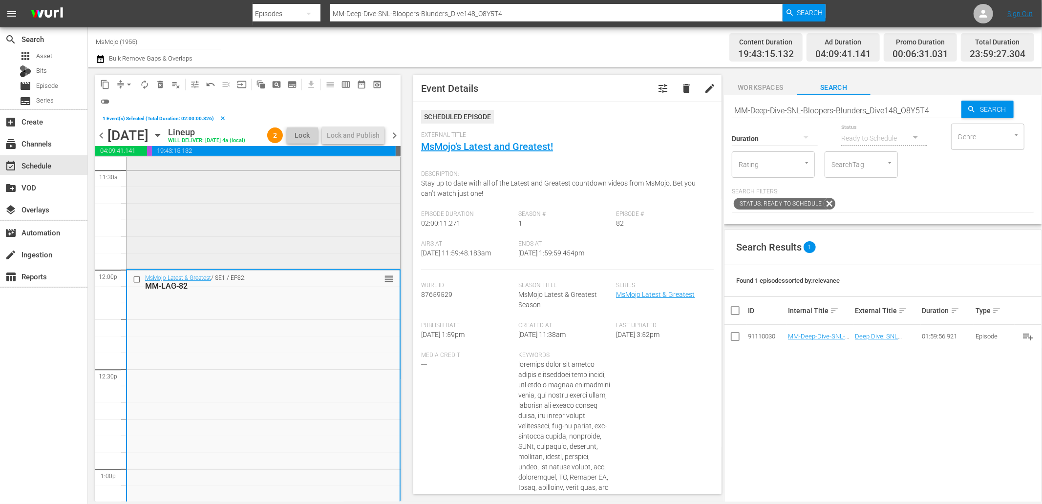
click at [255, 246] on div "MsMojo Latest & Greatest / SE1 / EP43: MM-LAG-43 reorder" at bounding box center [264, 69] width 274 height 396
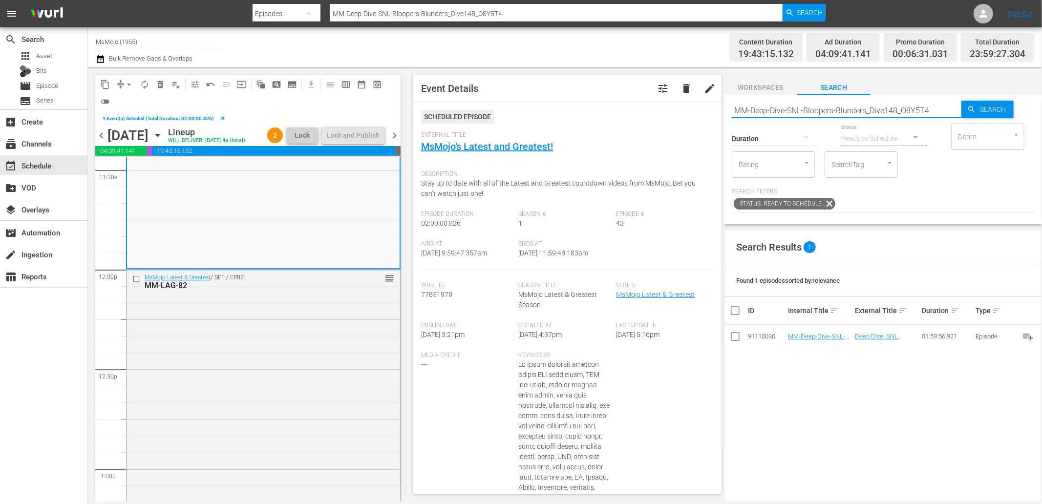
drag, startPoint x: 866, startPoint y: 107, endPoint x: 666, endPoint y: 93, distance: 199.8
click at [666, 93] on div "content_copy compress arrow_drop_down autorenew_outlined delete_forever_outline…" at bounding box center [565, 284] width 954 height 434
paste input "LAG-7"
type input "MM-LAG-74"
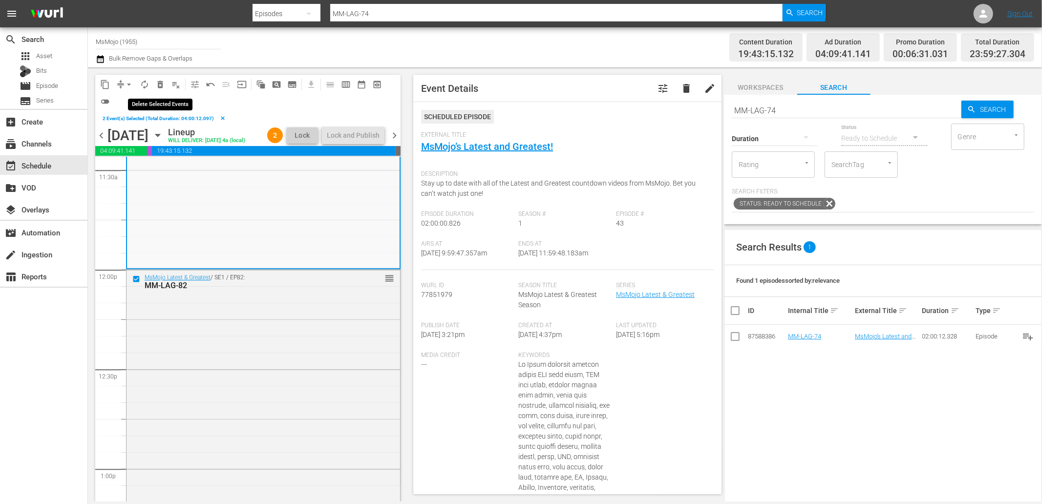
click at [159, 82] on span "delete_forever_outlined" at bounding box center [160, 85] width 10 height 10
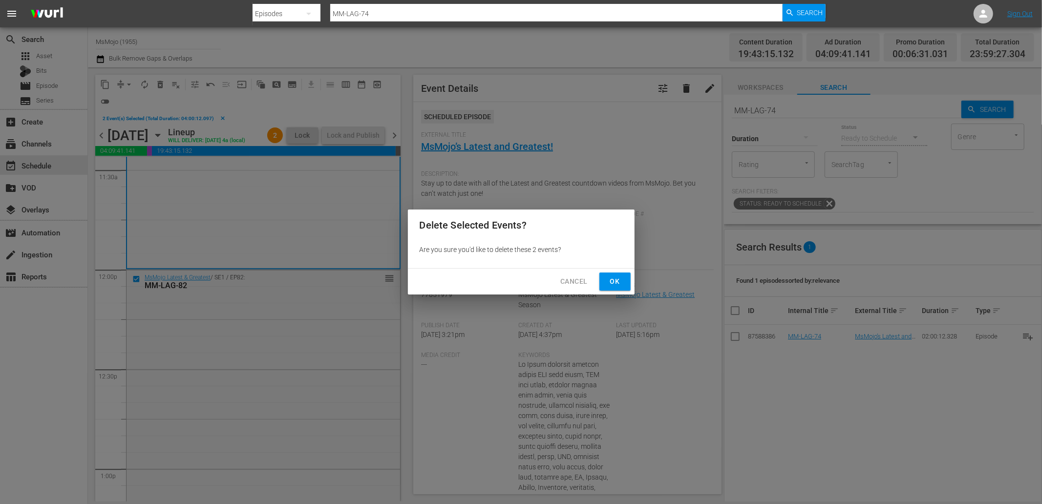
click at [613, 280] on span "Ok" at bounding box center [615, 282] width 16 height 12
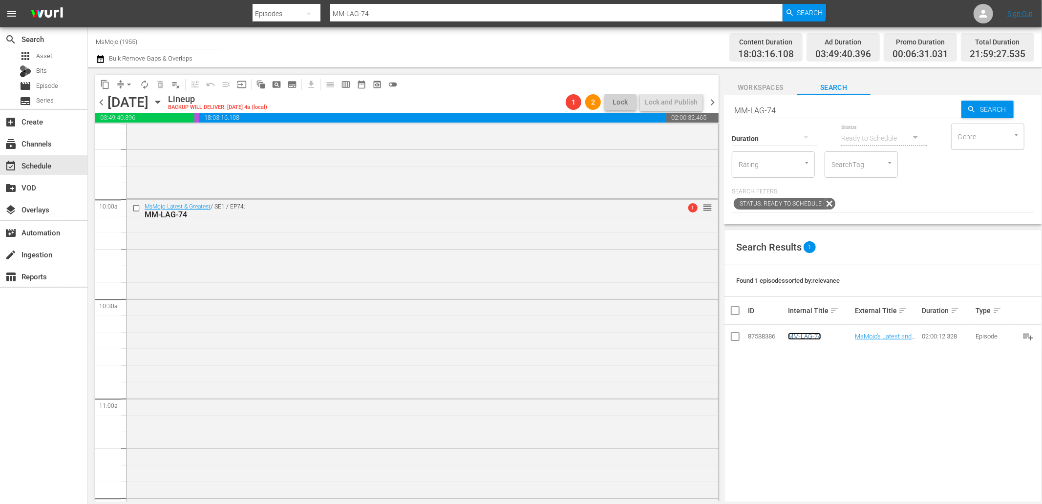
scroll to position [1918, 0]
drag, startPoint x: 703, startPoint y: 211, endPoint x: 670, endPoint y: 407, distance: 199.0
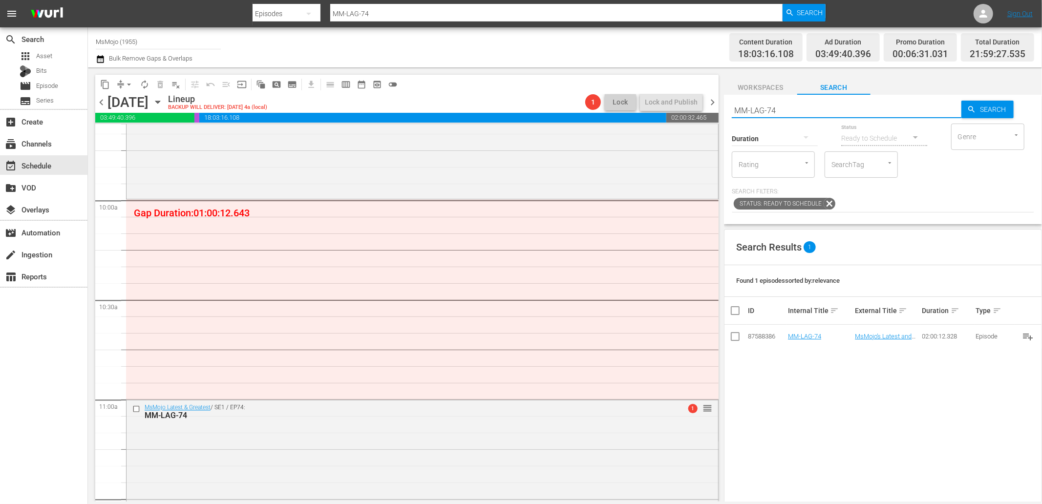
paste input "43"
type input "MM-LAG-43"
drag, startPoint x: 724, startPoint y: 97, endPoint x: 680, endPoint y: 93, distance: 43.7
click at [680, 93] on div "content_copy compress arrow_drop_down autorenew_outlined delete_forever_outline…" at bounding box center [565, 284] width 954 height 434
type input "MM-LAG-43"
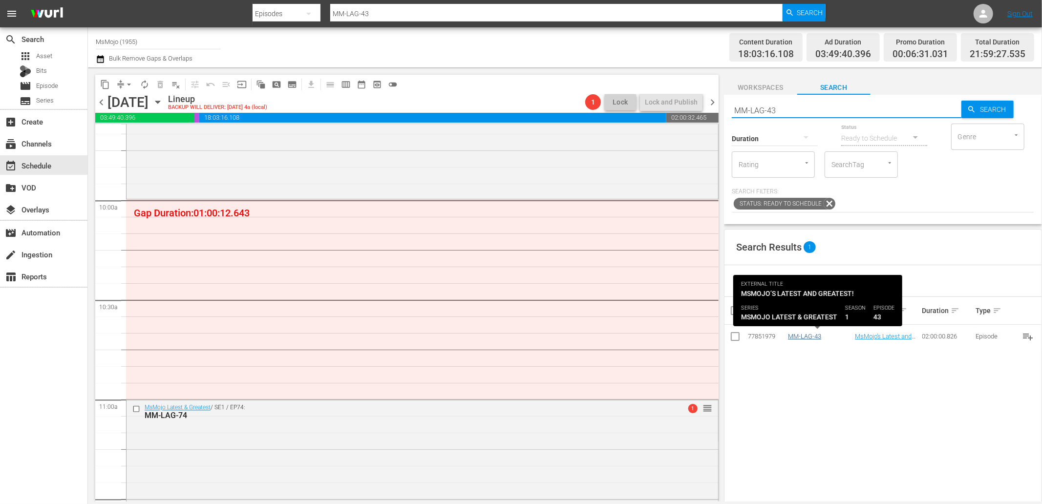
type input "MM-LAG-43"
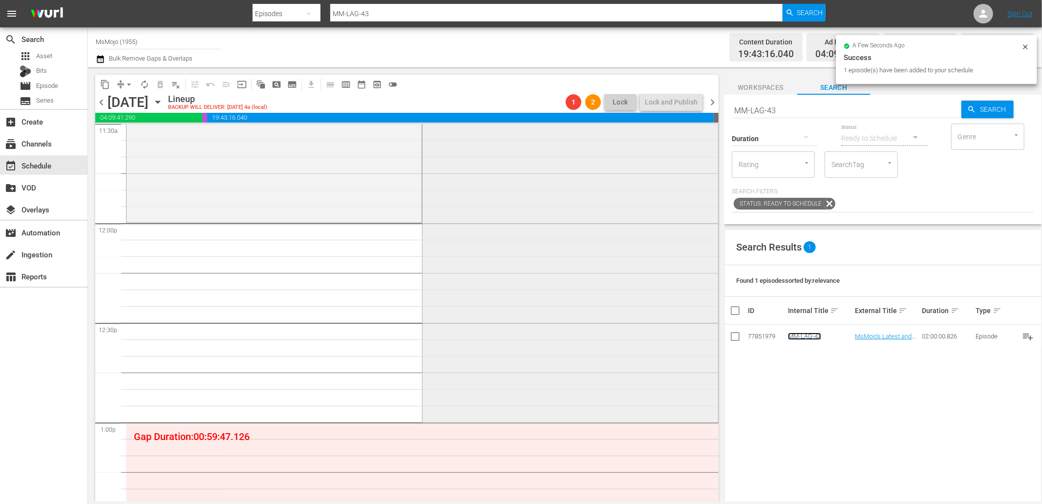
scroll to position [2352, 0]
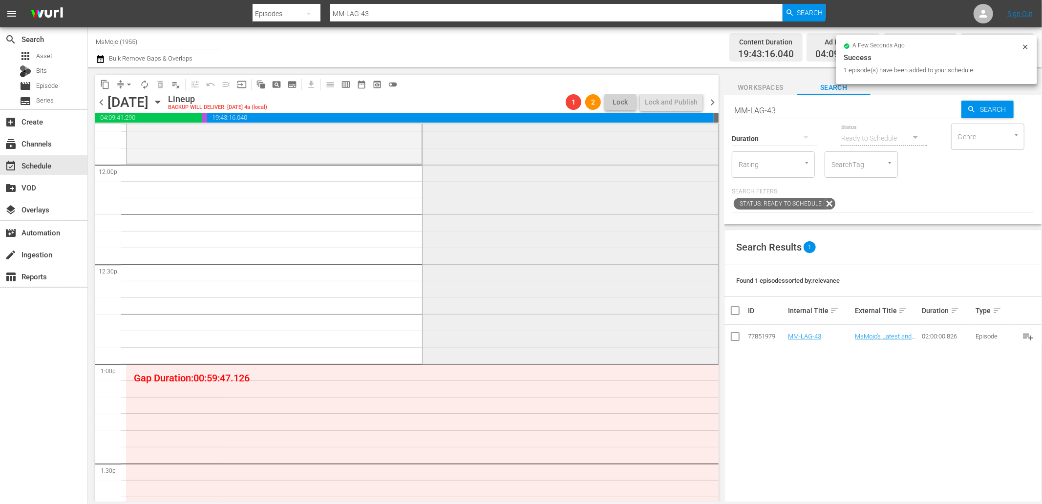
click at [475, 284] on div "MsMojo Latest & Greatest / SE1 / EP74: MM-LAG-74 2 reorder" at bounding box center [570, 163] width 295 height 396
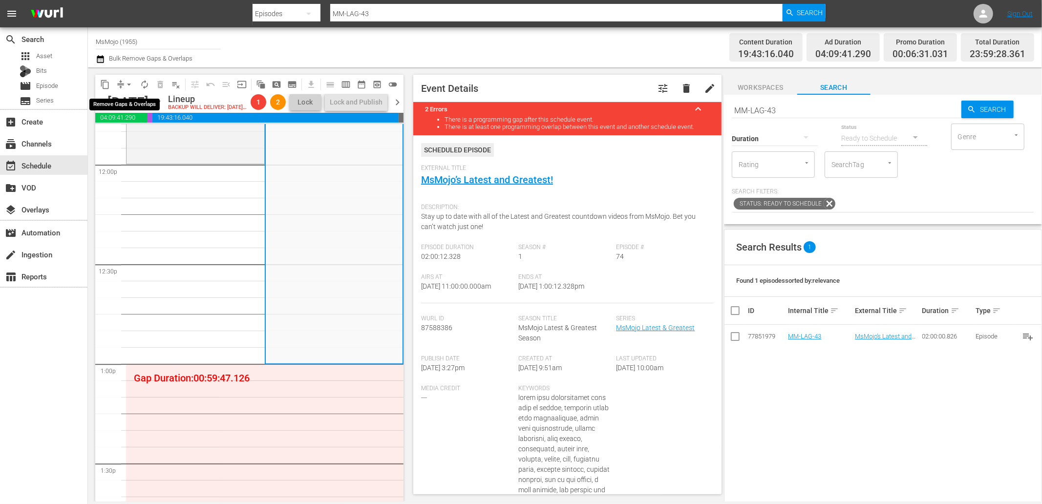
click at [126, 86] on span "arrow_drop_down" at bounding box center [129, 85] width 10 height 10
click at [147, 133] on li "Align to End of Previous Day" at bounding box center [129, 136] width 103 height 16
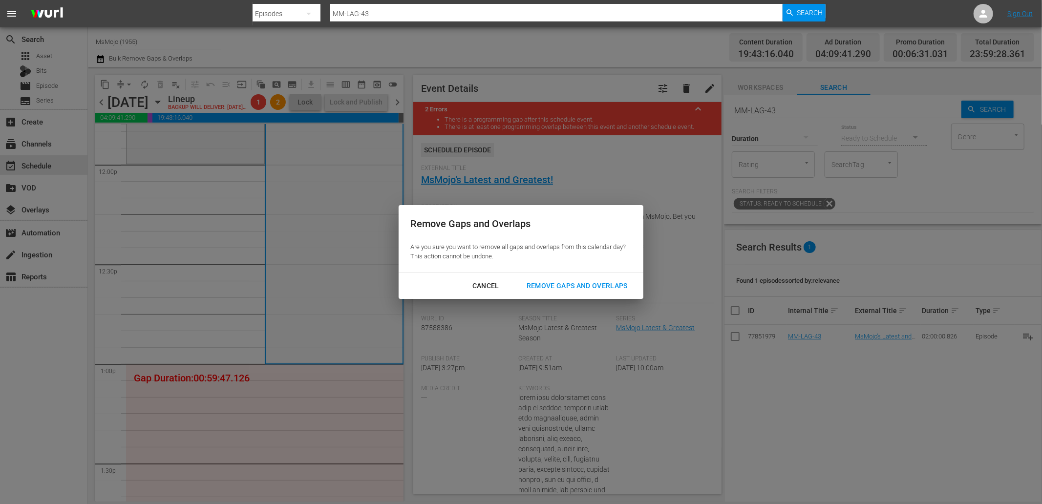
click at [559, 295] on div "Cancel Remove Gaps and Overlaps" at bounding box center [521, 286] width 245 height 26
click at [543, 281] on div "Remove Gaps and Overlaps" at bounding box center [577, 286] width 117 height 12
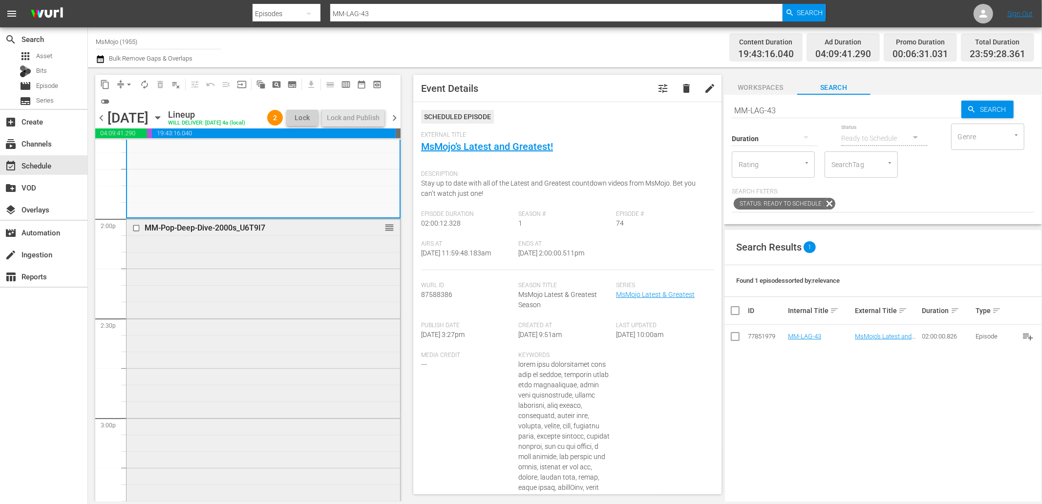
scroll to position [2714, 0]
click at [225, 334] on div "MM-Pop-Deep-Dive-2000s_U6T9I7 reorder" at bounding box center [264, 365] width 274 height 296
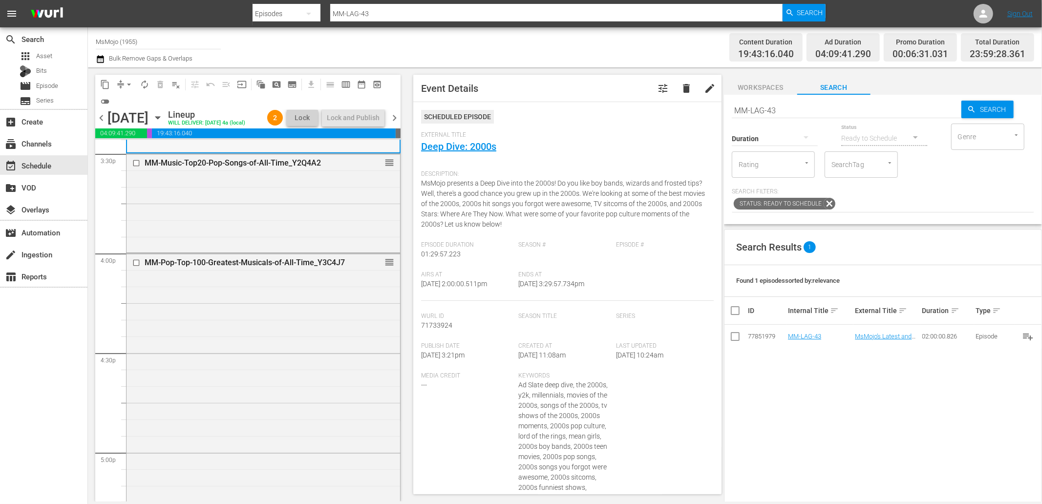
click at [220, 316] on div "MM-Pop-Top-100-Greatest-Musicals-of-All-Time_Y3C4J7 reorder" at bounding box center [264, 401] width 274 height 295
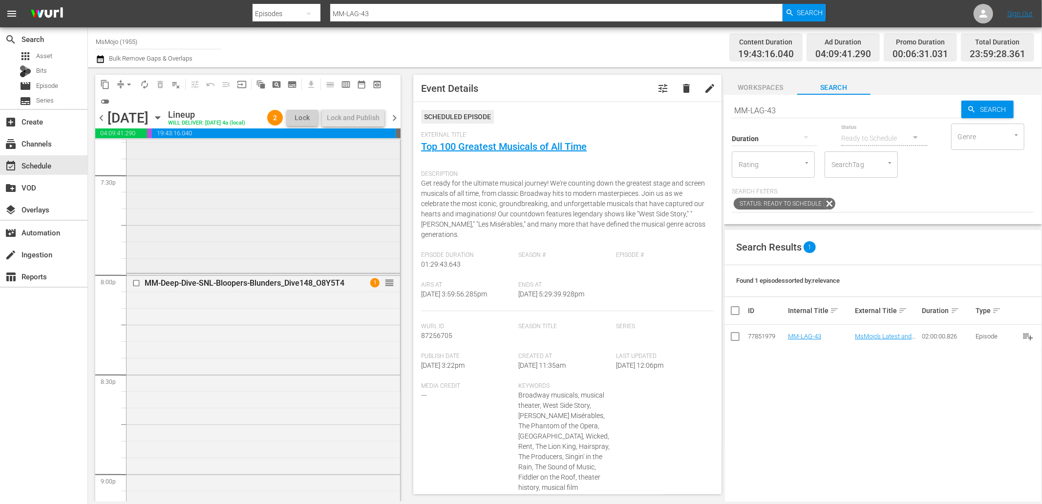
scroll to position [3944, 0]
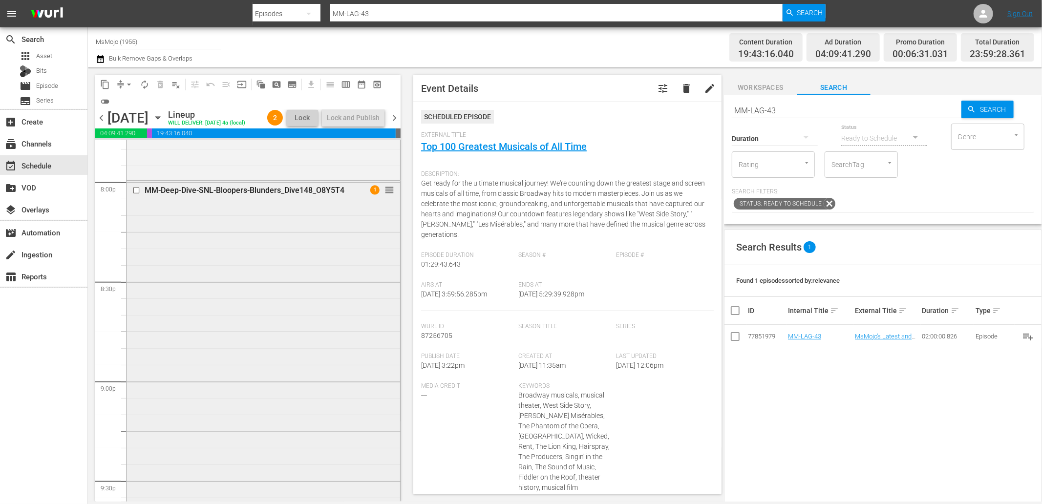
click at [206, 347] on div "MM-Deep-Dive-SNL-Bloopers-Blunders_Dive148_O8Y5T4 1 reorder" at bounding box center [264, 379] width 274 height 396
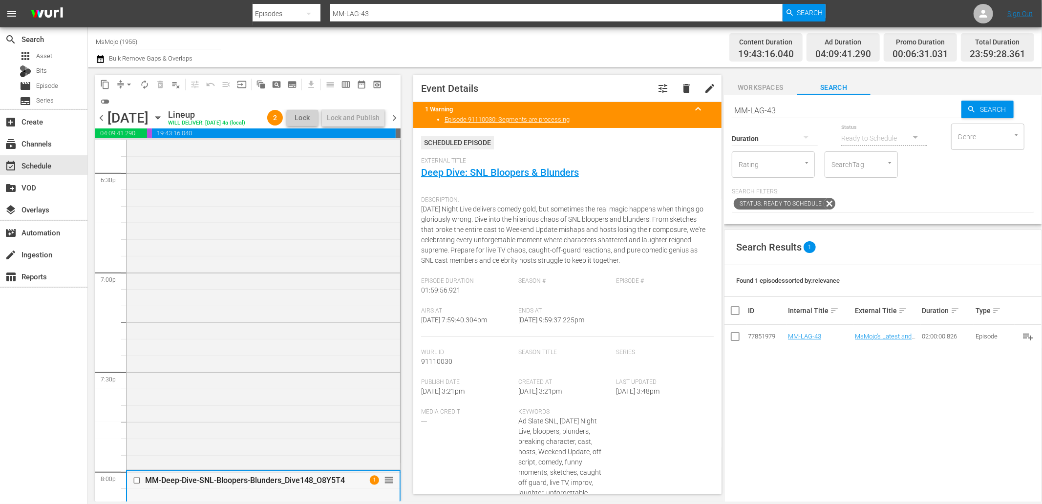
click at [206, 340] on div "MsMojo Latest & Greatest / SE1 / EPnull: MM-LAG-90 (Friends) reorder" at bounding box center [264, 270] width 274 height 395
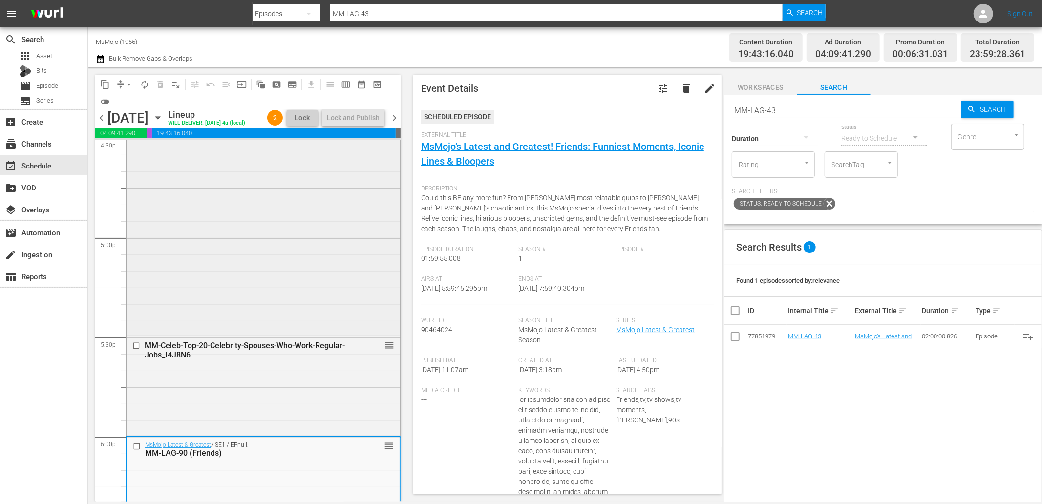
scroll to position [3257, 0]
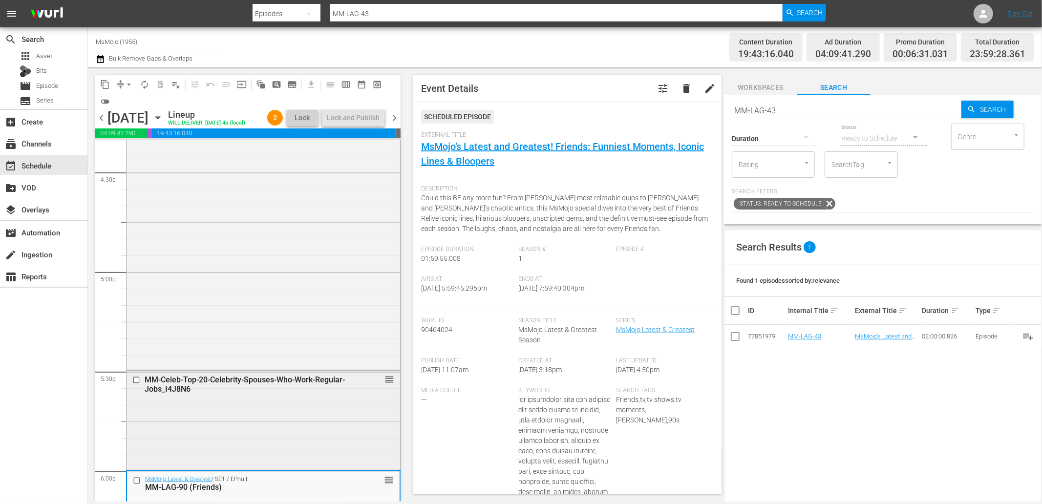
click at [345, 432] on div "MM-Celeb-Top-20-Celebrity-Spouses-Who-Work-Regular-Jobs_I4J8N6 reorder" at bounding box center [264, 419] width 274 height 97
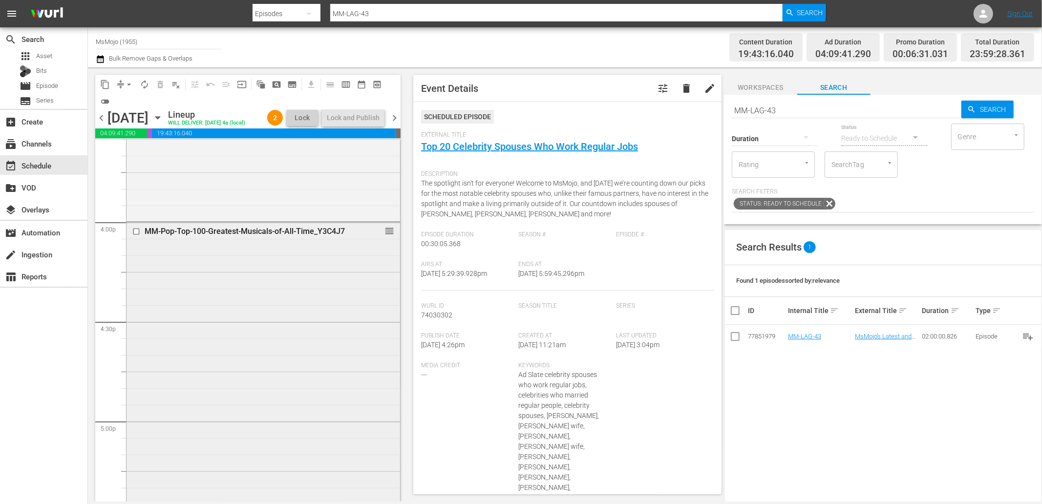
scroll to position [3076, 0]
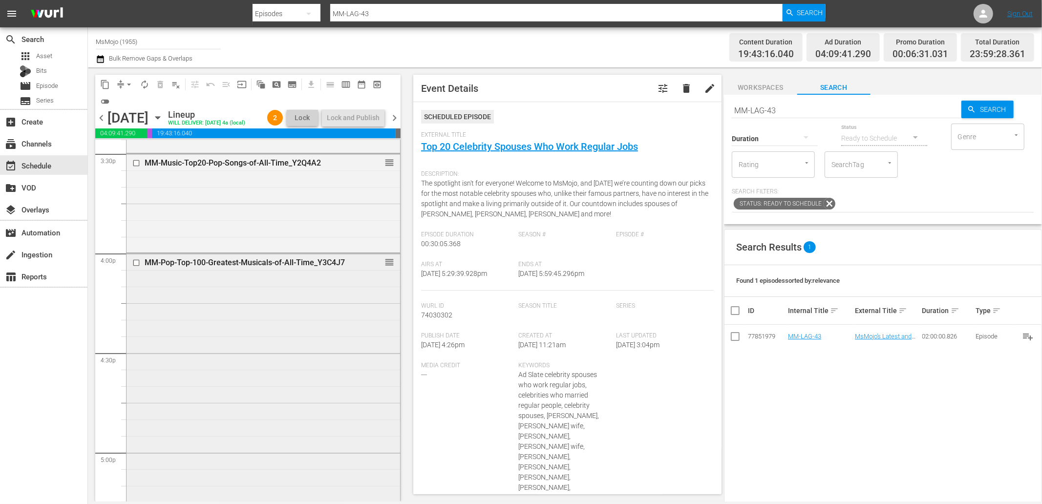
click at [287, 373] on div "MM-Pop-Top-100-Greatest-Musicals-of-All-Time_Y3C4J7 reorder" at bounding box center [264, 401] width 274 height 295
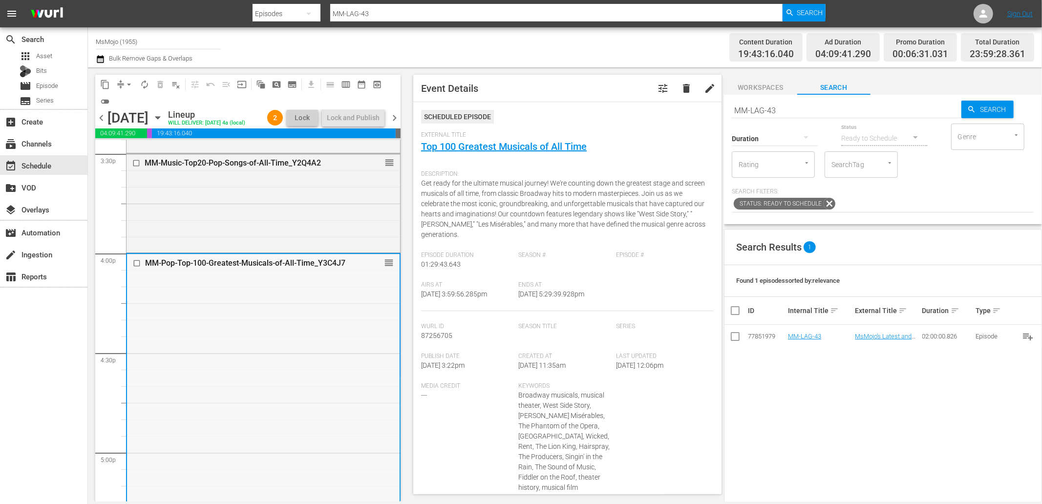
click at [233, 328] on div "MM-Pop-Top-100-Greatest-Musicals-of-All-Time_Y3C4J7 reorder" at bounding box center [263, 401] width 273 height 295
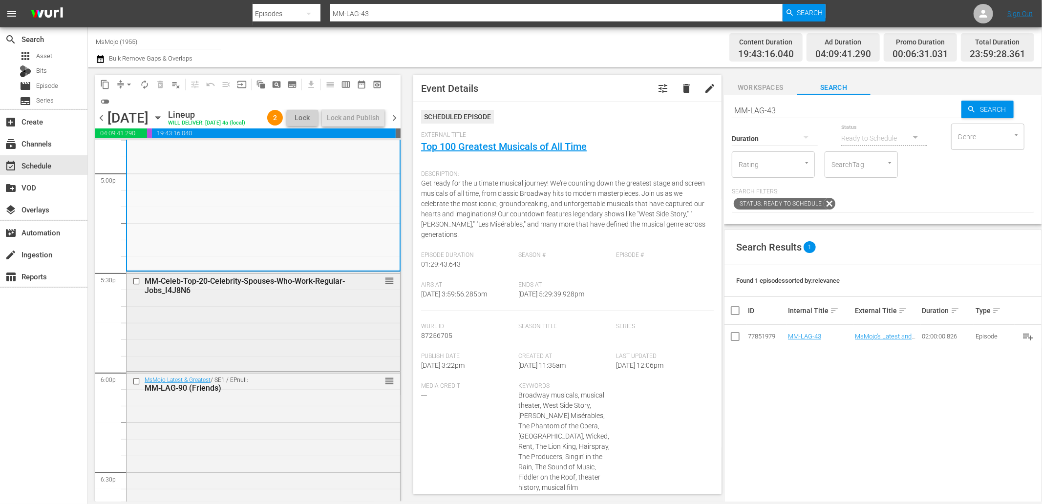
scroll to position [3365, 0]
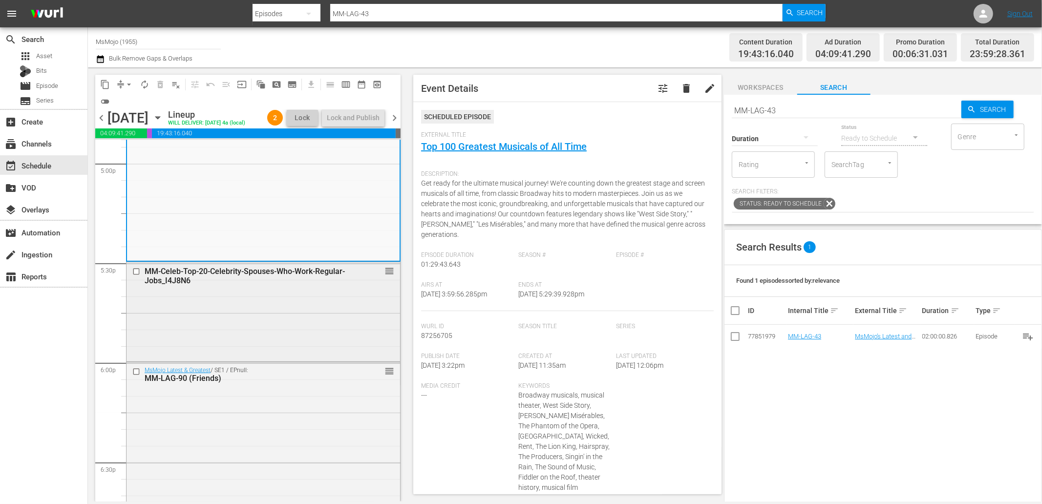
click at [255, 318] on div "MM-Celeb-Top-20-Celebrity-Spouses-Who-Work-Regular-Jobs_I4J8N6 reorder" at bounding box center [264, 310] width 274 height 97
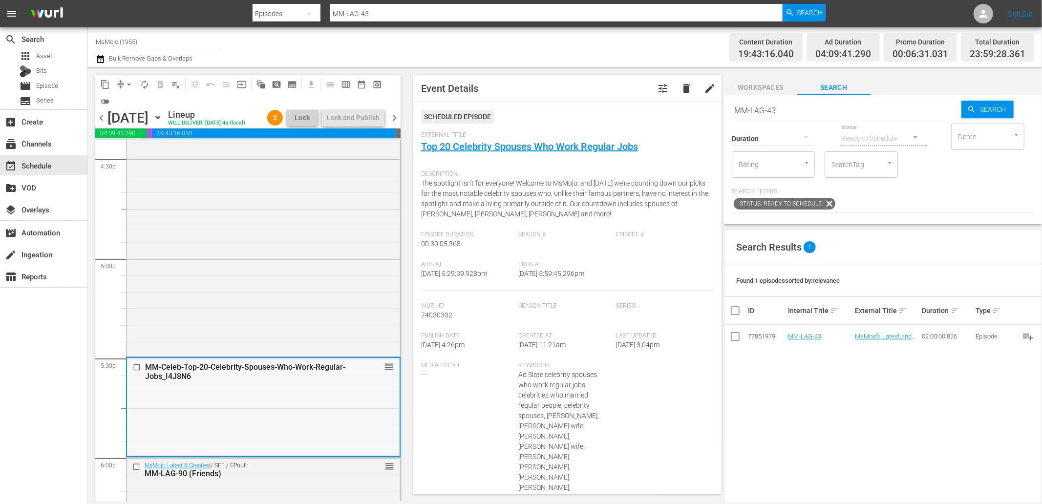
scroll to position [3076, 0]
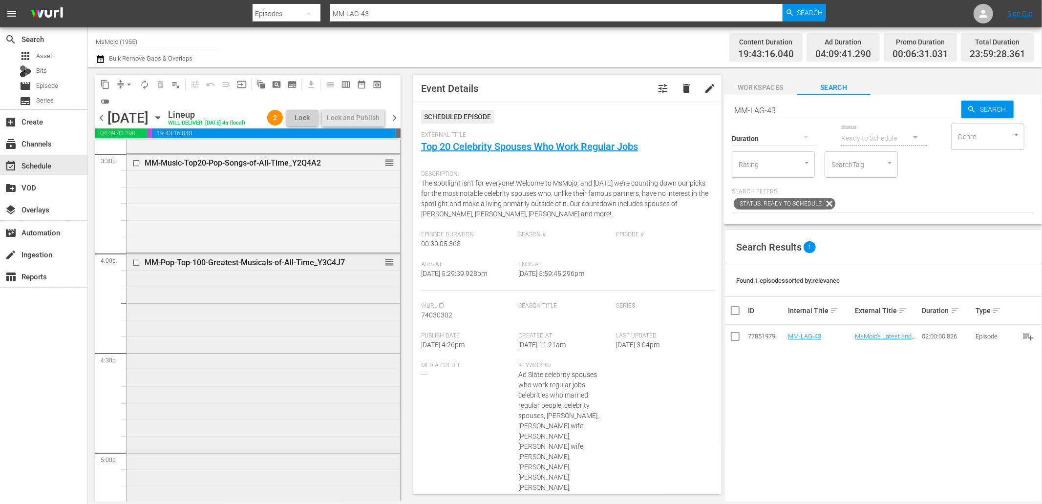
click at [253, 323] on div "MM-Pop-Top-100-Greatest-Musicals-of-All-Time_Y3C4J7 reorder" at bounding box center [264, 401] width 274 height 295
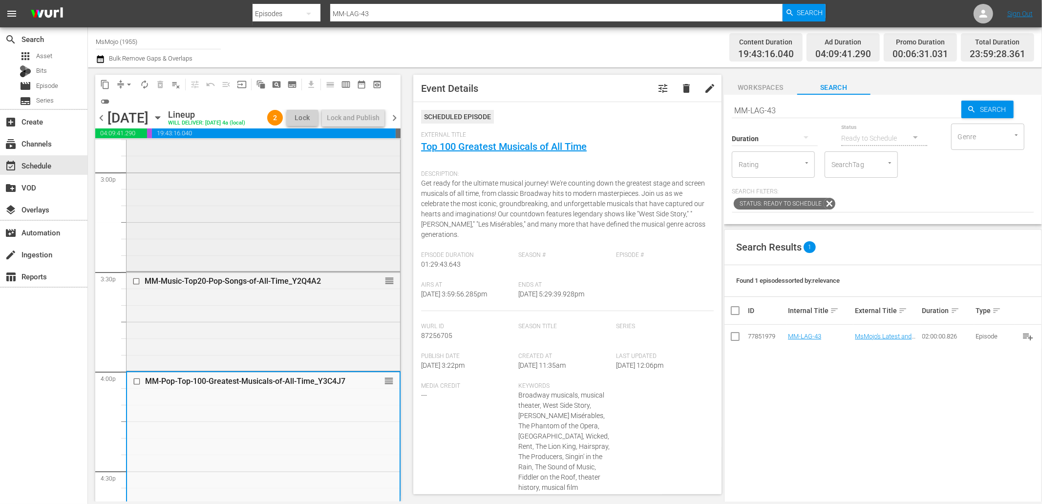
scroll to position [2967, 0]
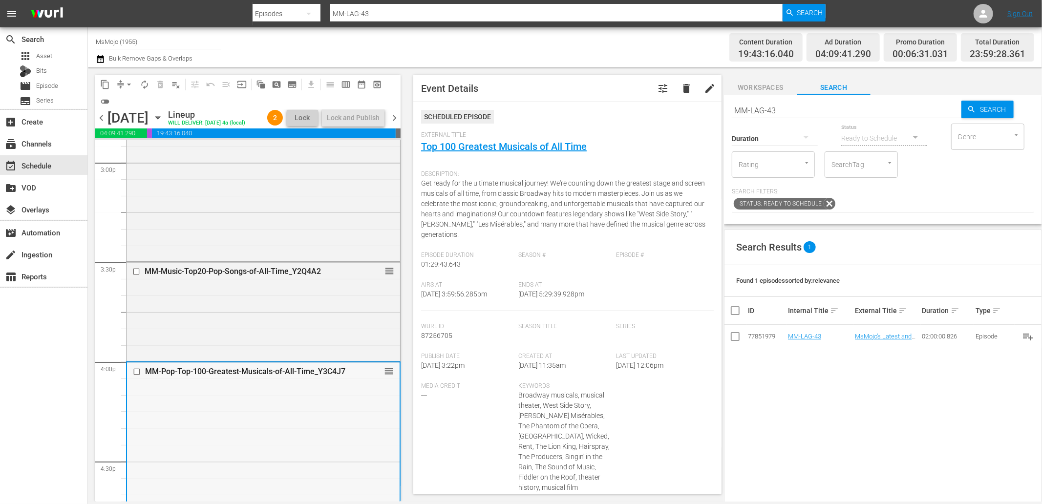
click at [224, 376] on div "MM-Pop-Top-100-Greatest-Musicals-of-All-Time_Y3C4J7" at bounding box center [247, 371] width 204 height 9
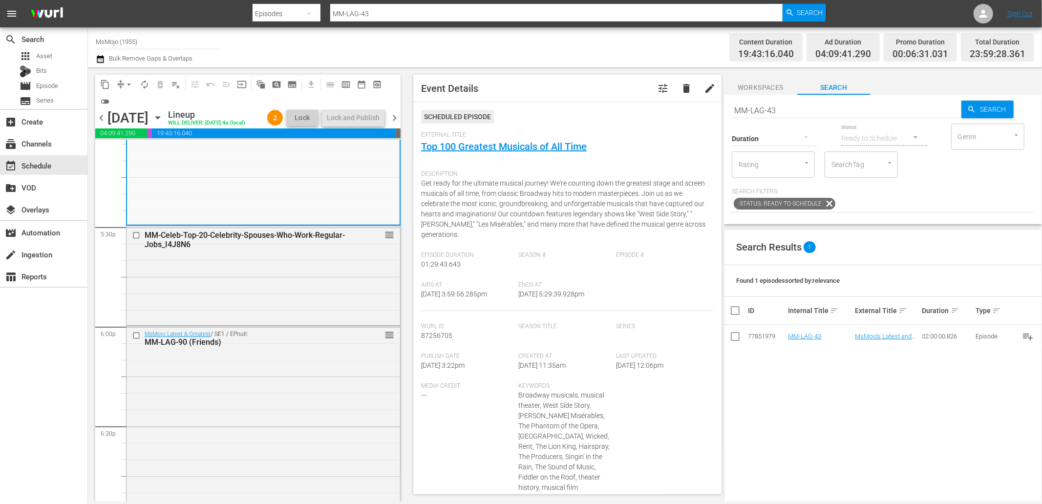
scroll to position [3437, 0]
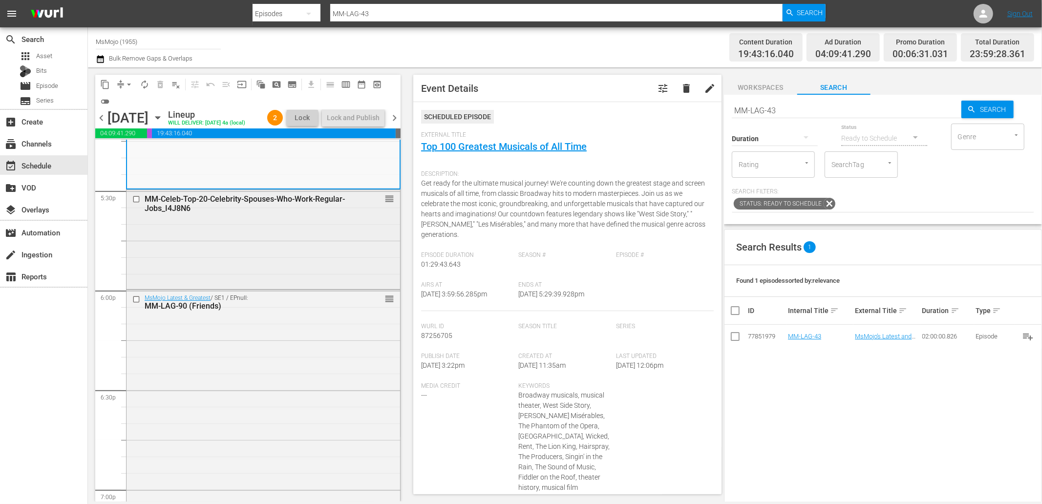
click at [213, 276] on div "MM-Celeb-Top-20-Celebrity-Spouses-Who-Work-Regular-Jobs_I4J8N6 reorder" at bounding box center [264, 238] width 274 height 97
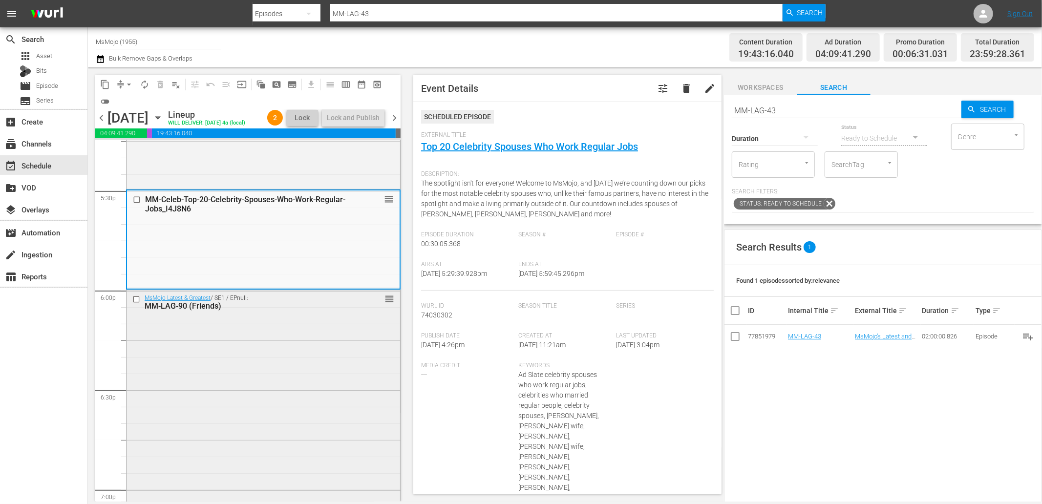
click at [244, 358] on div "MsMojo Latest & Greatest / SE1 / EPnull: MM-LAG-90 (Friends) reorder" at bounding box center [264, 487] width 274 height 395
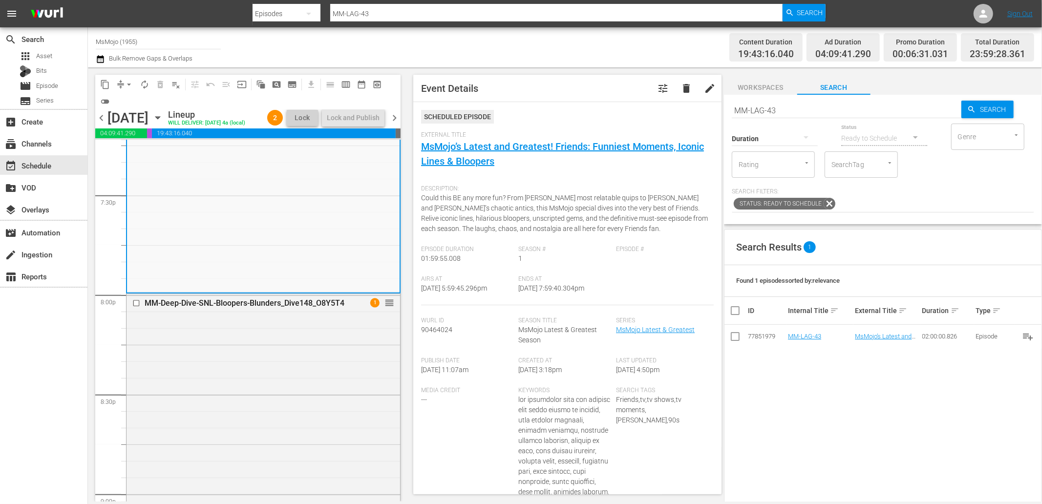
scroll to position [3836, 0]
click at [233, 372] on div "MM-Deep-Dive-SNL-Bloopers-Blunders_Dive148_O8Y5T4 1 reorder" at bounding box center [264, 488] width 274 height 396
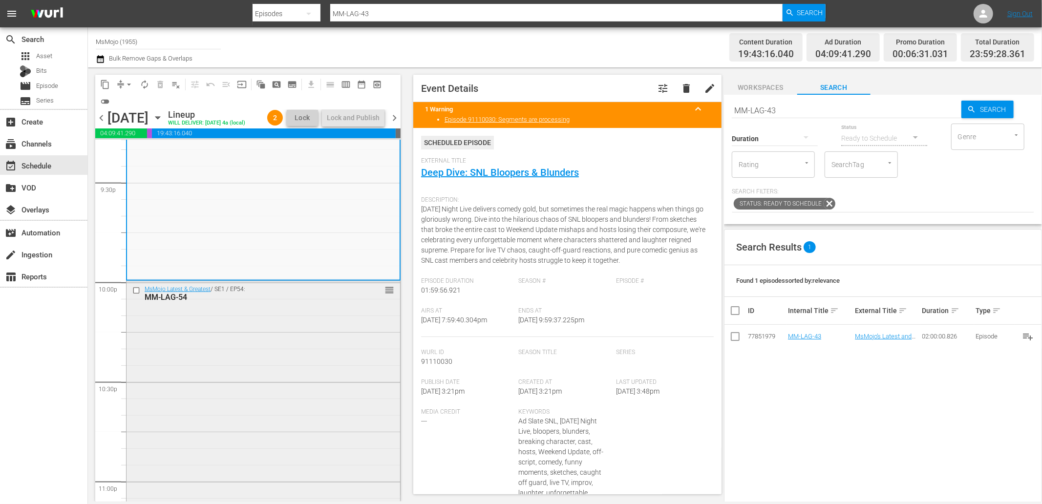
scroll to position [4270, 0]
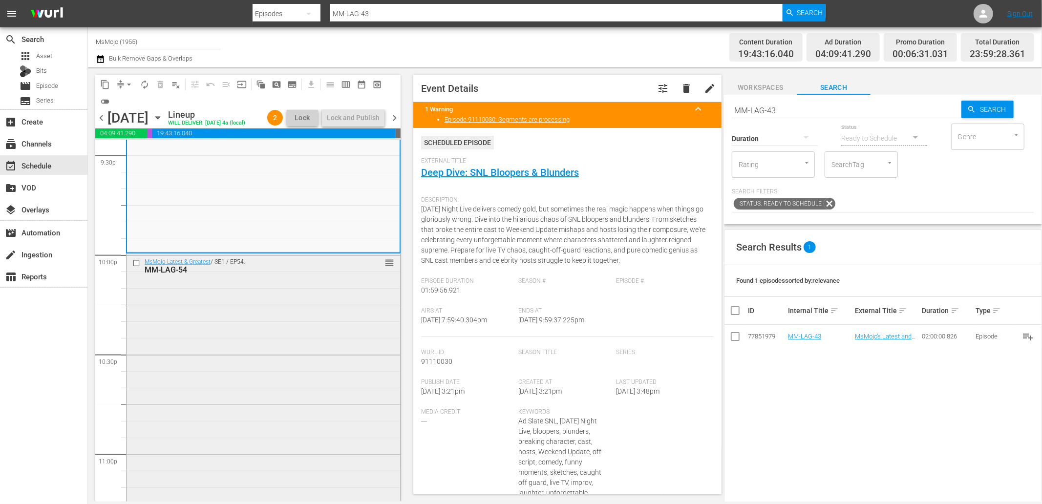
click at [214, 378] on div "MsMojo Latest & Greatest / SE1 / EP54: MM-LAG-54 reorder" at bounding box center [264, 451] width 274 height 395
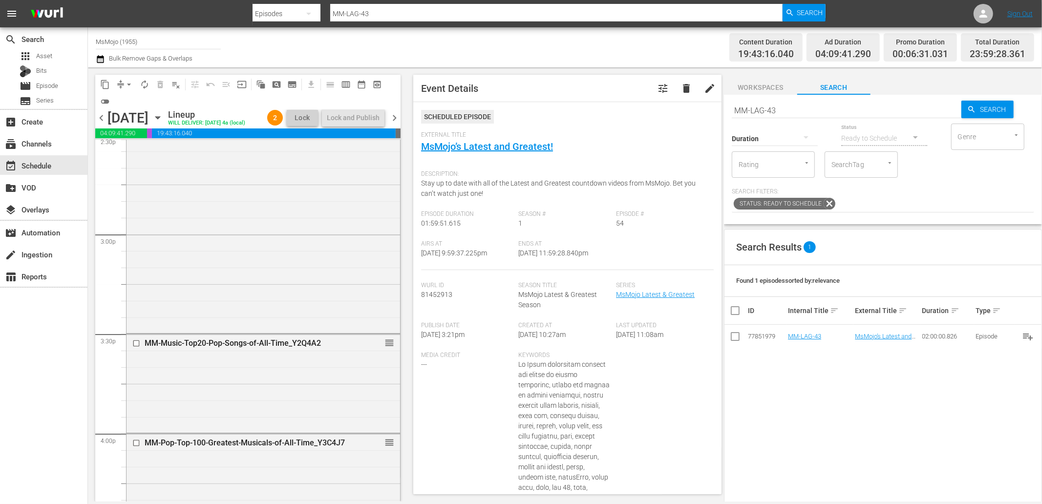
scroll to position [2895, 0]
click at [205, 383] on div "MM-Music-Top20-Pop-Songs-of-All-Time_Y2Q4A2 reorder" at bounding box center [264, 383] width 274 height 97
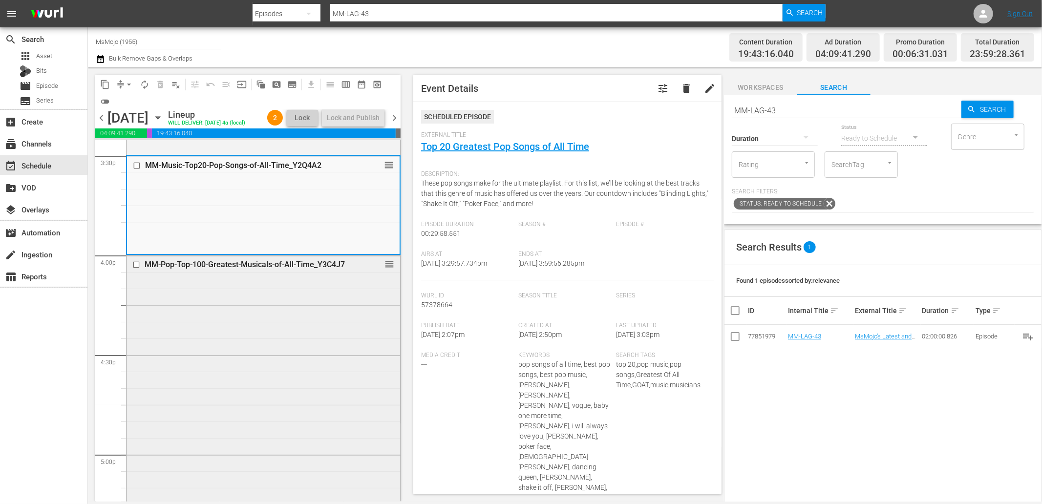
scroll to position [3076, 0]
click at [211, 392] on div "MM-Pop-Top-100-Greatest-Musicals-of-All-Time_Y3C4J7 reorder" at bounding box center [264, 401] width 274 height 295
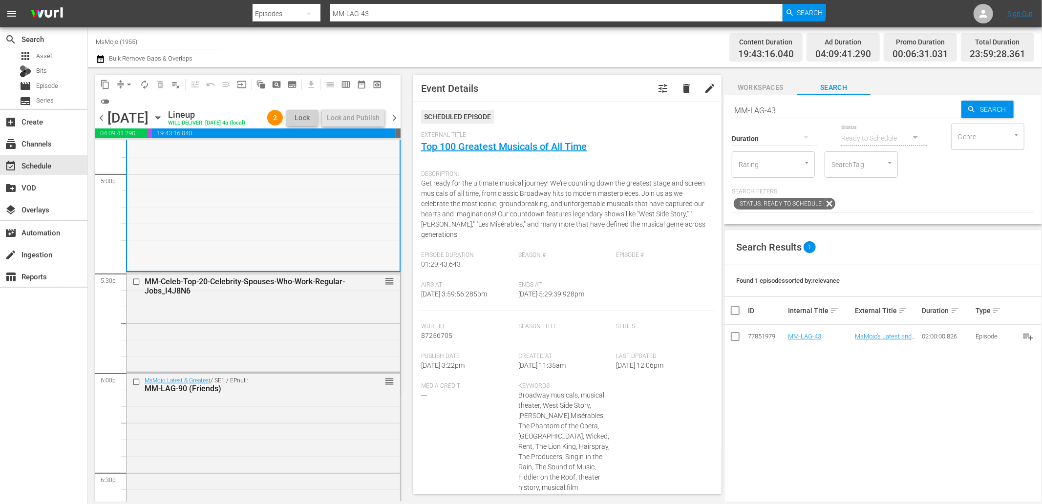
scroll to position [3437, 0]
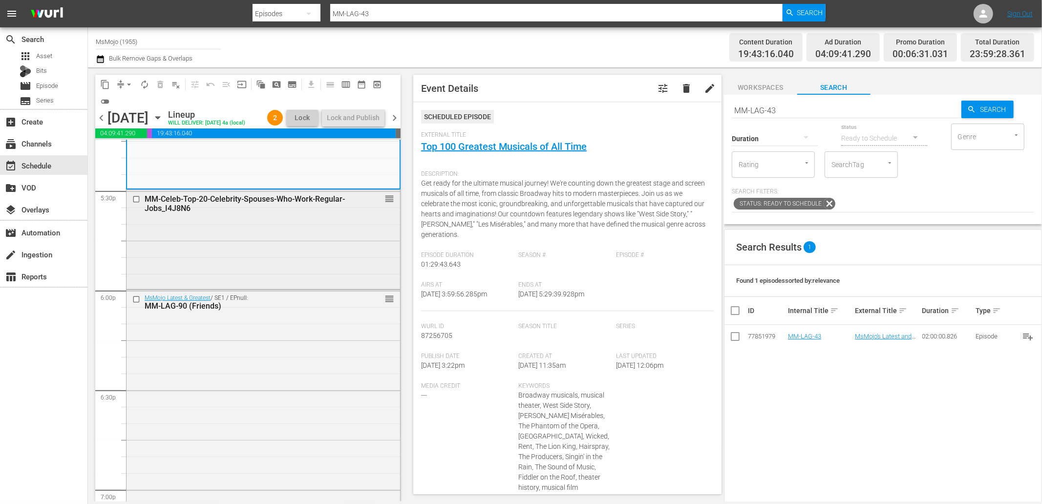
click at [214, 265] on div "MM-Celeb-Top-20-Celebrity-Spouses-Who-Work-Regular-Jobs_I4J8N6 reorder" at bounding box center [264, 238] width 274 height 97
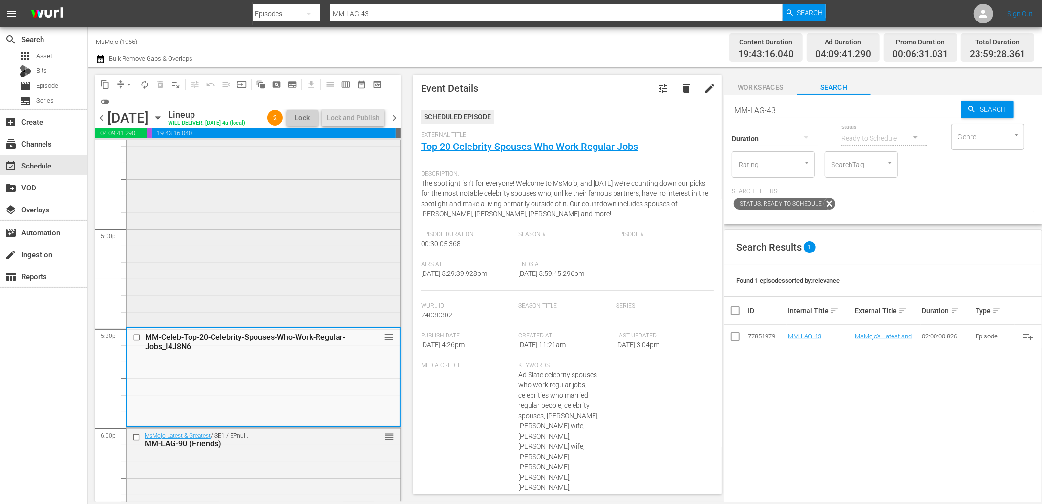
scroll to position [3184, 0]
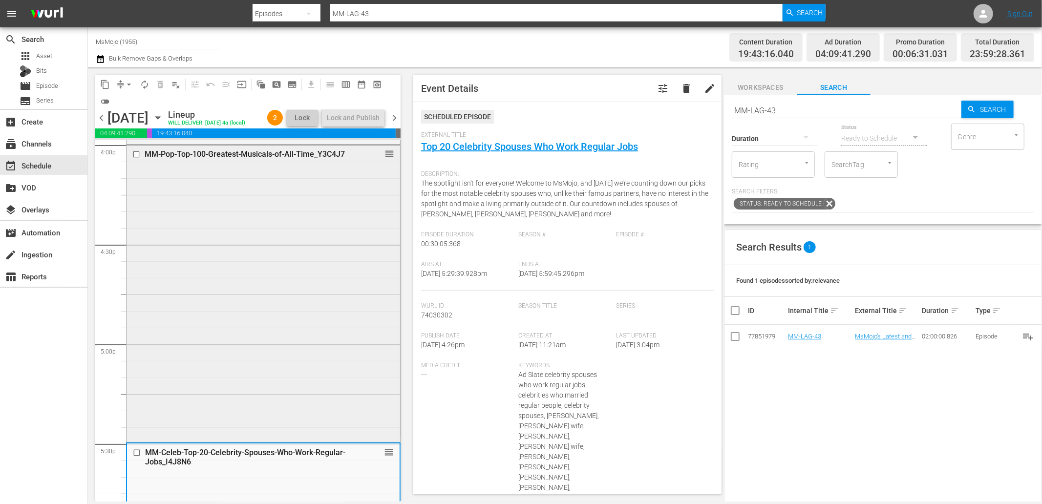
click at [242, 292] on div "MM-Pop-Top-100-Greatest-Musicals-of-All-Time_Y3C4J7 reorder" at bounding box center [264, 292] width 274 height 295
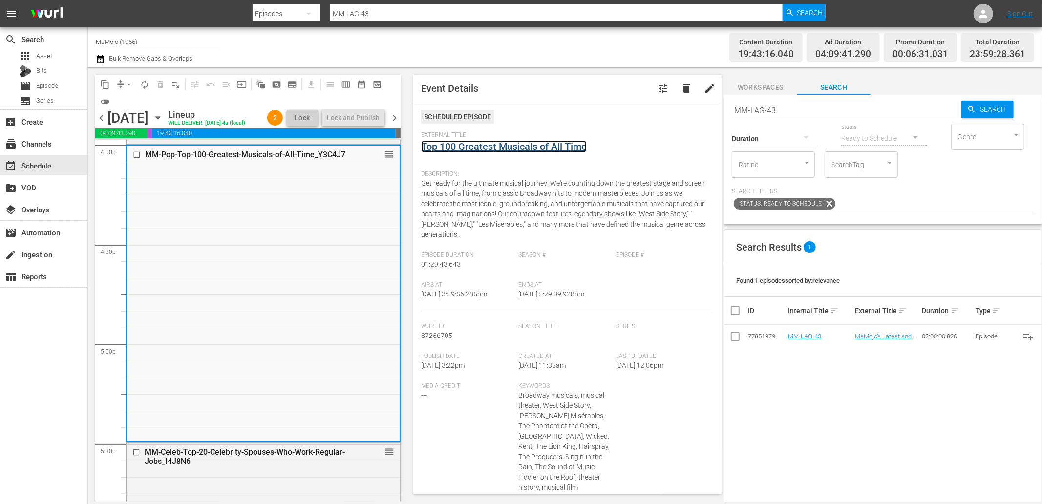
click at [446, 151] on link "Top 100 Greatest Musicals of All Time" at bounding box center [504, 147] width 166 height 12
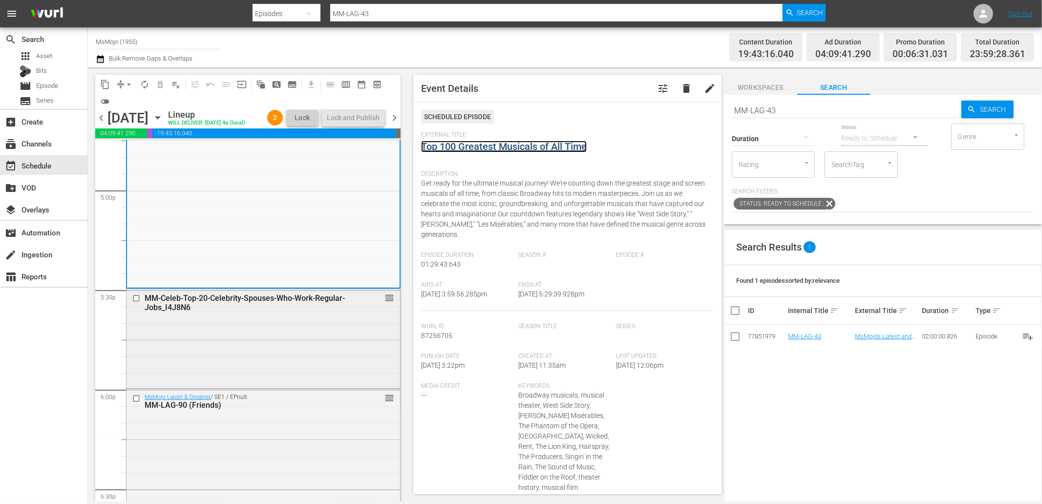
scroll to position [3365, 0]
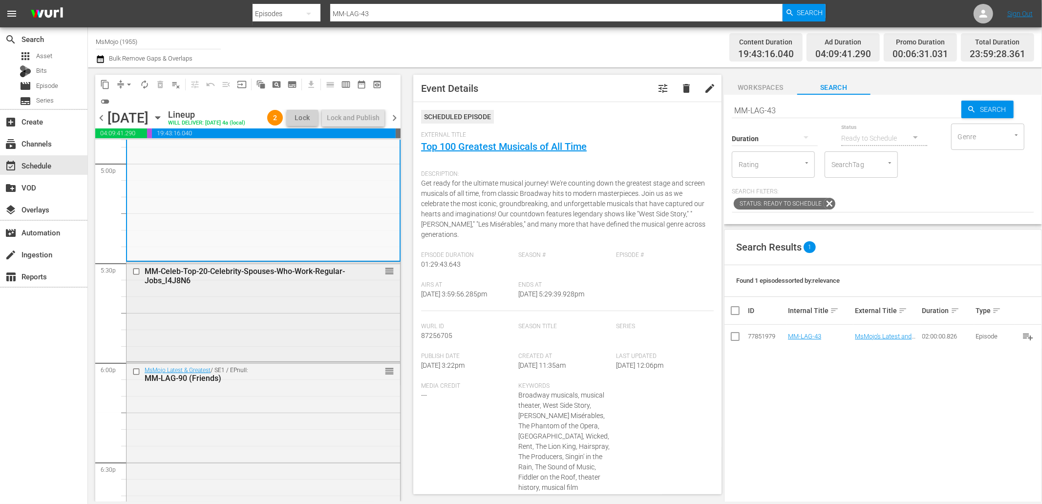
click at [251, 342] on div "MM-Celeb-Top-20-Celebrity-Spouses-Who-Work-Regular-Jobs_I4J8N6 reorder" at bounding box center [264, 310] width 274 height 97
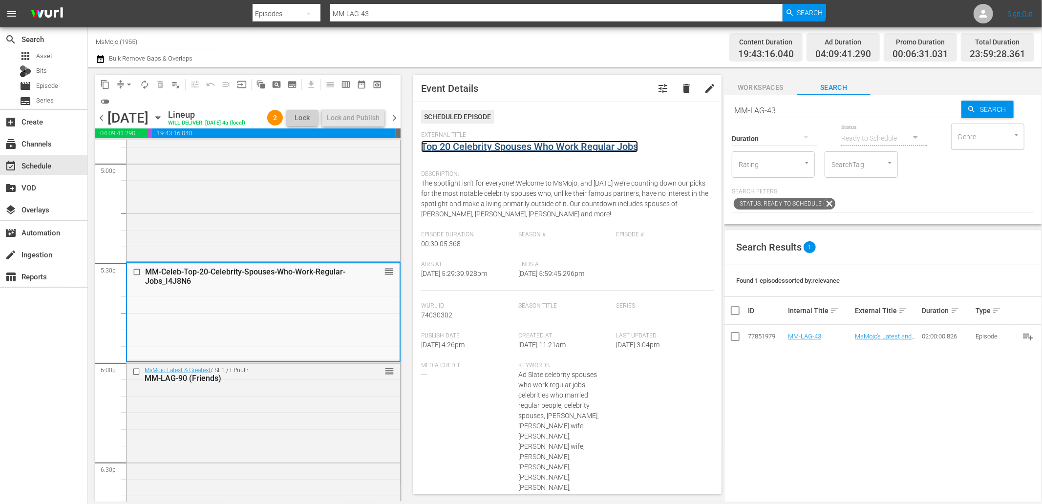
click at [487, 142] on link "Top 20 Celebrity Spouses Who Work Regular Jobs" at bounding box center [529, 147] width 217 height 12
click at [765, 84] on span "Workspaces" at bounding box center [760, 88] width 73 height 12
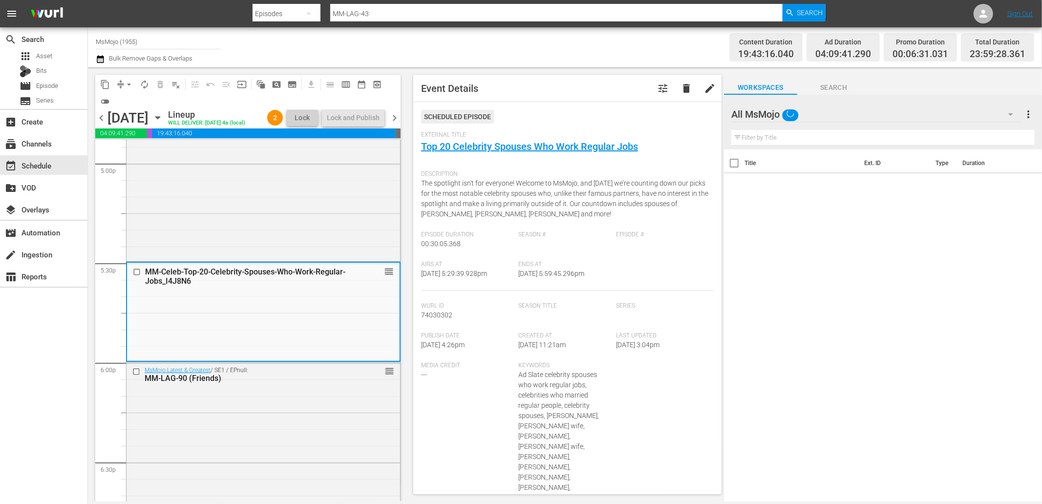
click at [800, 133] on input "text" at bounding box center [882, 138] width 303 height 16
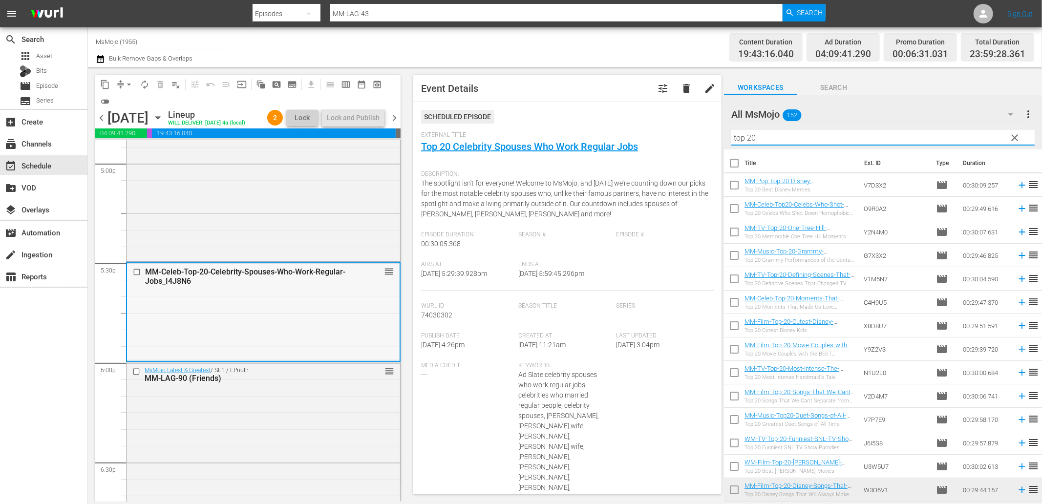
click at [260, 345] on div "MM-Celeb-Top-20-Celebrity-Spouses-Who-Work-Regular-Jobs_I4J8N6 reorder" at bounding box center [263, 311] width 273 height 97
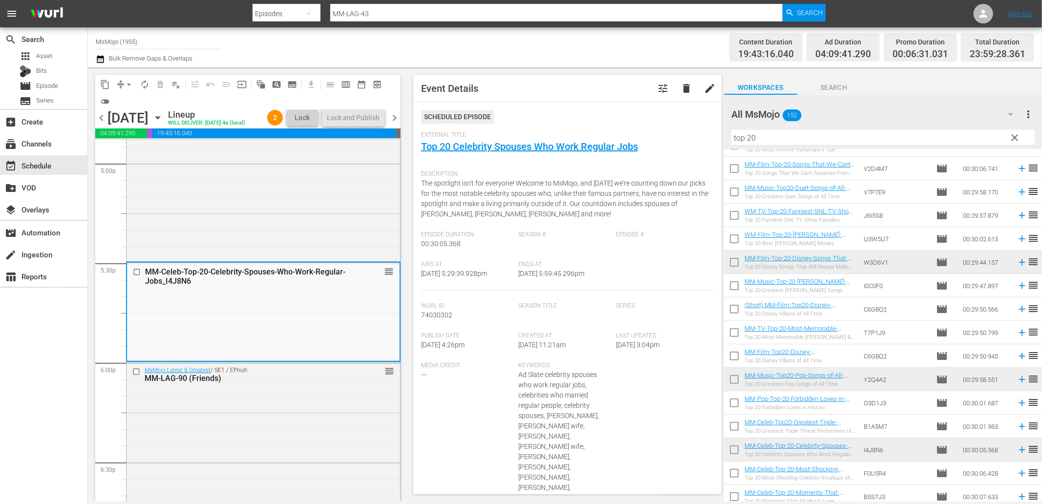
scroll to position [233, 0]
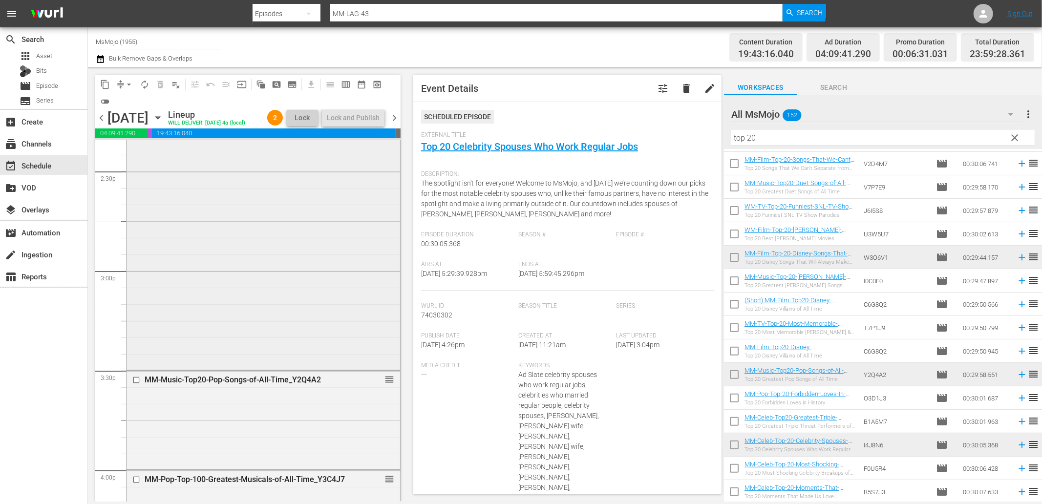
click at [266, 295] on div "MM-Pop-Deep-Dive-2000s_U6T9I7 reorder" at bounding box center [264, 220] width 274 height 296
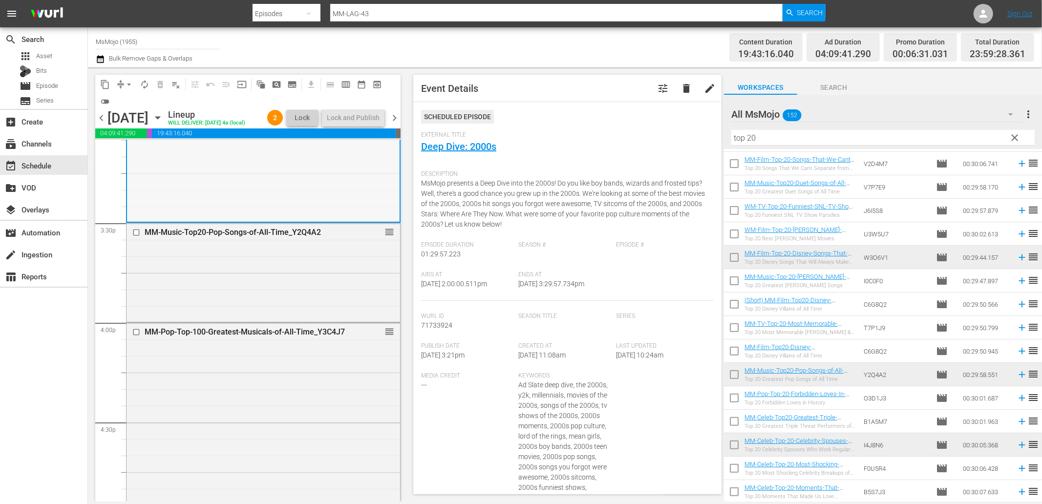
scroll to position [3040, 0]
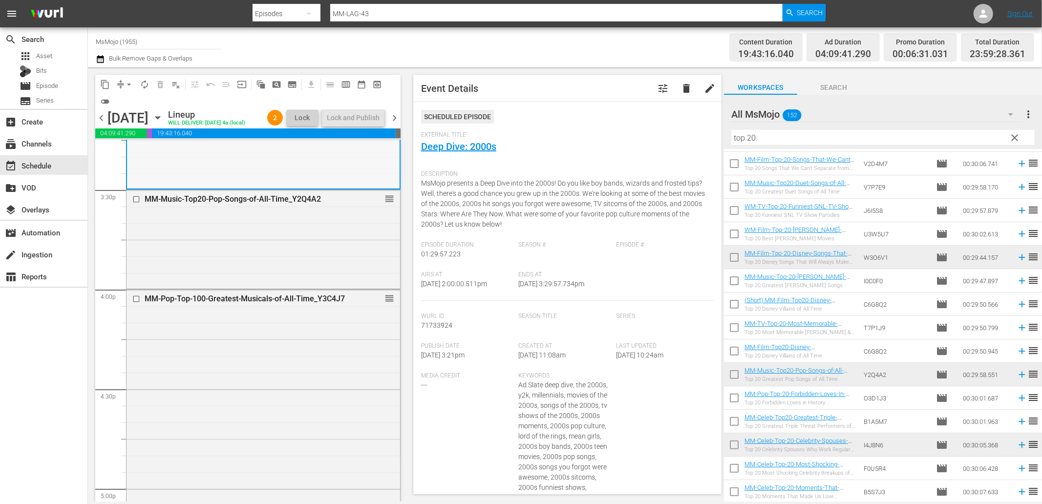
click at [244, 340] on div "MM-Pop-Top-100-Greatest-Musicals-of-All-Time_Y3C4J7 reorder" at bounding box center [264, 437] width 274 height 295
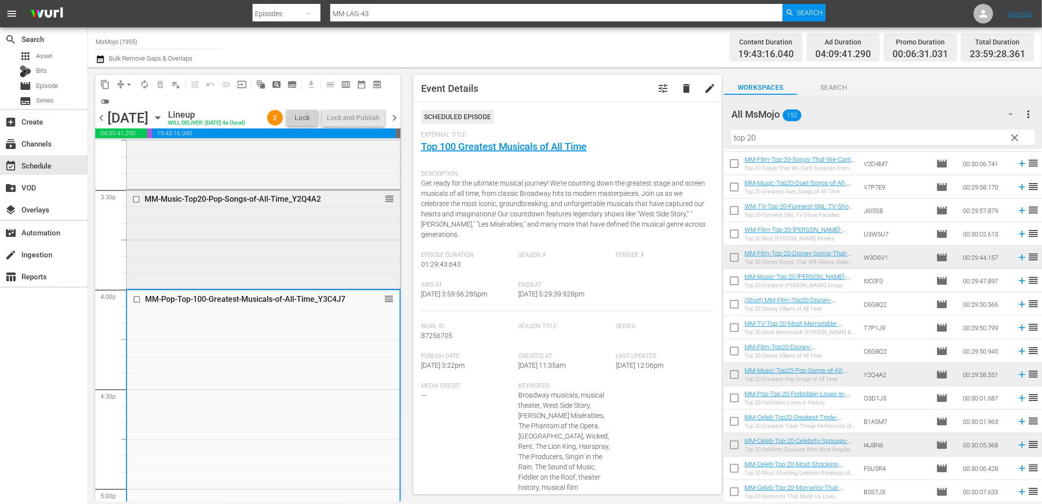
click at [237, 287] on div "MM-Music-Top20-Pop-Songs-of-All-Time_Y2Q4A2 reorder" at bounding box center [264, 238] width 274 height 97
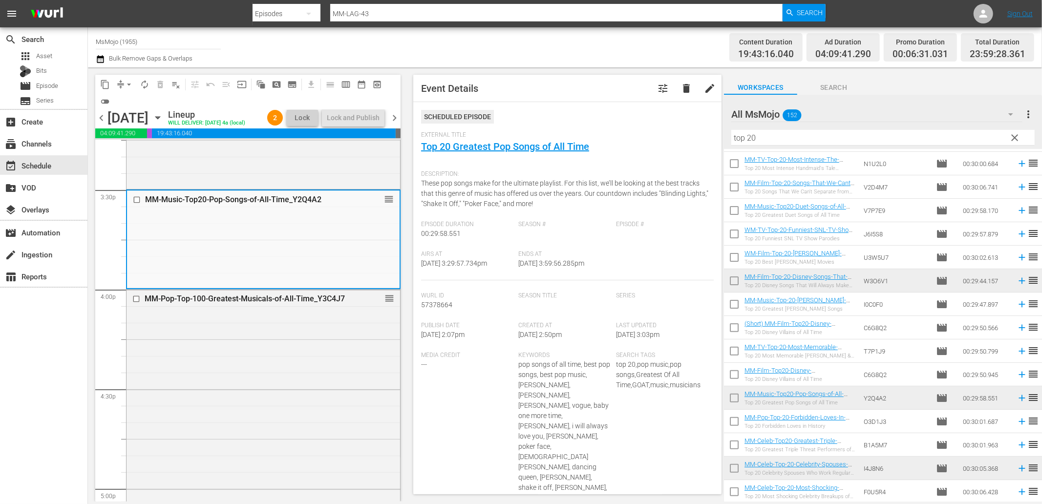
scroll to position [0, 0]
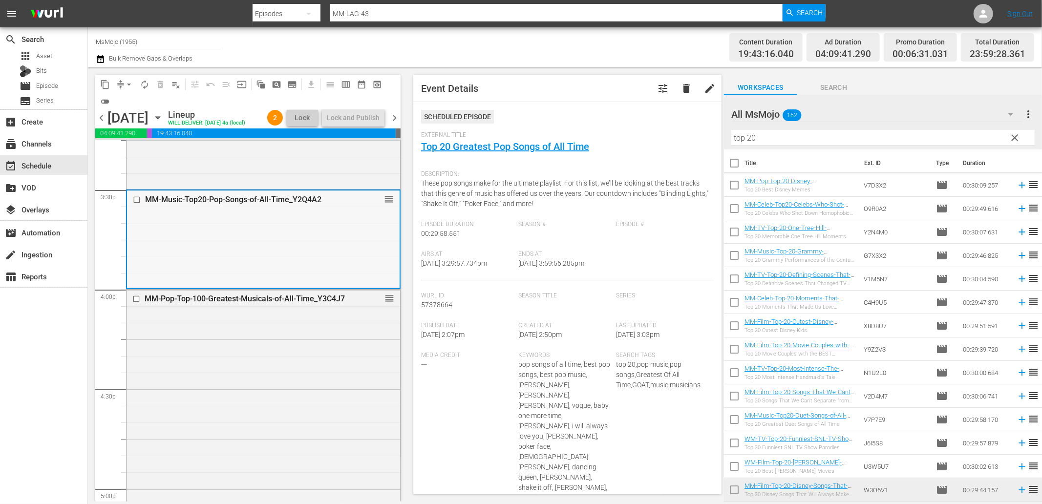
click at [129, 209] on div "MM-Music-Top20-Pop-Songs-of-All-Time_Y2Q4A2 reorder" at bounding box center [263, 200] width 273 height 19
click at [137, 204] on input "checkbox" at bounding box center [138, 200] width 10 height 8
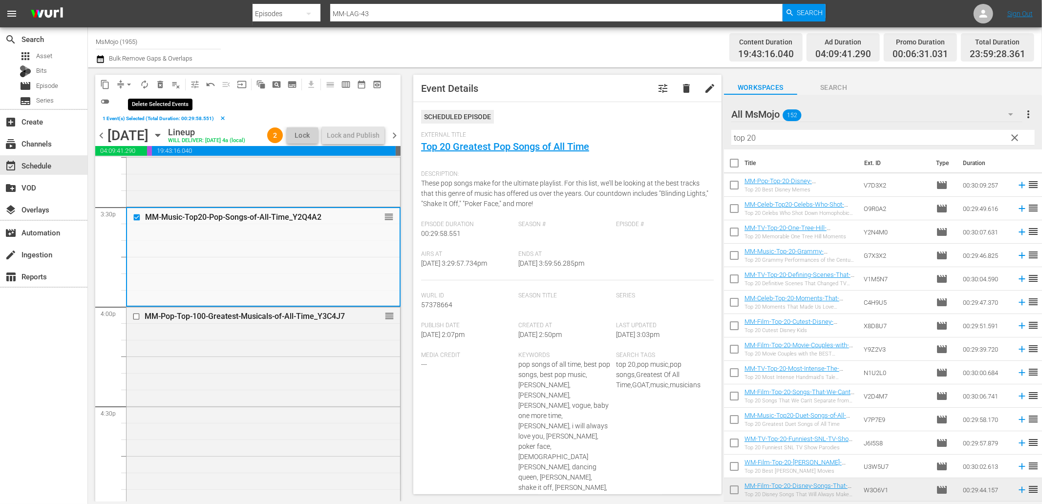
click at [160, 81] on span "delete_forever_outlined" at bounding box center [160, 85] width 10 height 10
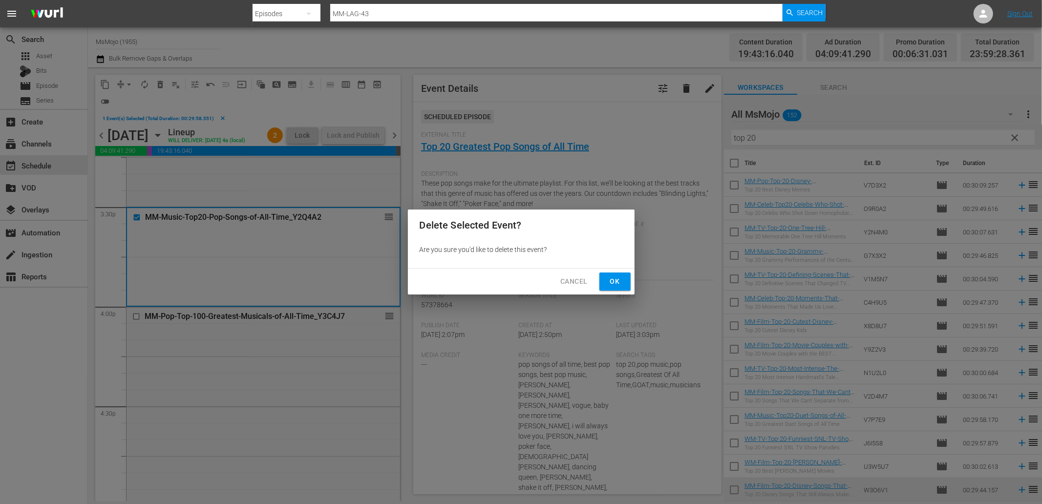
click at [613, 280] on span "Ok" at bounding box center [615, 282] width 16 height 12
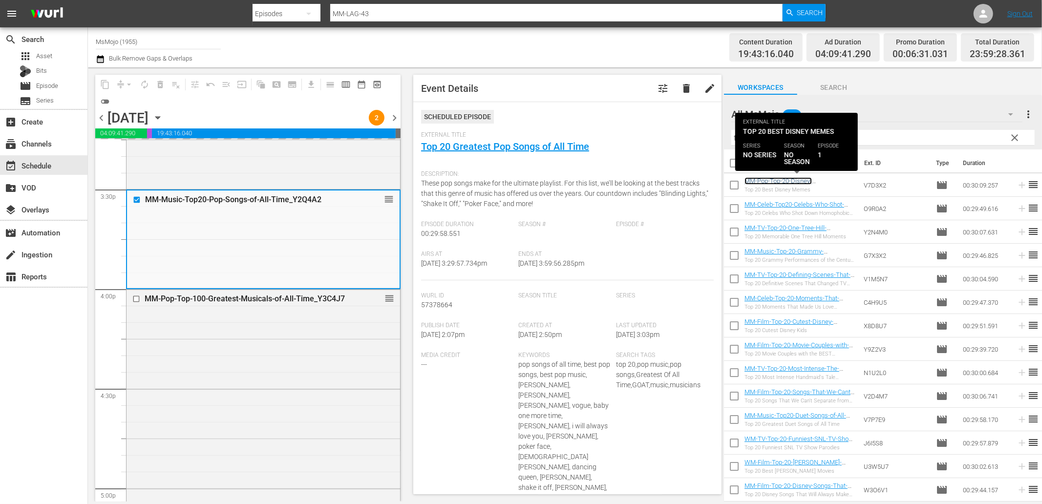
click at [780, 183] on link "MM-Pop-Top-20-Disney-Memes_V7D3X2" at bounding box center [778, 184] width 67 height 15
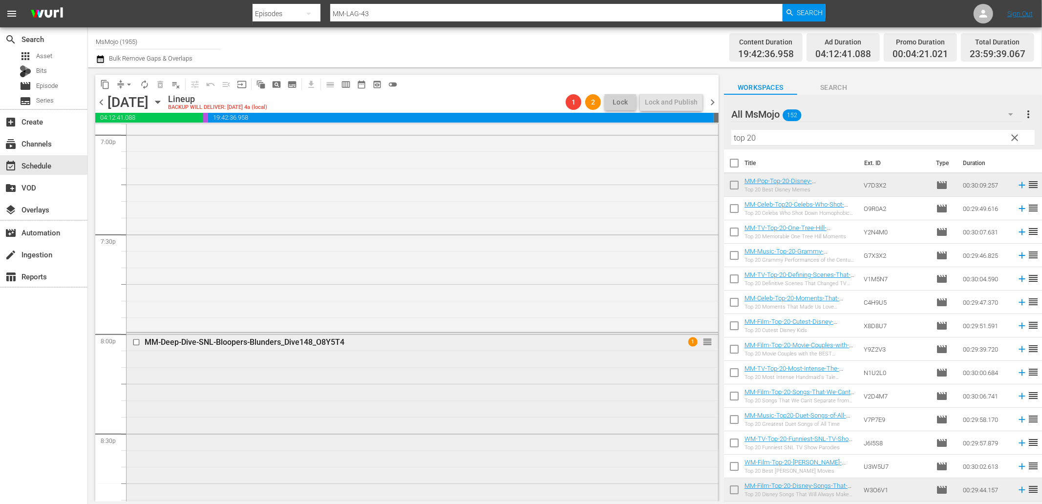
scroll to position [4125, 0]
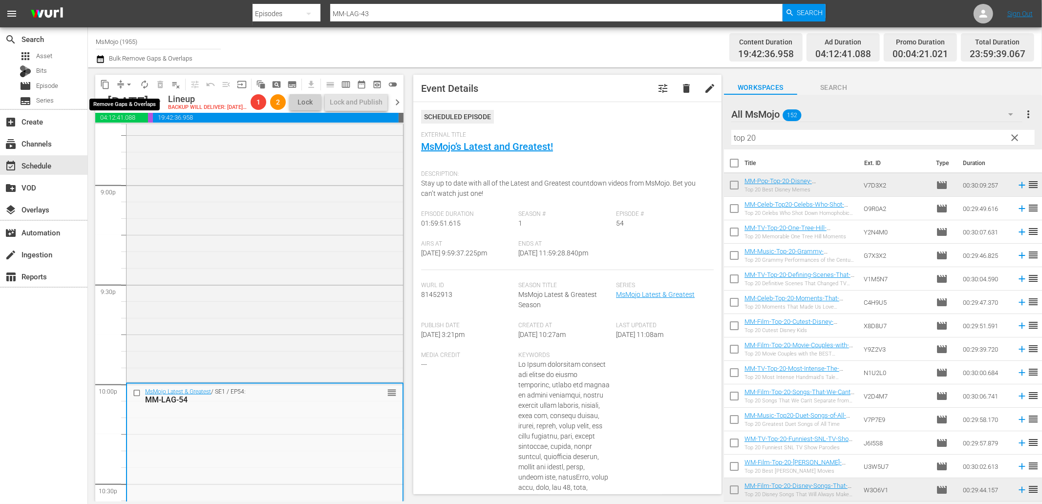
click at [126, 80] on span "arrow_drop_down" at bounding box center [129, 85] width 10 height 10
click at [145, 133] on li "Align to End of Previous Day" at bounding box center [129, 136] width 103 height 16
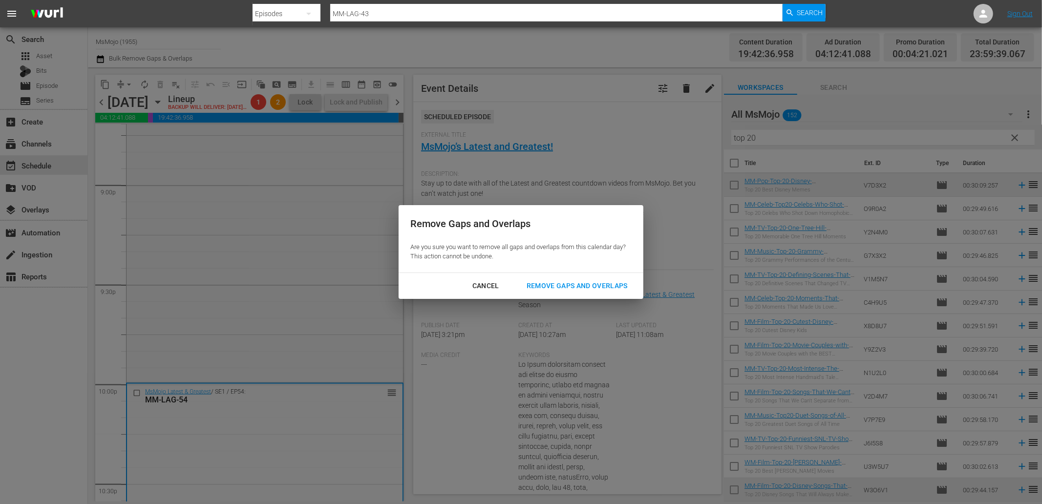
click at [593, 285] on div "Remove Gaps and Overlaps" at bounding box center [577, 286] width 117 height 12
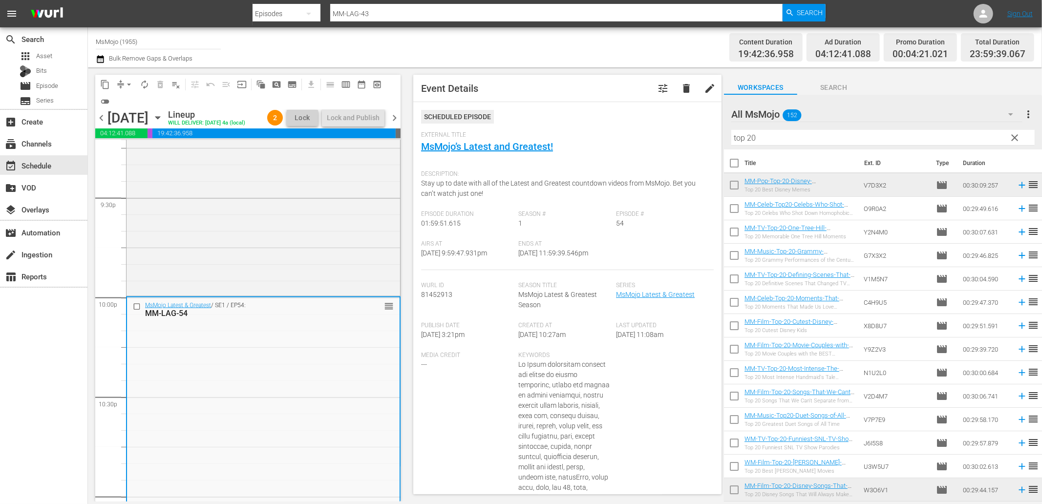
scroll to position [4270, 0]
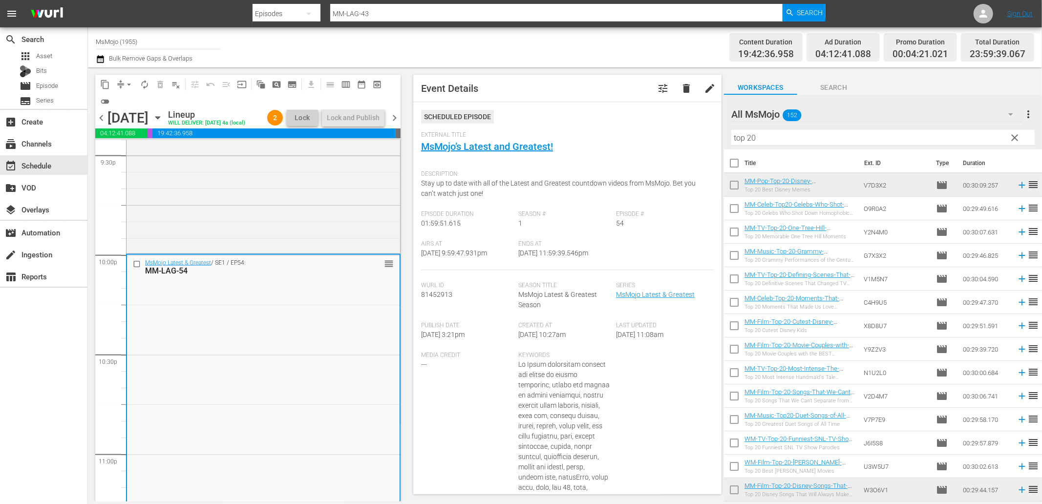
click at [196, 369] on div "MsMojo Latest & Greatest / SE1 / EP54: MM-LAG-54 reorder" at bounding box center [263, 452] width 273 height 395
click at [172, 345] on div "MsMojo Latest & Greatest / SE1 / EP54: MM-LAG-54 reorder" at bounding box center [263, 452] width 273 height 395
click at [138, 268] on input "checkbox" at bounding box center [138, 264] width 10 height 8
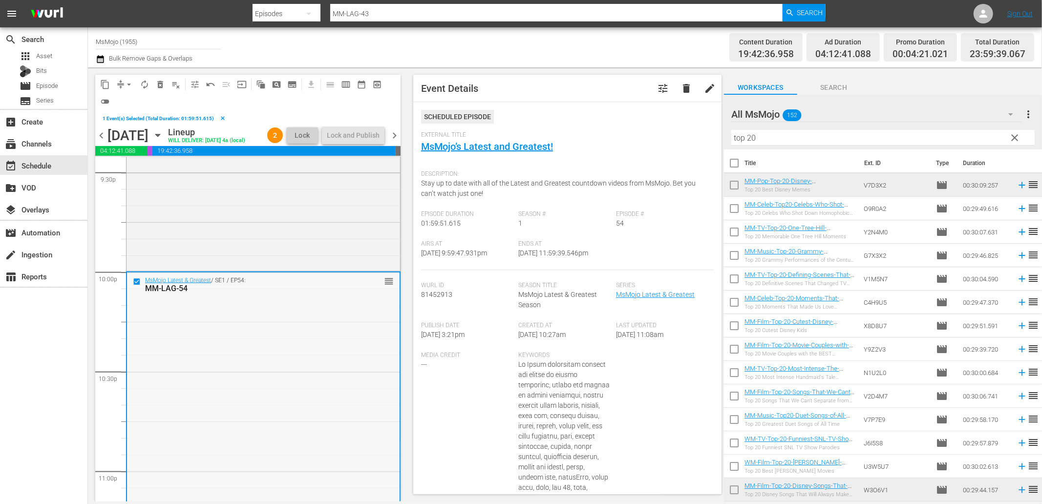
click at [221, 411] on div "MsMojo Latest & Greatest / SE1 / EP54: MM-LAG-54 reorder" at bounding box center [263, 470] width 273 height 395
drag, startPoint x: 802, startPoint y: 135, endPoint x: 682, endPoint y: 134, distance: 119.7
click at [682, 134] on div "content_copy compress arrow_drop_down autorenew_outlined delete_forever_outline…" at bounding box center [565, 284] width 954 height 434
paste input "MM-LAG-69"
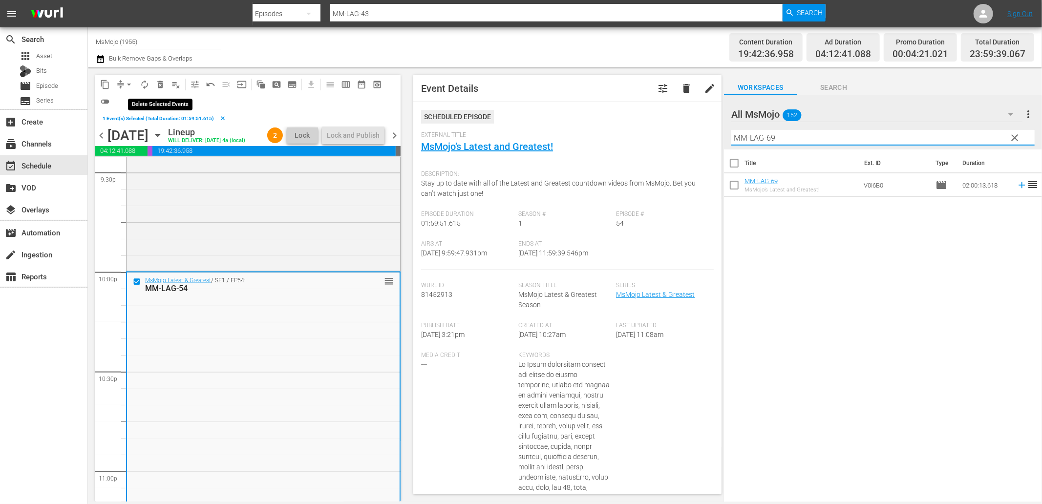
click at [159, 85] on span "delete_forever_outlined" at bounding box center [160, 85] width 10 height 10
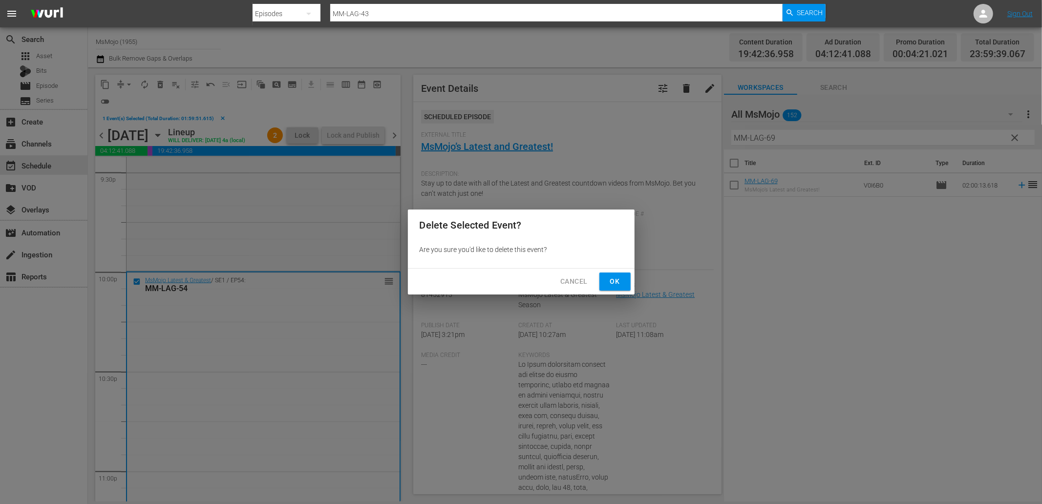
click at [621, 281] on span "Ok" at bounding box center [615, 282] width 16 height 12
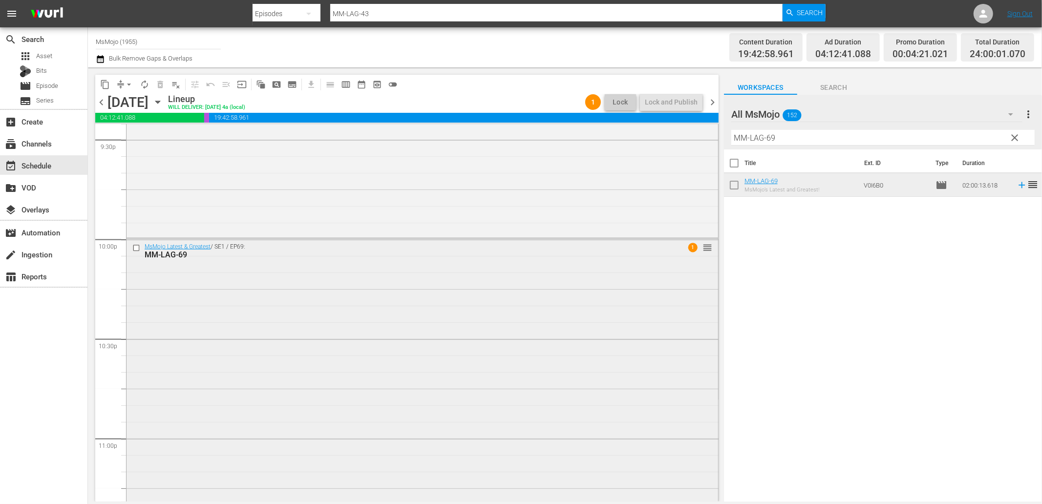
click at [500, 334] on div "MsMojo Latest & Greatest / SE1 / EP69: MM-LAG-69 1 reorder" at bounding box center [423, 437] width 592 height 397
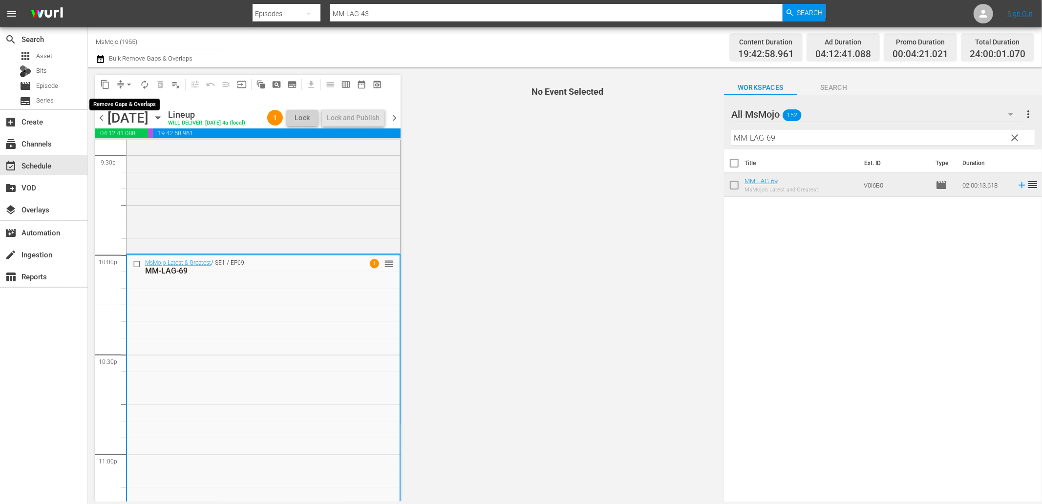
click at [123, 82] on button "arrow_drop_down" at bounding box center [129, 85] width 16 height 16
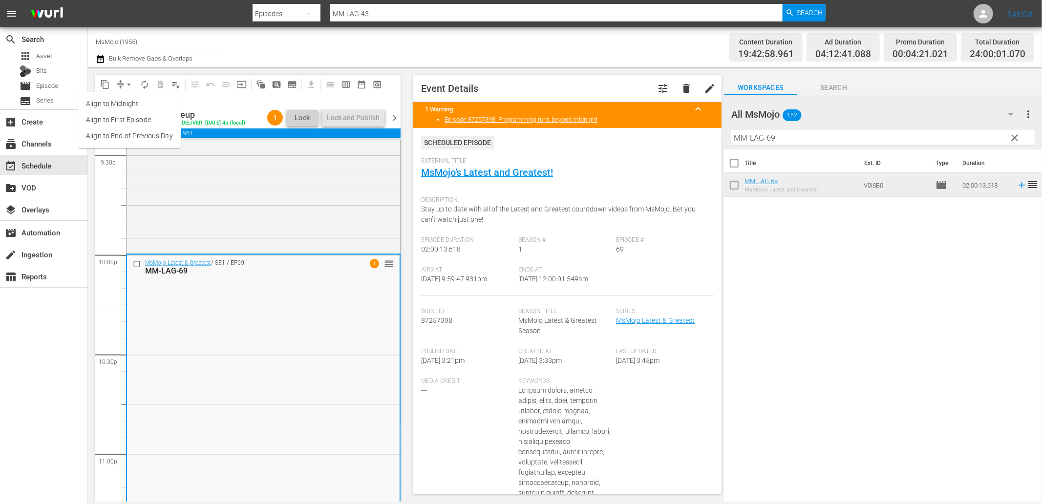
click at [128, 132] on li "Align to End of Previous Day" at bounding box center [129, 136] width 103 height 16
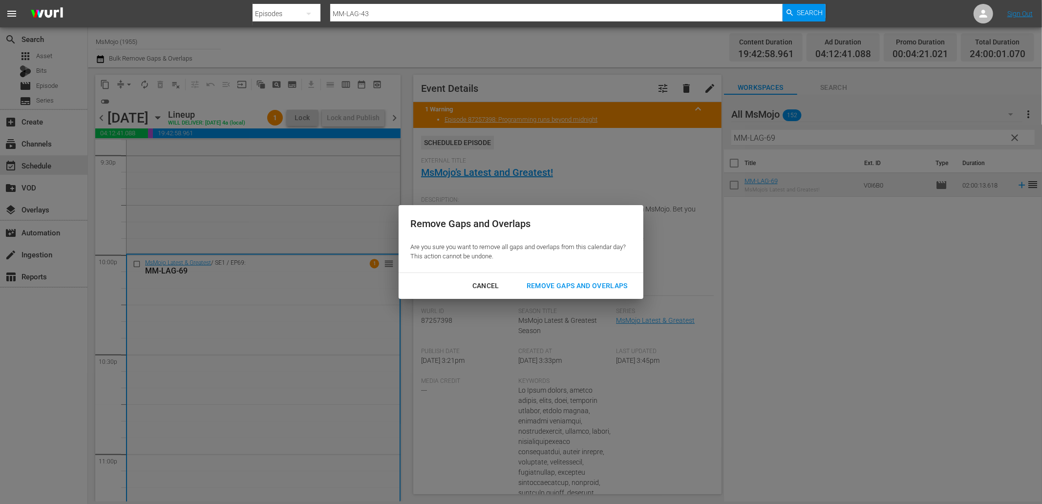
click at [558, 280] on div "Remove Gaps and Overlaps" at bounding box center [577, 286] width 117 height 12
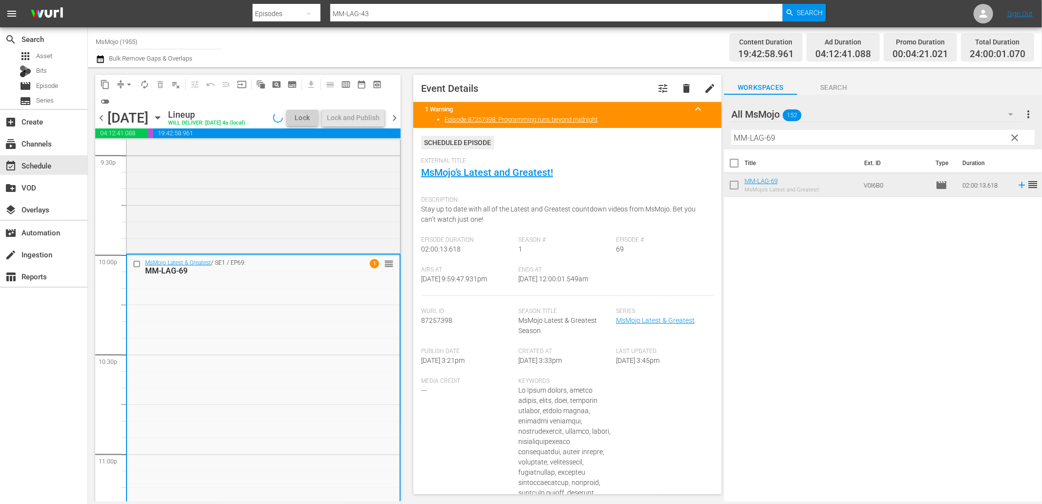
drag, startPoint x: 605, startPoint y: 280, endPoint x: 551, endPoint y: 285, distance: 54.5
click at [551, 285] on div "Ends At 9/30/25 @ 12:00:01.549am" at bounding box center [568, 281] width 98 height 30
copy span "12:00:01.549am"
click at [393, 124] on span "chevron_right" at bounding box center [394, 118] width 12 height 12
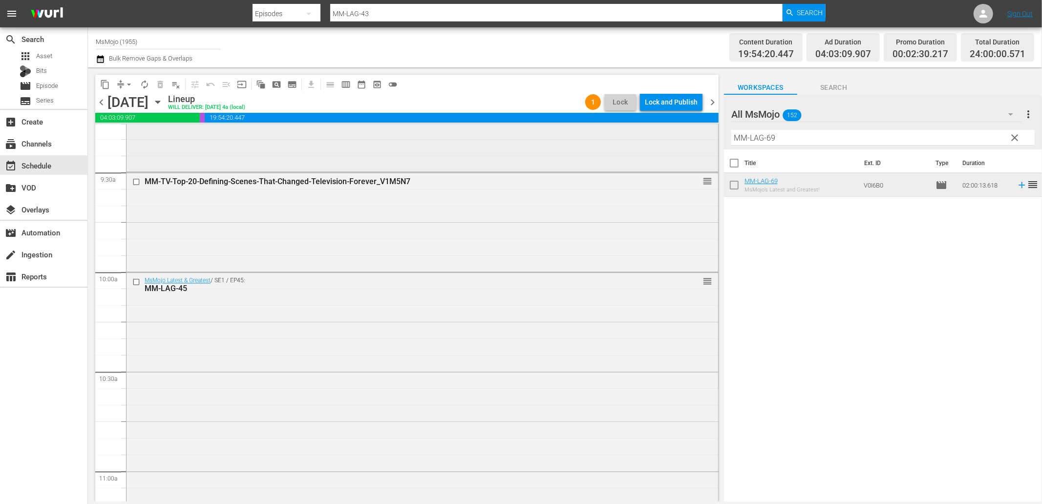
scroll to position [1990, 0]
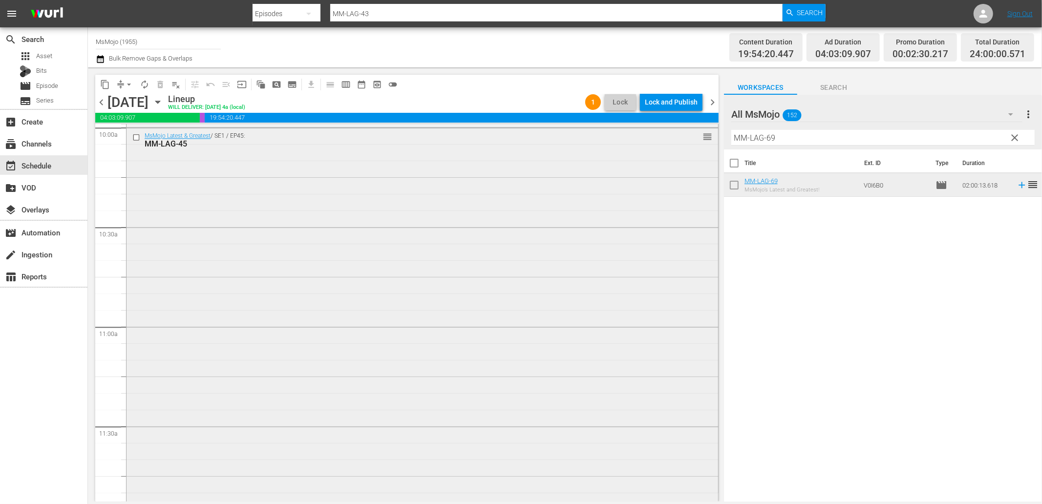
click at [137, 135] on input "checkbox" at bounding box center [137, 137] width 10 height 8
click at [160, 85] on span "delete_forever_outlined" at bounding box center [160, 85] width 10 height 10
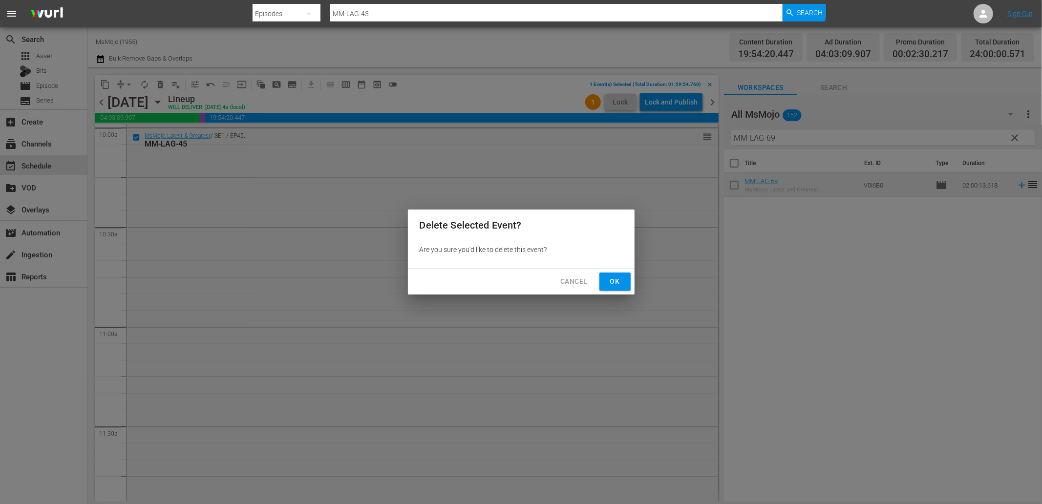
click at [625, 284] on button "Ok" at bounding box center [614, 282] width 31 height 18
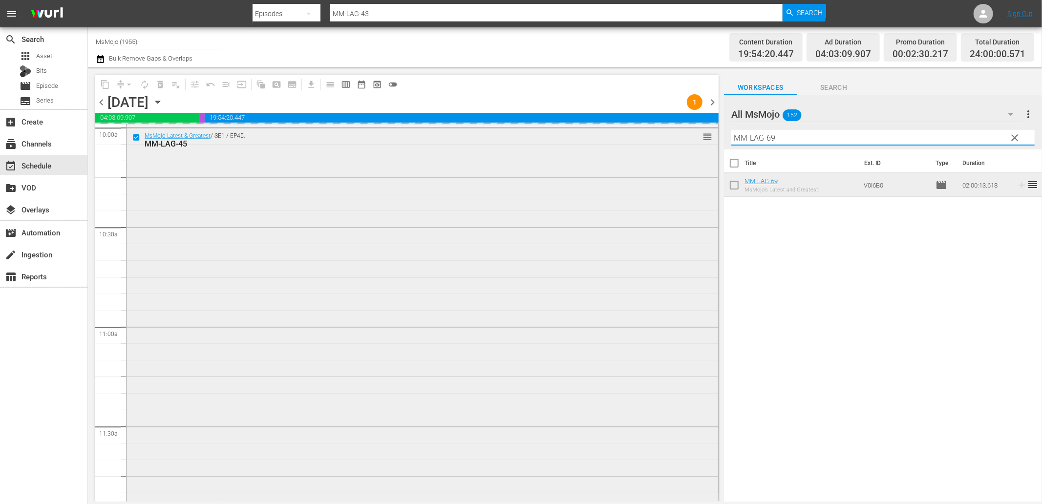
drag, startPoint x: 768, startPoint y: 135, endPoint x: 691, endPoint y: 128, distance: 77.5
click at [691, 128] on div "content_copy compress arrow_drop_down autorenew_outlined delete_forever_outline…" at bounding box center [565, 284] width 954 height 434
paste input "Deep-Dive-SNL-Bloopers-Blunders_Dive148_O8Y5T4"
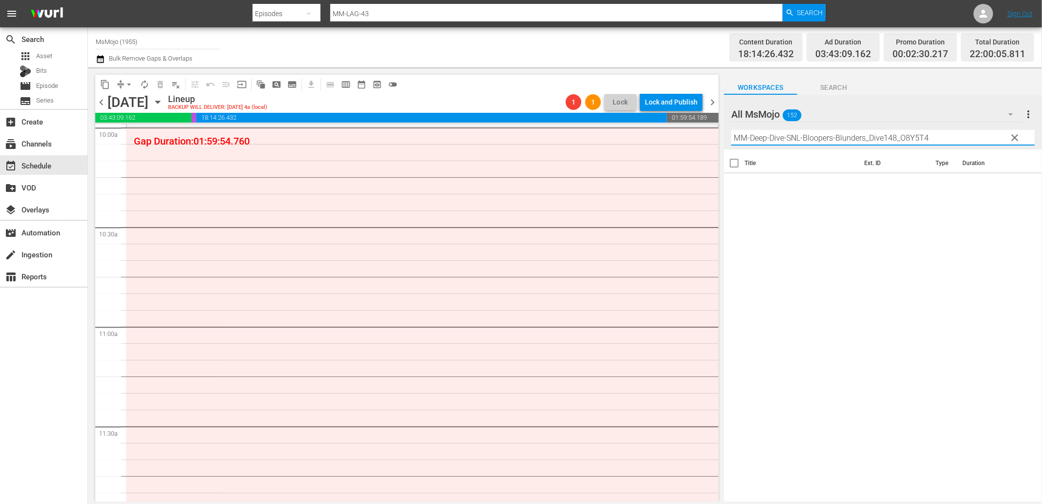
type input "MM-Deep-Dive-SNL-Bloopers-Blunders_Dive148_O8Y5T4"
click at [825, 85] on span "Search" at bounding box center [833, 88] width 73 height 12
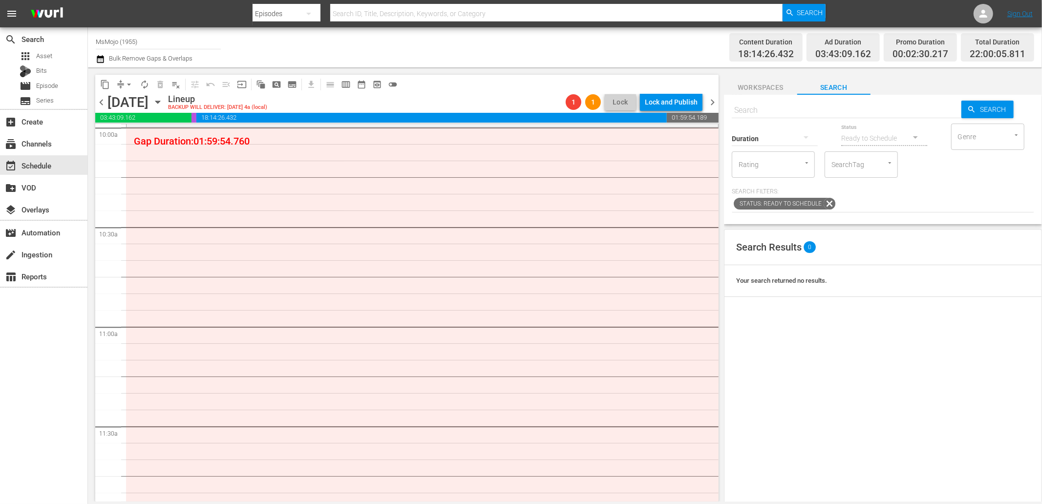
click at [764, 89] on span "Workspaces" at bounding box center [760, 88] width 73 height 12
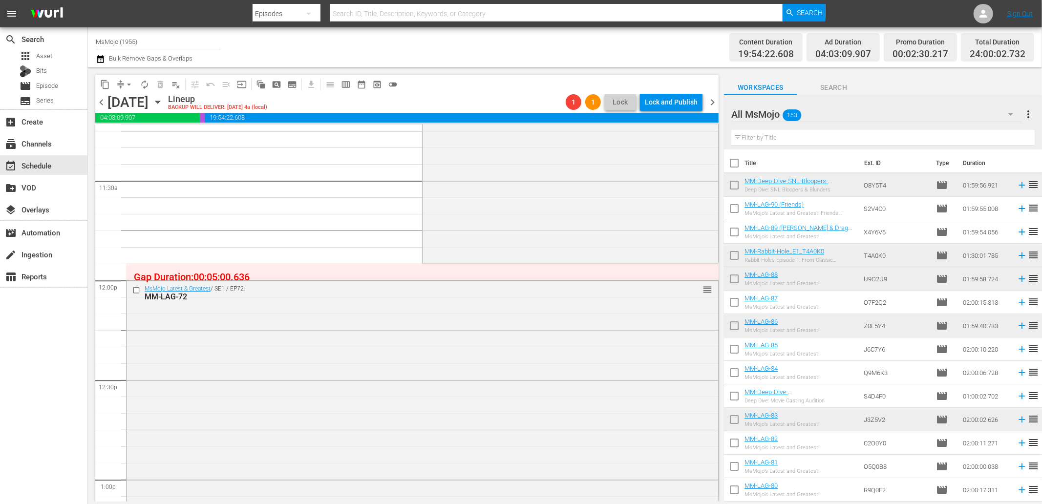
scroll to position [2388, 0]
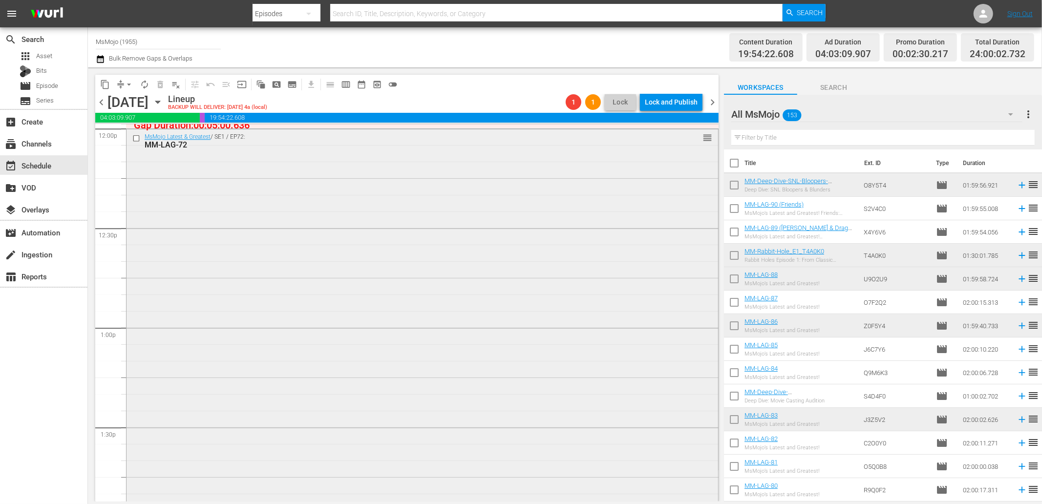
click at [135, 139] on input "checkbox" at bounding box center [137, 138] width 10 height 8
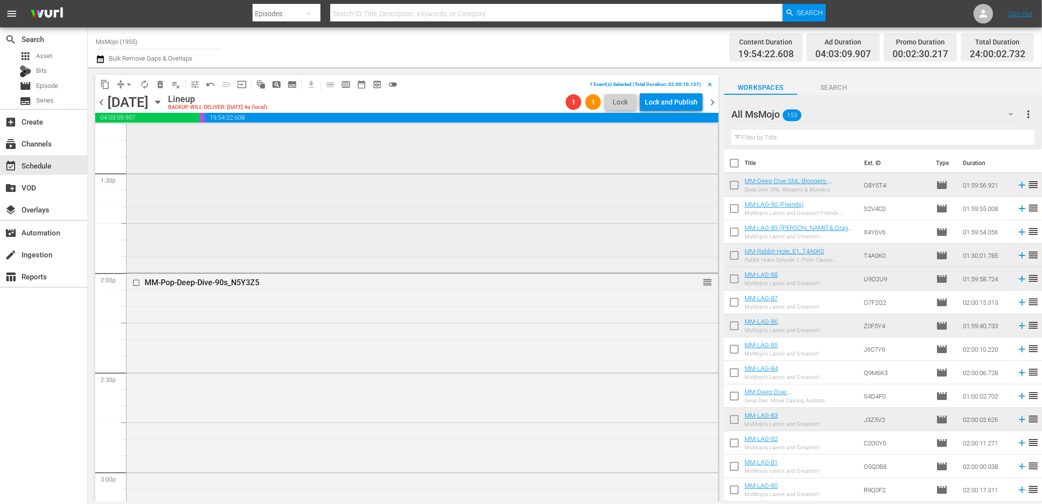
scroll to position [2678, 0]
click at [137, 248] on input "checkbox" at bounding box center [137, 247] width 10 height 8
click at [133, 247] on input "checkbox" at bounding box center [137, 247] width 10 height 8
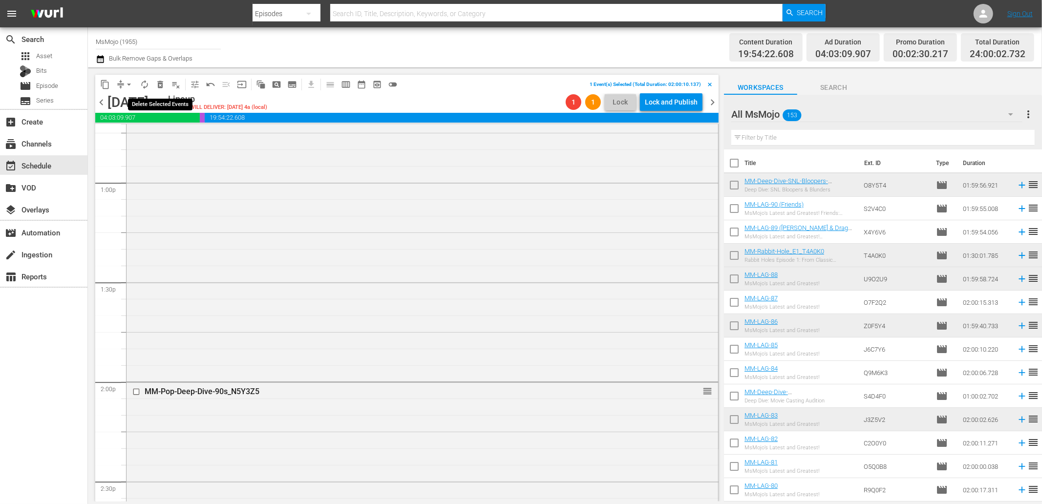
click at [160, 80] on span "delete_forever_outlined" at bounding box center [160, 85] width 10 height 10
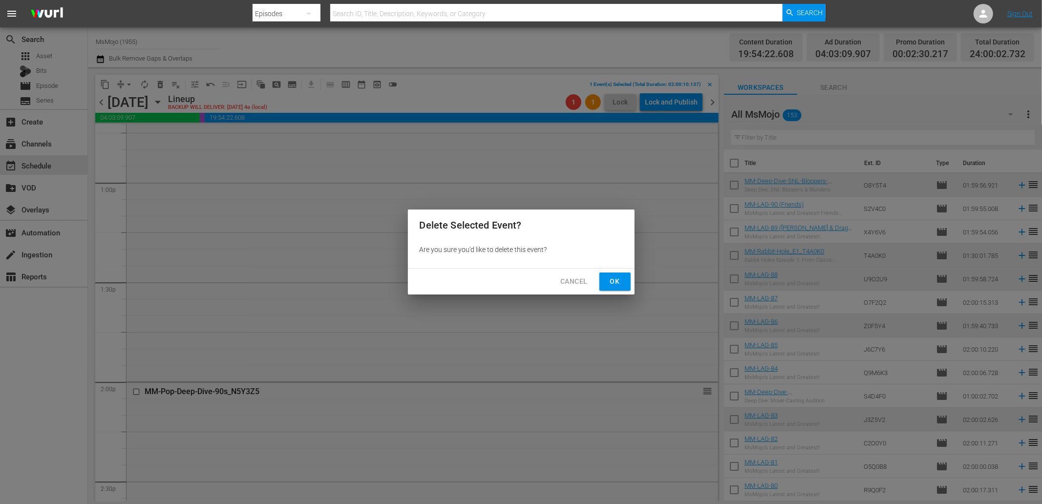
click at [624, 277] on button "Ok" at bounding box center [614, 282] width 31 height 18
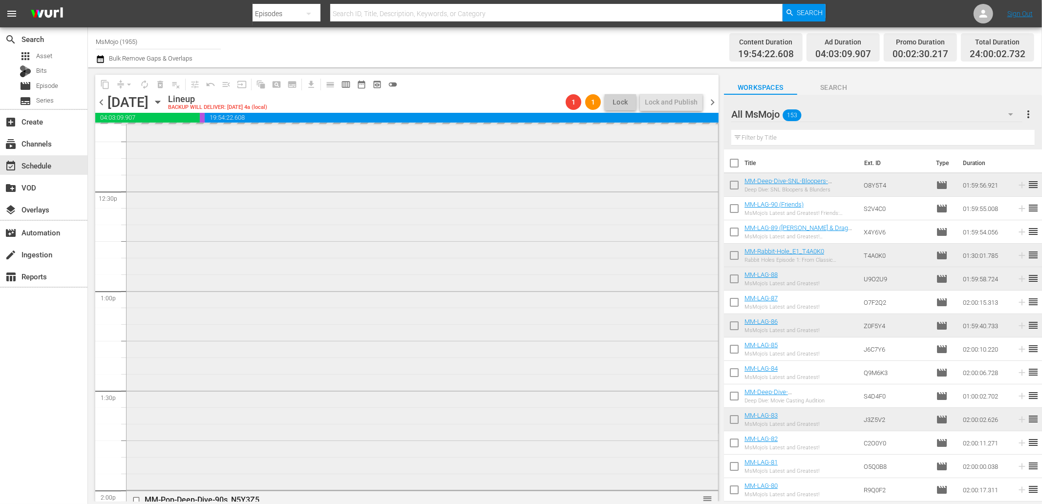
scroll to position [2497, 0]
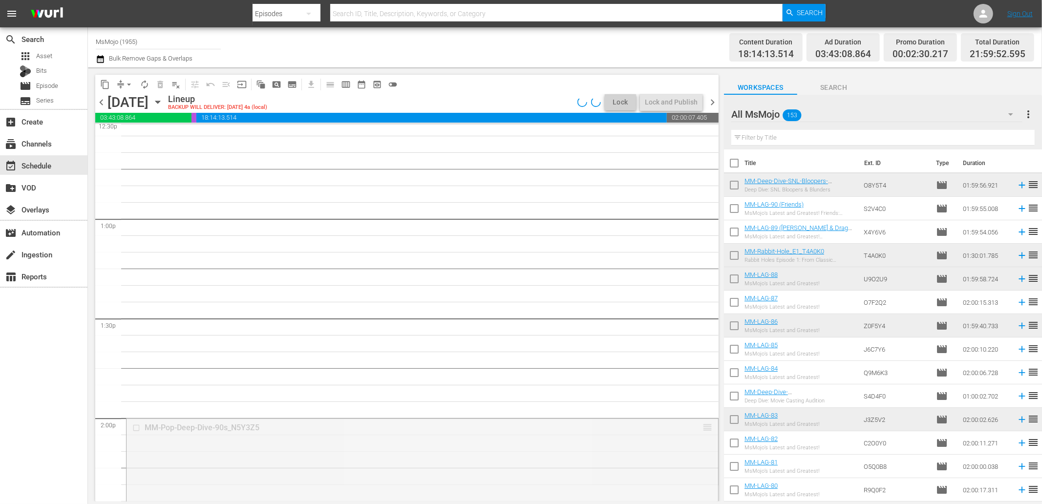
click at [667, 121] on div "content_copy compress arrow_drop_down autorenew_outlined delete_forever_outline…" at bounding box center [406, 288] width 623 height 427
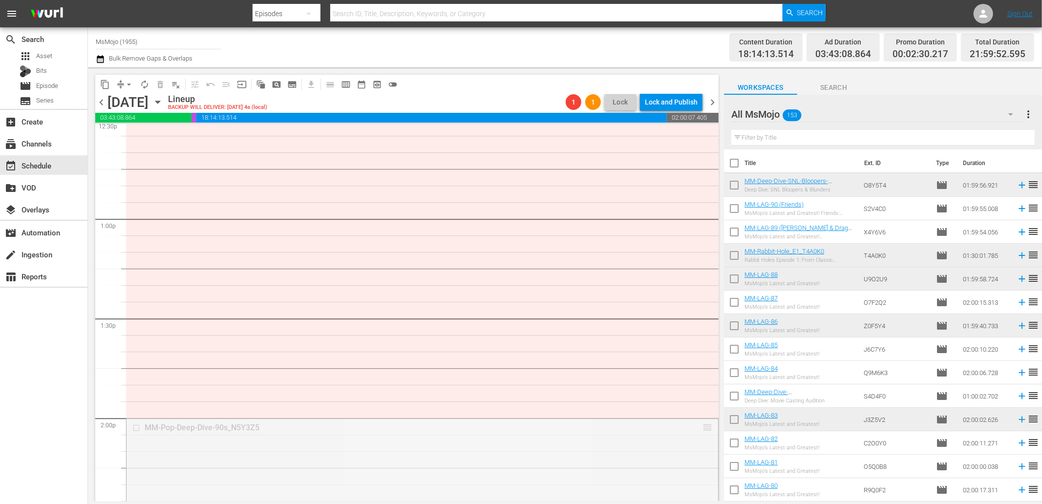
drag, startPoint x: 700, startPoint y: 426, endPoint x: 680, endPoint y: 142, distance: 284.1
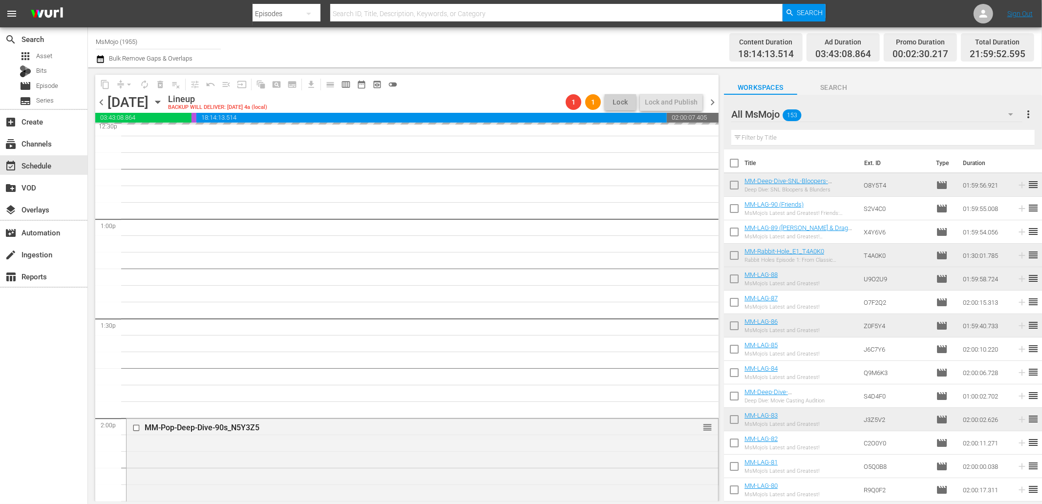
click at [802, 133] on input "text" at bounding box center [882, 138] width 303 height 16
paste input "MM-Pop-Deep-Dive-90s_N5Y3Z5"
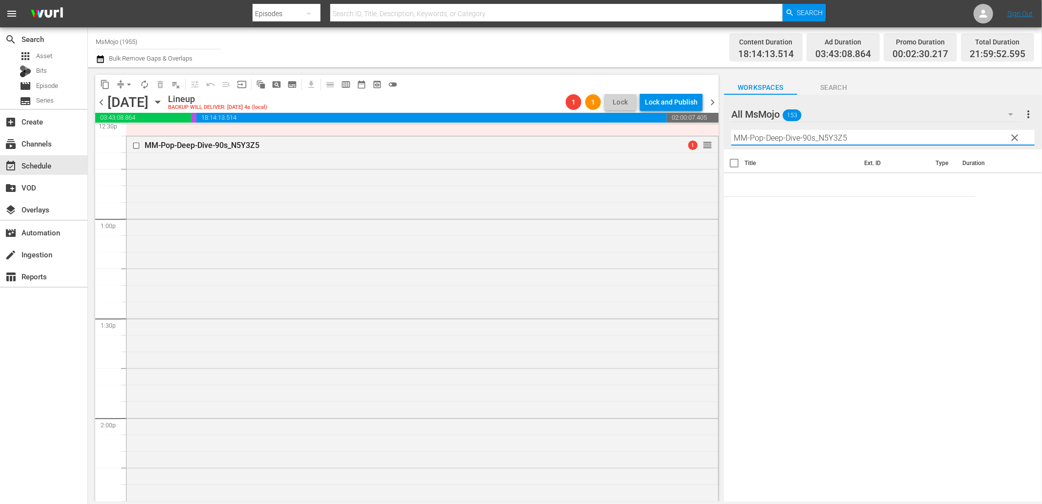
drag, startPoint x: 896, startPoint y: 138, endPoint x: 716, endPoint y: 128, distance: 180.5
click at [716, 128] on div "content_copy compress arrow_drop_down autorenew_outlined delete_forever_outline…" at bounding box center [565, 284] width 954 height 434
paste input "Deep-Dive-Taylor-Swift_T4S9U3"
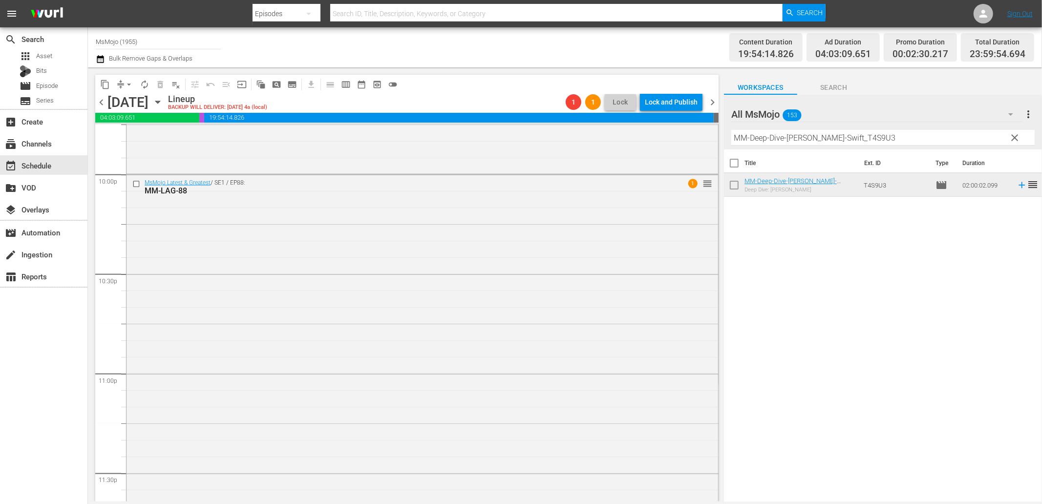
scroll to position [4342, 0]
click at [236, 256] on div "MsMojo Latest & Greatest / SE1 / EP88: MM-LAG-88 1 reorder" at bounding box center [423, 366] width 592 height 396
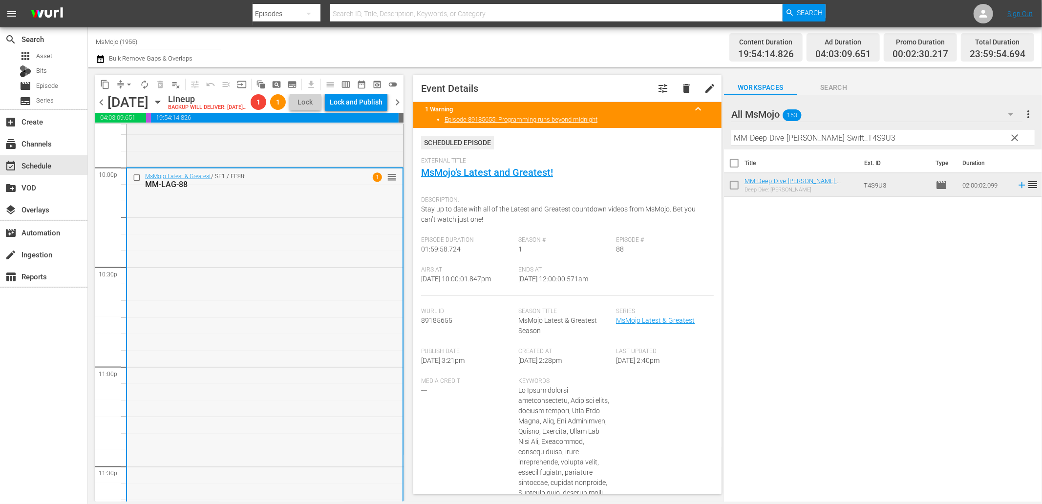
click at [312, 290] on div "MsMojo Latest & Greatest / SE1 / EP88: MM-LAG-88 1 reorder" at bounding box center [265, 367] width 276 height 396
click at [126, 78] on button "arrow_drop_down" at bounding box center [129, 85] width 16 height 16
click at [163, 135] on li "Align to End of Previous Day" at bounding box center [129, 136] width 103 height 16
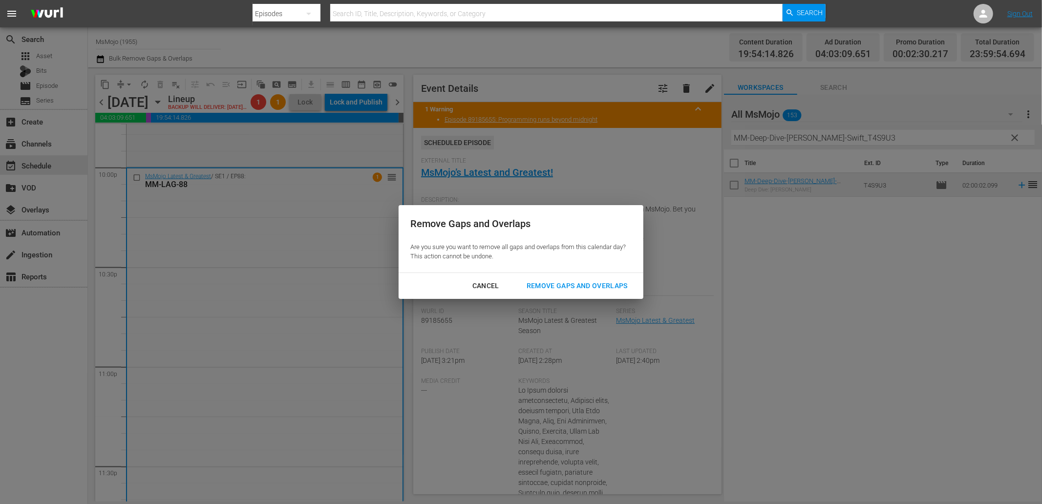
click at [556, 285] on div "Remove Gaps and Overlaps" at bounding box center [577, 286] width 117 height 12
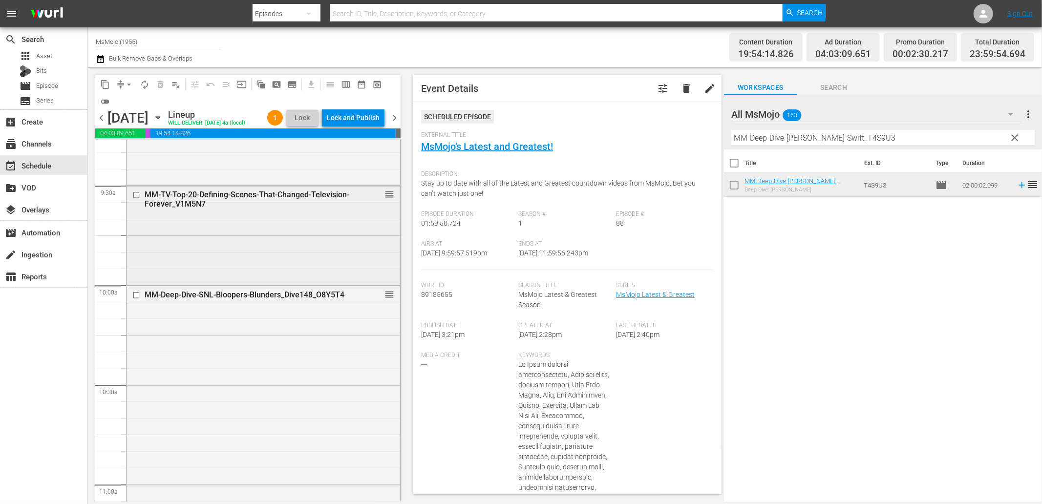
scroll to position [1809, 0]
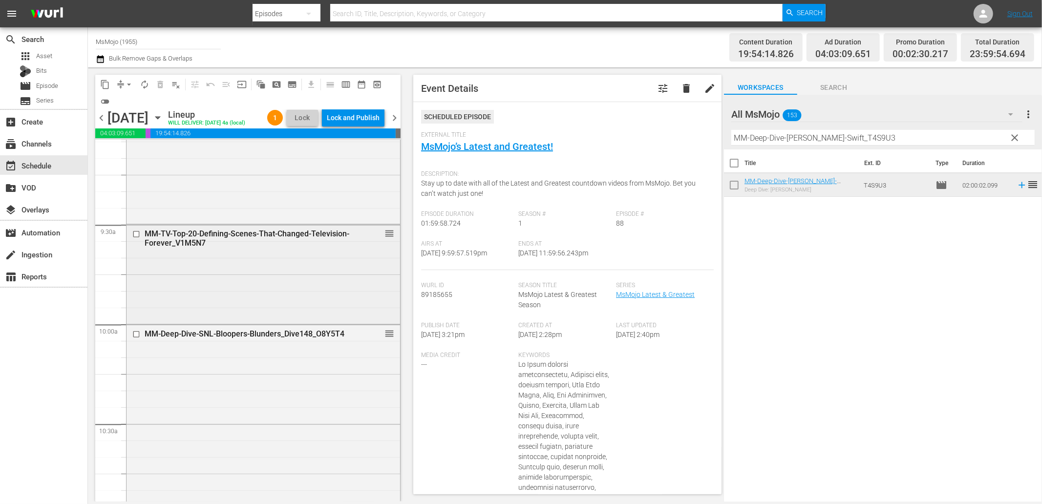
click at [304, 291] on div "MM-TV-Top-20-Defining-Scenes-That-Changed-Television-Forever_V1M5N7 reorder" at bounding box center [264, 273] width 274 height 97
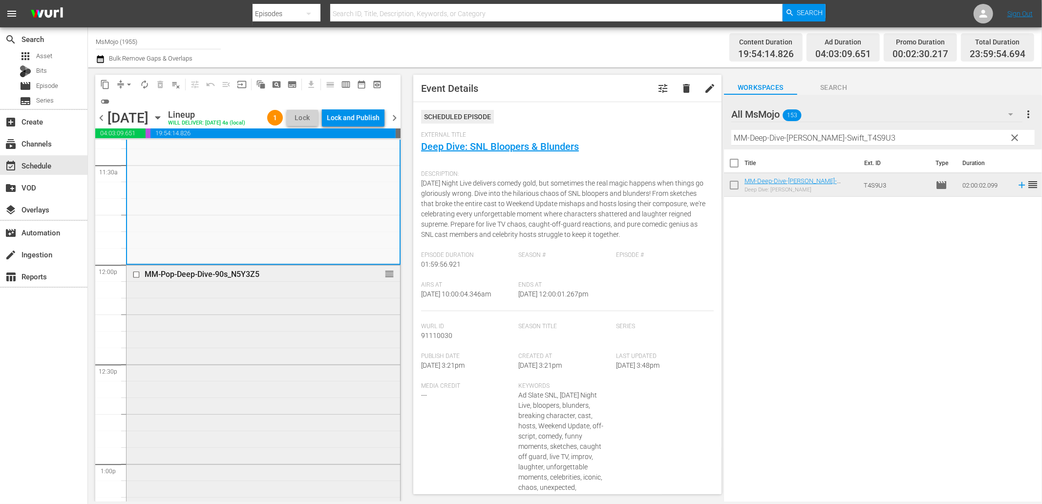
scroll to position [2460, 0]
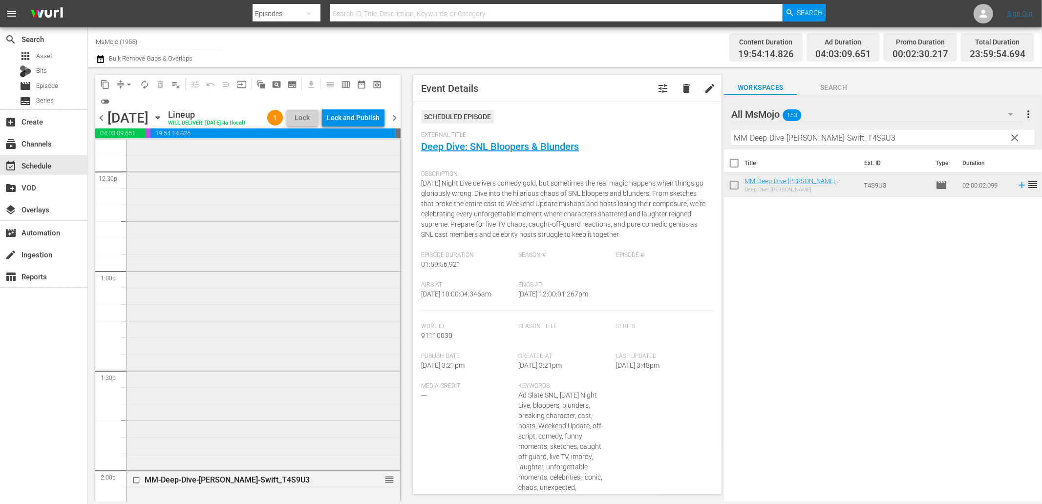
click at [280, 352] on div "MM-Pop-Deep-Dive-90s_N5Y3Z5 reorder" at bounding box center [264, 270] width 274 height 396
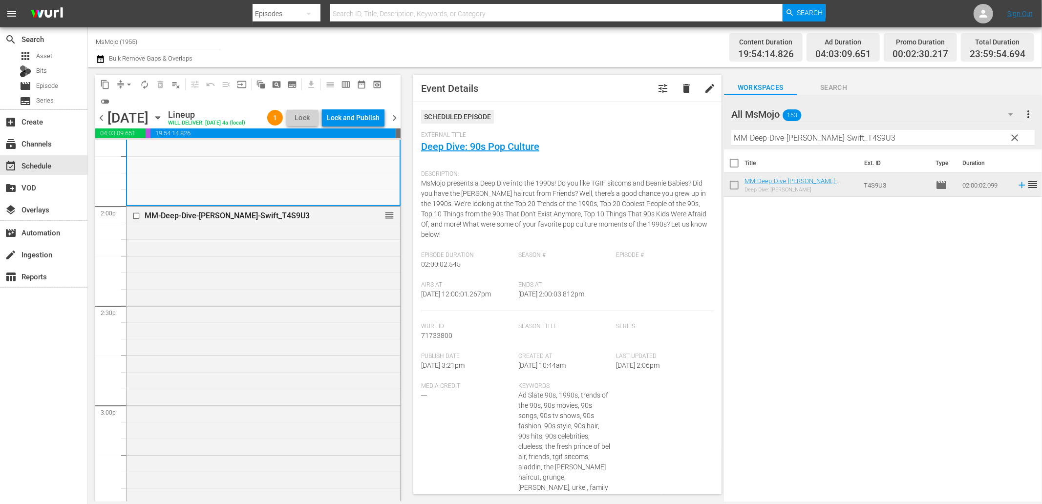
scroll to position [2822, 0]
click at [280, 351] on div "MM-Deep-Dive-Taylor-Swift_T4S9U3 reorder" at bounding box center [264, 307] width 274 height 396
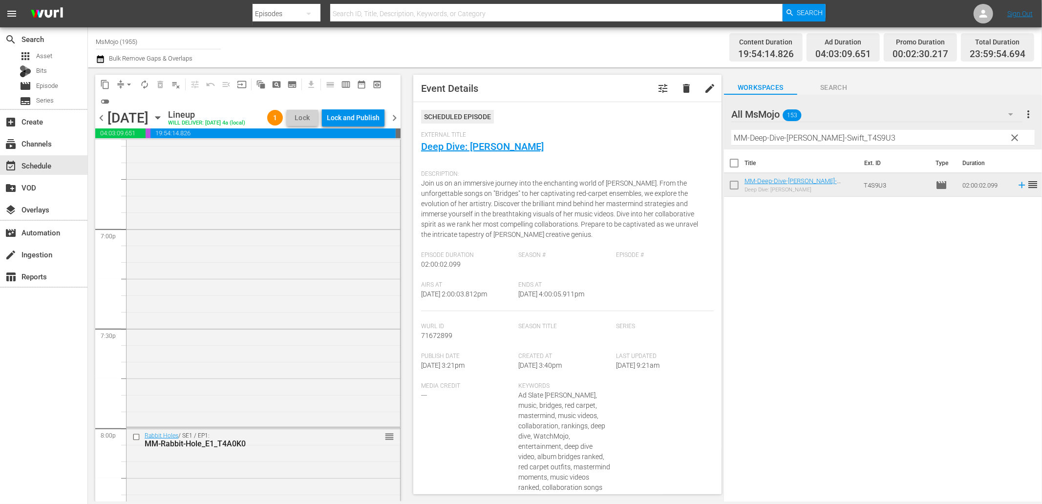
scroll to position [4017, 0]
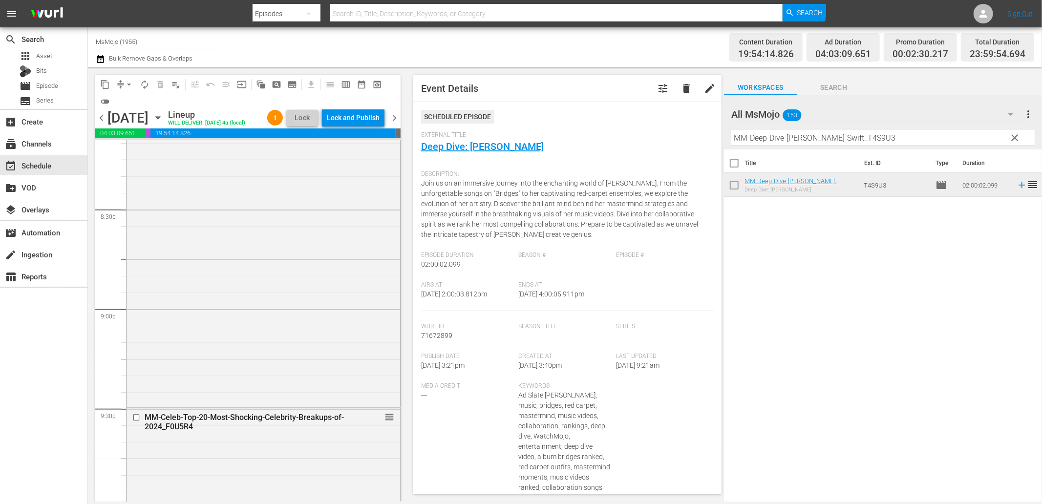
click at [280, 351] on div "Rabbit Holes / SE1 / EP1: MM-Rabbit-Hole_E1_T4A0K0 reorder" at bounding box center [264, 257] width 274 height 296
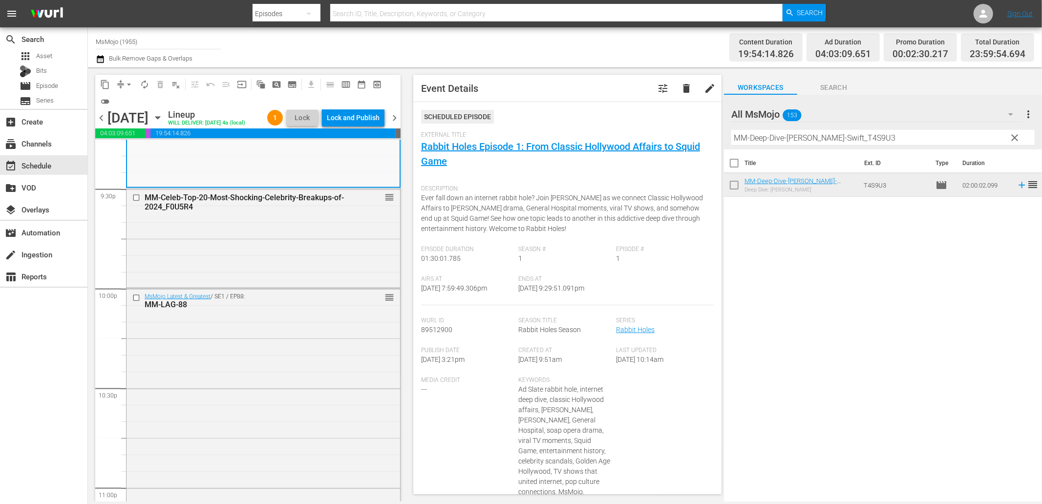
scroll to position [4306, 0]
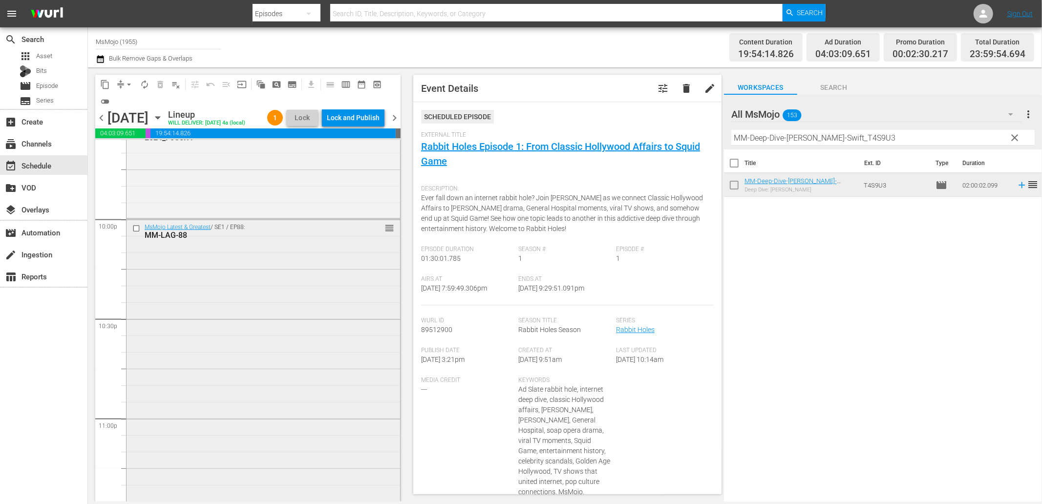
click at [266, 375] on div "MsMojo Latest & Greatest / SE1 / EP88: MM-LAG-88 reorder" at bounding box center [264, 417] width 274 height 396
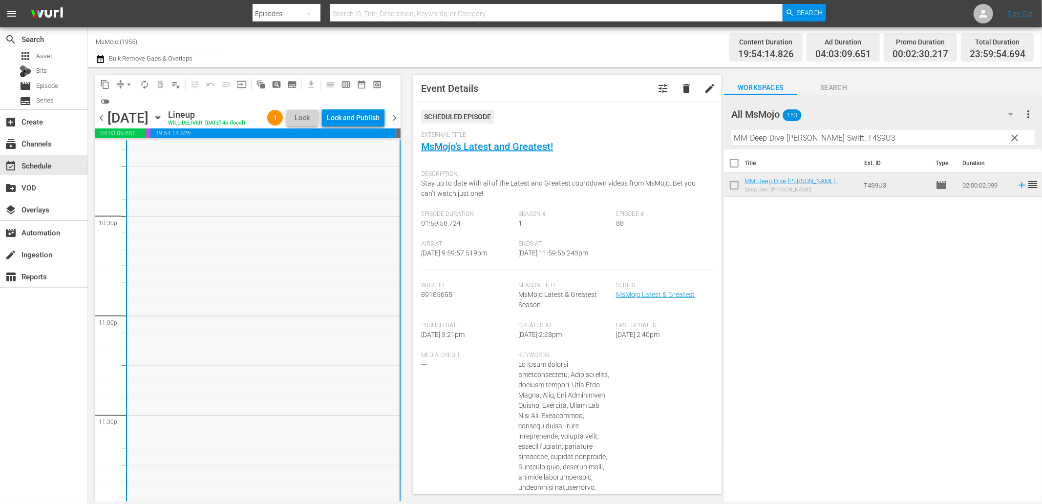
scroll to position [4437, 0]
click at [259, 363] on div "MsMojo Latest & Greatest / SE1 / EP88: MM-LAG-88 reorder" at bounding box center [263, 302] width 273 height 396
drag, startPoint x: 842, startPoint y: 135, endPoint x: 720, endPoint y: 121, distance: 122.9
click at [720, 121] on div "content_copy compress arrow_drop_down autorenew_outlined delete_forever_outline…" at bounding box center [565, 284] width 954 height 434
paste input "LAG-62"
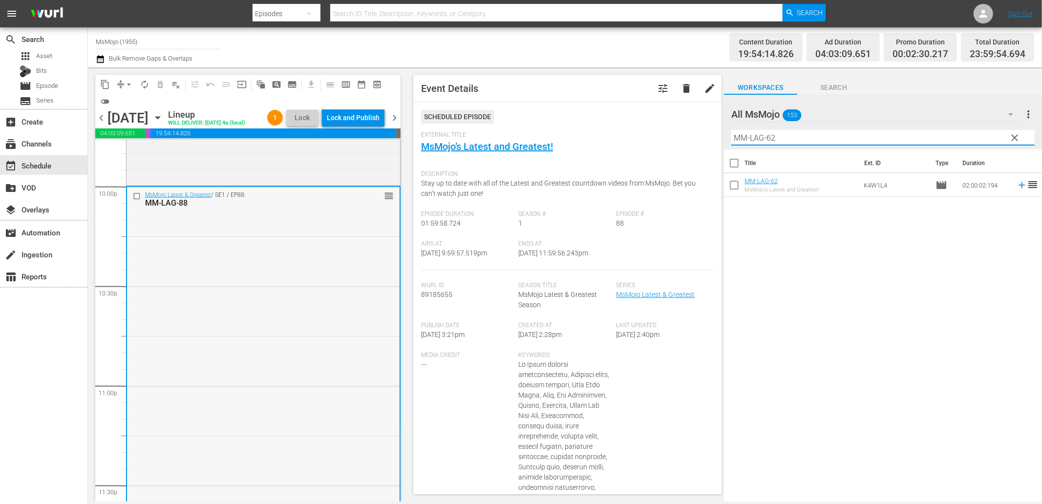
scroll to position [4329, 0]
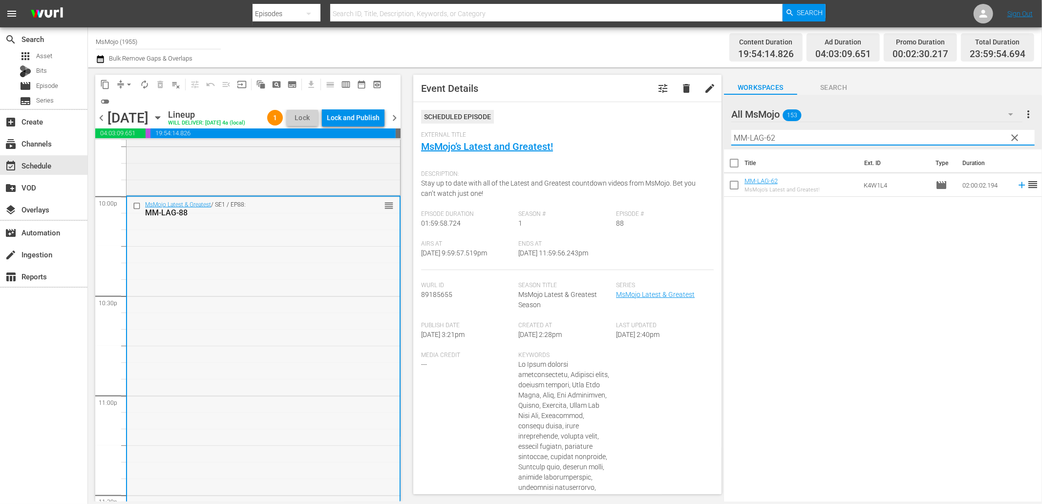
click at [134, 210] on input "checkbox" at bounding box center [138, 206] width 10 height 8
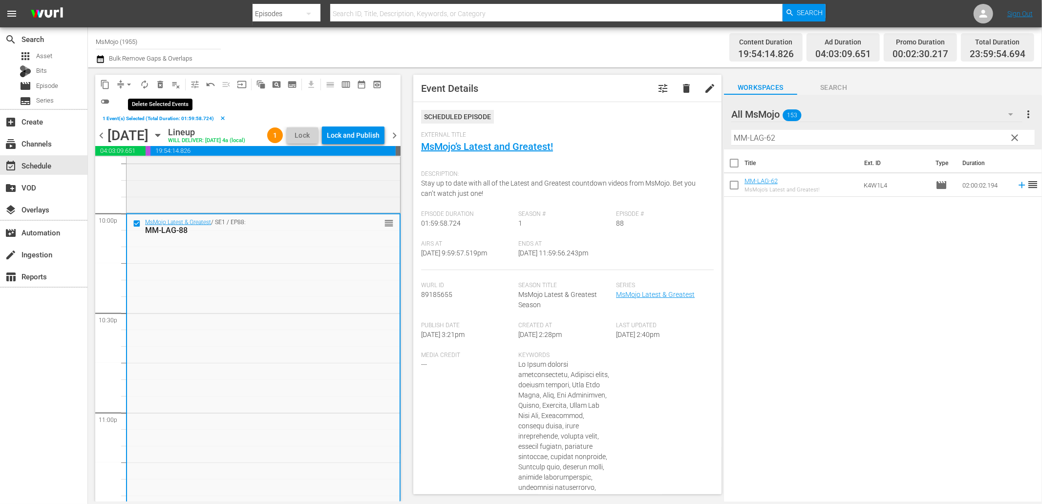
click at [158, 85] on span "delete_forever_outlined" at bounding box center [160, 85] width 10 height 10
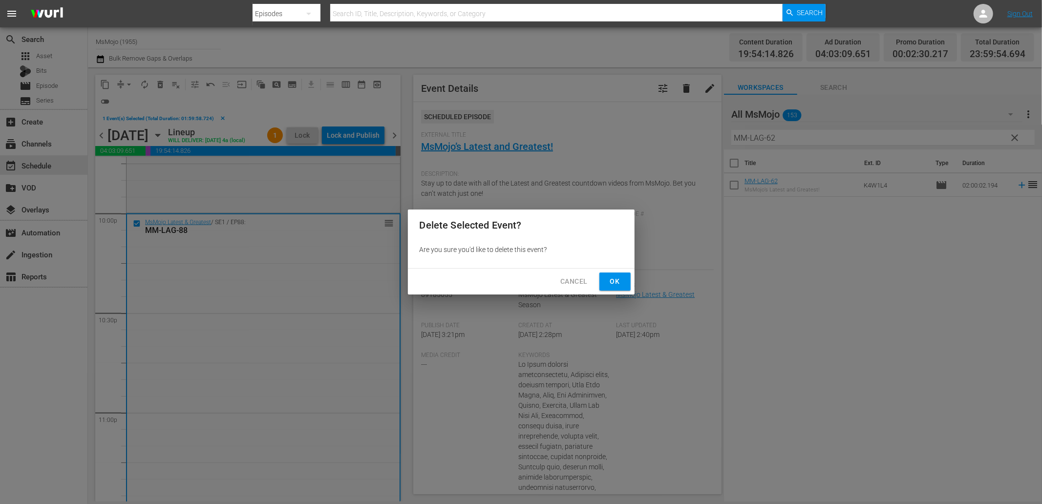
click at [609, 280] on span "Ok" at bounding box center [615, 282] width 16 height 12
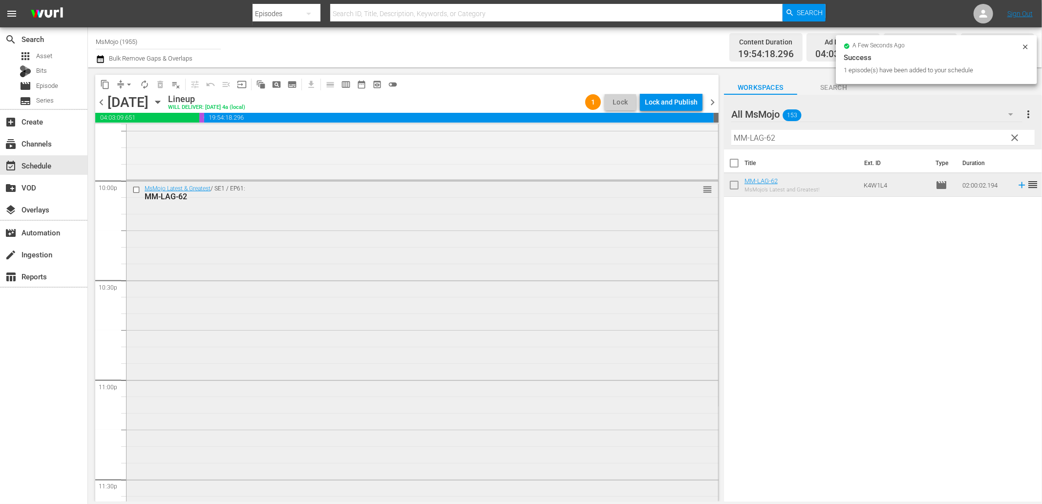
click at [379, 341] on div "MsMojo Latest & Greatest / SE1 / EP61: MM-LAG-62 reorder" at bounding box center [423, 379] width 592 height 396
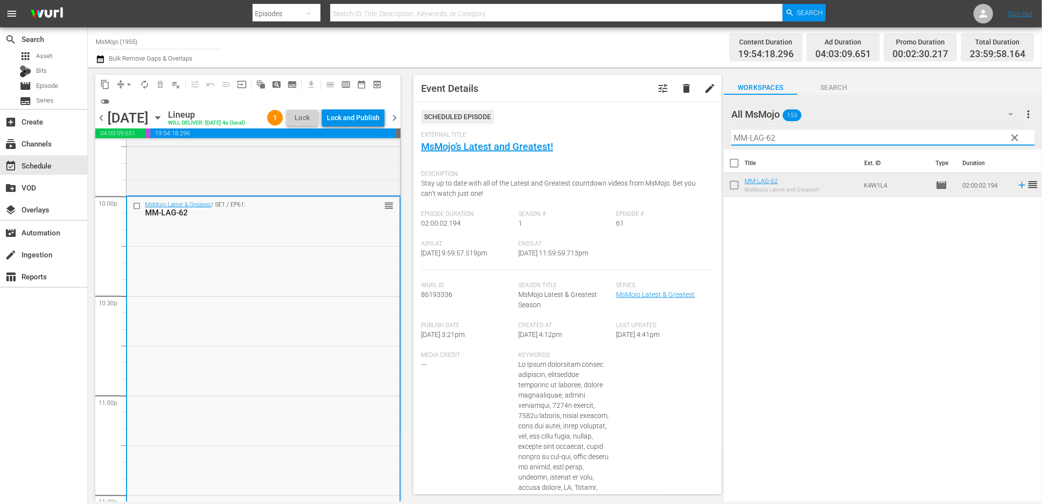
drag, startPoint x: 751, startPoint y: 138, endPoint x: 689, endPoint y: 129, distance: 63.1
click at [689, 129] on div "content_copy compress arrow_drop_down autorenew_outlined delete_forever_outline…" at bounding box center [565, 284] width 954 height 434
paste input "49"
click at [133, 210] on input "checkbox" at bounding box center [138, 206] width 10 height 8
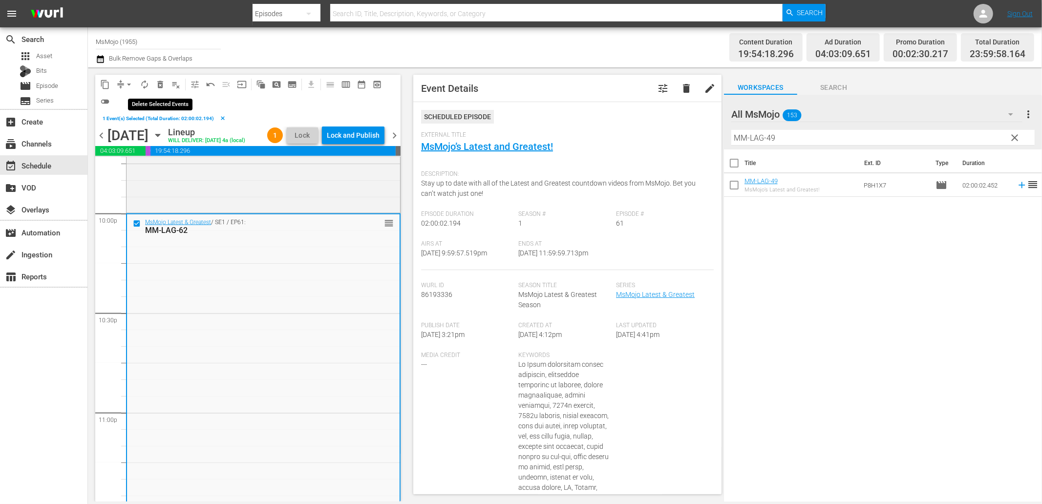
click at [158, 84] on span "delete_forever_outlined" at bounding box center [160, 85] width 10 height 10
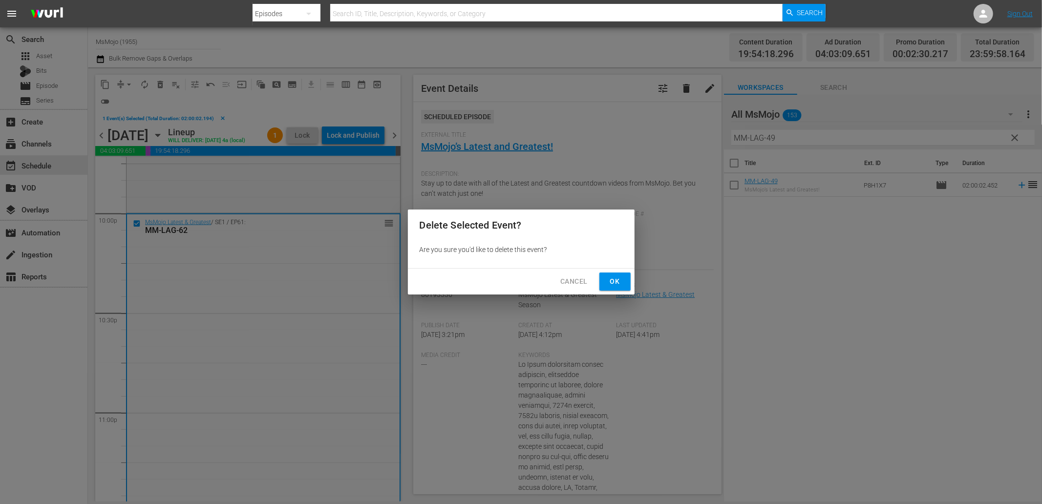
click at [610, 284] on span "Ok" at bounding box center [615, 282] width 16 height 12
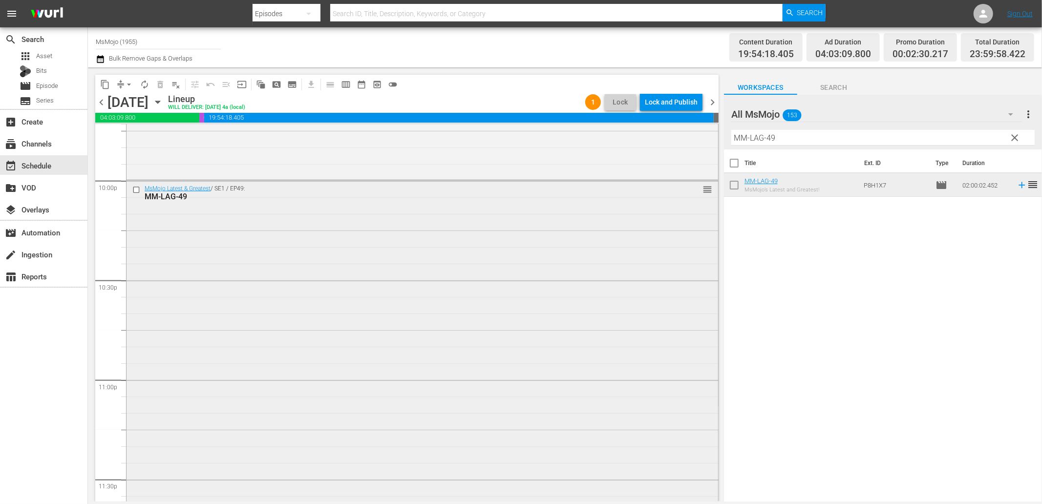
click at [197, 300] on div "MsMojo Latest & Greatest / SE1 / EP49: MM-LAG-49 reorder" at bounding box center [423, 379] width 592 height 396
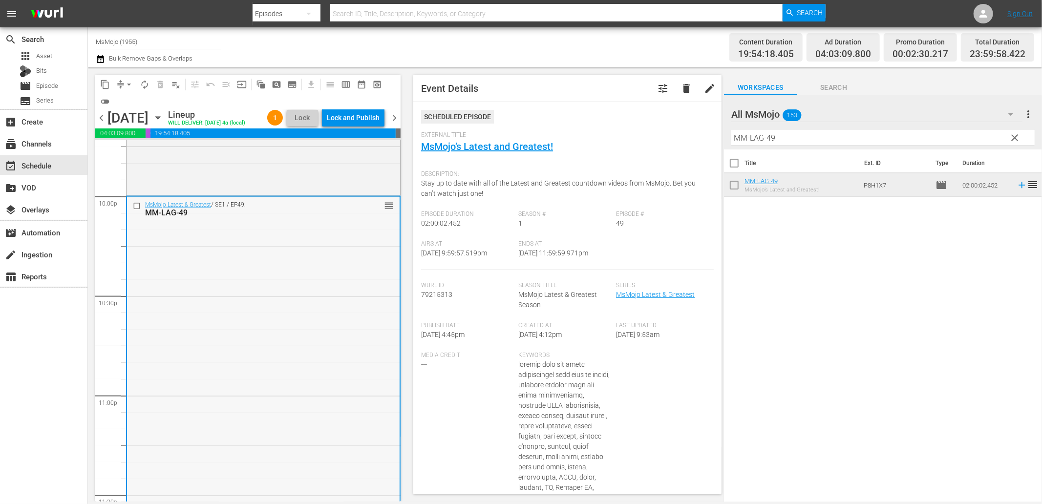
click at [244, 280] on div "MsMojo Latest & Greatest / SE1 / EP49: MM-LAG-49 reorder" at bounding box center [263, 395] width 273 height 396
click at [179, 177] on div "MM-Celeb-Top-20-Most-Shocking-Celebrity-Breakups-of-2024_F0U5R4 reorder" at bounding box center [264, 144] width 274 height 97
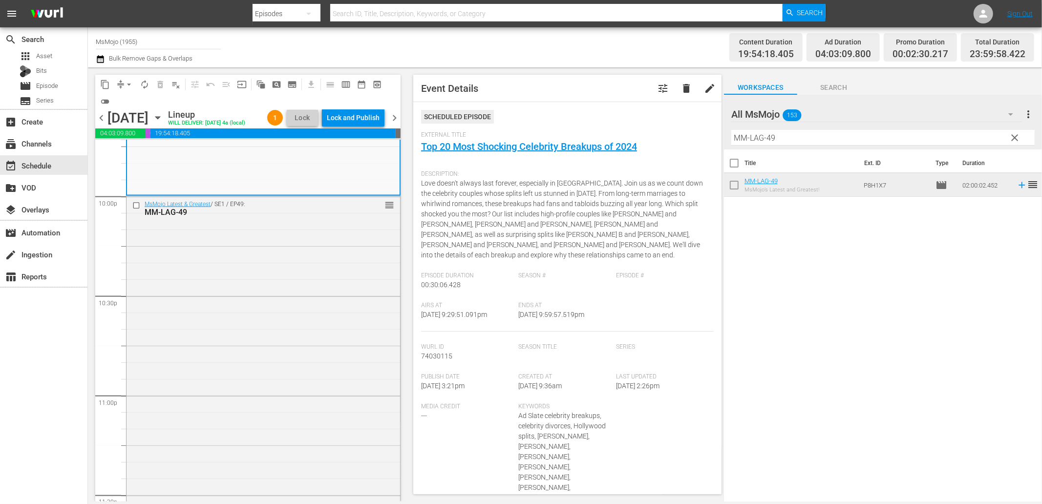
click at [269, 301] on div "MsMojo Latest & Greatest / SE1 / EP49: MM-LAG-49 reorder" at bounding box center [264, 394] width 274 height 396
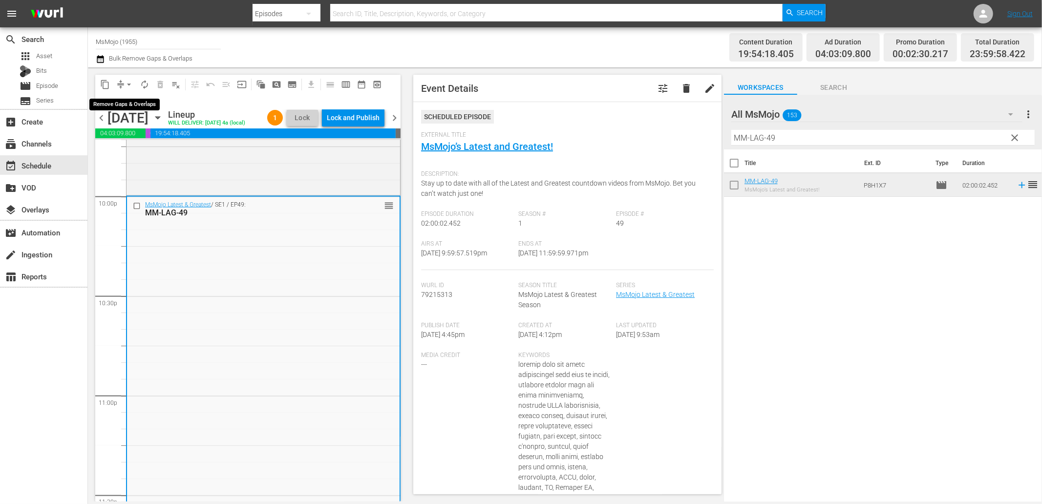
click at [129, 82] on span "arrow_drop_down" at bounding box center [129, 85] width 10 height 10
click at [148, 143] on li "Align to End of Previous Day" at bounding box center [129, 136] width 103 height 16
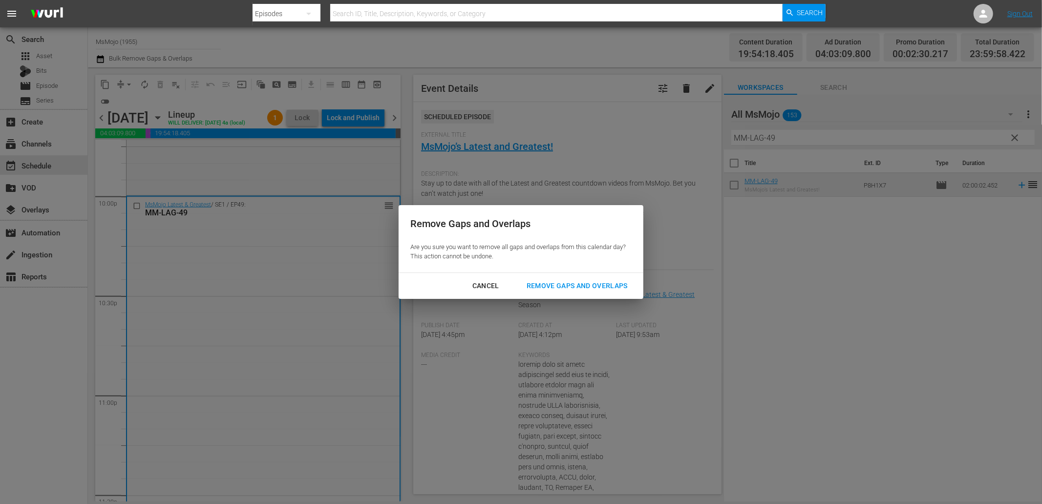
click at [545, 289] on div "Remove Gaps and Overlaps" at bounding box center [577, 286] width 117 height 12
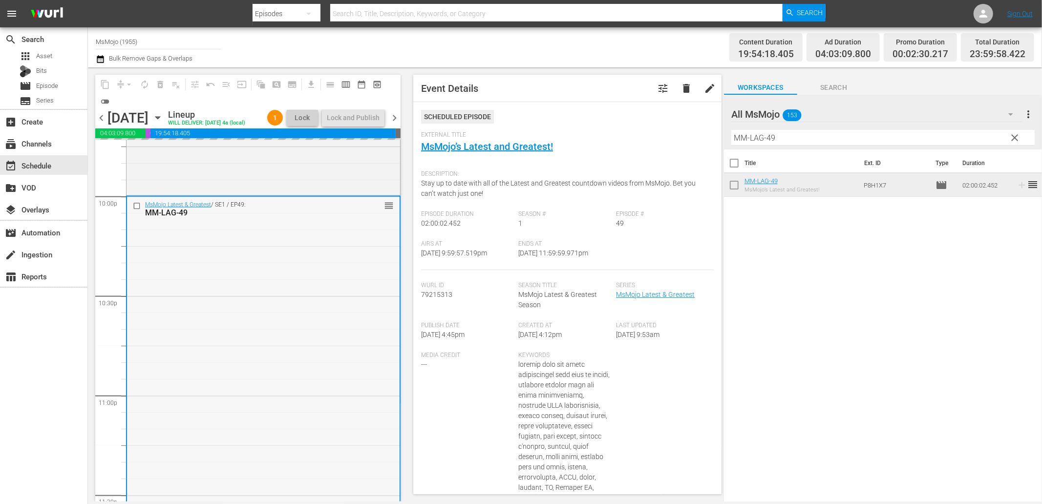
click at [299, 345] on div "MsMojo Latest & Greatest / SE1 / EP49: MM-LAG-49 reorder" at bounding box center [263, 395] width 273 height 396
drag, startPoint x: 751, startPoint y: 131, endPoint x: 674, endPoint y: 123, distance: 77.6
click at [672, 121] on div "content_copy compress arrow_drop_down autorenew_outlined delete_forever_outline…" at bounding box center [565, 284] width 954 height 434
paste input "6"
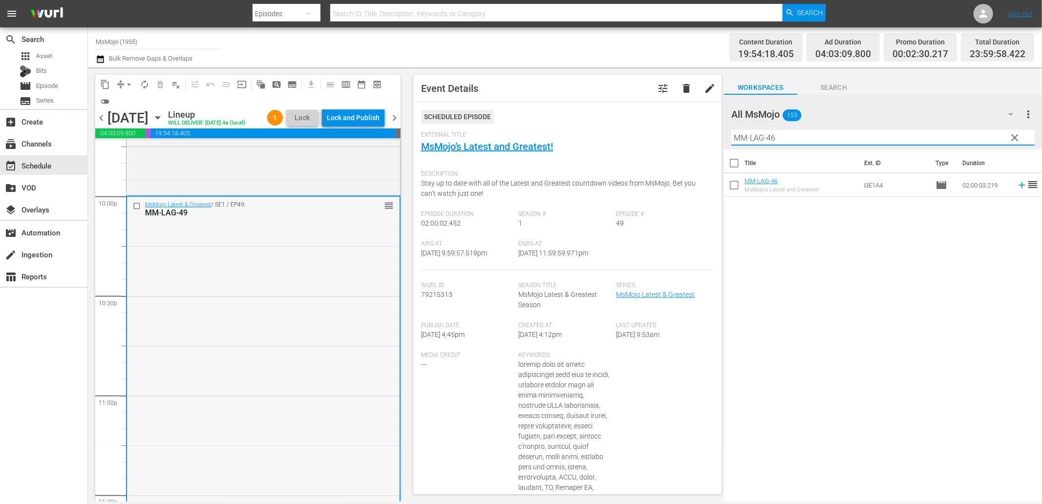
type input "MM-LAG-46"
click at [135, 210] on input "checkbox" at bounding box center [138, 206] width 10 height 8
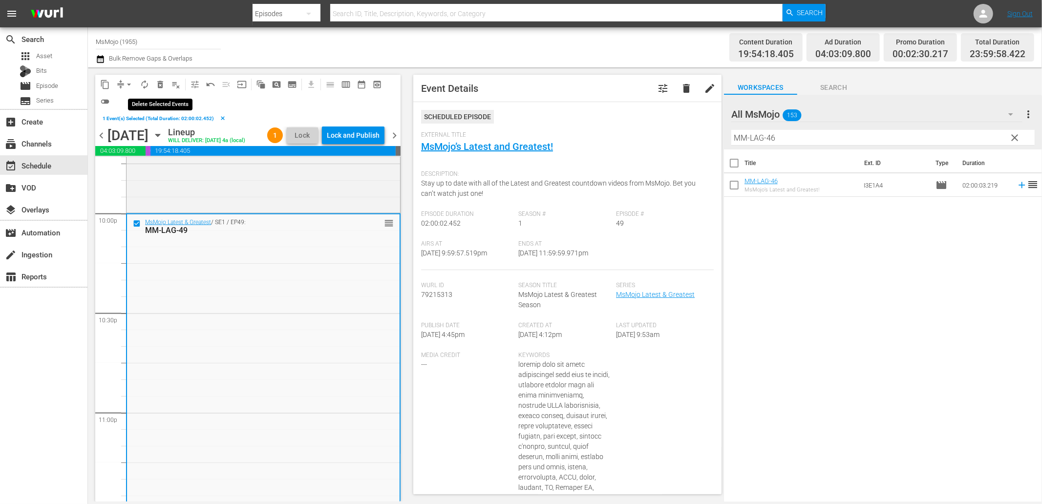
click at [160, 85] on span "delete_forever_outlined" at bounding box center [160, 85] width 10 height 10
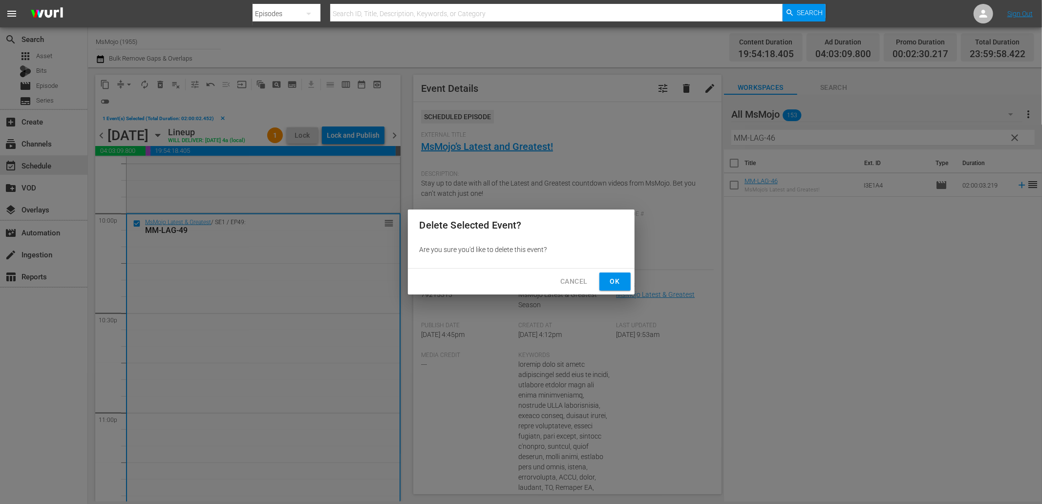
click at [609, 285] on span "Ok" at bounding box center [615, 282] width 16 height 12
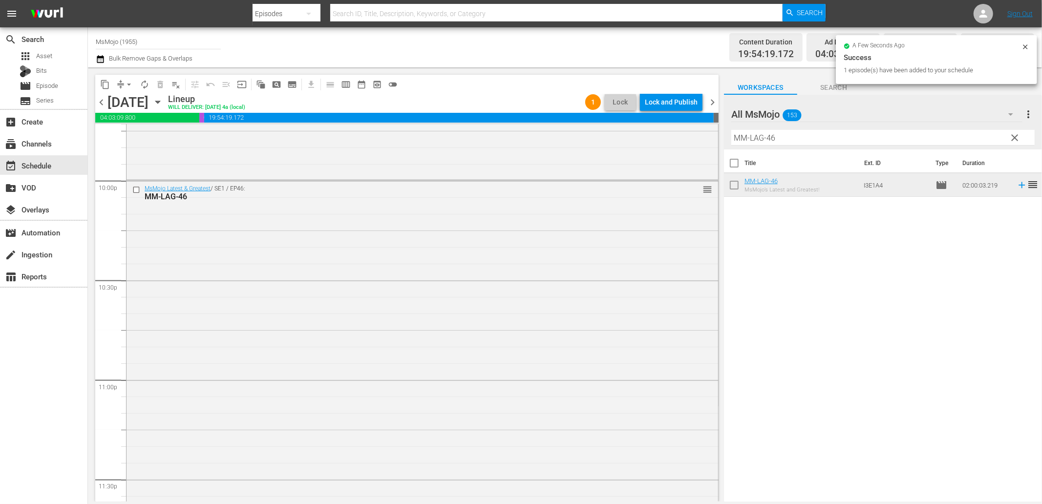
click at [1014, 139] on span "clear" at bounding box center [1015, 138] width 12 height 12
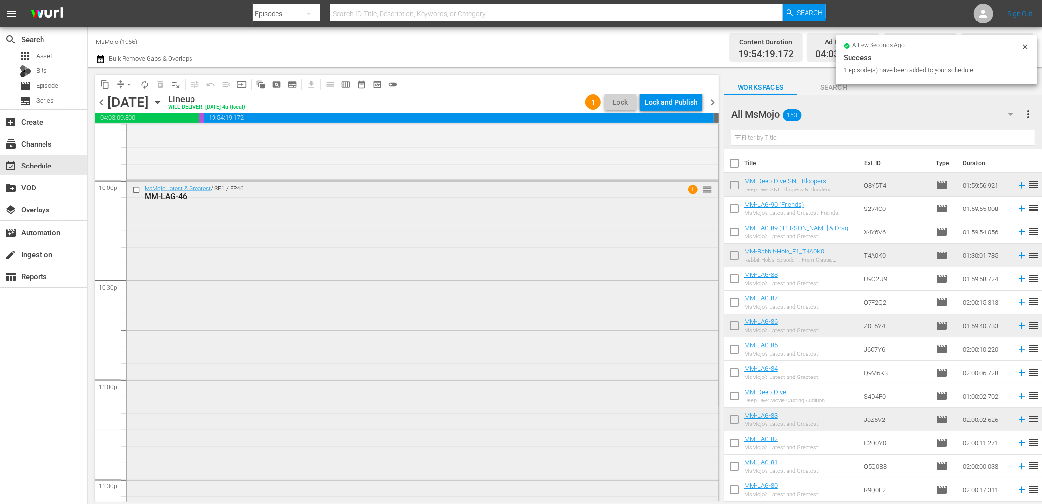
click at [537, 303] on div "MsMojo Latest & Greatest / SE1 / EP46: MM-LAG-46 1 reorder" at bounding box center [423, 379] width 592 height 396
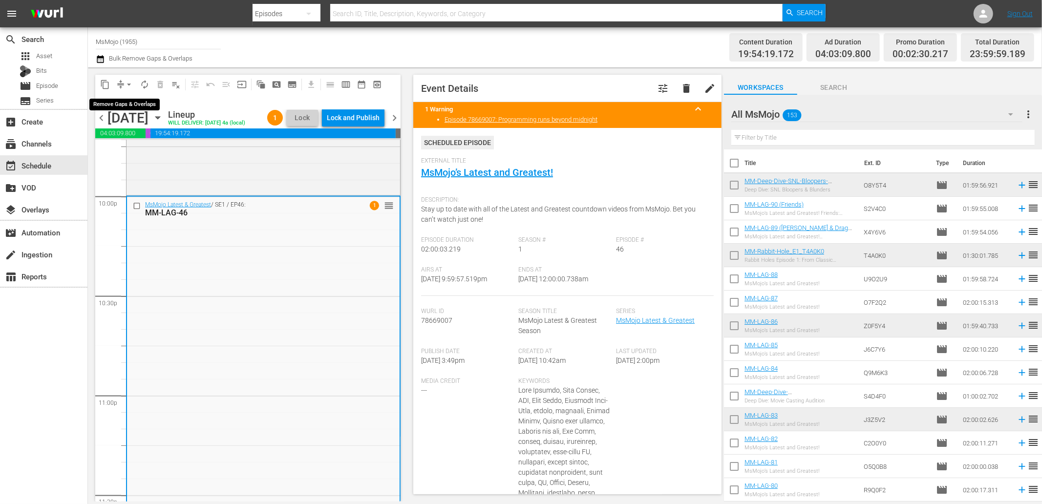
click at [130, 82] on span "arrow_drop_down" at bounding box center [129, 85] width 10 height 10
click at [141, 139] on li "Align to End of Previous Day" at bounding box center [129, 136] width 103 height 16
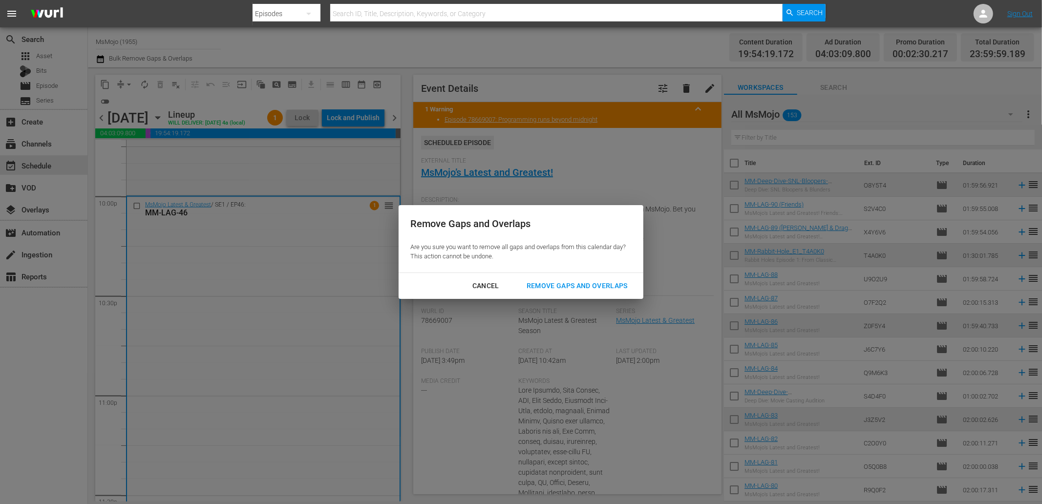
click at [535, 284] on div "Remove Gaps and Overlaps" at bounding box center [577, 286] width 117 height 12
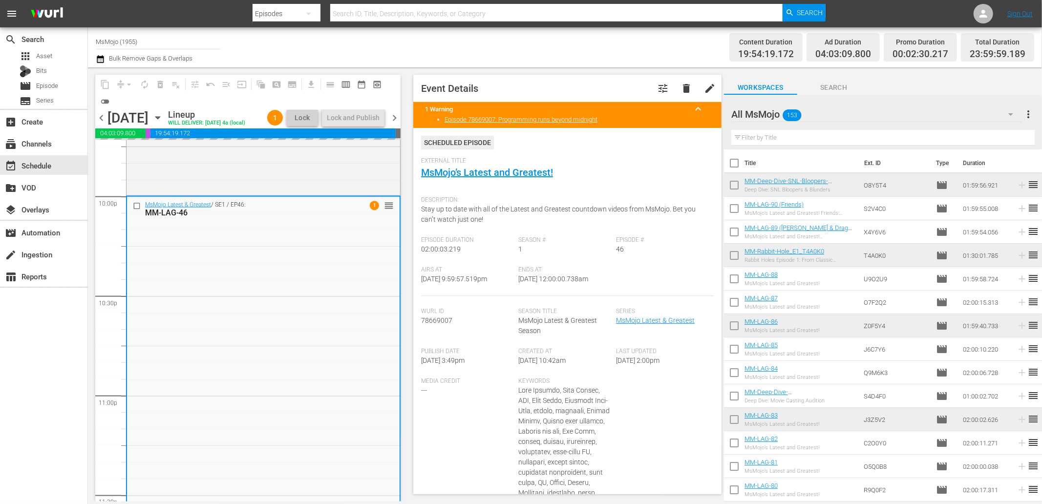
drag, startPoint x: 590, startPoint y: 277, endPoint x: 556, endPoint y: 284, distance: 34.5
click at [556, 284] on div "Ends At 10/1/25 @ 12:00:00.738am" at bounding box center [568, 281] width 98 height 30
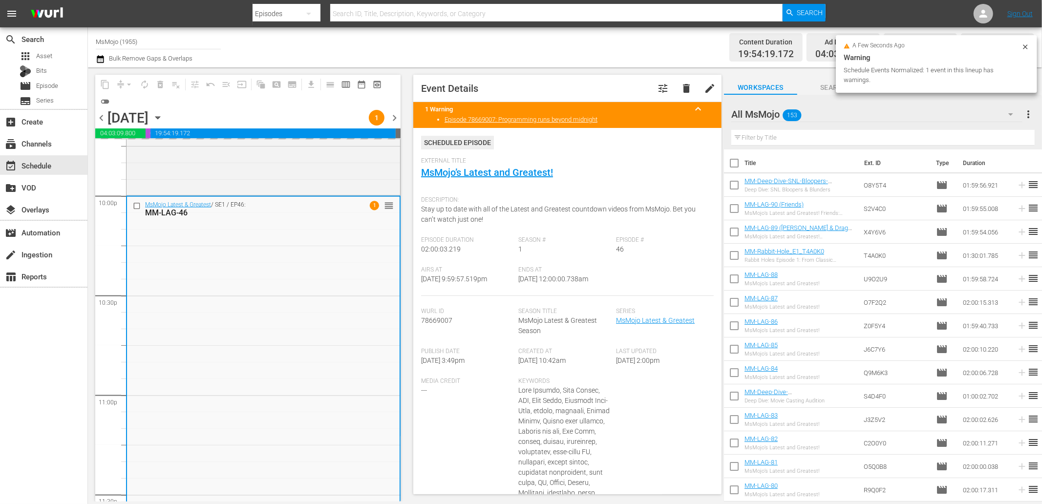
copy span "12:00:00.738am"
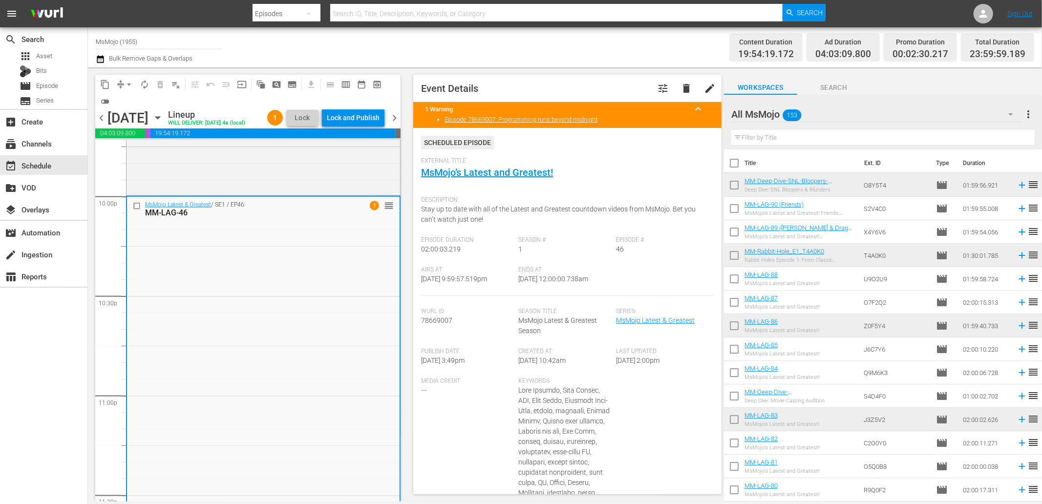
click at [365, 121] on div "Lock and Publish" at bounding box center [353, 118] width 53 height 18
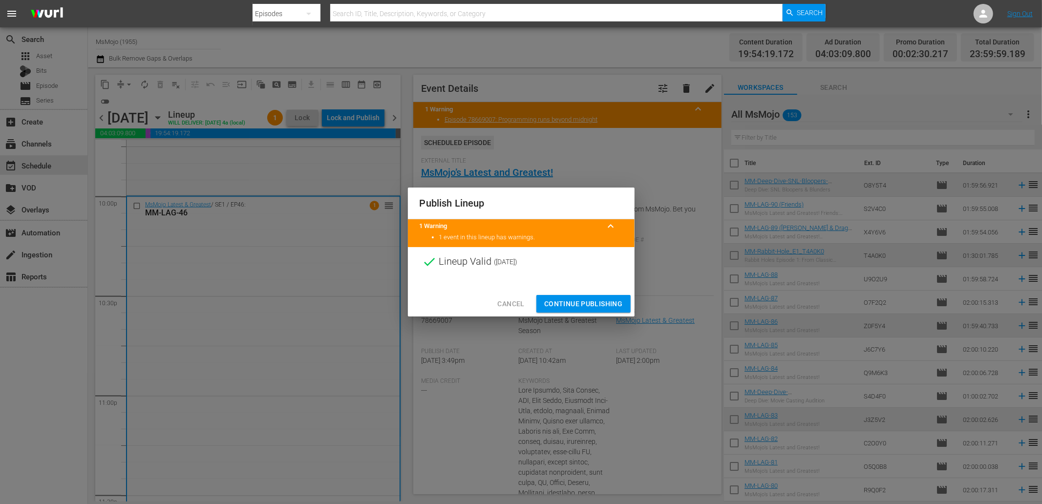
click at [567, 303] on span "Continue Publishing" at bounding box center [583, 304] width 79 height 12
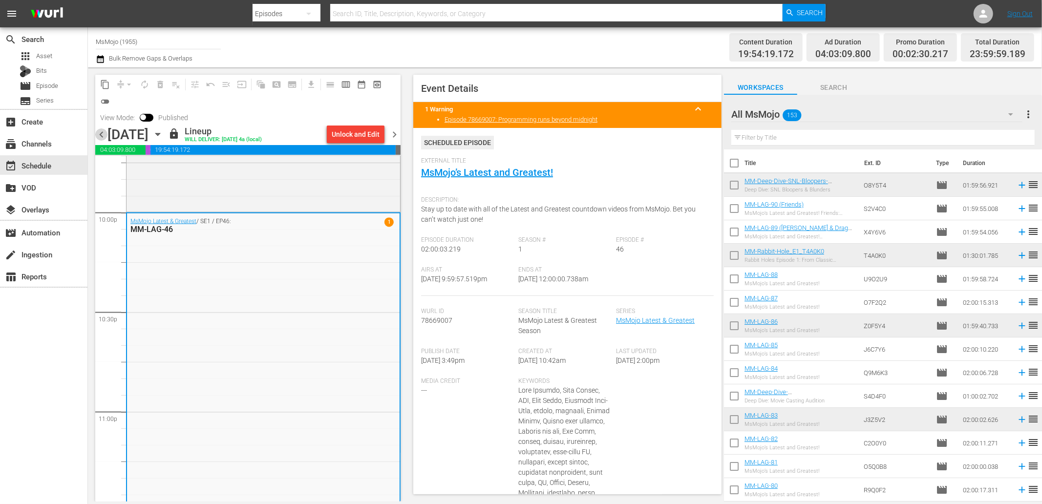
click at [98, 137] on span "chevron_left" at bounding box center [101, 134] width 12 height 12
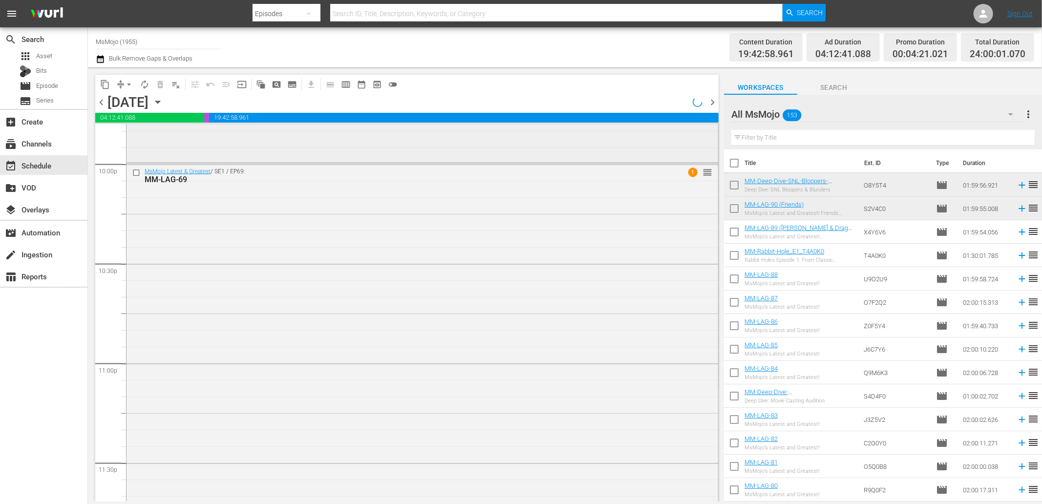
scroll to position [4329, 0]
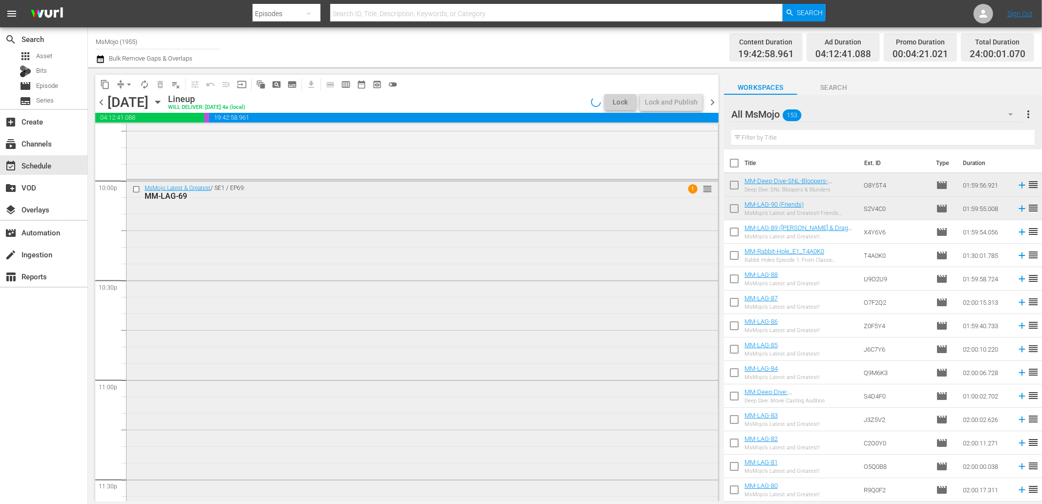
click at [541, 381] on div "MsMojo Latest & Greatest / SE1 / EP69: MM-LAG-69 1 reorder" at bounding box center [423, 378] width 592 height 397
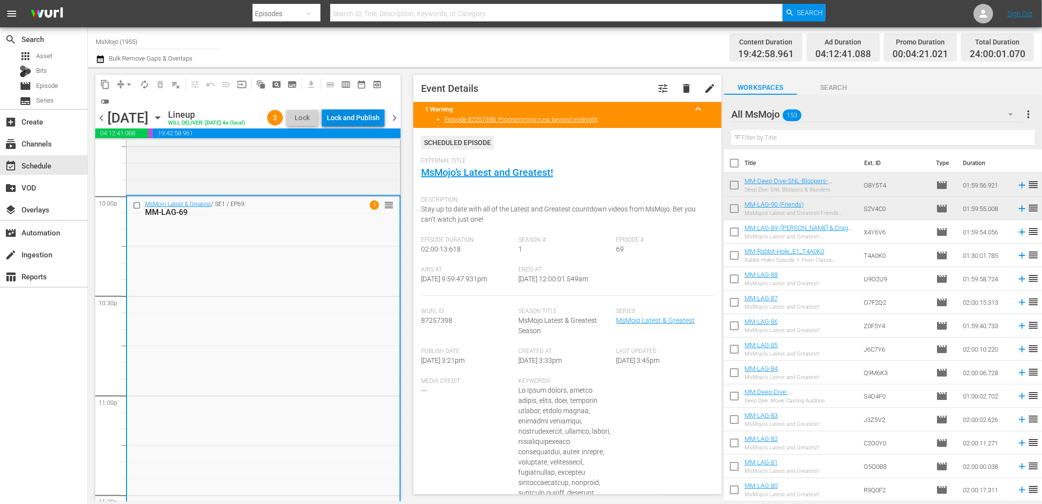
click at [355, 120] on div "Lock and Publish" at bounding box center [353, 118] width 53 height 18
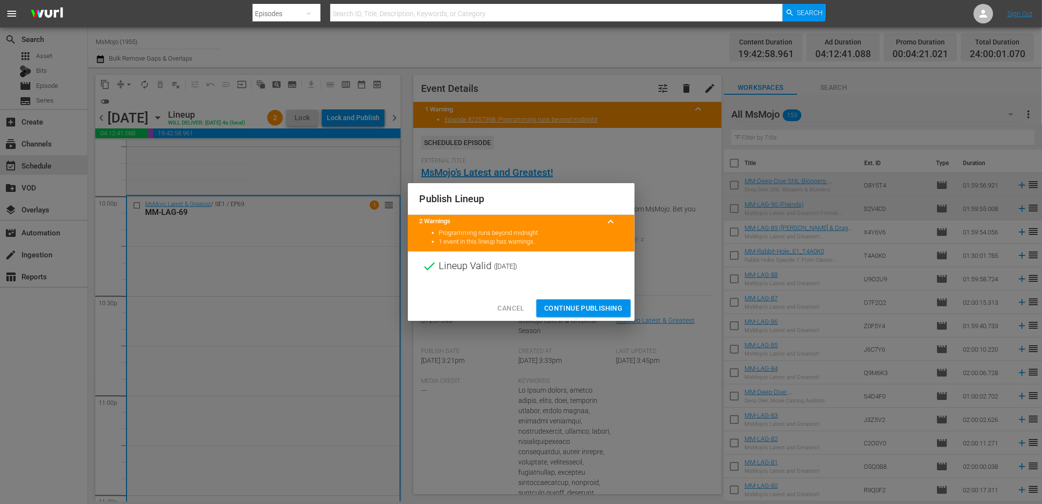
click at [575, 305] on span "Continue Publishing" at bounding box center [583, 308] width 79 height 12
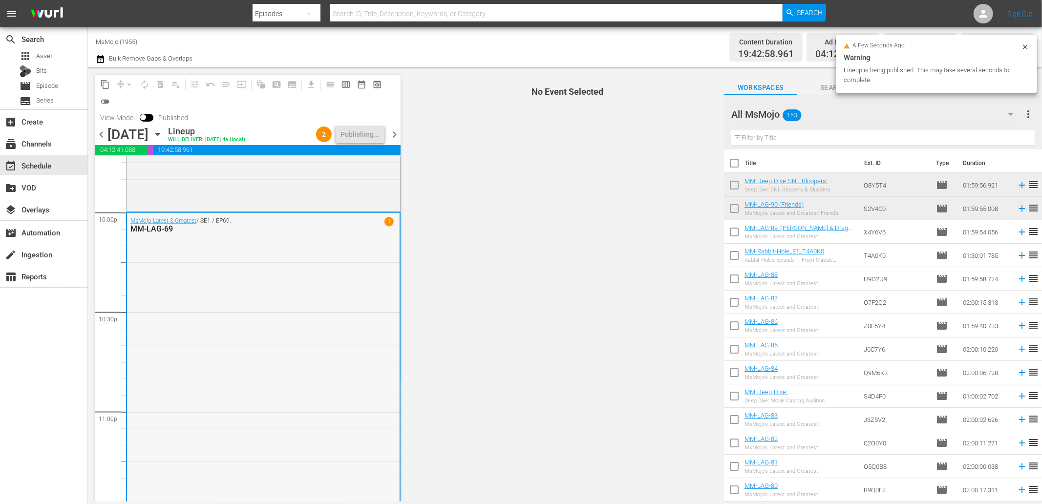
click at [328, 335] on div "MsMojo Latest & Greatest / SE1 / EP69: MM-LAG-69 1" at bounding box center [263, 411] width 273 height 397
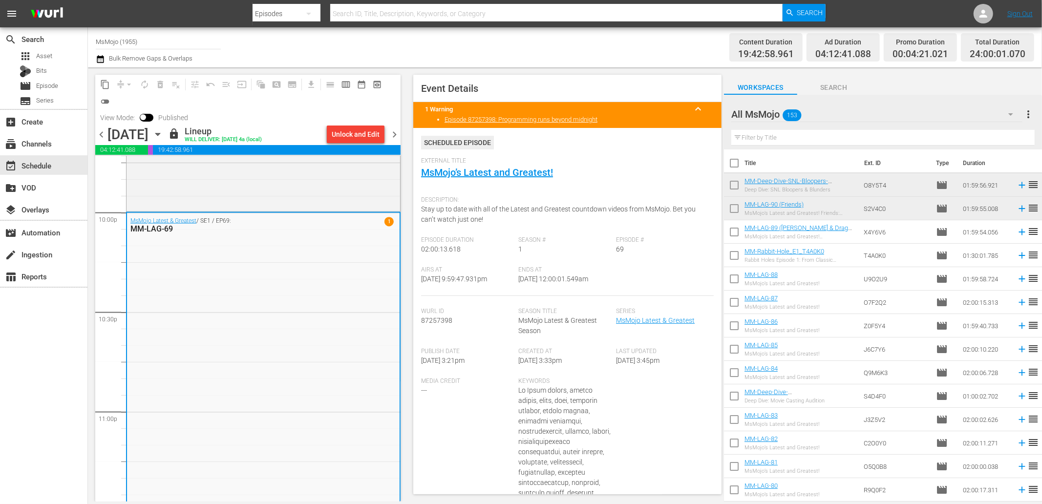
click at [397, 132] on span "chevron_right" at bounding box center [394, 134] width 12 height 12
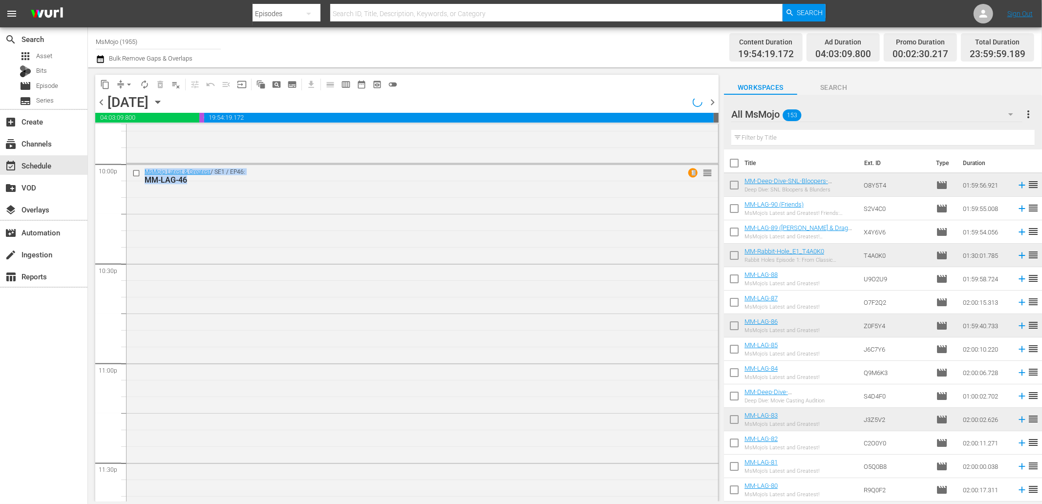
scroll to position [4329, 0]
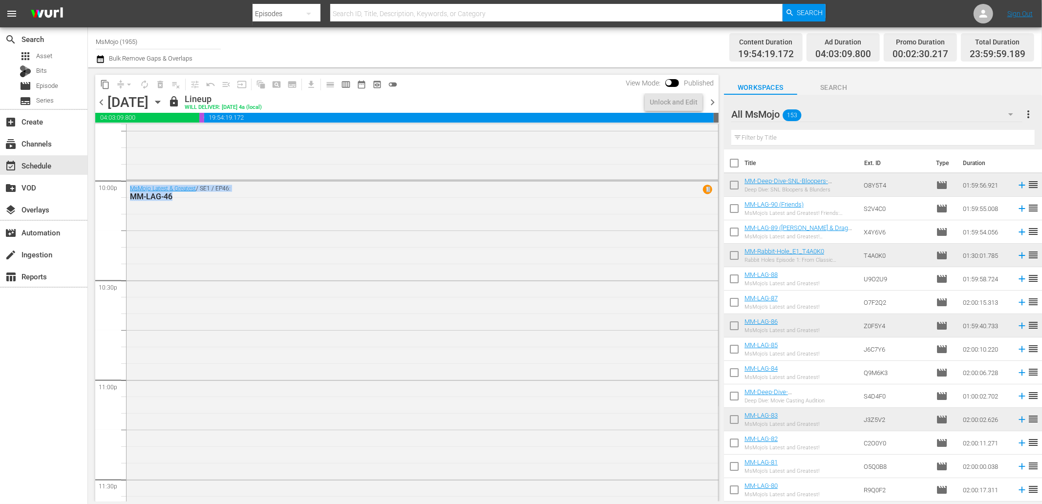
click at [711, 101] on span "chevron_right" at bounding box center [712, 102] width 12 height 12
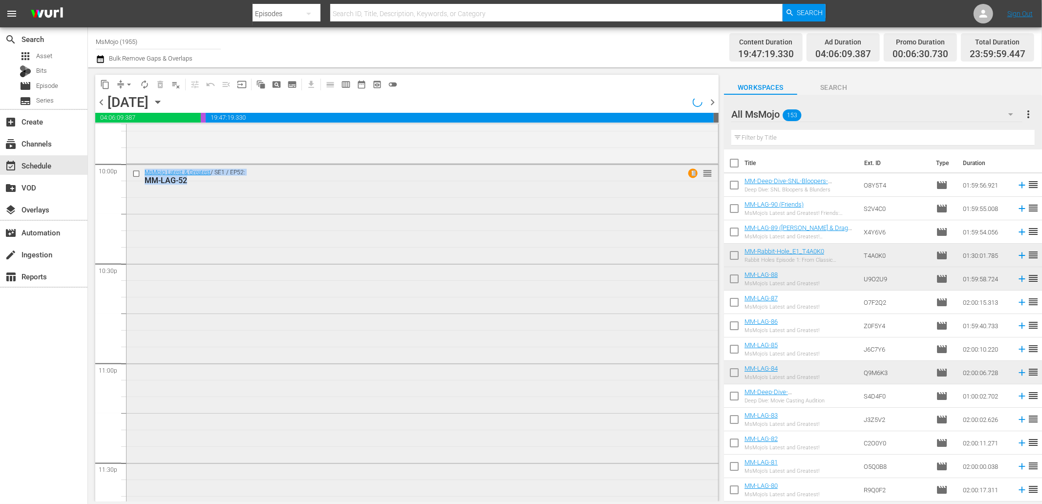
scroll to position [4329, 0]
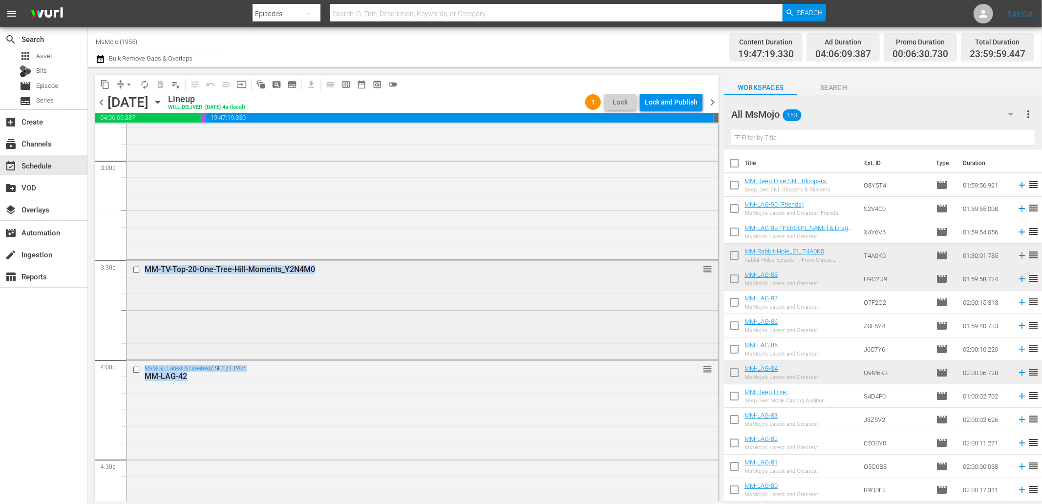
click at [321, 280] on div "MM-TV-Top-20-One-Tree-Hill-Moments_Y2N4M0 reorder" at bounding box center [423, 308] width 592 height 97
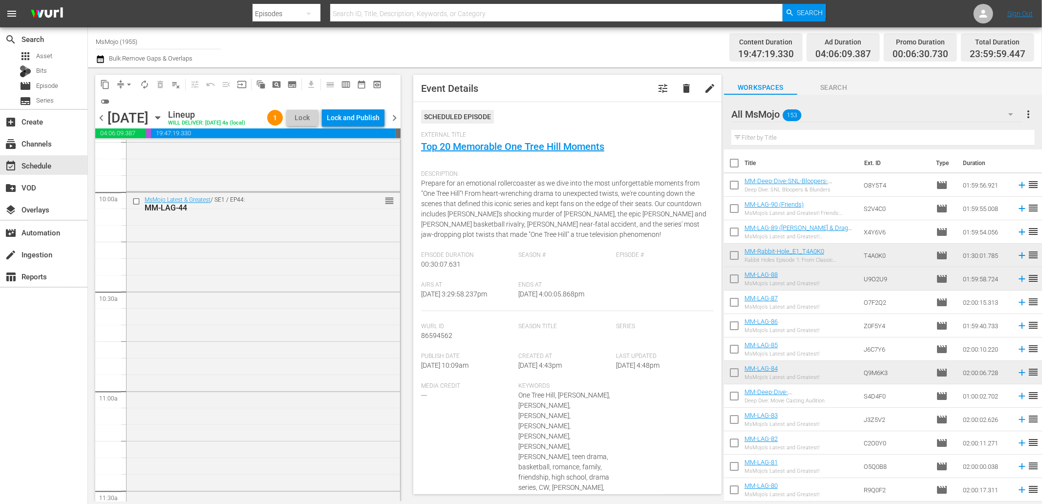
scroll to position [1940, 0]
click at [519, 95] on div "Event Details tune delete edit" at bounding box center [567, 88] width 308 height 27
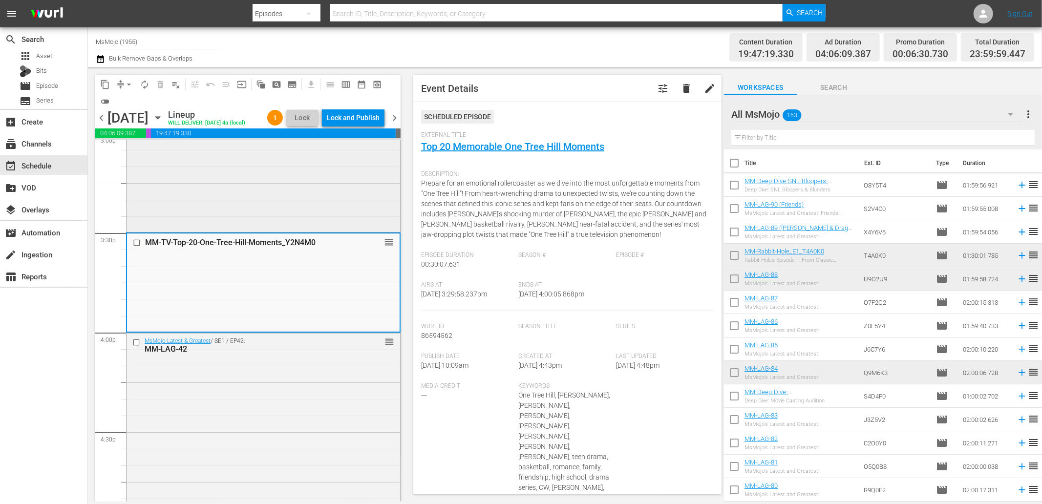
scroll to position [3026, 0]
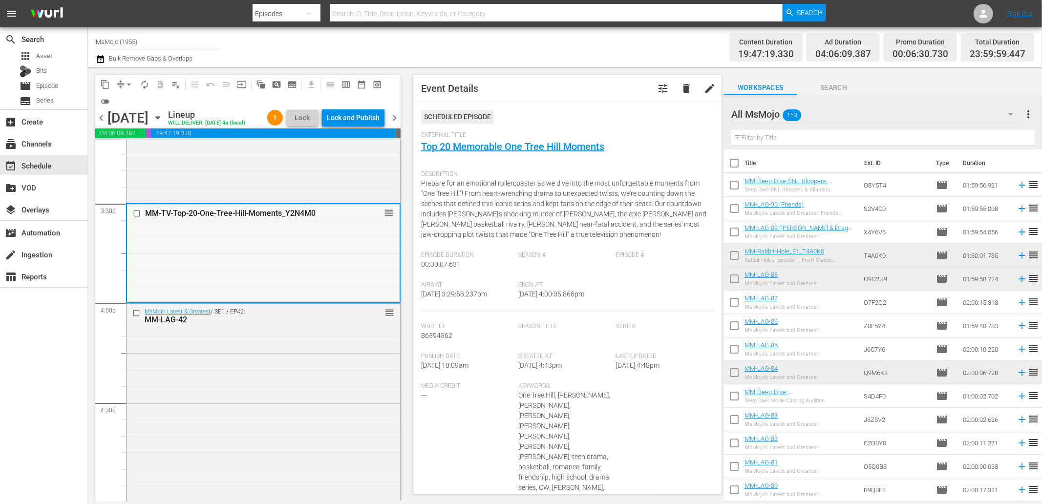
click at [293, 280] on div "MM-TV-Top-20-One-Tree-Hill-Moments_Y2N4M0 reorder" at bounding box center [263, 252] width 273 height 97
click at [502, 153] on div "External Title Top 20 Memorable One Tree Hill Moments" at bounding box center [567, 148] width 293 height 34
click at [500, 146] on link "Top 20 Memorable One Tree Hill Moments" at bounding box center [512, 147] width 183 height 12
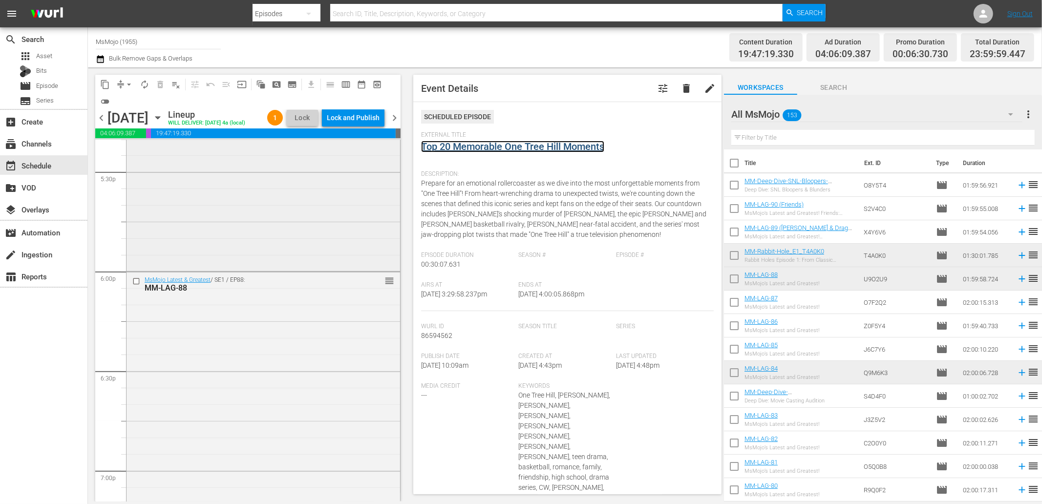
scroll to position [3496, 0]
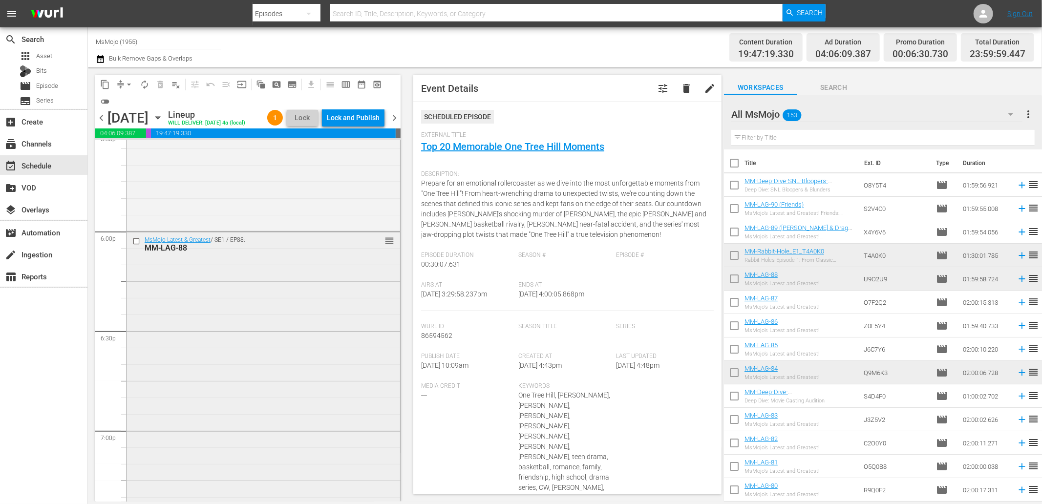
click at [236, 375] on div "MsMojo Latest & Greatest / SE1 / EP88: MM-LAG-88 reorder" at bounding box center [264, 430] width 274 height 396
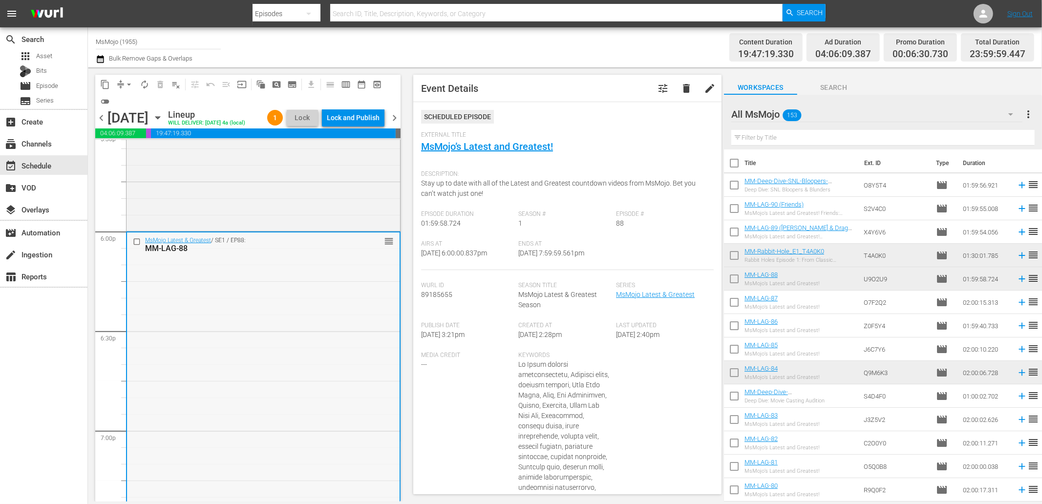
click at [134, 246] on input "checkbox" at bounding box center [138, 241] width 10 height 8
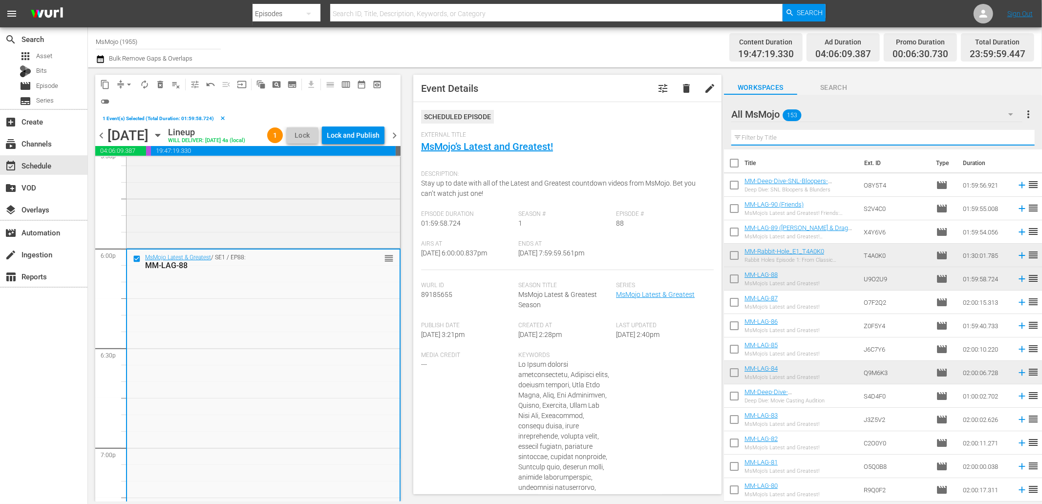
click at [828, 134] on input "text" at bounding box center [882, 138] width 303 height 16
paste input "MM-Deep-Dive-Heartbreaking-Moments_Dive129_L5Q3G7"
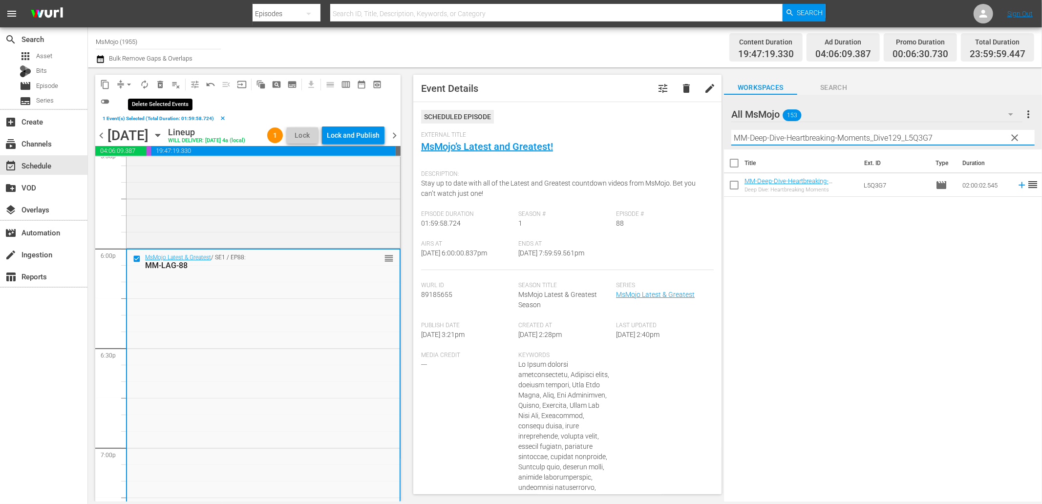
click at [162, 85] on span "delete_forever_outlined" at bounding box center [160, 85] width 10 height 10
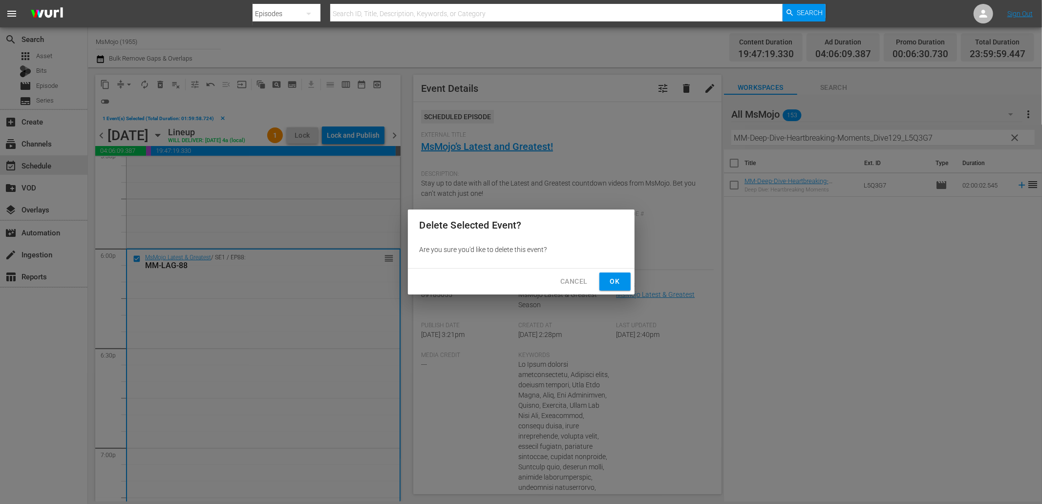
click at [607, 284] on span "Ok" at bounding box center [615, 282] width 16 height 12
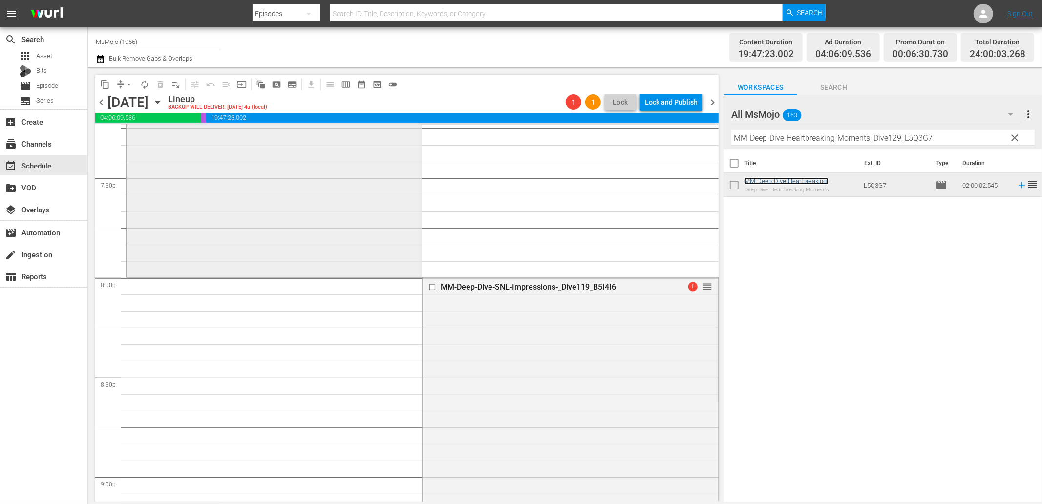
scroll to position [3895, 0]
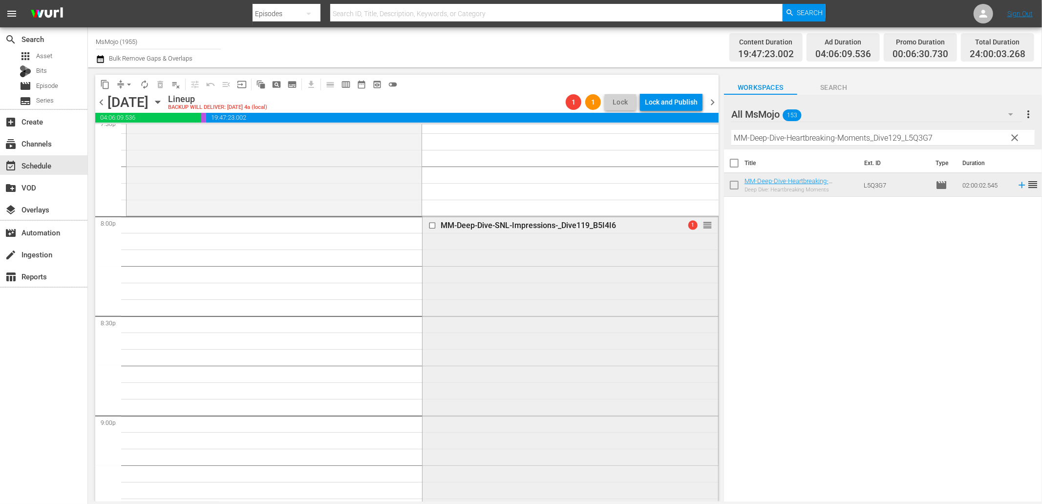
click at [428, 223] on input "checkbox" at bounding box center [433, 226] width 10 height 8
click at [161, 85] on span "delete_forever_outlined" at bounding box center [160, 85] width 10 height 10
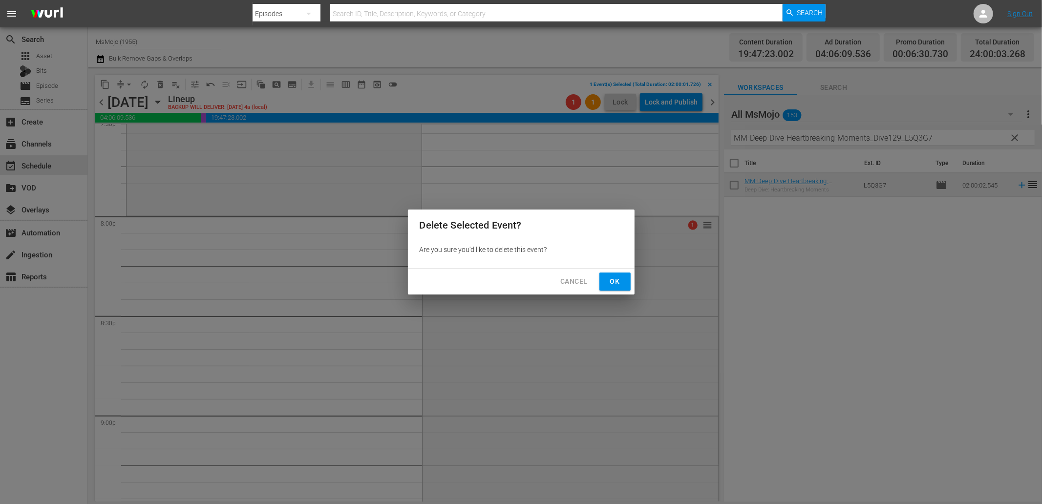
click at [614, 291] on div "Cancel Ok" at bounding box center [521, 282] width 227 height 26
click at [625, 281] on button "Ok" at bounding box center [614, 282] width 31 height 18
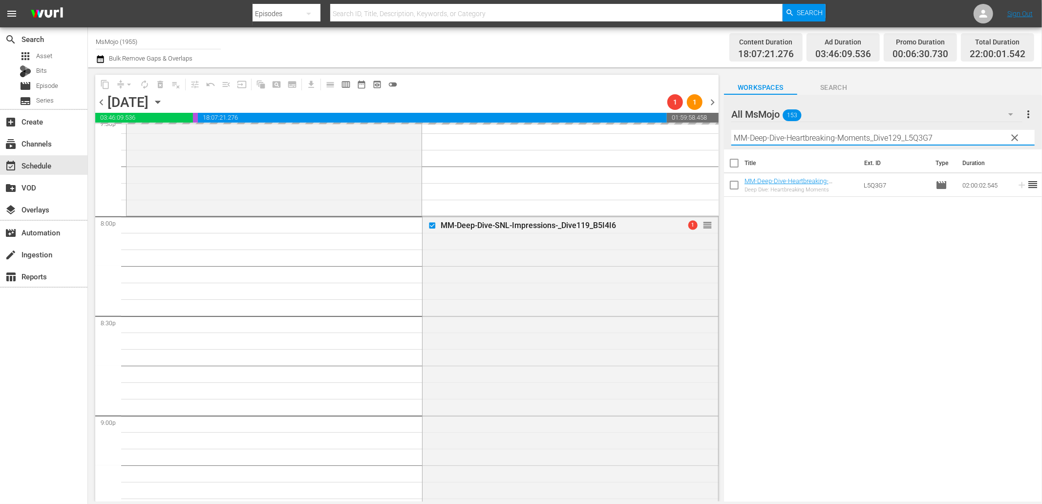
drag, startPoint x: 876, startPoint y: 142, endPoint x: 703, endPoint y: 136, distance: 174.0
click at [703, 133] on div "content_copy compress arrow_drop_down autorenew_outlined delete_forever_outline…" at bounding box center [565, 284] width 954 height 434
paste input "LAG-88"
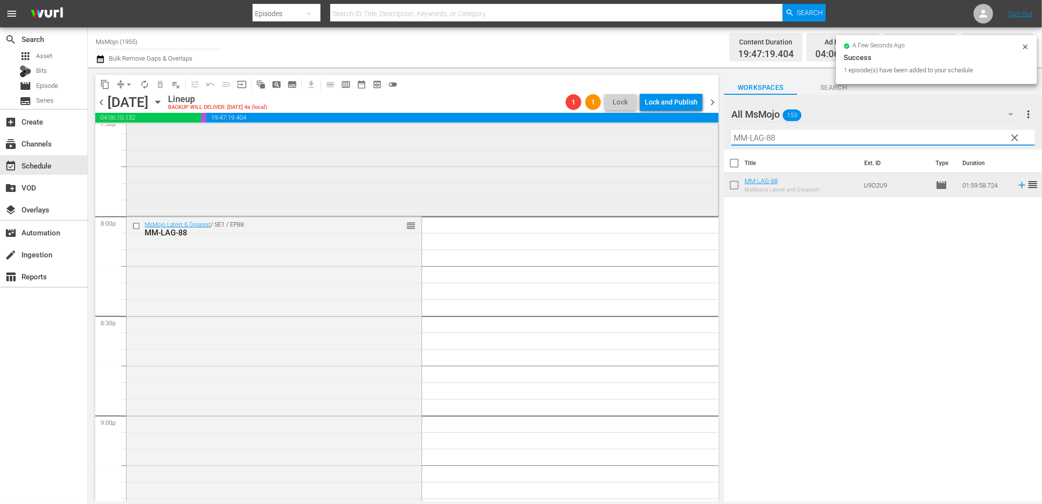
drag, startPoint x: 809, startPoint y: 138, endPoint x: 705, endPoint y: 128, distance: 103.5
click at [705, 128] on div "content_copy compress arrow_drop_down autorenew_outlined delete_forever_outline…" at bounding box center [565, 284] width 954 height 434
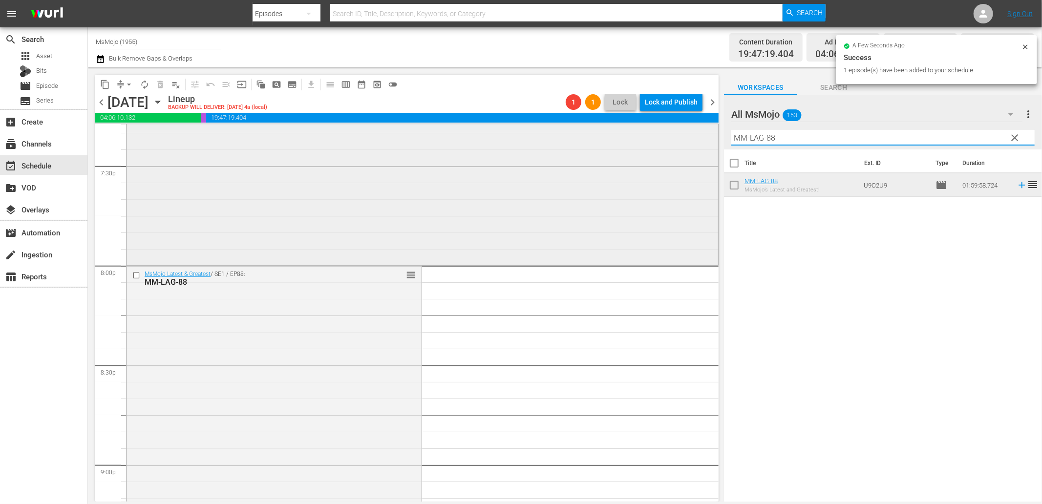
paste input "Deep-Dive-SNL-Impressions-_Dive119_B5I4I6"
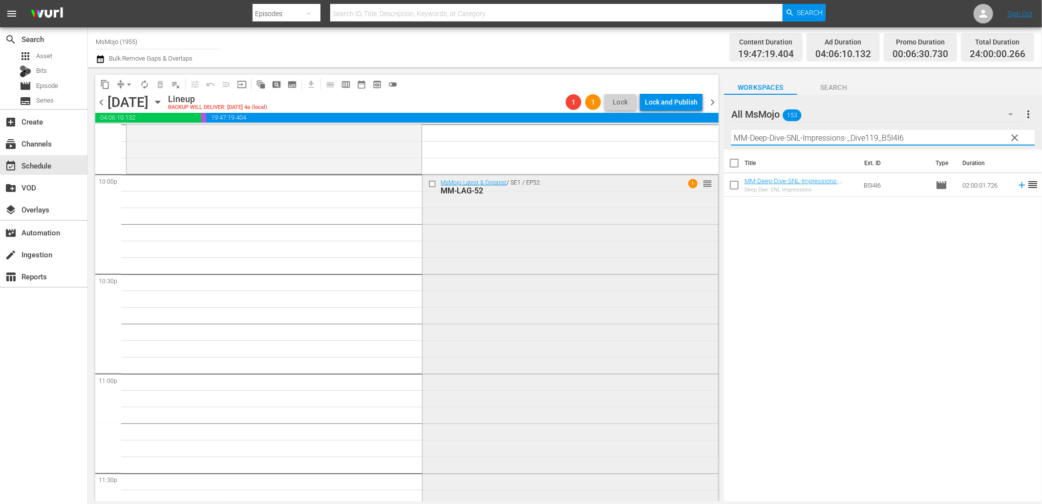
scroll to position [4334, 0]
click at [431, 186] on input "checkbox" at bounding box center [433, 185] width 10 height 8
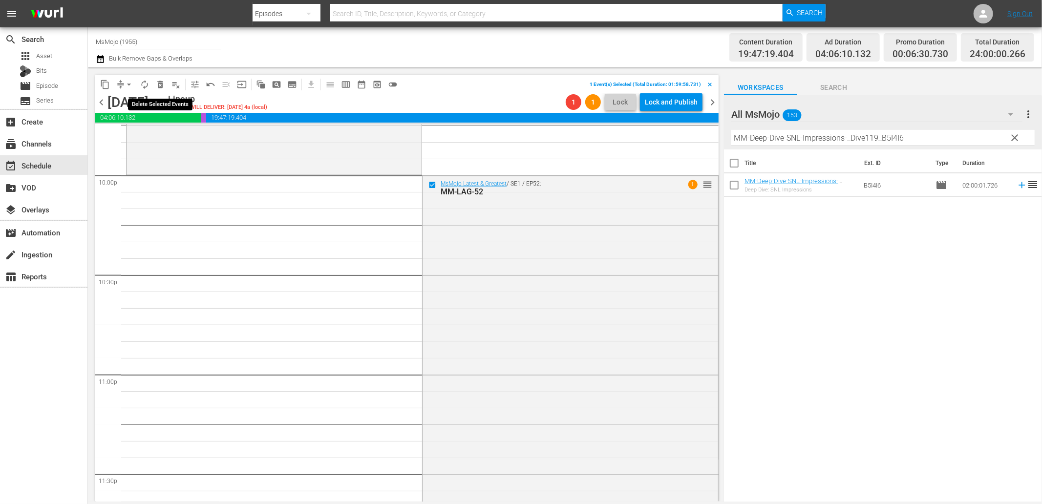
click at [160, 85] on span "delete_forever_outlined" at bounding box center [160, 85] width 10 height 10
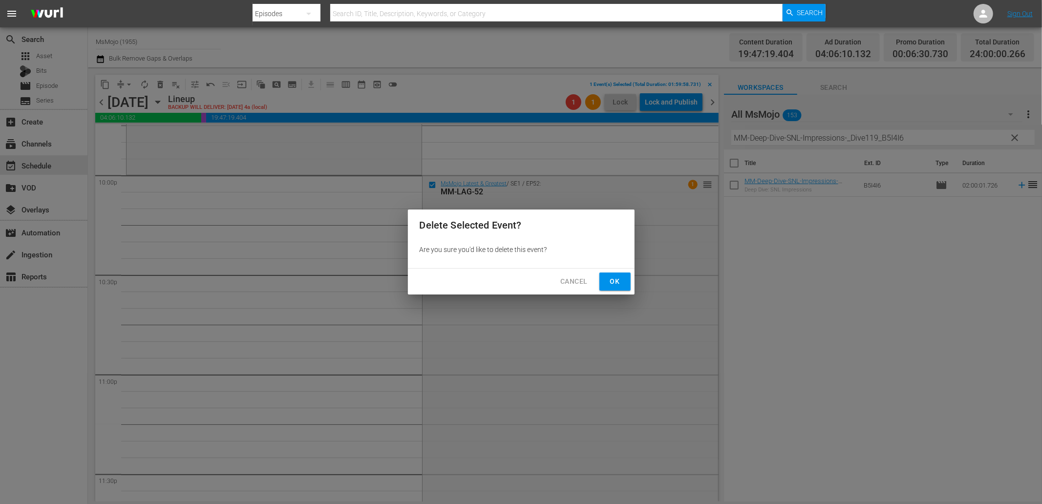
click at [622, 282] on span "Ok" at bounding box center [615, 282] width 16 height 12
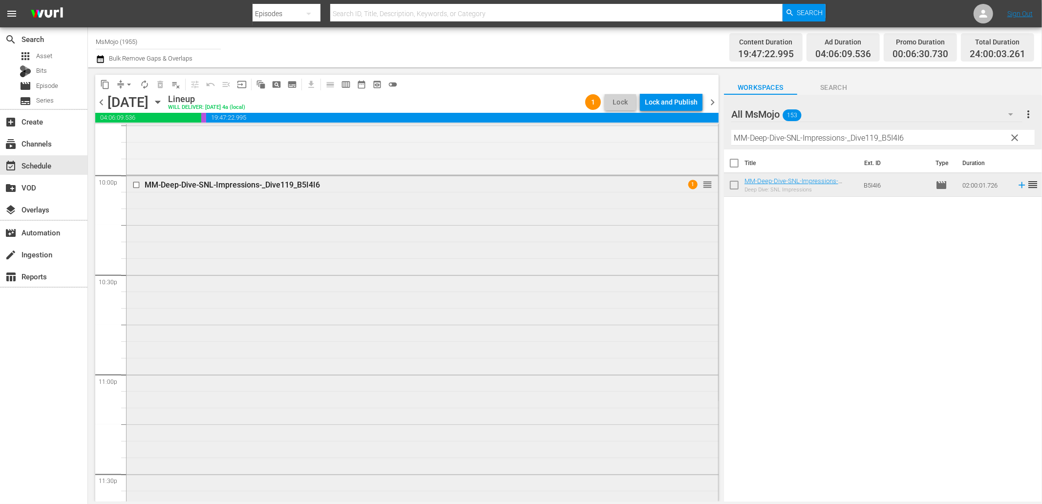
click at [418, 276] on div "MM-Deep-Dive-SNL-Impressions-_Dive119_B5I4I6 1 reorder" at bounding box center [423, 374] width 592 height 396
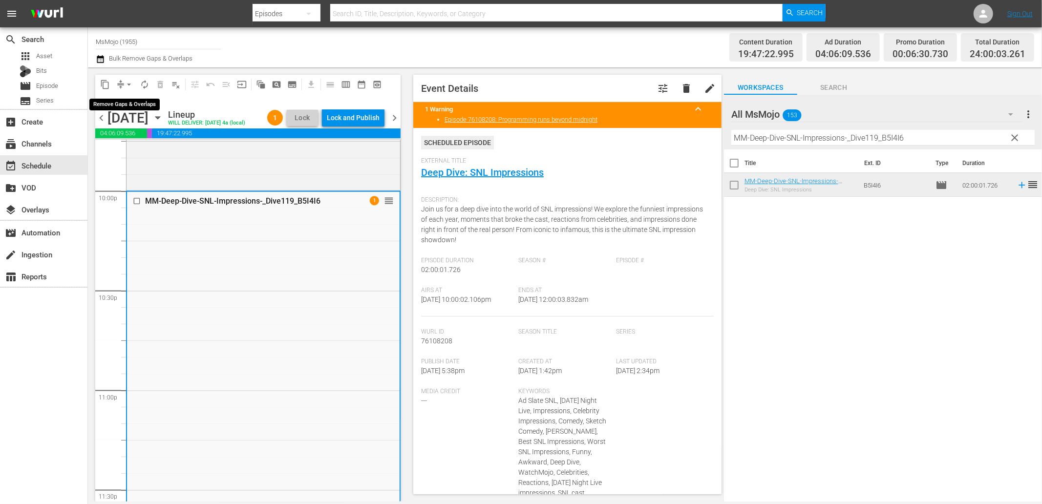
click at [121, 82] on button "arrow_drop_down" at bounding box center [129, 85] width 16 height 16
click at [150, 137] on li "Align to End of Previous Day" at bounding box center [129, 136] width 103 height 16
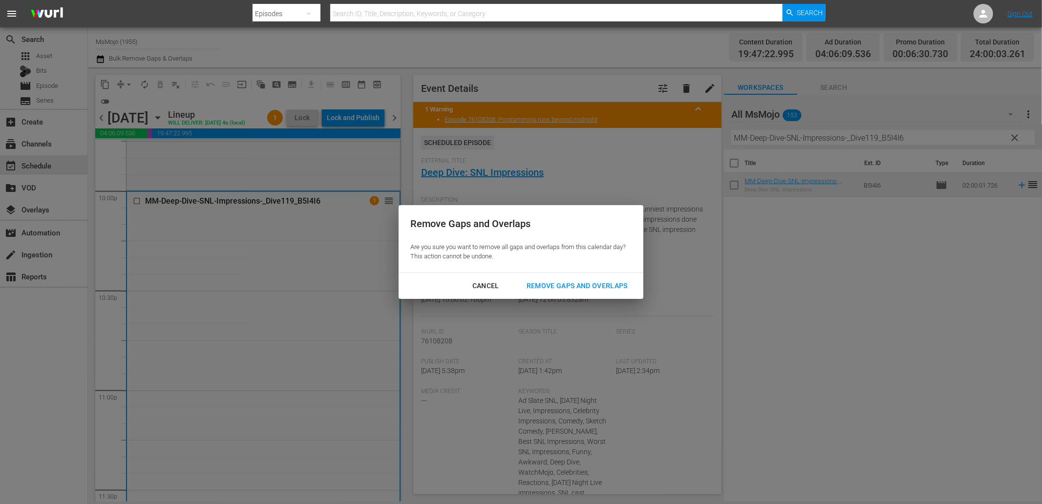
click at [614, 295] on div "Cancel Remove Gaps and Overlaps" at bounding box center [521, 286] width 245 height 26
click at [584, 275] on div "Cancel Remove Gaps and Overlaps" at bounding box center [521, 286] width 245 height 26
click at [575, 288] on div "Remove Gaps and Overlaps" at bounding box center [577, 286] width 117 height 12
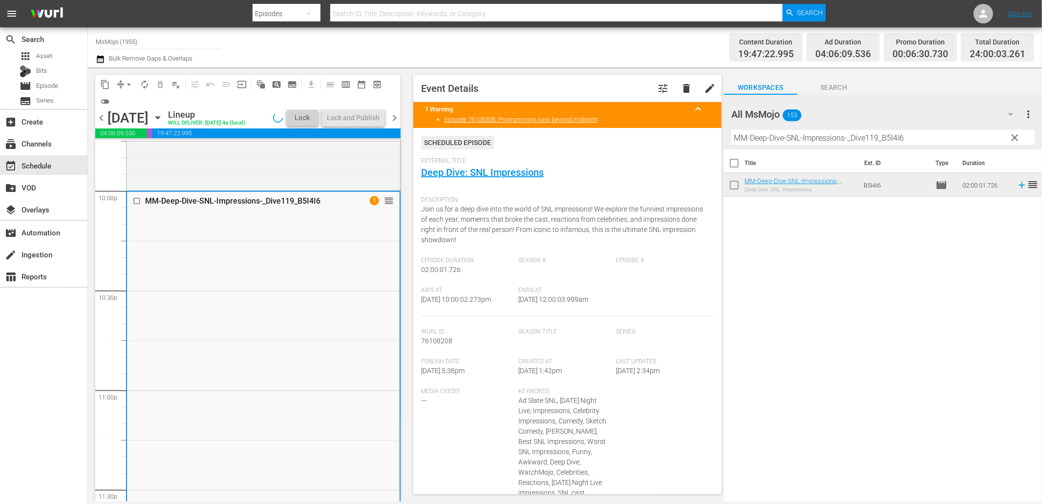
click at [263, 331] on div "MM-Deep-Dive-SNL-Impressions-_Dive119_B5I4I6 1 reorder" at bounding box center [263, 390] width 273 height 396
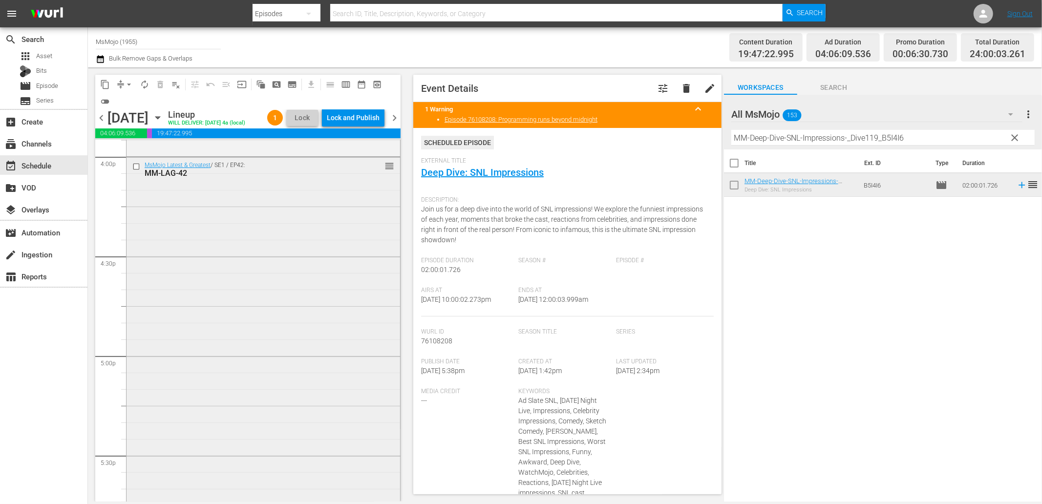
scroll to position [2959, 0]
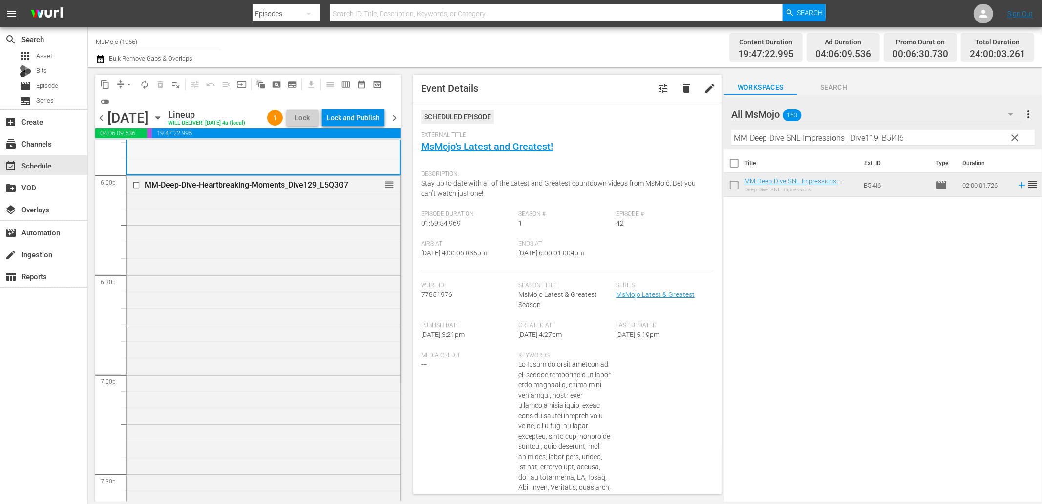
scroll to position [3574, 0]
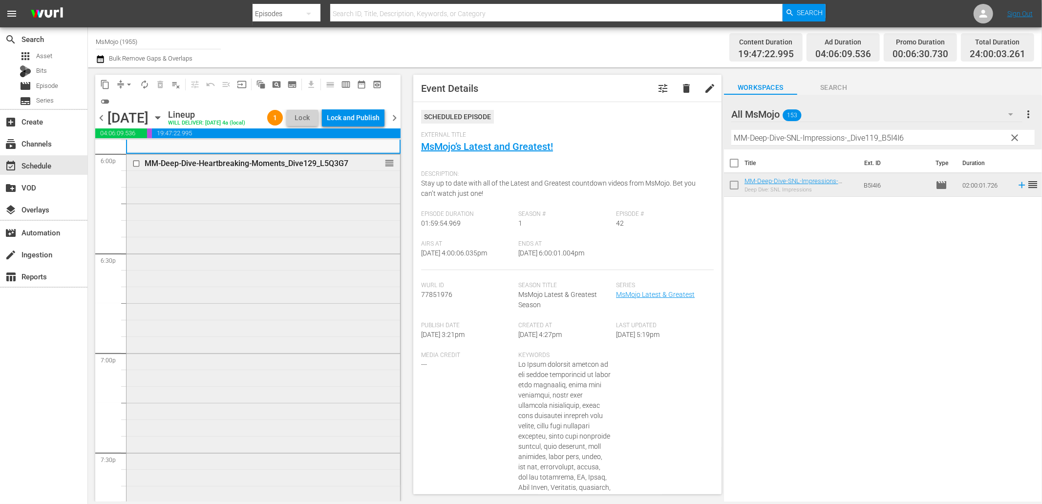
click at [214, 345] on div "MM-Deep-Dive-Heartbreaking-Moments_Dive129_L5Q3G7 reorder" at bounding box center [264, 352] width 274 height 396
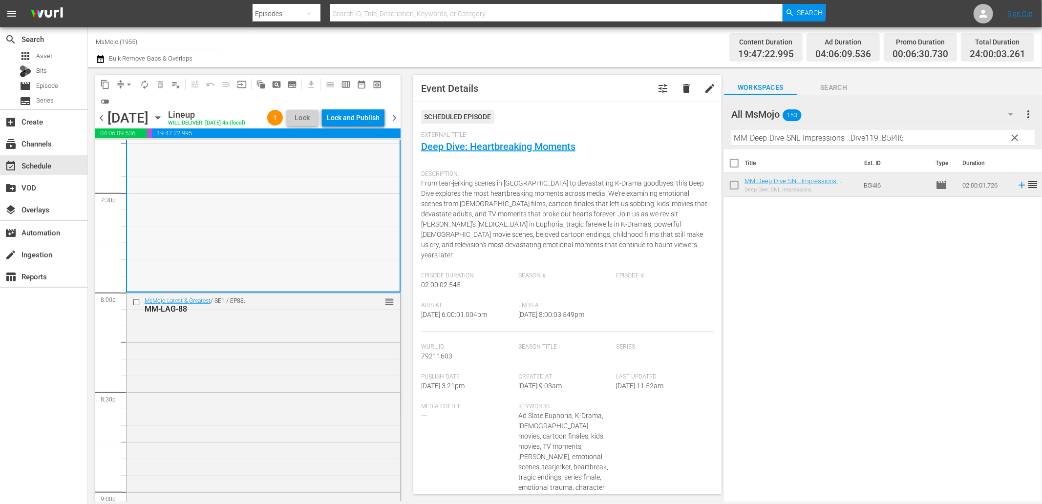
scroll to position [3900, 0]
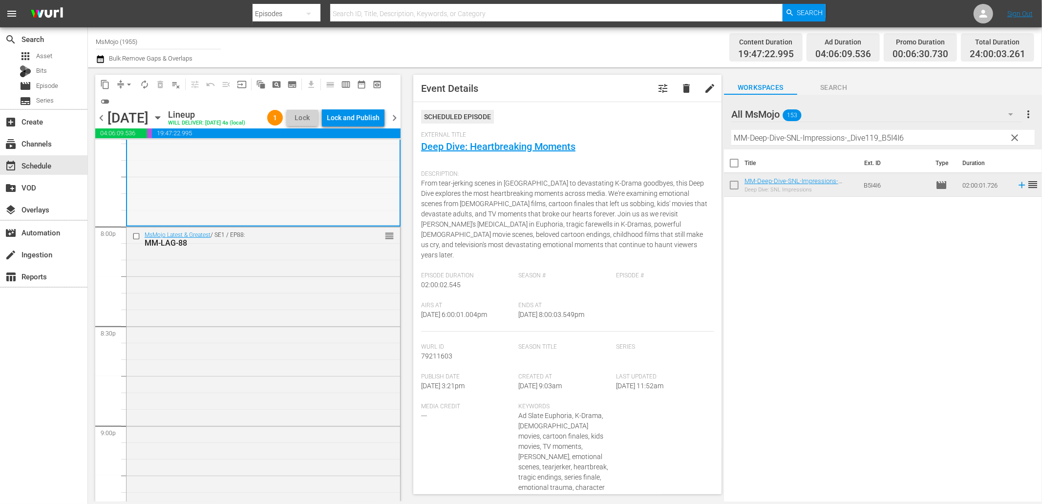
click at [215, 329] on div "MsMojo Latest & Greatest / SE1 / EP88: MM-LAG-88 reorder" at bounding box center [264, 425] width 274 height 396
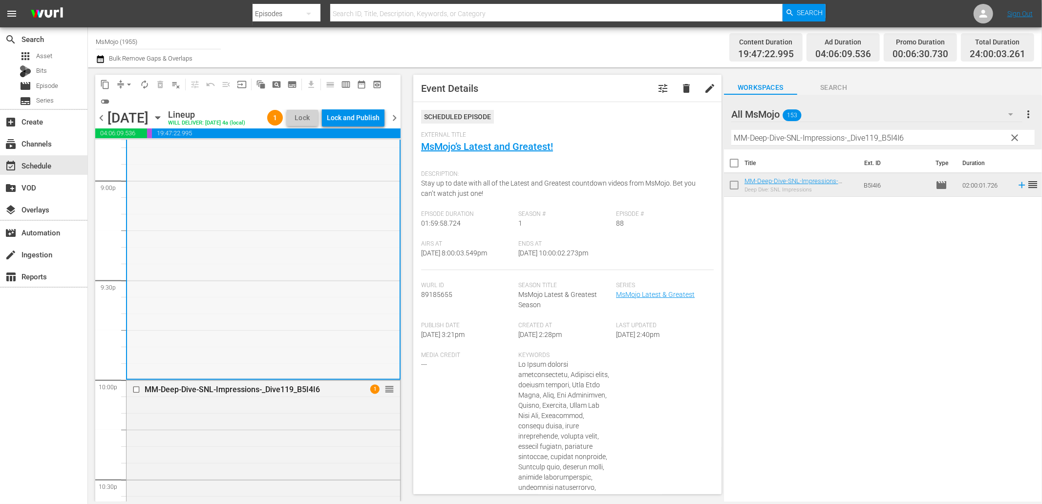
scroll to position [4153, 0]
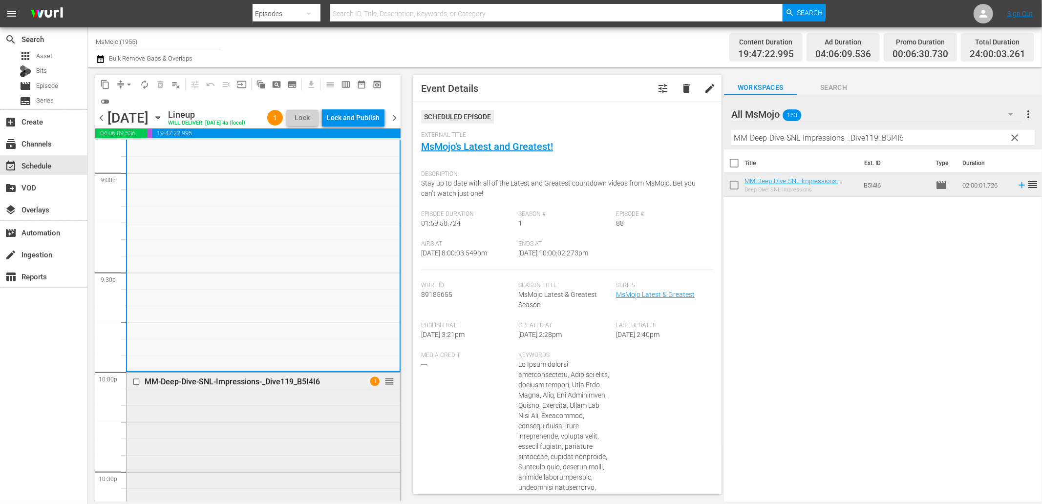
click at [215, 386] on div "MM-Deep-Dive-SNL-Impressions-_Dive119_B5I4I6" at bounding box center [247, 381] width 205 height 9
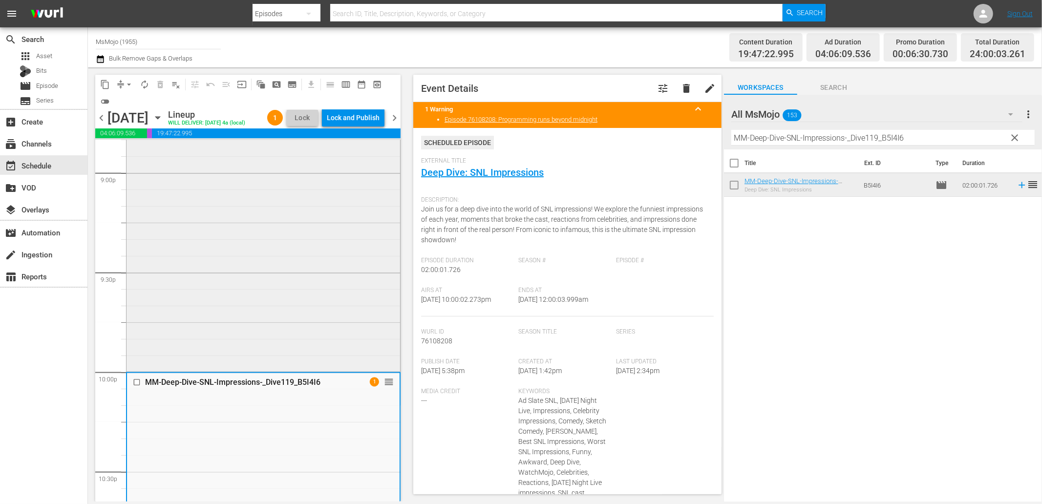
click at [210, 285] on div "MsMojo Latest & Greatest / SE1 / EP88: MM-LAG-88 reorder" at bounding box center [264, 172] width 274 height 396
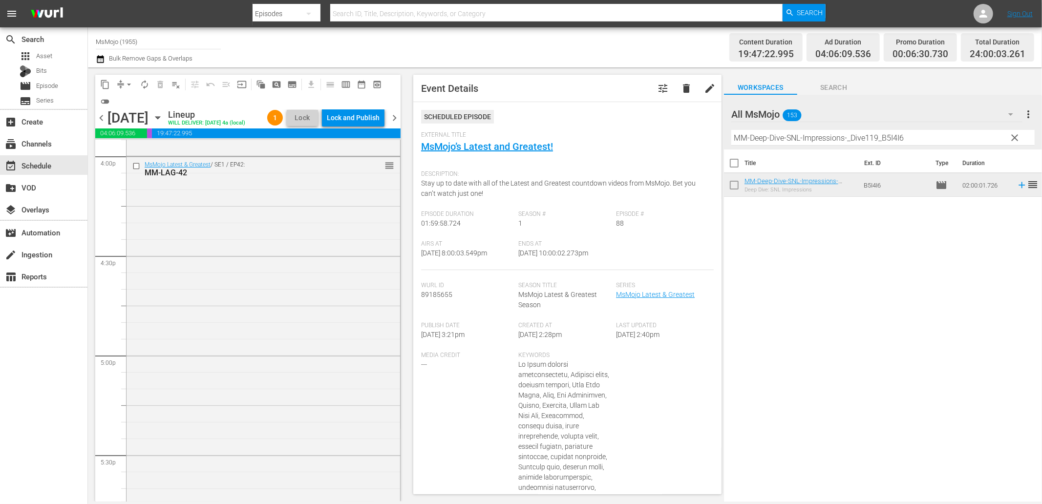
scroll to position [3067, 0]
click at [211, 346] on div "MsMojo Latest & Greatest / SE1 / EP42: MM-LAG-42 reorder" at bounding box center [264, 460] width 274 height 395
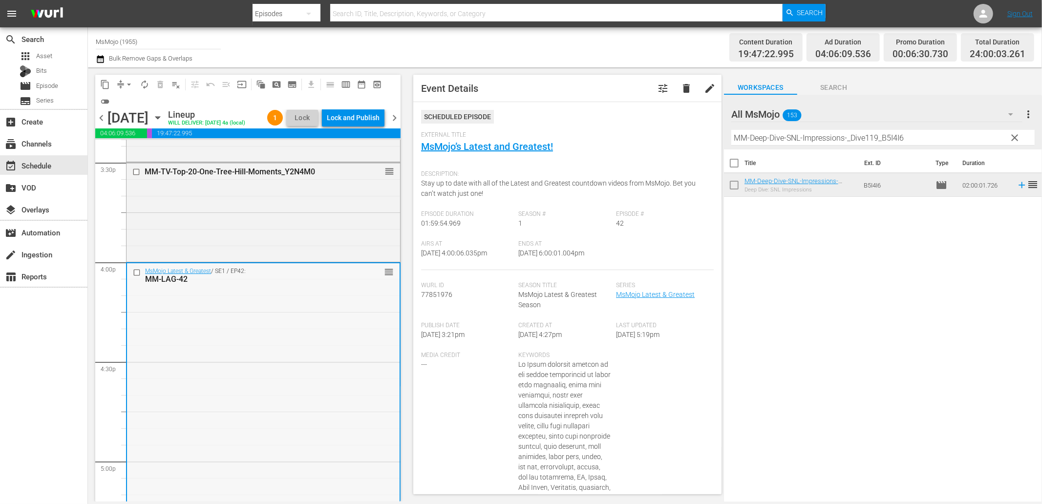
click at [131, 278] on div at bounding box center [137, 273] width 15 height 12
click at [133, 278] on div at bounding box center [137, 273] width 15 height 12
click at [218, 333] on div "MsMojo Latest & Greatest / SE1 / EP42: MM-LAG-42 reorder" at bounding box center [263, 460] width 273 height 395
click at [133, 277] on input "checkbox" at bounding box center [138, 272] width 10 height 8
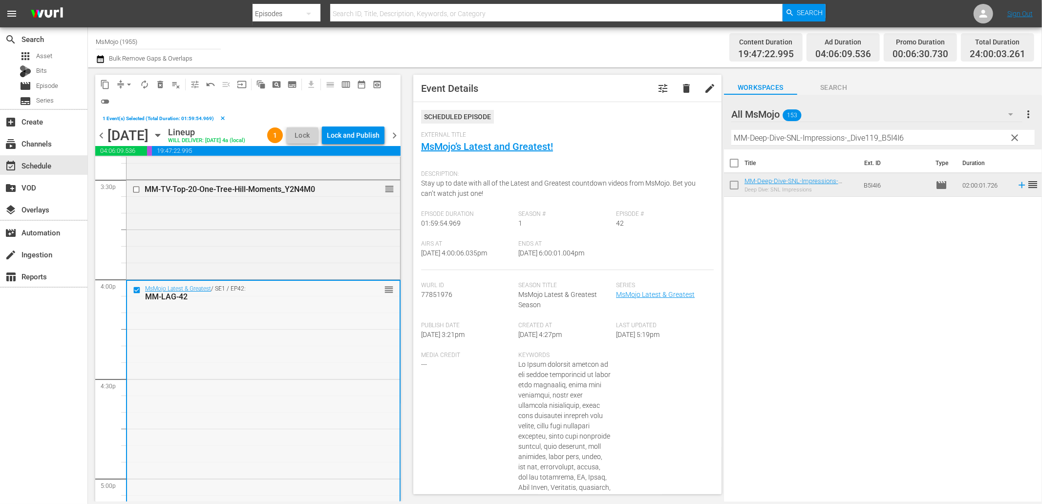
click at [251, 353] on div "MsMojo Latest & Greatest / SE1 / EP42: MM-LAG-42 reorder" at bounding box center [263, 478] width 273 height 395
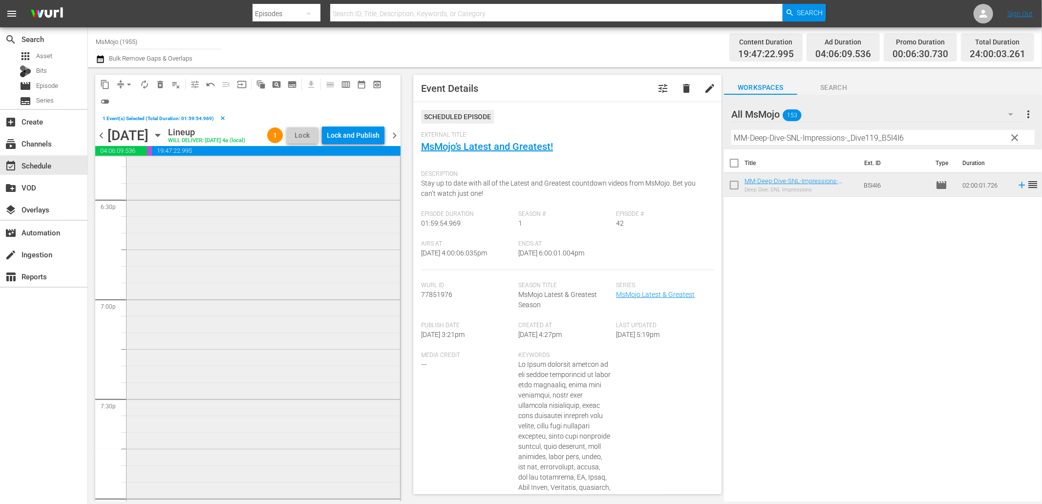
scroll to position [3646, 0]
click at [226, 358] on div "MM-Deep-Dive-Heartbreaking-Moments_Dive129_L5Q3G7 reorder" at bounding box center [264, 297] width 274 height 396
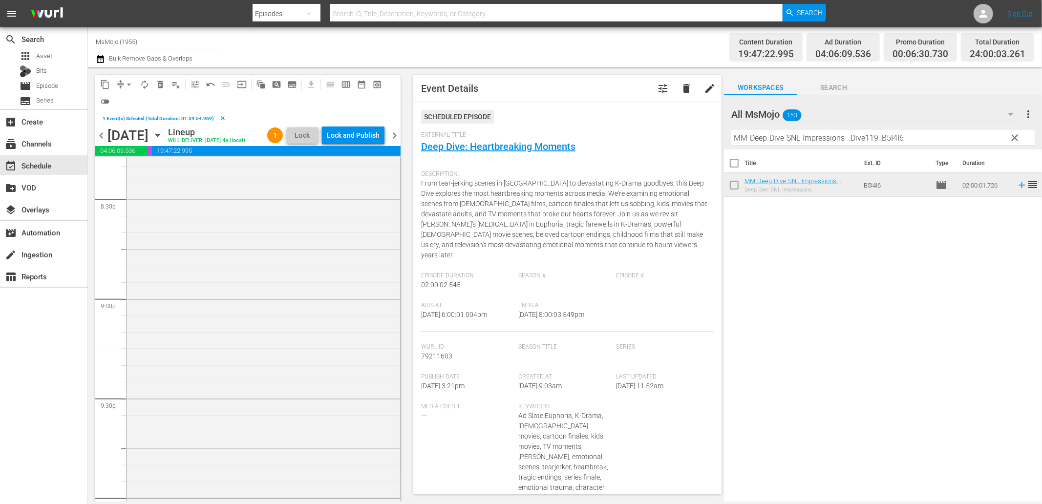
click at [226, 356] on div "MsMojo Latest & Greatest / SE1 / EP88: MM-LAG-88 reorder" at bounding box center [264, 299] width 274 height 396
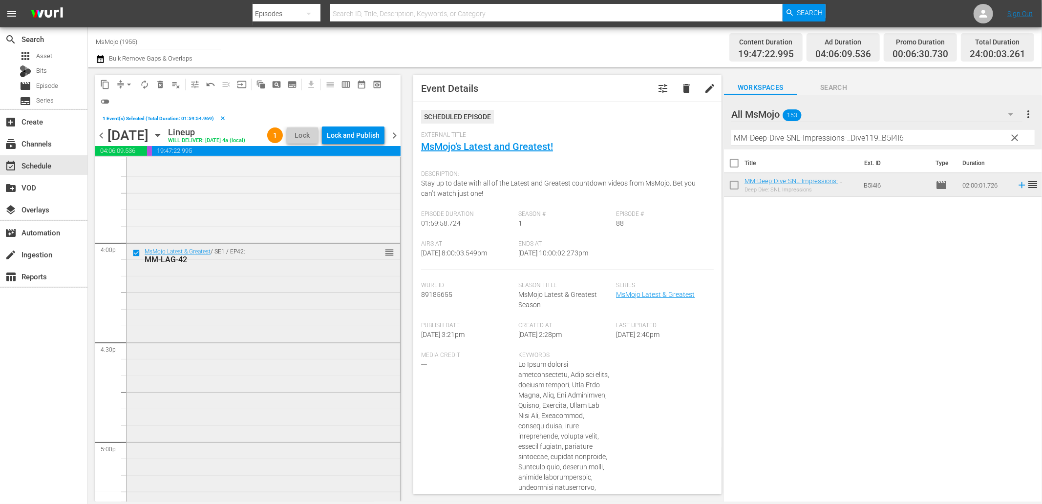
scroll to position [3067, 0]
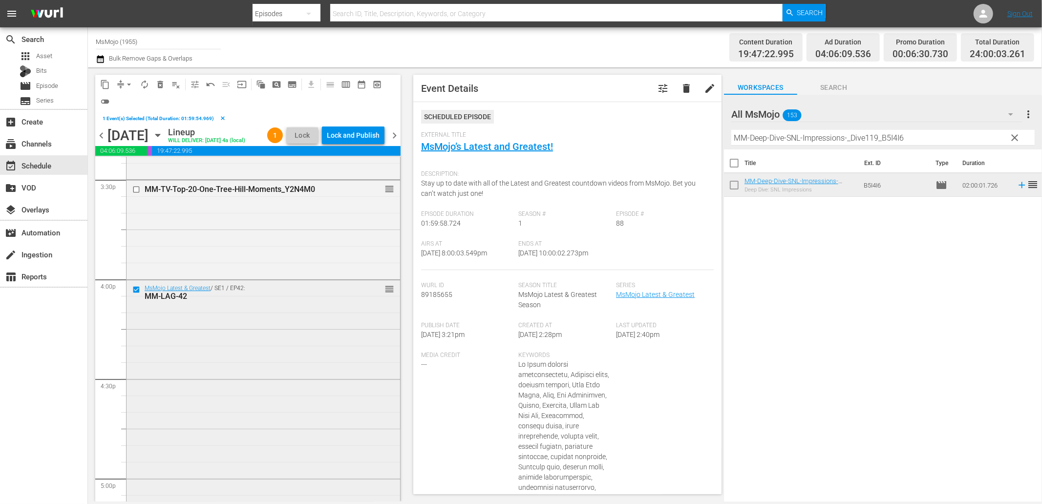
click at [135, 294] on input "checkbox" at bounding box center [137, 289] width 10 height 8
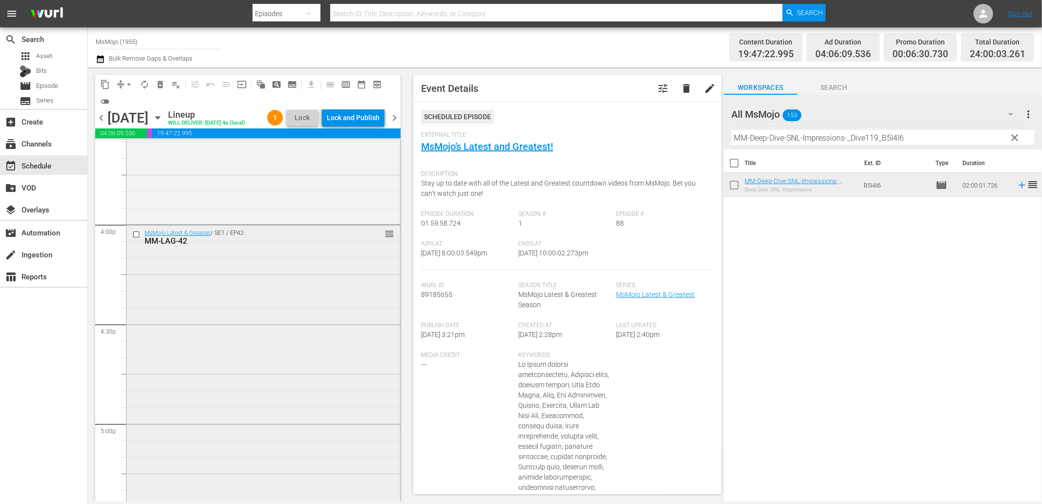
scroll to position [3104, 0]
click at [135, 239] on input "checkbox" at bounding box center [137, 235] width 10 height 8
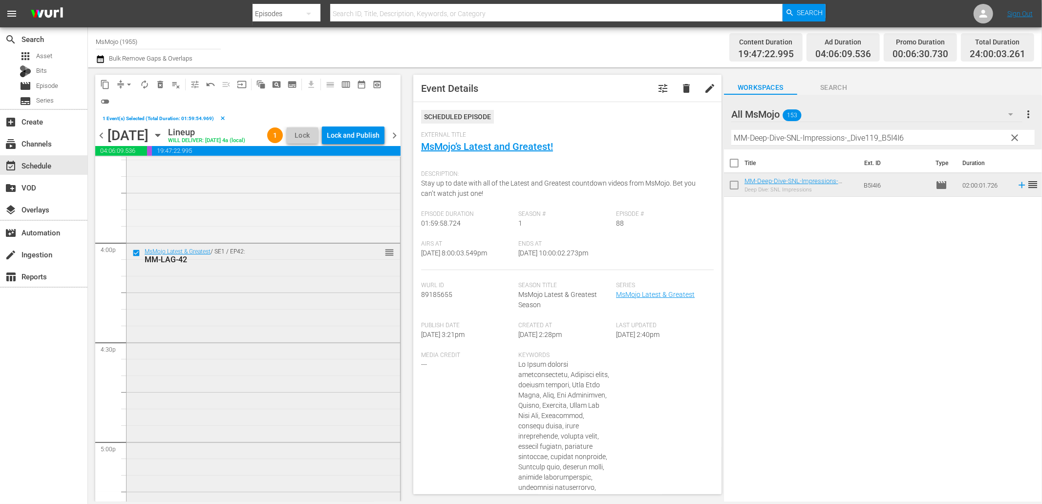
click at [295, 311] on div "MsMojo Latest & Greatest / SE1 / EP42: MM-LAG-42 reorder" at bounding box center [264, 441] width 274 height 395
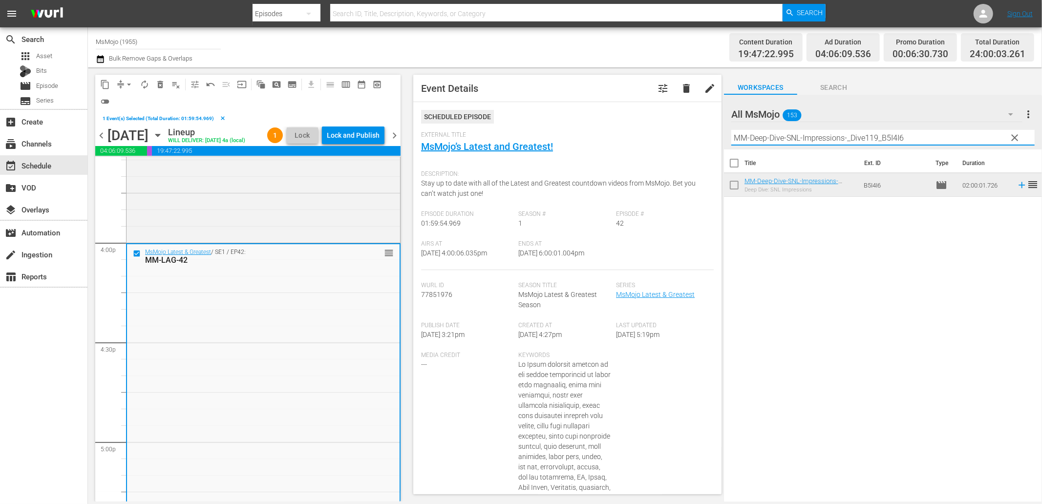
drag, startPoint x: 918, startPoint y: 140, endPoint x: 734, endPoint y: 132, distance: 184.8
click at [734, 132] on input "MM-Deep-Dive-SNL-Impressions-_Dive119_B5I4I6" at bounding box center [882, 138] width 303 height 16
paste input "LAG-54"
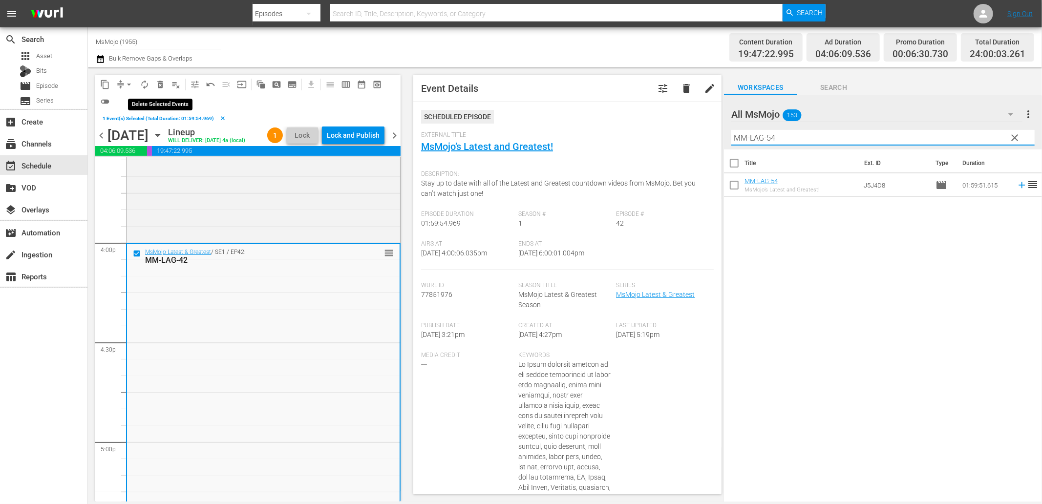
click at [157, 81] on span "delete_forever_outlined" at bounding box center [160, 85] width 10 height 10
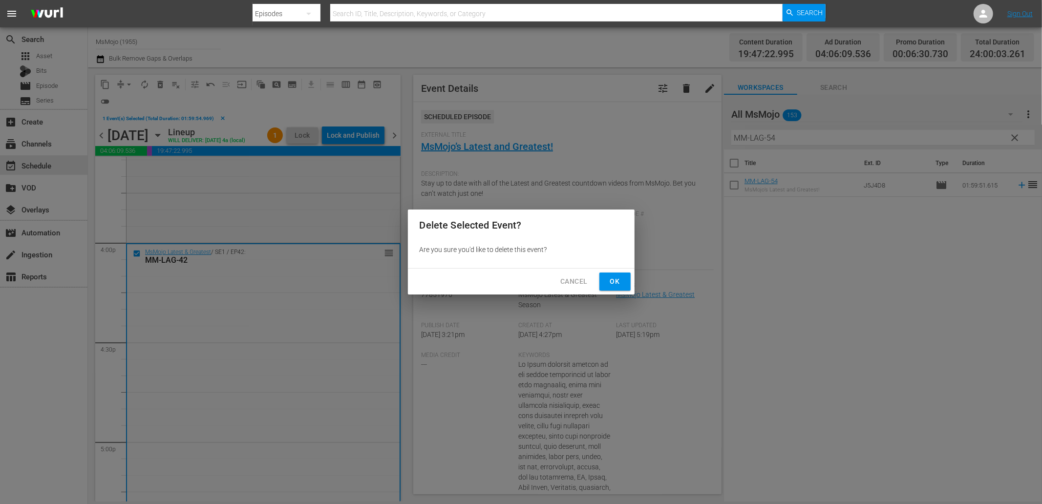
click at [614, 279] on span "Ok" at bounding box center [615, 282] width 16 height 12
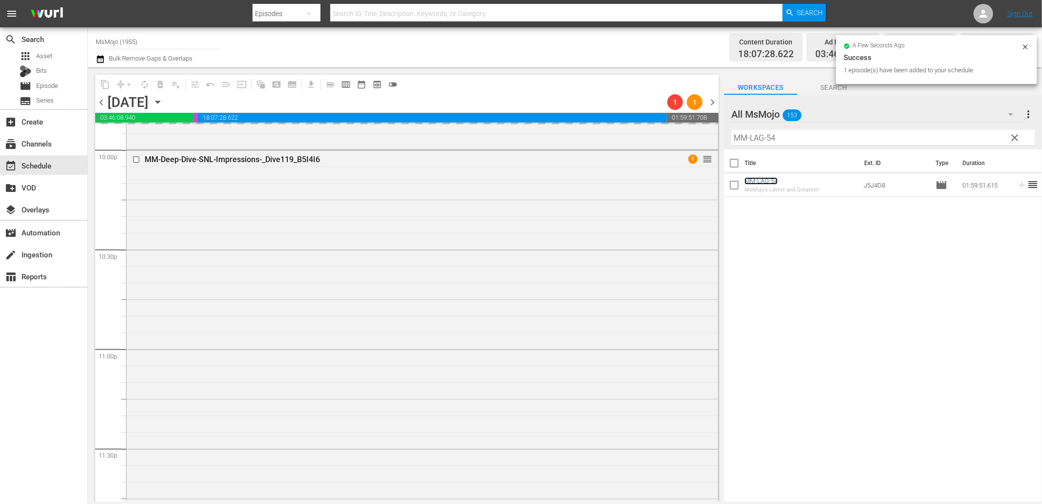
scroll to position [4407, 0]
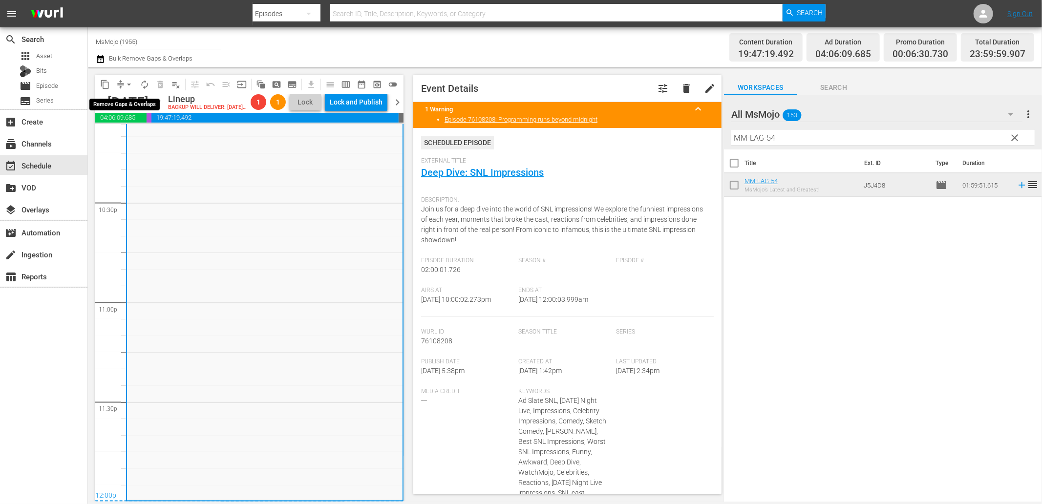
click at [122, 84] on button "arrow_drop_down" at bounding box center [129, 85] width 16 height 16
click at [128, 133] on li "Align to End of Previous Day" at bounding box center [129, 136] width 103 height 16
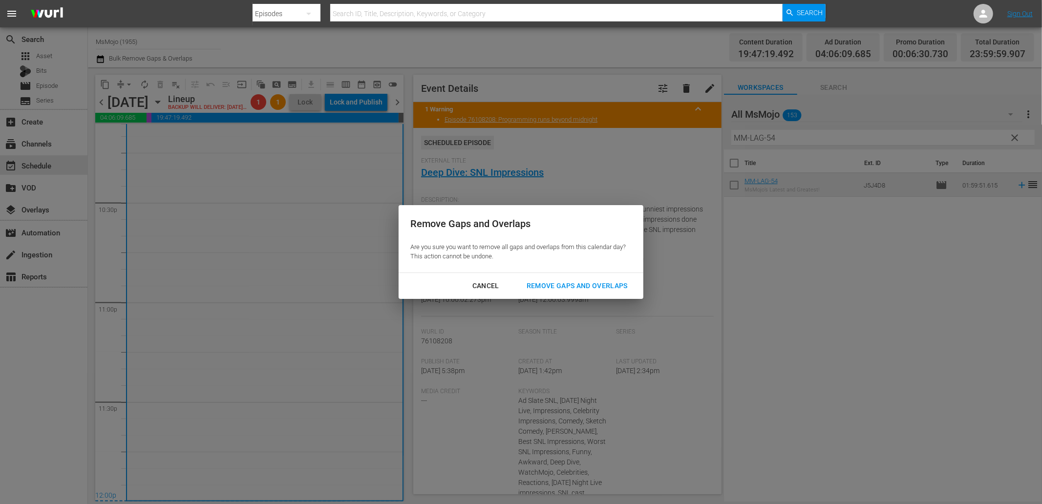
click at [545, 289] on div "Remove Gaps and Overlaps" at bounding box center [577, 286] width 117 height 12
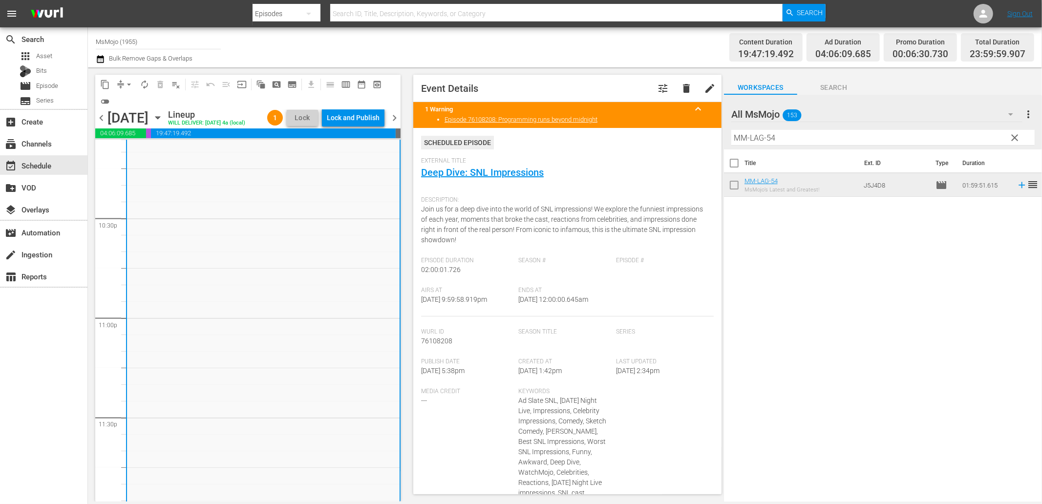
drag, startPoint x: 602, startPoint y: 297, endPoint x: 563, endPoint y: 295, distance: 39.6
click at [563, 295] on div "Ends At 10/2/25 @ 12:00:00.645am" at bounding box center [568, 302] width 98 height 30
copy span "12:00:00.645am"
click at [360, 120] on div "Lock and Publish" at bounding box center [353, 118] width 53 height 18
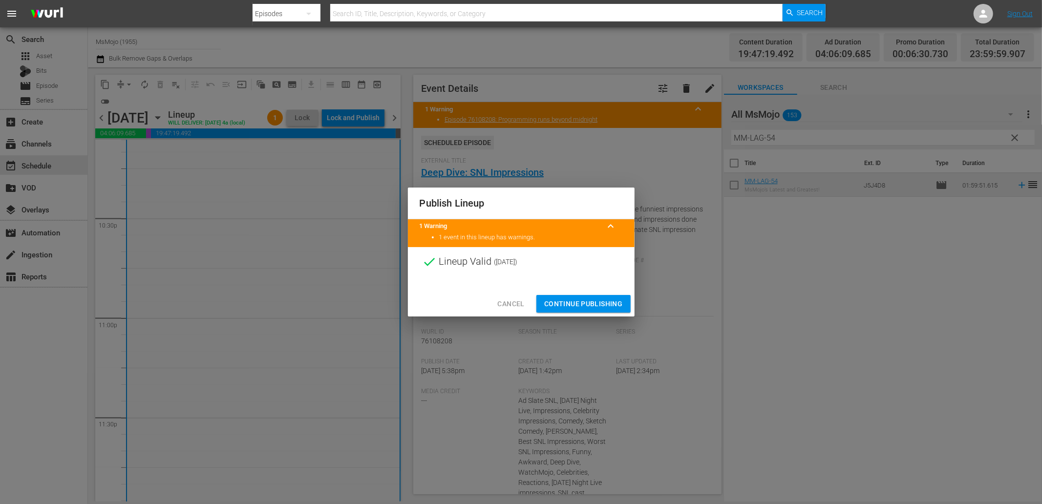
click at [569, 300] on span "Continue Publishing" at bounding box center [583, 304] width 79 height 12
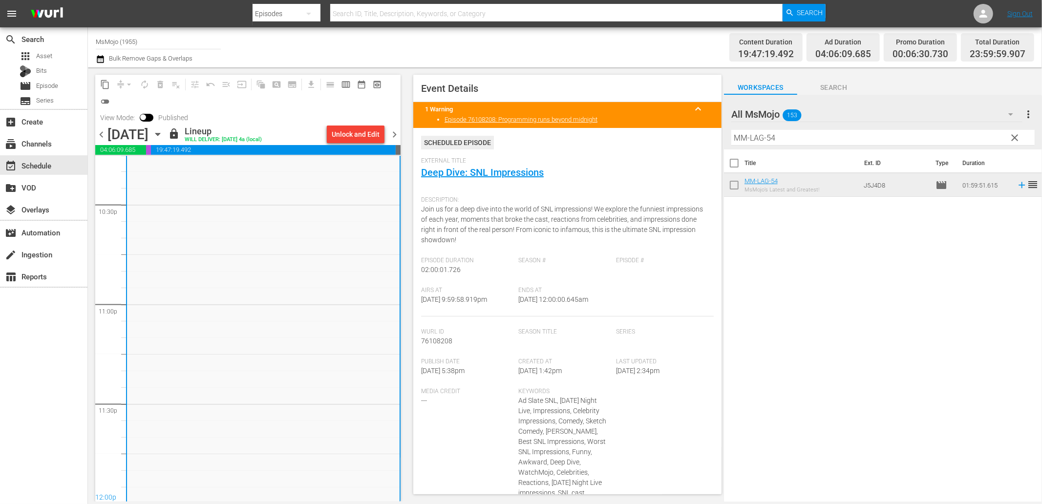
scroll to position [4438, 0]
click at [394, 130] on span "chevron_right" at bounding box center [394, 134] width 12 height 12
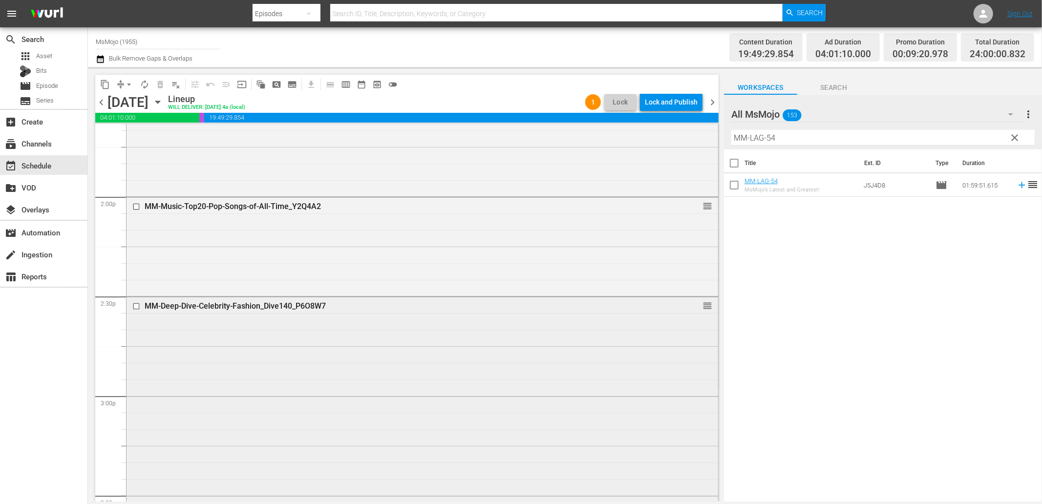
scroll to position [2706, 0]
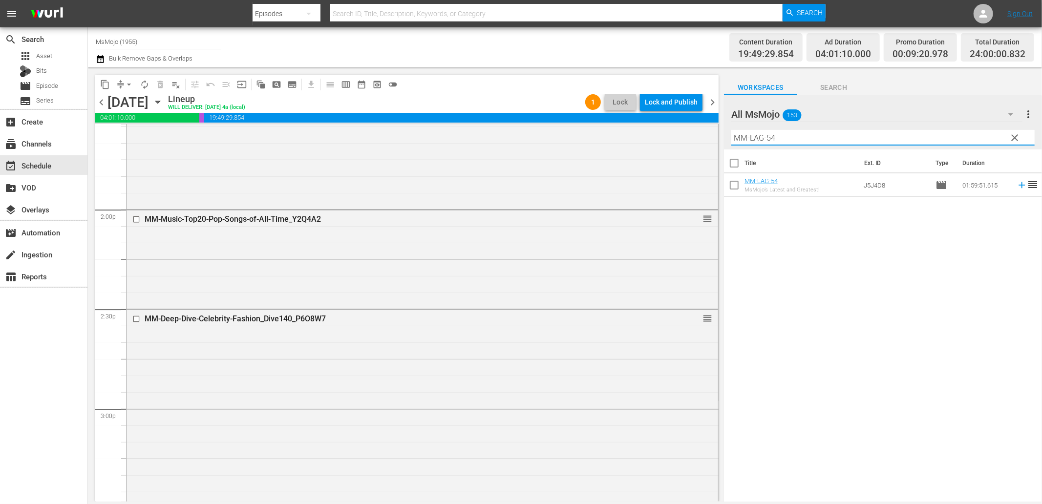
drag, startPoint x: 833, startPoint y: 130, endPoint x: 711, endPoint y: 134, distance: 122.2
click at [711, 132] on div "content_copy compress arrow_drop_down autorenew_outlined delete_forever_outline…" at bounding box center [565, 284] width 954 height 434
paste input "Deep-Dive-SNL-Bloopers-Blunders_Dive148_O8Y5T"
click at [133, 218] on input "checkbox" at bounding box center [137, 219] width 10 height 8
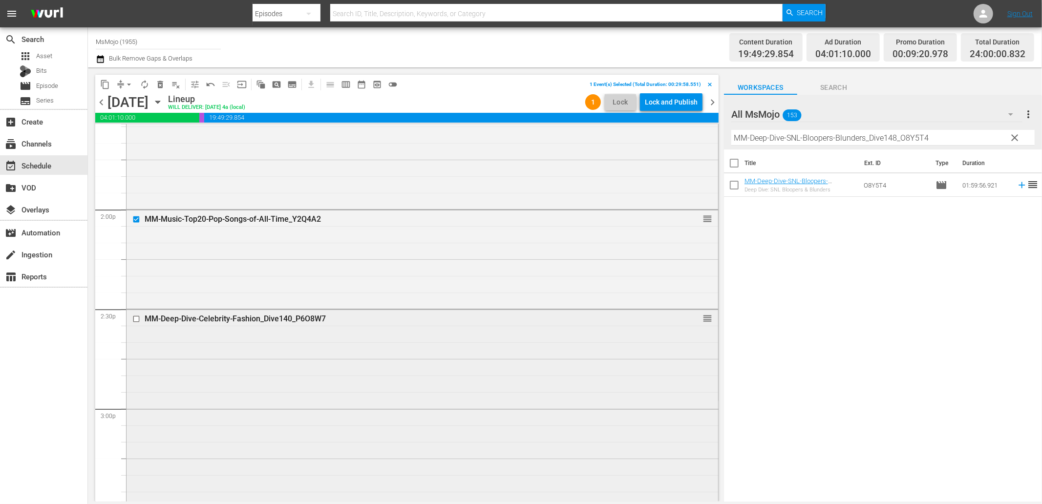
click at [135, 317] on input "checkbox" at bounding box center [137, 319] width 10 height 8
click at [163, 80] on span "delete_forever_outlined" at bounding box center [160, 85] width 10 height 10
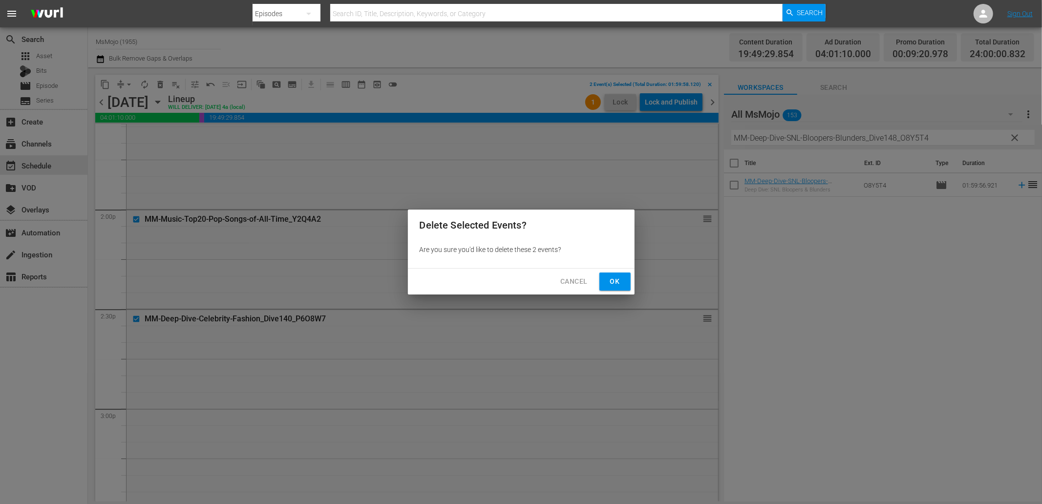
click at [606, 275] on button "Ok" at bounding box center [614, 282] width 31 height 18
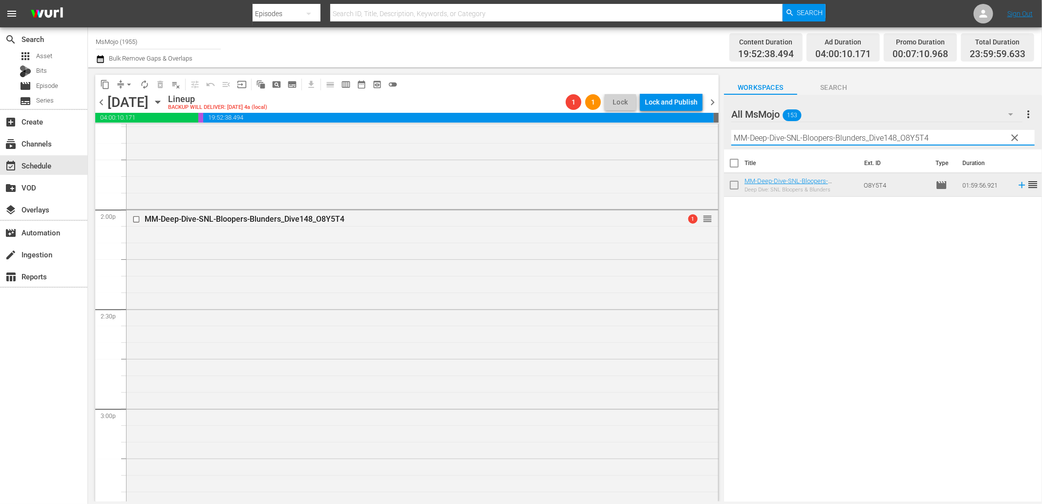
drag, startPoint x: 882, startPoint y: 138, endPoint x: 712, endPoint y: 126, distance: 170.4
click at [715, 126] on div "content_copy compress arrow_drop_down autorenew_outlined delete_forever_outline…" at bounding box center [565, 284] width 954 height 434
paste input "Pop-Top100-Broadway-Songs_B8U4U9"
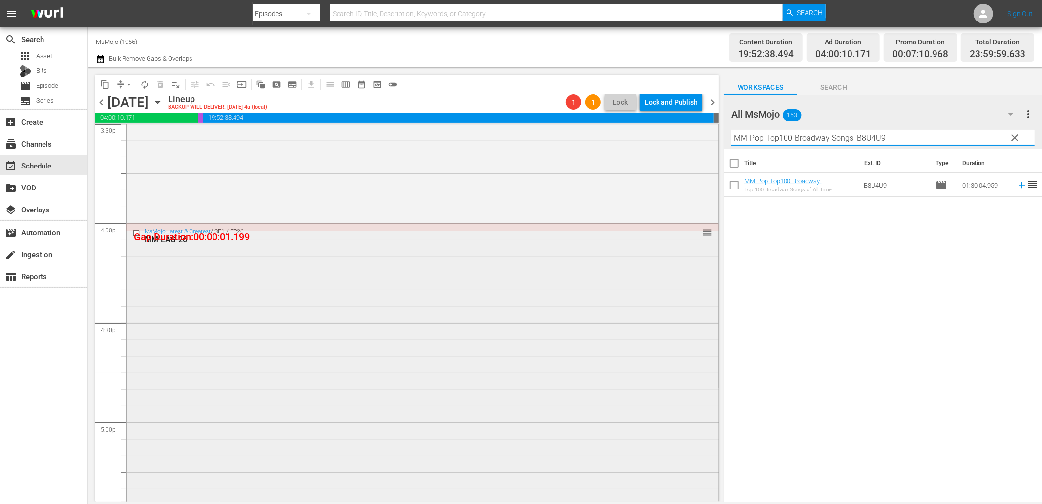
scroll to position [3104, 0]
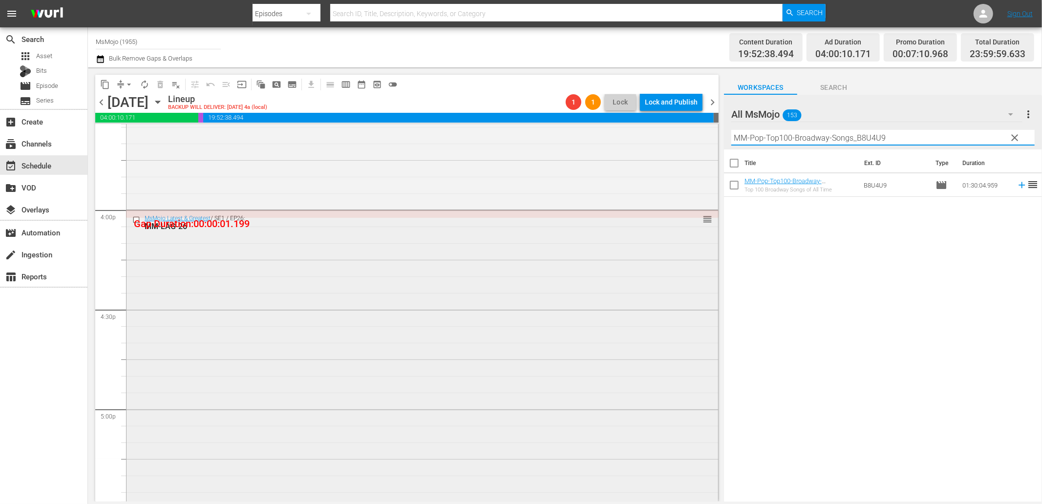
click at [135, 218] on input "checkbox" at bounding box center [137, 220] width 10 height 8
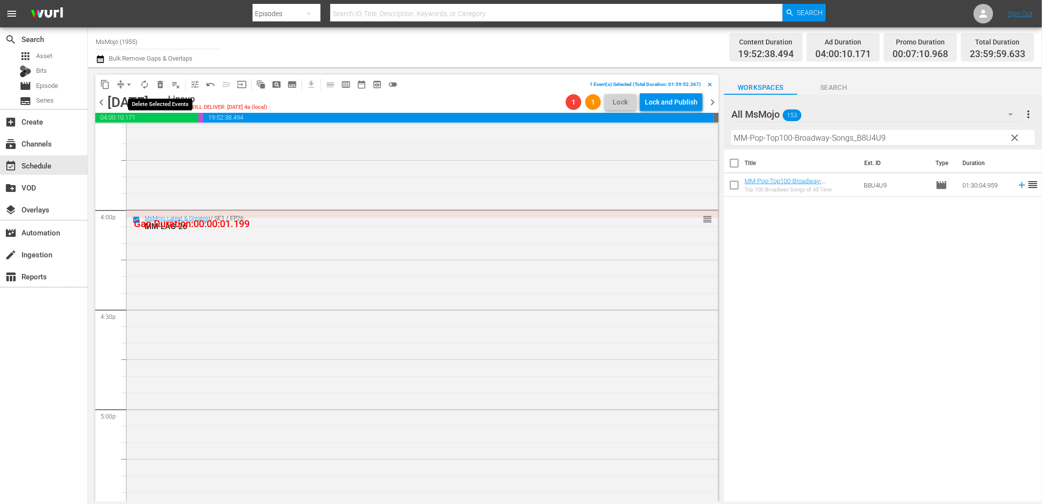
click at [161, 84] on span "delete_forever_outlined" at bounding box center [160, 85] width 10 height 10
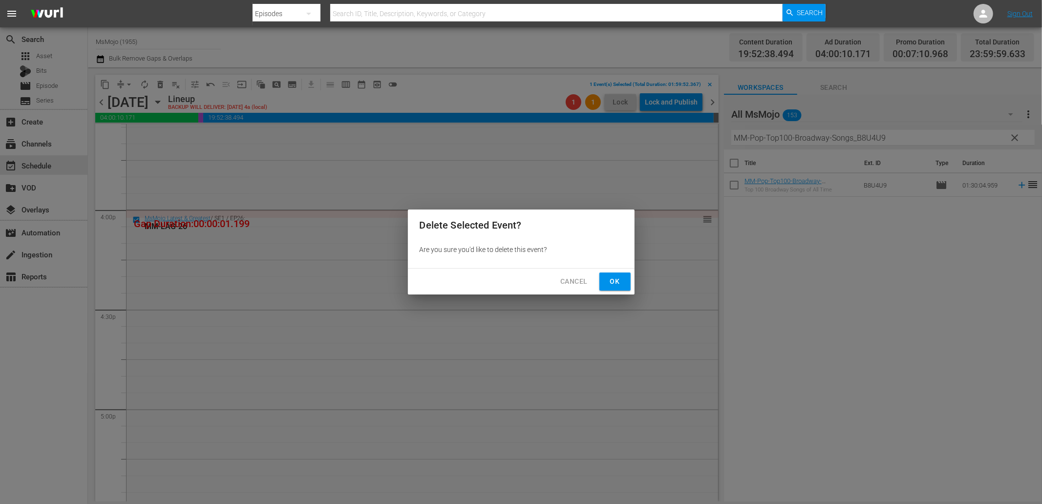
click at [621, 279] on span "Ok" at bounding box center [615, 282] width 16 height 12
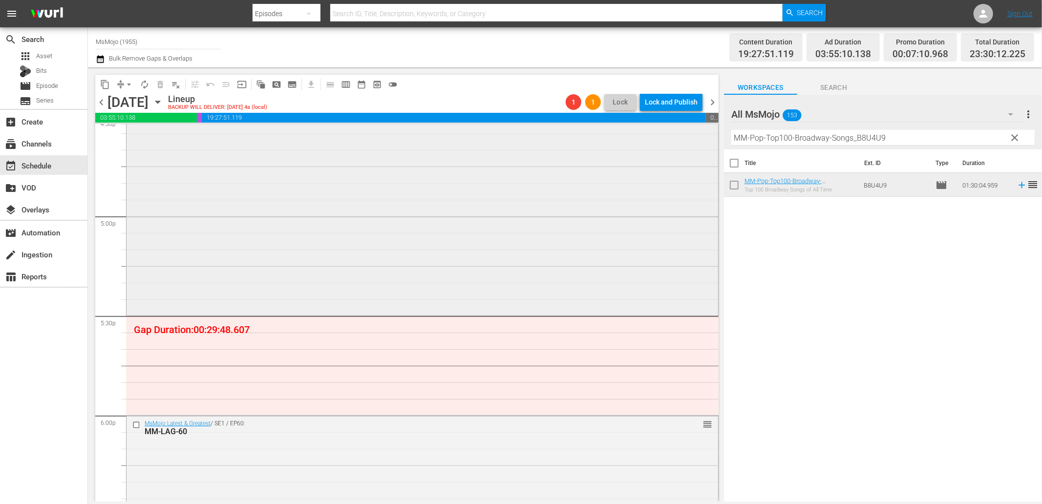
scroll to position [3321, 0]
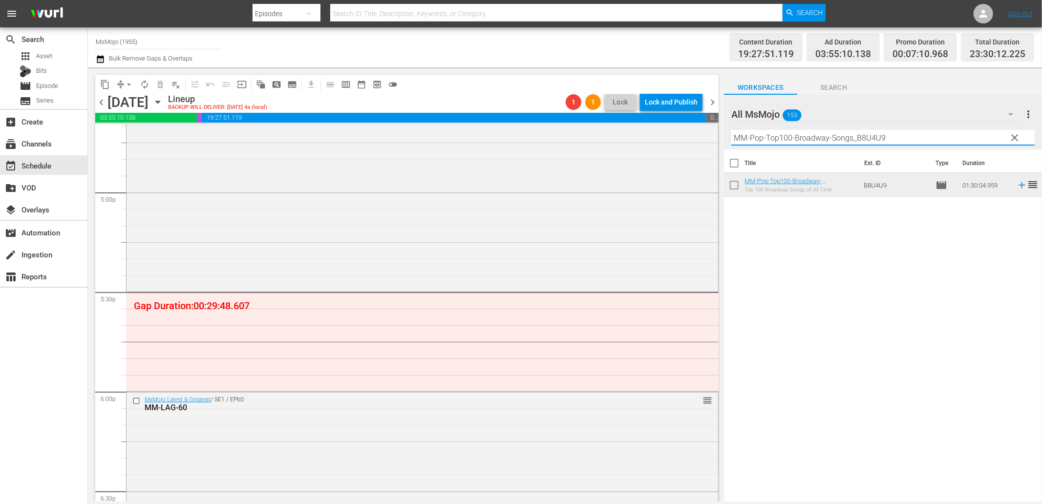
drag, startPoint x: 890, startPoint y: 135, endPoint x: 574, endPoint y: 110, distance: 317.5
click at [574, 110] on div "content_copy compress arrow_drop_down autorenew_outlined delete_forever_outline…" at bounding box center [565, 284] width 954 height 434
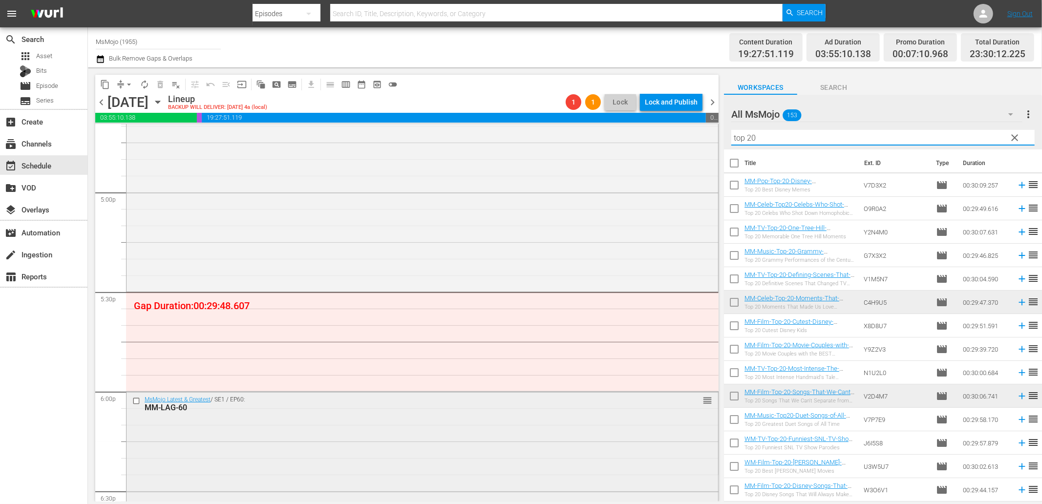
click at [263, 412] on div "MM-LAG-60" at bounding box center [404, 407] width 519 height 9
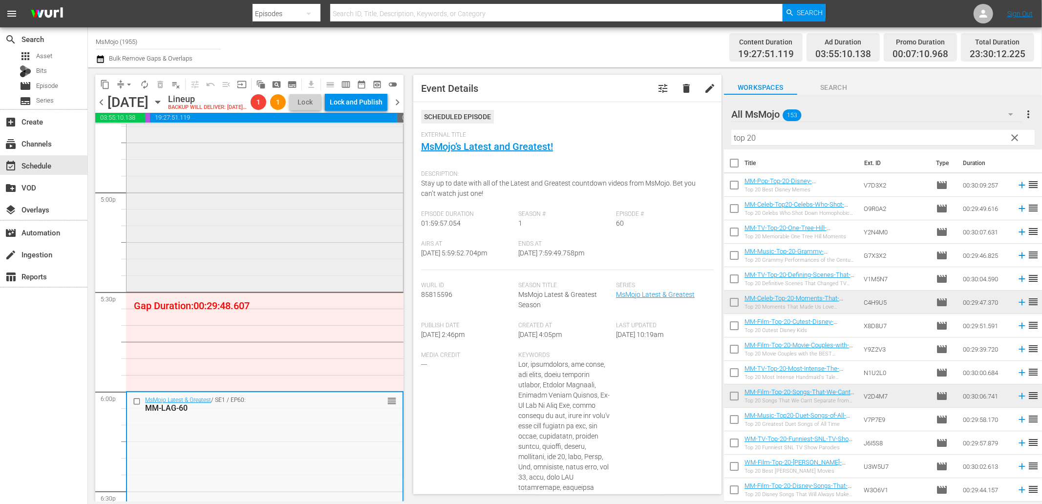
click at [291, 245] on div "MM-Pop-Top100-Broadway-Songs_B8U4U9 1 reorder" at bounding box center [265, 142] width 277 height 297
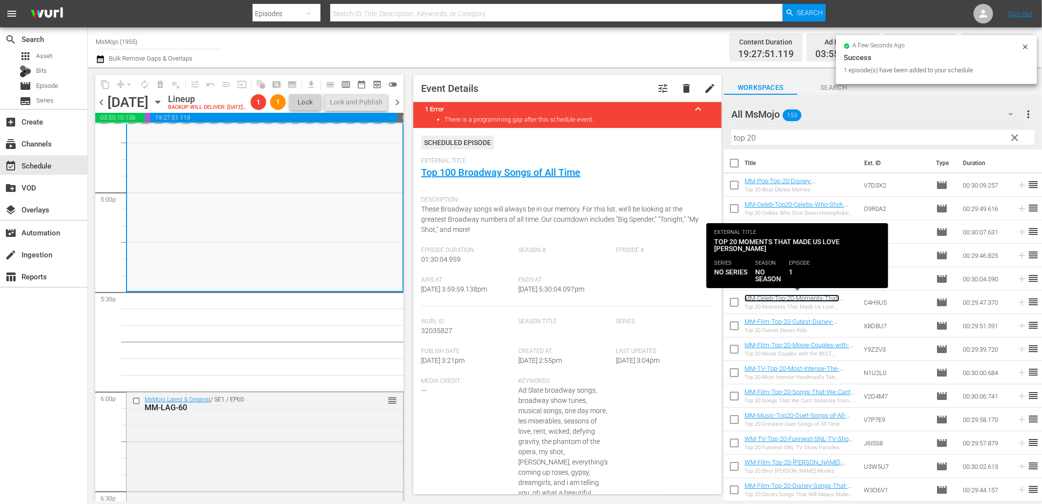
click at [817, 295] on link "MM-Celeb-Top-20-Moments-That-Made-Us-Love-Sebastian-Stan_C4H9U5" at bounding box center [792, 306] width 95 height 22
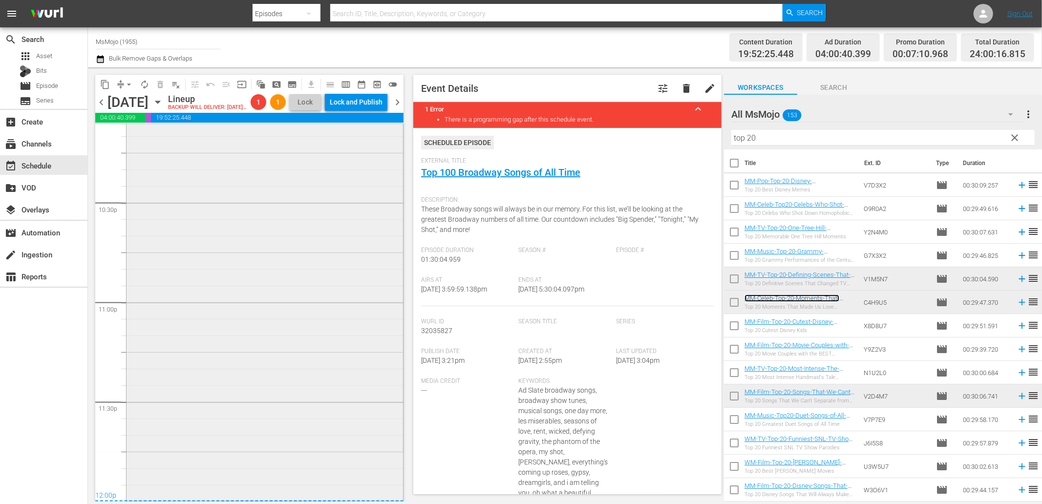
scroll to position [4422, 0]
click at [293, 274] on div "MsMojo Latest & Greatest / SE1 / EP50: MM-LAG-50 1 reorder" at bounding box center [265, 302] width 277 height 396
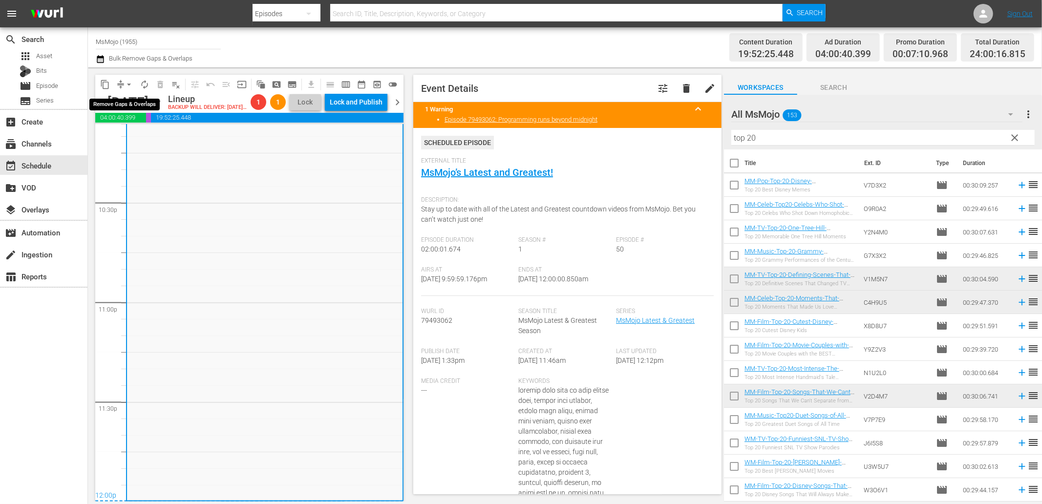
click at [128, 81] on span "arrow_drop_down" at bounding box center [129, 85] width 10 height 10
click at [161, 133] on li "Align to End of Previous Day" at bounding box center [129, 136] width 103 height 16
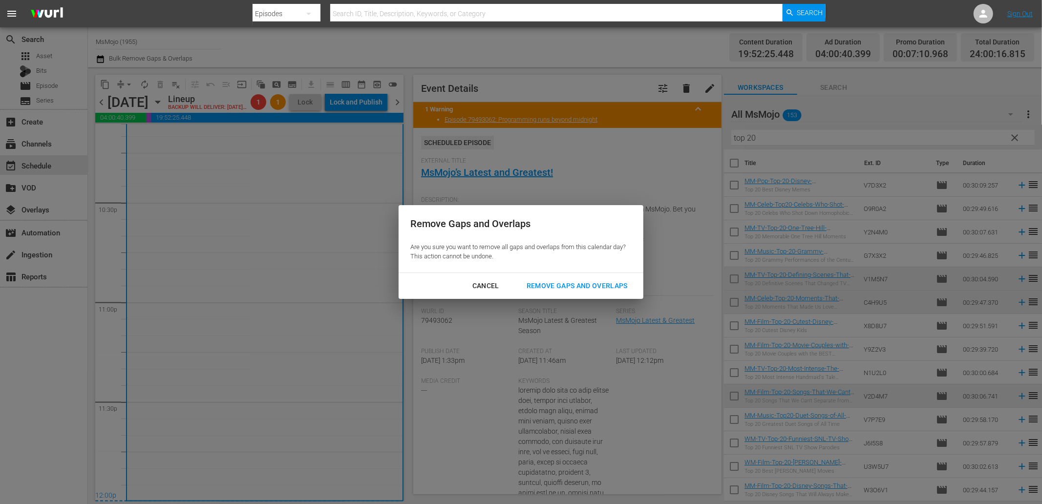
click at [554, 280] on div "Remove Gaps and Overlaps" at bounding box center [577, 286] width 117 height 12
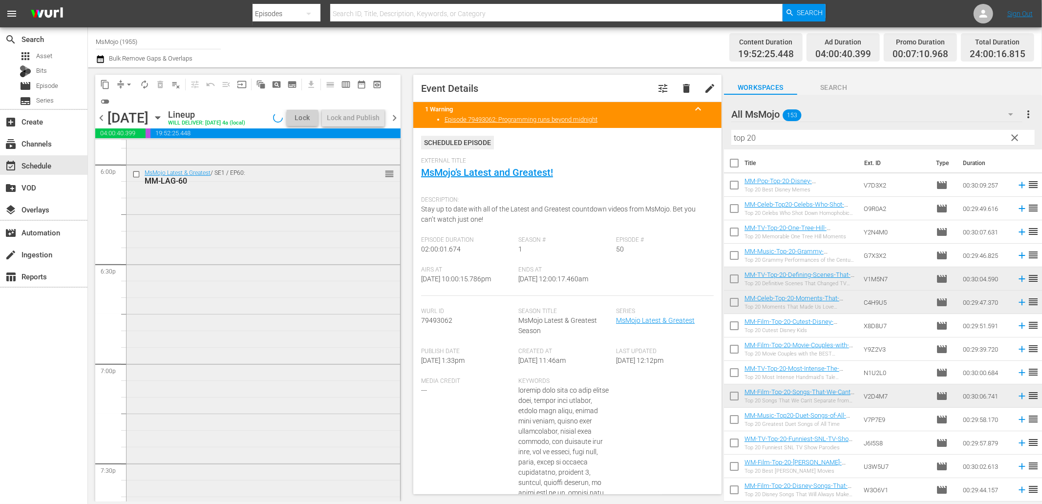
scroll to position [3517, 0]
click at [252, 282] on div "MsMojo Latest & Greatest / SE1 / EP60: MM-LAG-60 reorder" at bounding box center [264, 409] width 274 height 396
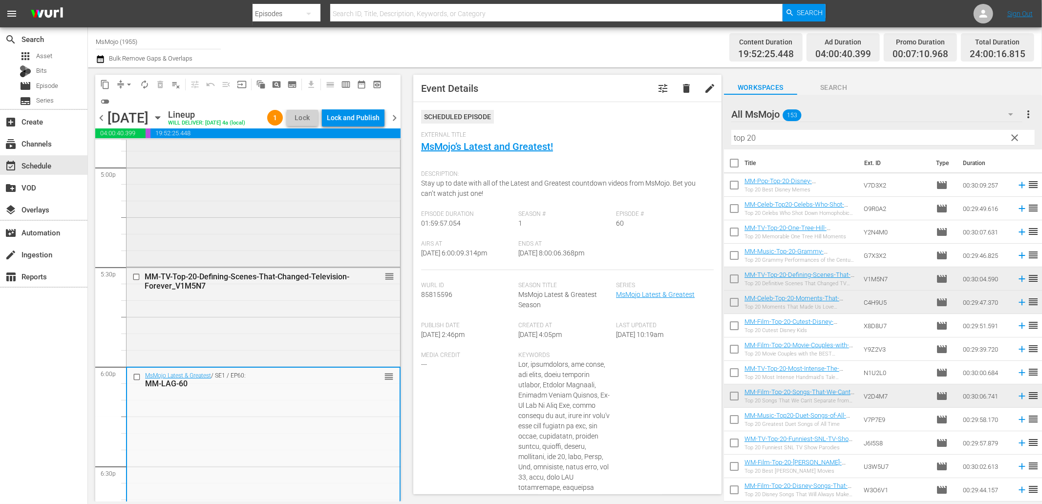
scroll to position [3409, 0]
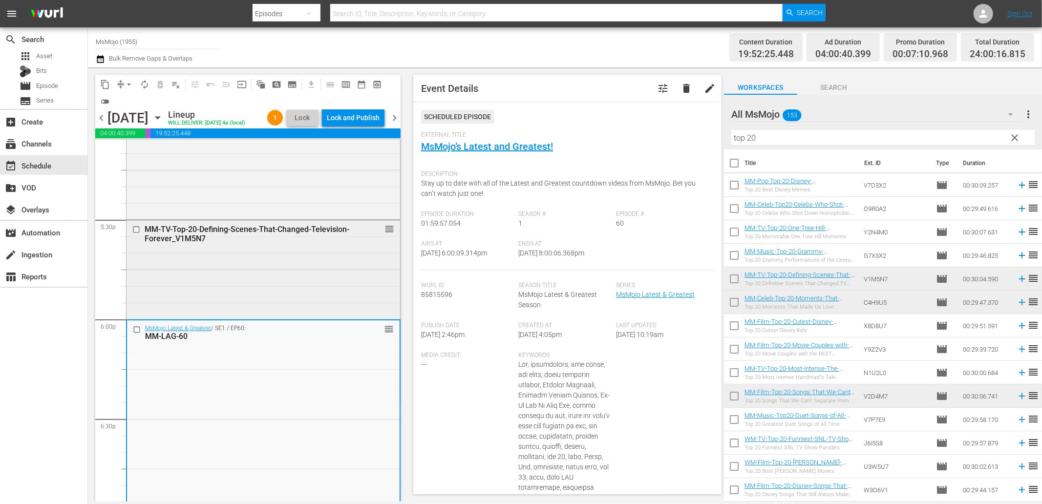
click at [241, 279] on div "MM-TV-Top-20-Defining-Scenes-That-Changed-Television-Forever_V1M5N7 reorder" at bounding box center [264, 268] width 274 height 97
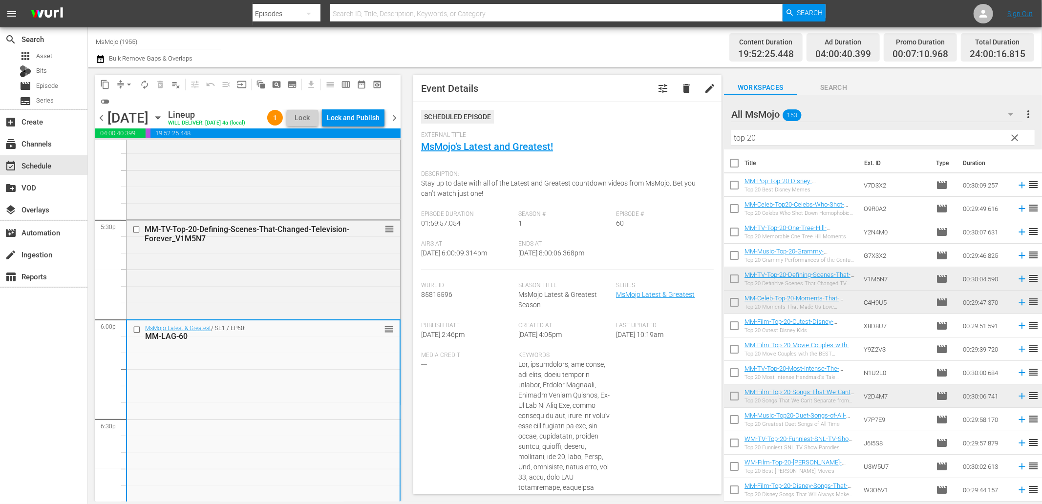
scroll to position [3879, 0]
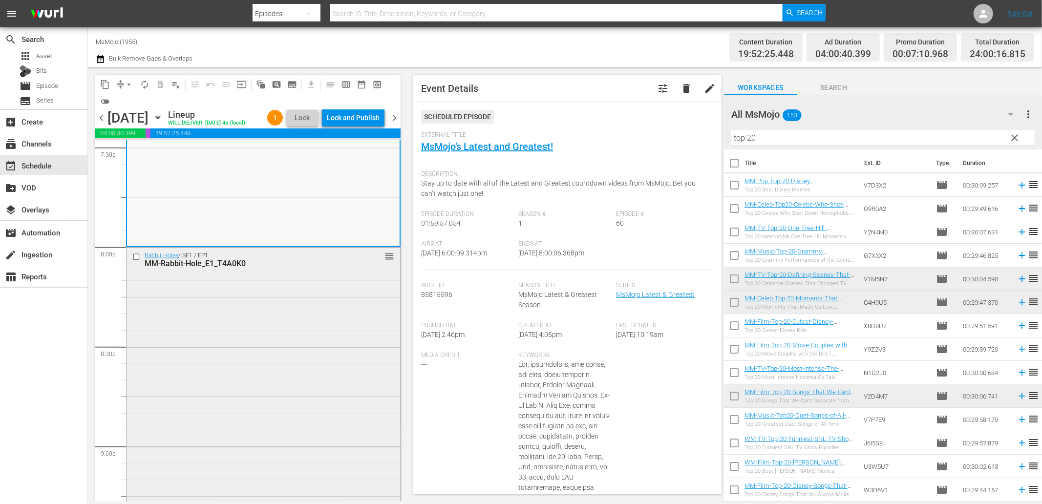
click at [261, 334] on div "Rabbit Holes / SE1 / EP1: MM-Rabbit-Hole_E1_T4A0K0 reorder" at bounding box center [264, 396] width 274 height 296
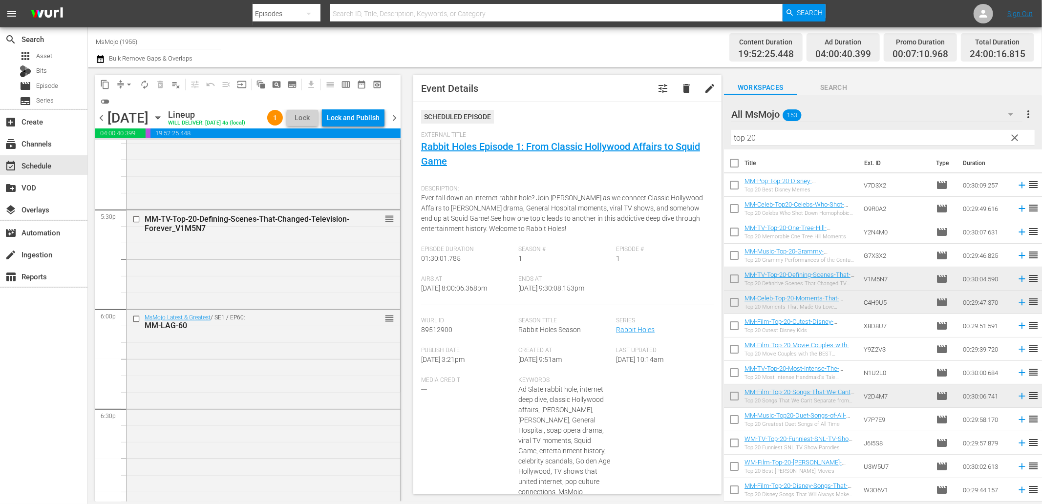
scroll to position [3409, 0]
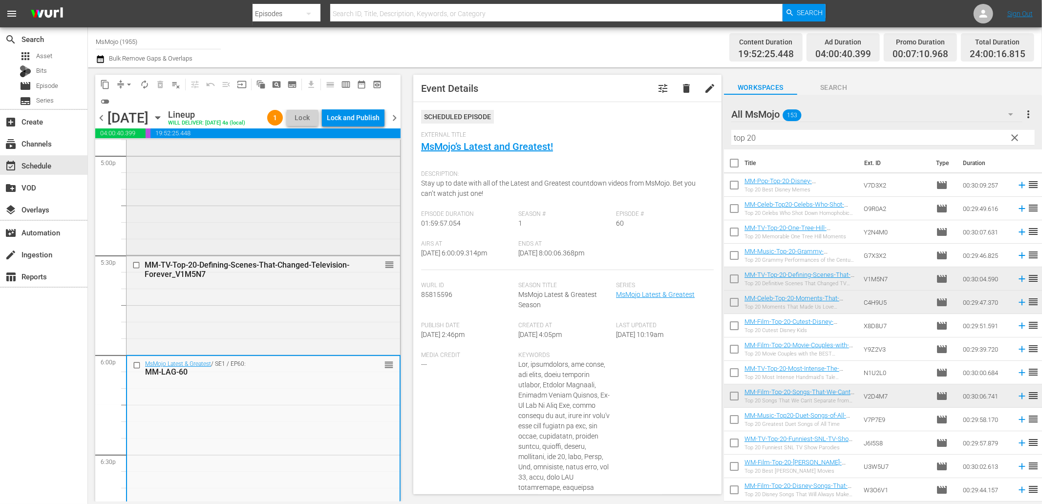
click at [274, 377] on div "MM-LAG-60" at bounding box center [247, 371] width 204 height 9
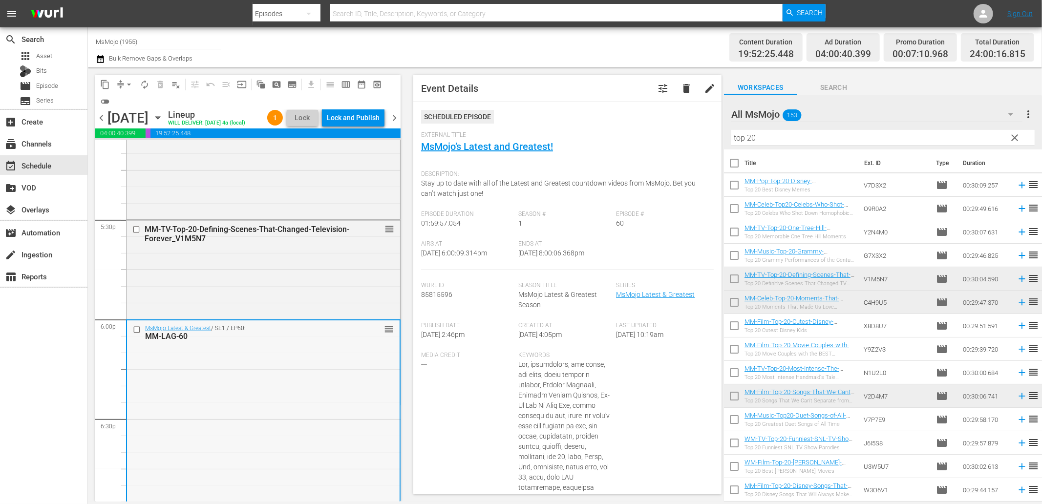
click at [256, 338] on div "MsMojo Latest & Greatest / SE1 / EP60: MM-LAG-60 reorder" at bounding box center [263, 332] width 273 height 24
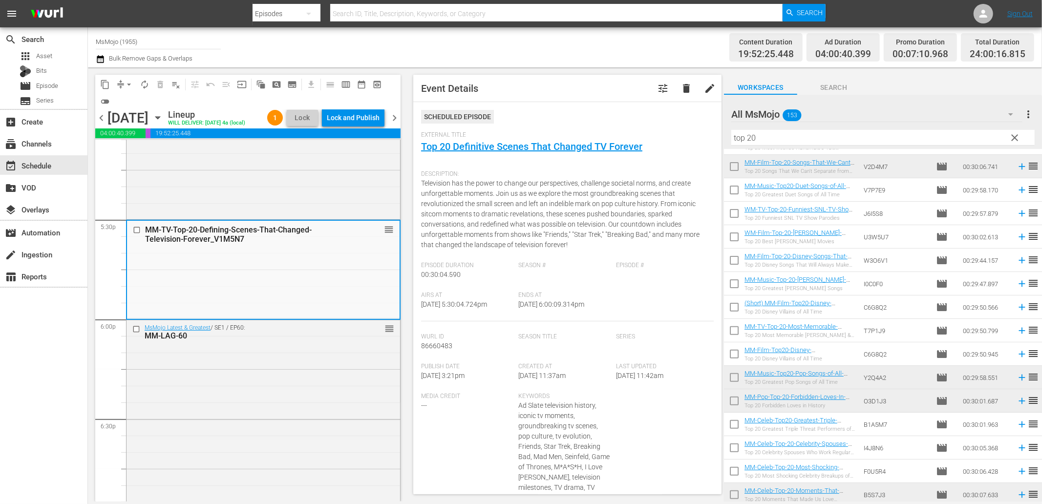
scroll to position [233, 0]
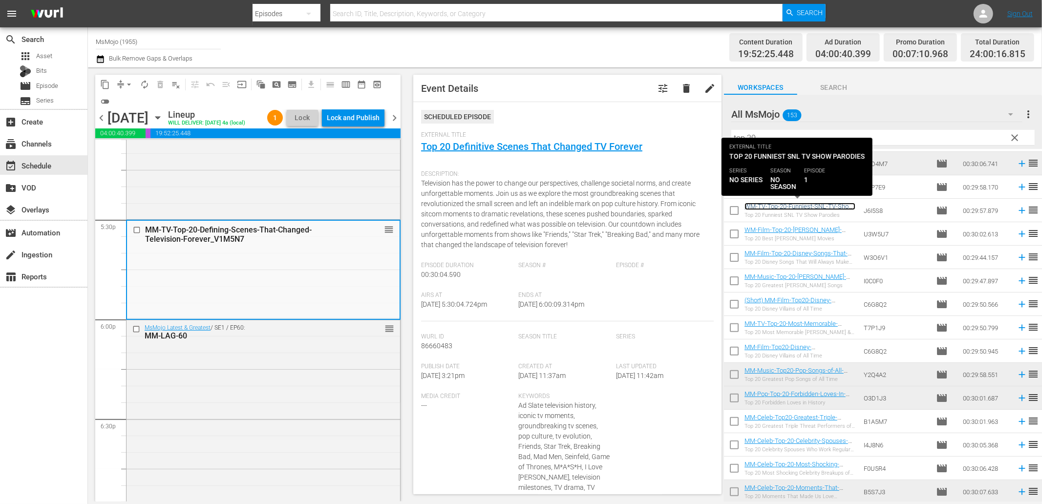
click at [804, 206] on link "WM-TV-Top-20-Funniest-SNL-TV-Show-Parodies_J6I5S8" at bounding box center [800, 210] width 111 height 15
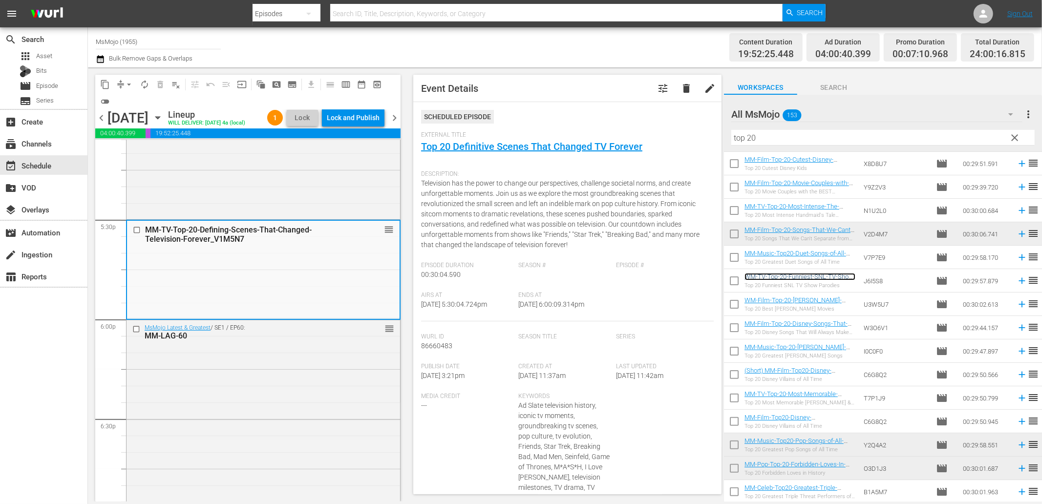
scroll to position [124, 0]
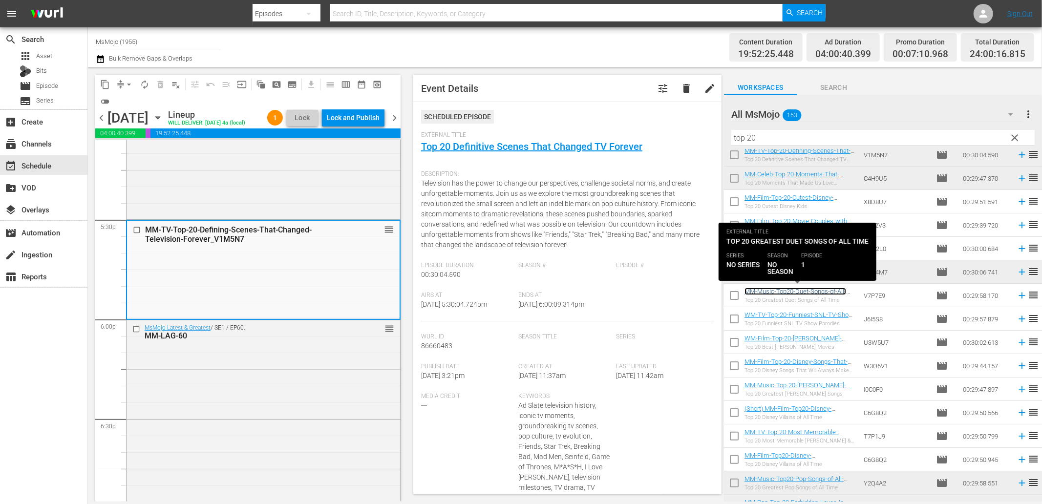
click at [823, 294] on link "MM-Music-Top20-Duet-Songs-of-All-Time_V7P7E9" at bounding box center [796, 295] width 102 height 15
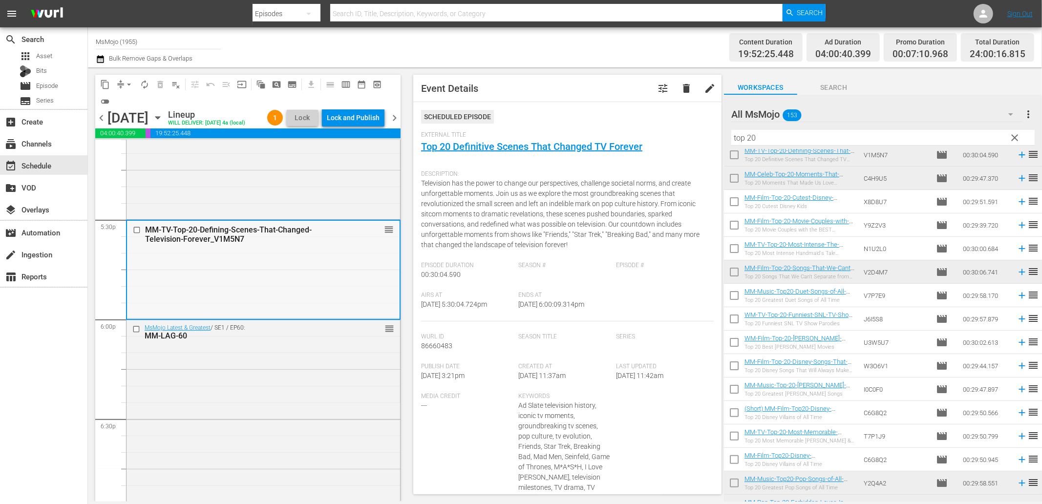
click at [134, 234] on input "checkbox" at bounding box center [138, 230] width 10 height 8
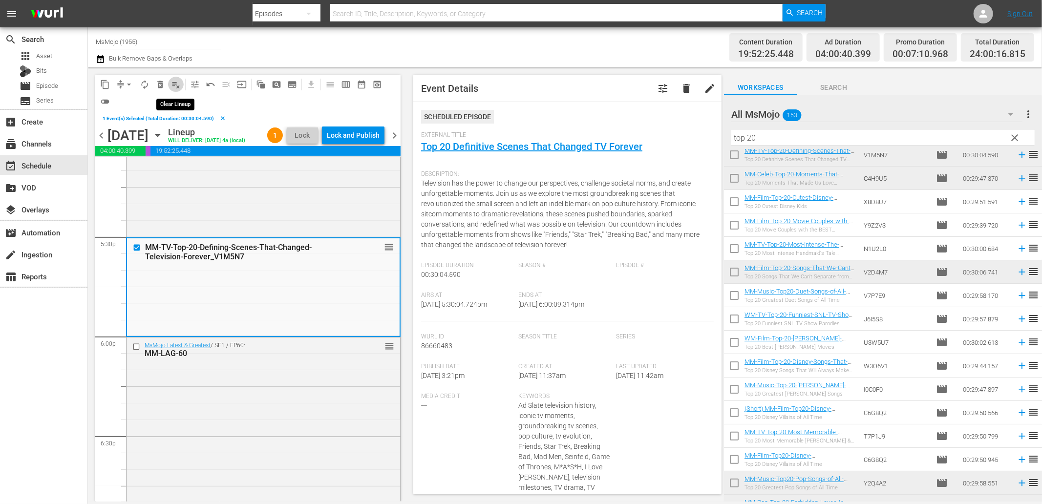
click at [172, 80] on span "playlist_remove_outlined" at bounding box center [176, 85] width 10 height 10
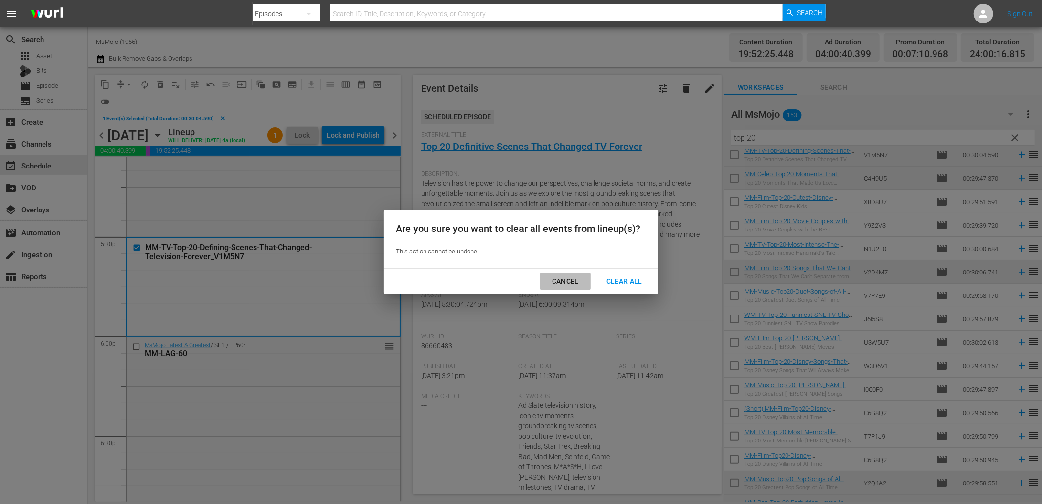
click at [558, 284] on div "Cancel" at bounding box center [565, 282] width 43 height 12
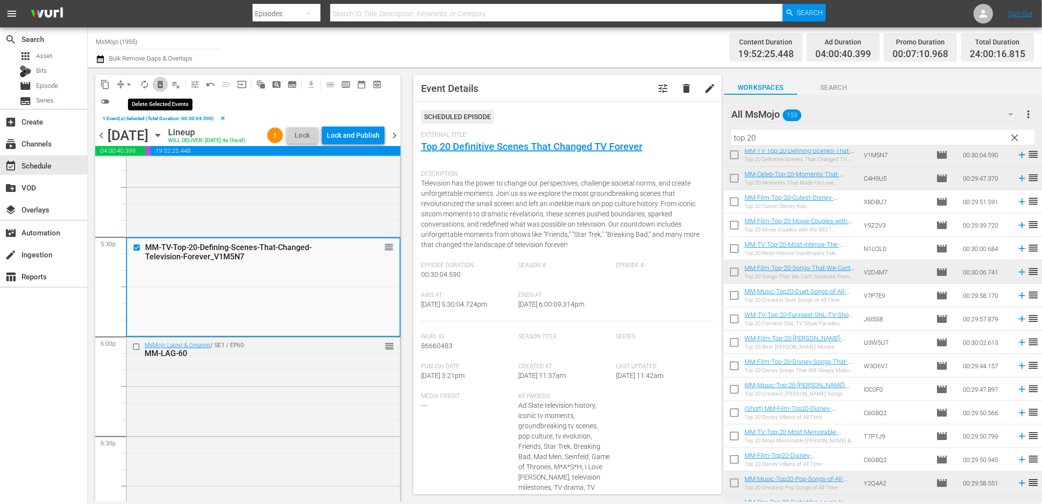
click at [160, 82] on span "delete_forever_outlined" at bounding box center [160, 85] width 10 height 10
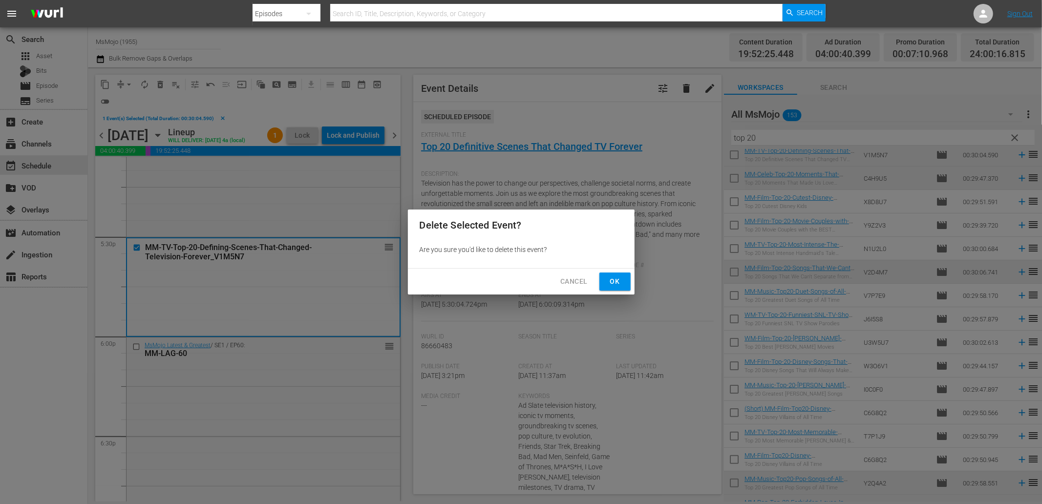
click at [619, 281] on span "Ok" at bounding box center [615, 282] width 16 height 12
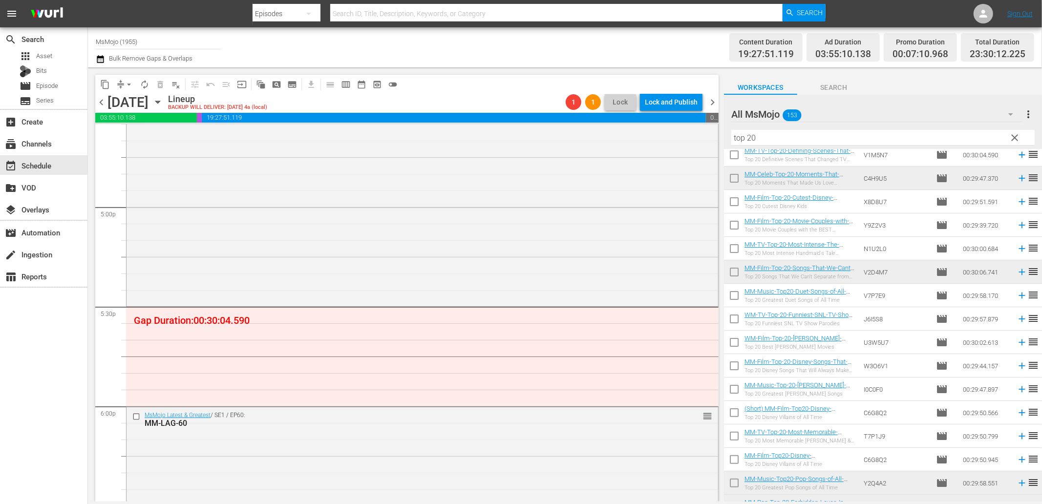
scroll to position [3373, 0]
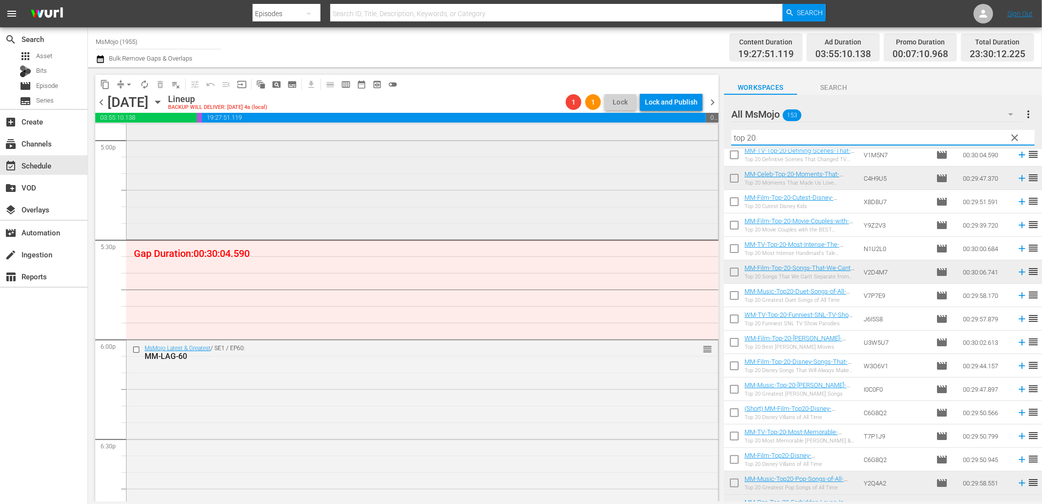
paste input "MM-Music-Top20-Duet-Songs-of-All-Time_V7P7E9"
drag, startPoint x: 779, startPoint y: 138, endPoint x: 708, endPoint y: 137, distance: 70.4
click at [708, 137] on div "content_copy compress arrow_drop_down autorenew_outlined delete_forever_outline…" at bounding box center [565, 284] width 954 height 434
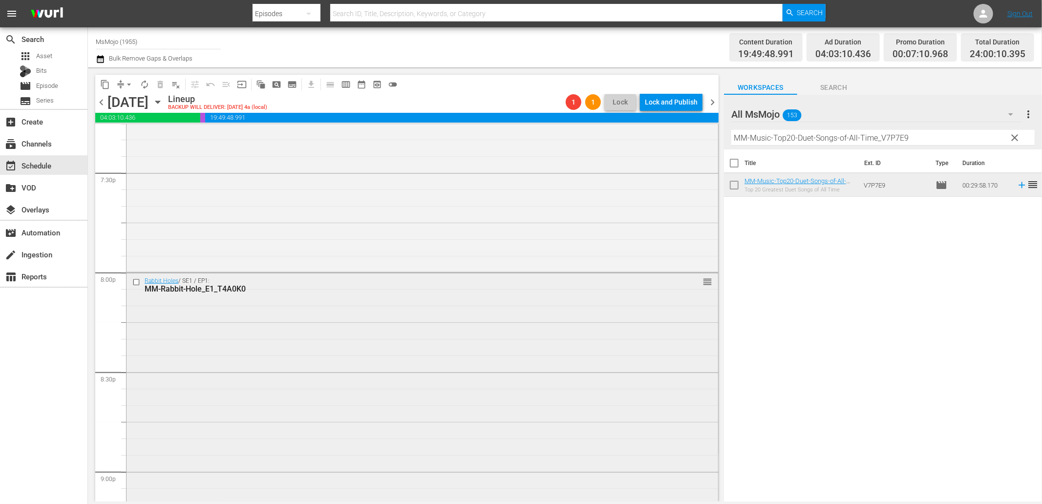
scroll to position [3879, 0]
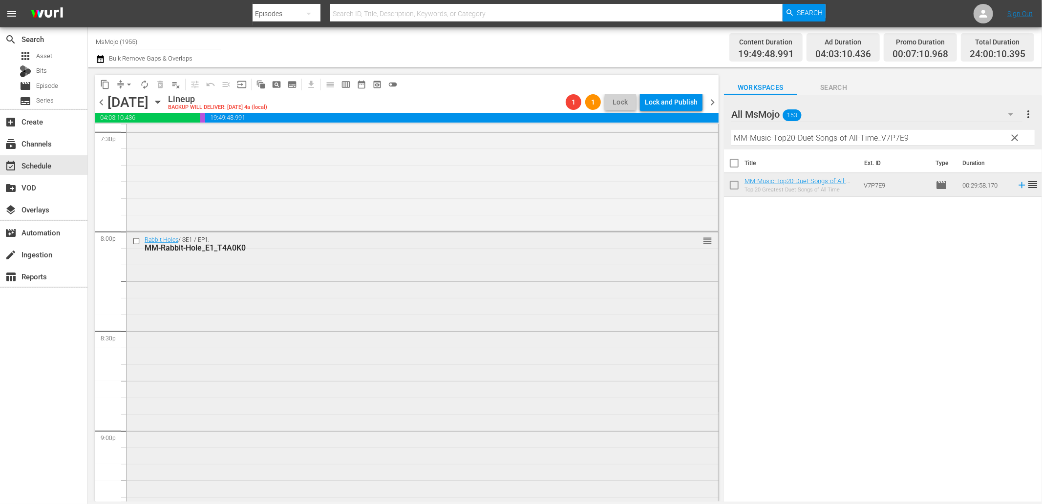
click at [313, 381] on div "Rabbit Holes / SE1 / EP1: MM-Rabbit-Hole_E1_T4A0K0 reorder" at bounding box center [423, 380] width 592 height 296
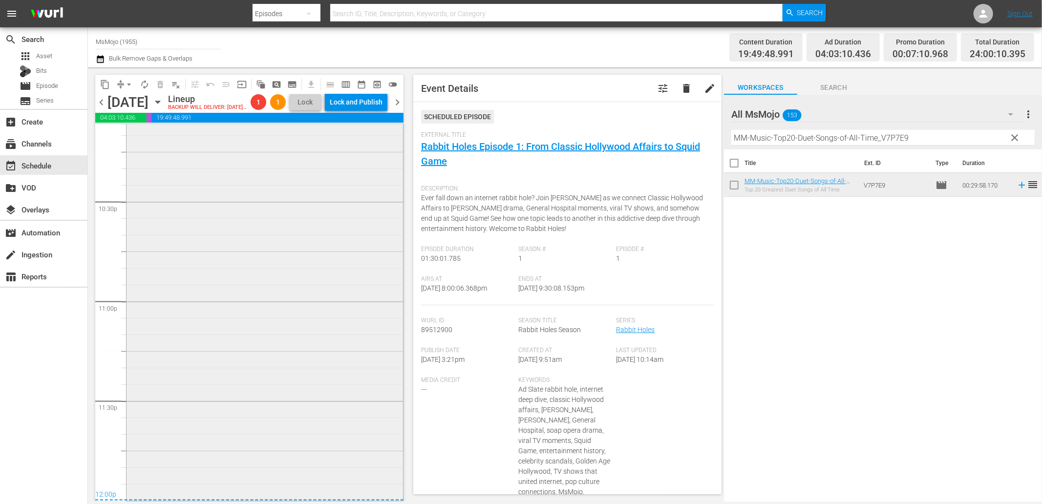
scroll to position [4423, 0]
click at [277, 377] on div "MsMojo Latest & Greatest / SE1 / EP50: MM-LAG-50 1 reorder" at bounding box center [265, 301] width 277 height 396
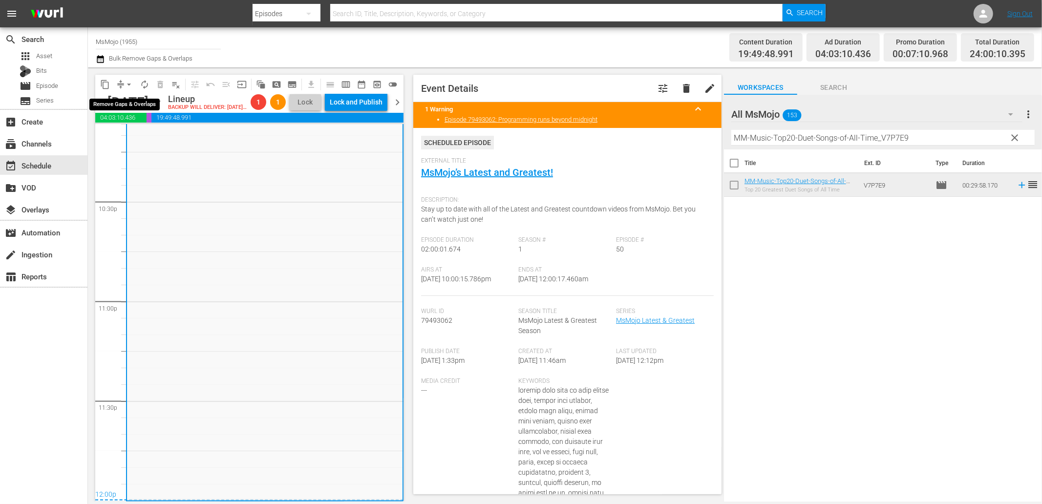
click at [122, 78] on button "compress" at bounding box center [121, 85] width 16 height 16
click at [121, 82] on button "arrow_drop_down" at bounding box center [129, 85] width 16 height 16
click at [134, 133] on li "Align to End of Previous Day" at bounding box center [129, 136] width 103 height 16
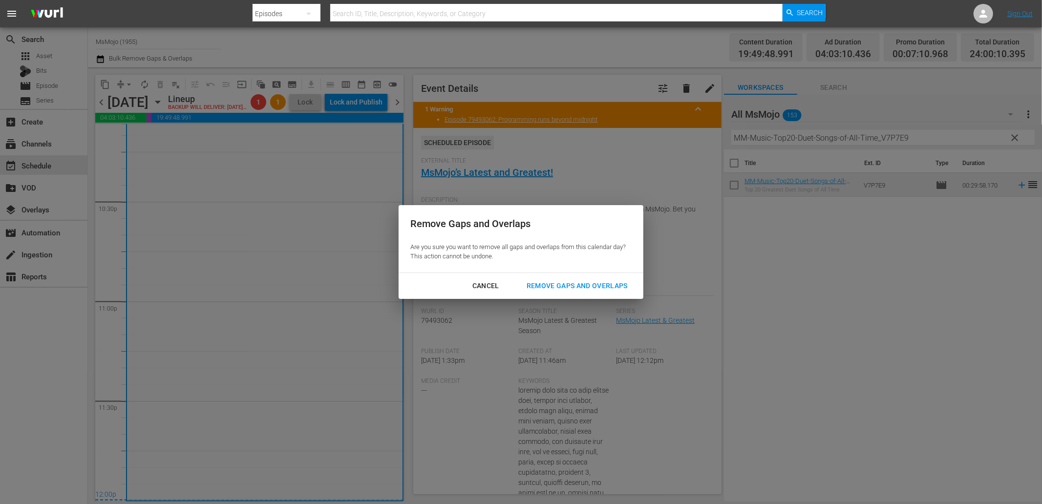
click at [552, 280] on button "Remove Gaps and Overlaps" at bounding box center [577, 286] width 125 height 18
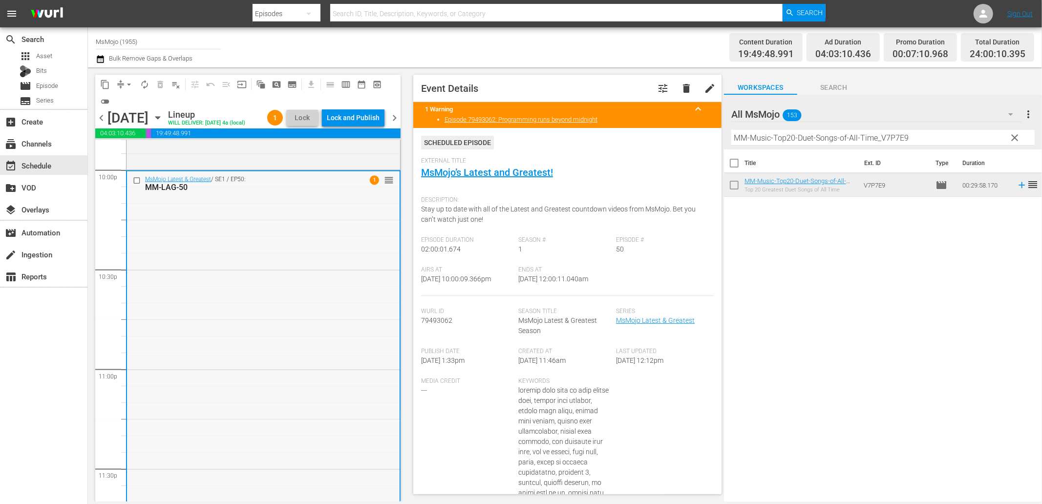
scroll to position [4351, 0]
click at [256, 308] on div "MsMojo Latest & Greatest / SE1 / EP50: MM-LAG-50 1 reorder" at bounding box center [263, 374] width 273 height 396
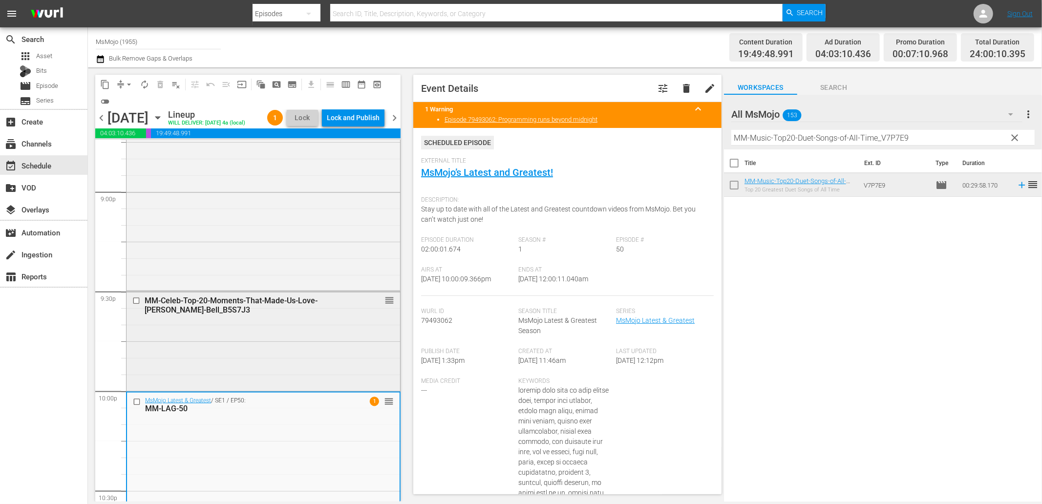
click at [242, 340] on div "MM-Celeb-Top-20-Moments-That-Made-Us-Love-Kristen-Bell_B5S7J3 reorder" at bounding box center [264, 340] width 274 height 97
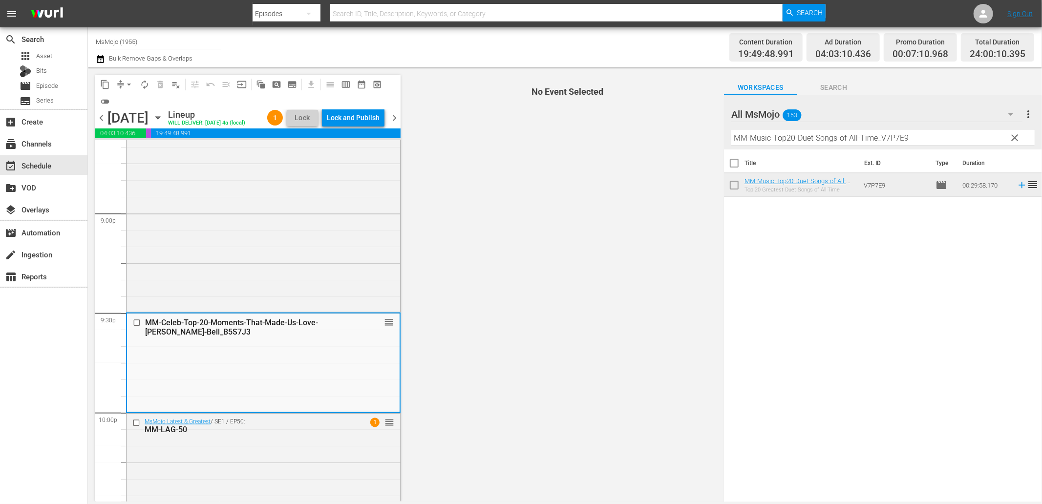
scroll to position [4097, 0]
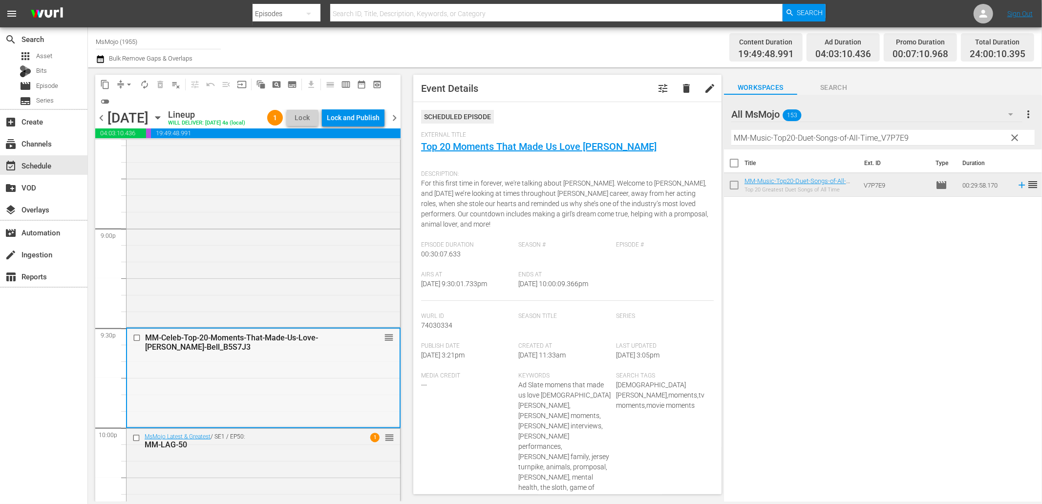
click at [269, 371] on div "MM-Celeb-Top-20-Moments-That-Made-Us-Love-Kristen-Bell_B5S7J3 reorder" at bounding box center [263, 377] width 273 height 97
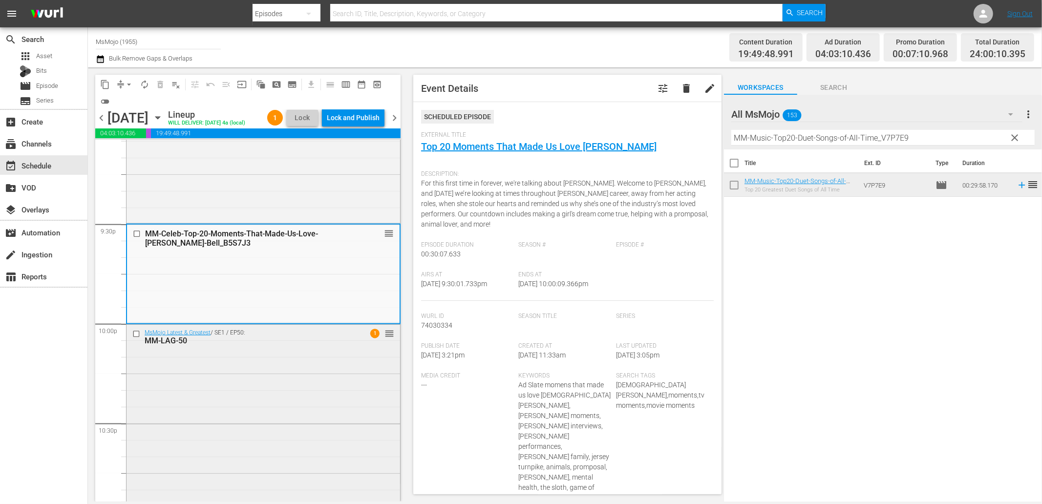
scroll to position [4206, 0]
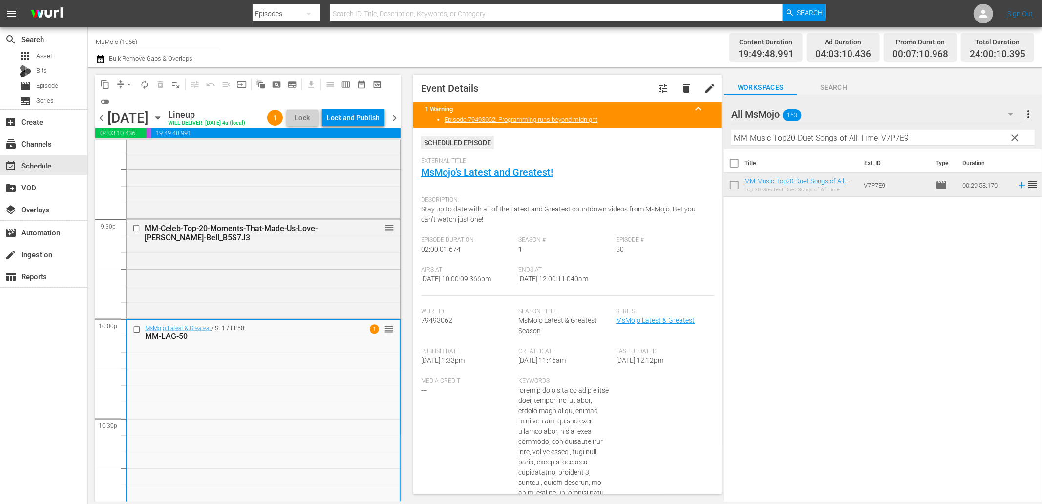
click at [135, 334] on input "checkbox" at bounding box center [138, 329] width 10 height 8
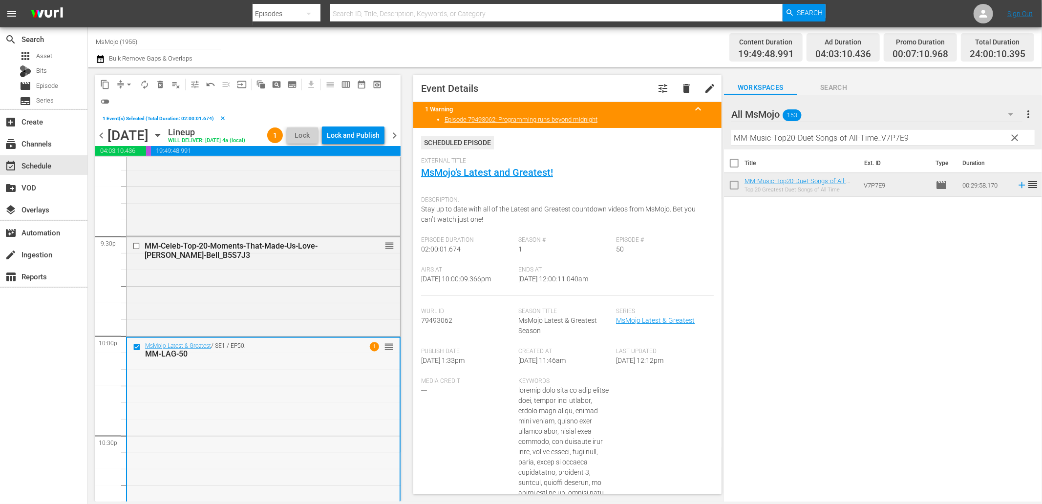
click at [256, 309] on div "MM-Celeb-Top-20-Moments-That-Made-Us-Love-Kristen-Bell_B5S7J3 reorder" at bounding box center [264, 285] width 274 height 97
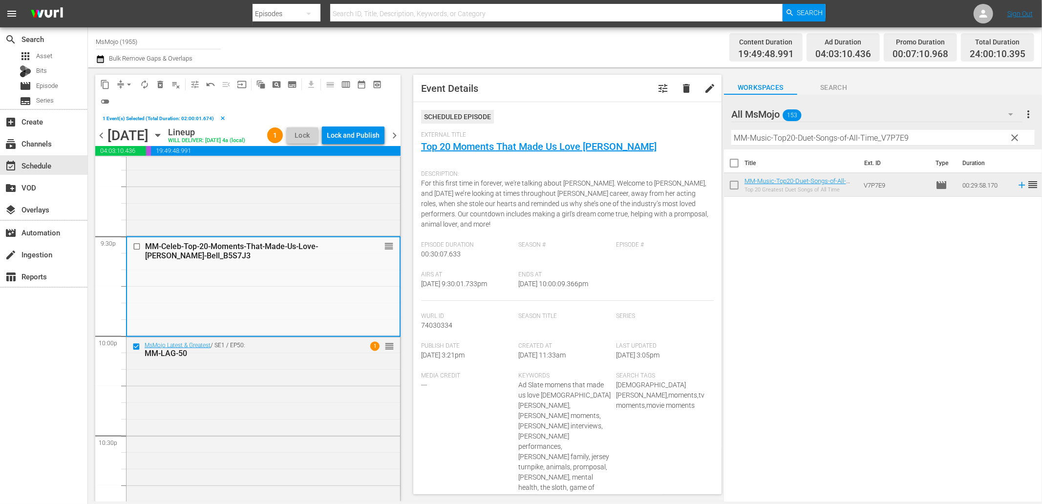
click at [138, 251] on input "checkbox" at bounding box center [138, 247] width 10 height 8
drag, startPoint x: 822, startPoint y: 132, endPoint x: 316, endPoint y: 1, distance: 523.4
click at [385, 28] on div "Channel Title MsMojo (1955) Bulk Remove Gaps & Overlaps Content Duration 19:49:…" at bounding box center [565, 264] width 954 height 474
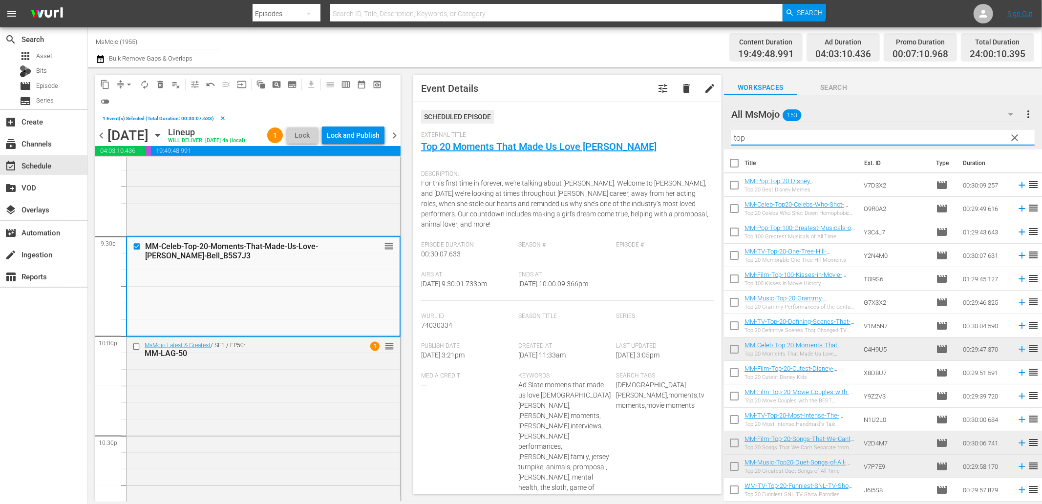
type input "top 20"
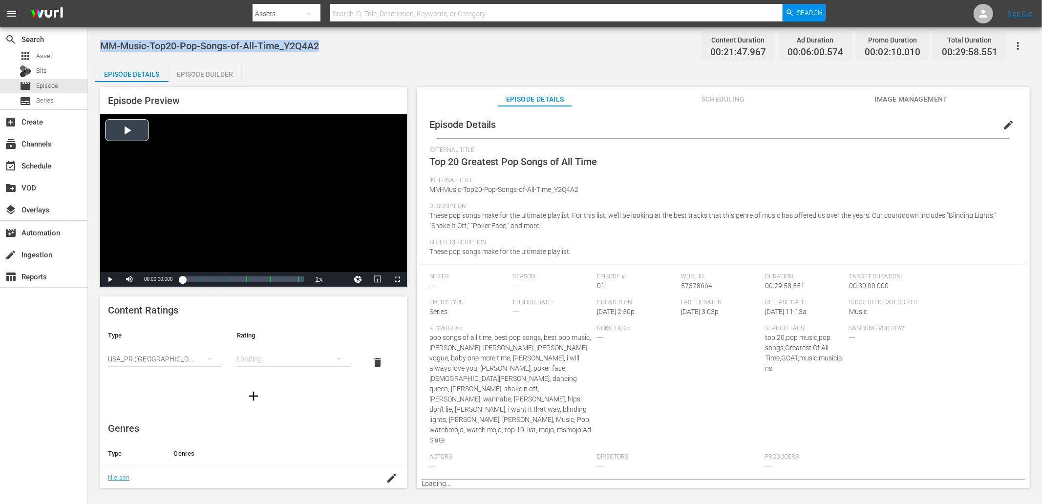
drag, startPoint x: 362, startPoint y: 42, endPoint x: 100, endPoint y: 47, distance: 262.4
click at [100, 47] on div "MM-Music-Top20-Pop-Songs-of-All-Time_Y2Q4A2 Content Duration 00:21:47.967 Ad Du…" at bounding box center [565, 46] width 930 height 22
copy span "MM-Music-Top20-Pop-Songs-of-All-Time_Y2Q4A2"
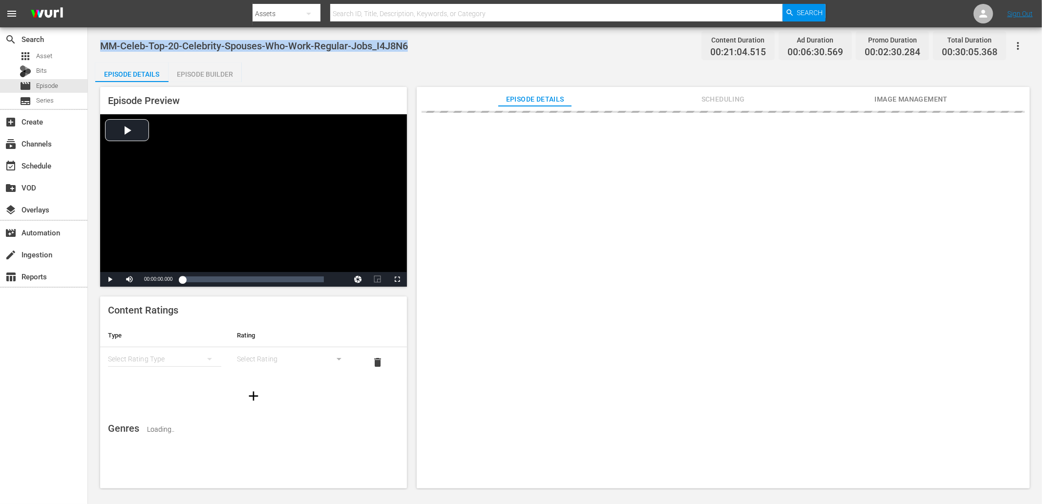
drag, startPoint x: 378, startPoint y: 52, endPoint x: 104, endPoint y: 34, distance: 274.6
click at [104, 35] on div "MM-Celeb-Top-20-Celebrity-Spouses-Who-Work-Regular-Jobs_I4J8N6 Content Duration…" at bounding box center [565, 46] width 930 height 22
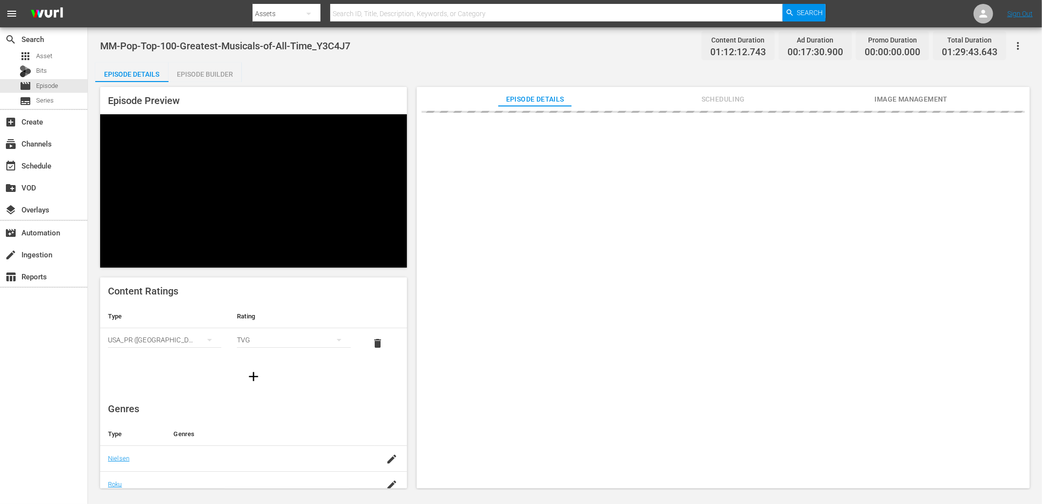
click at [726, 103] on span "Scheduling" at bounding box center [722, 99] width 73 height 12
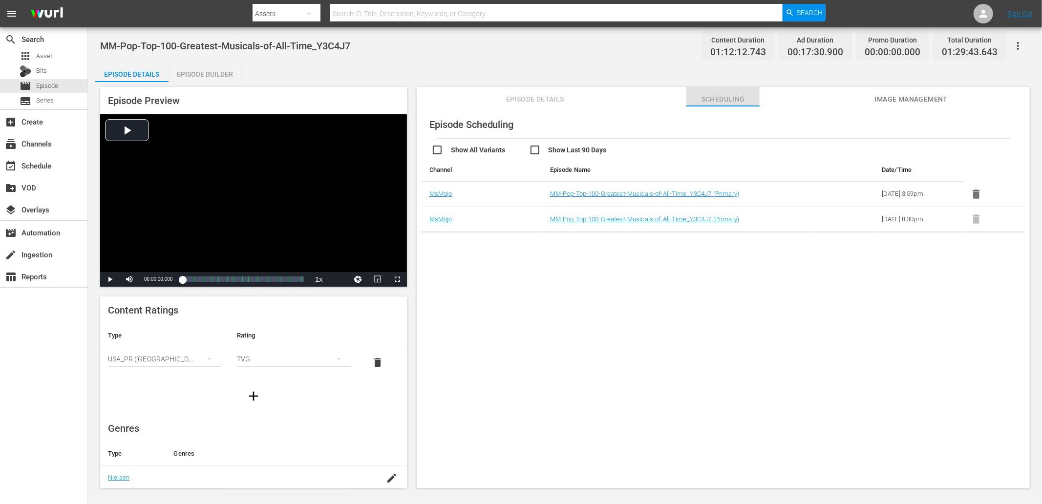
click at [716, 98] on span "Scheduling" at bounding box center [722, 99] width 73 height 12
click at [813, 277] on div "Episode Scheduling Show All Variants Show Last 90 Days Channel Episode Name Dat…" at bounding box center [723, 302] width 613 height 392
click at [792, 269] on div "Episode Scheduling Show All Variants Show Last 90 Days Channel Episode Name Dat…" at bounding box center [723, 302] width 613 height 392
click at [789, 265] on div "Episode Scheduling Show All Variants Show Last 90 Days Channel Episode Name Dat…" at bounding box center [723, 302] width 613 height 392
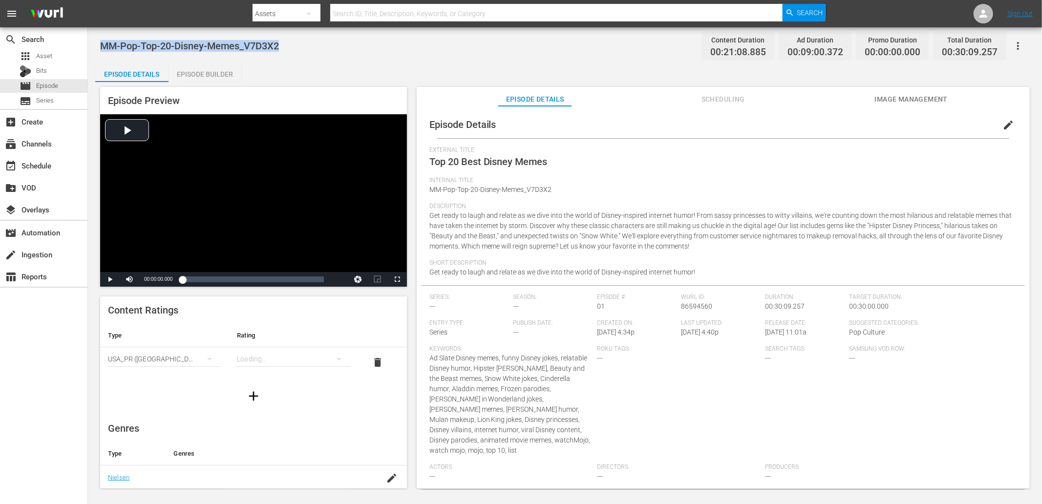
drag, startPoint x: 285, startPoint y: 45, endPoint x: 95, endPoint y: 32, distance: 190.5
click at [95, 32] on div "MM-Pop-Top-20-Disney-Memes_V7D3X2 Content Duration 00:21:08.885 Ad Duration 00:…" at bounding box center [565, 258] width 954 height 463
copy span "MM-Pop-Top-20-Disney-Memes_V7D3X2"
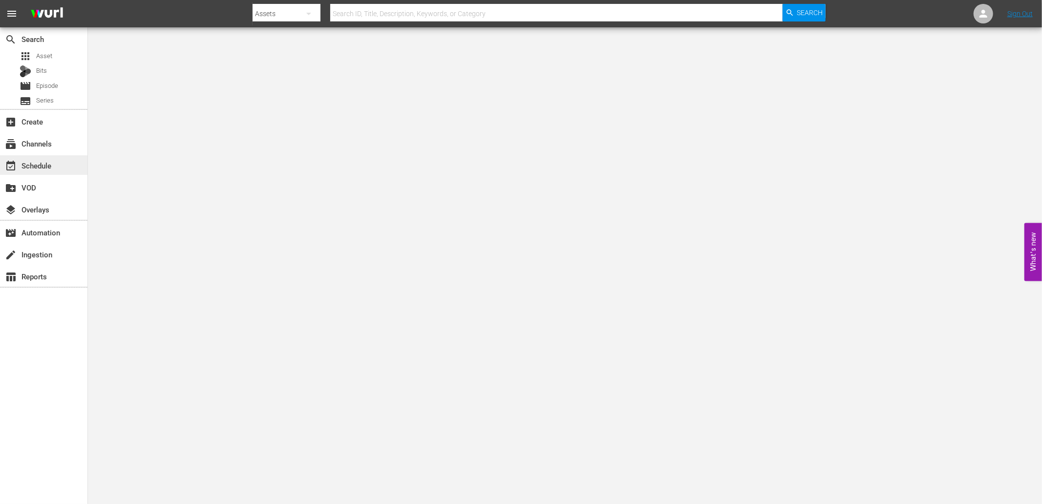
click at [43, 169] on div "event_available Schedule" at bounding box center [27, 164] width 55 height 9
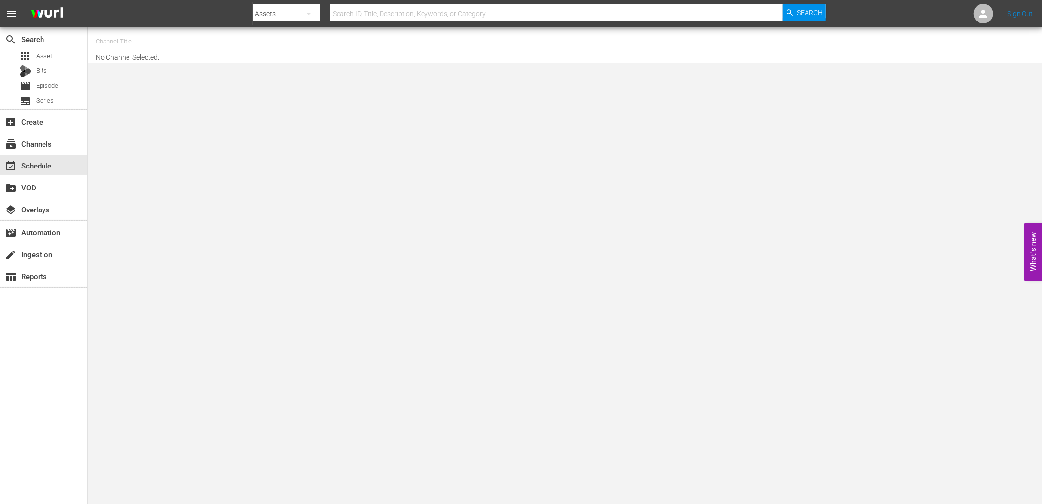
click at [164, 41] on input "text" at bounding box center [158, 41] width 125 height 23
click at [144, 66] on div "WatchMojo (1109 - watchmojo_1)" at bounding box center [230, 68] width 253 height 23
type input "WatchMojo (1109 - watchmojo_1)"
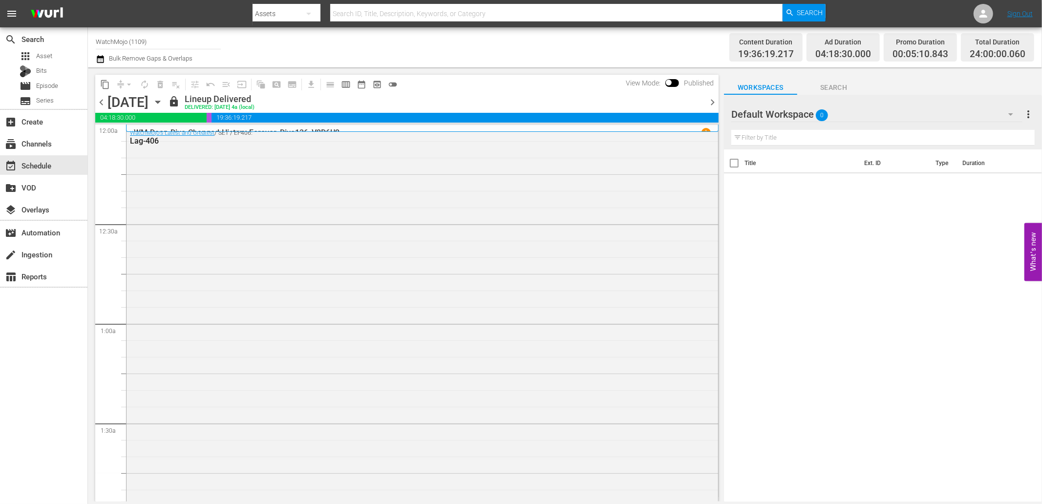
click at [163, 106] on icon "button" at bounding box center [157, 102] width 11 height 11
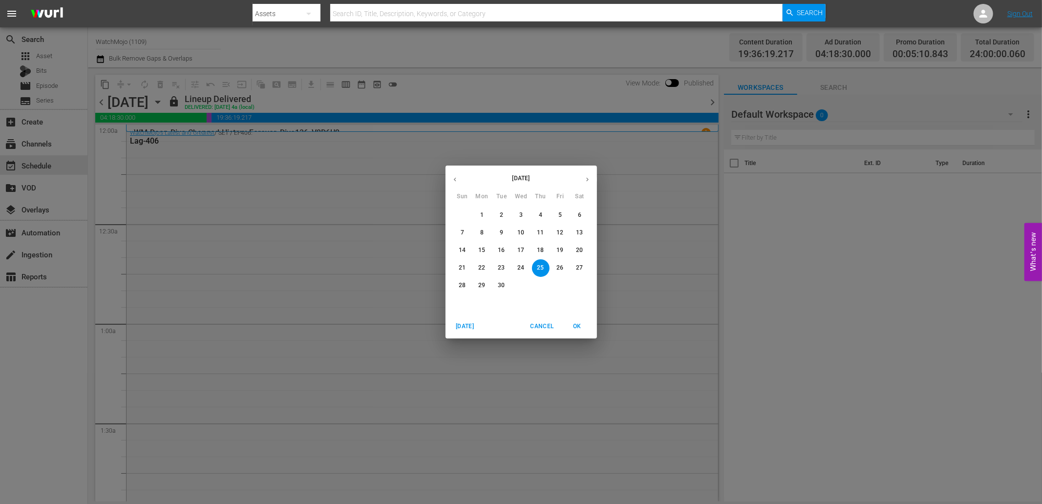
click at [479, 281] on p "29" at bounding box center [481, 285] width 7 height 8
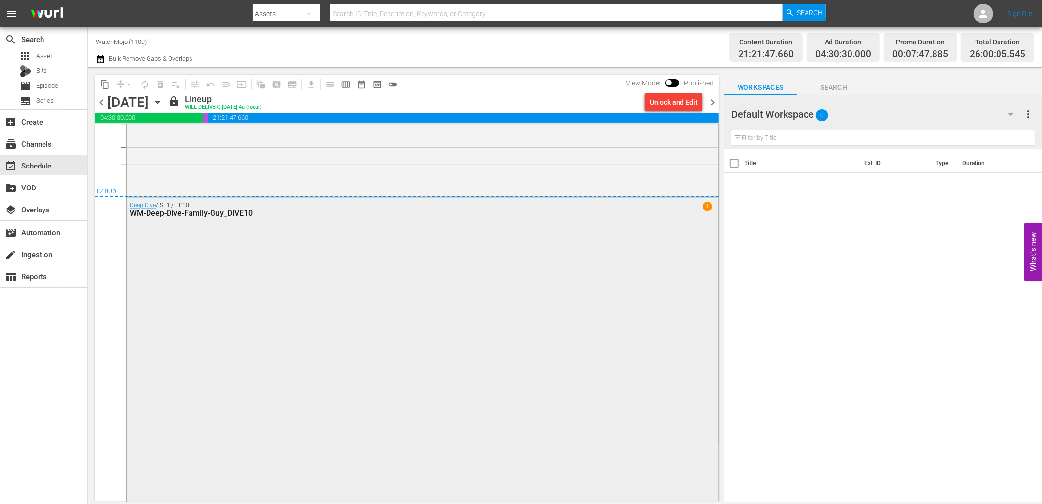
scroll to position [4805, 0]
click at [286, 365] on div "Deep Dive / SE1 / EP10: WM-Deep-Dive-Family-Guy_DIVE10 1" at bounding box center [423, 302] width 592 height 396
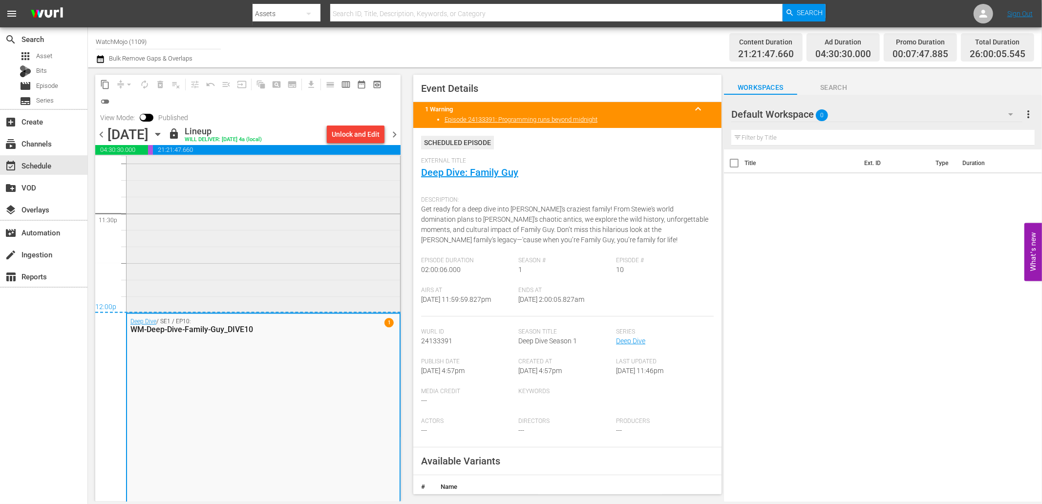
scroll to position [4624, 0]
click at [271, 249] on div "WatchMojo's Latest and Greatest / SE1 / EP30: LAG-30" at bounding box center [264, 114] width 274 height 397
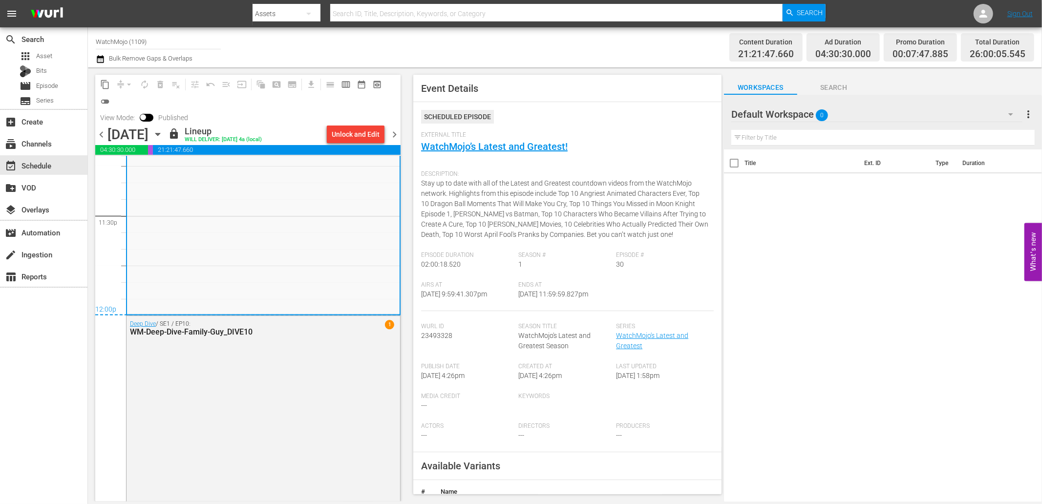
scroll to position [4588, 0]
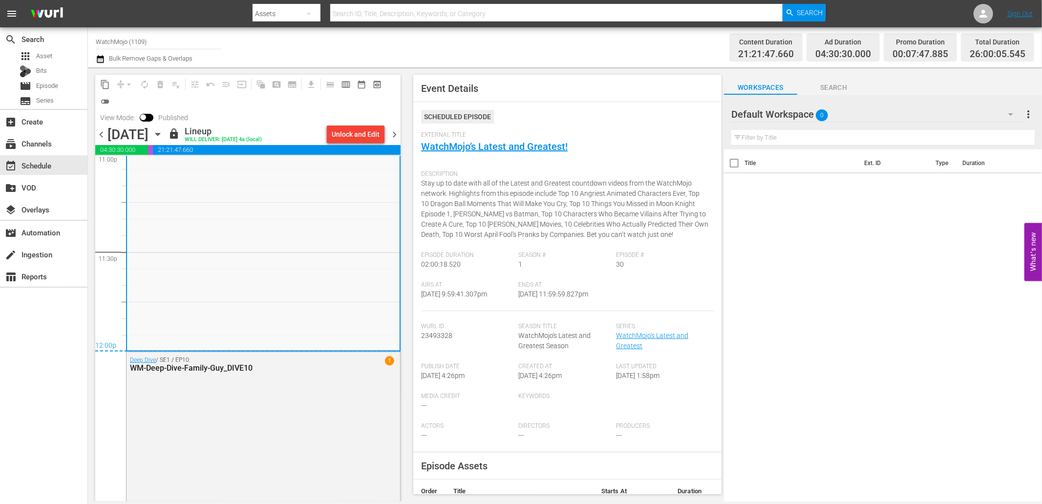
click at [394, 134] on span "chevron_right" at bounding box center [394, 134] width 12 height 12
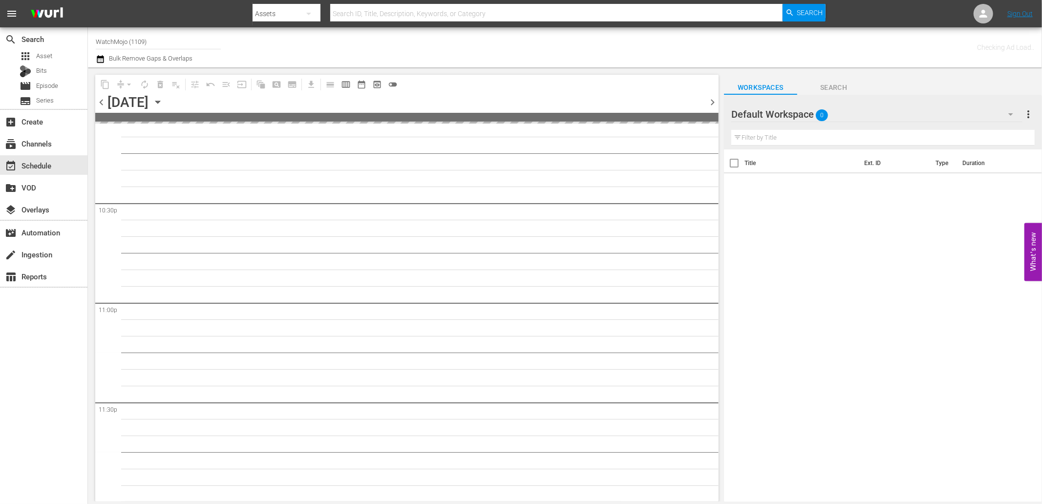
scroll to position [4405, 0]
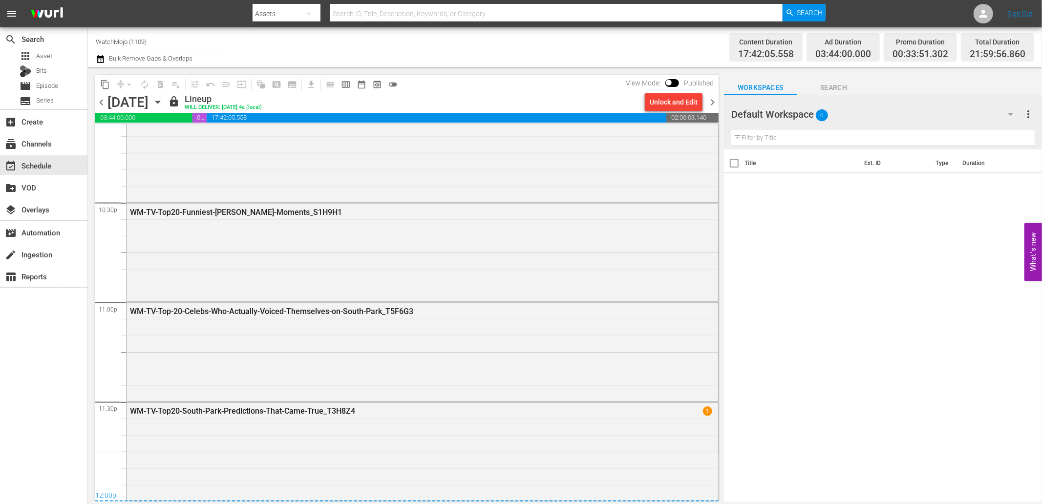
click at [256, 423] on div "WM-TV-Top20-South-Park-Predictions-That-Came-True_T3H8Z4 1" at bounding box center [423, 451] width 592 height 97
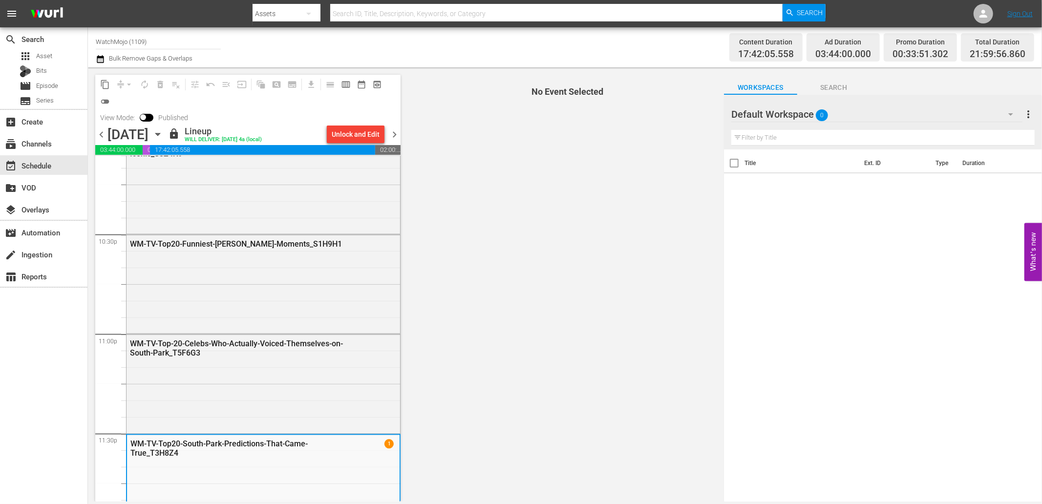
scroll to position [4438, 0]
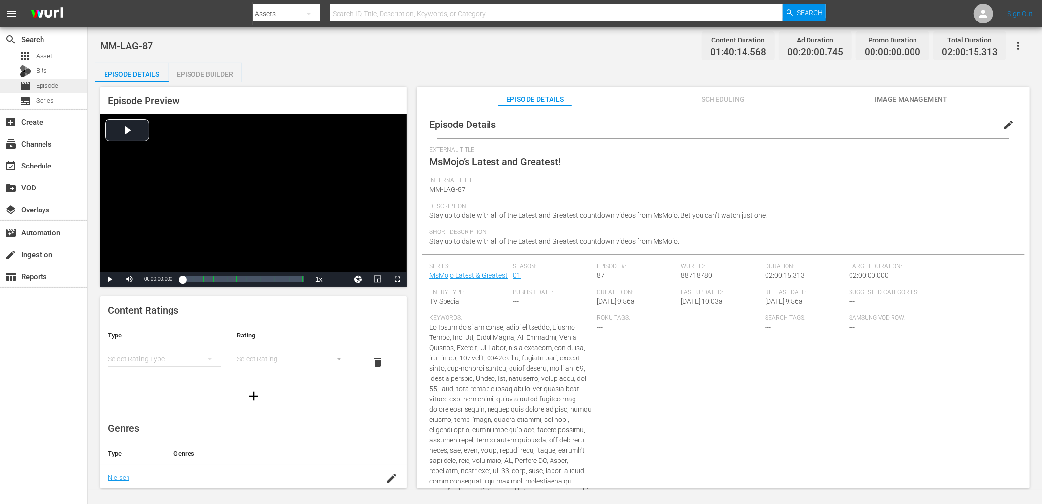
click at [51, 84] on span "Episode" at bounding box center [47, 86] width 22 height 10
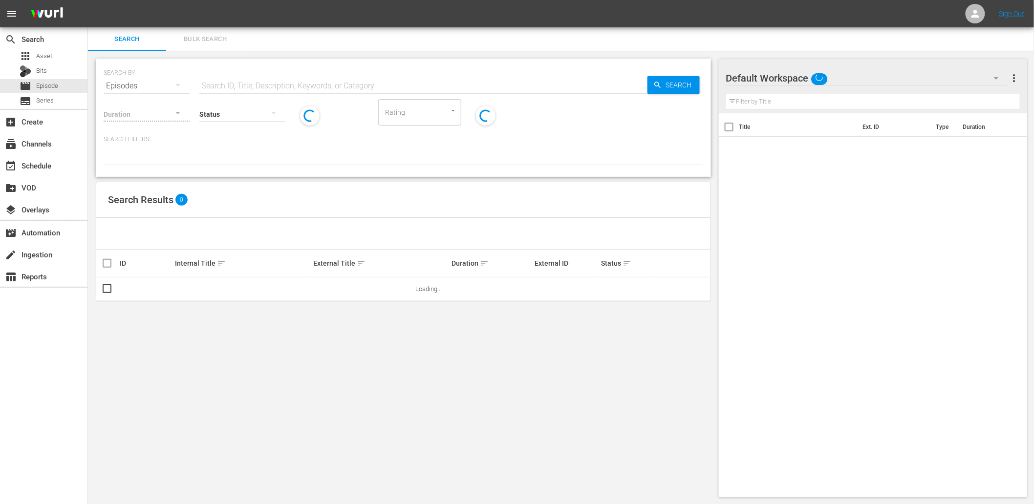
click at [295, 90] on input "text" at bounding box center [423, 85] width 448 height 23
paste input "MM-Deep-Dive-SNL-Bloopers-Blunders_Dive148_O8Y5T4"
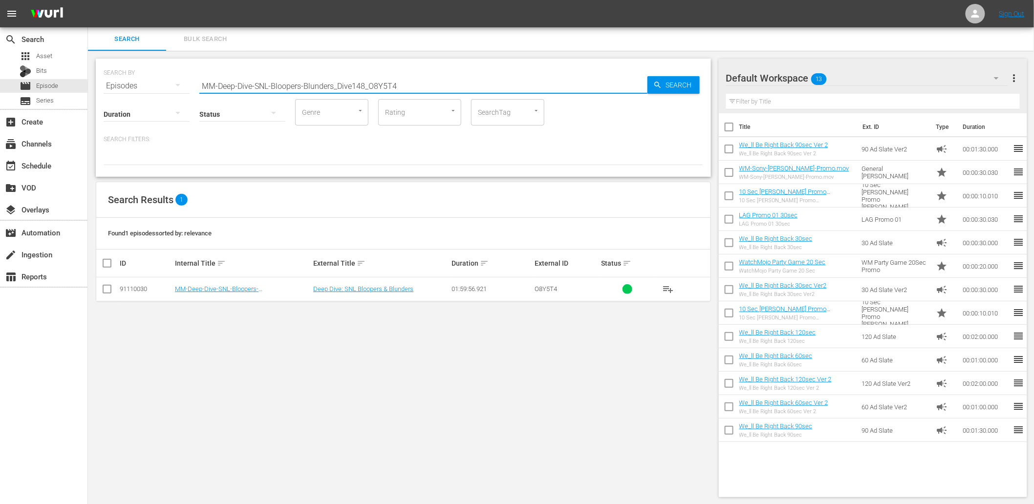
type input "MM-Deep-Dive-SNL-Bloopers-Blunders_Dive148_O8Y5T4"
click at [856, 82] on div "Default Workspace 13" at bounding box center [867, 77] width 282 height 27
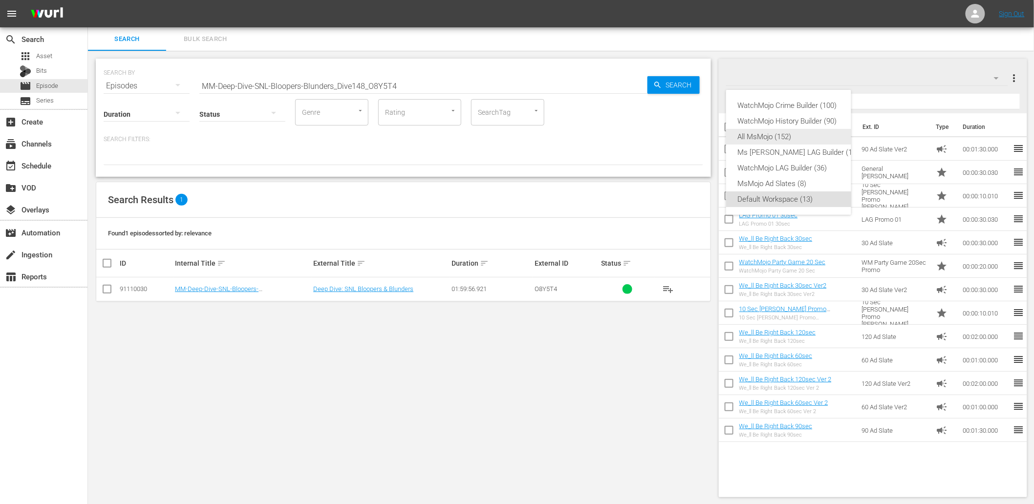
click at [784, 137] on div "All MsMojo (152)" at bounding box center [798, 137] width 121 height 16
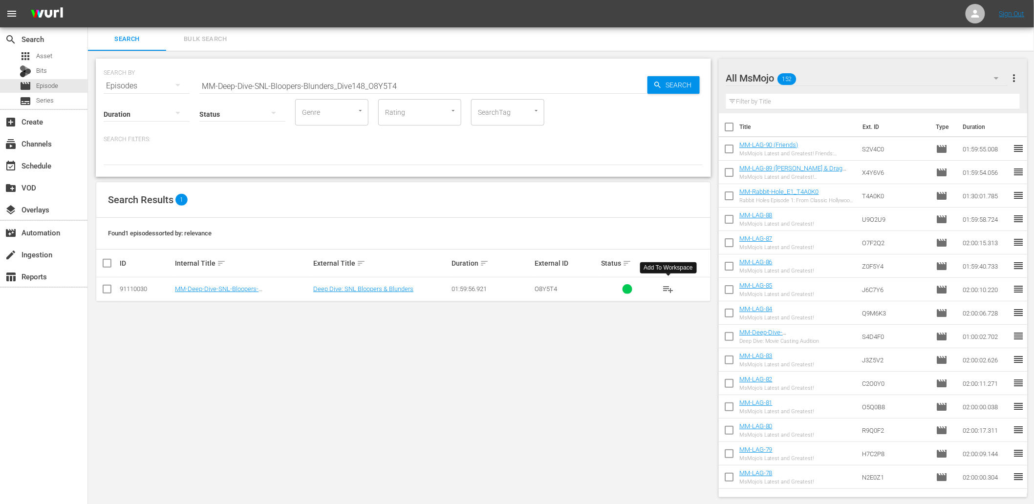
click at [666, 289] on span "playlist_add" at bounding box center [668, 289] width 12 height 12
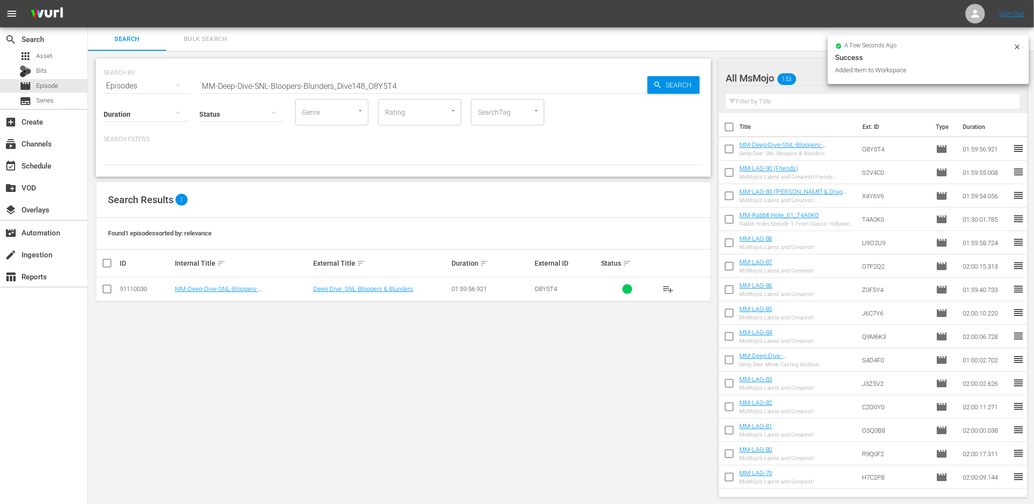
click at [463, 388] on div "SEARCH BY Search By Episodes Search ID, Title, Description, Keywords, or Catego…" at bounding box center [403, 278] width 631 height 454
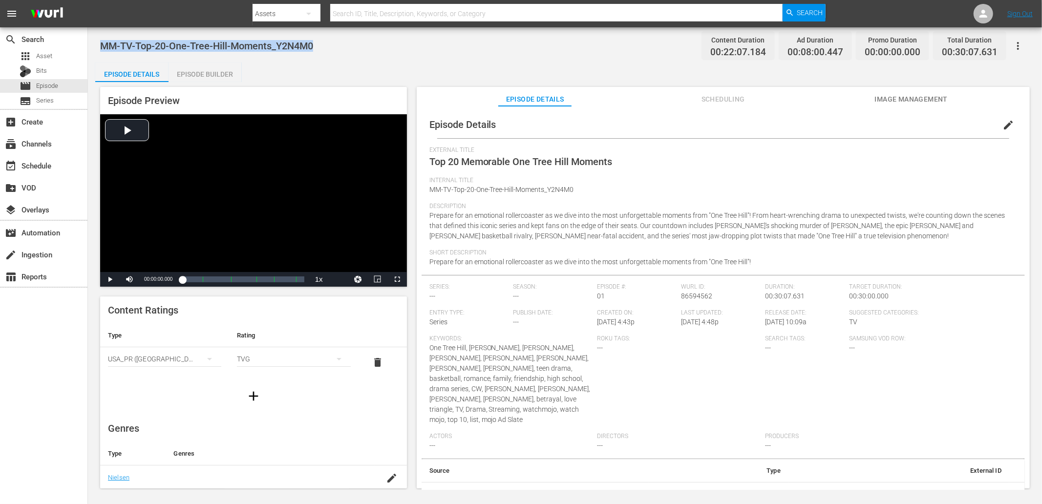
drag, startPoint x: 331, startPoint y: 52, endPoint x: 99, endPoint y: 46, distance: 232.1
click at [99, 46] on div "MM-TV-Top-20-One-Tree-Hill-Moments_Y2N4M0 Content Duration 00:22:07.184 Ad Dura…" at bounding box center [565, 258] width 954 height 463
copy span "MM-TV-Top-20-One-Tree-Hill-Moments_Y2N4M0"
click at [387, 60] on div "MM-TV-Top-20-One-Tree-Hill-Moments_Y2N4M0 Content Duration 00:22:07.184 Ad Dura…" at bounding box center [565, 258] width 954 height 463
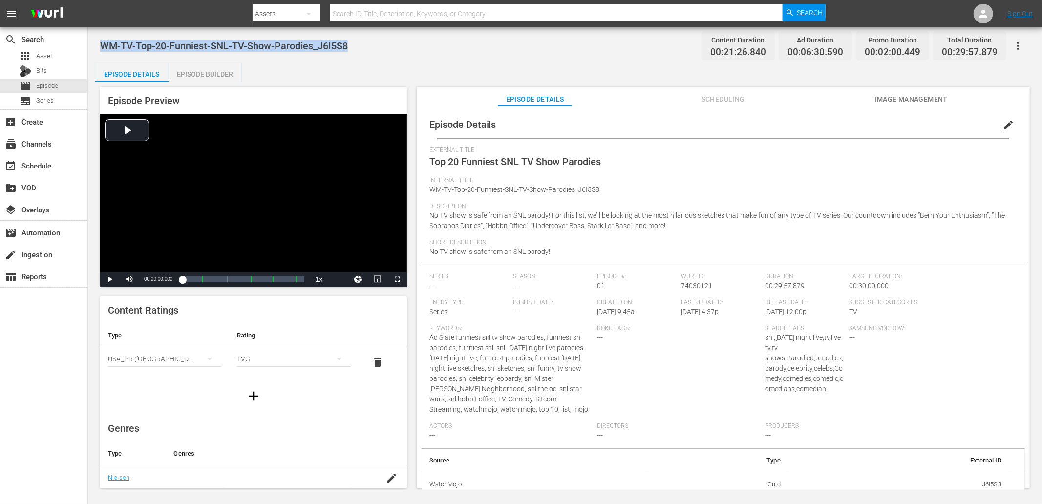
drag, startPoint x: 360, startPoint y: 42, endPoint x: 100, endPoint y: 43, distance: 259.9
click at [100, 43] on div "WM-TV-Top-20-Funniest-SNL-TV-Show-Parodies_J6I5S8 Content Duration 00:21:26.840…" at bounding box center [565, 46] width 930 height 22
copy span "WM-TV-Top-20-Funniest-SNL-TV-Show-Parodies_J6I5S8"
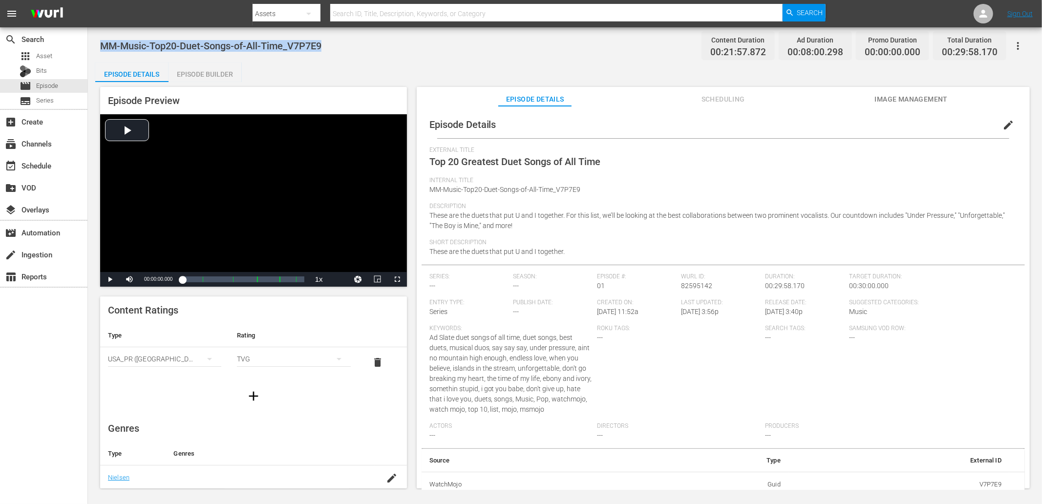
drag, startPoint x: 340, startPoint y: 44, endPoint x: 103, endPoint y: 37, distance: 237.0
click at [103, 37] on div "MM-Music-Top20-Duet-Songs-of-All-Time_V7P7E9 Content Duration 00:21:57.872 Ad D…" at bounding box center [565, 46] width 930 height 22
copy span "MM-Music-Top20-Duet-Songs-of-All-Time_V7P7E9"
click at [392, 58] on div "MM-Music-Top20-Duet-Songs-of-All-Time_V7P7E9 Content Duration 00:21:57.872 Ad D…" at bounding box center [565, 258] width 954 height 463
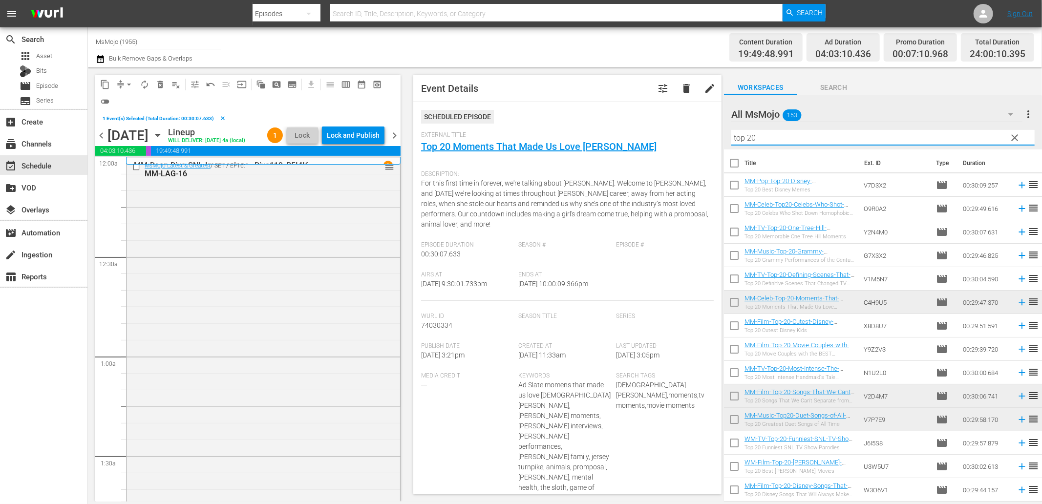
scroll to position [4206, 0]
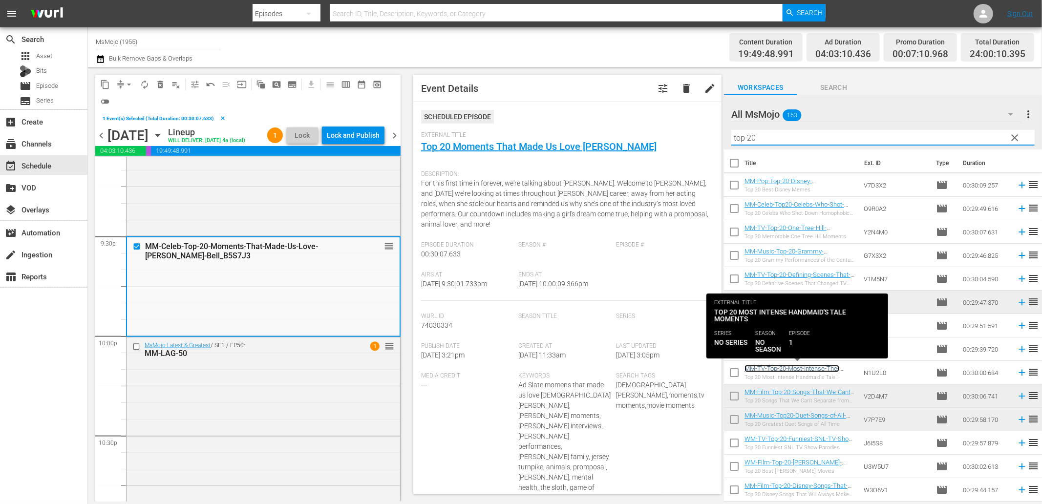
click at [796, 370] on link "MM-TV-Top-20-Most-Intense-The-Handmaids-Tale-Moments_N1U2L0" at bounding box center [795, 372] width 100 height 15
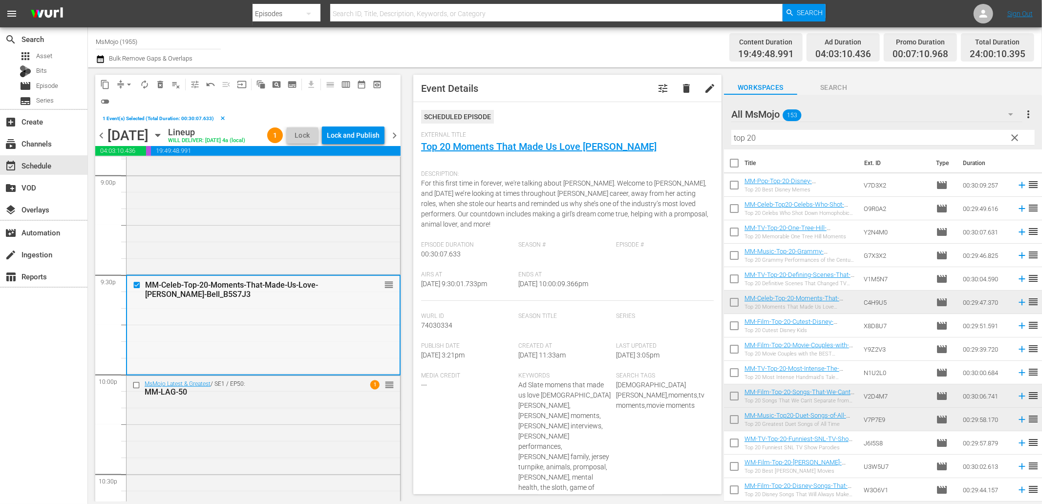
scroll to position [4166, 0]
click at [158, 84] on span "delete_forever_outlined" at bounding box center [160, 85] width 10 height 10
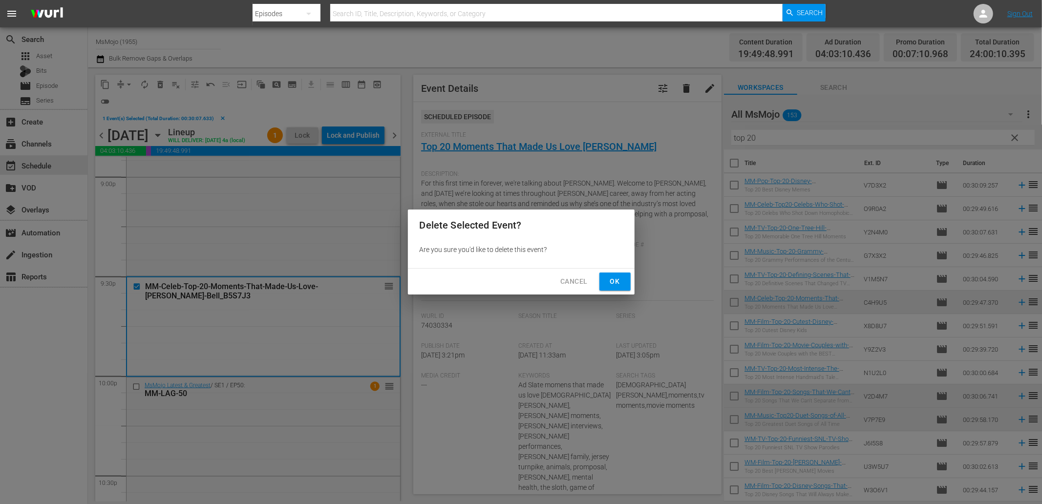
click at [603, 282] on button "Ok" at bounding box center [614, 282] width 31 height 18
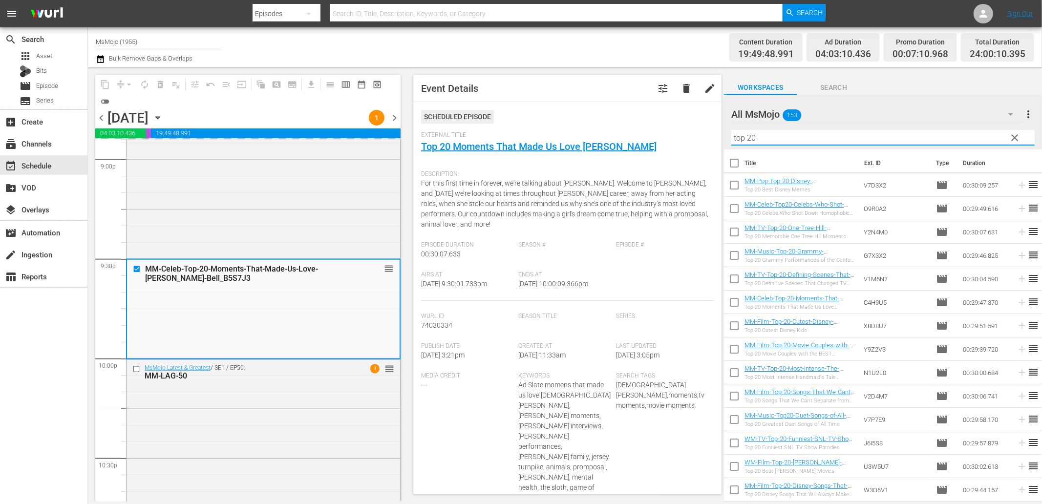
drag, startPoint x: 758, startPoint y: 130, endPoint x: 690, endPoint y: 124, distance: 68.2
click at [690, 124] on div "content_copy compress arrow_drop_down autorenew_outlined delete_forever_outline…" at bounding box center [565, 284] width 954 height 434
paste input "MM-TV-Top-20-Most-Intense-The-Handmaids-Tale-Moments_N1U2L"
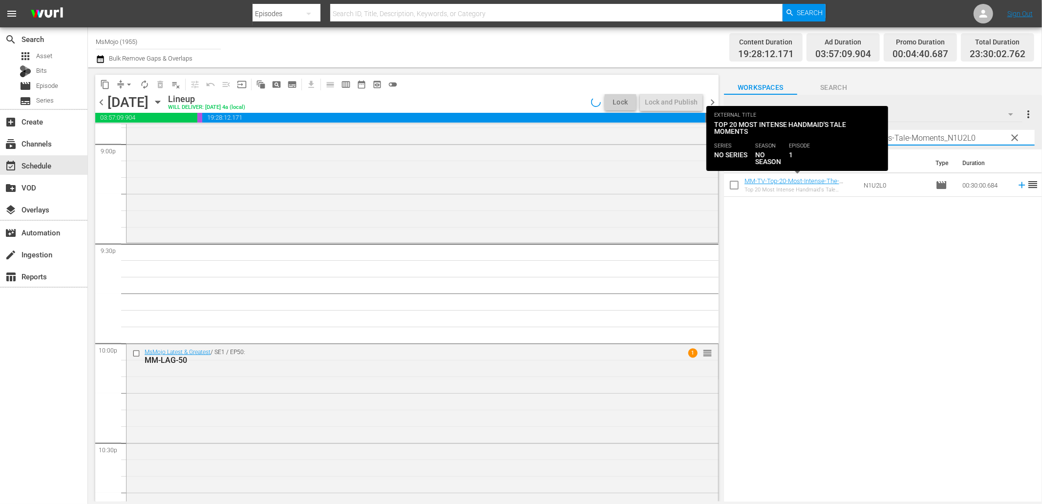
type input "MM-TV-Top-20-Most-Intense-The-Handmaids-Tale-Moments_N1U2L0"
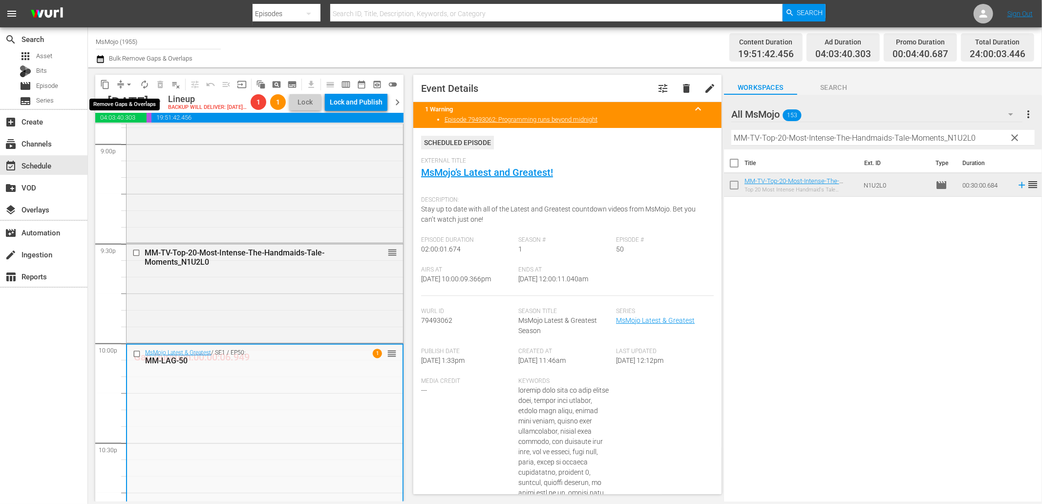
click at [128, 81] on span "arrow_drop_down" at bounding box center [129, 85] width 10 height 10
click at [139, 134] on li "Align to End of Previous Day" at bounding box center [129, 136] width 103 height 16
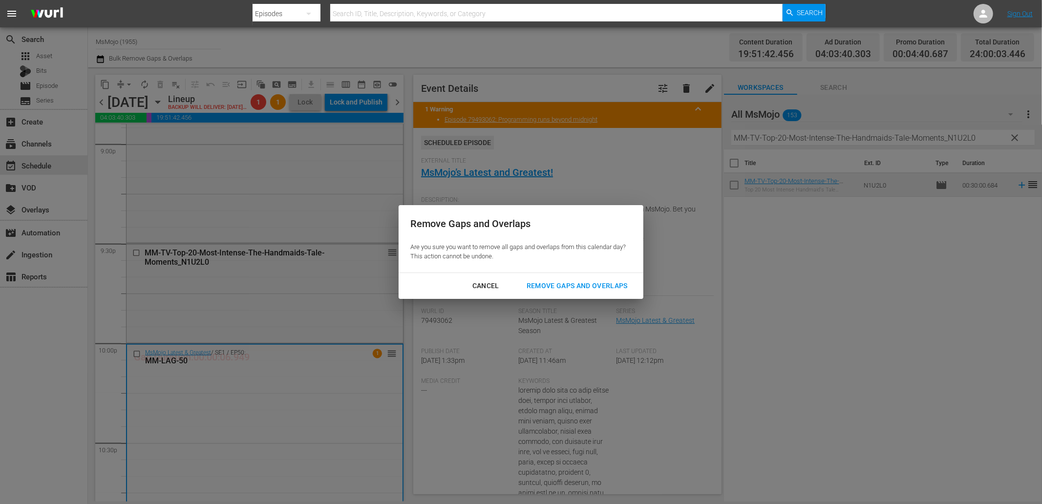
click at [561, 282] on div "Remove Gaps and Overlaps" at bounding box center [577, 286] width 117 height 12
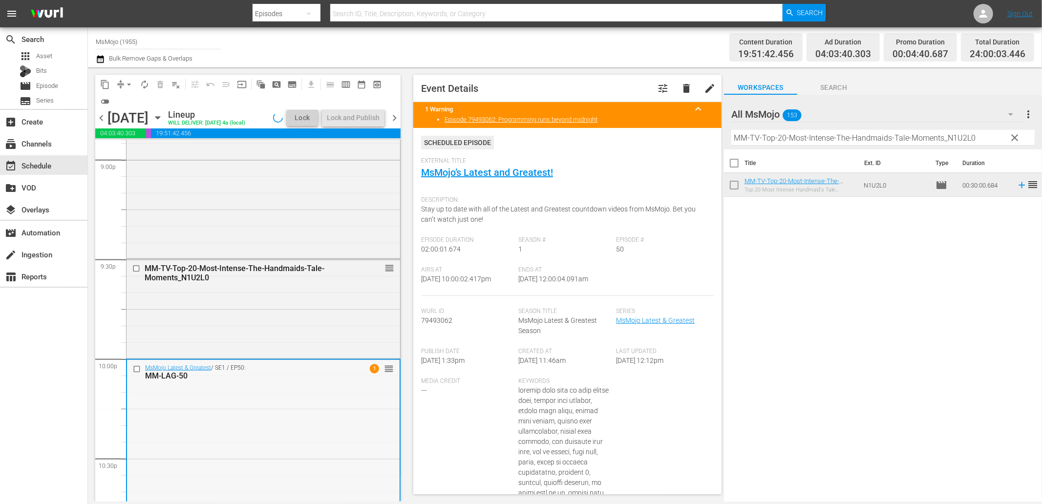
click at [133, 369] on input "checkbox" at bounding box center [138, 369] width 10 height 8
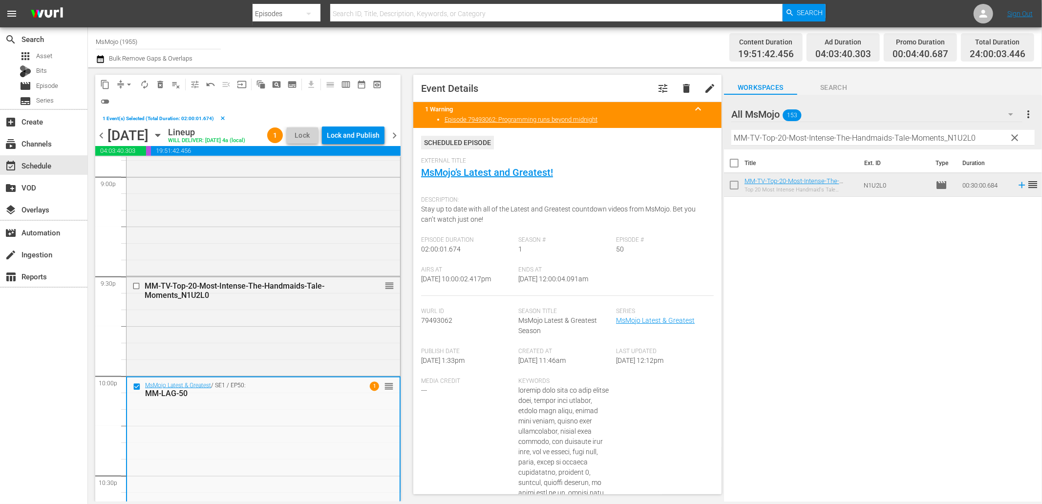
click at [1009, 136] on span "clear" at bounding box center [1015, 138] width 12 height 12
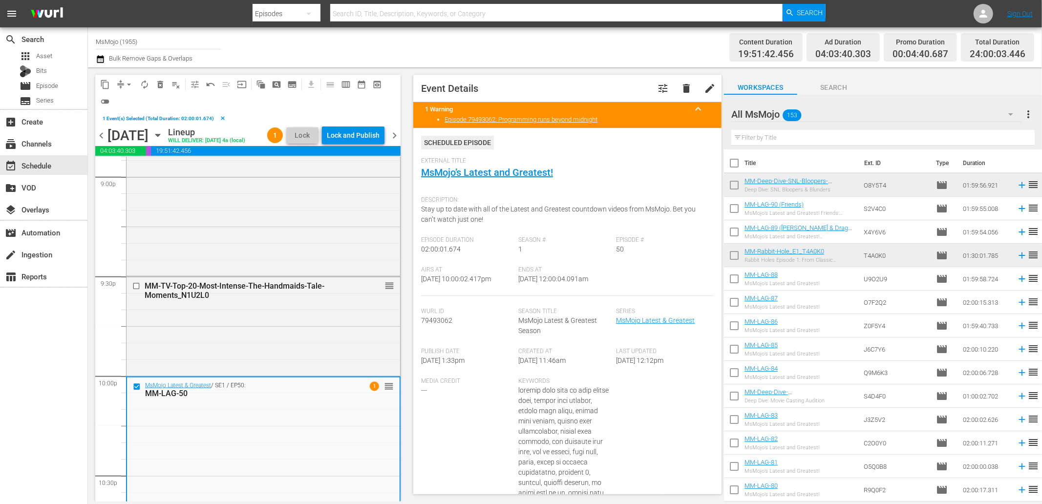
click at [939, 142] on input "text" at bounding box center [882, 138] width 303 height 16
paste input "MM-LAG-60"
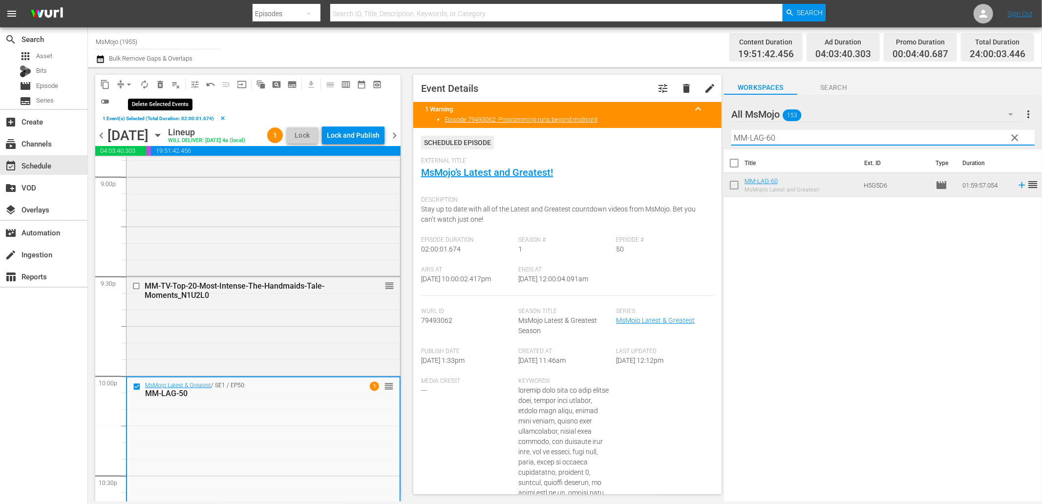
click at [157, 85] on span "delete_forever_outlined" at bounding box center [160, 85] width 10 height 10
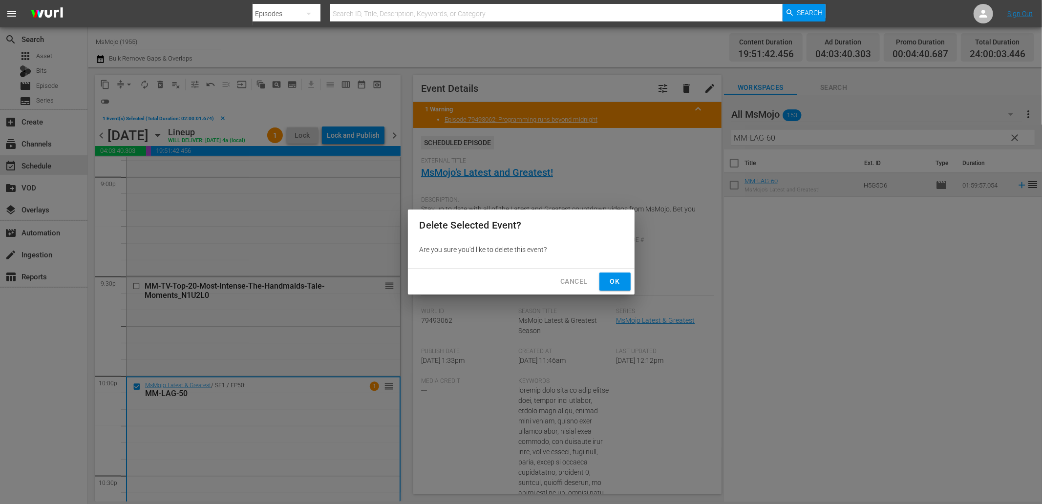
click at [614, 284] on span "Ok" at bounding box center [615, 282] width 16 height 12
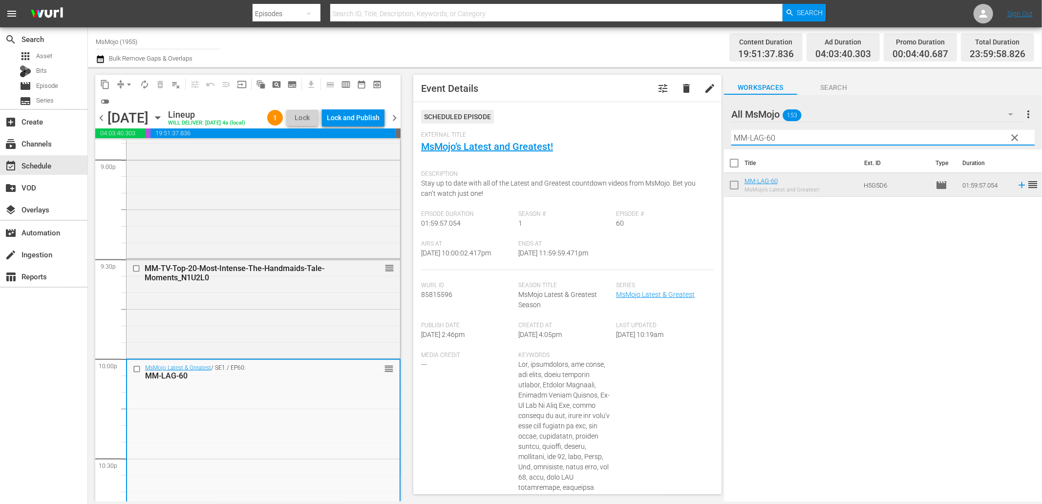
drag, startPoint x: 689, startPoint y: 143, endPoint x: 677, endPoint y: 144, distance: 12.7
click at [677, 144] on div "content_copy compress arrow_drop_down autorenew_outlined delete_forever_outline…" at bounding box center [565, 284] width 954 height 434
paste input "21"
click at [134, 373] on input "checkbox" at bounding box center [138, 369] width 10 height 8
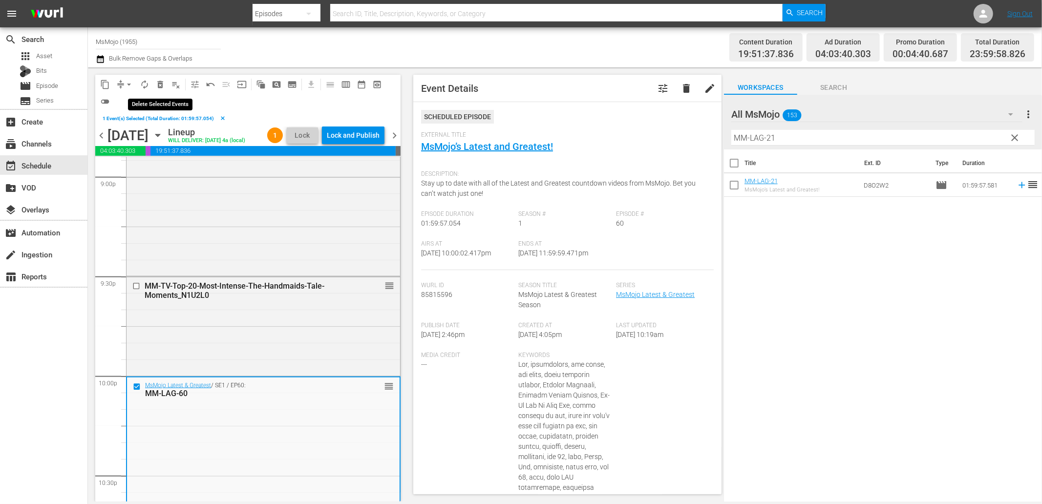
click at [164, 84] on span "delete_forever_outlined" at bounding box center [160, 85] width 10 height 10
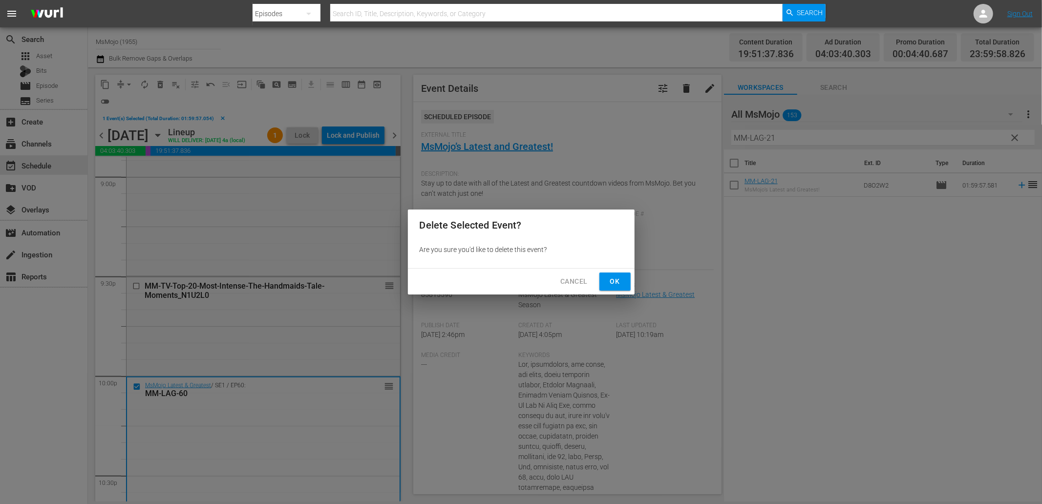
click at [609, 281] on span "Ok" at bounding box center [615, 282] width 16 height 12
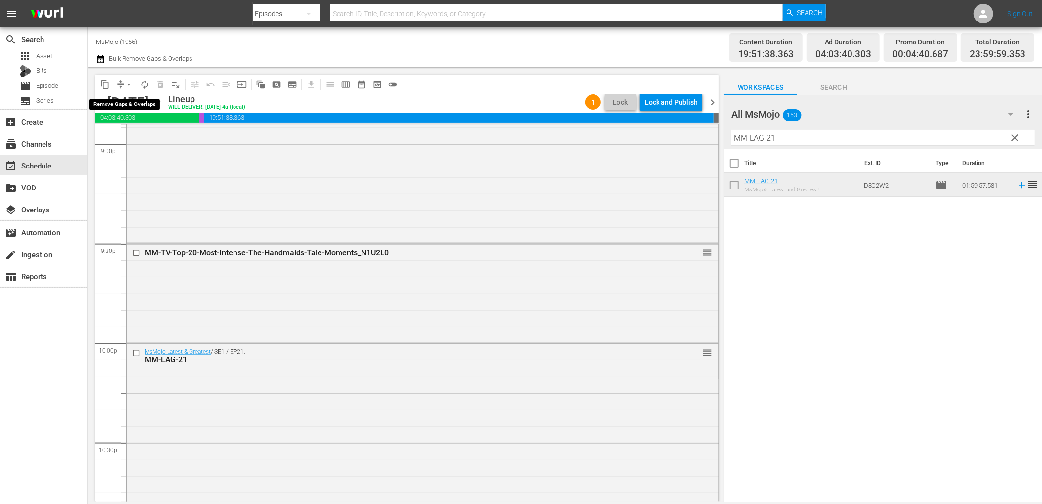
click at [128, 81] on span "arrow_drop_down" at bounding box center [129, 85] width 10 height 10
click at [137, 139] on li "Align to End of Previous Day" at bounding box center [129, 136] width 103 height 16
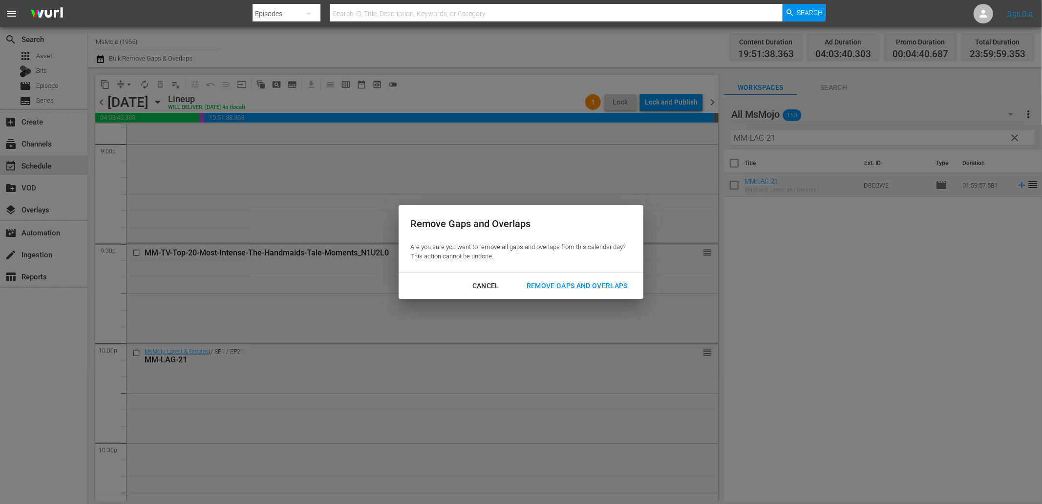
click at [595, 285] on div "Remove Gaps and Overlaps" at bounding box center [577, 286] width 117 height 12
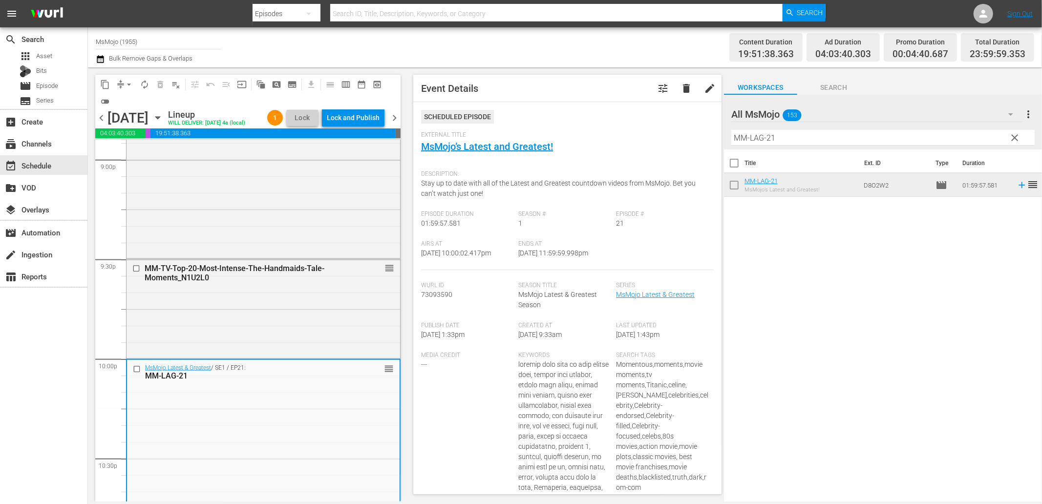
click at [790, 142] on input "MM-LAG-21" at bounding box center [882, 138] width 303 height 16
drag, startPoint x: 709, startPoint y: 137, endPoint x: 686, endPoint y: 135, distance: 23.0
click at [686, 135] on div "content_copy compress arrow_drop_down autorenew_outlined delete_forever_outline…" at bounding box center [565, 284] width 954 height 434
paste input "58"
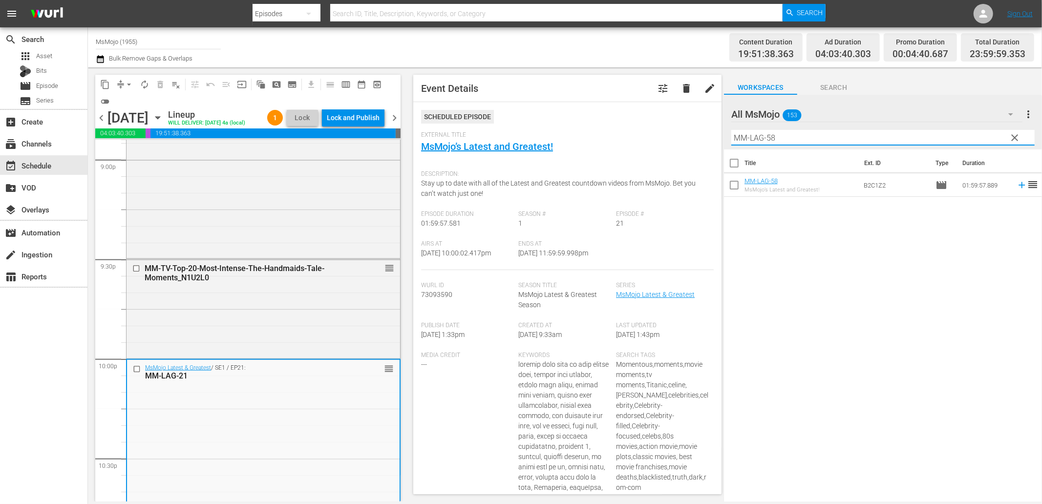
type input "MM-LAG-58"
click at [134, 373] on input "checkbox" at bounding box center [138, 369] width 10 height 8
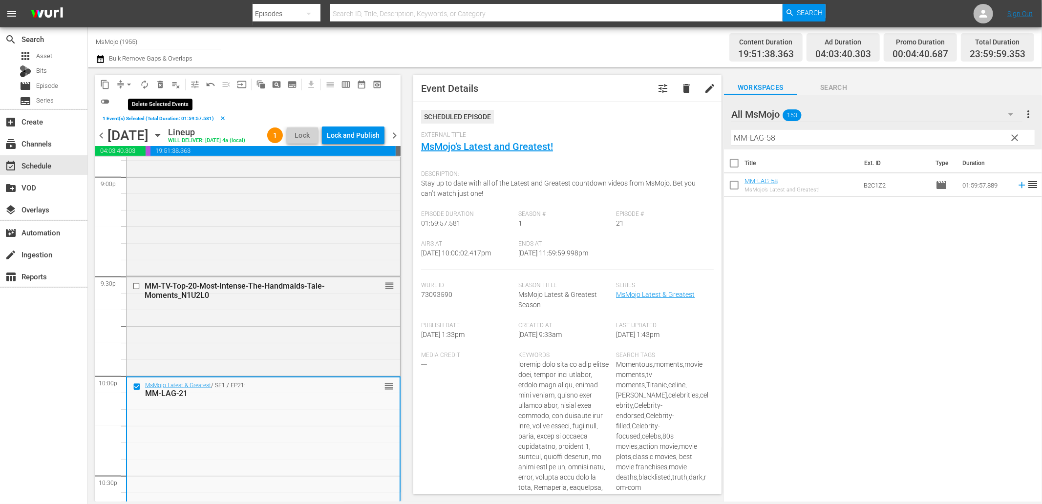
click at [163, 80] on span "delete_forever_outlined" at bounding box center [160, 85] width 10 height 10
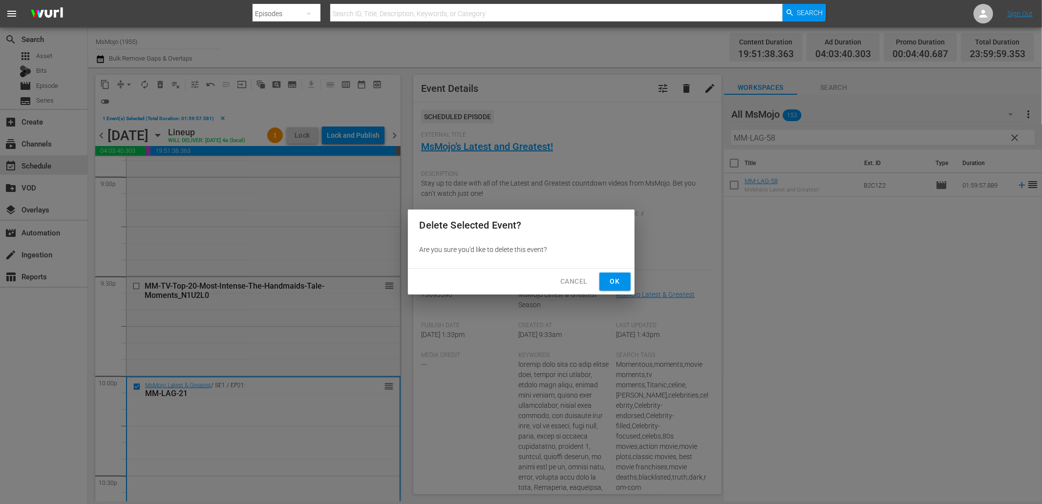
click at [612, 284] on span "Ok" at bounding box center [615, 282] width 16 height 12
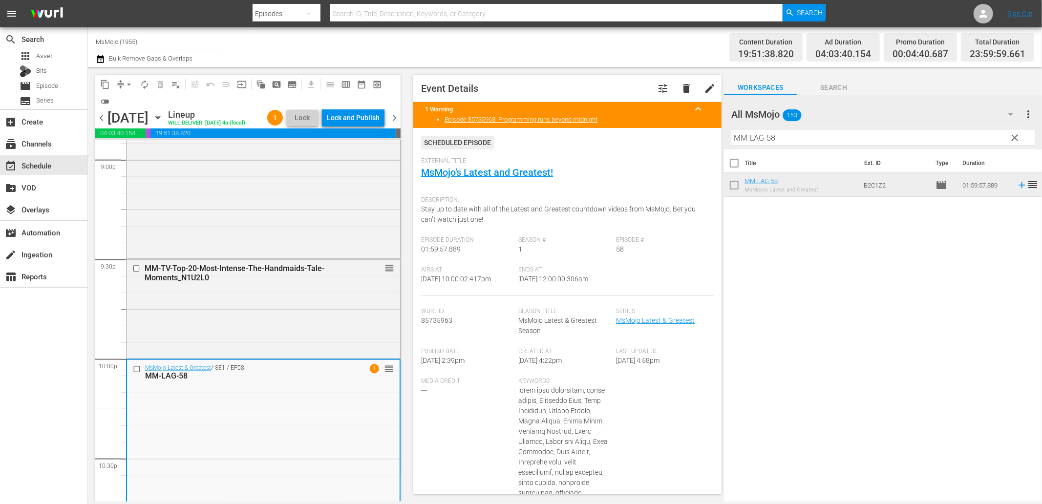
drag, startPoint x: 618, startPoint y: 280, endPoint x: 565, endPoint y: 274, distance: 53.6
click at [565, 274] on div "Airs At 10/2/25 @ 10:00:02.417pm Ends At 10/3/25 @ 12:00:00.306am" at bounding box center [567, 281] width 293 height 30
copy span "12:00:00.306am"
click at [354, 116] on div "Lock and Publish" at bounding box center [353, 118] width 53 height 18
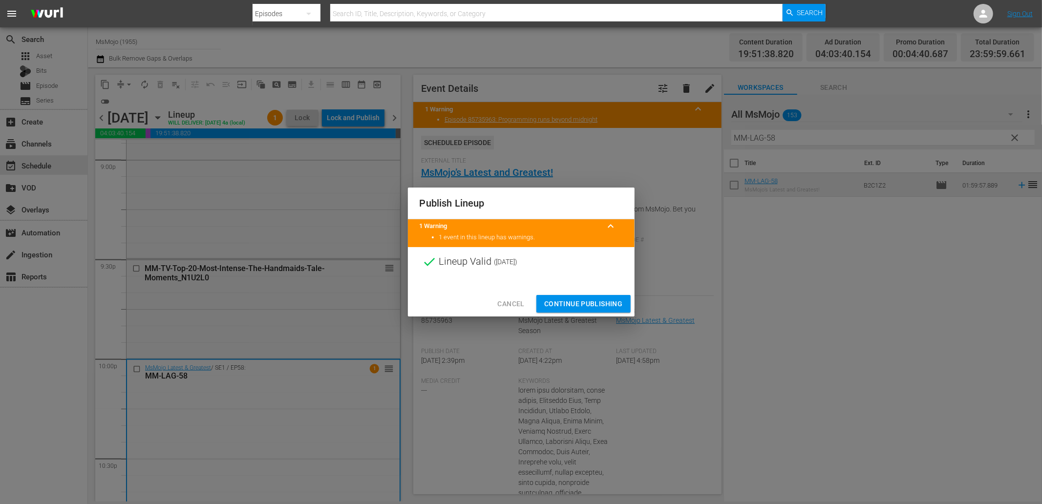
click at [563, 298] on span "Continue Publishing" at bounding box center [583, 304] width 79 height 12
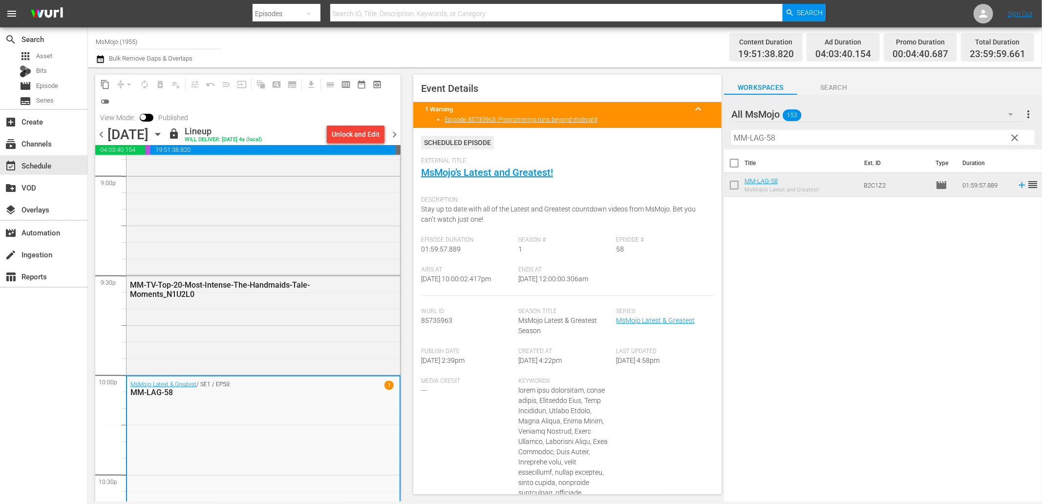
click at [394, 133] on span "chevron_right" at bounding box center [394, 134] width 12 height 12
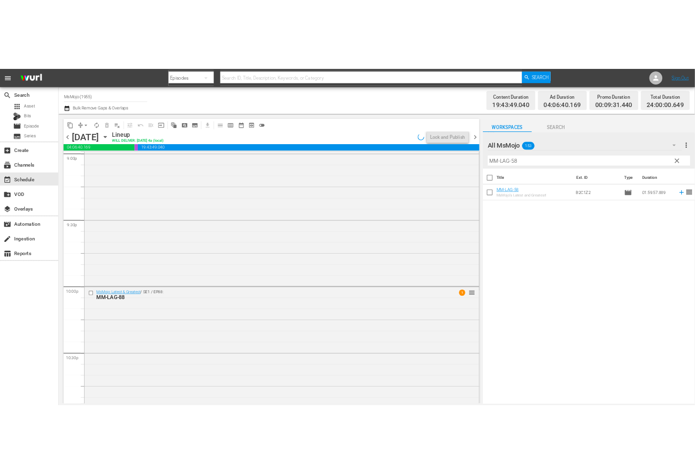
scroll to position [4166, 0]
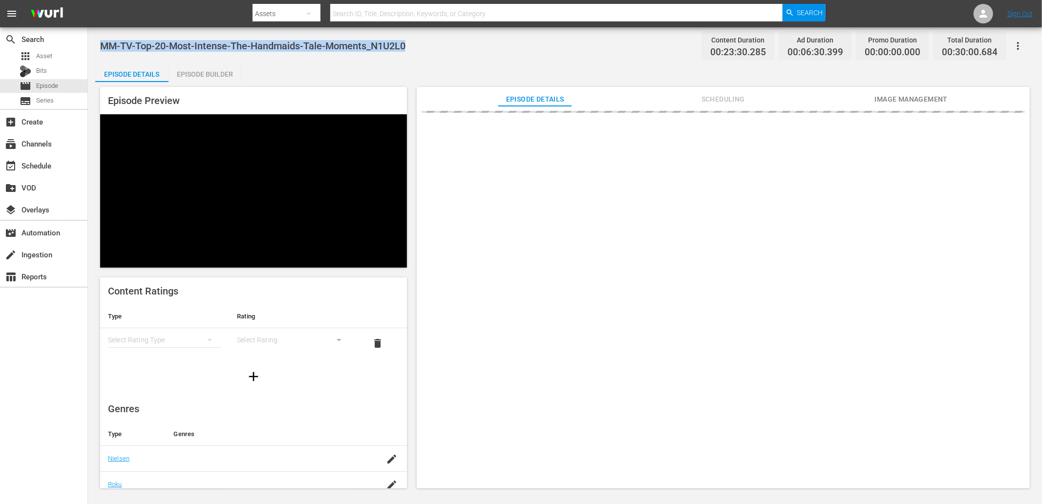
drag, startPoint x: 417, startPoint y: 47, endPoint x: 99, endPoint y: 32, distance: 318.9
click at [99, 32] on div "MM-TV-Top-20-Most-Intense-The-Handmaids-Tale-Moments_N1U2L0 Content Duration 00…" at bounding box center [565, 258] width 954 height 463
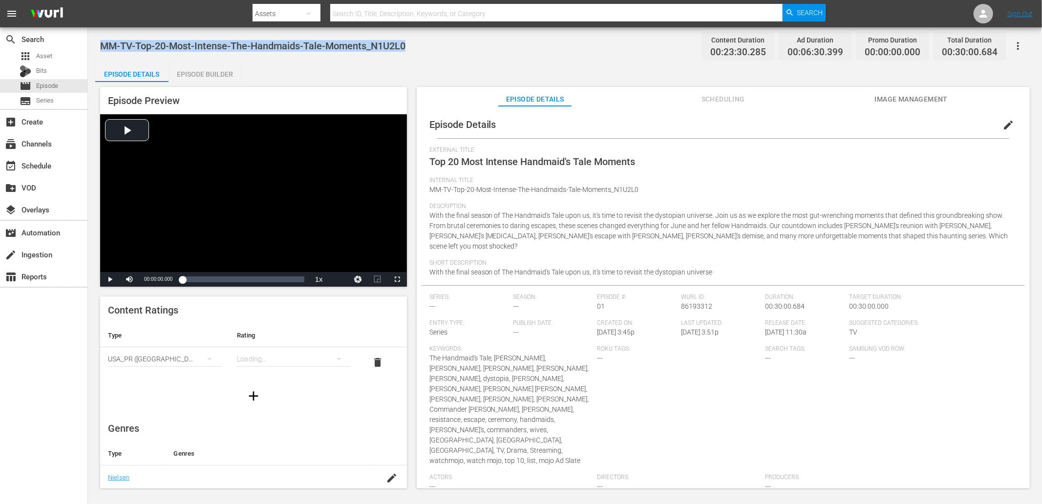
copy span "MM-TV-Top-20-Most-Intense-The-Handmaids-Tale-Moments_N1U2L0"
